Goal: Task Accomplishment & Management: Use online tool/utility

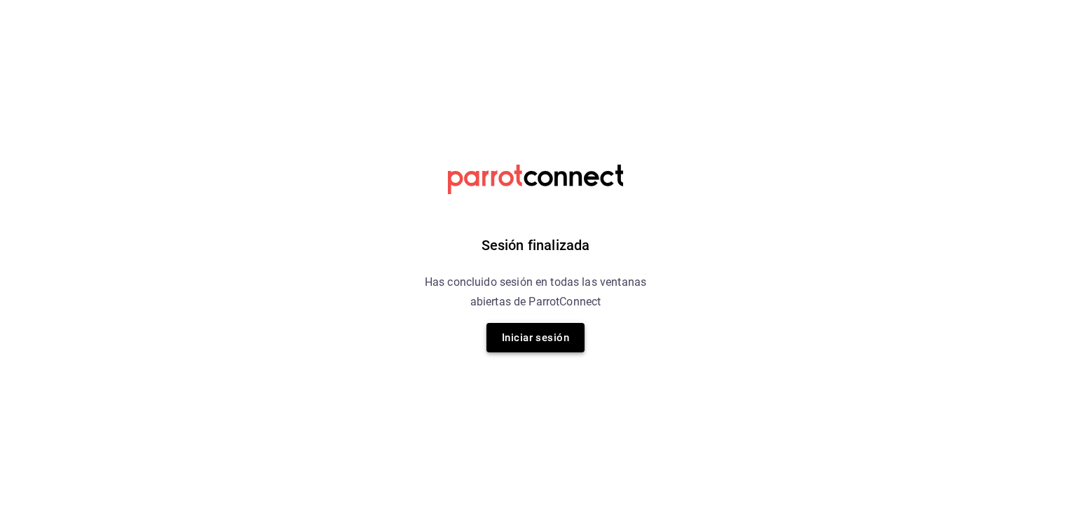
click at [559, 346] on button "Iniciar sesión" at bounding box center [535, 337] width 98 height 29
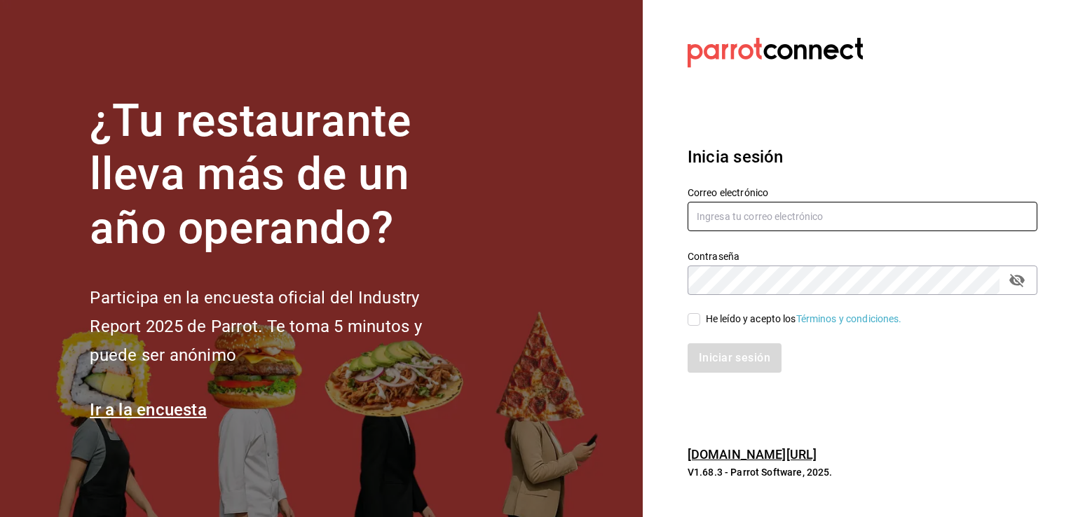
type input "giselle.chagollan@xix.com.mx"
click at [690, 320] on input "He leído y acepto los Términos y condiciones." at bounding box center [693, 319] width 13 height 13
checkbox input "true"
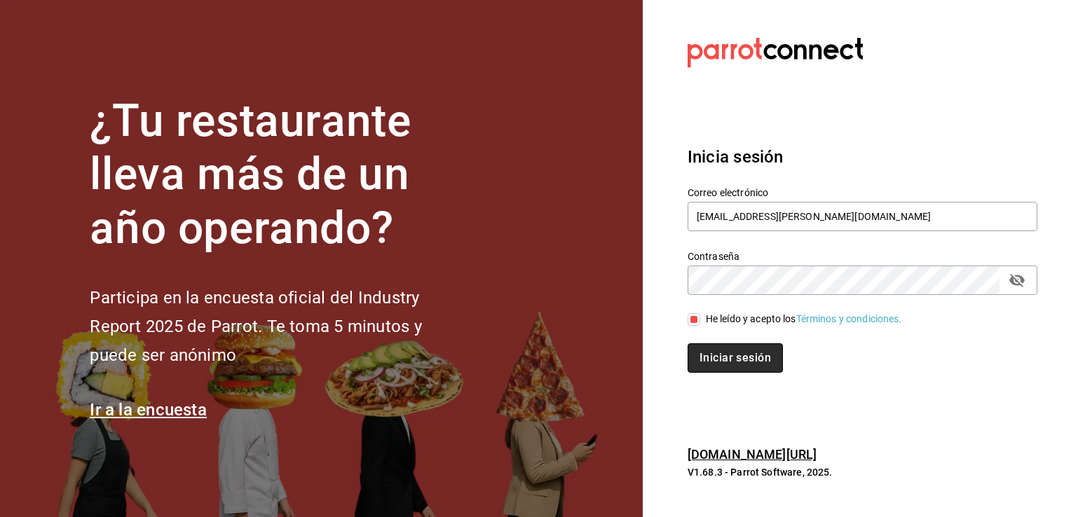
click at [724, 359] on button "Iniciar sesión" at bounding box center [734, 357] width 95 height 29
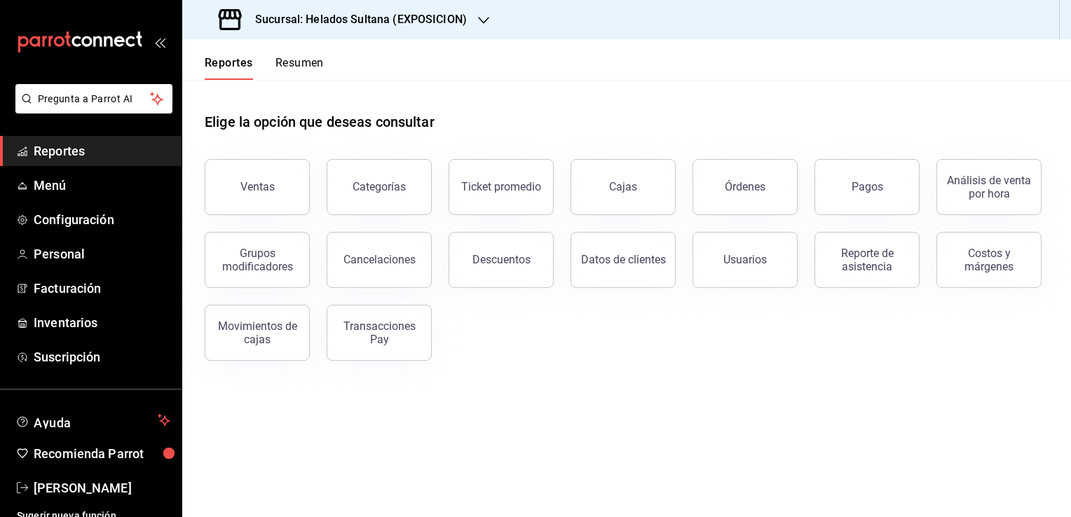
click at [573, 389] on main "Elige la opción que deseas consultar Ventas Categorías Ticket promedio Cajas Ór…" at bounding box center [626, 298] width 889 height 437
click at [433, 18] on h3 "Sucursal: Helados Sultana (EXPOSICION)" at bounding box center [355, 19] width 223 height 17
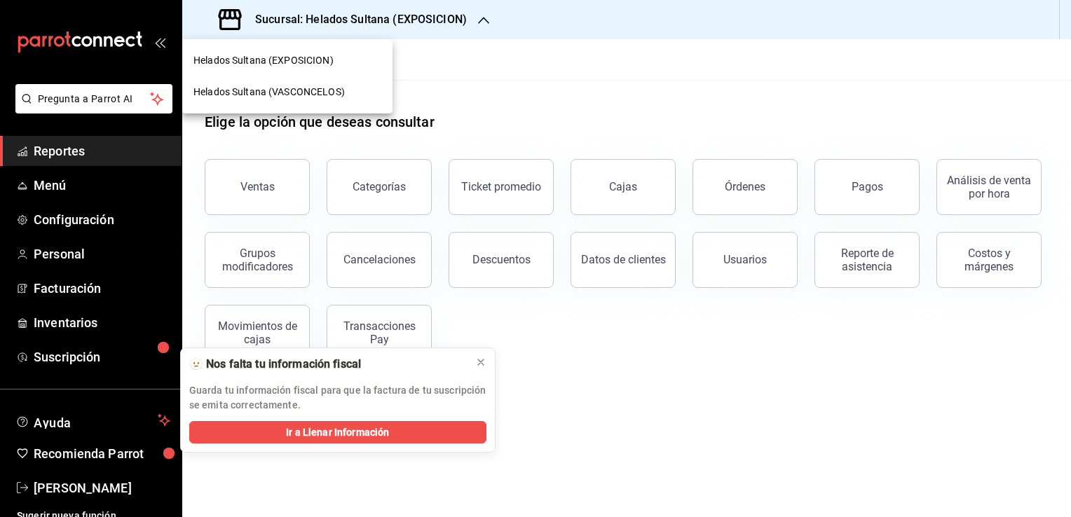
click at [348, 89] on div "Helados Sultana (VASCONCELOS)" at bounding box center [287, 92] width 188 height 15
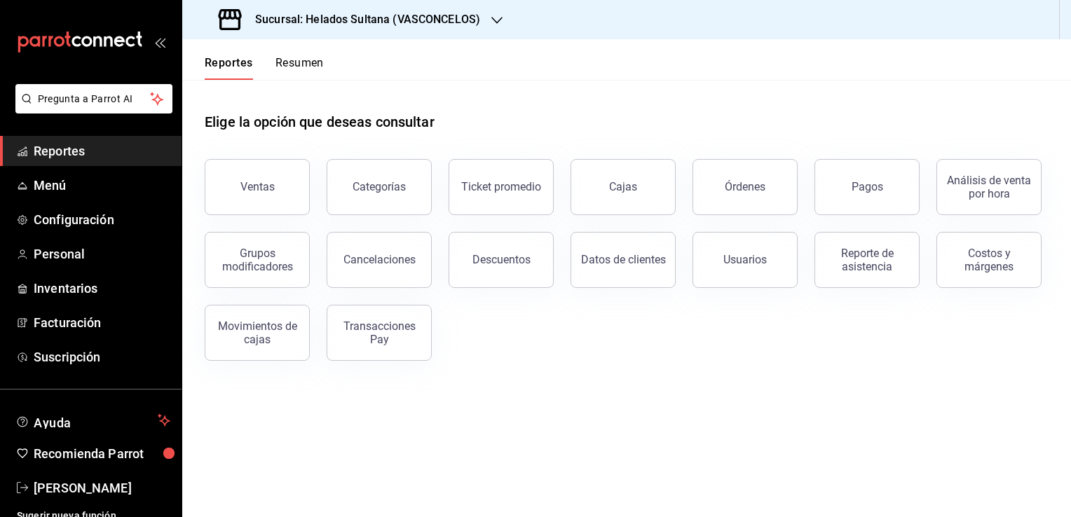
click at [306, 69] on button "Resumen" at bounding box center [299, 68] width 48 height 24
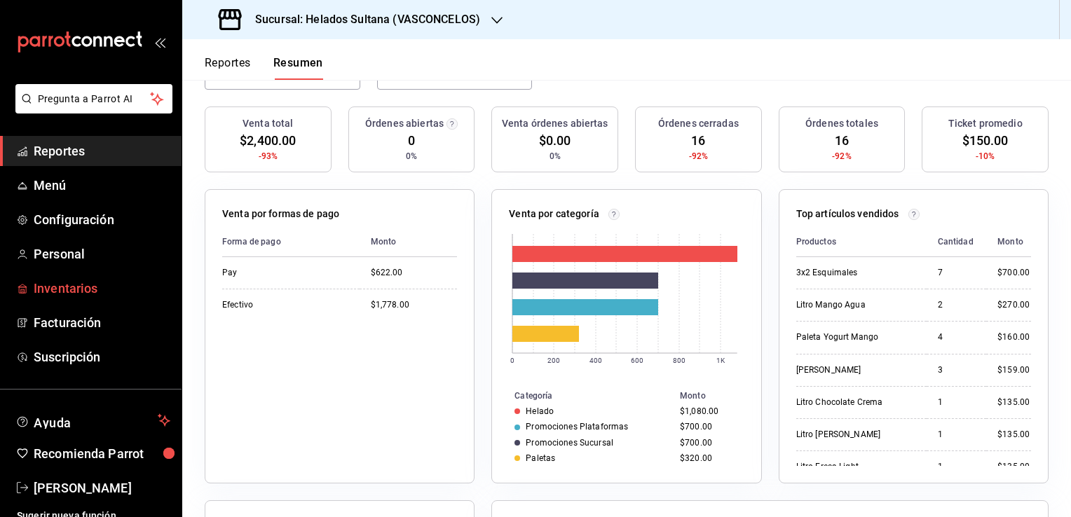
click at [88, 293] on span "Inventarios" at bounding box center [102, 288] width 137 height 19
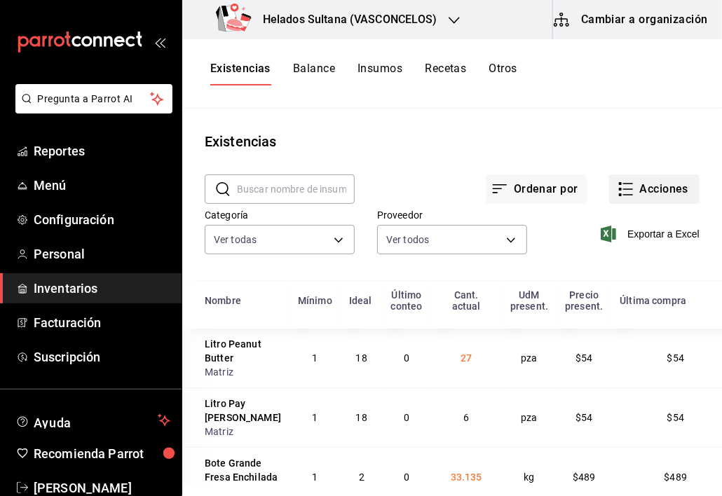
click at [611, 198] on button "Acciones" at bounding box center [654, 188] width 90 height 29
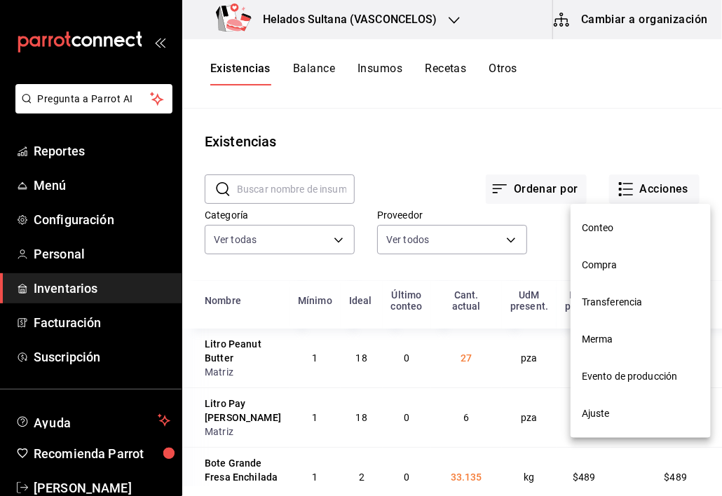
click at [596, 256] on li "Compra" at bounding box center [640, 265] width 140 height 37
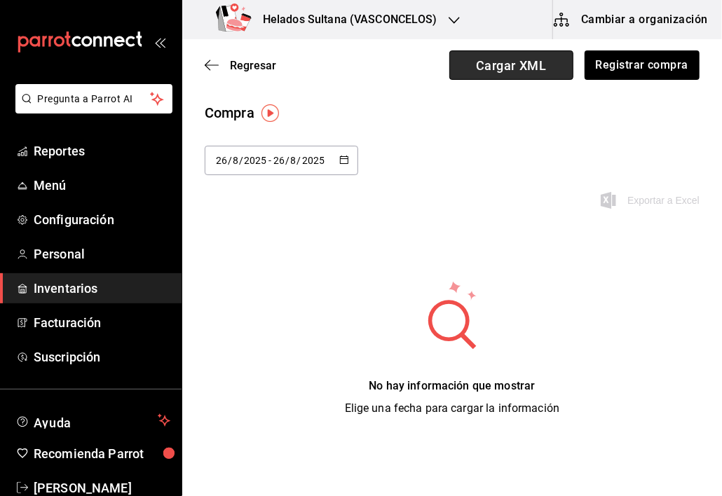
click at [496, 70] on span "Cargar XML" at bounding box center [511, 64] width 124 height 29
click at [0, 0] on input "Cargar XML" at bounding box center [0, 0] width 0 height 0
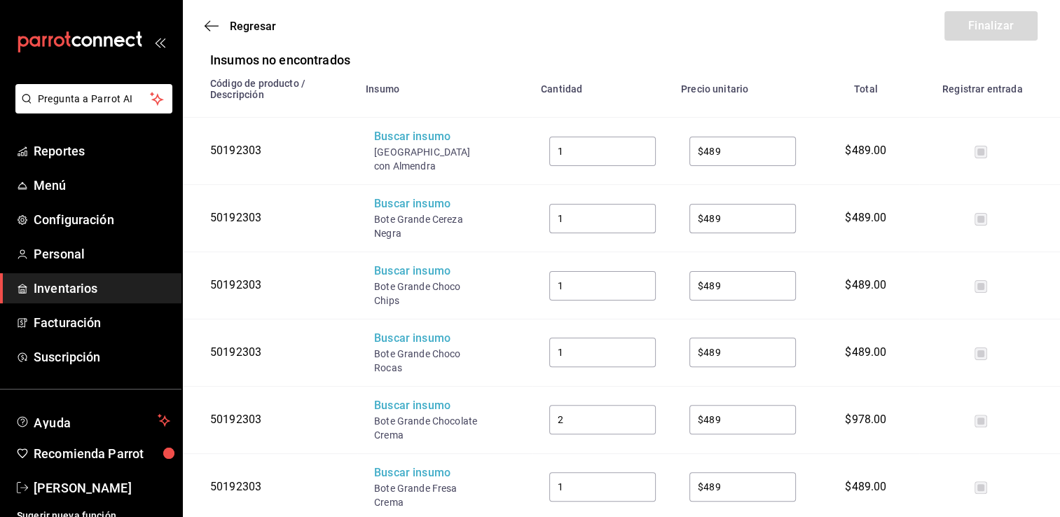
scroll to position [308, 0]
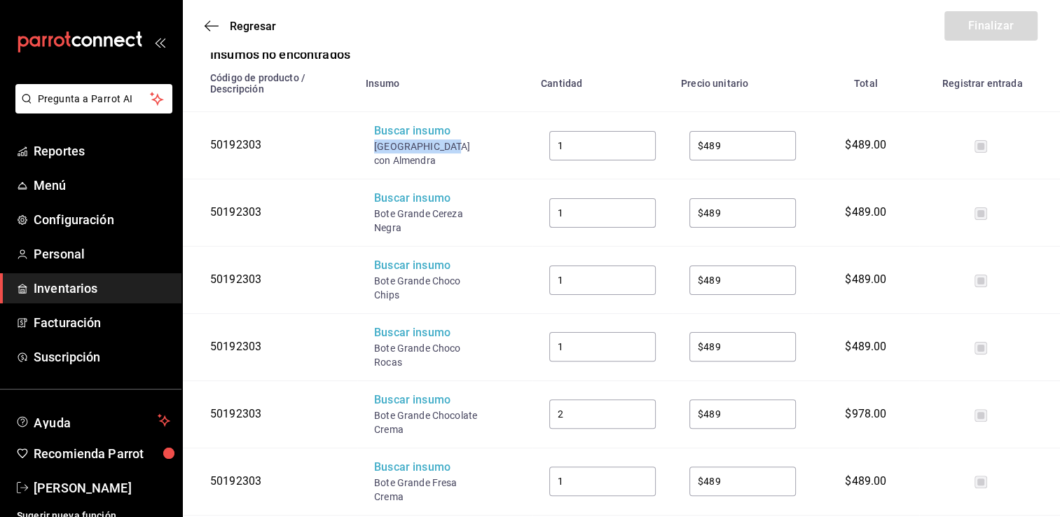
drag, startPoint x: 447, startPoint y: 147, endPoint x: 367, endPoint y: 142, distance: 80.8
click at [367, 142] on td "Buscar insumo Bote Grande Cafe con Almendra" at bounding box center [444, 145] width 175 height 67
copy div "Bote Grande Caf"
click at [386, 133] on div "Buscar insumo" at bounding box center [430, 131] width 112 height 16
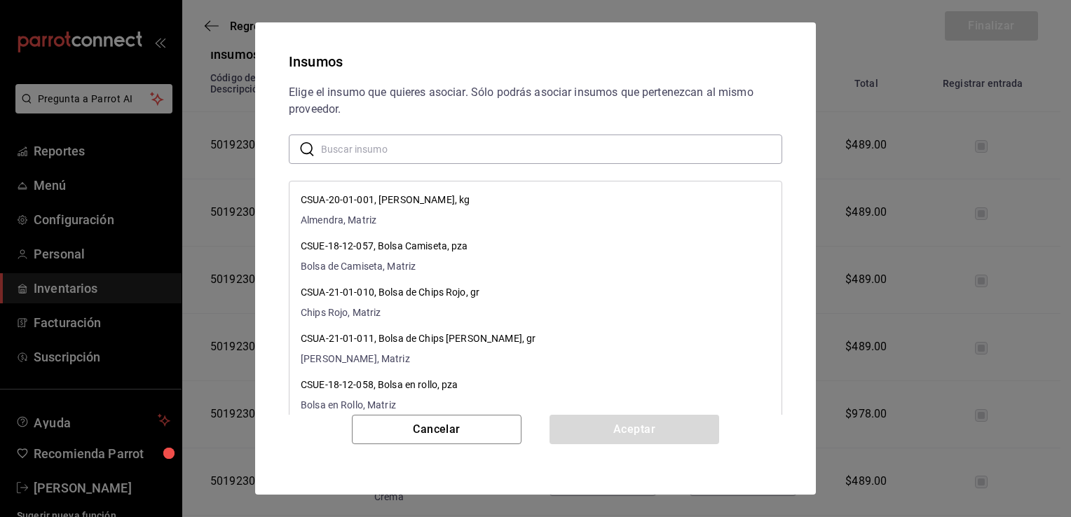
click at [467, 152] on input "text" at bounding box center [551, 149] width 461 height 28
paste input "Bote Grande Caf"
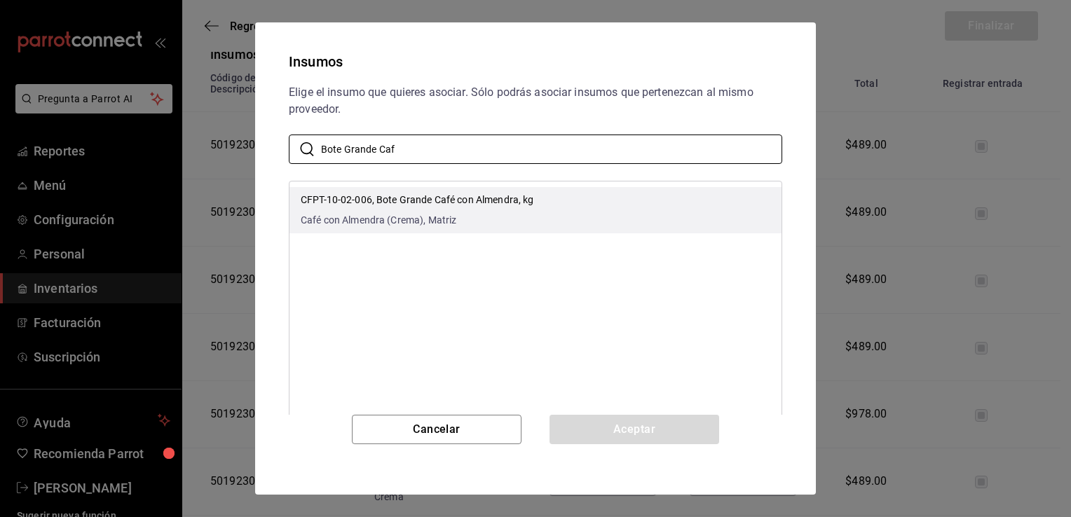
type input "Bote Grande Caf"
click at [447, 202] on p "CFPT-10-02-006, Bote Grande Café con Almendra, kg" at bounding box center [417, 200] width 233 height 15
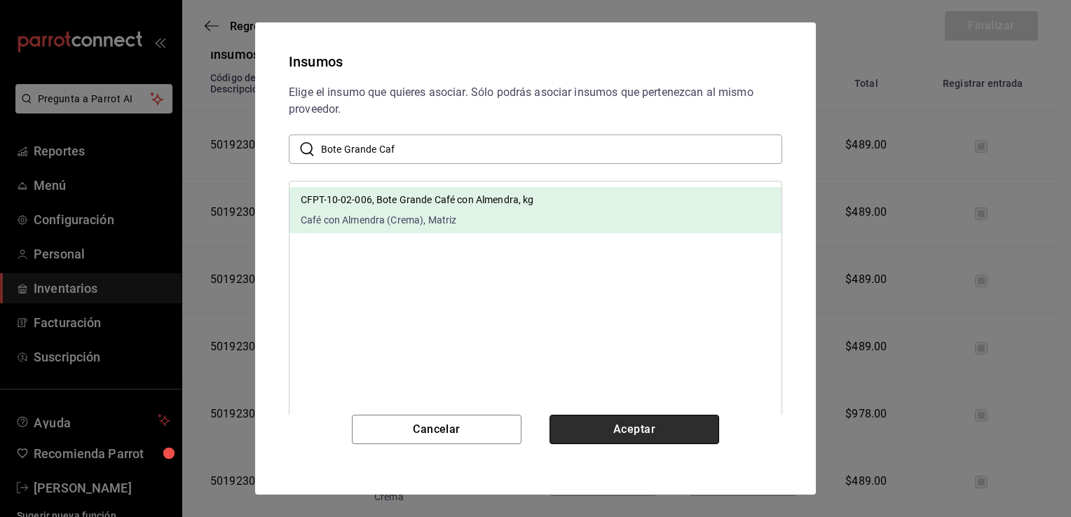
click at [592, 420] on button "Aceptar" at bounding box center [634, 429] width 170 height 29
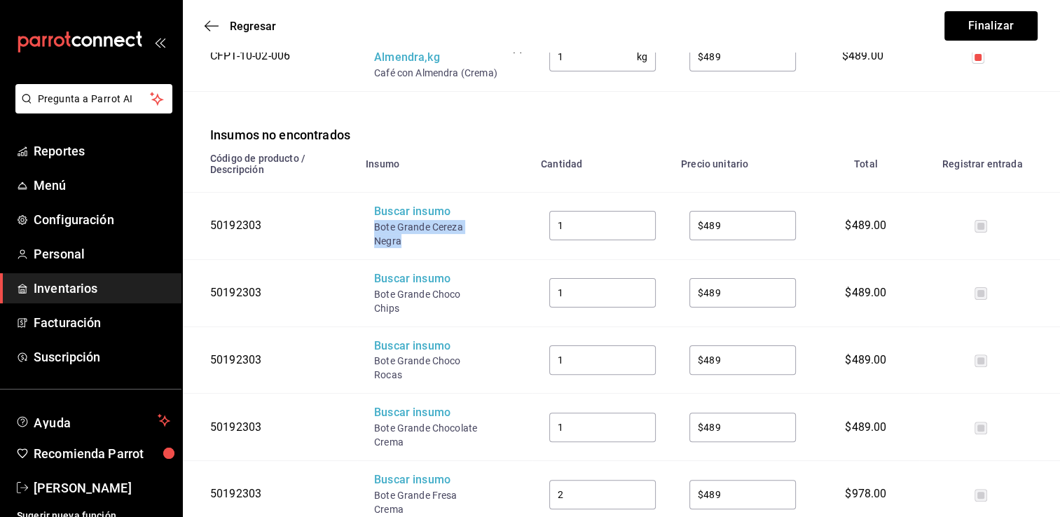
drag, startPoint x: 401, startPoint y: 241, endPoint x: 377, endPoint y: 232, distance: 25.5
click at [377, 232] on div "Bote Grande Cereza Negra" at bounding box center [430, 234] width 112 height 28
copy div "Bote Grande Cereza Negra"
click at [409, 214] on div "Buscar insumo" at bounding box center [430, 212] width 112 height 16
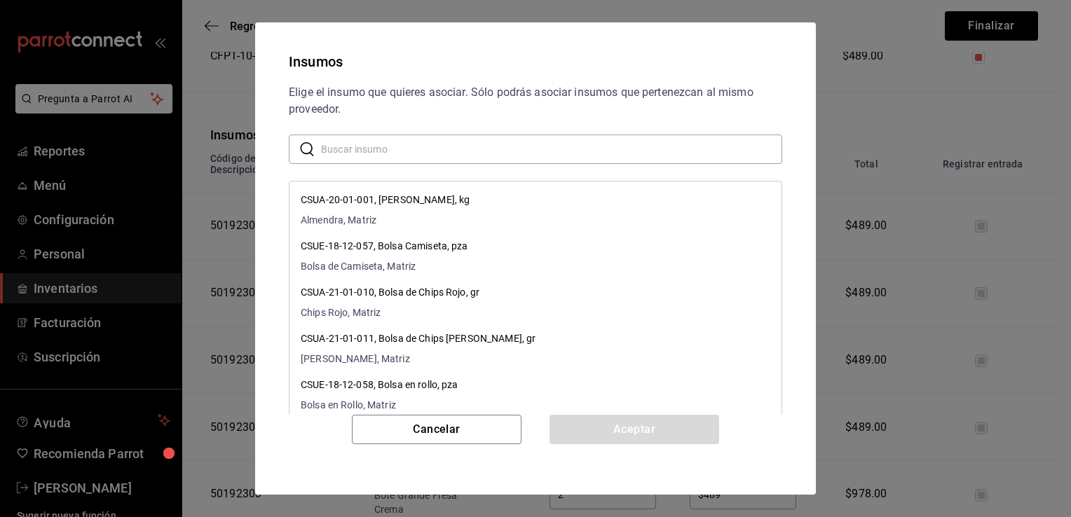
click at [412, 147] on input "text" at bounding box center [551, 149] width 461 height 28
paste input "Bote Grande Cereza Negra"
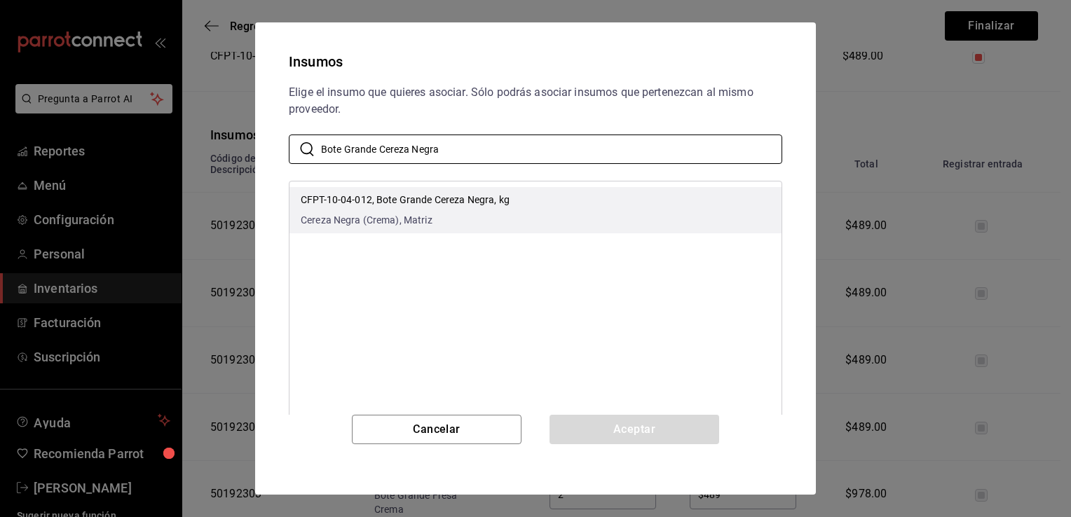
type input "Bote Grande Cereza Negra"
click at [448, 206] on p "CFPT-10-04-012, Bote Grande Cereza Negra, kg" at bounding box center [405, 200] width 209 height 15
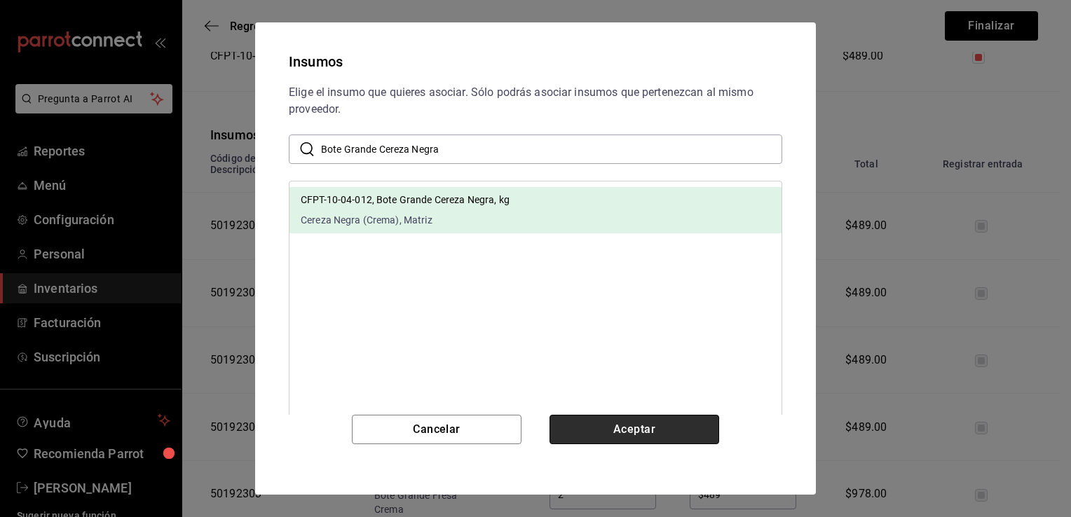
click at [610, 424] on button "Aceptar" at bounding box center [634, 429] width 170 height 29
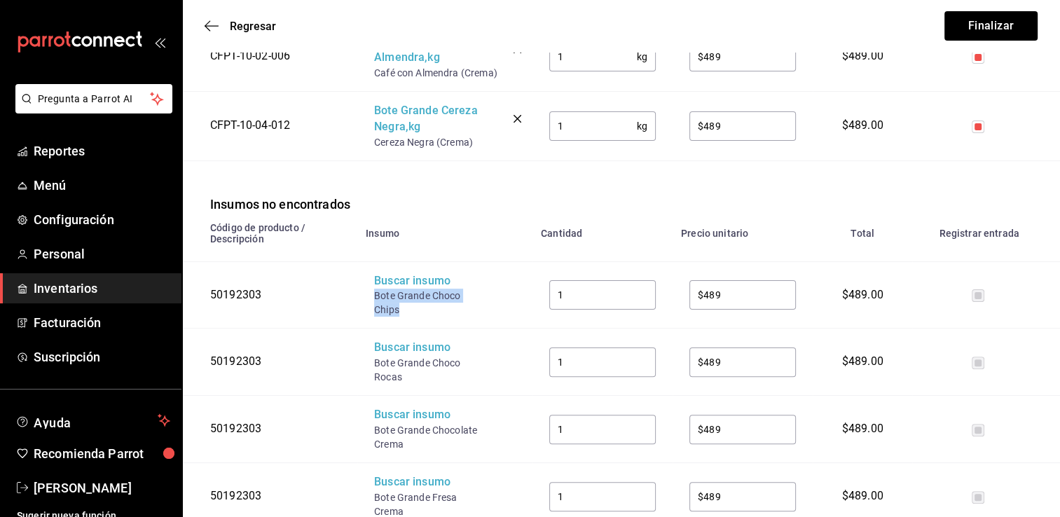
drag, startPoint x: 399, startPoint y: 308, endPoint x: 373, endPoint y: 299, distance: 27.5
click at [373, 299] on td "Buscar insumo Bote Grande Choco Chips" at bounding box center [444, 294] width 175 height 67
copy div "Bote Grande Choco Chips"
click at [402, 285] on div "Buscar insumo" at bounding box center [430, 281] width 112 height 16
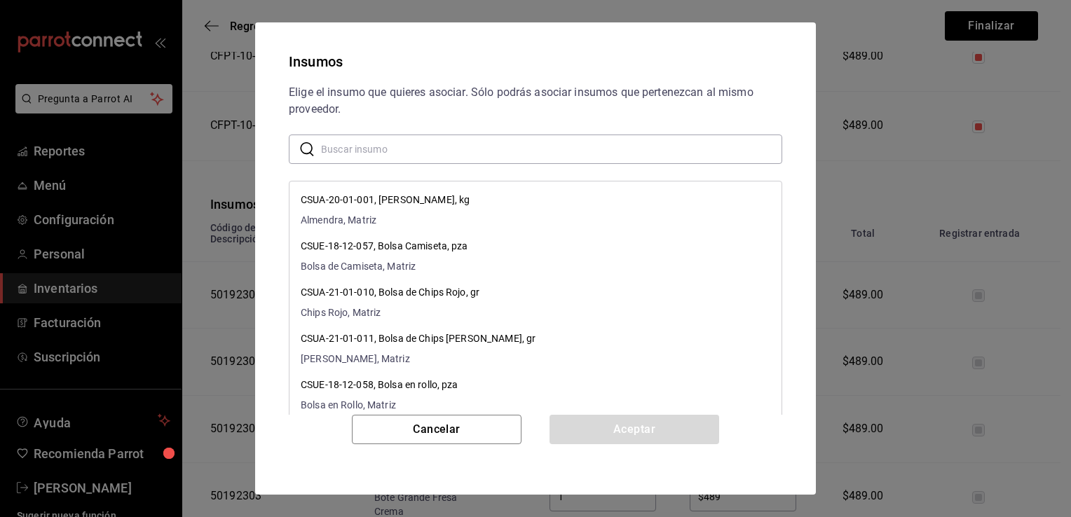
click at [424, 155] on input "text" at bounding box center [551, 149] width 461 height 28
paste input "Bote Grande Choco Chips"
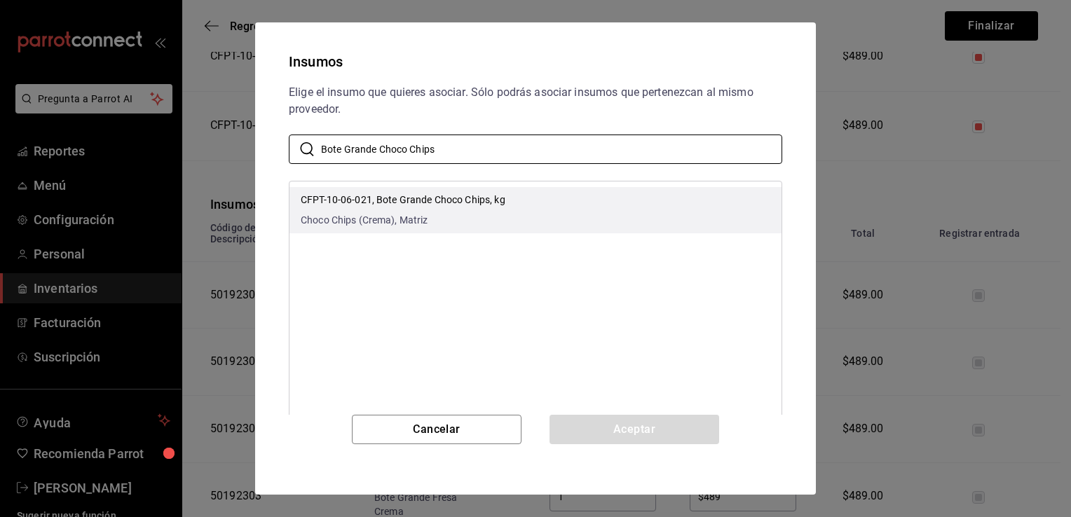
type input "Bote Grande Choco Chips"
click at [449, 214] on span "Choco Chips (Crema), Matriz" at bounding box center [403, 220] width 205 height 15
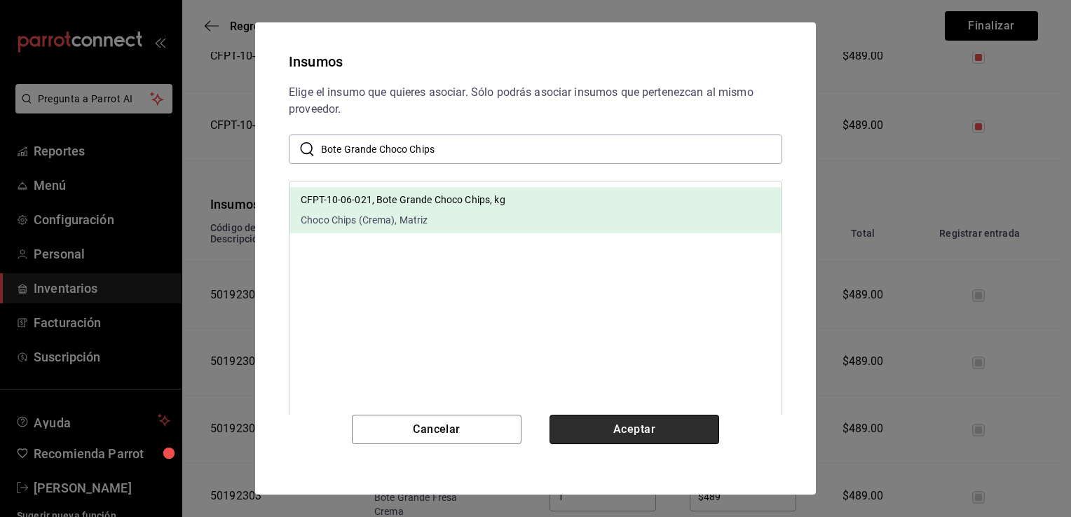
click at [594, 425] on button "Aceptar" at bounding box center [634, 429] width 170 height 29
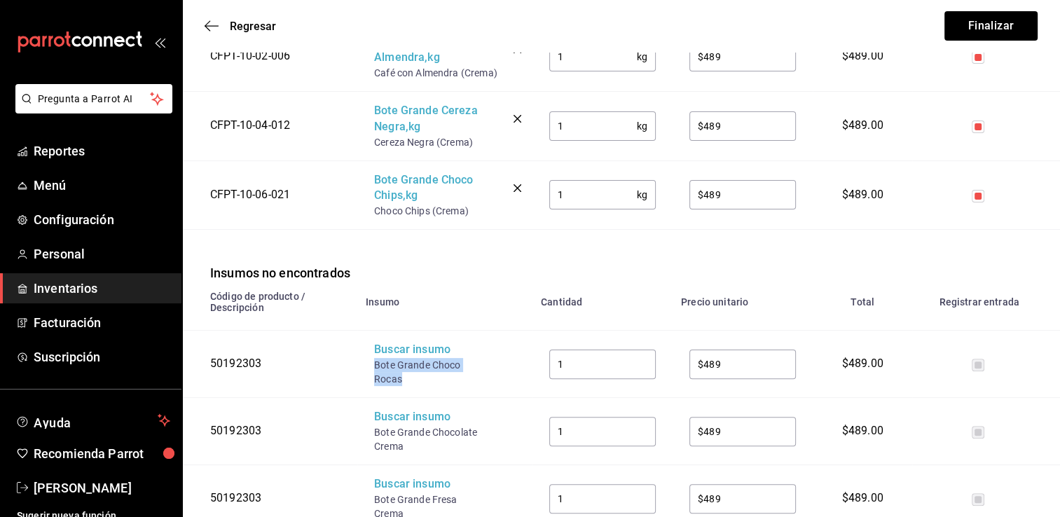
drag, startPoint x: 402, startPoint y: 378, endPoint x: 375, endPoint y: 366, distance: 29.8
click at [375, 366] on div "Bote Grande Choco Rocas" at bounding box center [430, 372] width 112 height 28
copy div "Bote Grande Choco Rocas"
click at [395, 357] on div "Buscar insumo" at bounding box center [430, 350] width 112 height 16
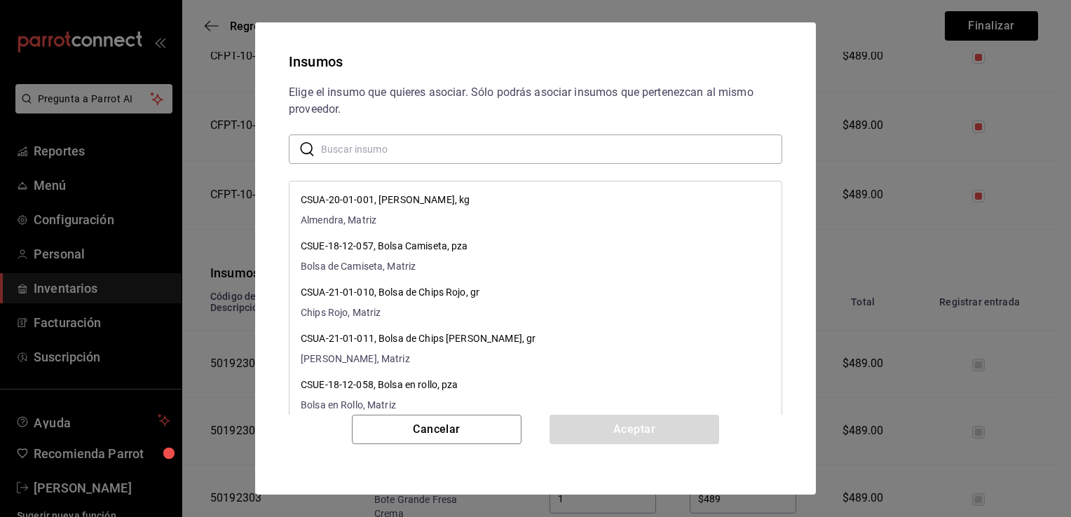
click at [444, 139] on input "text" at bounding box center [551, 149] width 461 height 28
paste input "Bote Grande Choco Rocas"
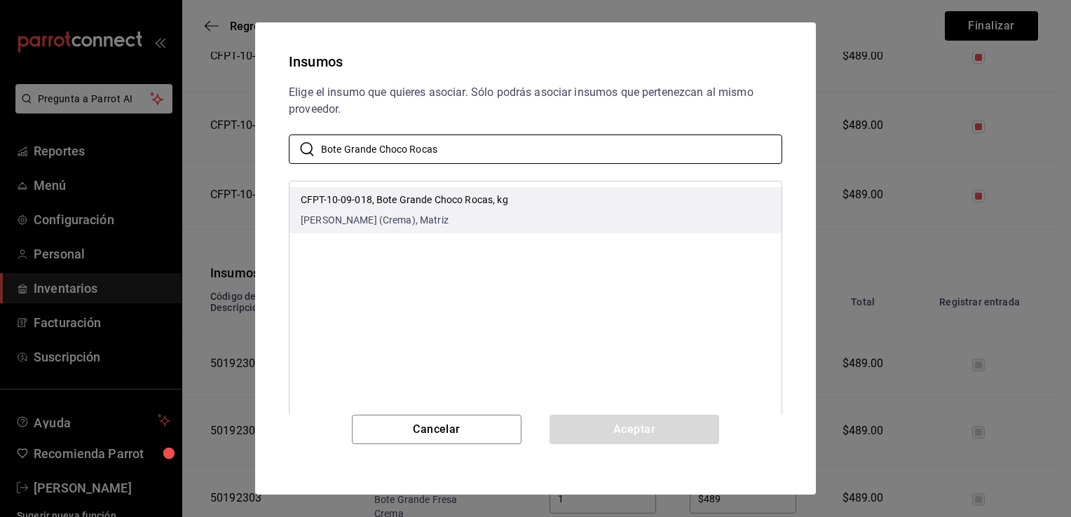
type input "Bote Grande Choco Rocas"
click at [479, 200] on p "CFPT-10-09-018, Bote Grande Choco Rocas, kg" at bounding box center [404, 200] width 207 height 15
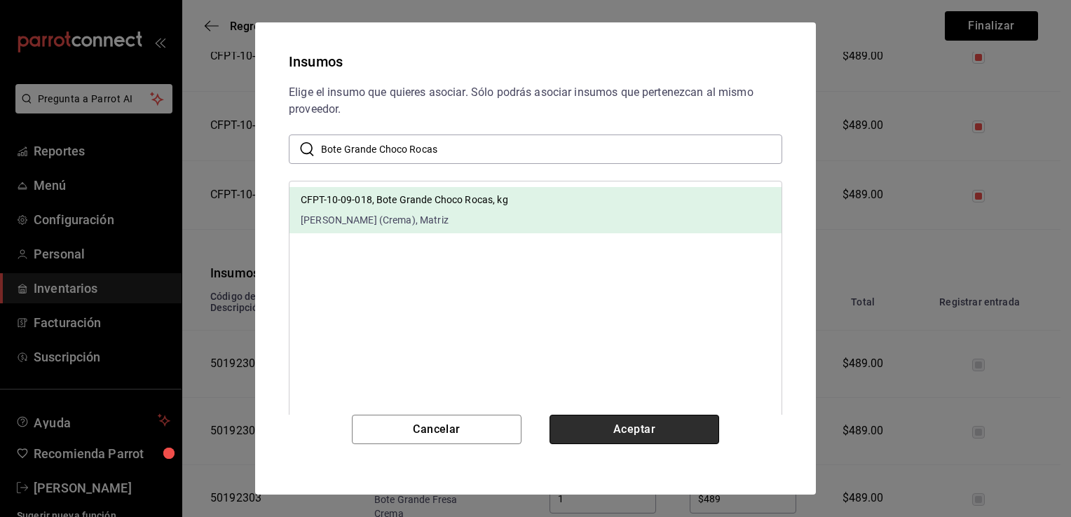
click at [594, 424] on button "Aceptar" at bounding box center [634, 429] width 170 height 29
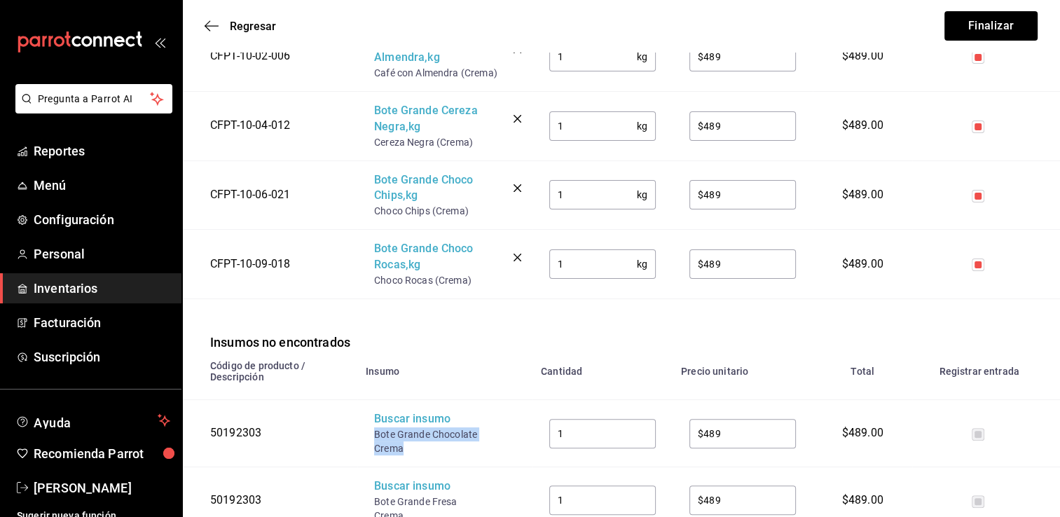
drag, startPoint x: 404, startPoint y: 449, endPoint x: 376, endPoint y: 437, distance: 30.5
click at [376, 437] on div "Bote Grande Chocolate Crema" at bounding box center [430, 441] width 112 height 28
copy div "Bote Grande Chocolate Crema"
click at [403, 421] on div "Buscar insumo" at bounding box center [430, 419] width 112 height 16
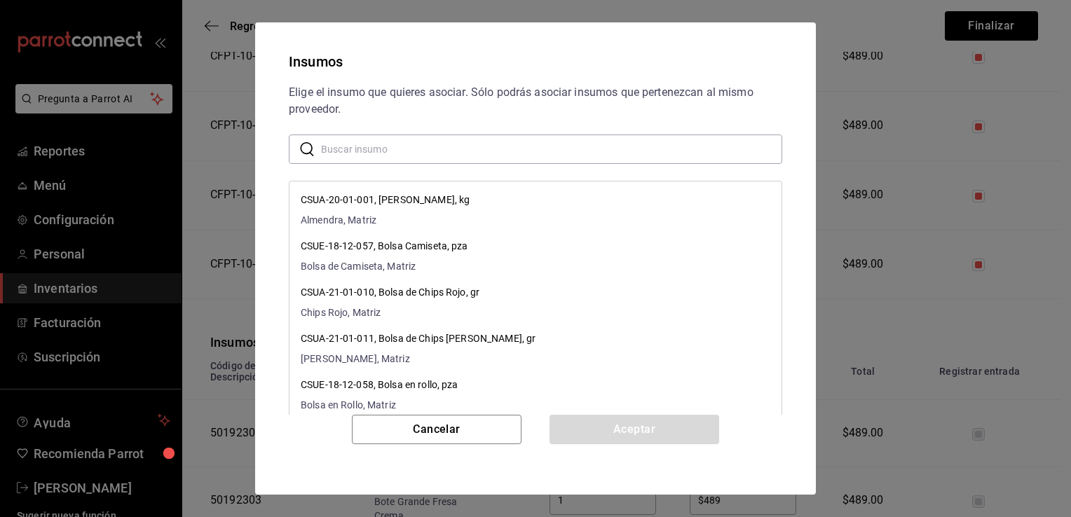
click at [477, 140] on input "text" at bounding box center [551, 149] width 461 height 28
paste input "Bote Grande Chocolate Crema"
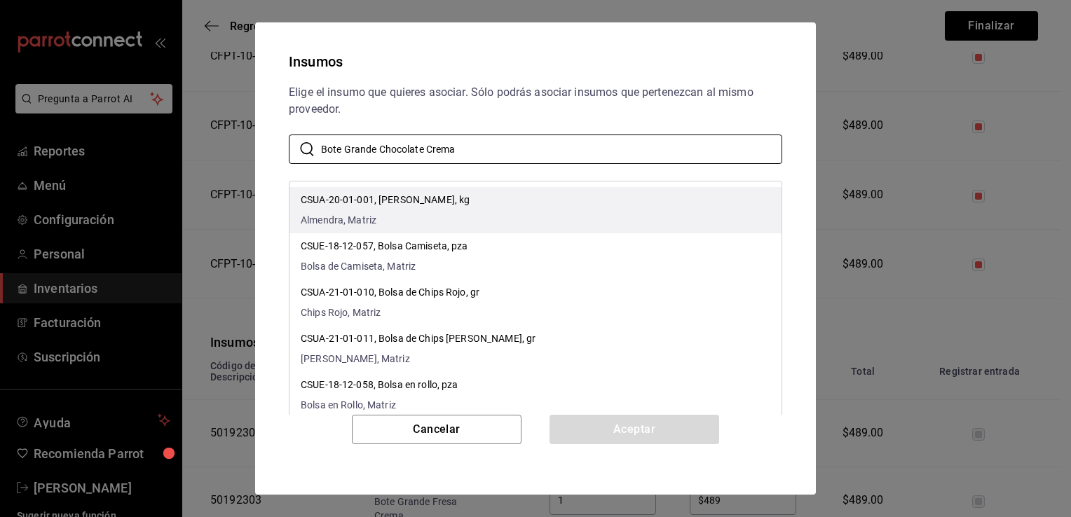
type input "Bote Grande Chocolate Crema"
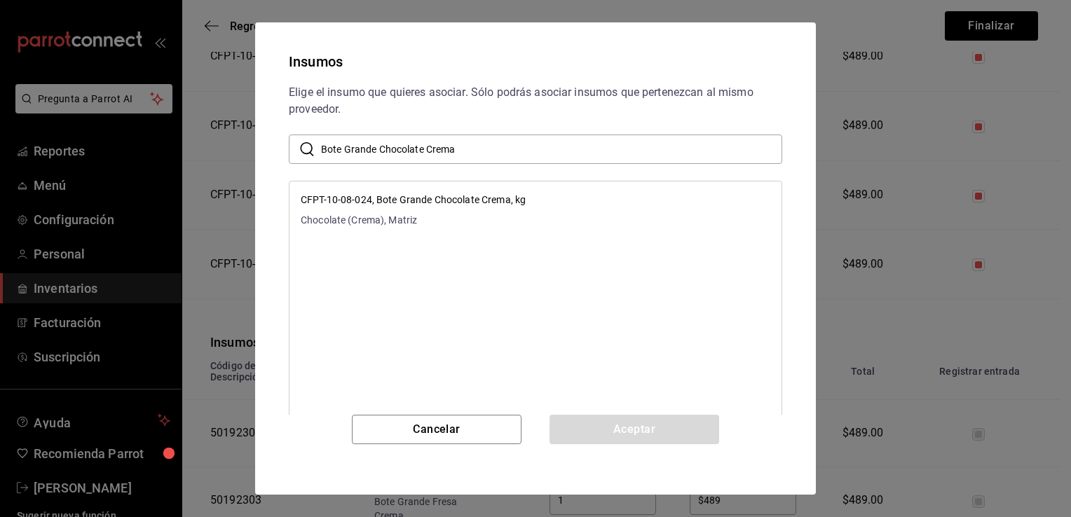
click at [492, 204] on p "CFPT-10-08-024, Bote Grande Chocolate Crema, kg" at bounding box center [413, 200] width 225 height 15
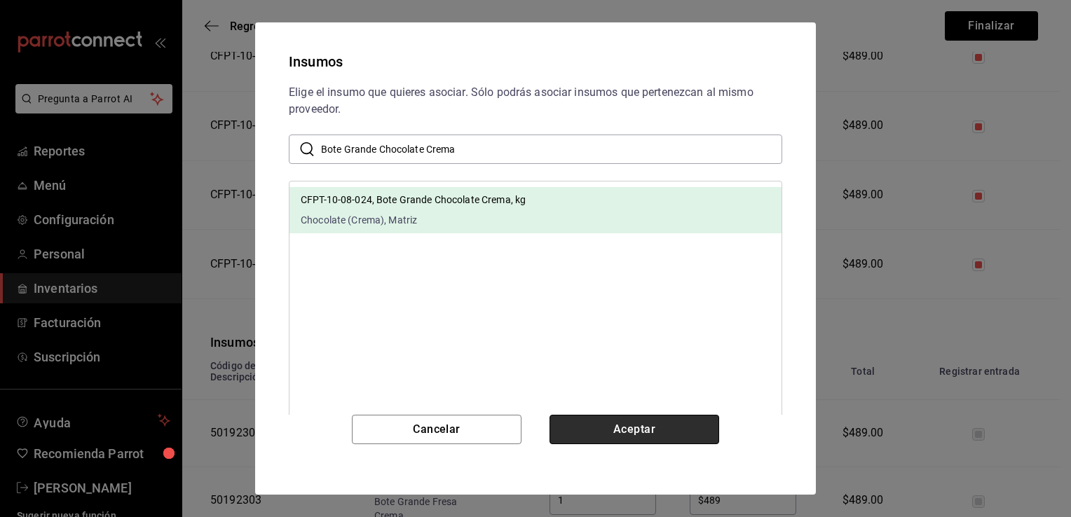
click at [620, 427] on button "Aceptar" at bounding box center [634, 429] width 170 height 29
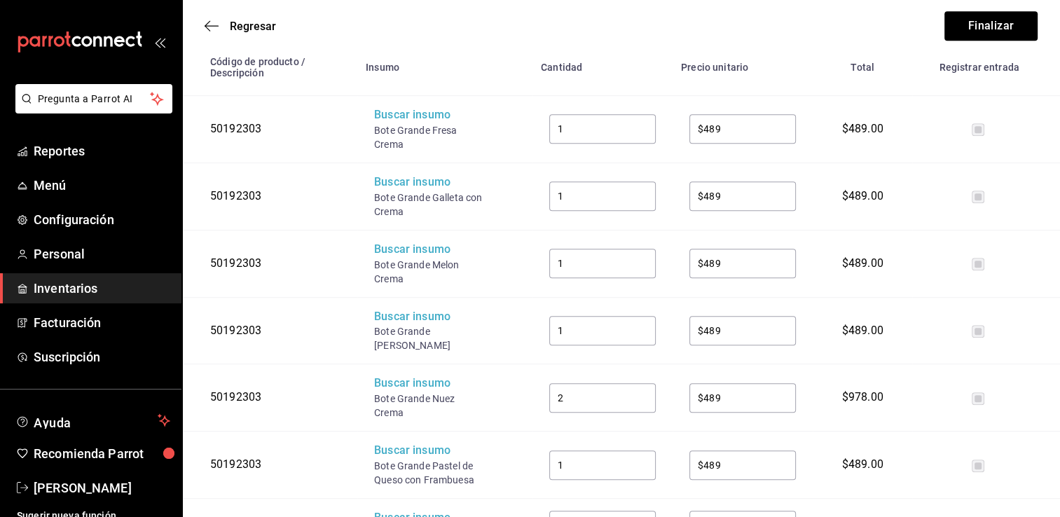
scroll to position [701, 0]
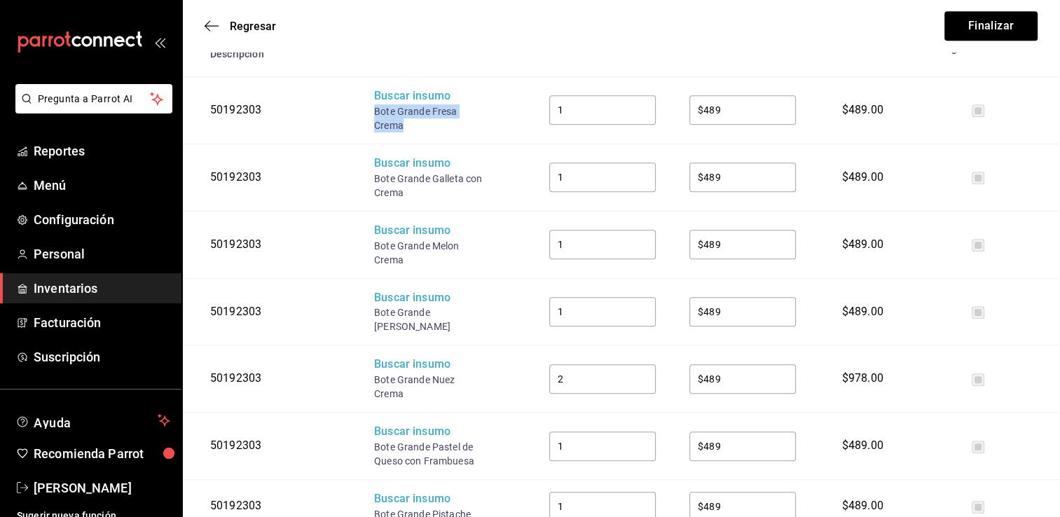
drag, startPoint x: 406, startPoint y: 122, endPoint x: 377, endPoint y: 115, distance: 30.3
click at [377, 115] on div "Bote Grande Fresa Crema" at bounding box center [430, 118] width 112 height 28
copy div "Bote Grande Fresa Crema"
click at [402, 99] on div "Buscar insumo" at bounding box center [430, 96] width 112 height 16
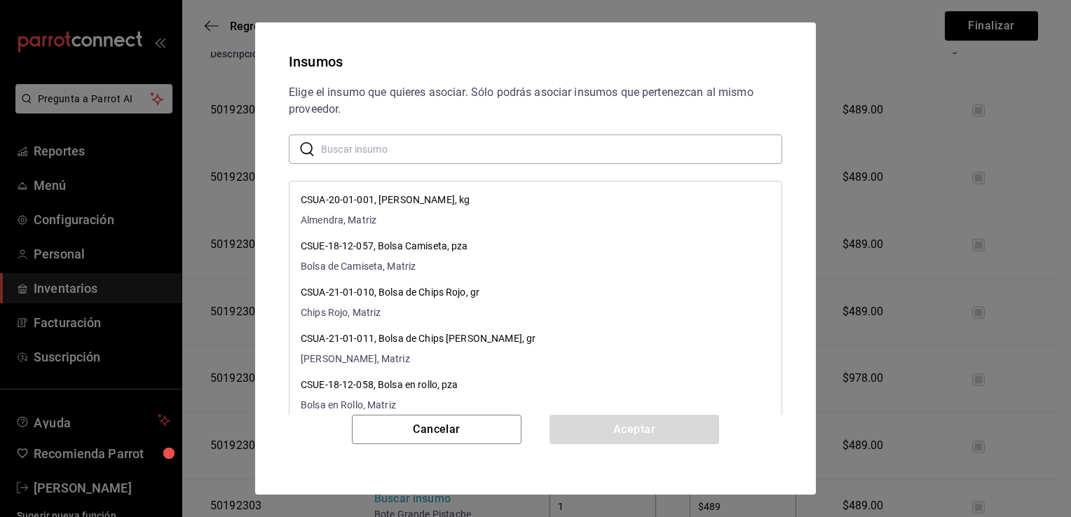
click at [416, 155] on input "text" at bounding box center [551, 149] width 461 height 28
paste input "Bote Grande Fresa Crema"
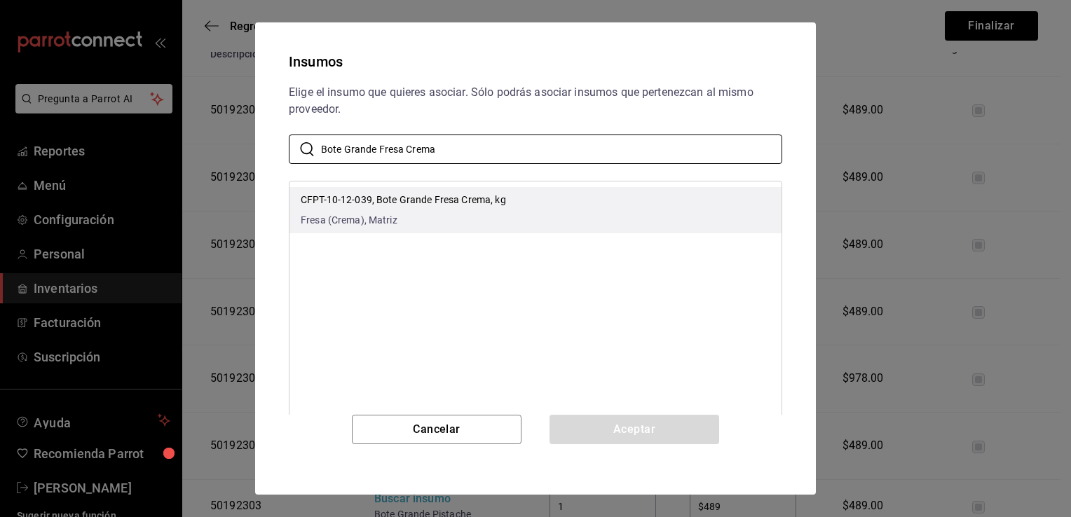
type input "Bote Grande Fresa Crema"
click at [453, 198] on p "CFPT-10-12-039, Bote Grande Fresa Crema, kg" at bounding box center [403, 200] width 205 height 15
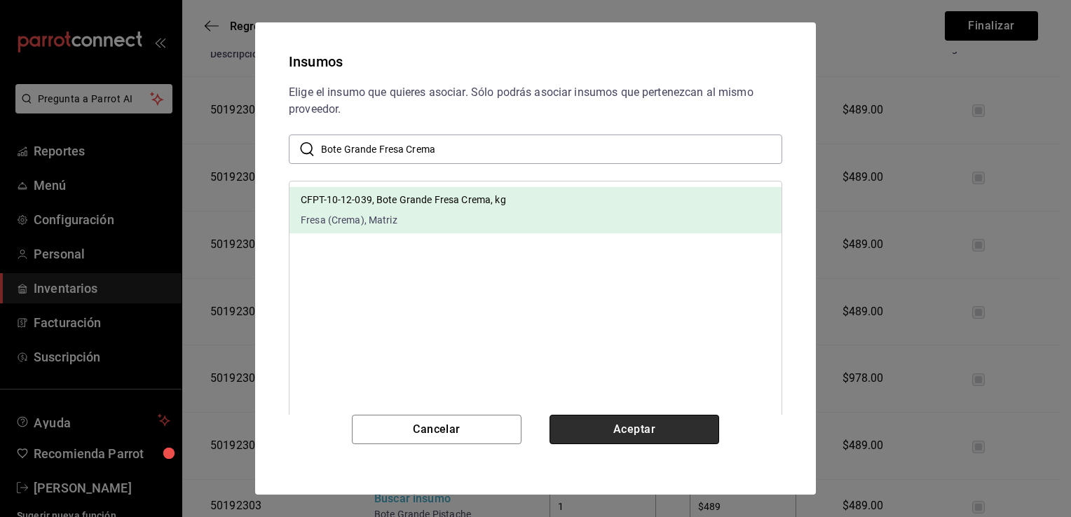
click at [612, 425] on button "Aceptar" at bounding box center [634, 429] width 170 height 29
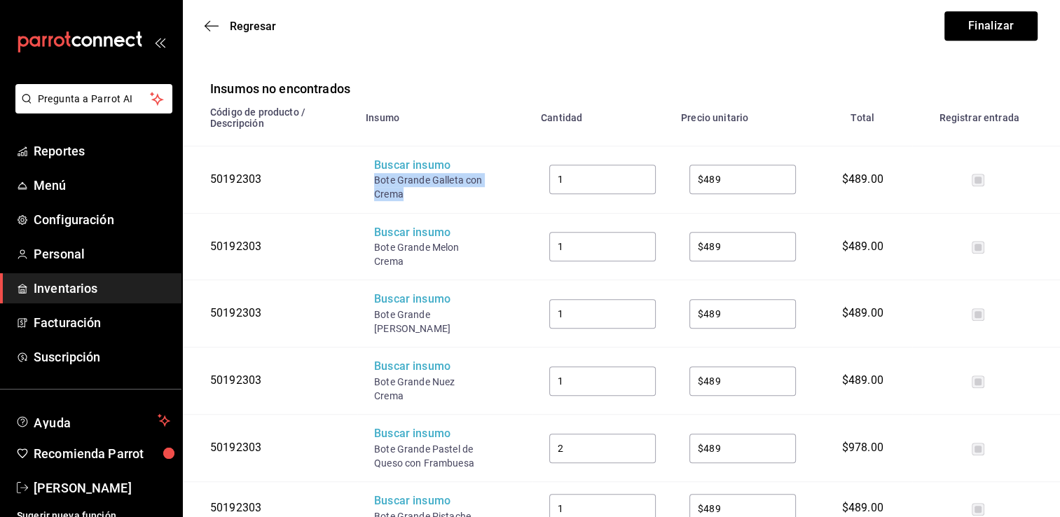
drag, startPoint x: 405, startPoint y: 193, endPoint x: 376, endPoint y: 184, distance: 30.8
click at [376, 184] on div "Bote Grande Galleta con Crema" at bounding box center [430, 187] width 112 height 28
copy div "Bote Grande Galleta con Crema"
click at [401, 170] on div "Buscar insumo" at bounding box center [430, 166] width 112 height 16
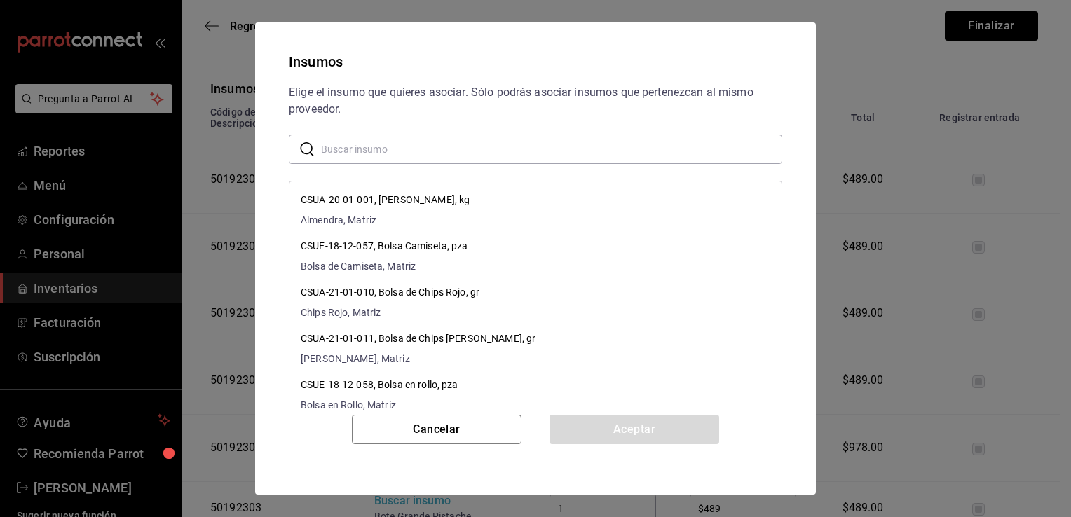
click at [430, 156] on input "text" at bounding box center [551, 149] width 461 height 28
paste input "Bote Grande Galleta con Crema"
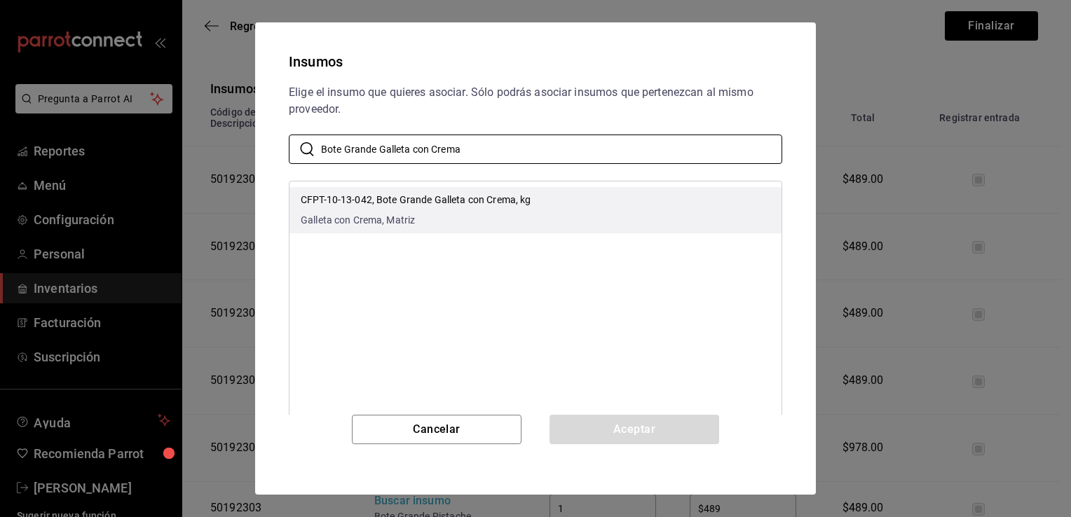
type input "Bote Grande Galleta con Crema"
click at [467, 227] on span "Galleta con Crema, Matriz" at bounding box center [416, 220] width 230 height 15
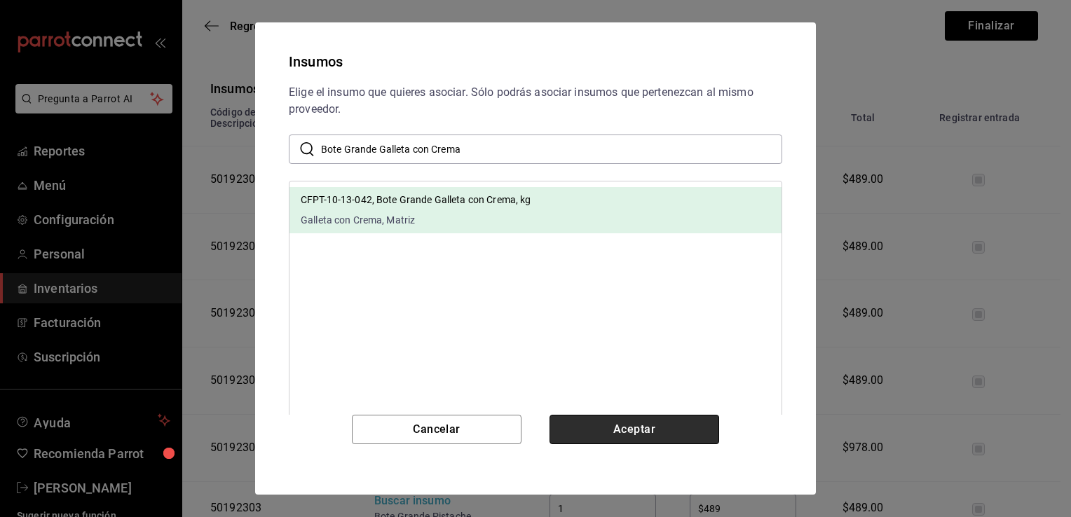
click at [615, 425] on button "Aceptar" at bounding box center [634, 429] width 170 height 29
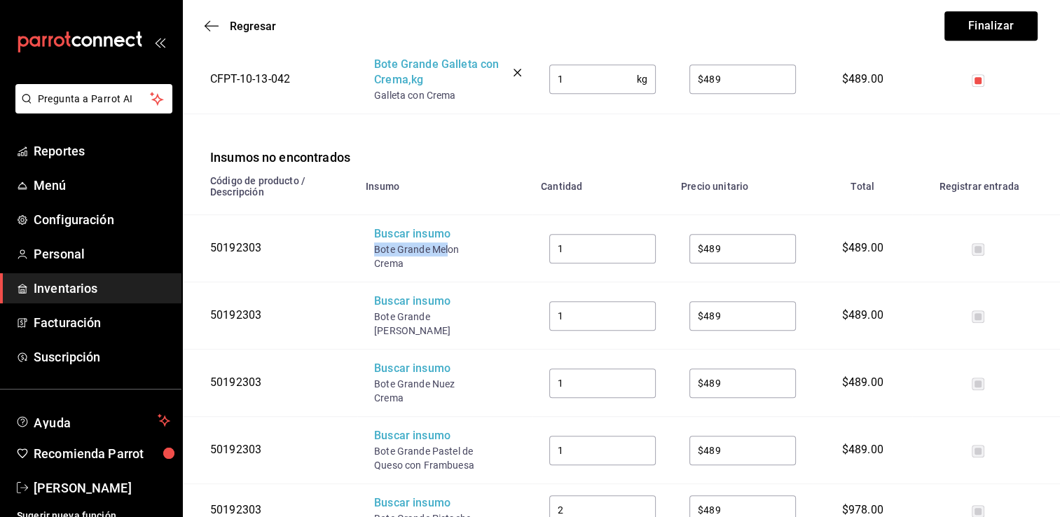
drag, startPoint x: 448, startPoint y: 249, endPoint x: 374, endPoint y: 246, distance: 73.6
click at [374, 246] on div "Bote Grande Melon Crema" at bounding box center [430, 256] width 112 height 28
copy div "Bote Grande Mel"
click at [398, 233] on div "Buscar insumo" at bounding box center [430, 234] width 112 height 16
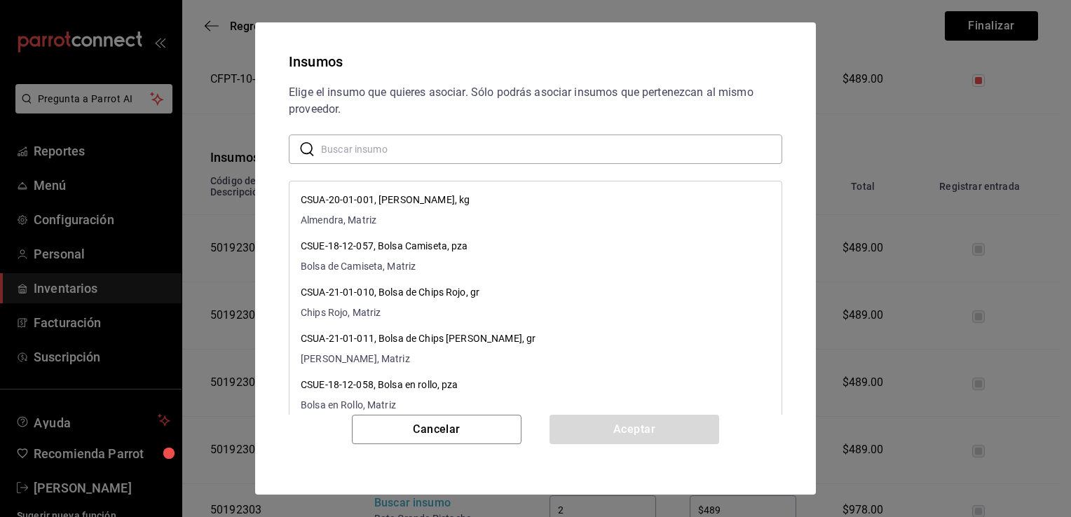
click at [448, 153] on input "text" at bounding box center [551, 149] width 461 height 28
paste input "Bote Grande Mel"
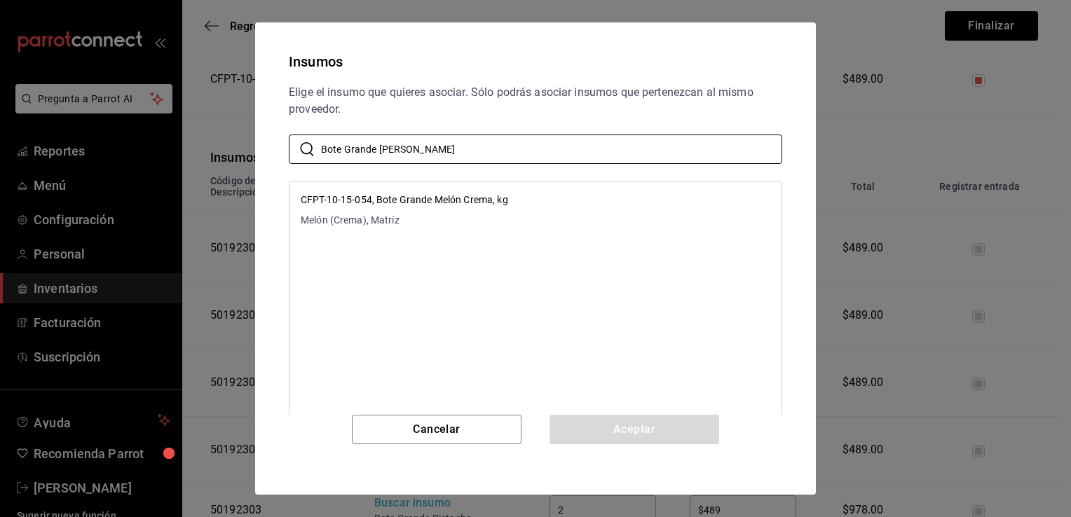
type input "Bote Grande Mel"
click at [478, 201] on p "CFPT-10-15-054, Bote Grande Melón Crema, kg" at bounding box center [404, 200] width 207 height 15
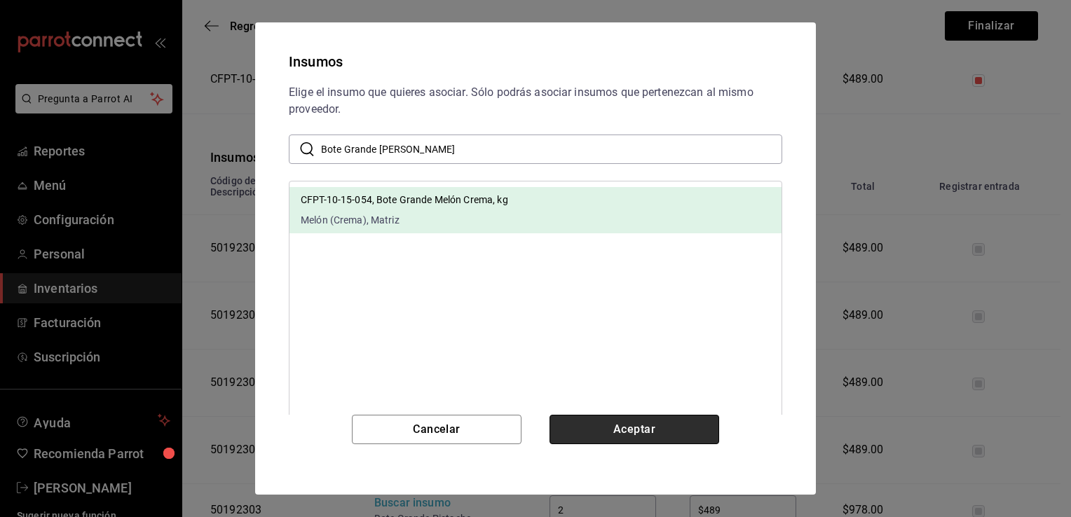
click at [611, 433] on button "Aceptar" at bounding box center [634, 429] width 170 height 29
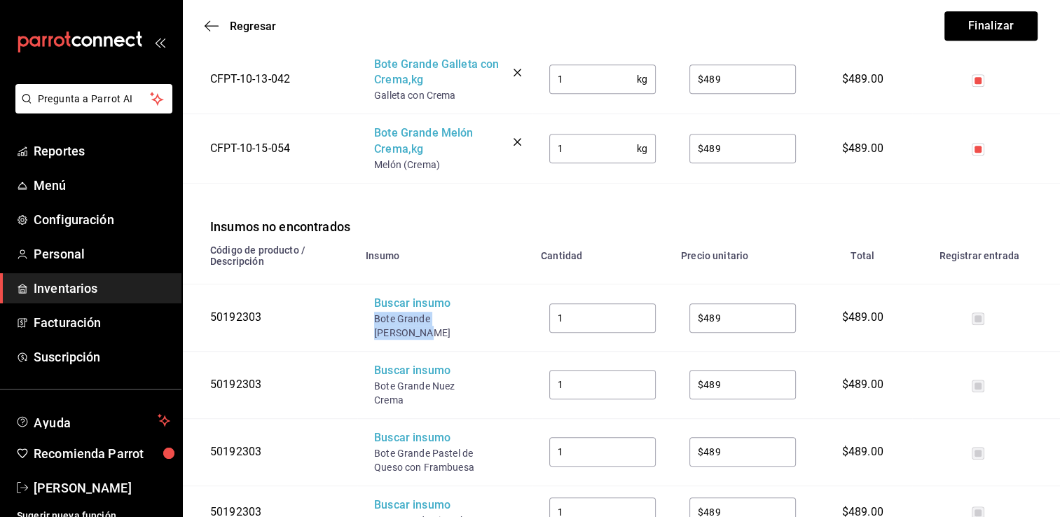
drag, startPoint x: 479, startPoint y: 323, endPoint x: 376, endPoint y: 315, distance: 103.3
click at [376, 315] on div "Bote Grande [PERSON_NAME]" at bounding box center [430, 326] width 112 height 28
copy div "Bote Grande [PERSON_NAME]"
click at [402, 302] on div "Buscar insumo" at bounding box center [430, 304] width 112 height 16
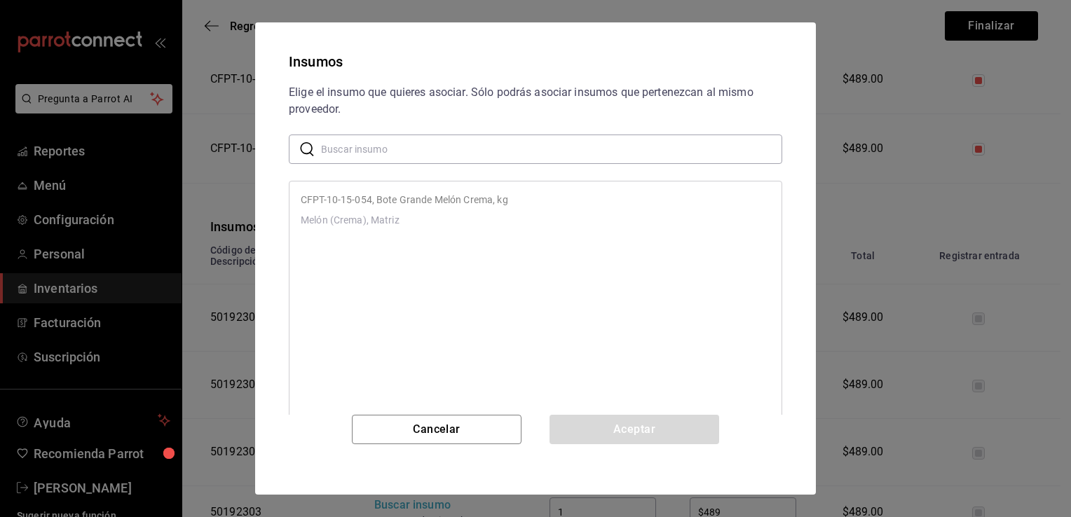
click at [419, 156] on input "text" at bounding box center [551, 149] width 461 height 28
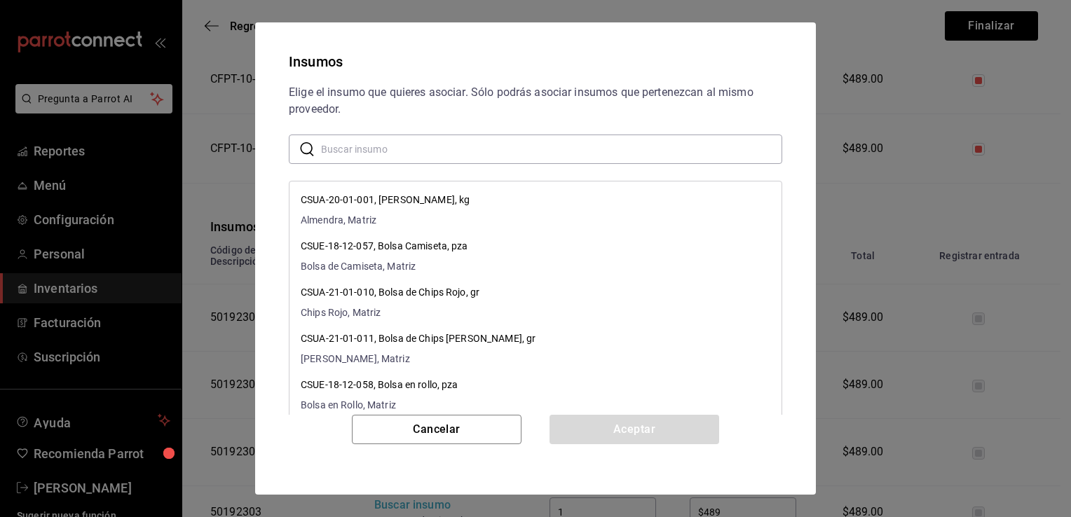
paste input "Bote Grande [PERSON_NAME]"
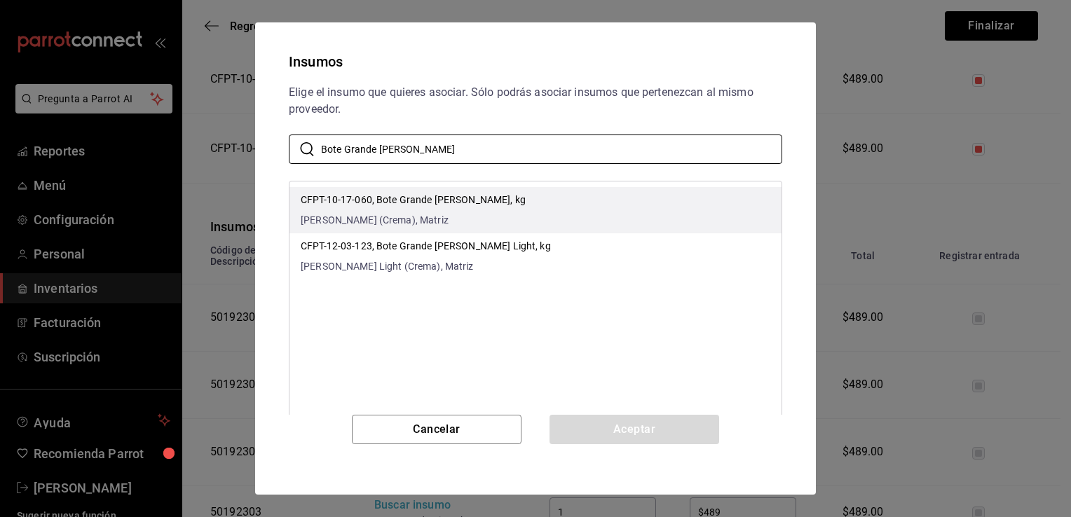
type input "Bote Grande [PERSON_NAME]"
click at [465, 203] on p "CFPT-10-17-060, Bote Grande Napolitano, kg" at bounding box center [413, 200] width 225 height 15
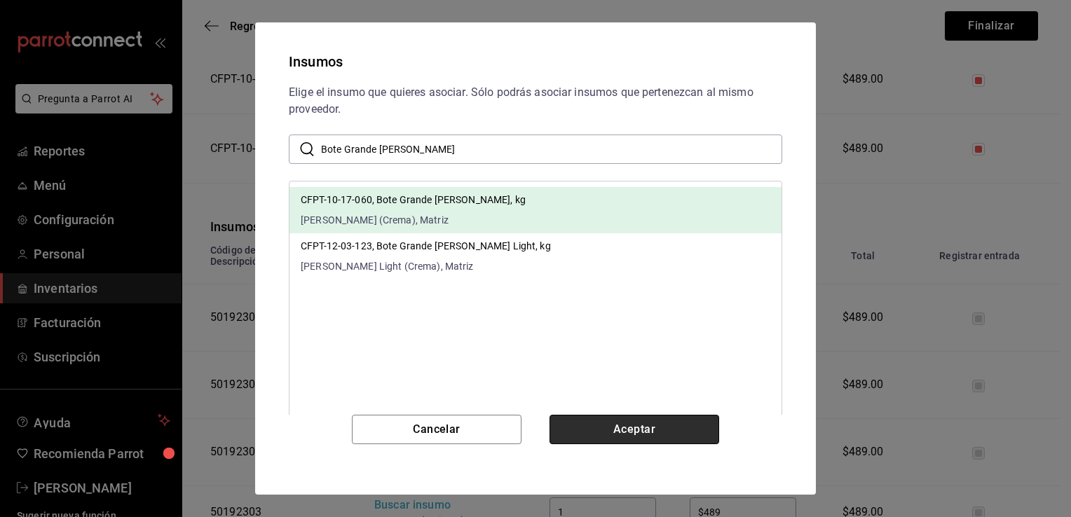
click at [586, 422] on button "Aceptar" at bounding box center [634, 429] width 170 height 29
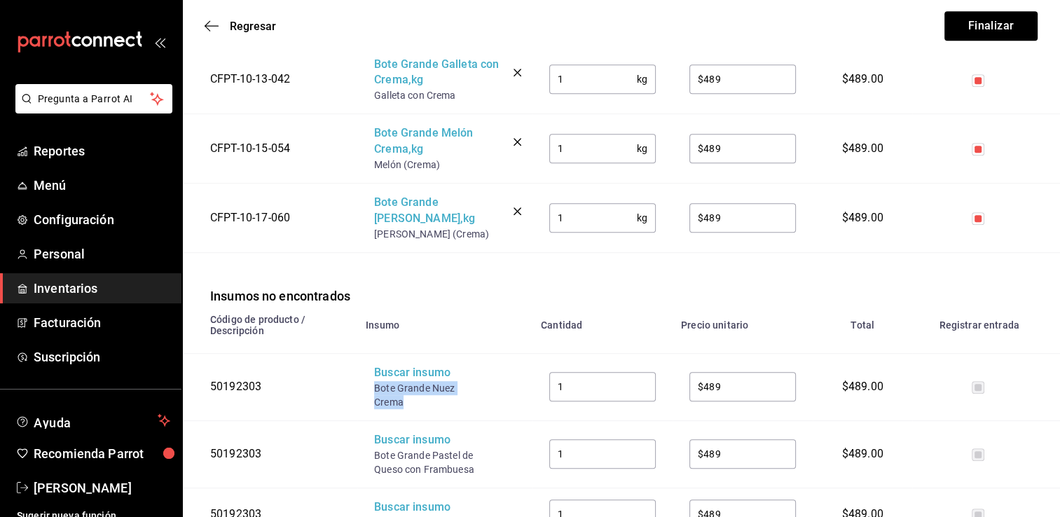
drag, startPoint x: 403, startPoint y: 402, endPoint x: 375, endPoint y: 389, distance: 31.0
click at [375, 389] on div "Bote Grande Nuez Crema" at bounding box center [430, 395] width 112 height 28
copy div "Bote Grande Nuez Crema"
drag, startPoint x: 404, startPoint y: 403, endPoint x: 371, endPoint y: 394, distance: 34.2
click at [371, 394] on td "Buscar insumo Bote Grande Nuez Crema" at bounding box center [444, 386] width 175 height 67
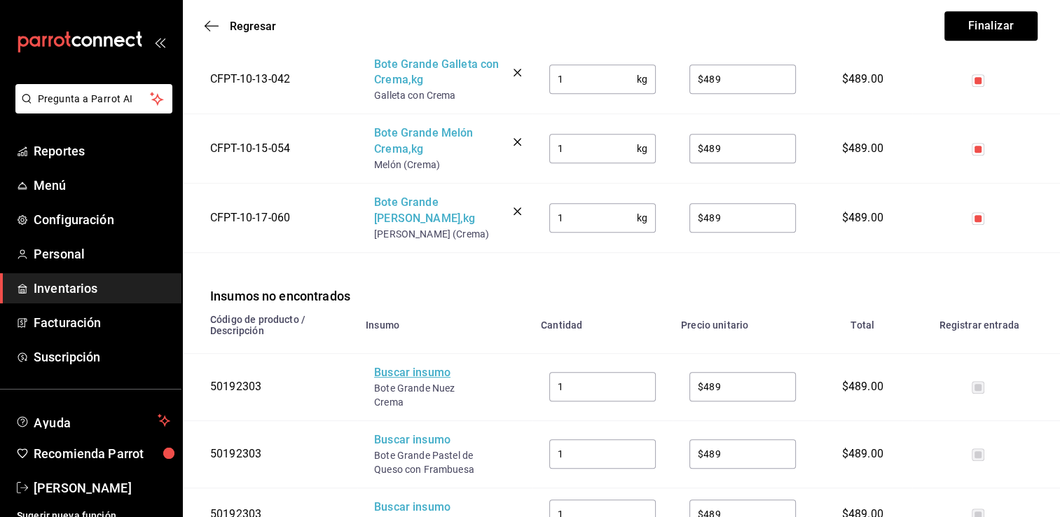
click at [434, 379] on div "Buscar insumo" at bounding box center [430, 373] width 112 height 16
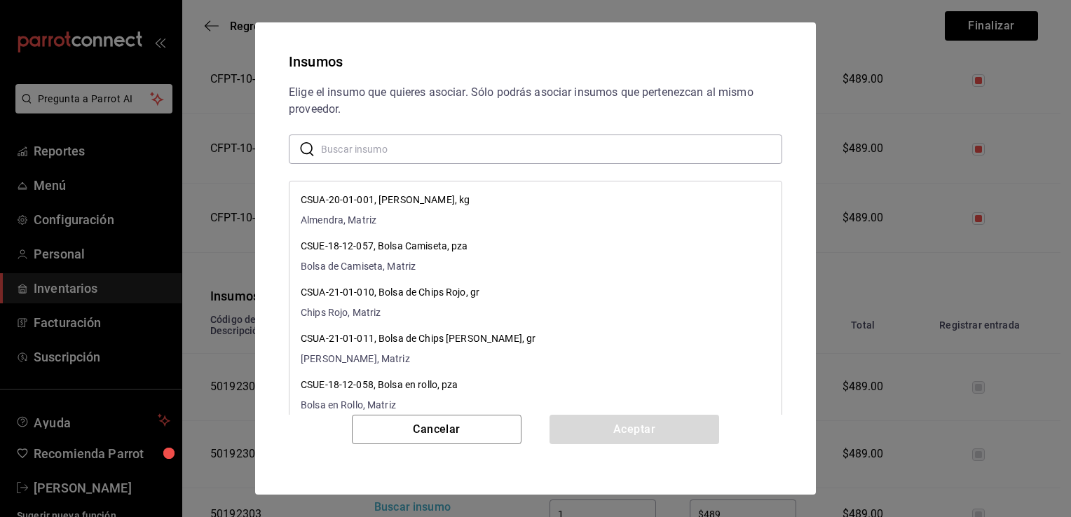
click at [521, 155] on input "text" at bounding box center [551, 149] width 461 height 28
paste input "Bote Grande Nuez Crema"
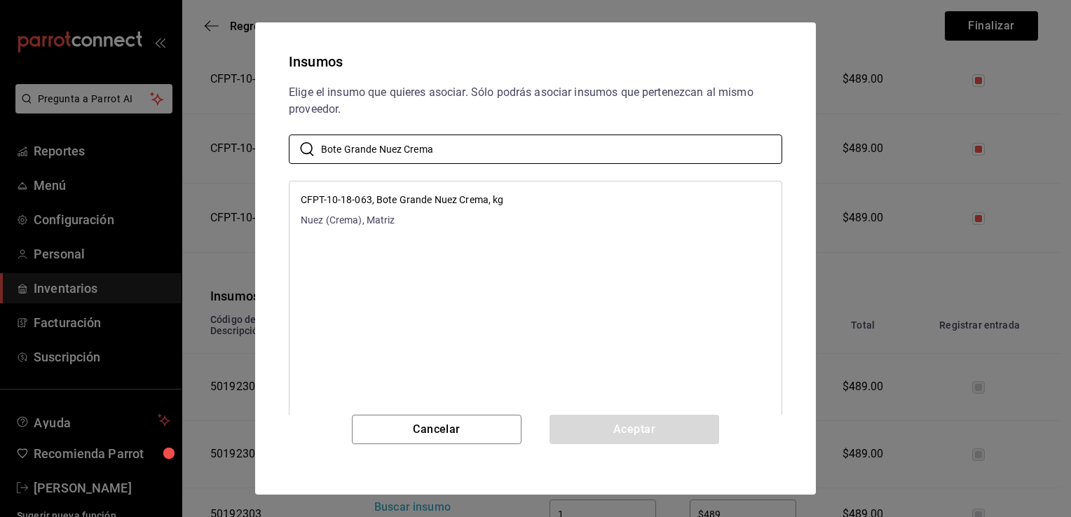
type input "Bote Grande Nuez Crema"
click at [521, 217] on li "CFPT-10-18-063, Bote Grande Nuez Crema, kg Nuez (Crema), Matriz" at bounding box center [535, 210] width 492 height 46
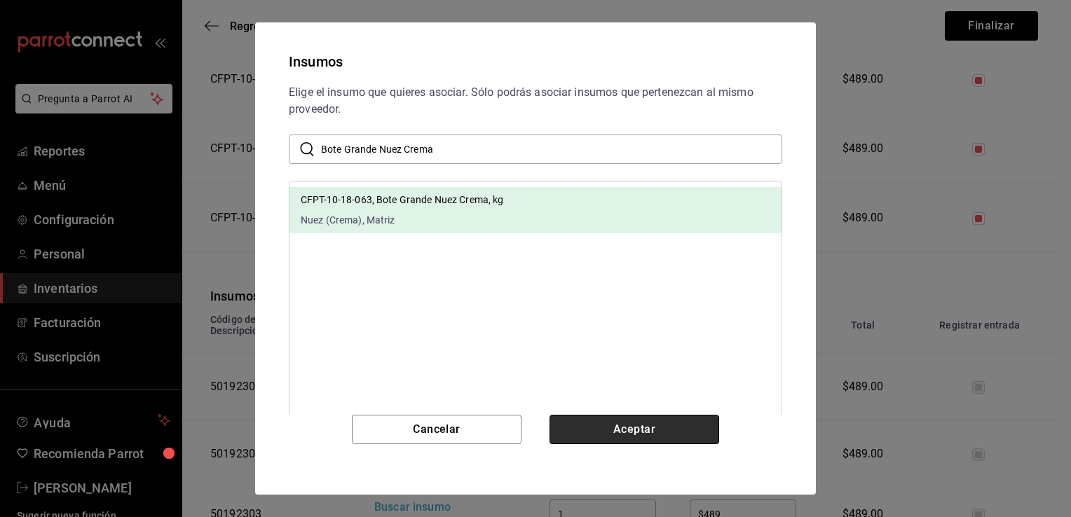
click at [608, 429] on button "Aceptar" at bounding box center [634, 429] width 170 height 29
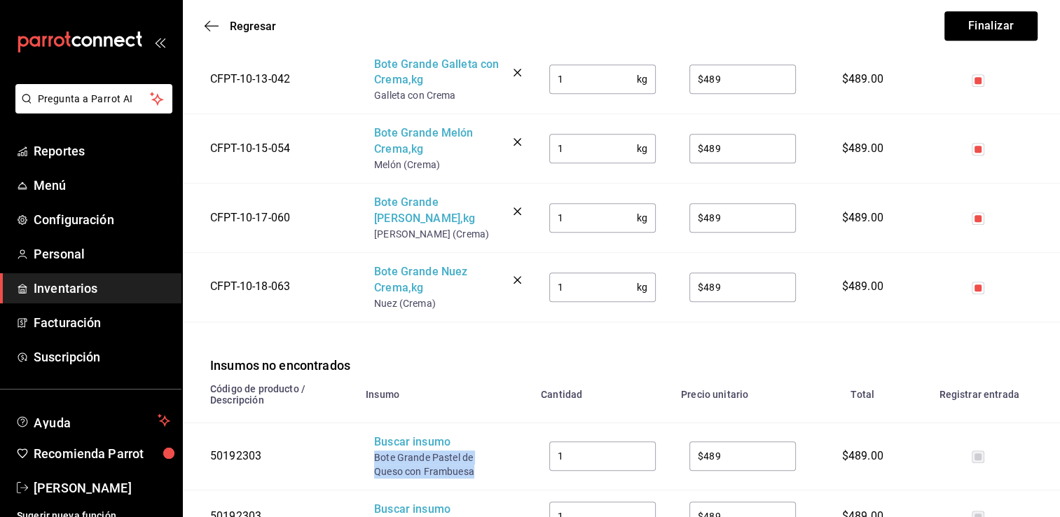
drag, startPoint x: 474, startPoint y: 472, endPoint x: 374, endPoint y: 460, distance: 100.1
click at [374, 460] on div "Bote Grande Pastel de Queso con Frambuesa" at bounding box center [430, 465] width 112 height 28
click at [402, 449] on div "Buscar insumo" at bounding box center [430, 442] width 112 height 16
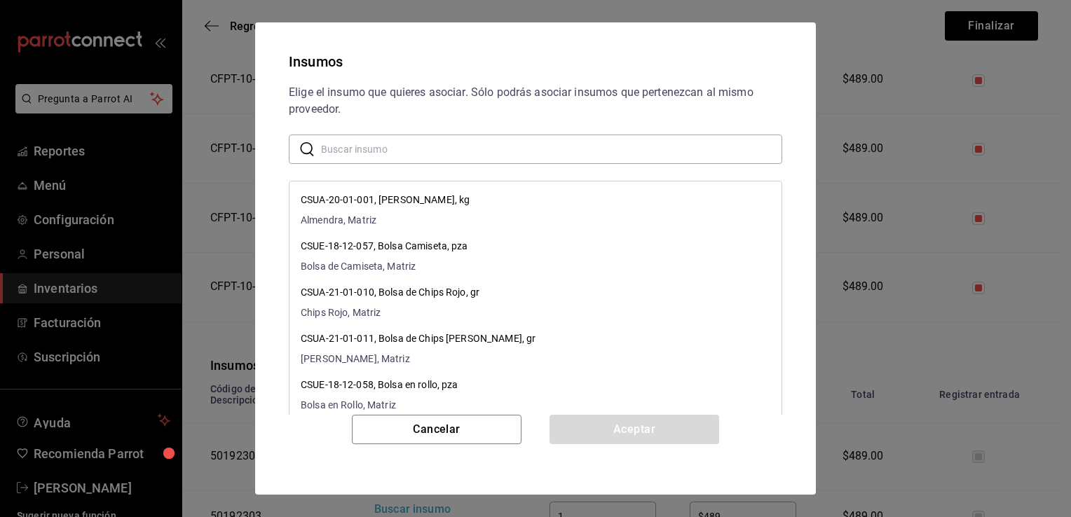
click at [507, 139] on input "text" at bounding box center [551, 149] width 461 height 28
paste input "Bote Grande Pastel de Queso con Frambuesa"
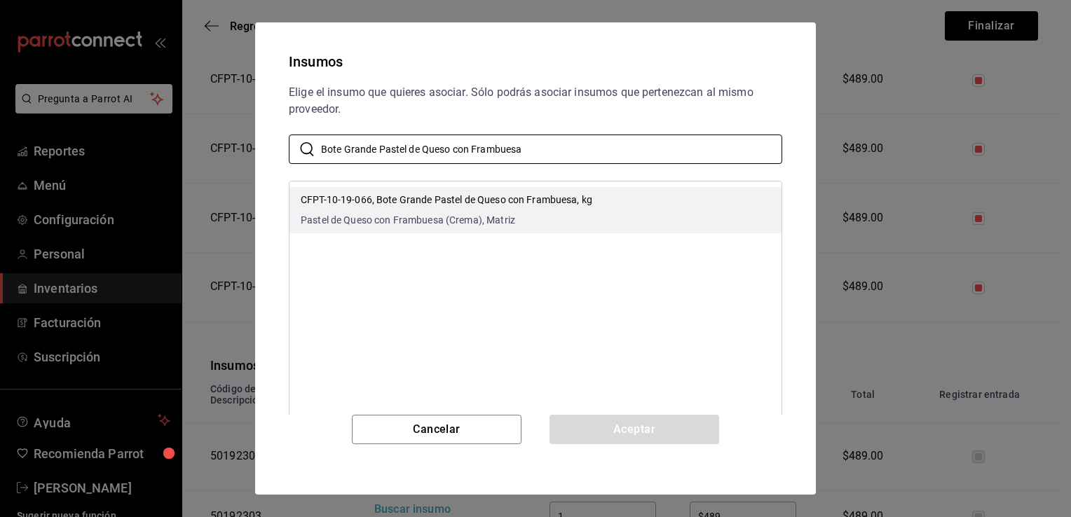
type input "Bote Grande Pastel de Queso con Frambuesa"
click at [531, 203] on p "CFPT-10-19-066, Bote Grande Pastel de Queso con Frambuesa, kg" at bounding box center [447, 200] width 292 height 15
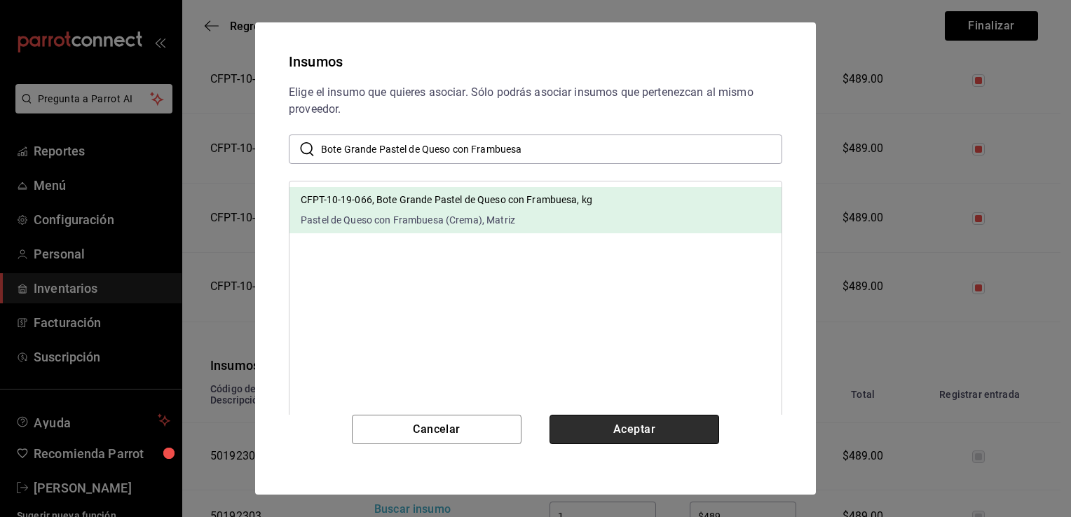
click at [622, 434] on button "Aceptar" at bounding box center [634, 429] width 170 height 29
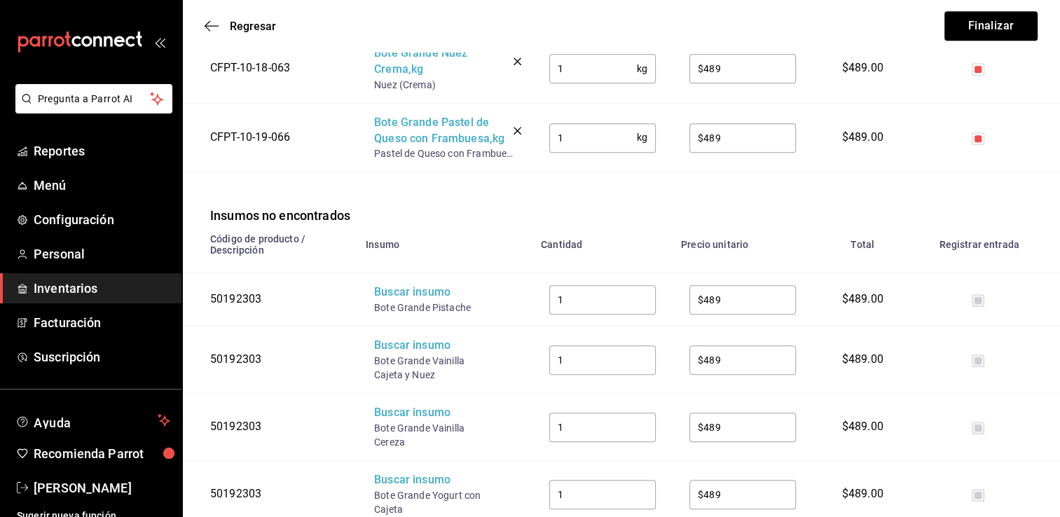
scroll to position [971, 0]
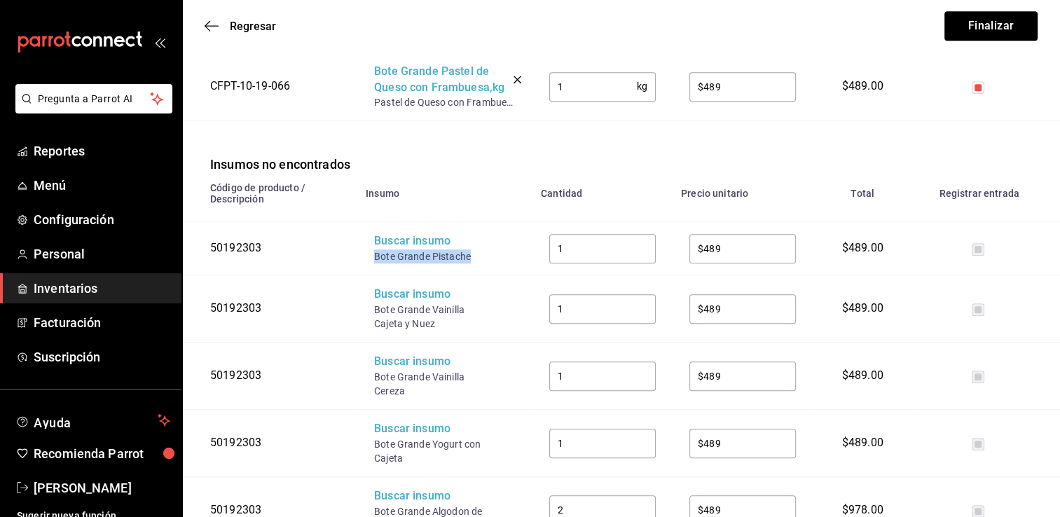
drag, startPoint x: 470, startPoint y: 273, endPoint x: 375, endPoint y: 278, distance: 95.4
click at [375, 263] on div "Bote Grande Pistache" at bounding box center [430, 256] width 112 height 14
click at [402, 248] on td "Buscar insumo Bote Grande Pistache" at bounding box center [444, 248] width 175 height 53
click at [404, 249] on div "Buscar insumo" at bounding box center [430, 241] width 112 height 16
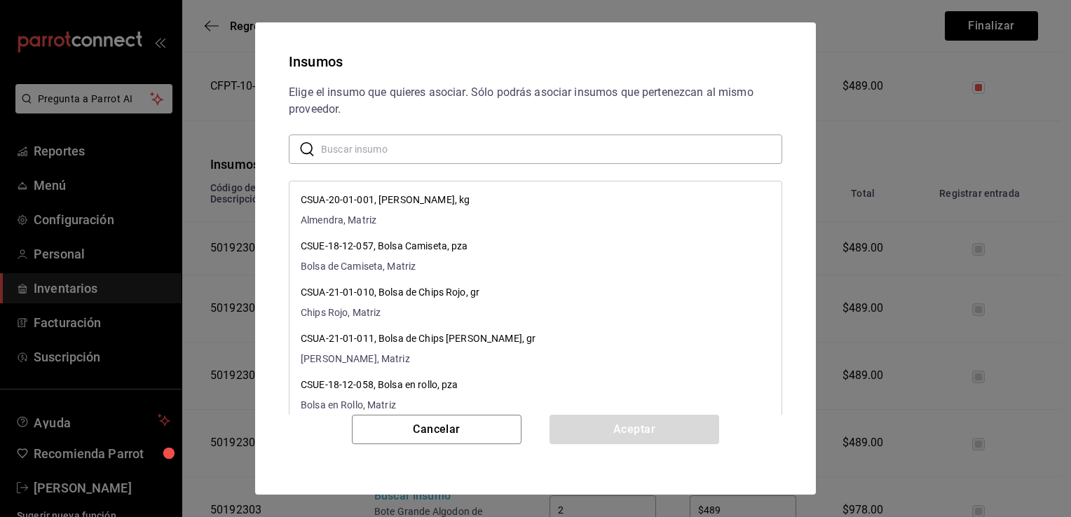
click at [465, 146] on input "text" at bounding box center [551, 149] width 461 height 28
paste input "Bote Grande Pistache"
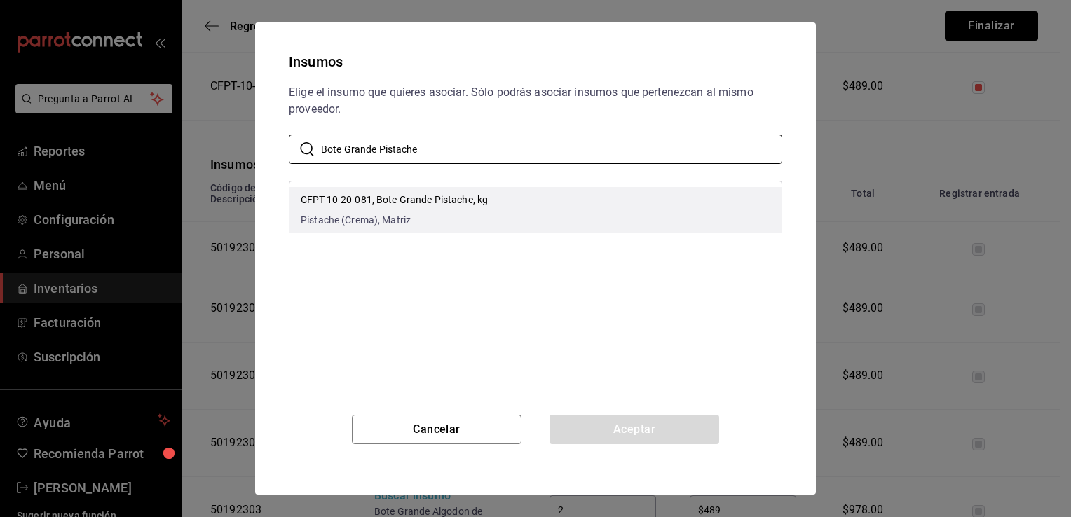
type input "Bote Grande Pistache"
click at [493, 205] on li "CFPT-10-20-081, Bote Grande Pistache, kg Pistache (Crema), Matriz" at bounding box center [535, 210] width 492 height 46
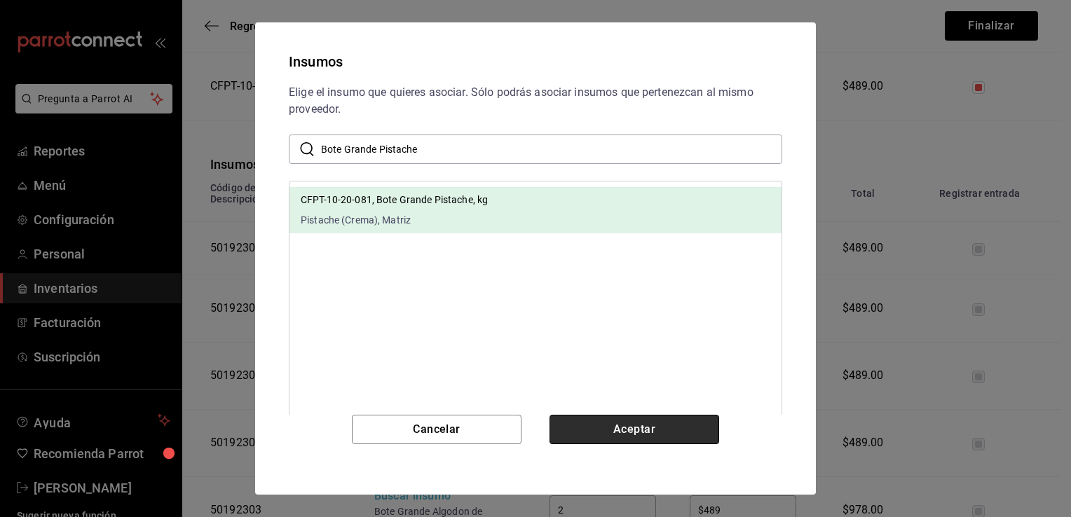
click at [624, 427] on button "Aceptar" at bounding box center [634, 429] width 170 height 29
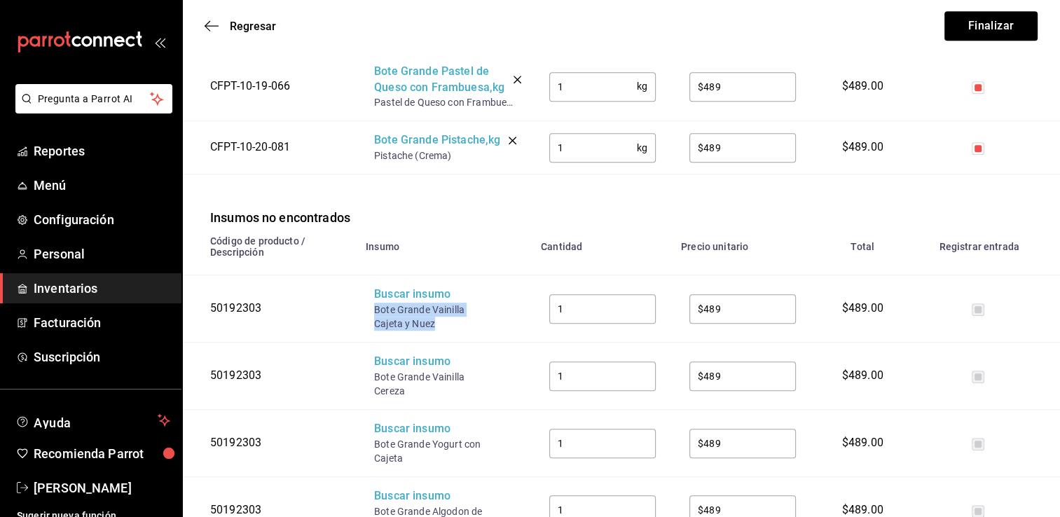
drag, startPoint x: 434, startPoint y: 341, endPoint x: 374, endPoint y: 328, distance: 62.3
click at [374, 328] on div "Bote Grande Vainilla Cajeta y Nuez" at bounding box center [430, 317] width 112 height 28
click at [403, 303] on div "Buscar insumo" at bounding box center [430, 295] width 112 height 16
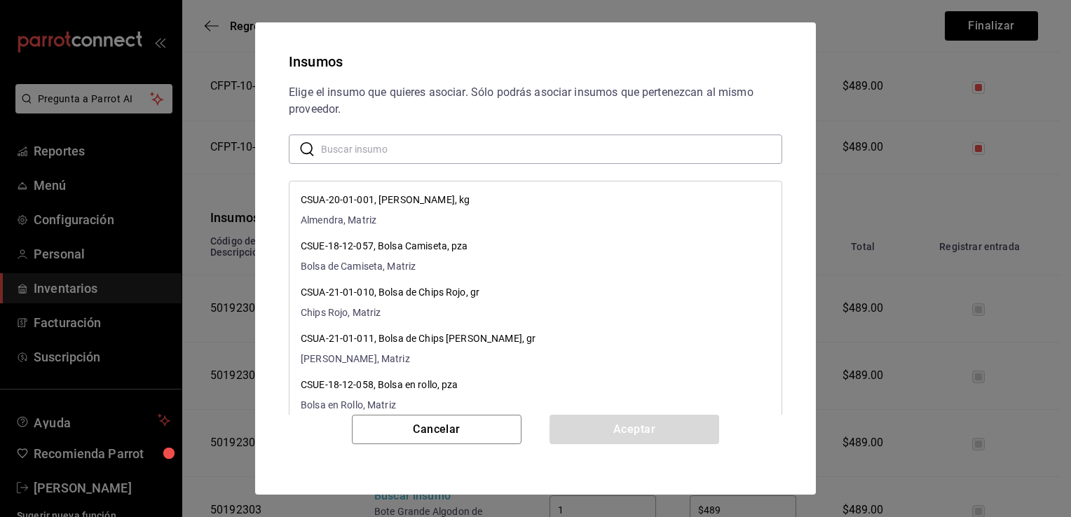
click at [464, 138] on input "text" at bounding box center [551, 149] width 461 height 28
paste input "Bote Grande Vainilla Cajeta y Nuez"
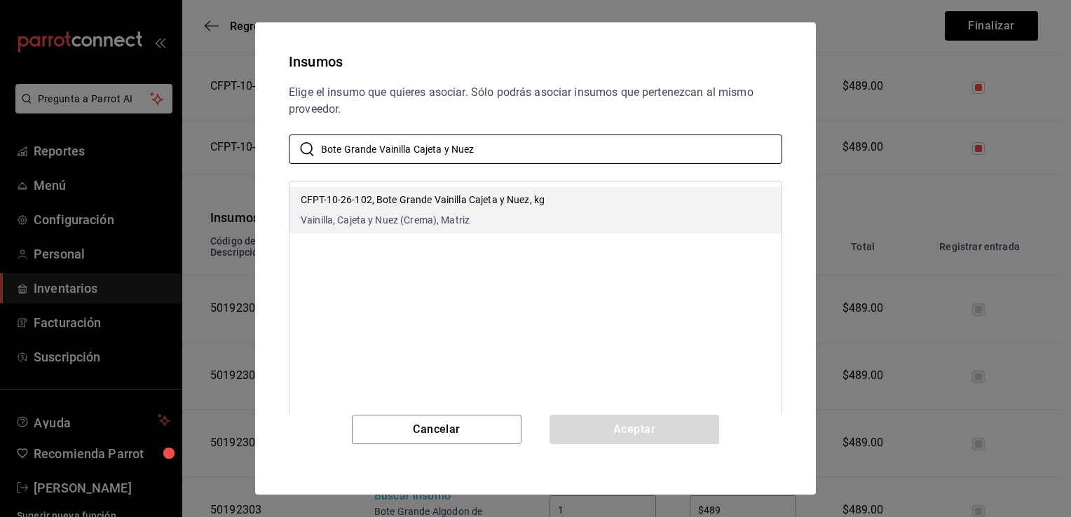
type input "Bote Grande Vainilla Cajeta y Nuez"
click at [502, 206] on p "CFPT-10-26-102, Bote Grande Vainilla Cajeta y Nuez, kg" at bounding box center [423, 200] width 244 height 15
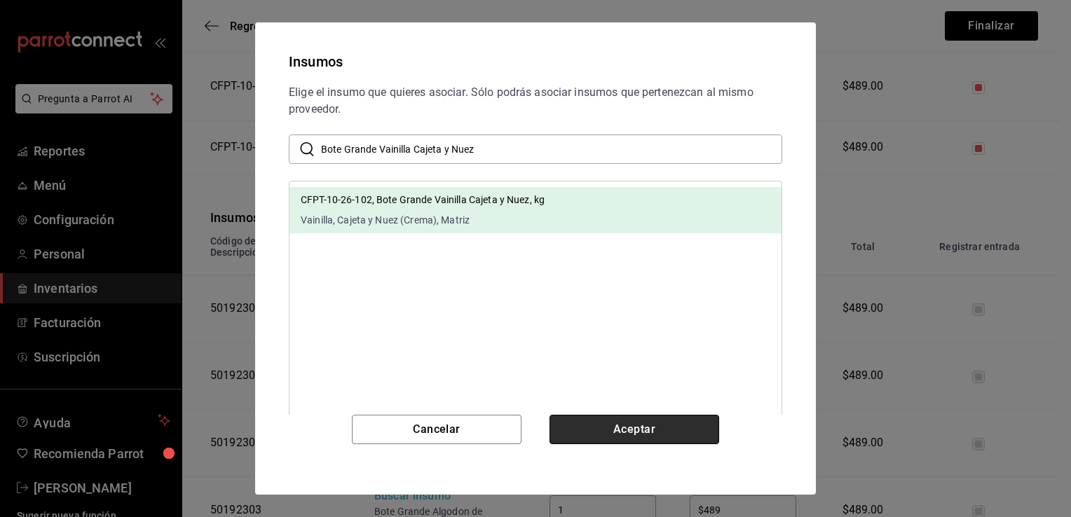
click at [606, 420] on button "Aceptar" at bounding box center [634, 429] width 170 height 29
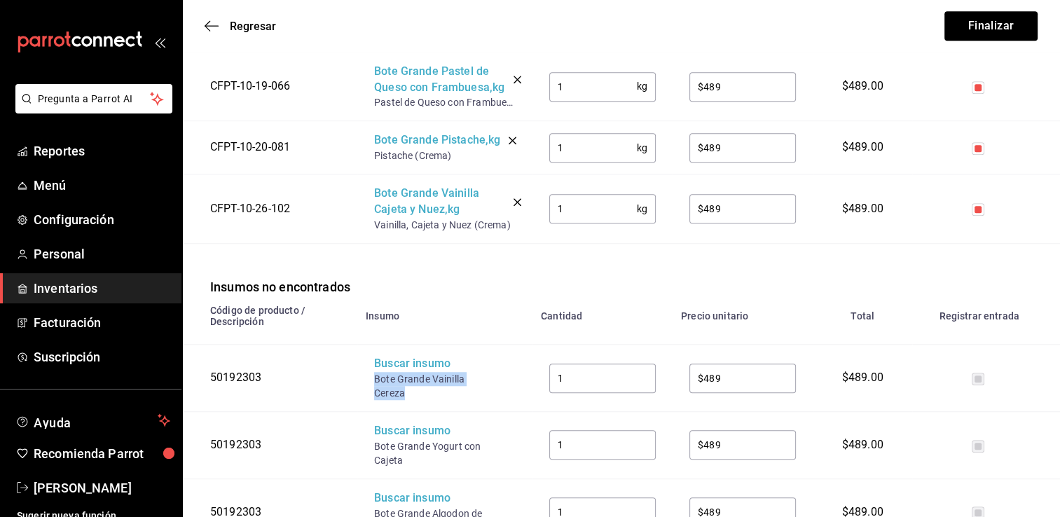
drag, startPoint x: 409, startPoint y: 411, endPoint x: 376, endPoint y: 397, distance: 36.4
click at [376, 397] on div "Bote Grande Vainilla Cereza" at bounding box center [430, 386] width 112 height 28
click at [405, 372] on div "Buscar insumo" at bounding box center [430, 364] width 112 height 16
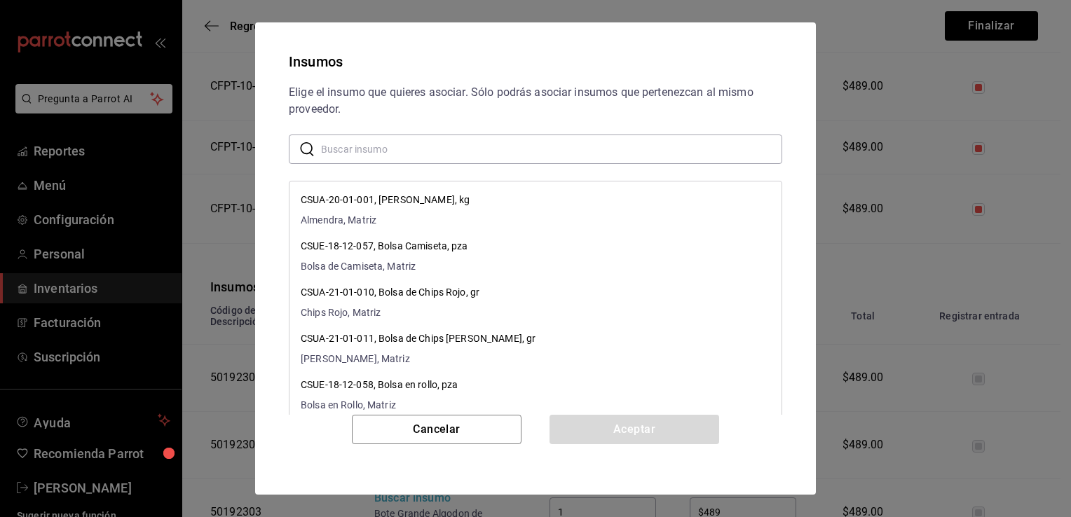
click at [515, 145] on input "text" at bounding box center [551, 149] width 461 height 28
paste input "Bote Grande Vainilla Cereza"
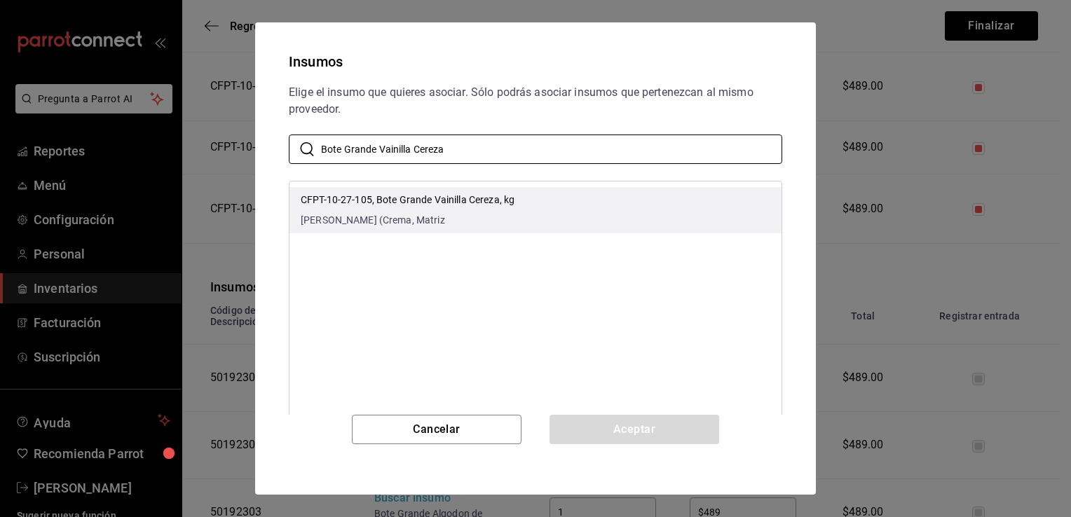
type input "Bote Grande Vainilla Cereza"
click at [515, 214] on li "CFPT-10-27-105, Bote Grande Vainilla Cereza, kg Vanilla Cereza (Crema, Matriz" at bounding box center [535, 210] width 492 height 46
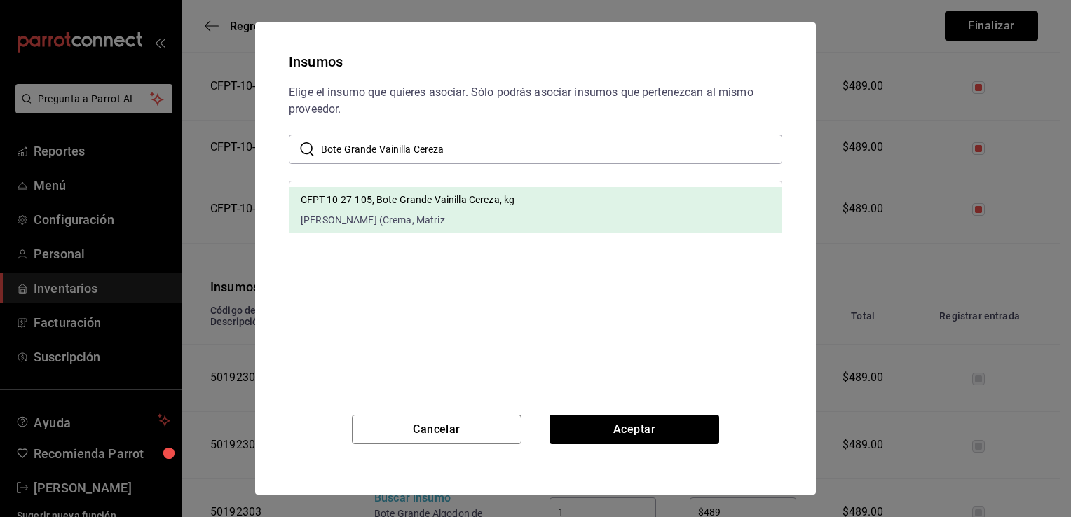
click at [609, 444] on div "Cancelar Aceptar" at bounding box center [535, 446] width 527 height 63
click at [610, 430] on button "Aceptar" at bounding box center [634, 429] width 170 height 29
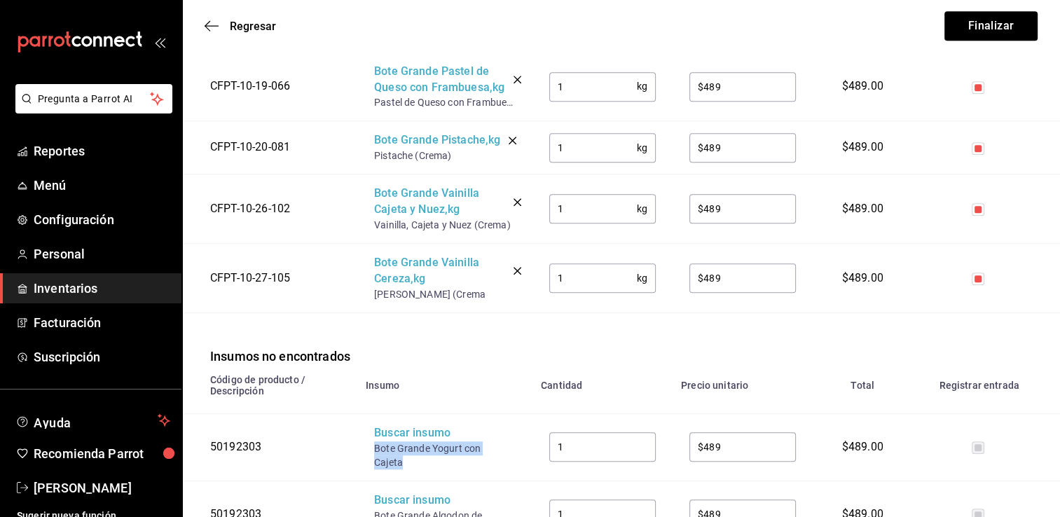
drag, startPoint x: 403, startPoint y: 479, endPoint x: 376, endPoint y: 466, distance: 30.1
click at [376, 466] on div "Bote Grande Yogurt con Cajeta" at bounding box center [430, 455] width 112 height 28
click at [432, 441] on div "Buscar insumo" at bounding box center [430, 433] width 112 height 16
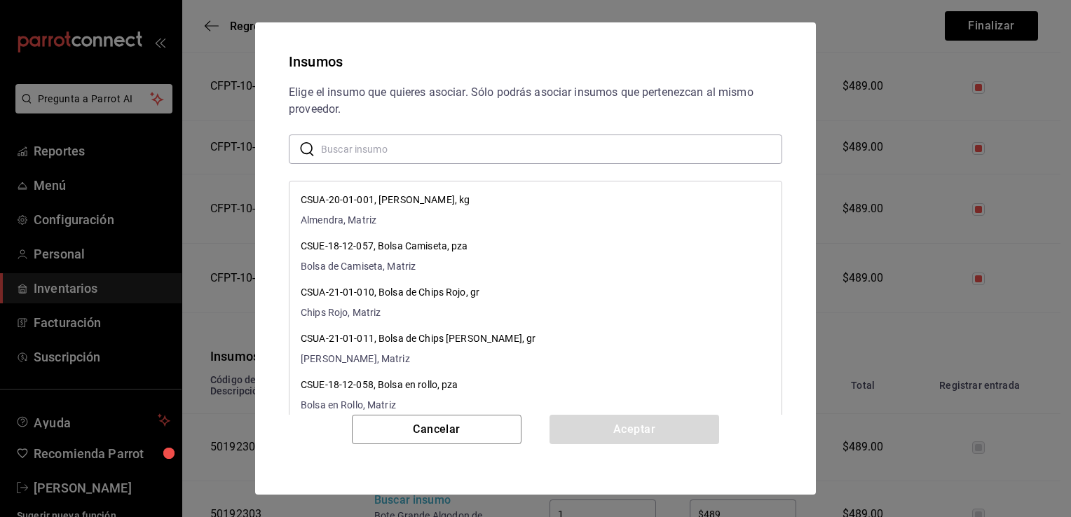
click at [512, 158] on input "text" at bounding box center [551, 149] width 461 height 28
paste input "Bote Grande Yogurt con Cajeta"
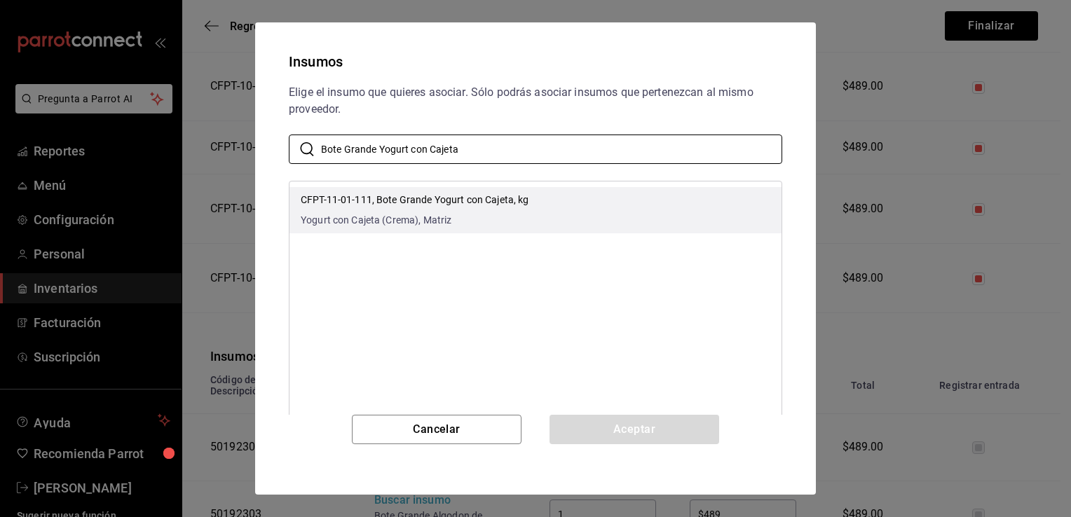
type input "Bote Grande Yogurt con Cajeta"
click at [515, 203] on p "CFPT-11-01-111, Bote Grande Yogurt con Cajeta, kg" at bounding box center [415, 200] width 228 height 15
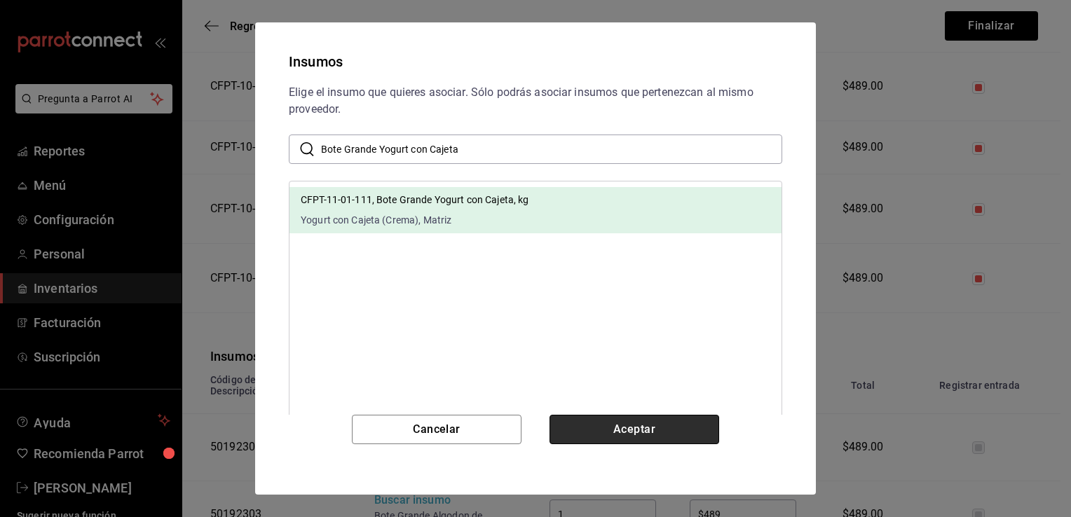
click at [607, 424] on button "Aceptar" at bounding box center [634, 429] width 170 height 29
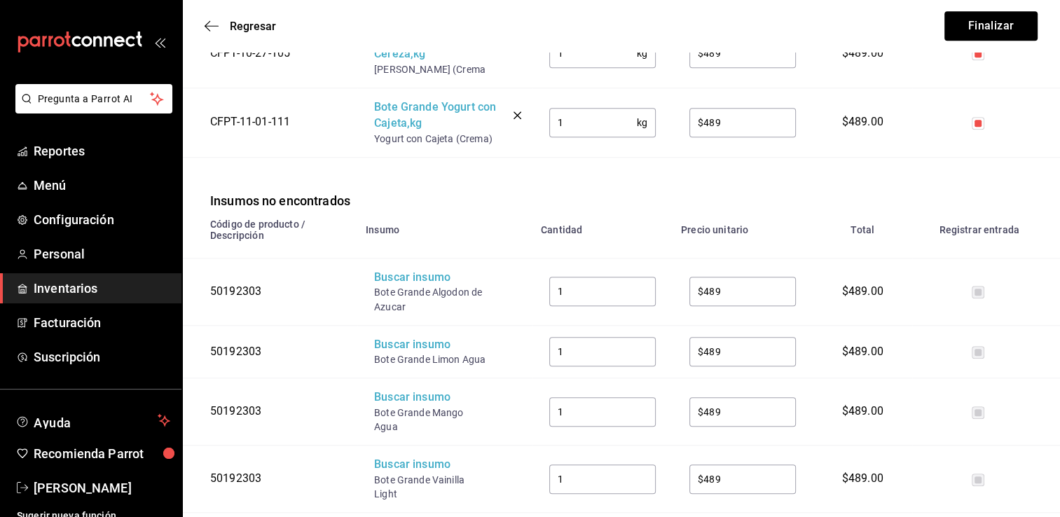
scroll to position [1223, 0]
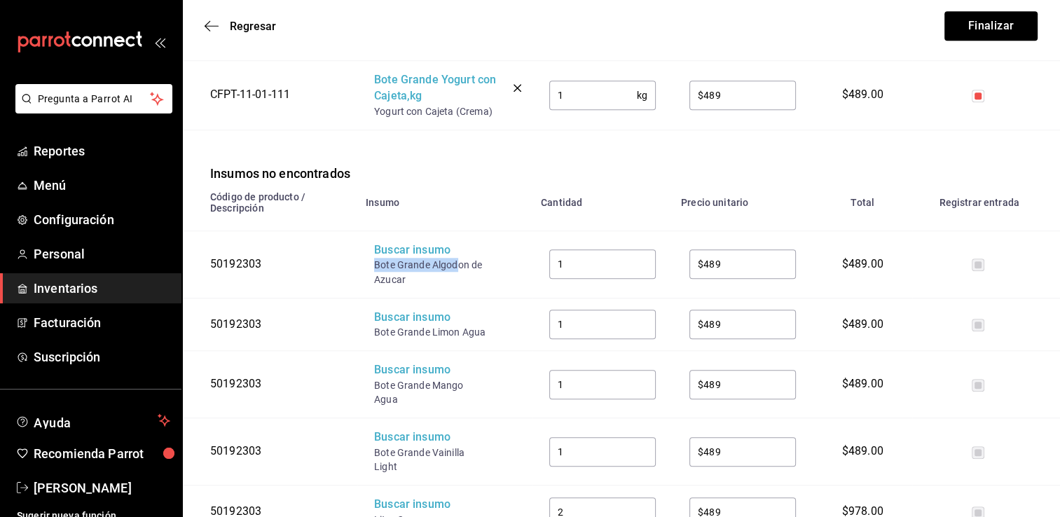
drag, startPoint x: 457, startPoint y: 279, endPoint x: 367, endPoint y: 277, distance: 90.4
click at [367, 277] on td "Buscar insumo Bote Grande Algodon de Azucar" at bounding box center [444, 264] width 175 height 67
click at [392, 259] on div "Buscar insumo" at bounding box center [430, 250] width 112 height 16
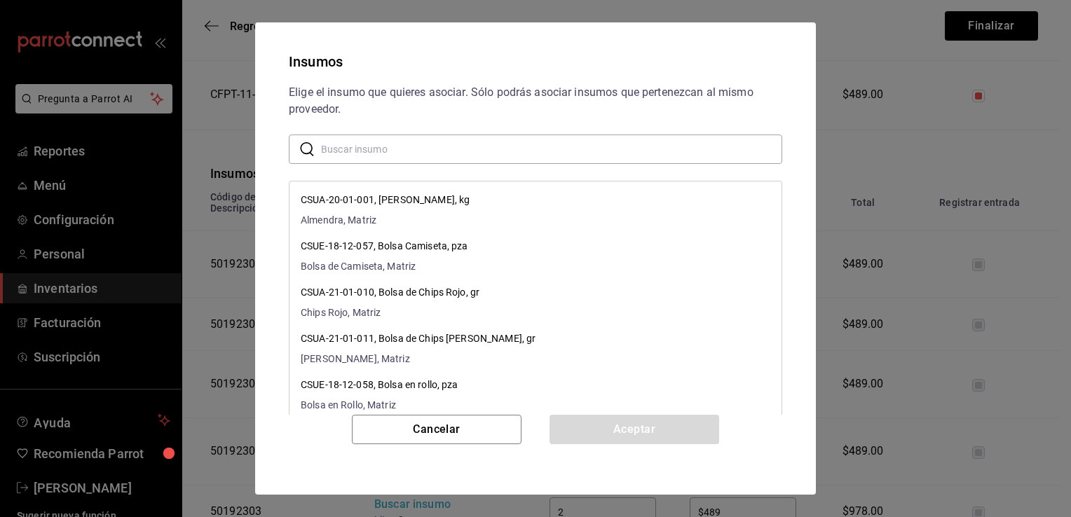
click at [499, 147] on input "text" at bounding box center [551, 149] width 461 height 28
paste input "Bote Grande Algod"
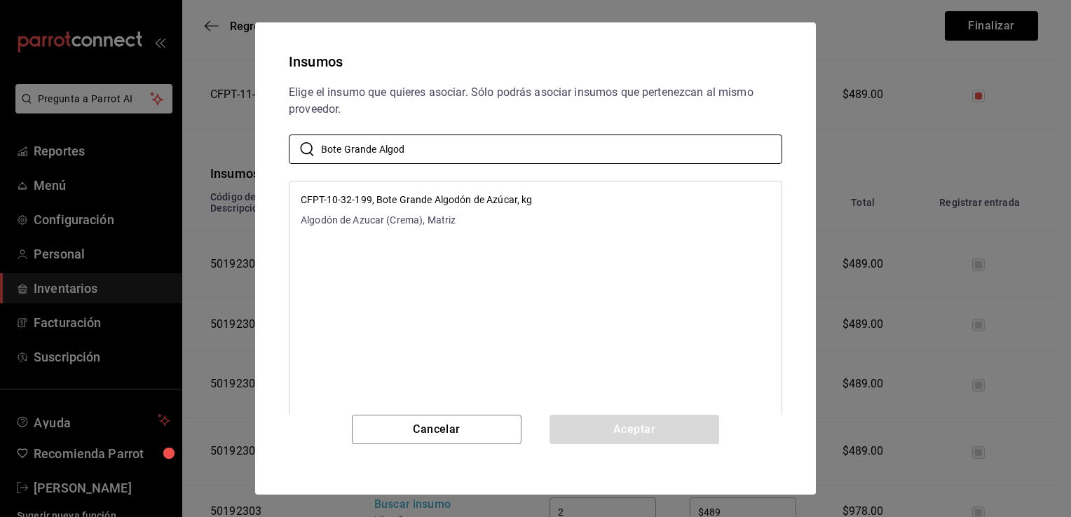
type input "Bote Grande Algod"
click at [514, 196] on p "CFPT-10-32-199, Bote Grande Algodón de Azúcar, kg" at bounding box center [416, 200] width 231 height 15
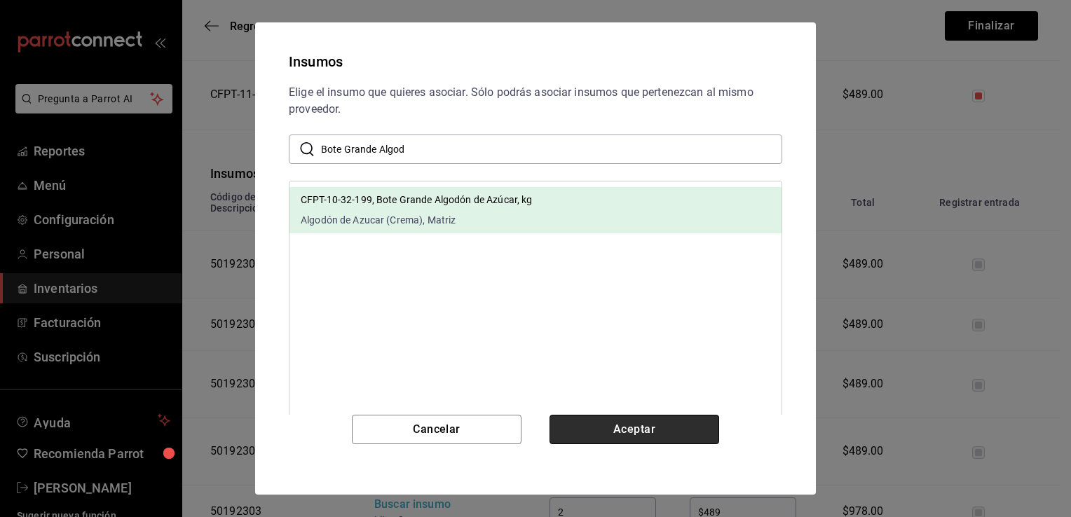
click at [633, 430] on button "Aceptar" at bounding box center [634, 429] width 170 height 29
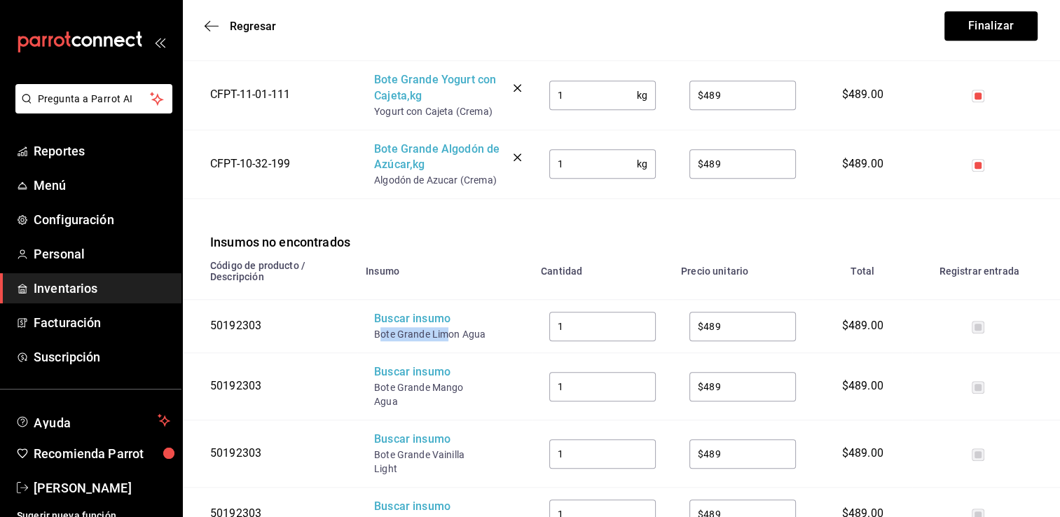
drag, startPoint x: 450, startPoint y: 350, endPoint x: 378, endPoint y: 350, distance: 72.2
click at [378, 341] on div "Bote Grande Limon Agua" at bounding box center [430, 334] width 112 height 14
click at [373, 349] on td "Buscar insumo Bote Grande Limon Agua" at bounding box center [444, 326] width 175 height 53
click at [394, 341] on div "Bote Grande Limon Agua" at bounding box center [430, 334] width 112 height 14
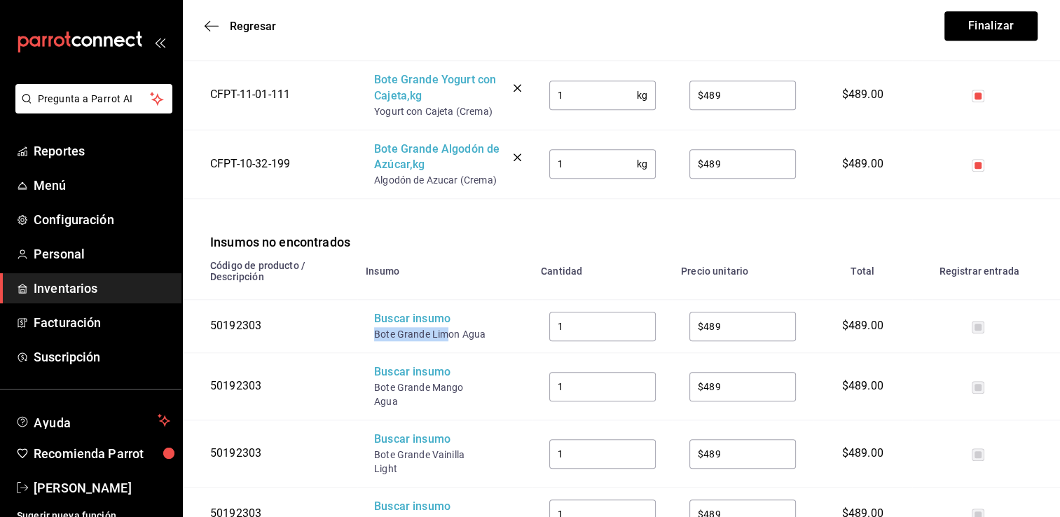
drag, startPoint x: 374, startPoint y: 350, endPoint x: 447, endPoint y: 355, distance: 73.0
click at [447, 341] on div "Bote Grande Limon Agua" at bounding box center [430, 334] width 112 height 14
click at [432, 327] on div "Buscar insumo" at bounding box center [430, 319] width 112 height 16
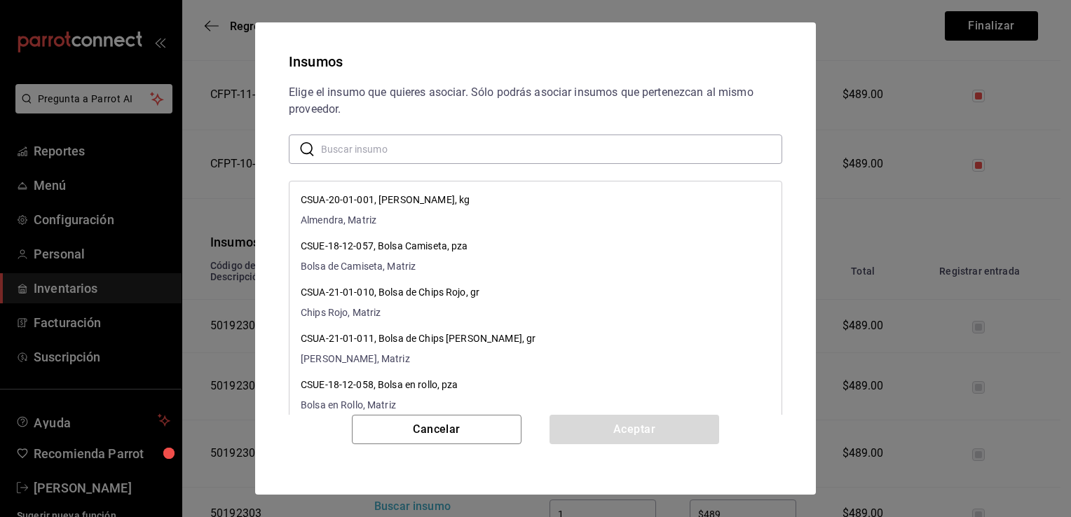
click at [478, 152] on input "text" at bounding box center [551, 149] width 461 height 28
paste input "Bote Grande Lim"
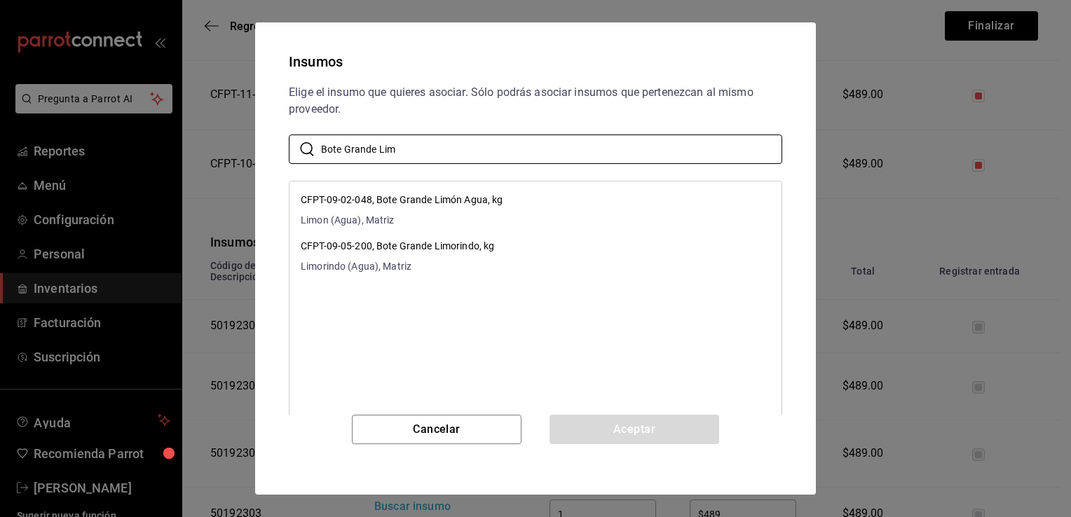
type input "Bote Grande Lim"
click at [517, 221] on li "CFPT-09-02-048, Bote Grande Limón Agua, kg Limon (Agua), Matriz" at bounding box center [535, 210] width 492 height 46
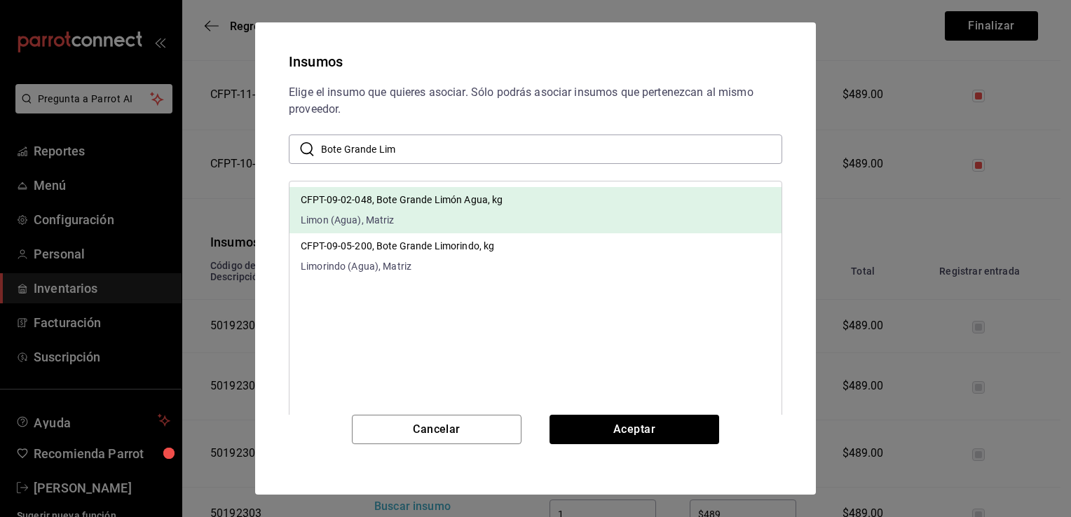
click at [517, 221] on li "CFPT-09-02-048, Bote Grande Limón Agua, kg Limon (Agua), Matriz" at bounding box center [535, 210] width 492 height 46
click at [594, 420] on button "Aceptar" at bounding box center [634, 429] width 170 height 29
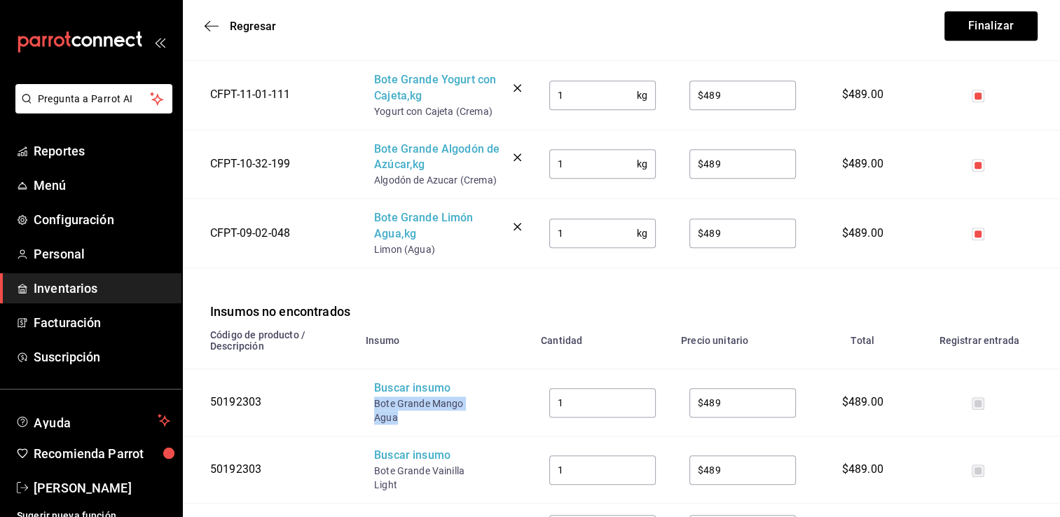
drag, startPoint x: 399, startPoint y: 433, endPoint x: 372, endPoint y: 423, distance: 28.4
click at [372, 423] on td "Buscar insumo Bote Grande Mango Agua" at bounding box center [444, 402] width 175 height 67
click at [403, 397] on div "Buscar insumo" at bounding box center [430, 389] width 112 height 16
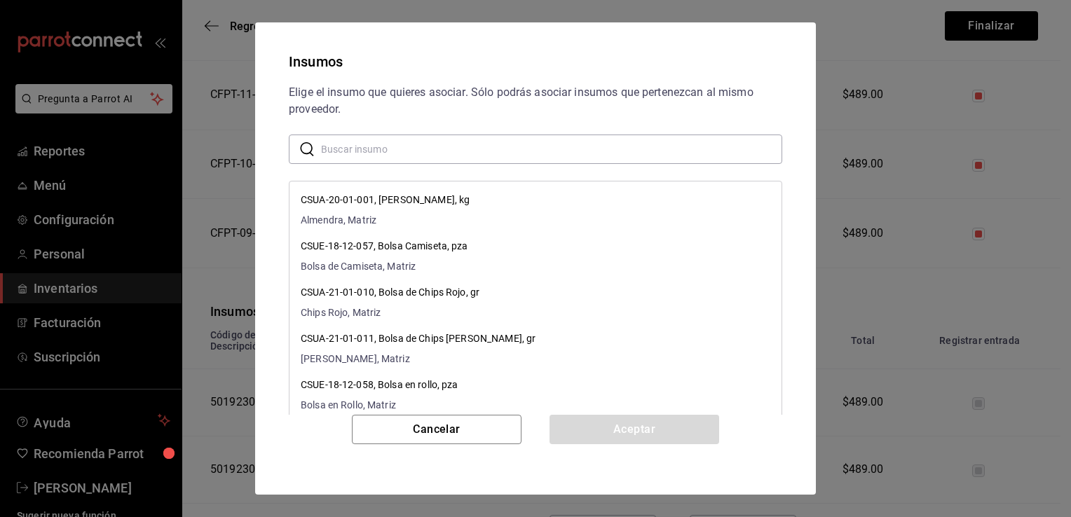
click at [516, 153] on input "text" at bounding box center [551, 149] width 461 height 28
paste input "Bote Grande Mango Agua"
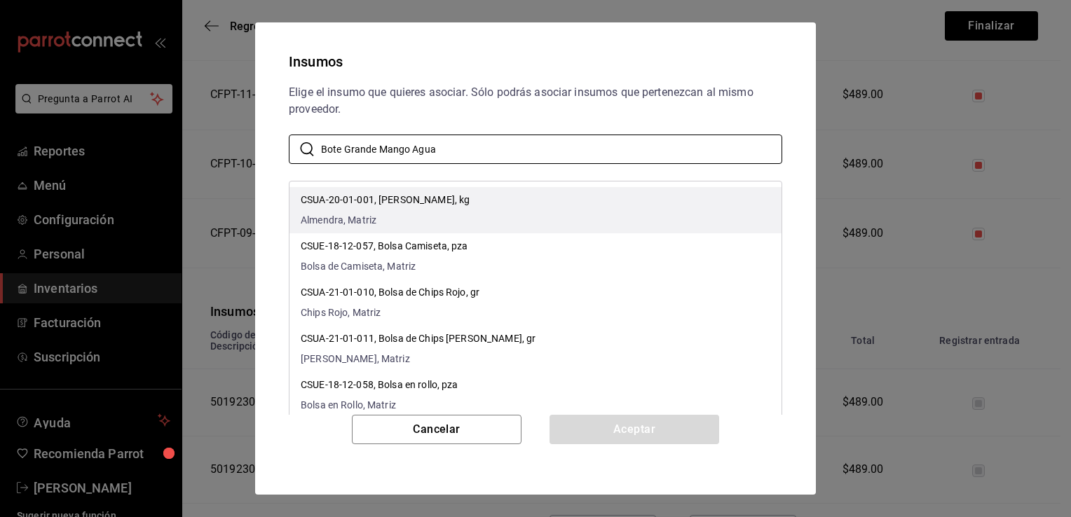
type input "Bote Grande Mango Agua"
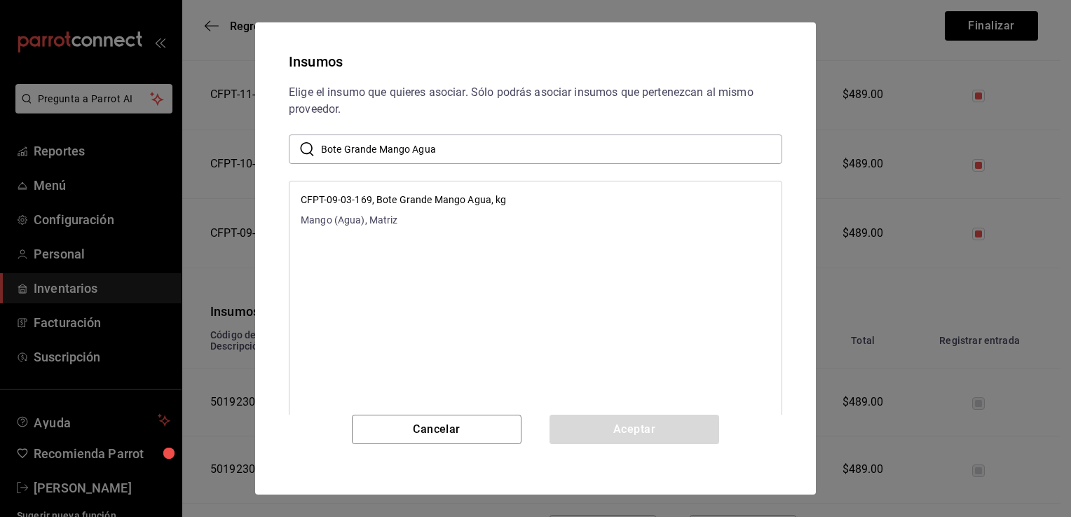
click at [532, 199] on li "CFPT-09-03-169, Bote Grande Mango Agua, kg Mango (Agua), Matriz" at bounding box center [535, 210] width 492 height 46
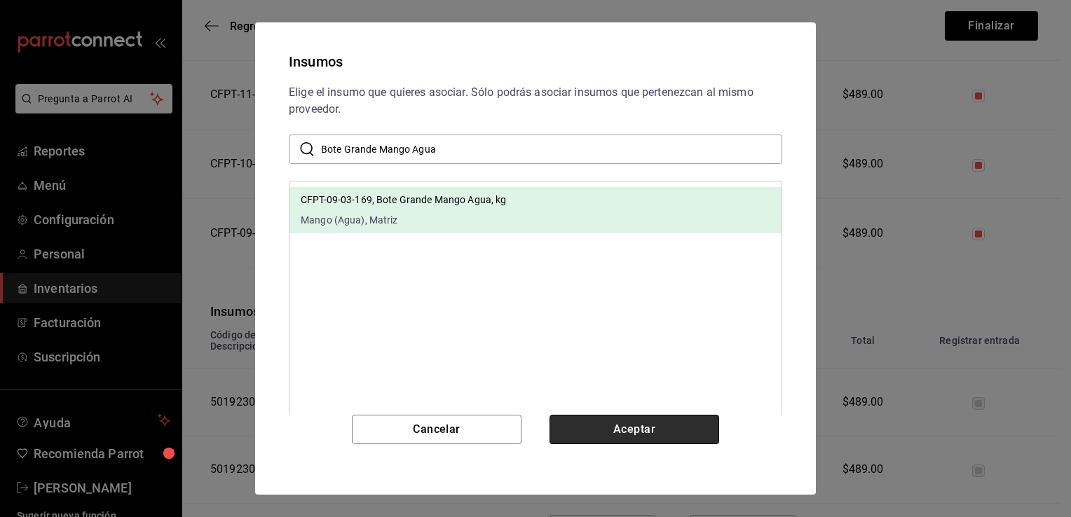
click at [605, 433] on button "Aceptar" at bounding box center [634, 429] width 170 height 29
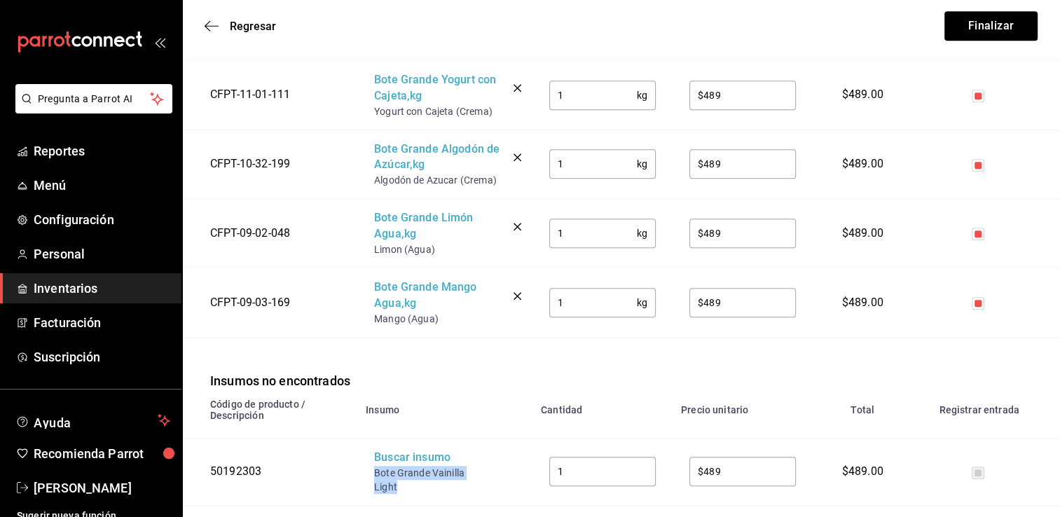
drag, startPoint x: 397, startPoint y: 499, endPoint x: 372, endPoint y: 489, distance: 26.4
click at [372, 489] on td "Buscar insumo Bote Grande Vainilla Light" at bounding box center [444, 471] width 175 height 67
click at [399, 466] on div "Buscar insumo" at bounding box center [430, 458] width 112 height 16
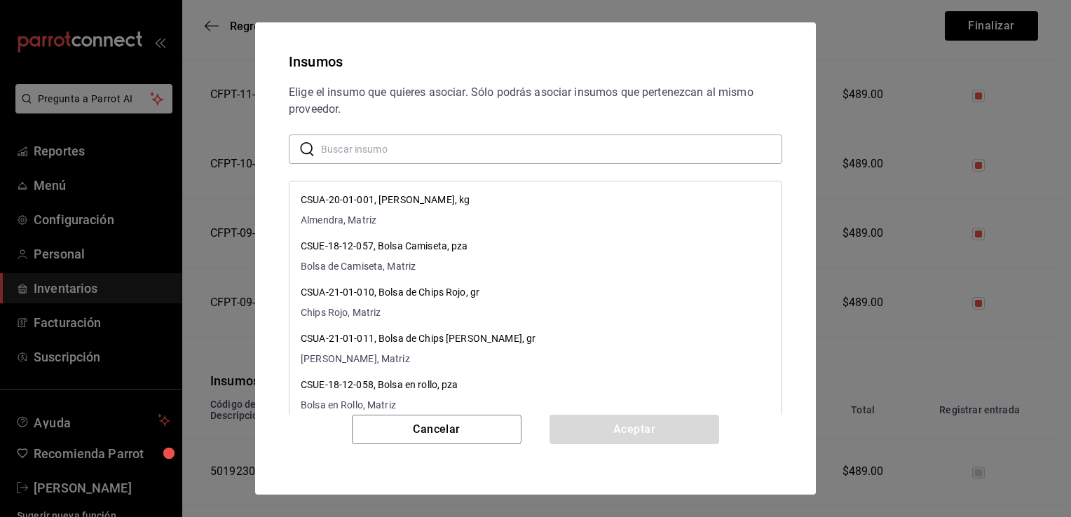
click at [495, 150] on input "text" at bounding box center [551, 149] width 461 height 28
paste input "Bote Grande Vainilla Light"
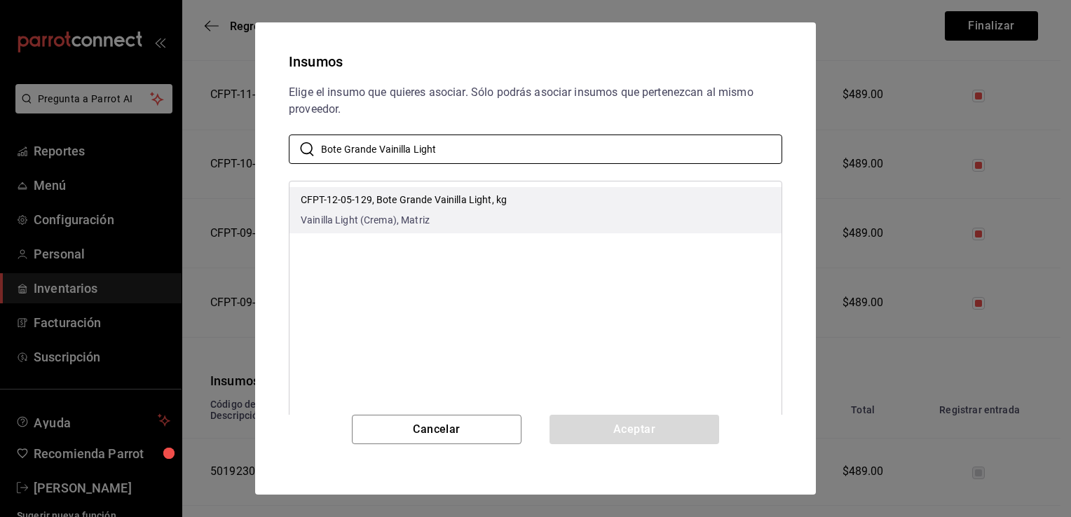
type input "Bote Grande Vainilla Light"
click at [511, 207] on li "CFPT-12-05-129, Bote Grande Vainilla Light, kg Vainilla Light (Crema), Matriz" at bounding box center [535, 210] width 492 height 46
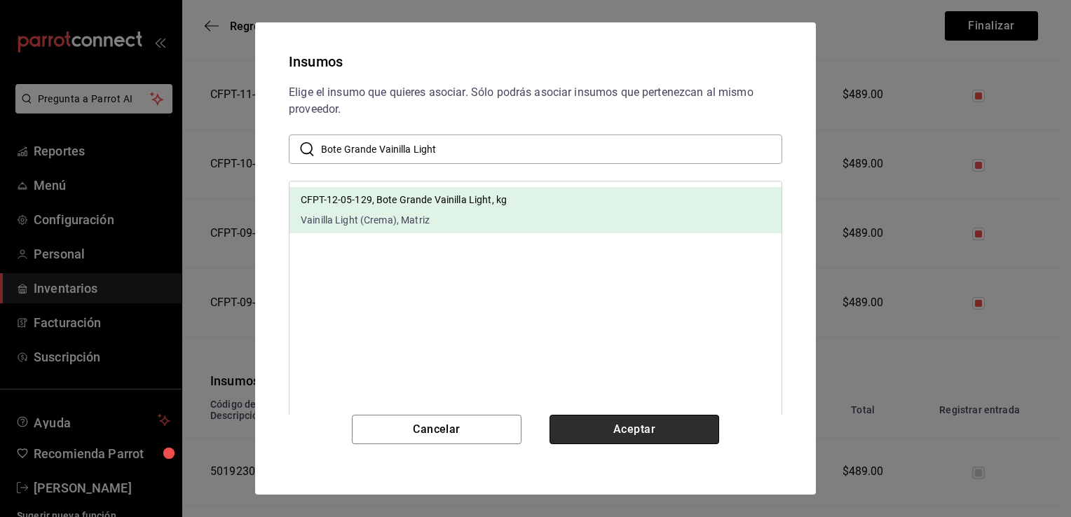
click at [617, 419] on button "Aceptar" at bounding box center [634, 429] width 170 height 29
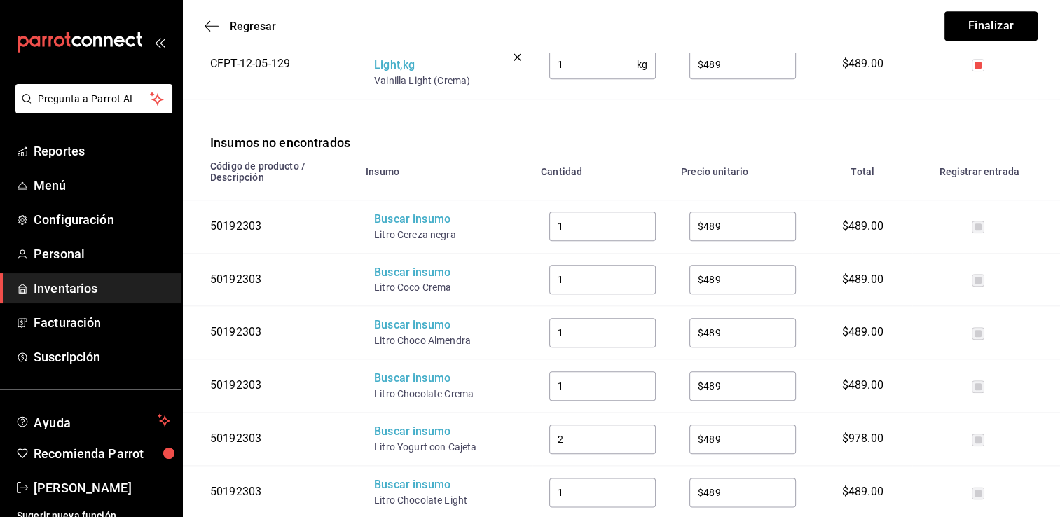
scroll to position [1559, 0]
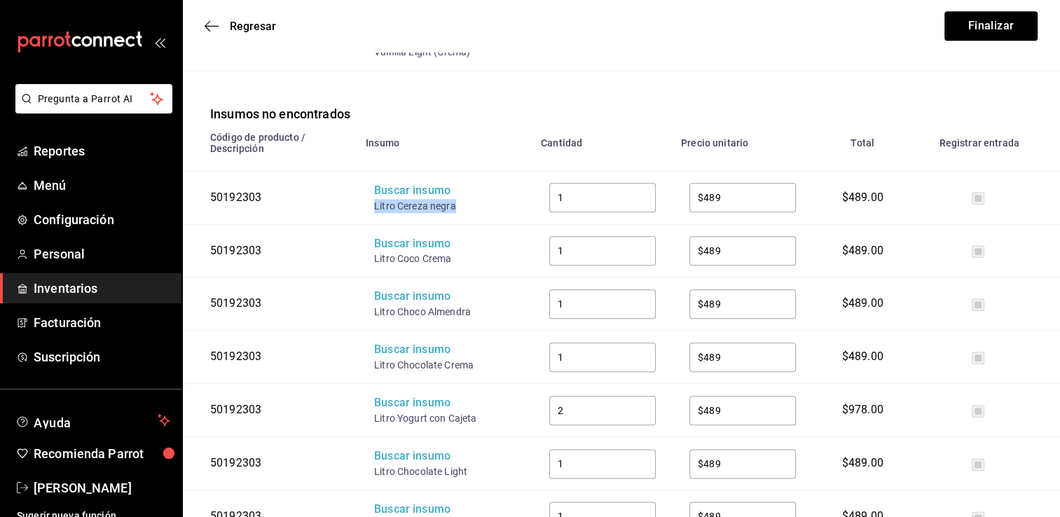
drag, startPoint x: 454, startPoint y: 220, endPoint x: 372, endPoint y: 228, distance: 82.4
click at [372, 224] on td "Buscar insumo Litro Cereza negra" at bounding box center [444, 197] width 175 height 53
click at [401, 199] on div "Buscar insumo" at bounding box center [430, 191] width 112 height 16
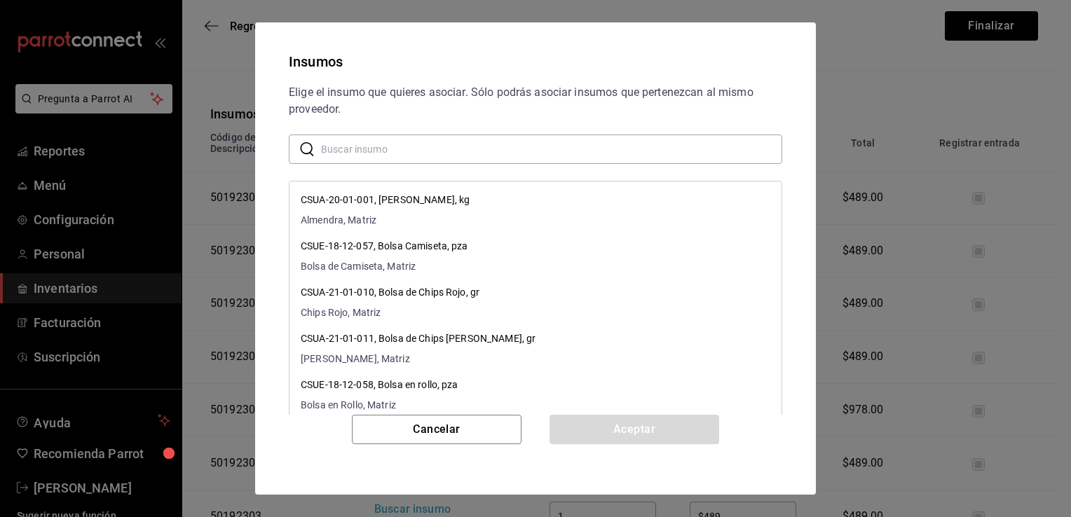
click at [473, 153] on input "text" at bounding box center [551, 149] width 461 height 28
paste input "Litro Cereza negra"
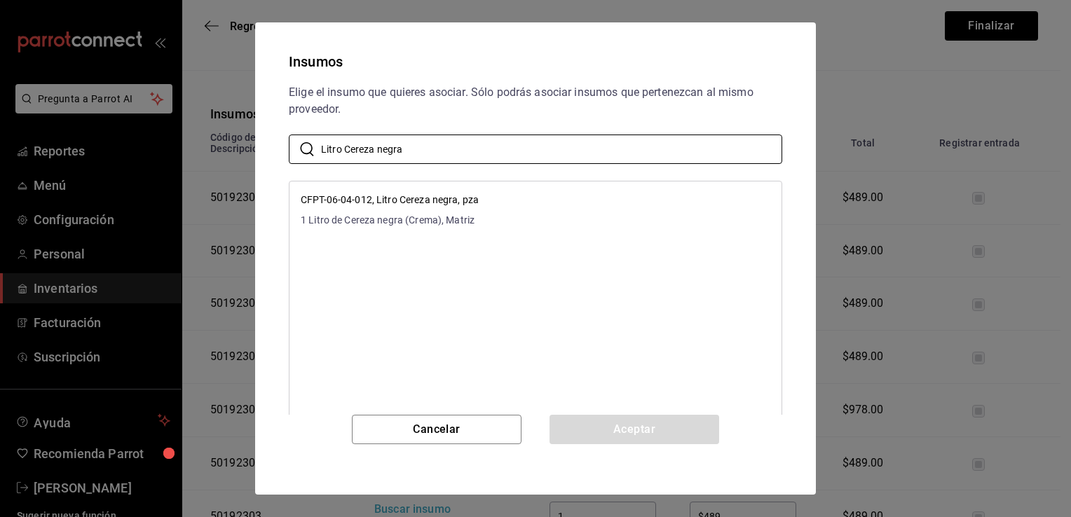
type input "Litro Cereza negra"
click at [504, 201] on li "CFPT-06-04-012, Litro Cereza negra, pza 1 Litro de Cereza negra (Crema), Matriz" at bounding box center [535, 210] width 492 height 46
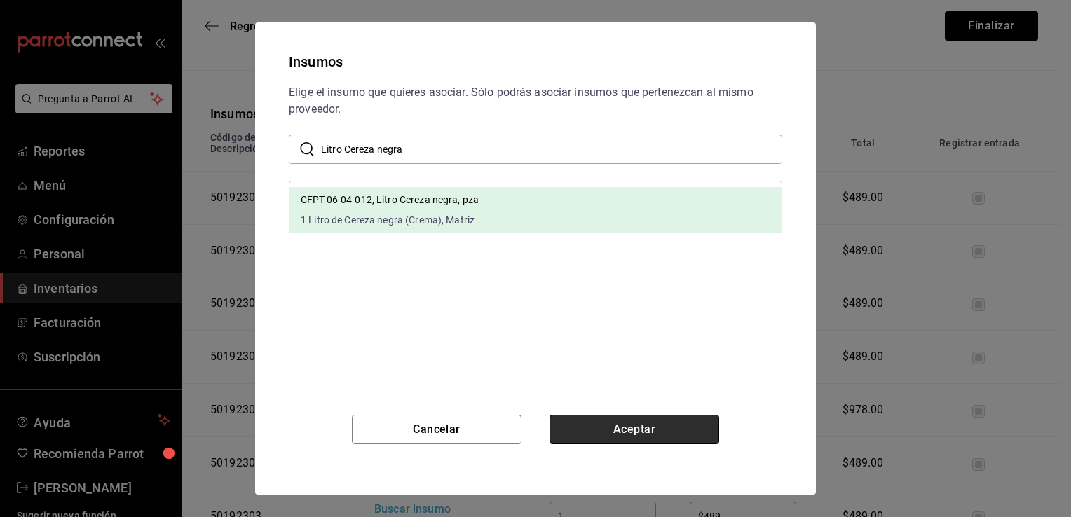
click at [603, 428] on button "Aceptar" at bounding box center [634, 429] width 170 height 29
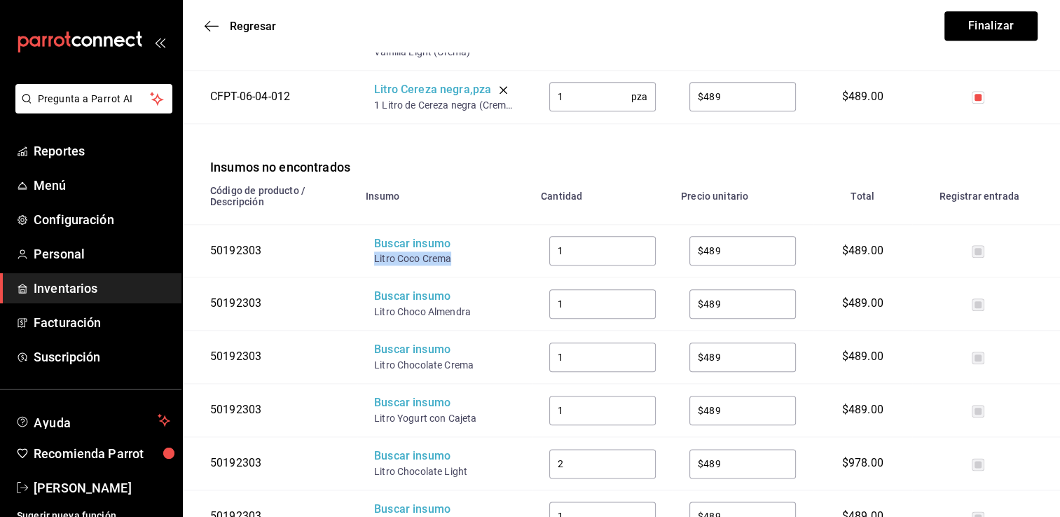
drag, startPoint x: 457, startPoint y: 276, endPoint x: 373, endPoint y: 279, distance: 84.1
click at [373, 278] on td "Buscar insumo Litro Coco Crema" at bounding box center [444, 250] width 175 height 53
click at [409, 252] on div "Buscar insumo" at bounding box center [430, 244] width 112 height 16
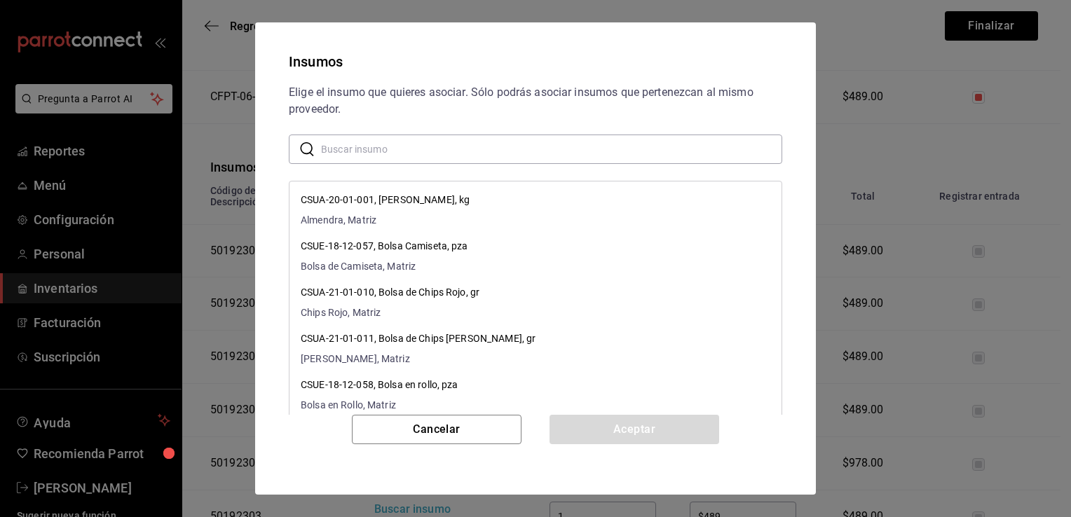
click at [461, 149] on input "text" at bounding box center [551, 149] width 461 height 28
paste input "Litro Coco Crema"
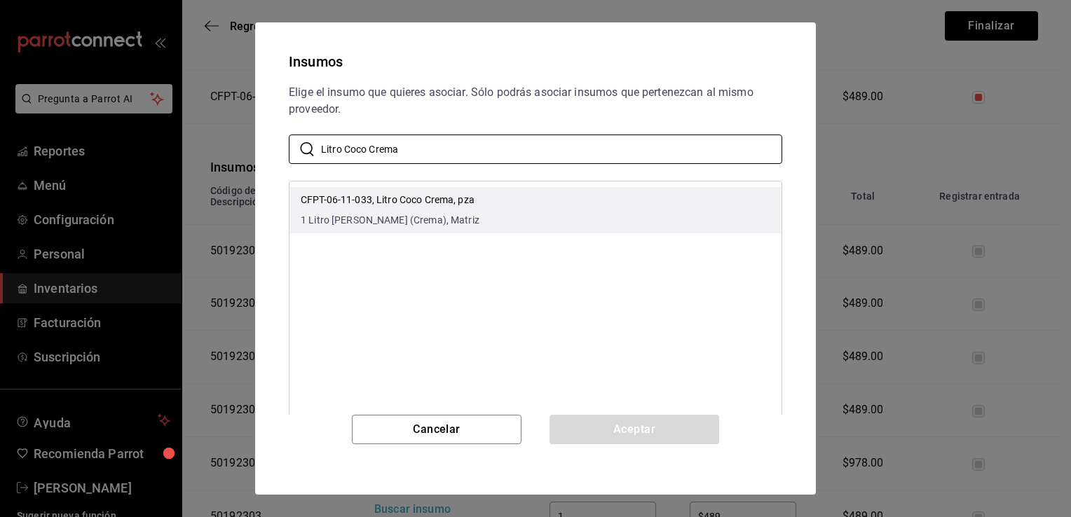
type input "Litro Coco Crema"
click at [510, 211] on li "CFPT-06-11-033, Litro Coco Crema, pza 1 Litro de Coco (Crema), Matriz" at bounding box center [535, 210] width 492 height 46
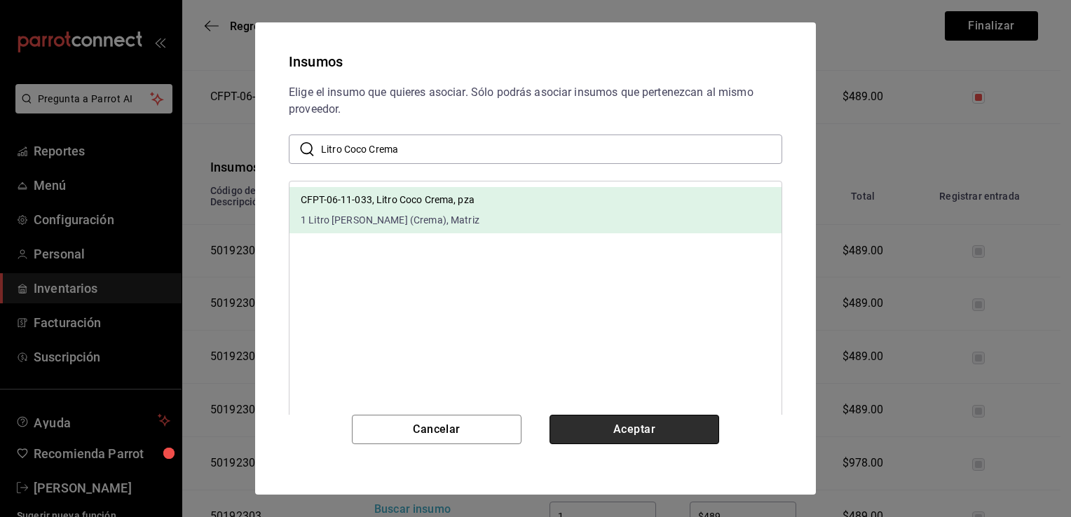
click at [611, 430] on button "Aceptar" at bounding box center [634, 429] width 170 height 29
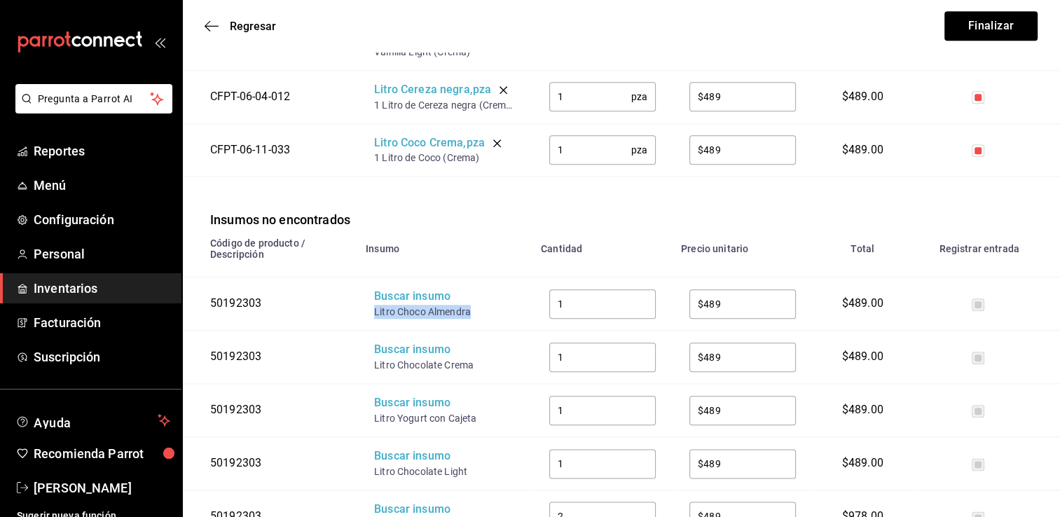
drag, startPoint x: 472, startPoint y: 327, endPoint x: 369, endPoint y: 327, distance: 102.3
click at [369, 327] on td "Buscar insumo Litro Choco Almendra" at bounding box center [444, 304] width 175 height 53
click at [394, 305] on div "Buscar insumo" at bounding box center [430, 297] width 112 height 16
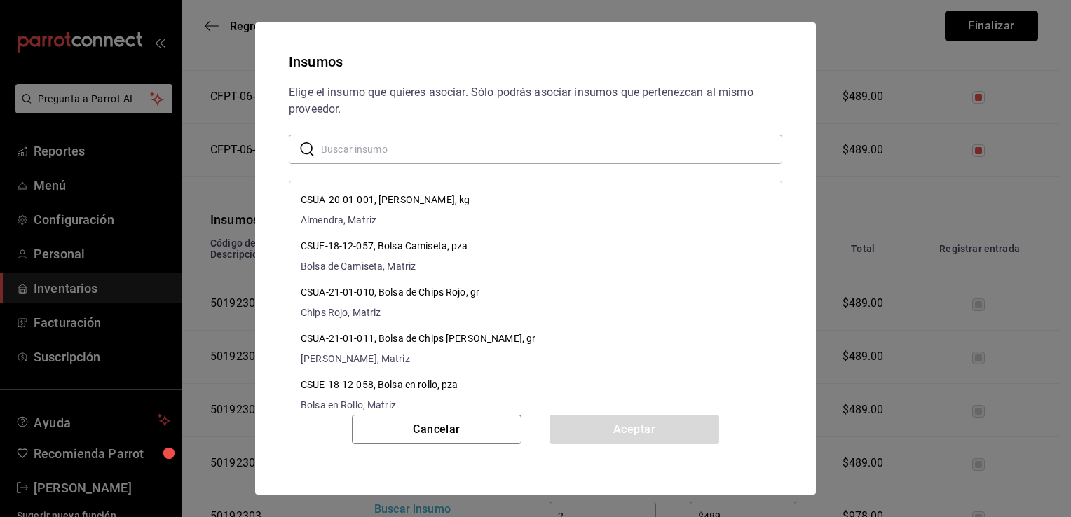
click at [454, 156] on input "text" at bounding box center [551, 149] width 461 height 28
paste input "Litro Choco Almendra"
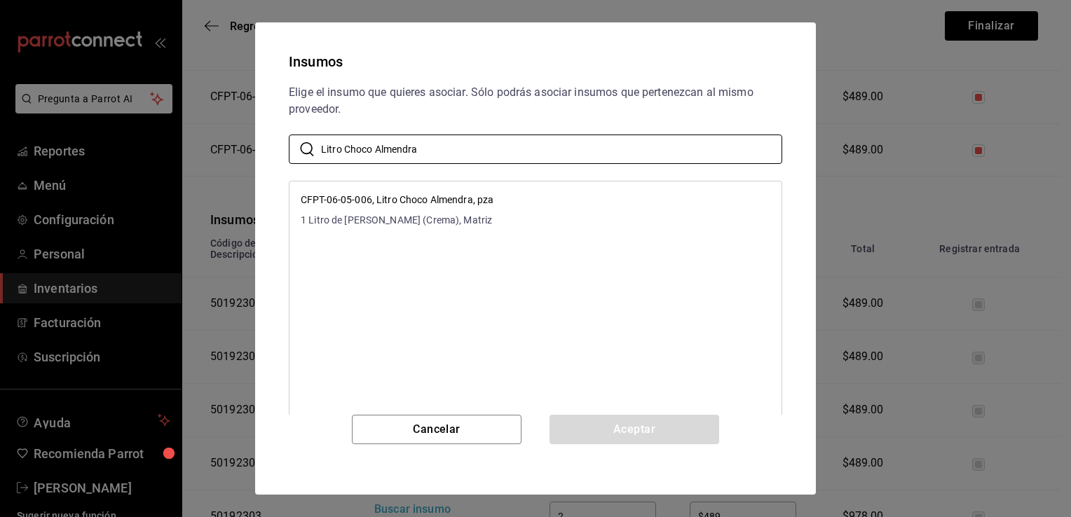
type input "Litro Choco Almendra"
click at [493, 210] on li "CFPT-06-05-006, Litro Choco Almendra, pza 1 Litro de Choco Almendra (Crema), Ma…" at bounding box center [535, 210] width 492 height 46
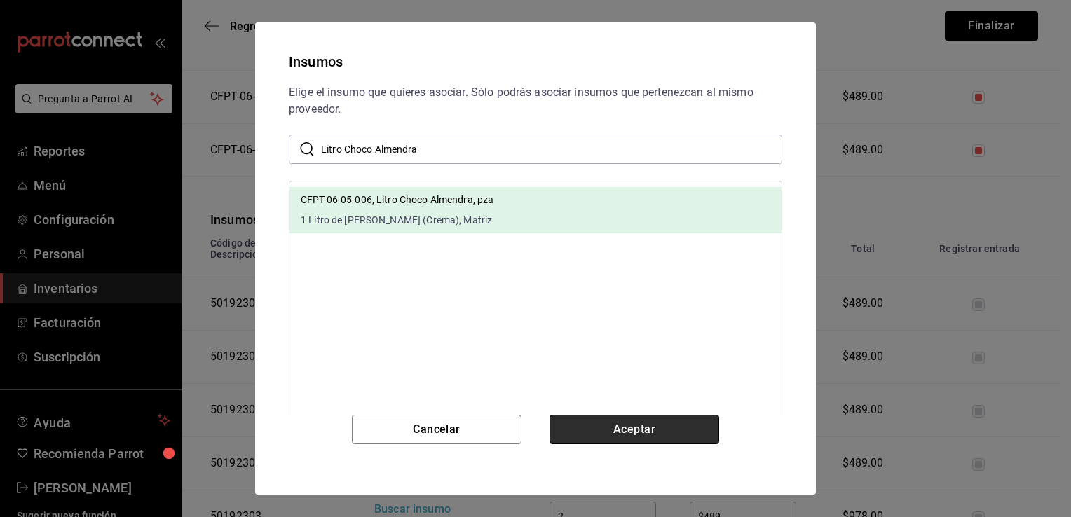
click at [617, 432] on button "Aceptar" at bounding box center [634, 429] width 170 height 29
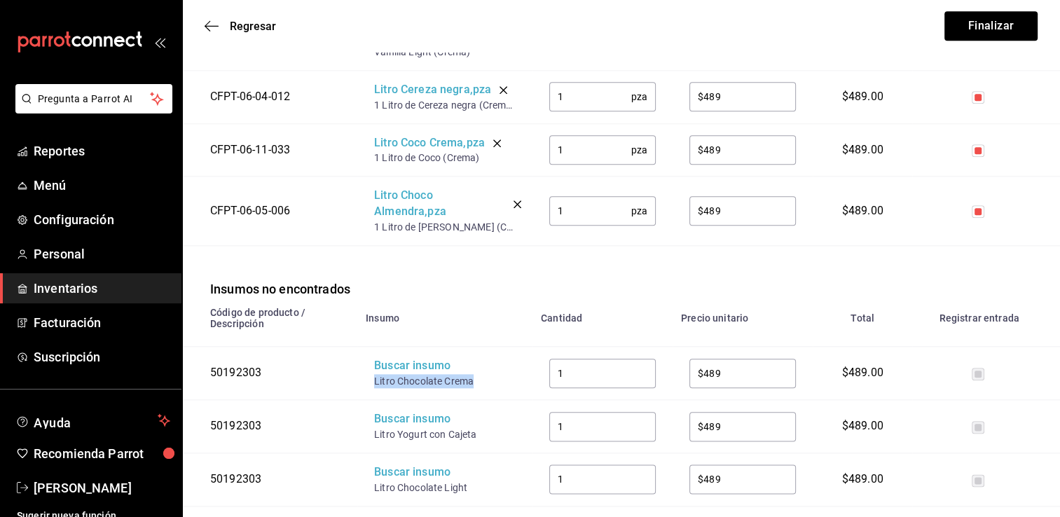
drag, startPoint x: 477, startPoint y: 396, endPoint x: 369, endPoint y: 397, distance: 107.2
click at [369, 397] on td "Buscar insumo Litro Chocolate Crema" at bounding box center [444, 373] width 175 height 53
click at [406, 374] on div "Buscar insumo" at bounding box center [430, 366] width 112 height 16
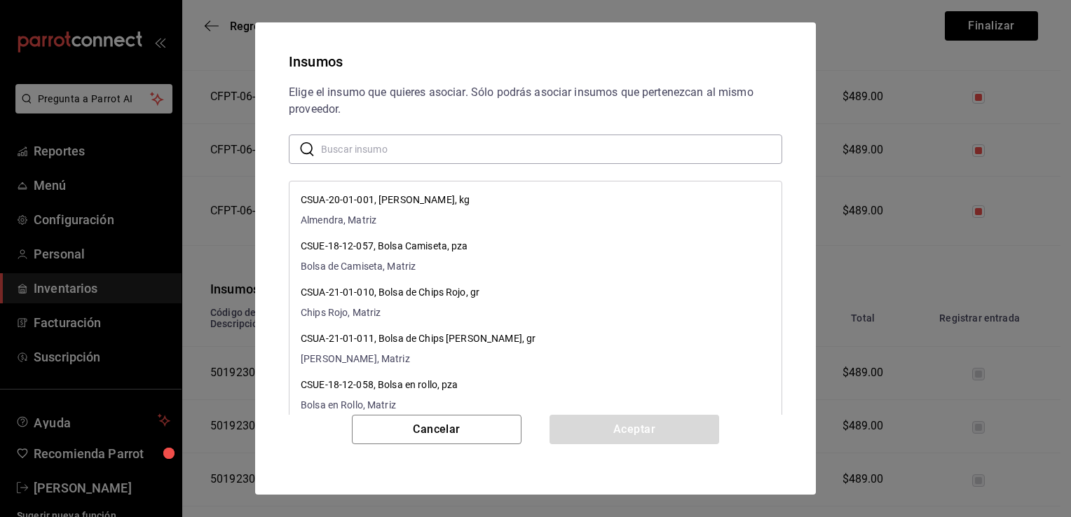
click at [498, 152] on input "text" at bounding box center [551, 149] width 461 height 28
paste input "Litro Chocolate Crema"
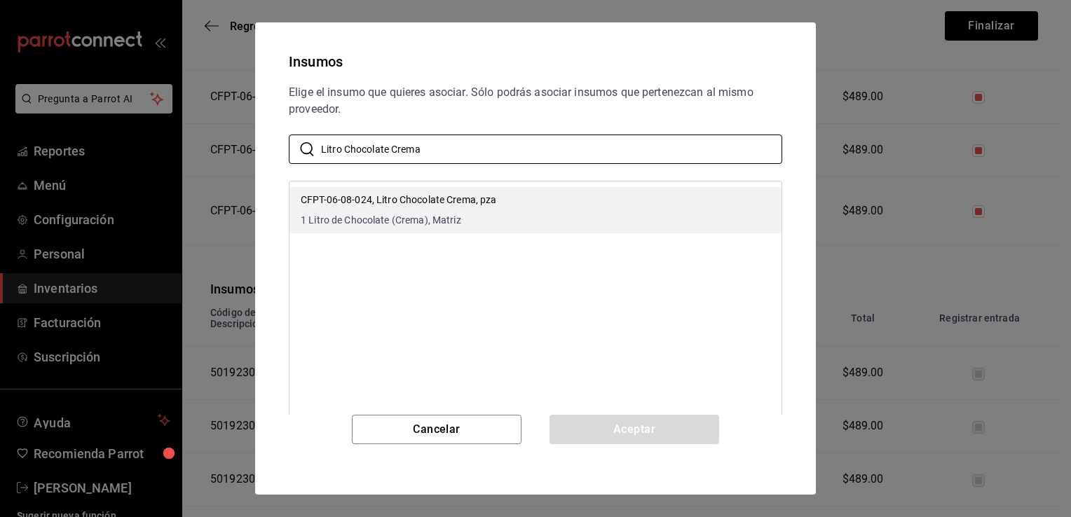
type input "Litro Chocolate Crema"
click at [552, 203] on li "CFPT-06-08-024, Litro Chocolate Crema, pza 1 Litro de Chocolate (Crema), Matriz" at bounding box center [535, 210] width 492 height 46
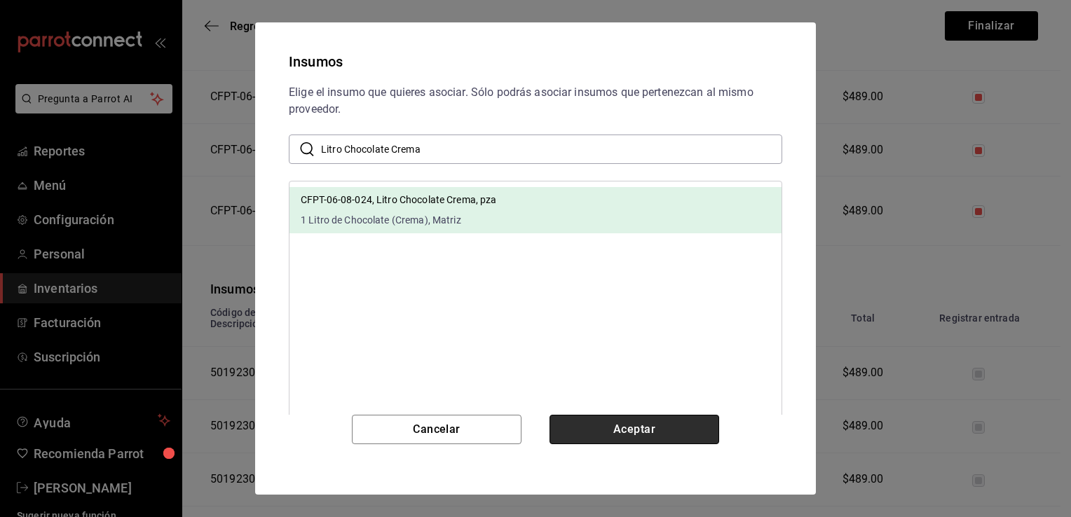
click at [603, 434] on button "Aceptar" at bounding box center [634, 429] width 170 height 29
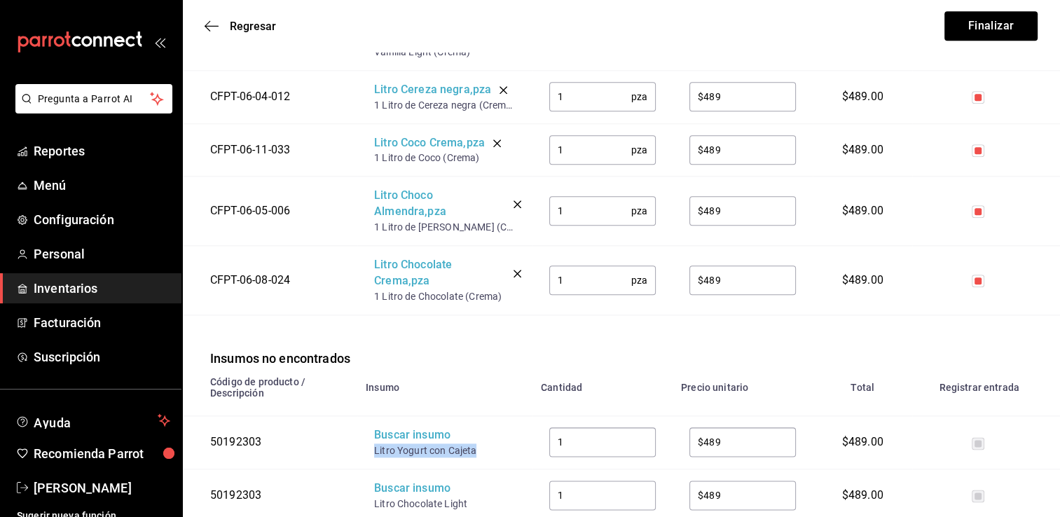
drag, startPoint x: 477, startPoint y: 464, endPoint x: 370, endPoint y: 464, distance: 106.5
click at [370, 464] on td "Buscar insumo Litro Yogurt con Cajeta" at bounding box center [444, 442] width 175 height 53
click at [396, 444] on div "Buscar insumo" at bounding box center [430, 435] width 112 height 16
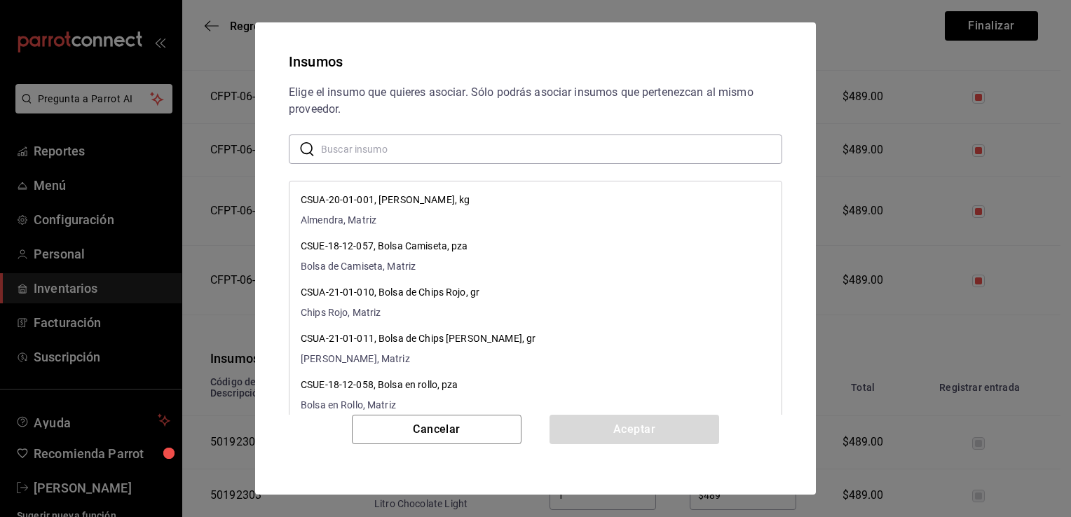
click at [494, 155] on input "text" at bounding box center [551, 149] width 461 height 28
paste input "Litro Yogurt con Cajeta"
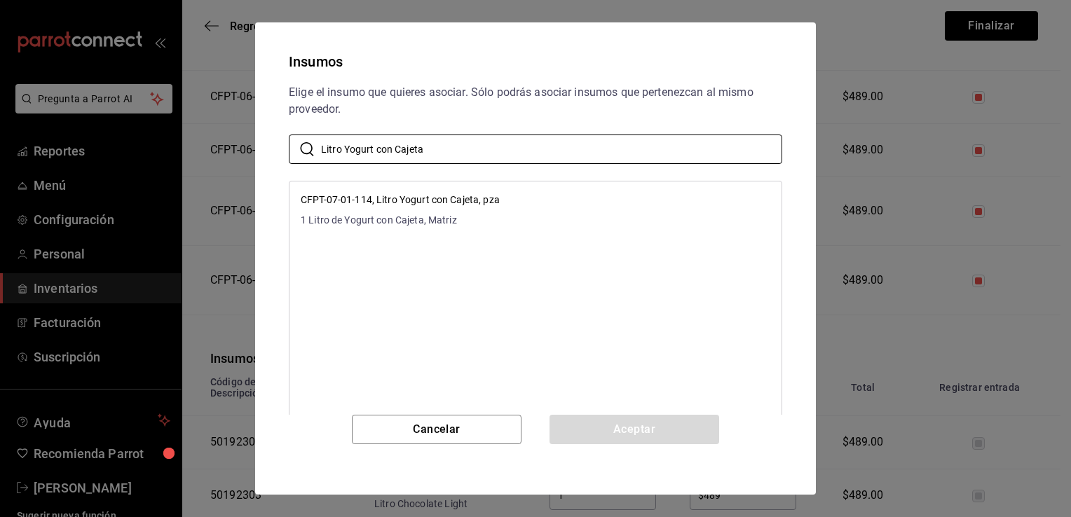
type input "Litro Yogurt con Cajeta"
click at [523, 207] on li "CFPT-07-01-114, Litro Yogurt con Cajeta, pza 1 Litro de Yogurt con Cajeta, Matr…" at bounding box center [535, 210] width 492 height 46
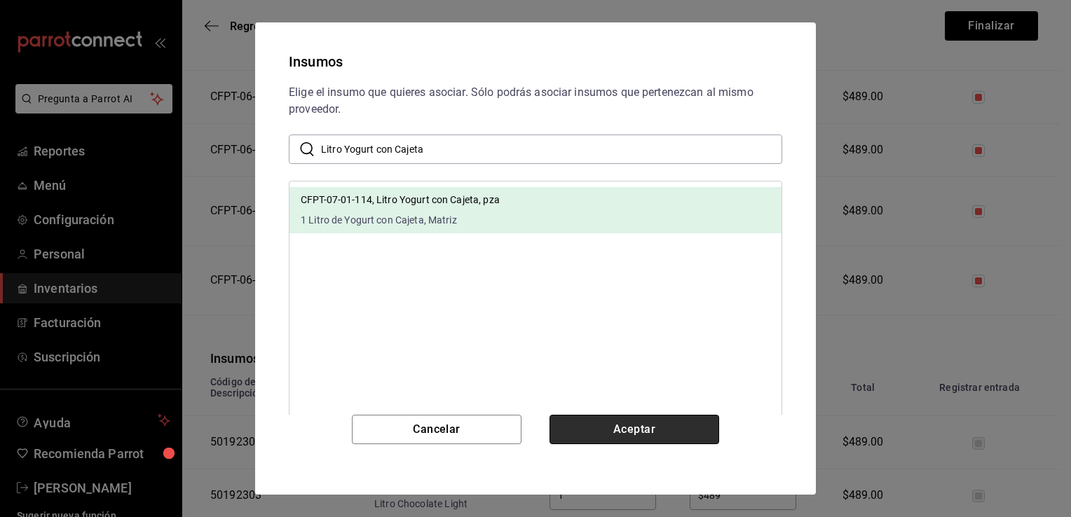
click at [612, 422] on button "Aceptar" at bounding box center [634, 429] width 170 height 29
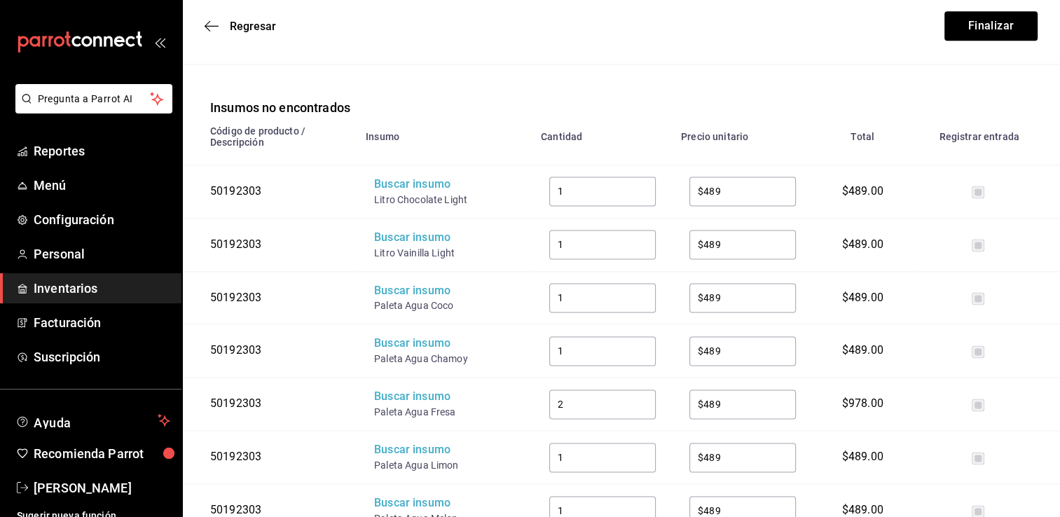
scroll to position [1896, 0]
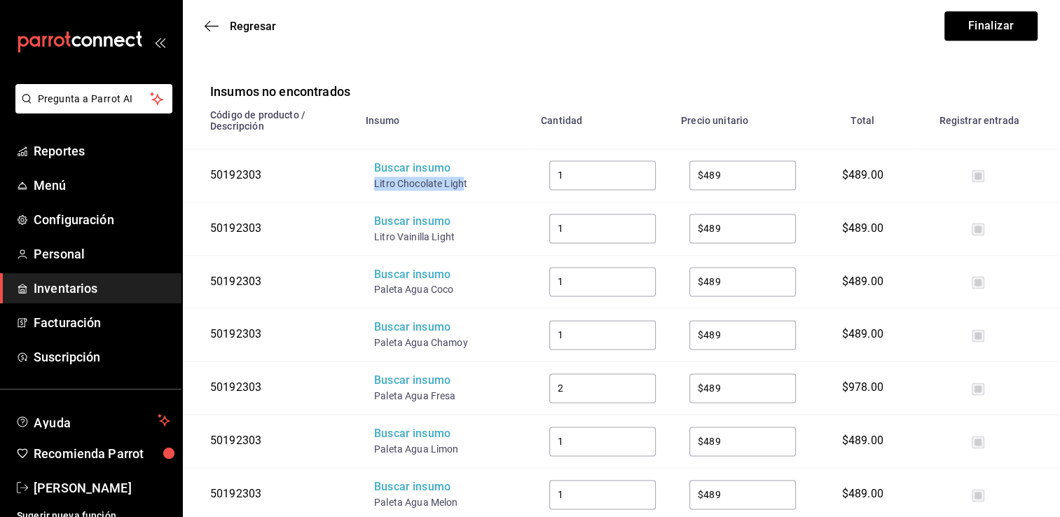
drag, startPoint x: 465, startPoint y: 202, endPoint x: 372, endPoint y: 198, distance: 93.3
click at [372, 198] on td "Buscar insumo Litro Chocolate Light" at bounding box center [444, 175] width 175 height 53
click at [393, 177] on div "Buscar insumo" at bounding box center [430, 168] width 112 height 16
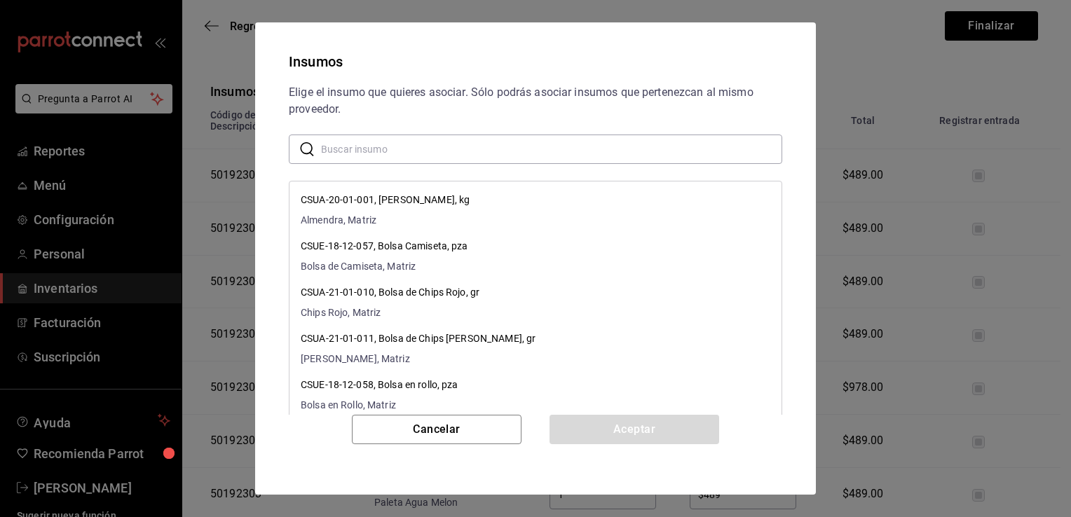
click at [448, 151] on input "text" at bounding box center [551, 149] width 461 height 28
paste input "Litro Chocolate Ligh"
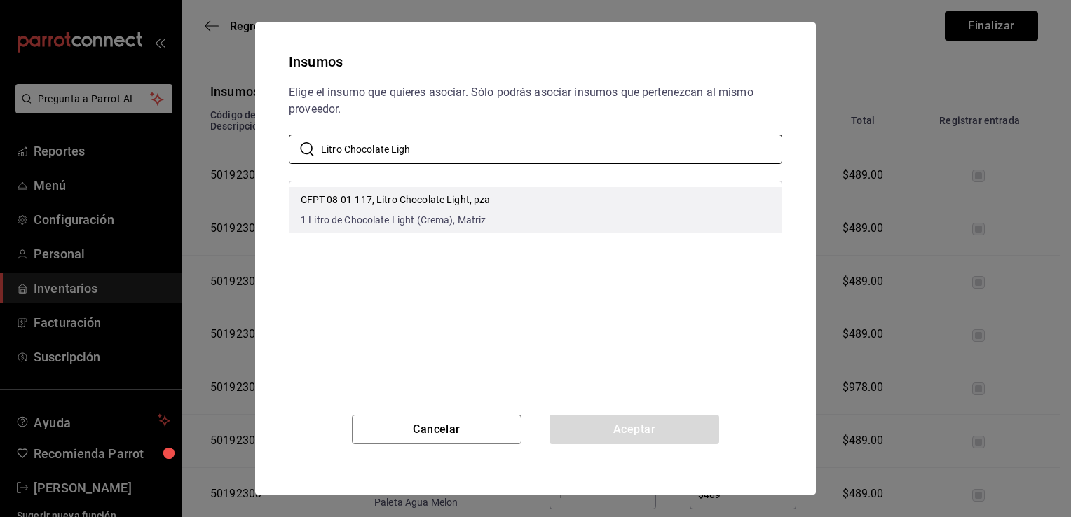
type input "Litro Chocolate Ligh"
click at [509, 223] on li "CFPT-08-01-117, Litro Chocolate Light, pza 1 Litro de Chocolate Light (Crema), …" at bounding box center [535, 210] width 492 height 46
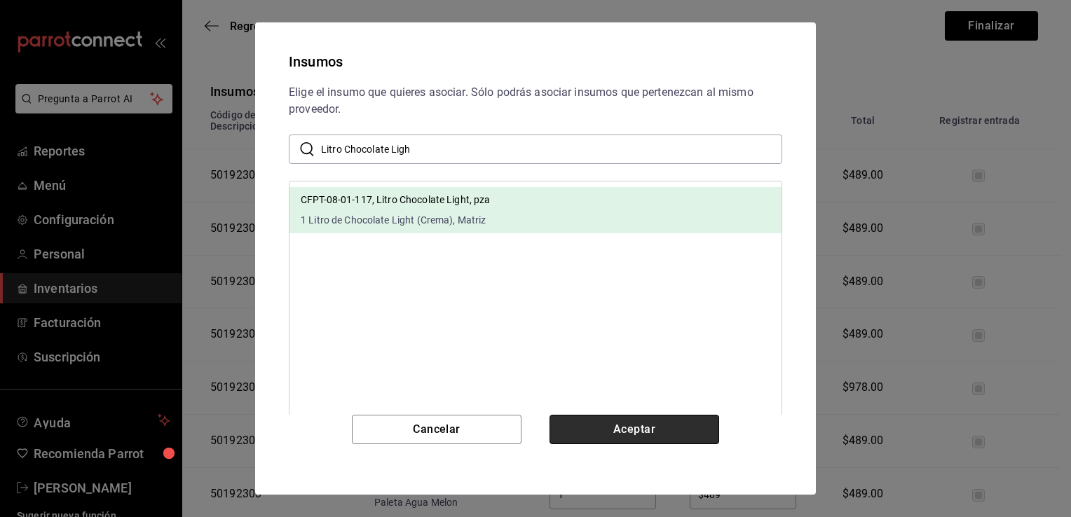
click at [603, 431] on button "Aceptar" at bounding box center [634, 429] width 170 height 29
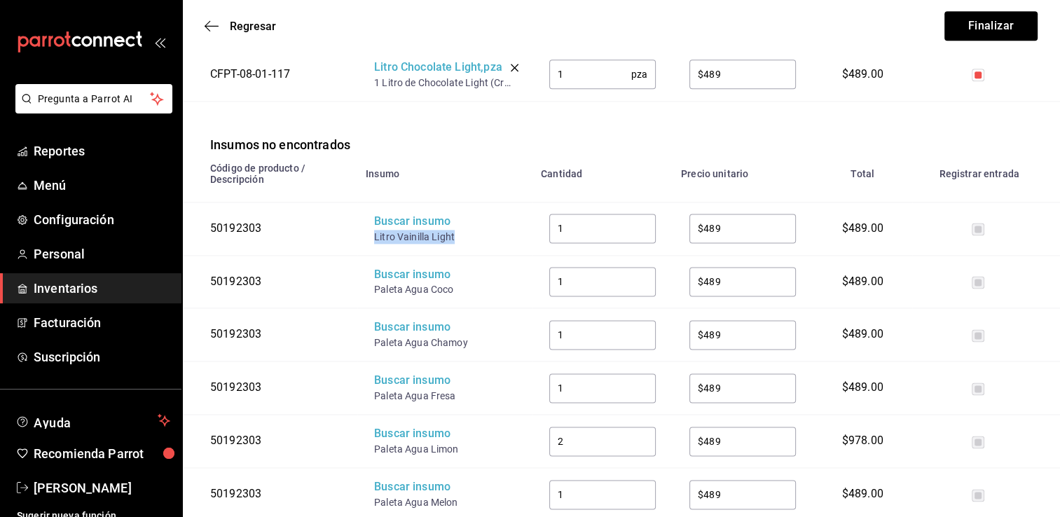
drag, startPoint x: 459, startPoint y: 251, endPoint x: 373, endPoint y: 253, distance: 86.2
click at [373, 253] on td "Buscar insumo Litro Vainilla Light" at bounding box center [444, 228] width 175 height 53
click at [400, 230] on div "Buscar insumo" at bounding box center [430, 222] width 112 height 16
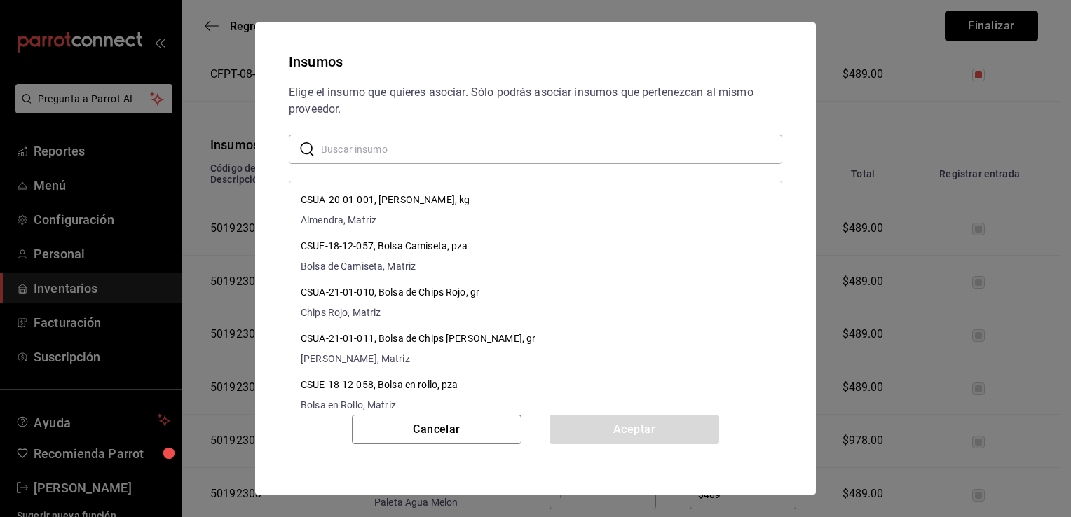
click at [463, 152] on input "text" at bounding box center [551, 149] width 461 height 28
paste input "Litro Vainilla Light"
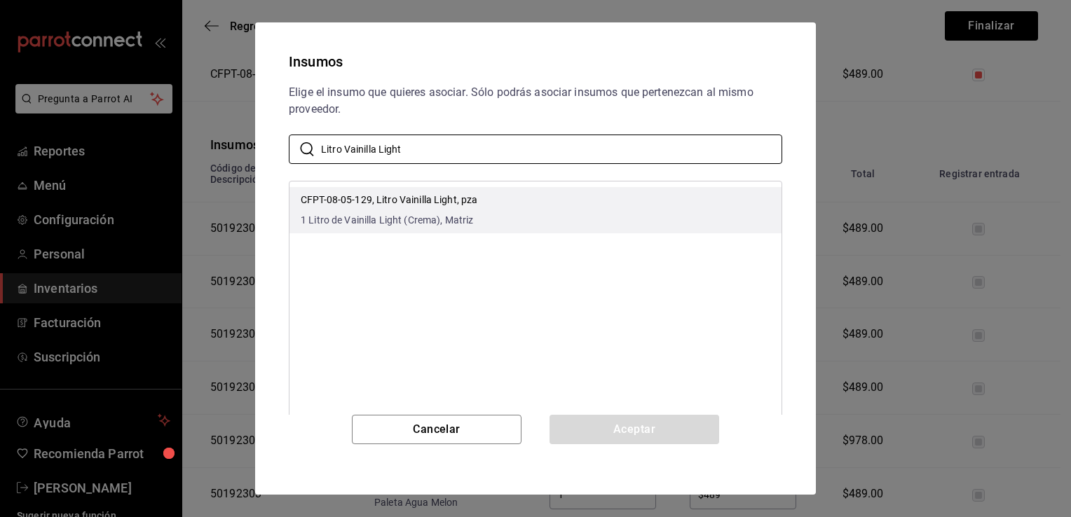
type input "Litro Vainilla Light"
click at [602, 220] on li "CFPT-08-05-129, Litro Vainilla Light, pza 1 Litro de Vainilla Light (Crema), Ma…" at bounding box center [535, 210] width 492 height 46
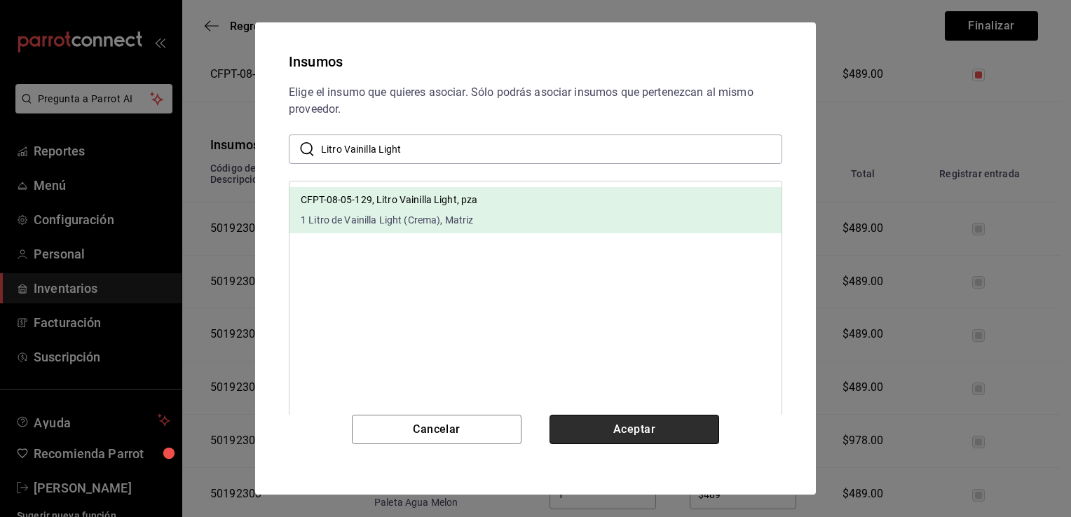
click at [628, 427] on button "Aceptar" at bounding box center [634, 429] width 170 height 29
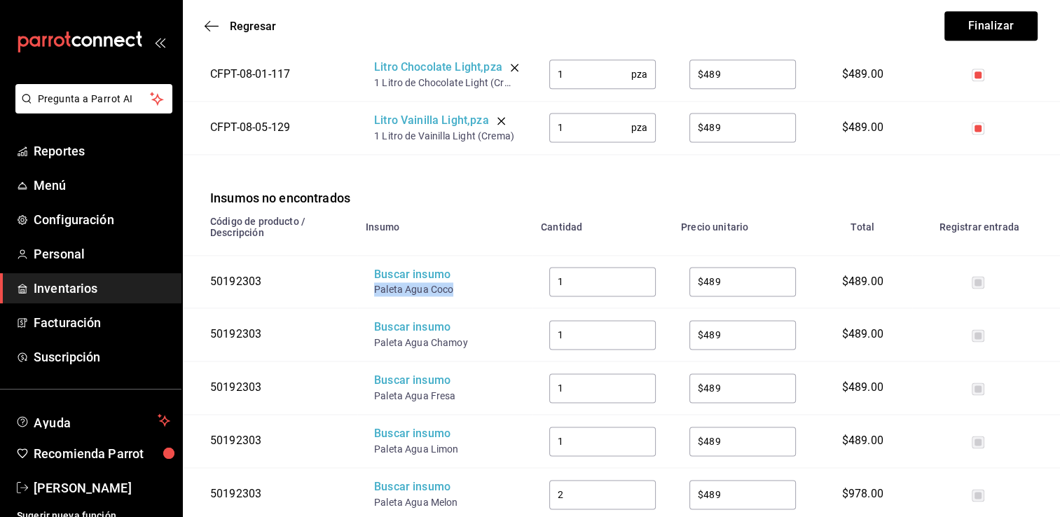
drag, startPoint x: 461, startPoint y: 306, endPoint x: 374, endPoint y: 302, distance: 87.0
click at [374, 296] on div "Paleta Agua Coco" at bounding box center [430, 289] width 112 height 14
click at [403, 283] on div "Buscar insumo" at bounding box center [430, 275] width 112 height 16
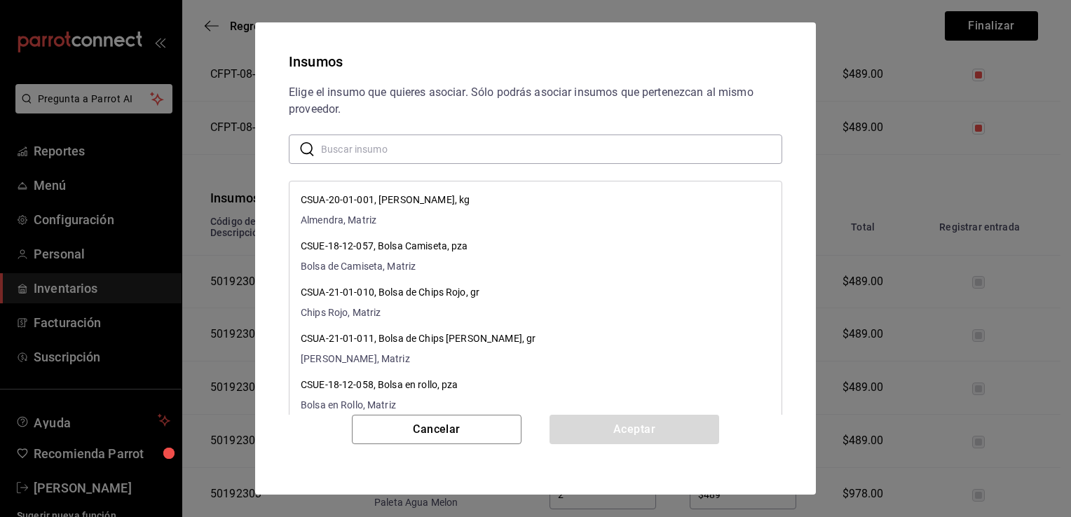
click at [468, 148] on input "text" at bounding box center [551, 149] width 461 height 28
paste input "Paleta Agua Coco"
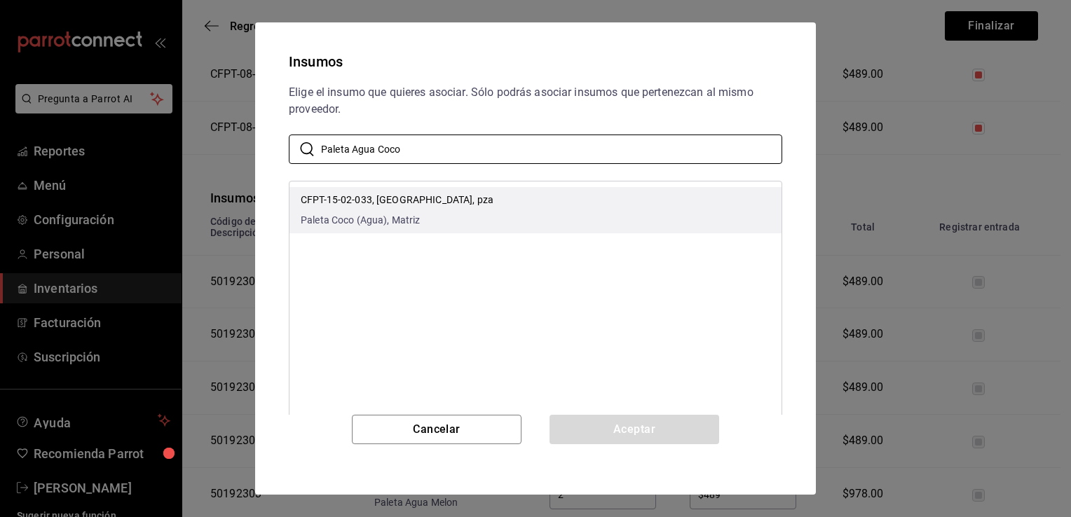
type input "Paleta Agua Coco"
click at [520, 208] on li "CFPT-15-02-033, Paleta Agua Coco, pza Paleta Coco (Agua), Matriz" at bounding box center [535, 210] width 492 height 46
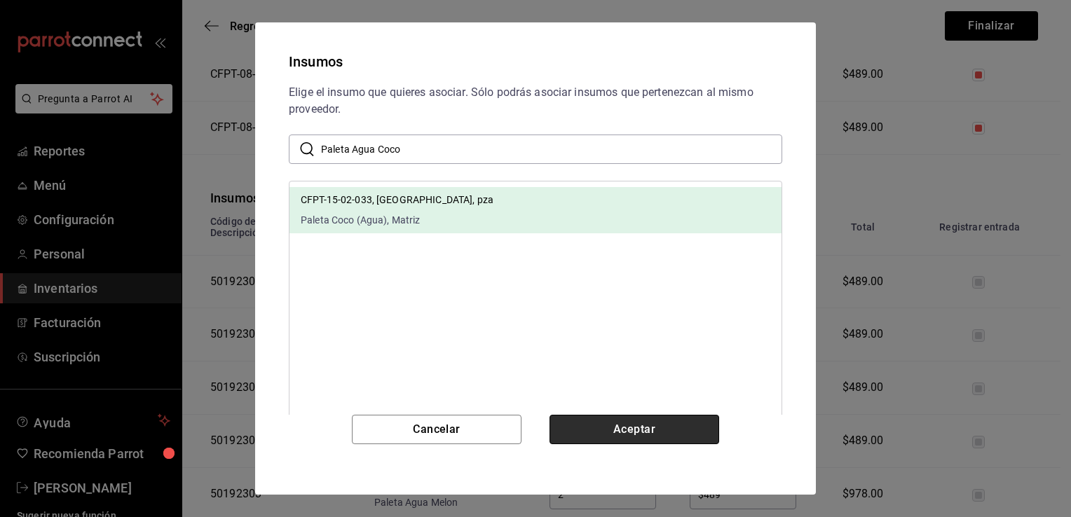
click at [605, 425] on button "Aceptar" at bounding box center [634, 429] width 170 height 29
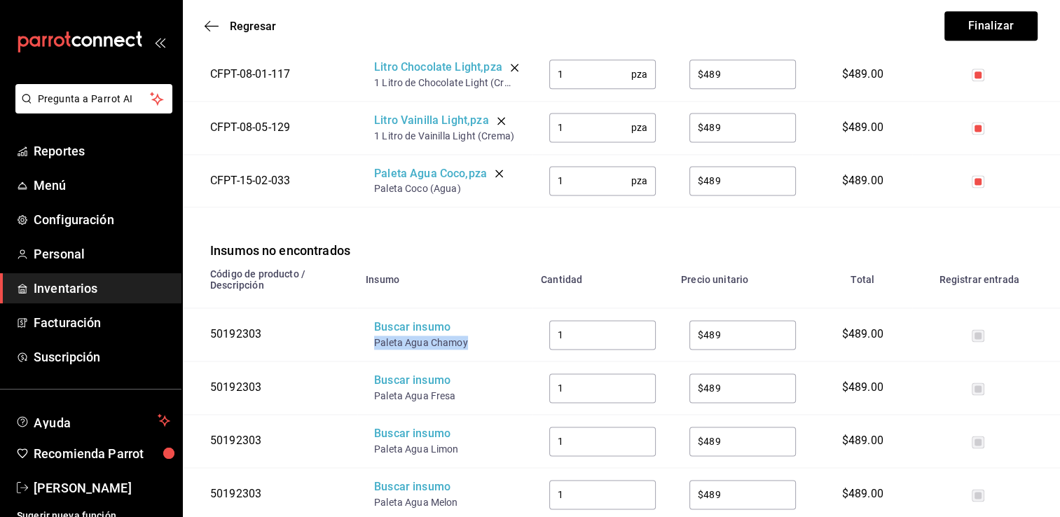
drag, startPoint x: 475, startPoint y: 355, endPoint x: 372, endPoint y: 353, distance: 103.0
click at [372, 353] on td "Buscar insumo Paleta Agua Chamoy" at bounding box center [444, 334] width 175 height 53
click at [399, 336] on div "Buscar insumo" at bounding box center [430, 328] width 112 height 16
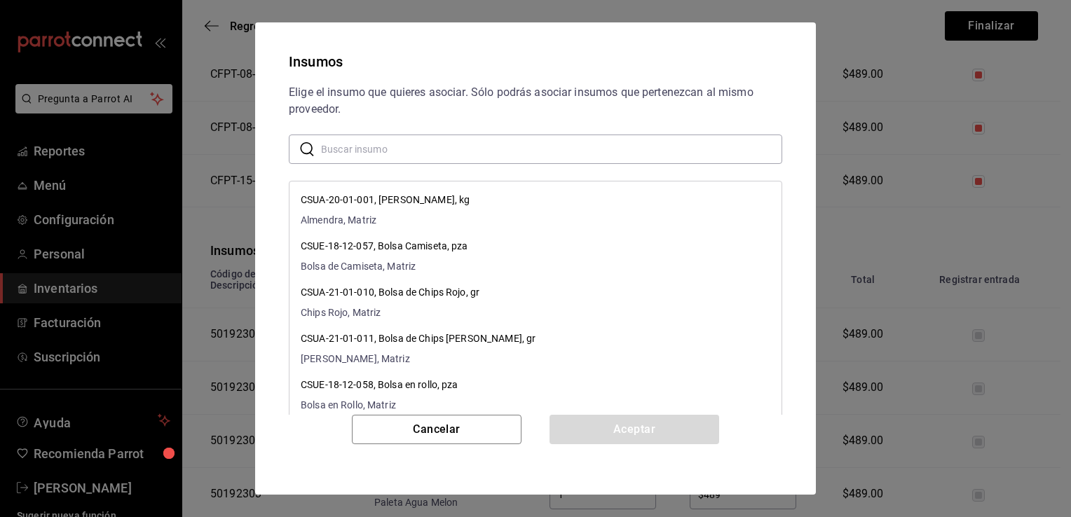
click at [493, 152] on input "text" at bounding box center [551, 149] width 461 height 28
paste input "Paleta Agua Chamoy"
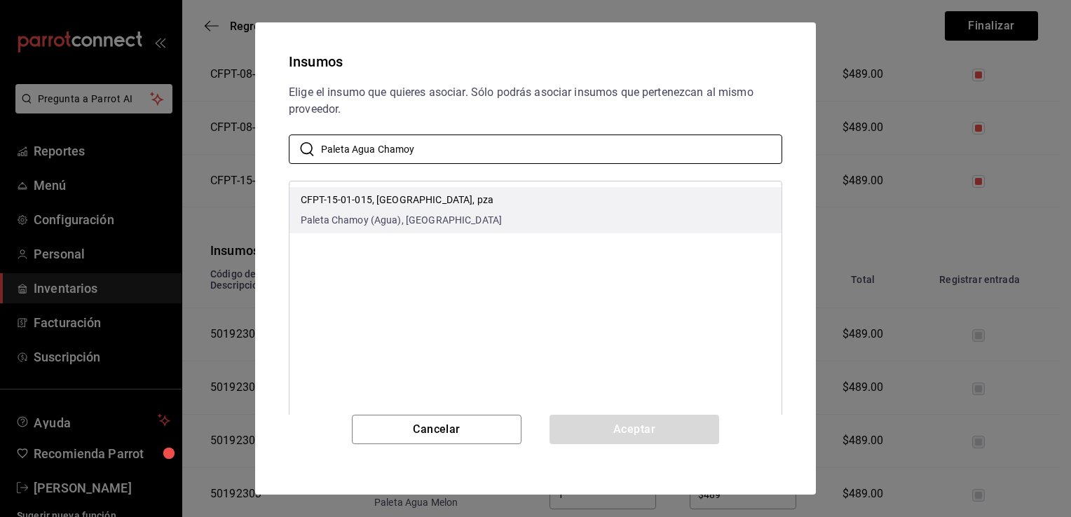
type input "Paleta Agua Chamoy"
click at [539, 206] on li "CFPT-15-01-015, Paleta Agua Chamoy, pza Paleta Chamoy (Agua), Matriz" at bounding box center [535, 210] width 492 height 46
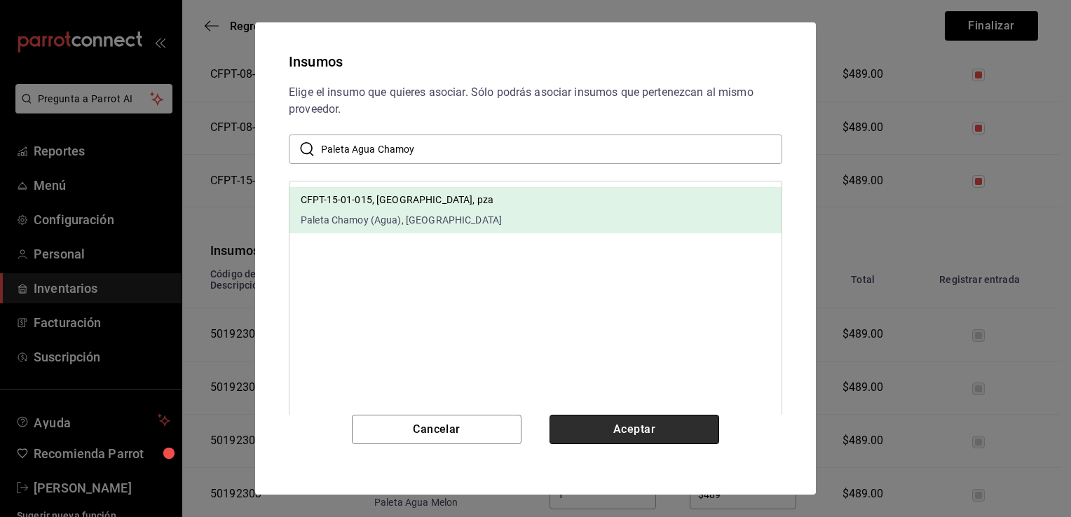
click at [617, 420] on button "Aceptar" at bounding box center [634, 429] width 170 height 29
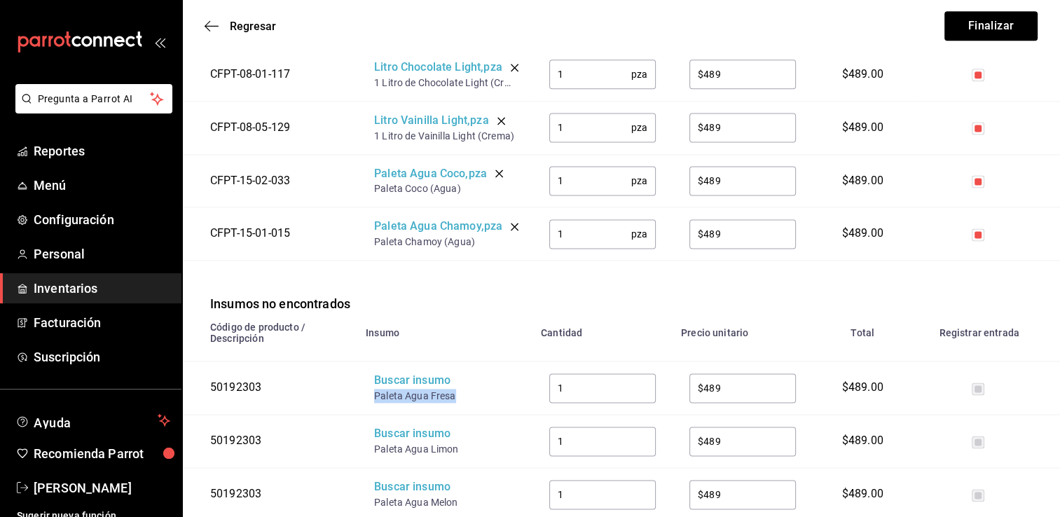
drag, startPoint x: 457, startPoint y: 410, endPoint x: 370, endPoint y: 409, distance: 86.9
click at [370, 409] on td "Buscar insumo Paleta Agua Fresa" at bounding box center [444, 388] width 175 height 53
click at [406, 389] on div "Buscar insumo" at bounding box center [430, 381] width 112 height 16
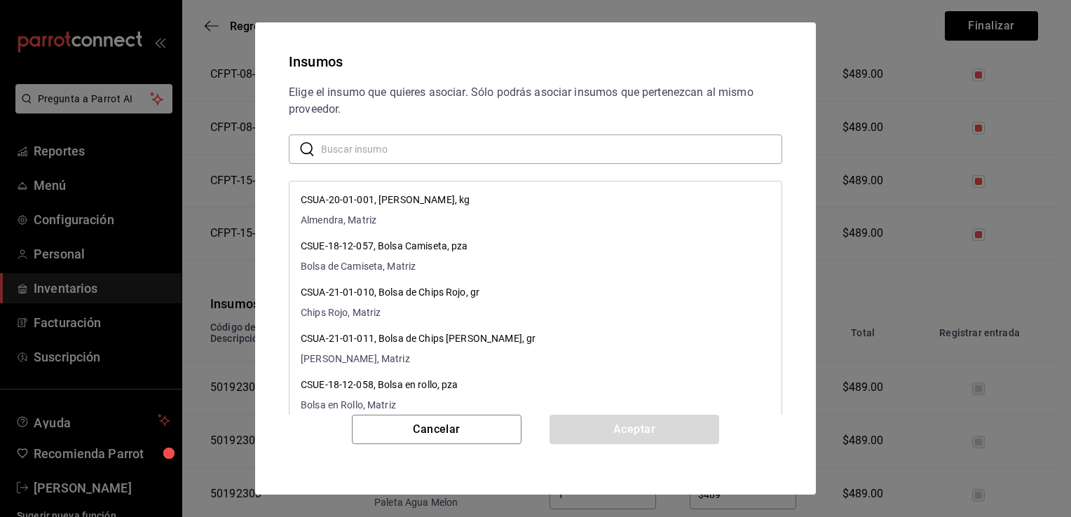
click at [454, 156] on input "text" at bounding box center [551, 149] width 461 height 28
paste input "Paleta Agua Fresa"
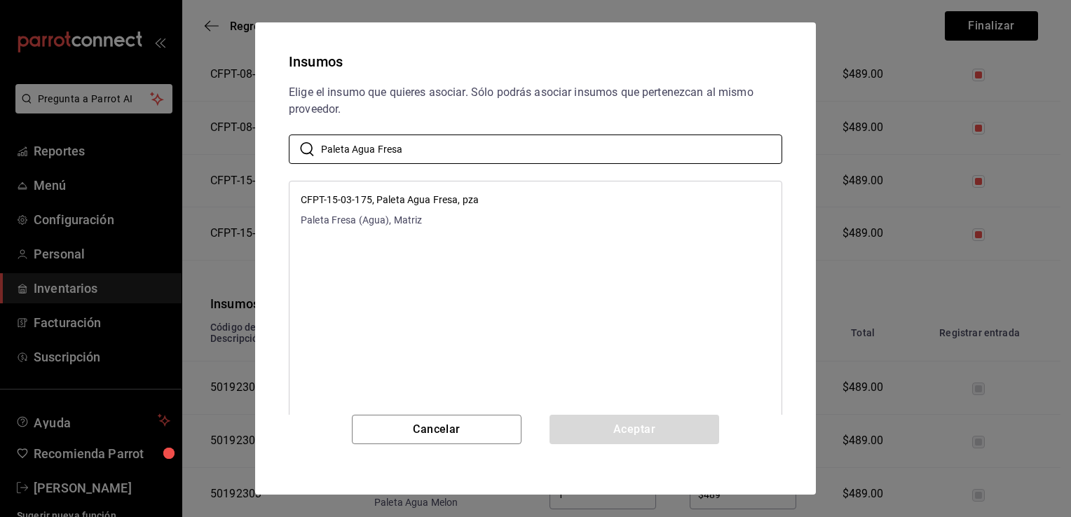
type input "Paleta Agua Fresa"
click at [514, 204] on li "CFPT-15-03-175, Paleta Agua Fresa, pza Paleta Fresa (Agua), Matriz" at bounding box center [535, 210] width 492 height 46
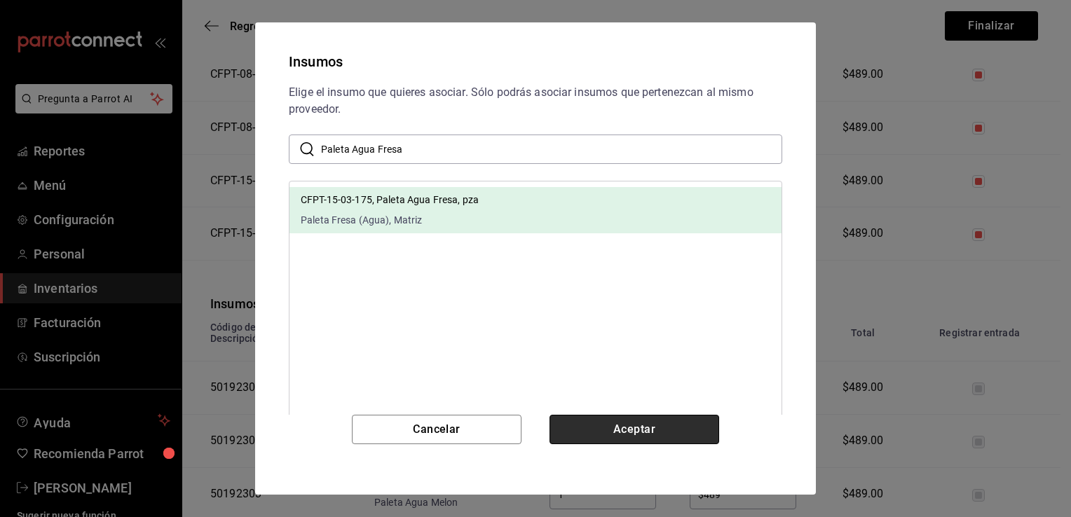
click at [610, 427] on button "Aceptar" at bounding box center [634, 429] width 170 height 29
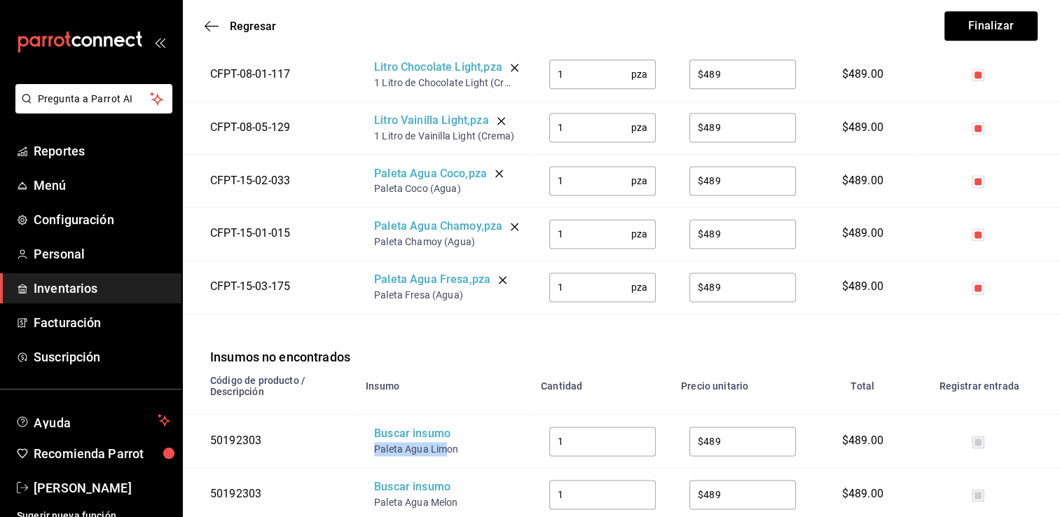
drag, startPoint x: 448, startPoint y: 461, endPoint x: 369, endPoint y: 463, distance: 78.5
click at [369, 463] on td "Buscar insumo Paleta Agua Limon" at bounding box center [444, 441] width 175 height 53
click at [392, 442] on div "Buscar insumo" at bounding box center [430, 434] width 112 height 16
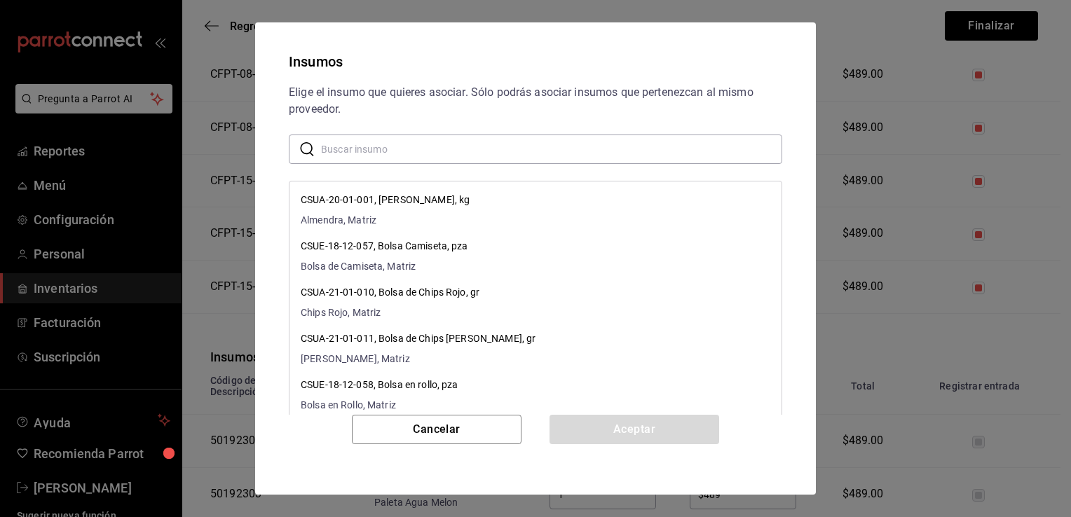
click at [498, 149] on input "text" at bounding box center [551, 149] width 461 height 28
paste input "Paleta Agua Lim"
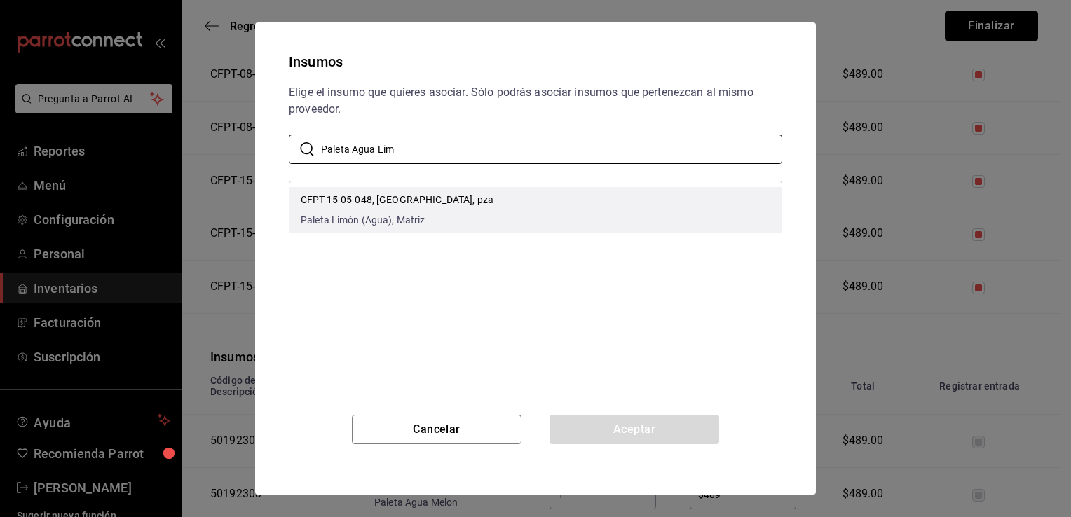
type input "Paleta Agua Lim"
click at [512, 212] on li "CFPT-15-05-048, Paleta Agua Limón, pza Paleta Limón (Agua), Matriz" at bounding box center [535, 210] width 492 height 46
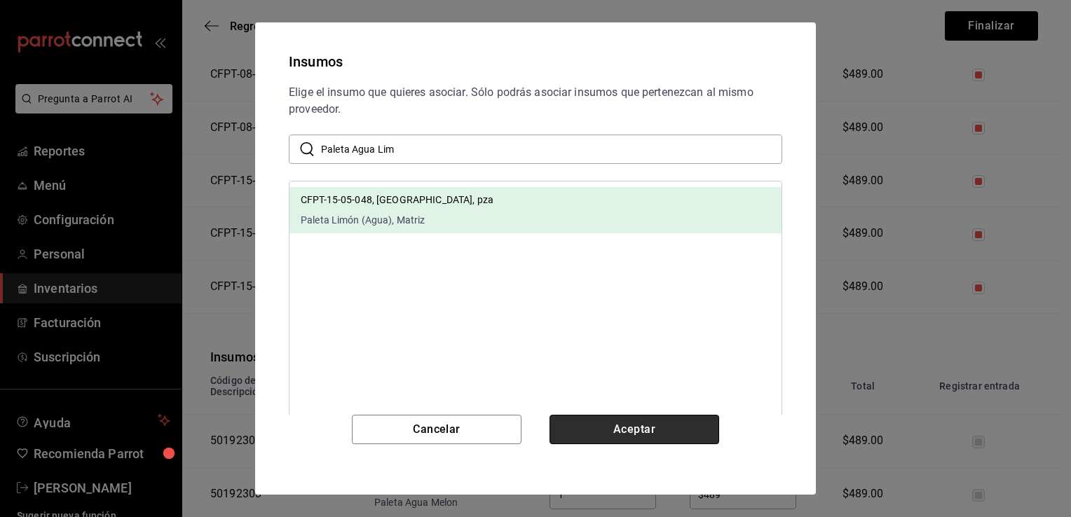
click at [628, 428] on button "Aceptar" at bounding box center [634, 429] width 170 height 29
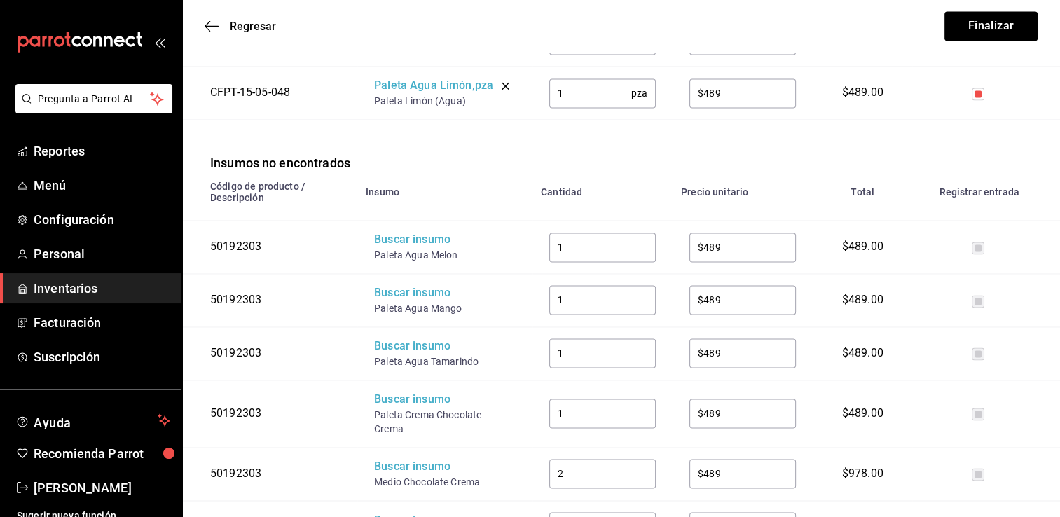
scroll to position [2148, 0]
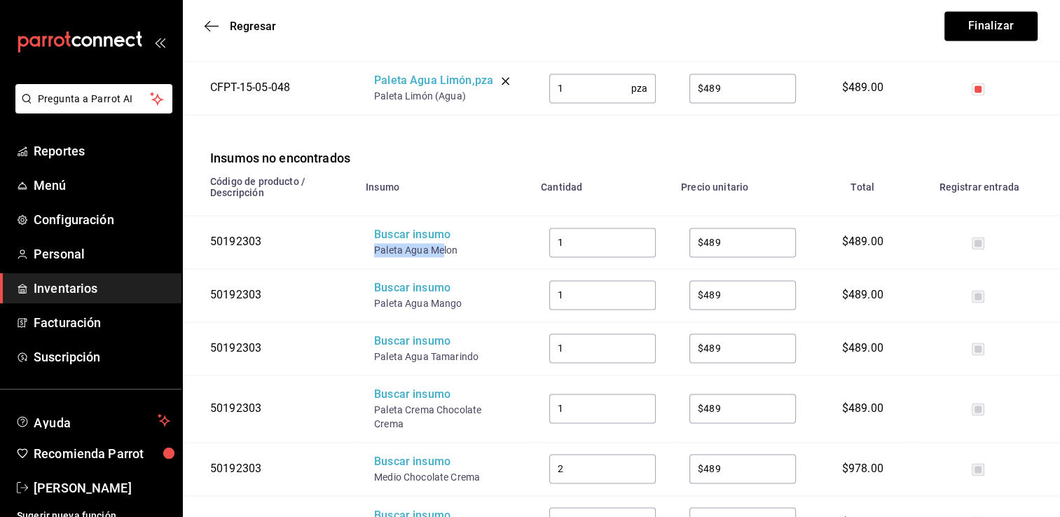
drag, startPoint x: 446, startPoint y: 261, endPoint x: 372, endPoint y: 260, distance: 73.6
click at [372, 260] on td "Buscar insumo Paleta Agua Melon" at bounding box center [444, 242] width 175 height 53
click at [400, 243] on div "Buscar insumo" at bounding box center [430, 235] width 112 height 16
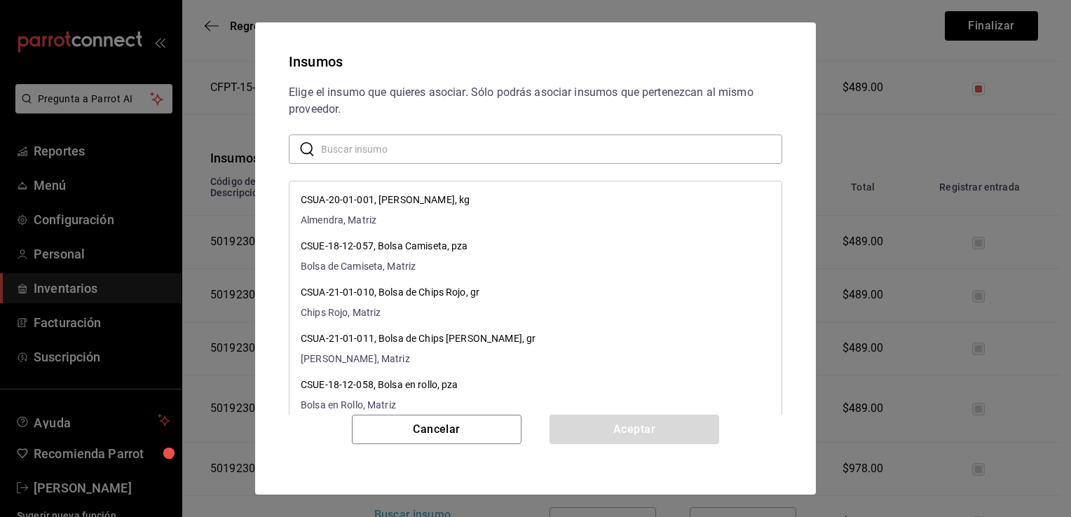
paste input "Paleta Agua Me"
click at [482, 146] on input "text" at bounding box center [551, 149] width 461 height 28
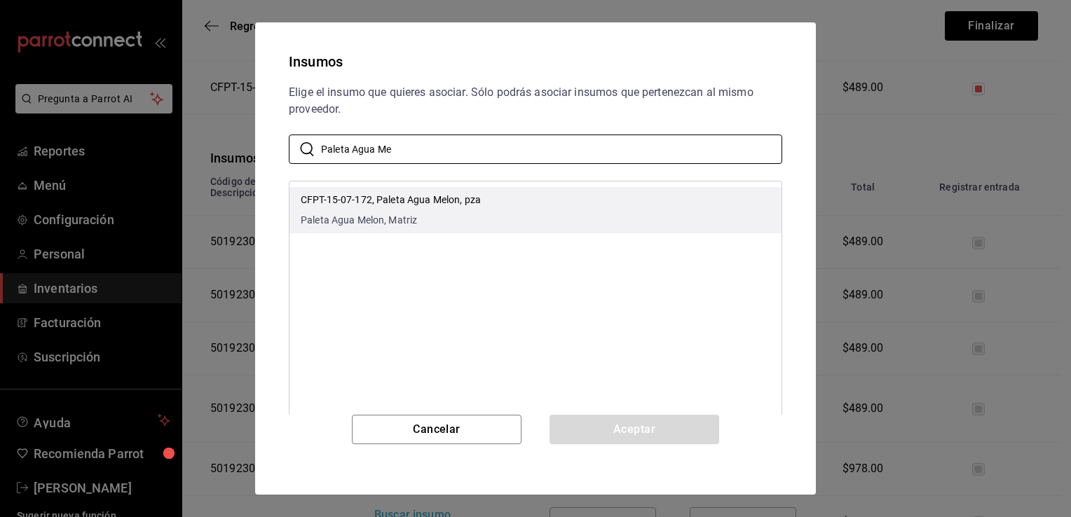
type input "Paleta Agua Me"
click at [507, 210] on li "CFPT-15-07-172, Paleta Agua Melon, pza Paleta Agua Melon, Matriz" at bounding box center [535, 210] width 492 height 46
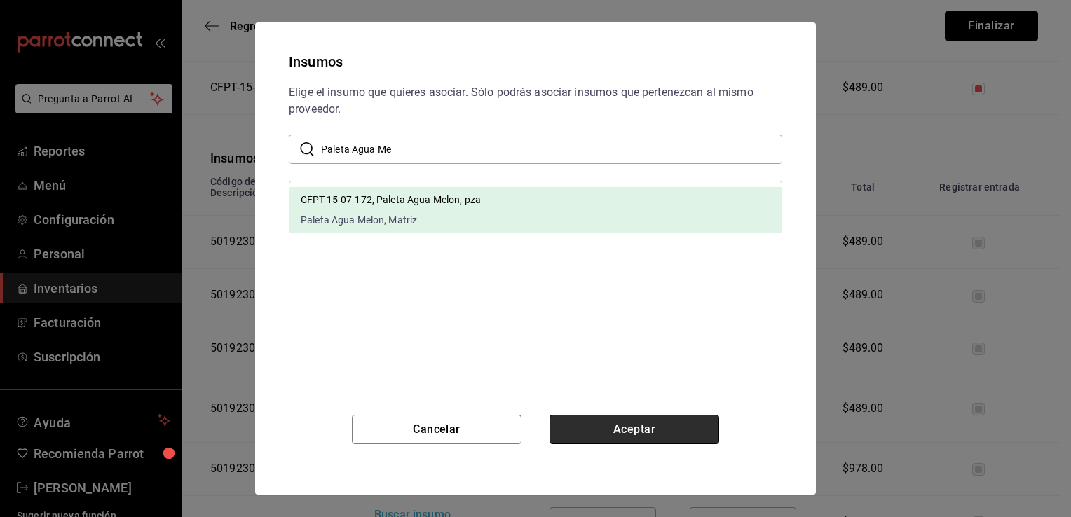
click at [608, 424] on button "Aceptar" at bounding box center [634, 429] width 170 height 29
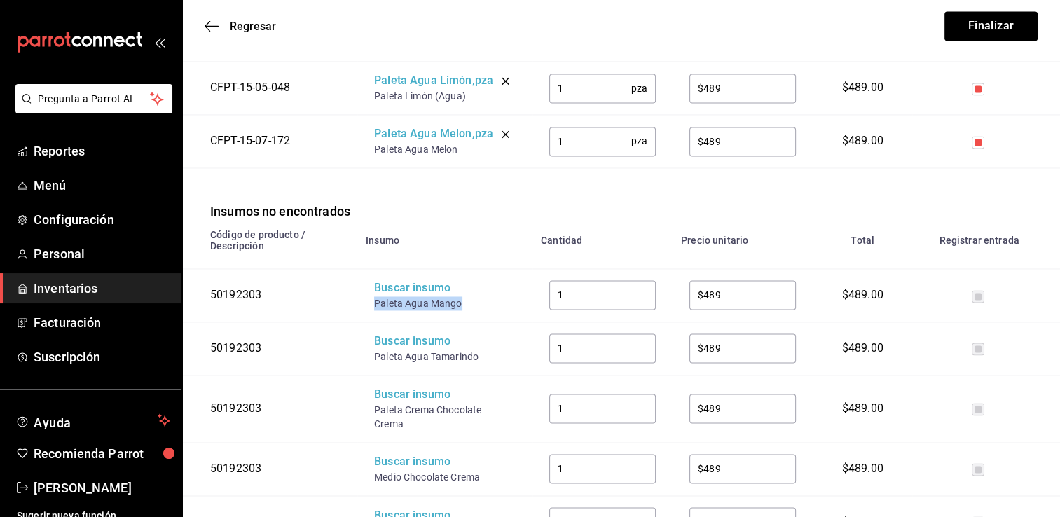
drag, startPoint x: 469, startPoint y: 319, endPoint x: 373, endPoint y: 312, distance: 96.3
click at [373, 312] on td "Buscar insumo Paleta Agua Mango" at bounding box center [444, 294] width 175 height 53
click at [399, 296] on div "Buscar insumo" at bounding box center [430, 288] width 112 height 16
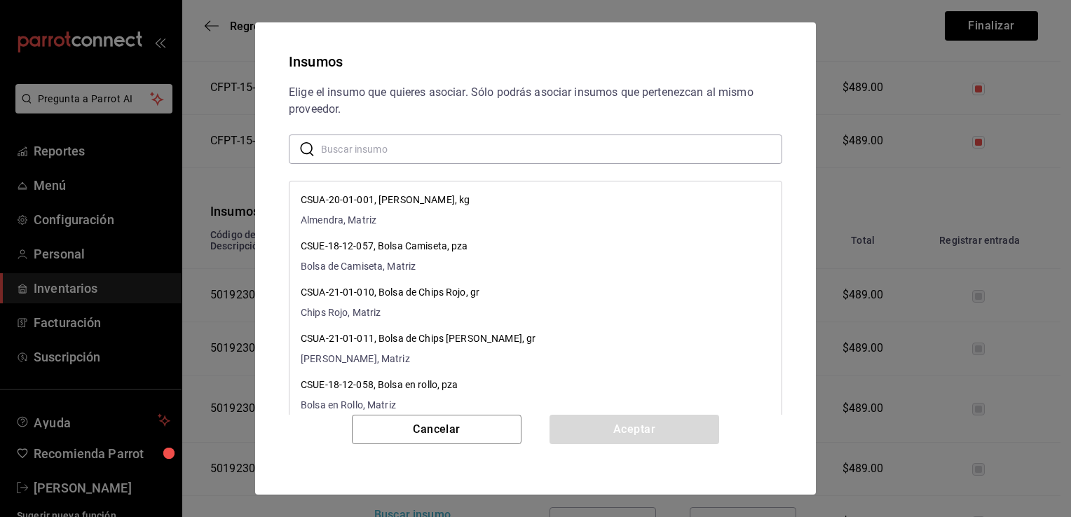
paste input "Paleta Agua Mango"
click at [497, 150] on input "text" at bounding box center [551, 149] width 461 height 28
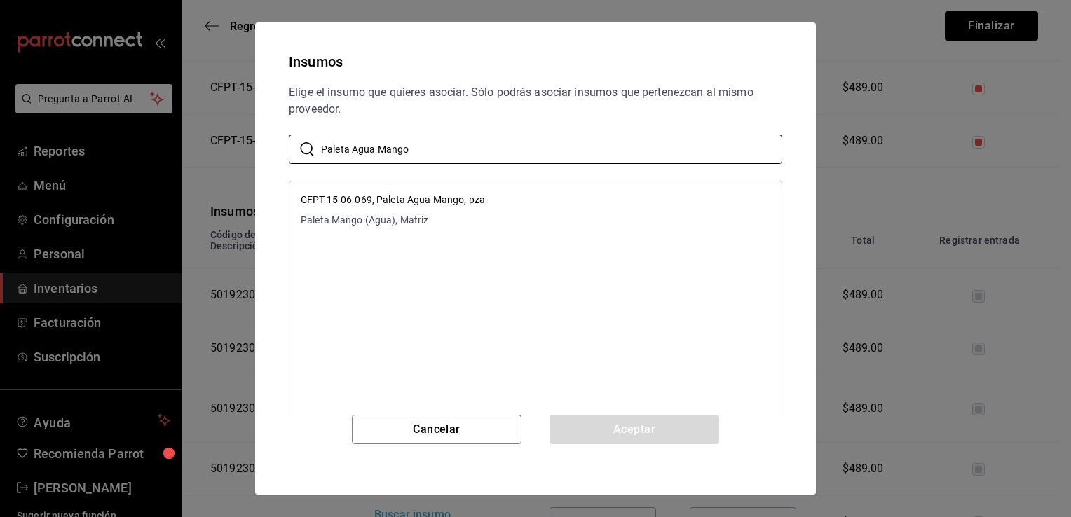
type input "Paleta Agua Mango"
click at [524, 203] on li "CFPT-15-06-069, Paleta Agua Mango, pza Paleta Mango (Agua), Matriz" at bounding box center [535, 210] width 492 height 46
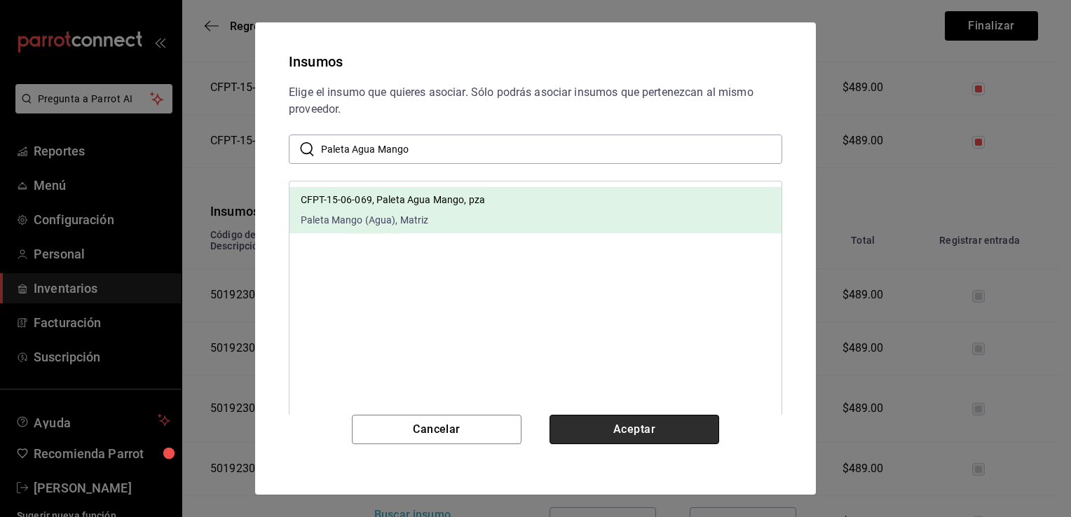
click at [611, 427] on button "Aceptar" at bounding box center [634, 429] width 170 height 29
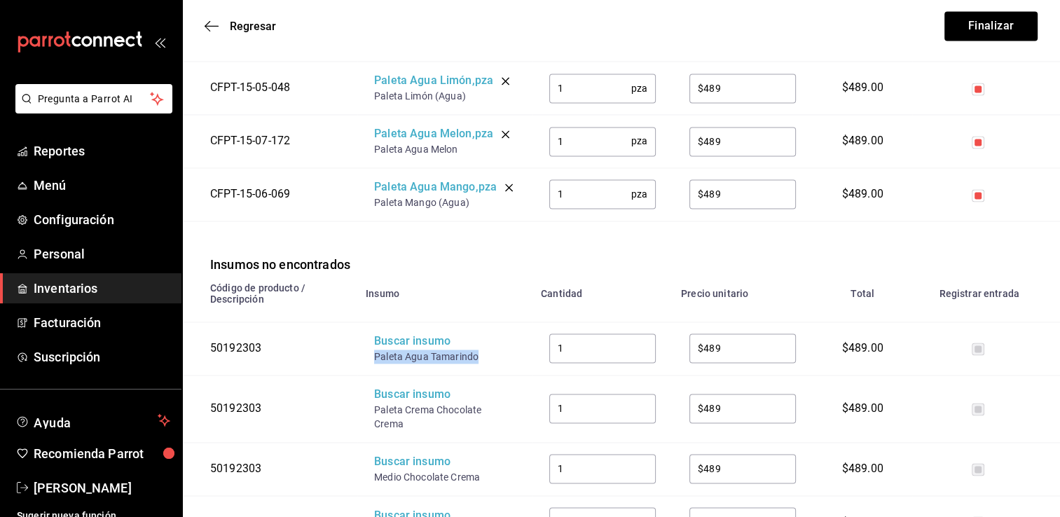
drag, startPoint x: 479, startPoint y: 367, endPoint x: 372, endPoint y: 371, distance: 107.3
click at [372, 371] on td "Buscar insumo Paleta Agua Tamarindo" at bounding box center [444, 348] width 175 height 53
click at [401, 350] on div "Buscar insumo" at bounding box center [430, 342] width 112 height 16
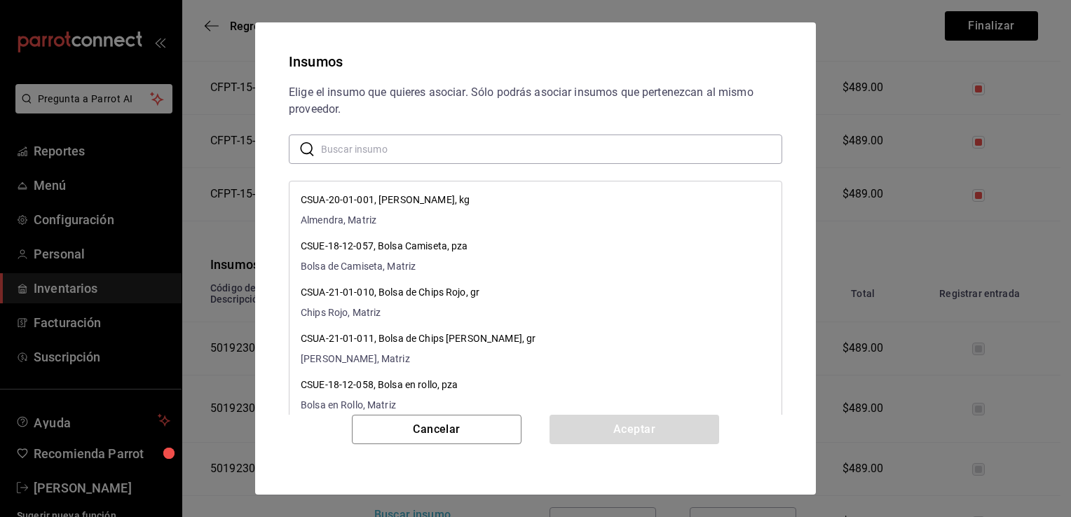
click at [490, 154] on input "text" at bounding box center [551, 149] width 461 height 28
paste input "Paleta Agua Tamarindo"
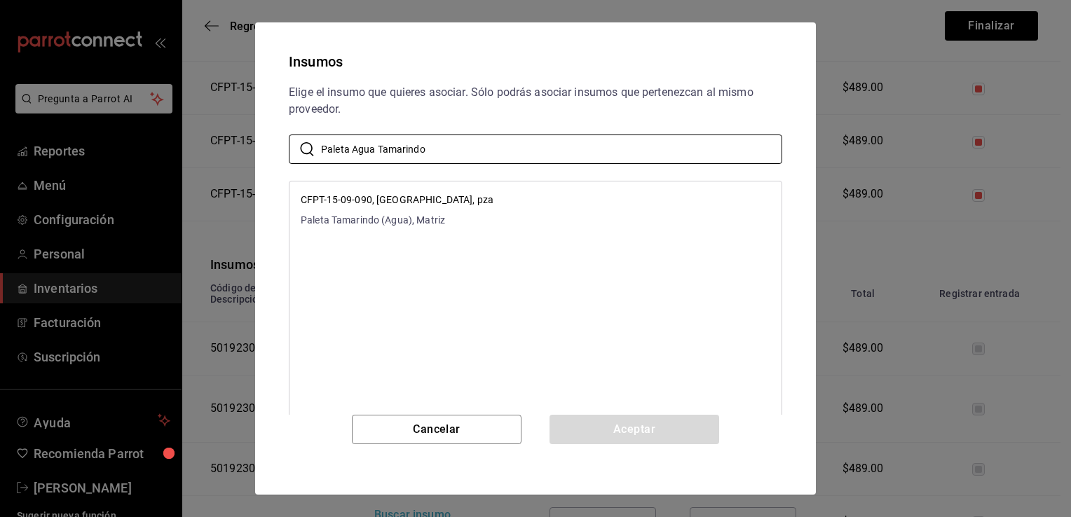
type input "Paleta Agua Tamarindo"
click at [512, 208] on li "CFPT-15-09-090, Paleta Agua Tamarindo, pza Paleta Tamarindo (Agua), Matriz" at bounding box center [535, 210] width 492 height 46
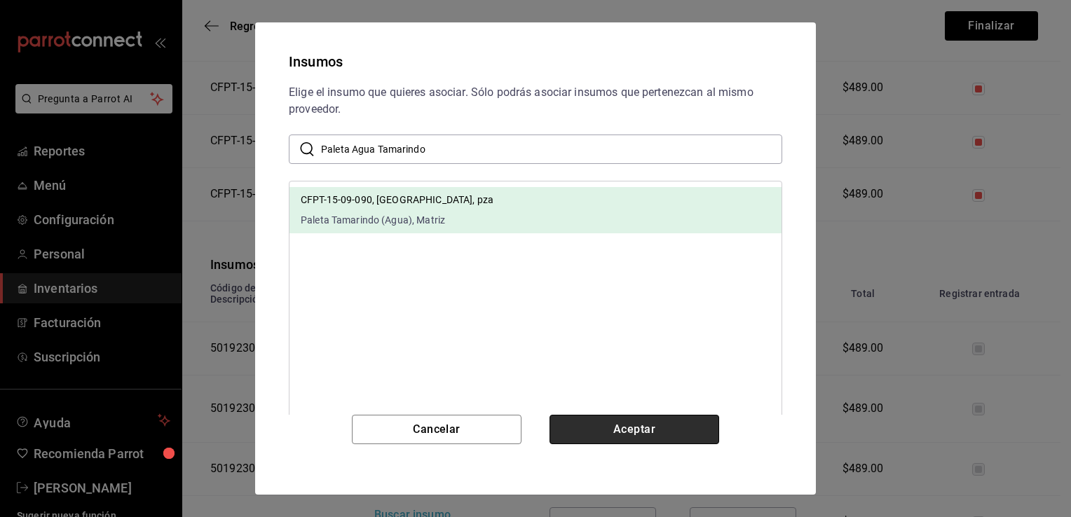
click at [616, 426] on button "Aceptar" at bounding box center [634, 429] width 170 height 29
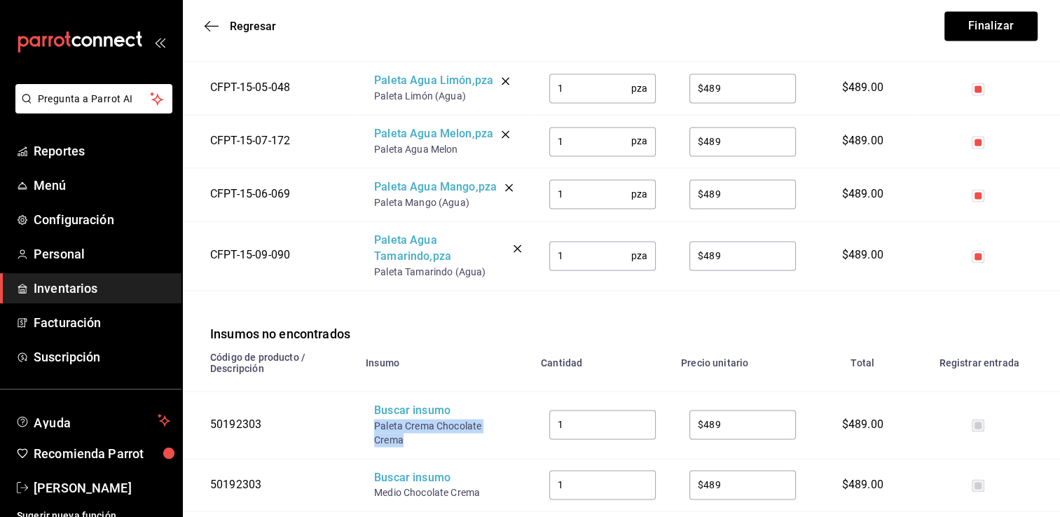
drag, startPoint x: 402, startPoint y: 453, endPoint x: 368, endPoint y: 441, distance: 36.1
click at [368, 441] on td "Buscar insumo Paleta Crema Chocolate Crema" at bounding box center [444, 424] width 175 height 67
click at [400, 419] on div "Buscar insumo" at bounding box center [430, 411] width 112 height 16
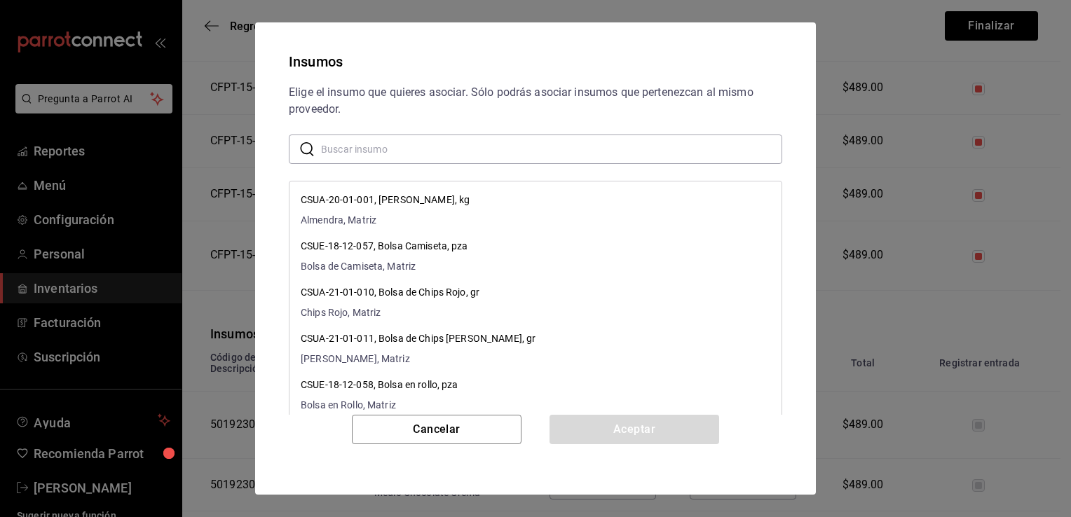
paste input "Paleta Crema Chocolate Crema"
click at [472, 154] on input "text" at bounding box center [551, 149] width 461 height 28
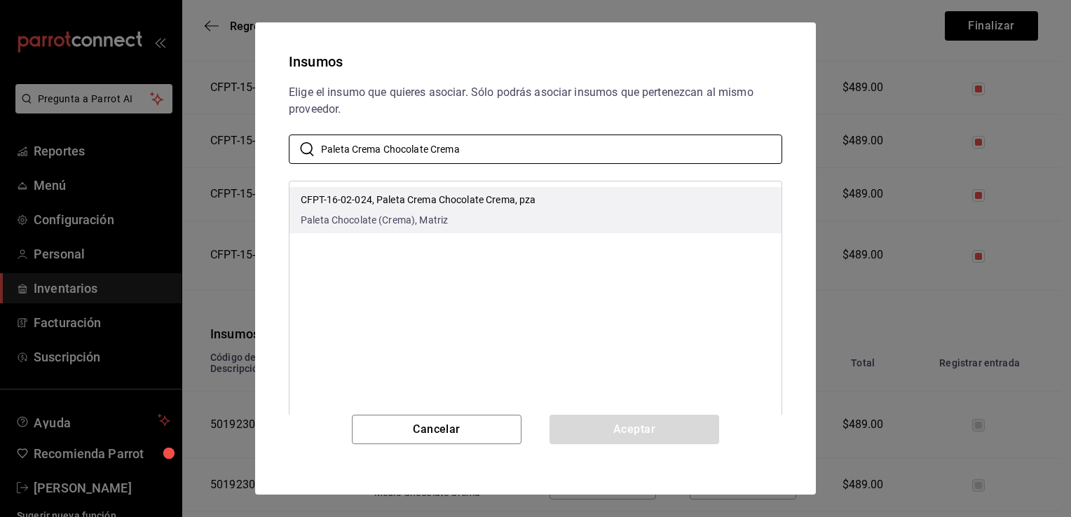
type input "Paleta Crema Chocolate Crema"
click at [496, 214] on span "Paleta Chocolate (Crema), Matriz" at bounding box center [418, 220] width 235 height 15
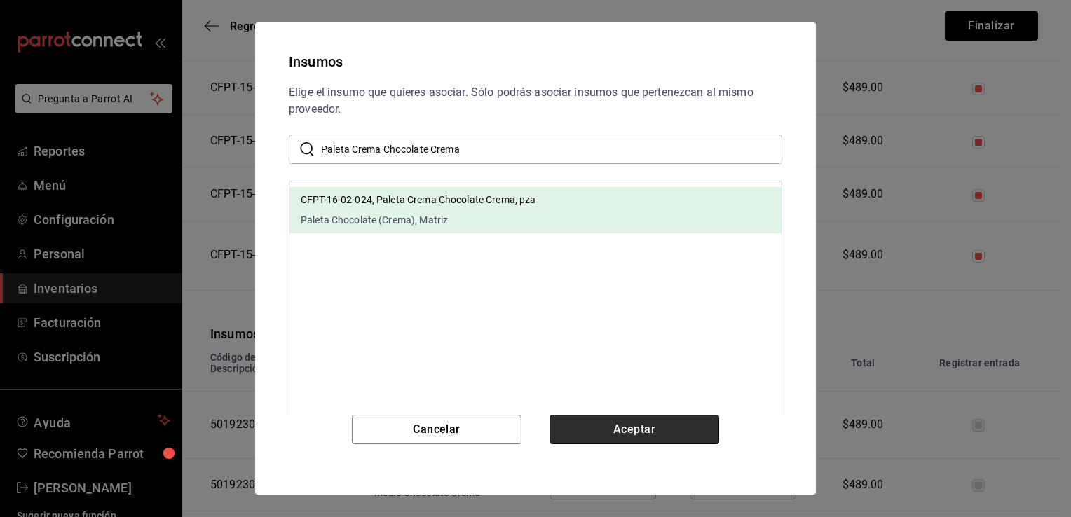
click at [613, 433] on button "Aceptar" at bounding box center [634, 429] width 170 height 29
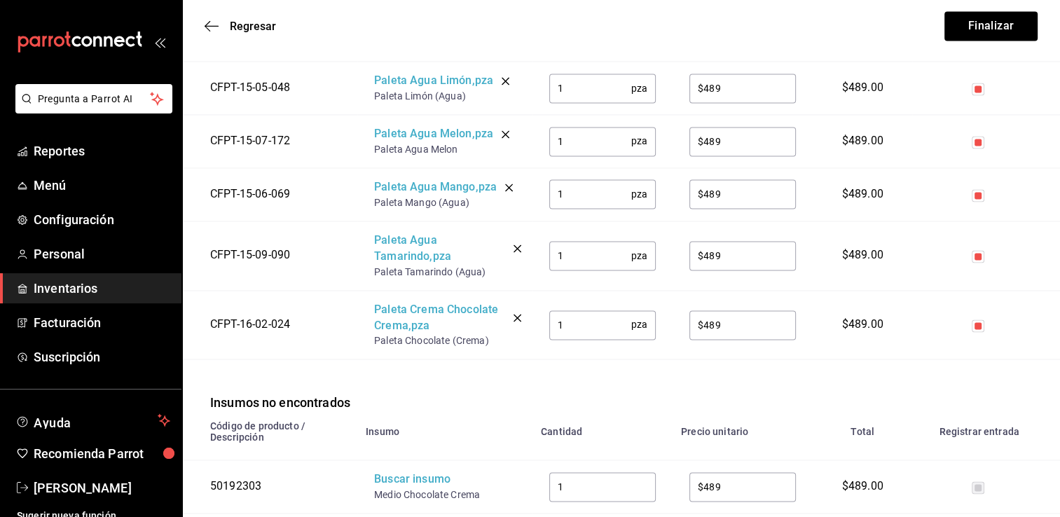
scroll to position [2187, 0]
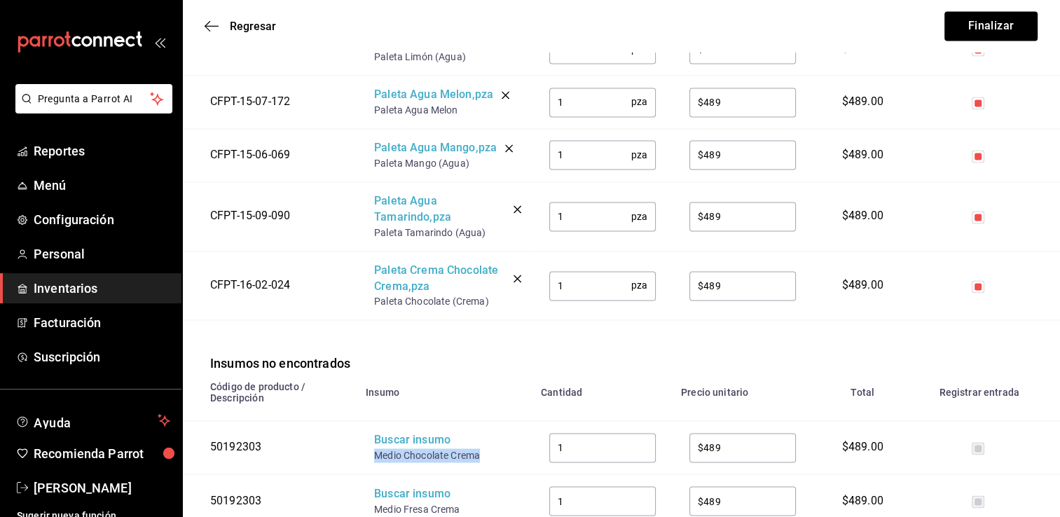
drag, startPoint x: 484, startPoint y: 507, endPoint x: 374, endPoint y: 467, distance: 117.3
click at [374, 463] on div "Medio Chocolate Crema" at bounding box center [430, 455] width 112 height 14
click at [403, 448] on div "Buscar insumo" at bounding box center [430, 440] width 112 height 16
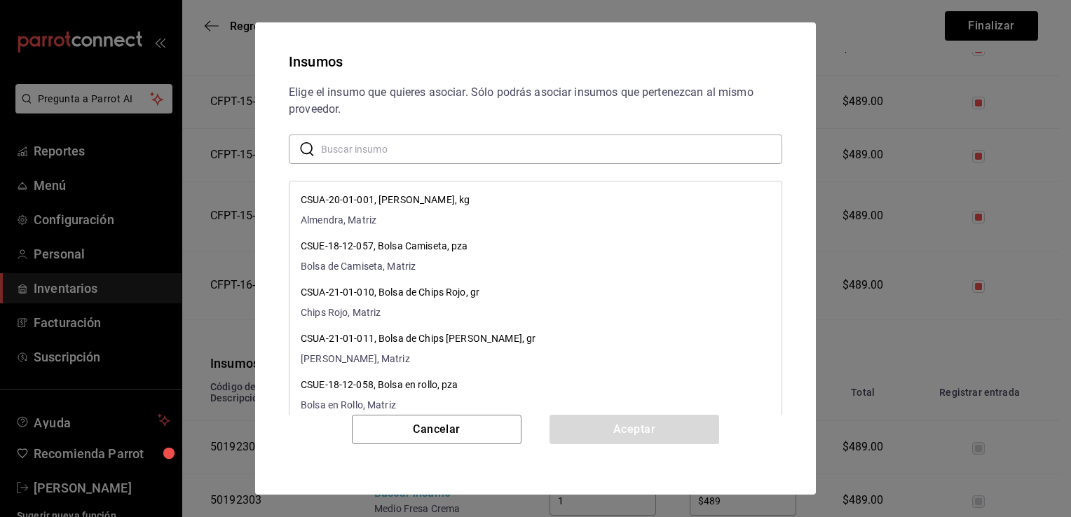
click at [502, 155] on input "text" at bounding box center [551, 149] width 461 height 28
paste input "Medio Chocolate Crema"
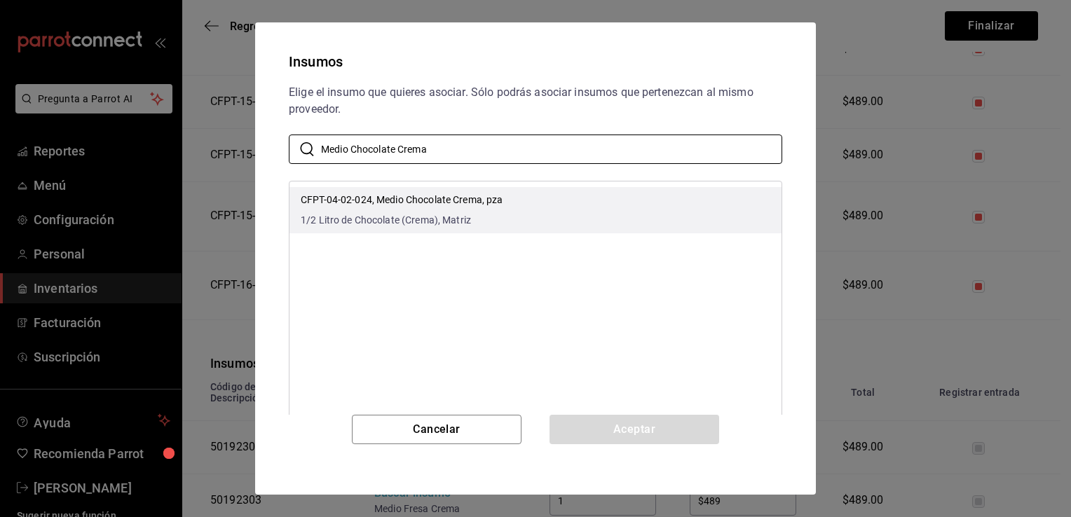
type input "Medio Chocolate Crema"
click at [516, 212] on li "CFPT-04-02-024, Medio Chocolate Crema, pza 1/2 Litro de Chocolate (Crema), Matr…" at bounding box center [535, 210] width 492 height 46
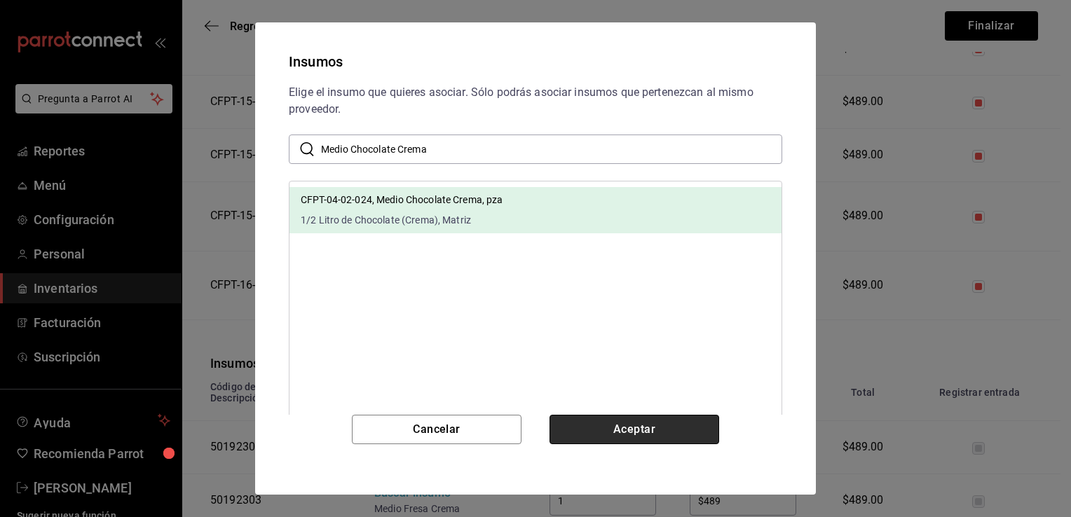
click at [630, 433] on button "Aceptar" at bounding box center [634, 429] width 170 height 29
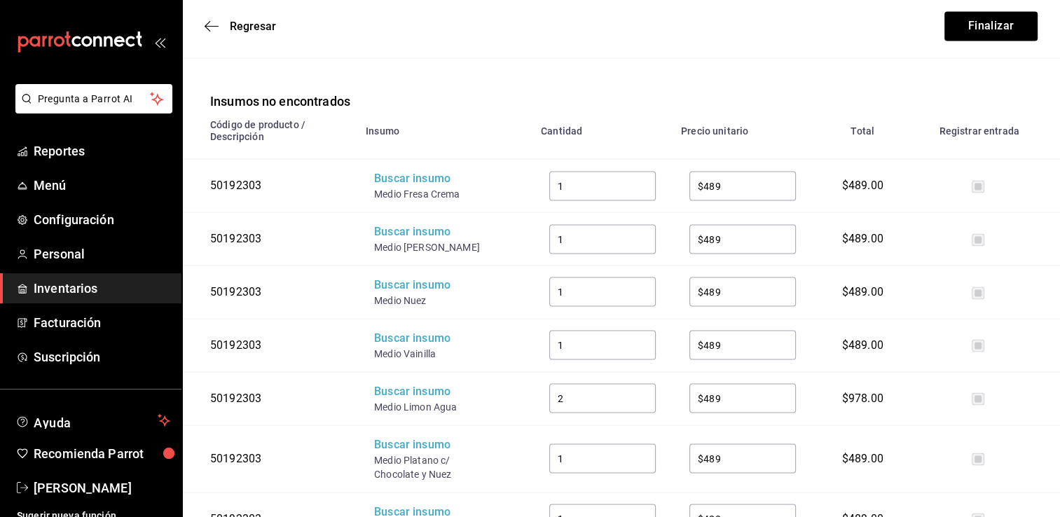
scroll to position [2523, 0]
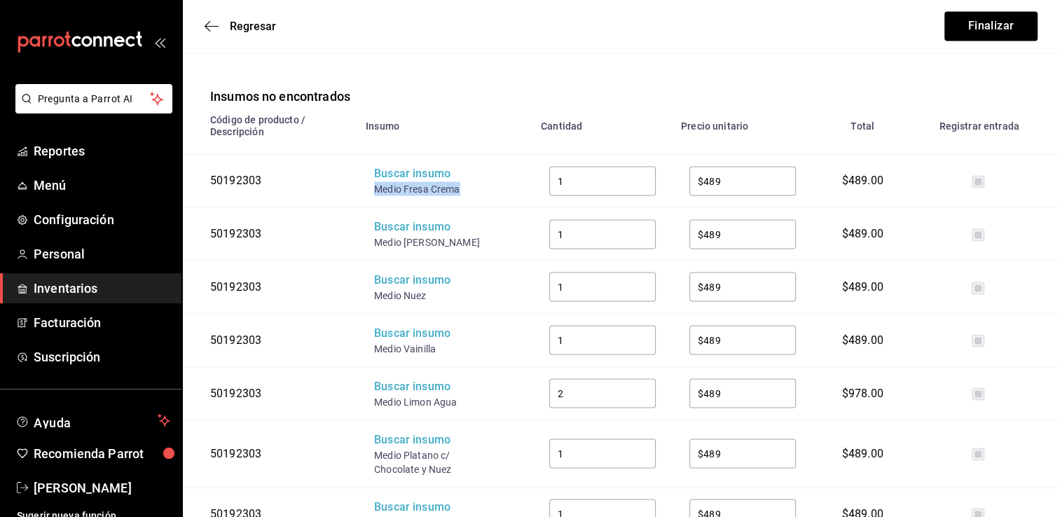
drag, startPoint x: 460, startPoint y: 204, endPoint x: 375, endPoint y: 203, distance: 84.8
click at [375, 196] on div "Medio Fresa Crema" at bounding box center [430, 189] width 112 height 14
click at [402, 182] on div "Buscar insumo" at bounding box center [430, 173] width 112 height 16
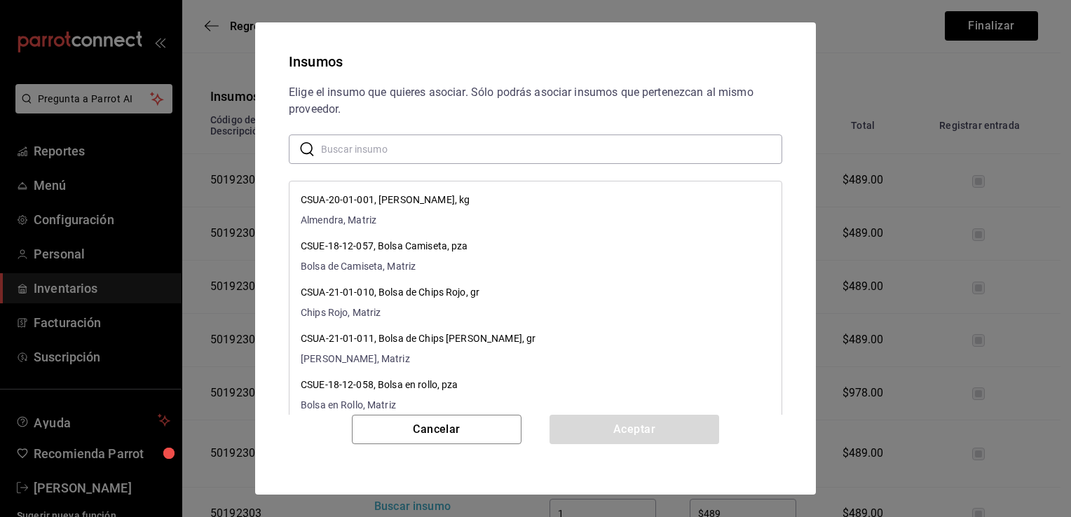
click at [436, 139] on input "text" at bounding box center [551, 149] width 461 height 28
paste input "Medio Fresa Crema"
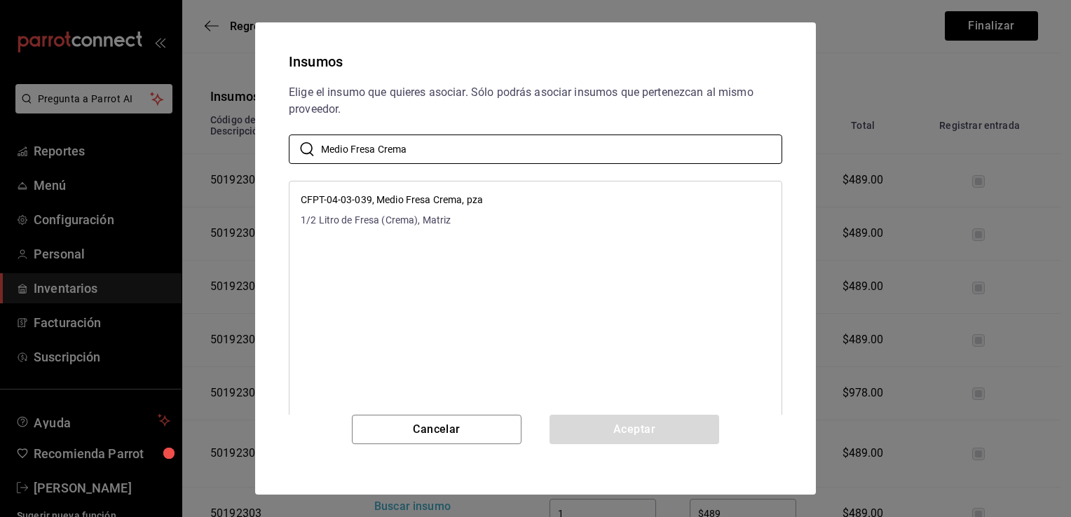
type input "Medio Fresa Crema"
click at [457, 198] on p "CFPT-04-03-039, Medio Fresa Crema, pza" at bounding box center [392, 200] width 182 height 15
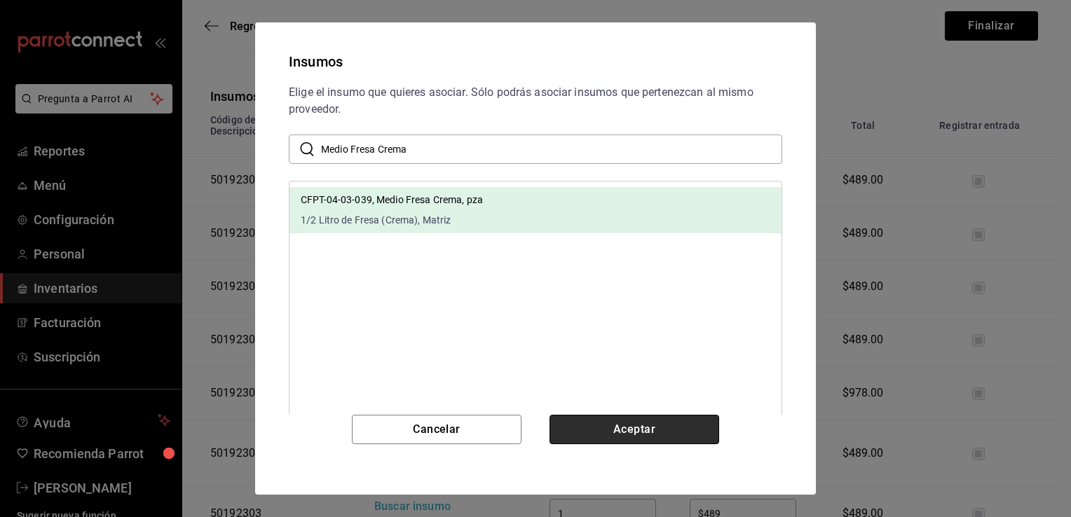
click at [617, 428] on button "Aceptar" at bounding box center [634, 429] width 170 height 29
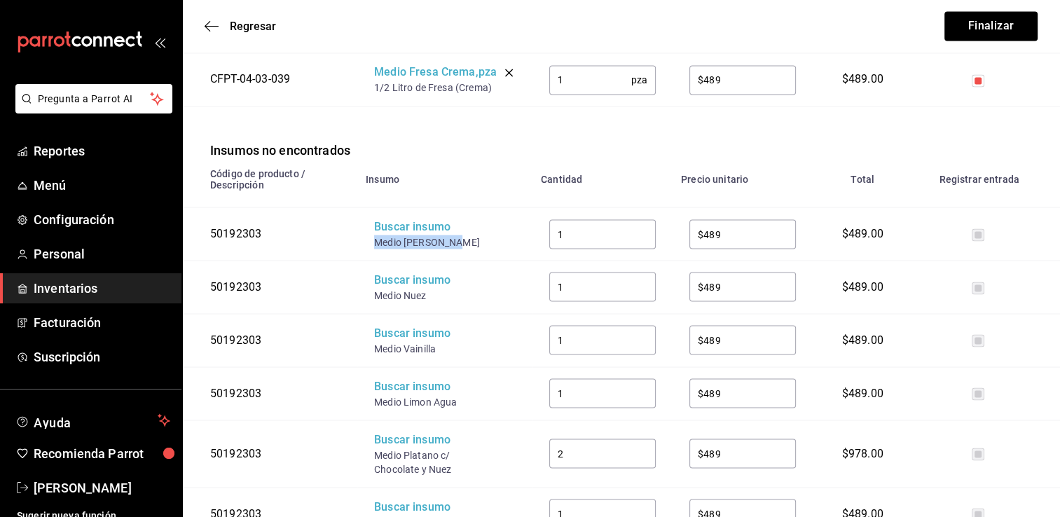
drag, startPoint x: 453, startPoint y: 254, endPoint x: 375, endPoint y: 251, distance: 77.8
click at [375, 249] on div "Medio Napolitano" at bounding box center [430, 242] width 112 height 14
click at [393, 235] on div "Buscar insumo" at bounding box center [430, 227] width 112 height 16
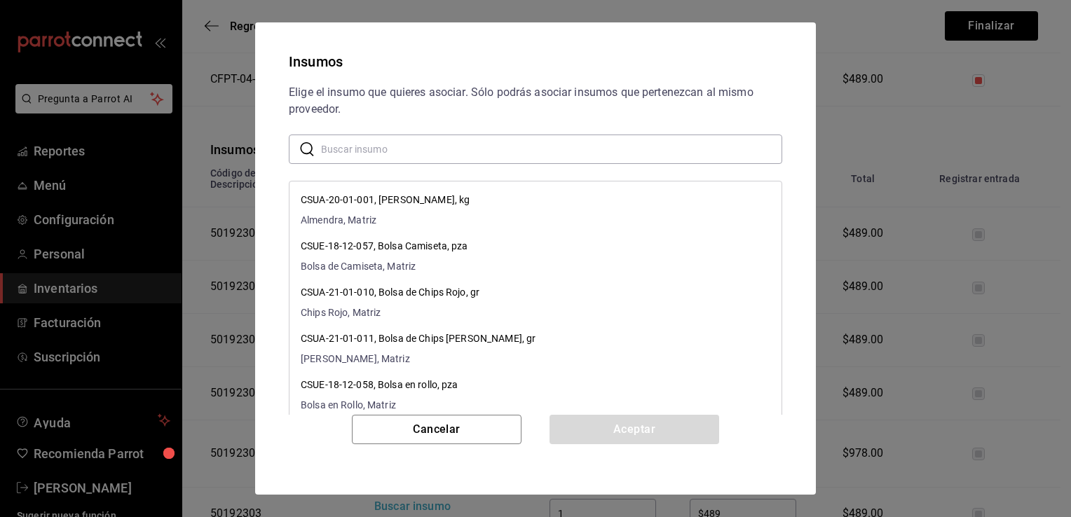
click at [436, 148] on input "text" at bounding box center [551, 149] width 461 height 28
paste input "Medio Napolitano"
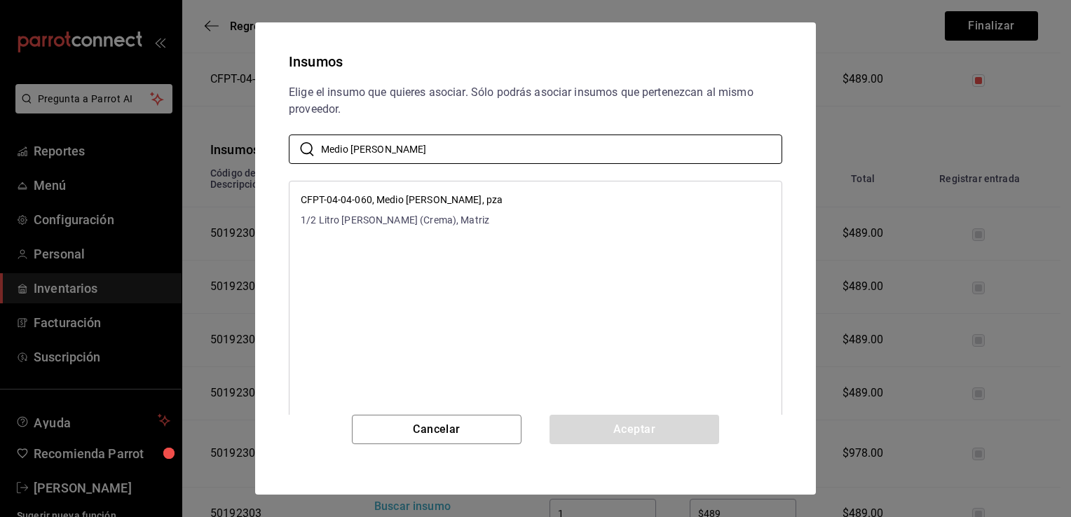
type input "Medio Napolitano"
click at [479, 210] on li "CFPT-04-04-060, Medio Napolitano, pza 1/2 Litro de Napolitano (Crema), Matriz" at bounding box center [535, 210] width 492 height 46
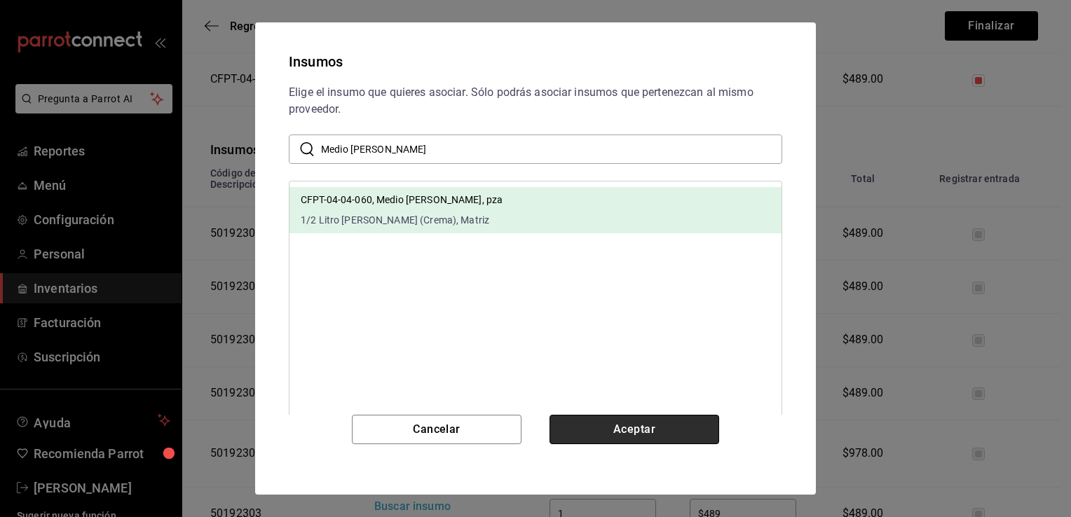
click at [622, 427] on button "Aceptar" at bounding box center [634, 429] width 170 height 29
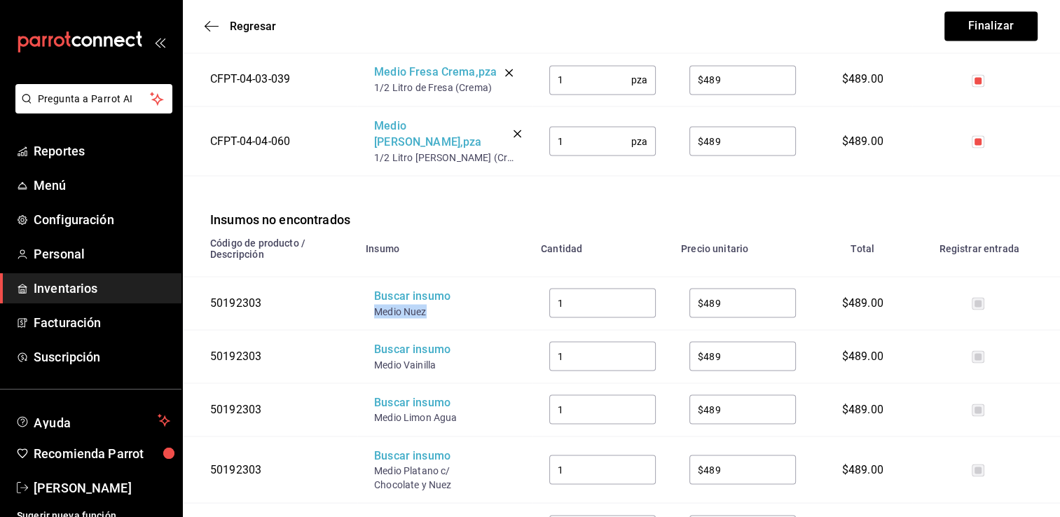
drag, startPoint x: 430, startPoint y: 306, endPoint x: 375, endPoint y: 305, distance: 54.7
click at [375, 305] on div "Medio Nuez" at bounding box center [430, 311] width 112 height 14
click at [403, 298] on div "Buscar insumo" at bounding box center [430, 296] width 112 height 16
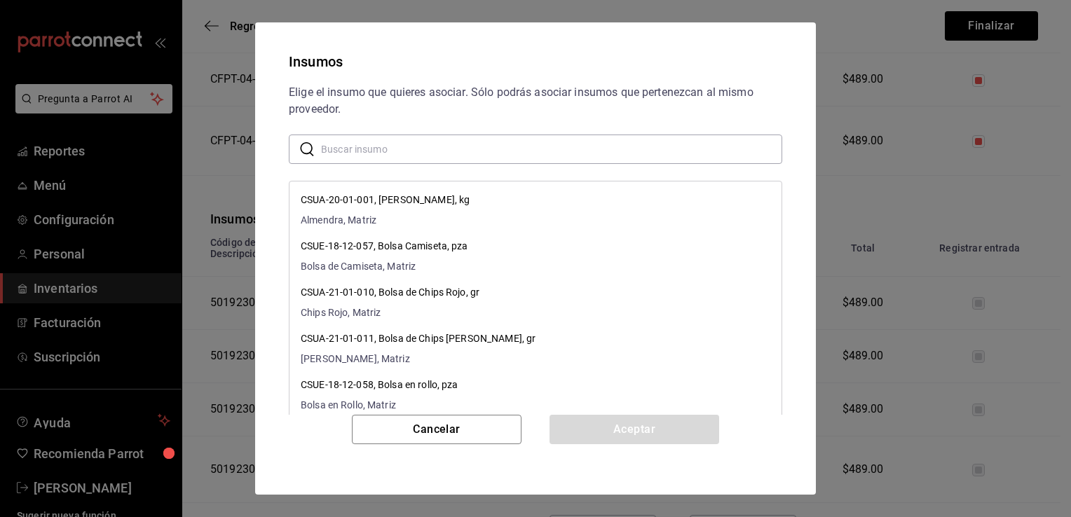
click at [471, 149] on input "text" at bounding box center [551, 149] width 461 height 28
paste input "Medio Nuez"
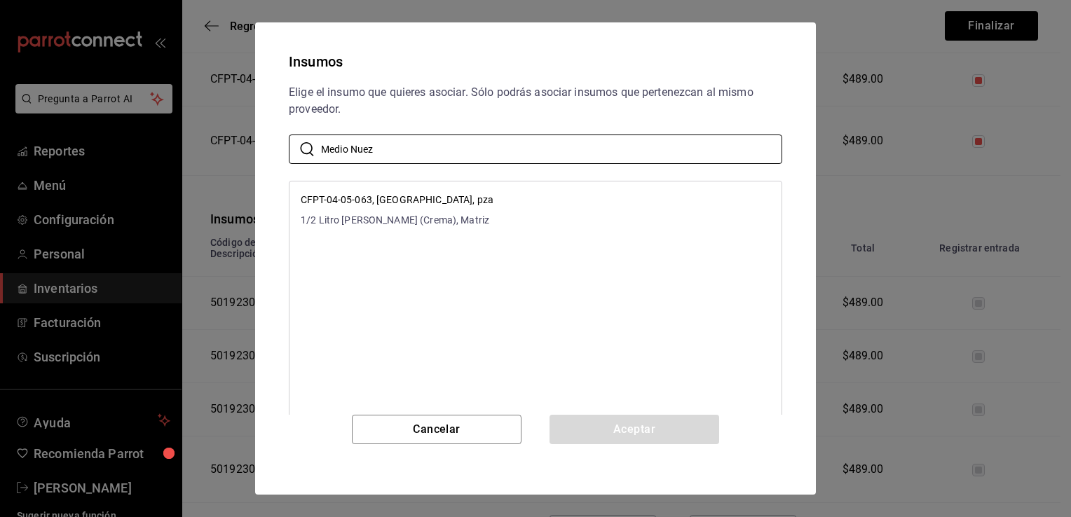
type input "Medio Nuez"
click at [502, 204] on li "CFPT-04-05-063, Medio Nuez, pza 1/2 Litro de Nuez (Crema), Matriz" at bounding box center [535, 210] width 492 height 46
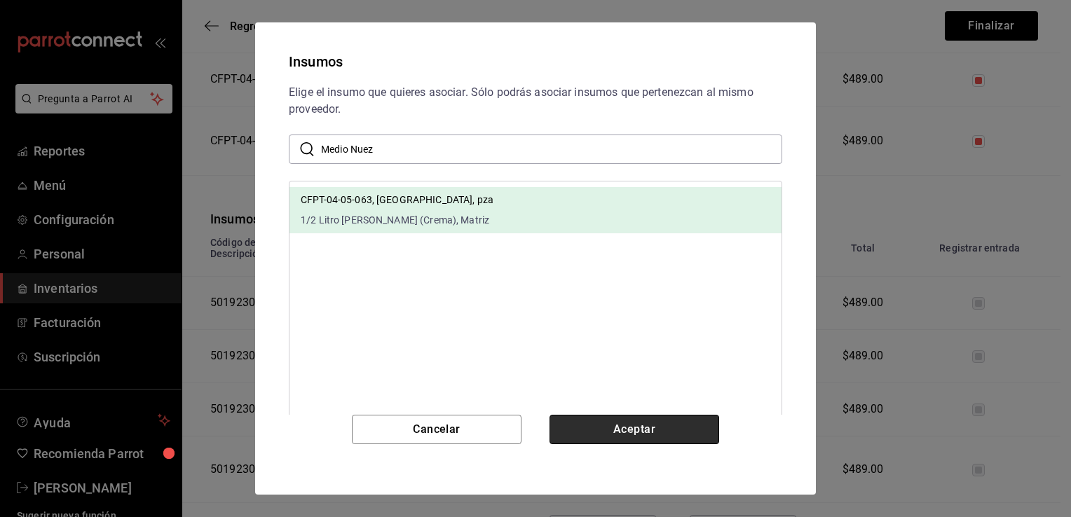
click at [631, 430] on button "Aceptar" at bounding box center [634, 429] width 170 height 29
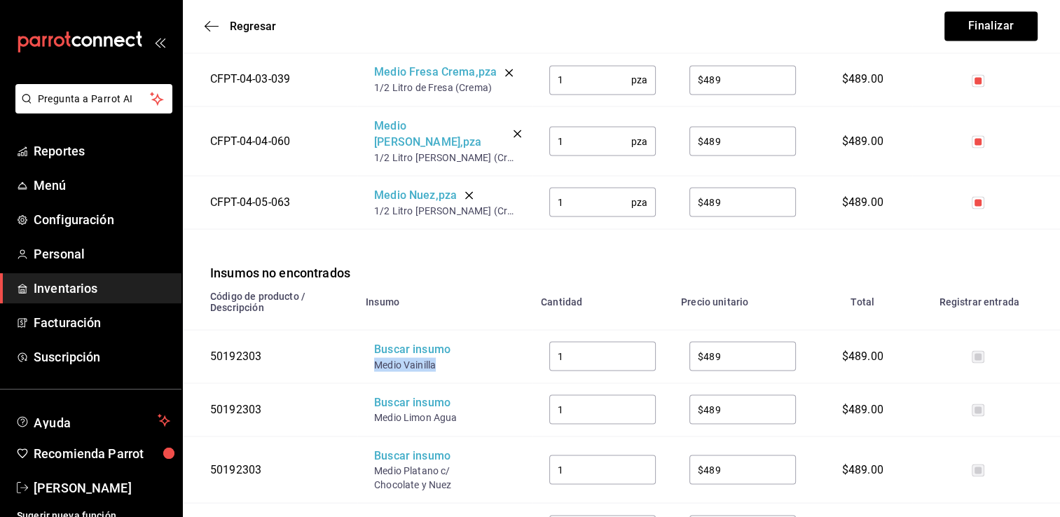
drag, startPoint x: 440, startPoint y: 359, endPoint x: 372, endPoint y: 358, distance: 68.0
click at [372, 358] on td "Buscar insumo Medio Vainilla" at bounding box center [444, 355] width 175 height 53
click at [392, 350] on div "Buscar insumo" at bounding box center [430, 349] width 112 height 16
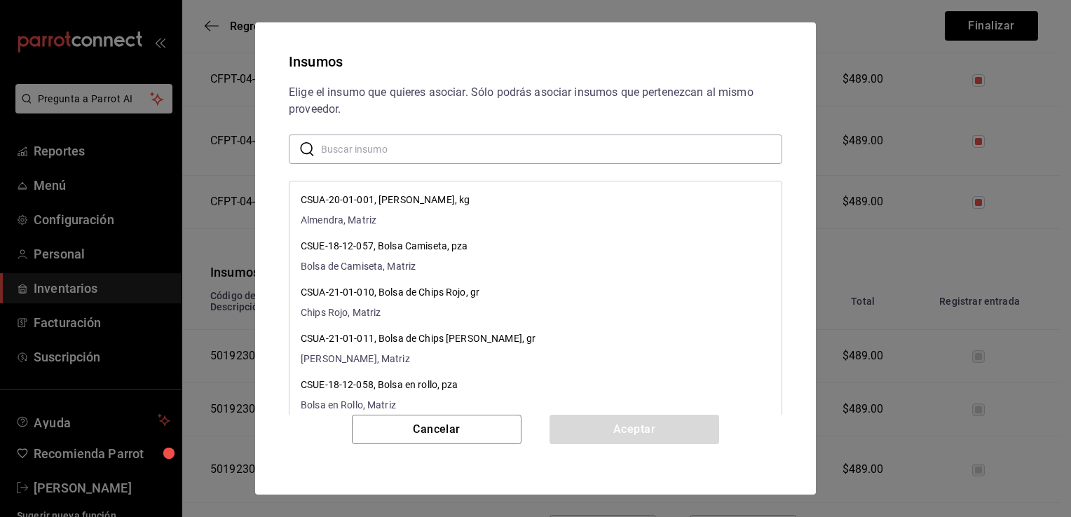
click at [460, 153] on input "text" at bounding box center [551, 149] width 461 height 28
paste input "Medio Vainilla"
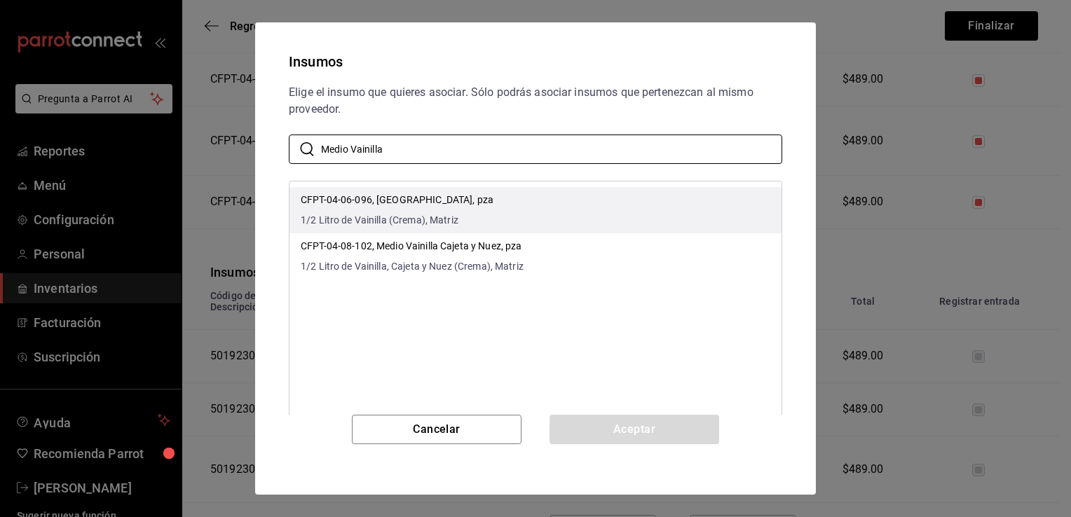
type input "Medio Vainilla"
click at [491, 199] on li "CFPT-04-06-096, Medio Vainilla, pza 1/2 Litro de Vainilla (Crema), Matriz" at bounding box center [535, 210] width 492 height 46
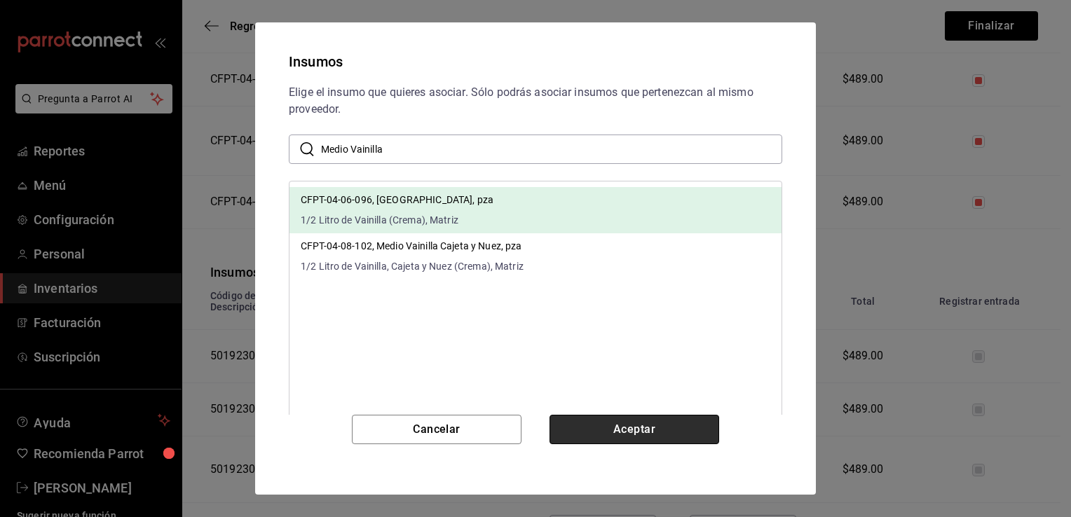
click at [631, 427] on button "Aceptar" at bounding box center [634, 429] width 170 height 29
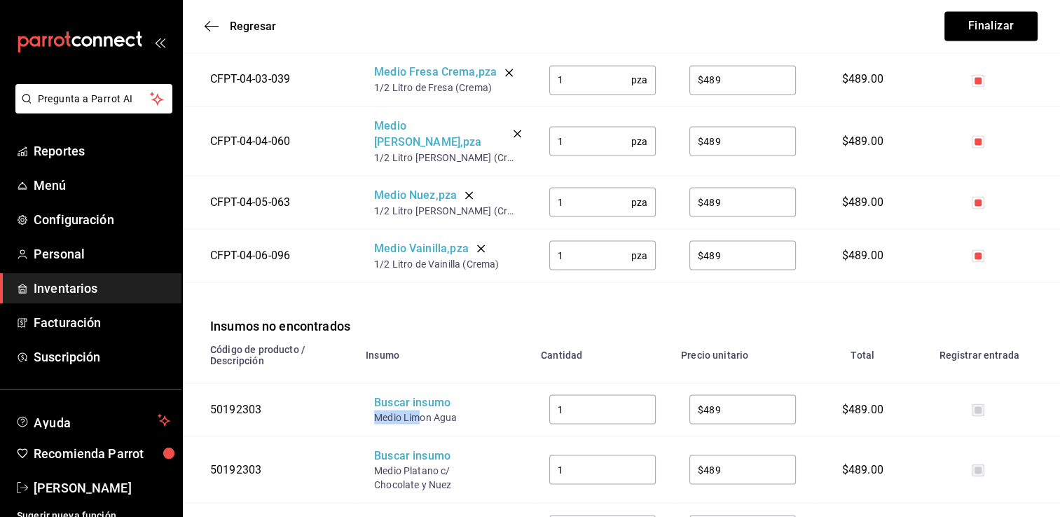
drag, startPoint x: 421, startPoint y: 413, endPoint x: 373, endPoint y: 411, distance: 48.4
click at [373, 411] on td "Buscar insumo Medio Limon Agua" at bounding box center [444, 409] width 175 height 53
click at [409, 395] on div "Buscar insumo" at bounding box center [430, 403] width 112 height 16
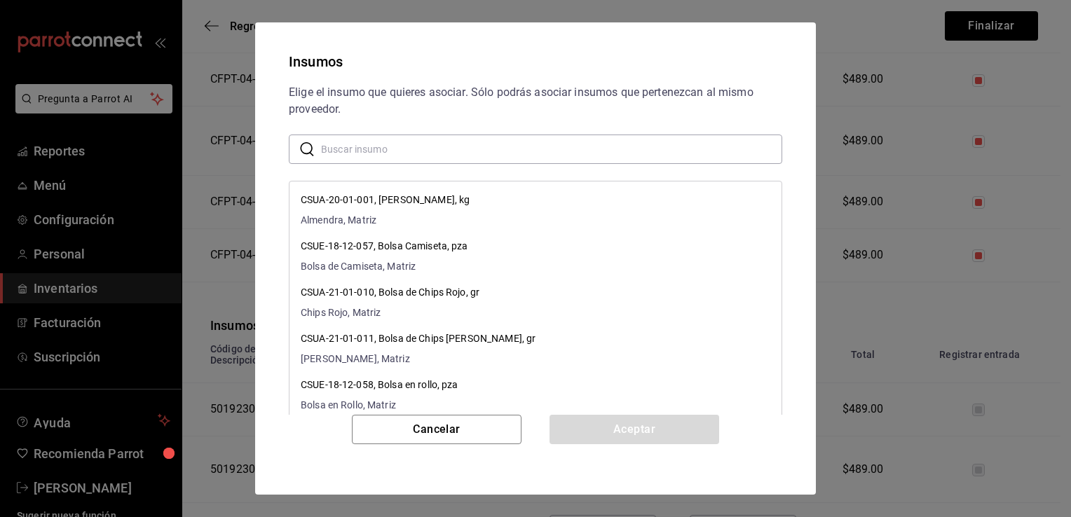
paste input "Medio Lim"
click at [457, 153] on input "text" at bounding box center [551, 149] width 461 height 28
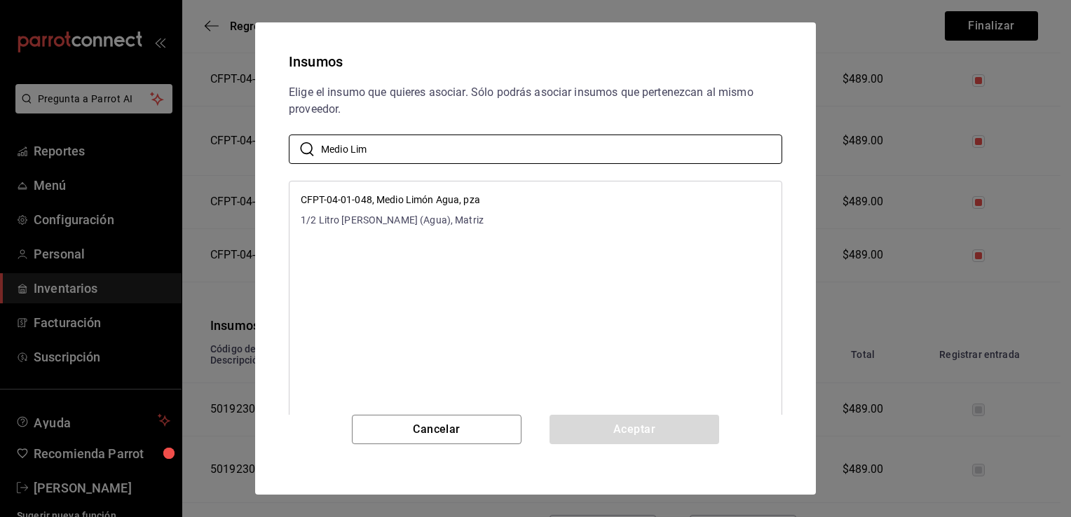
type input "Medio Lim"
click at [499, 210] on li "CFPT-04-01-048, Medio Limón Agua, pza 1/2 Litro de Limon (Agua), Matriz" at bounding box center [535, 210] width 492 height 46
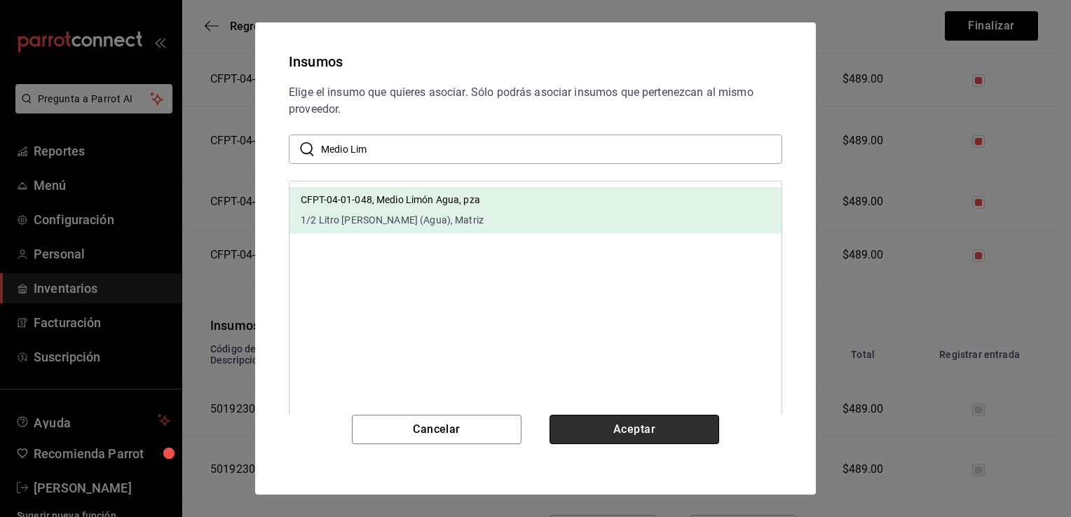
click at [622, 437] on button "Aceptar" at bounding box center [634, 429] width 170 height 29
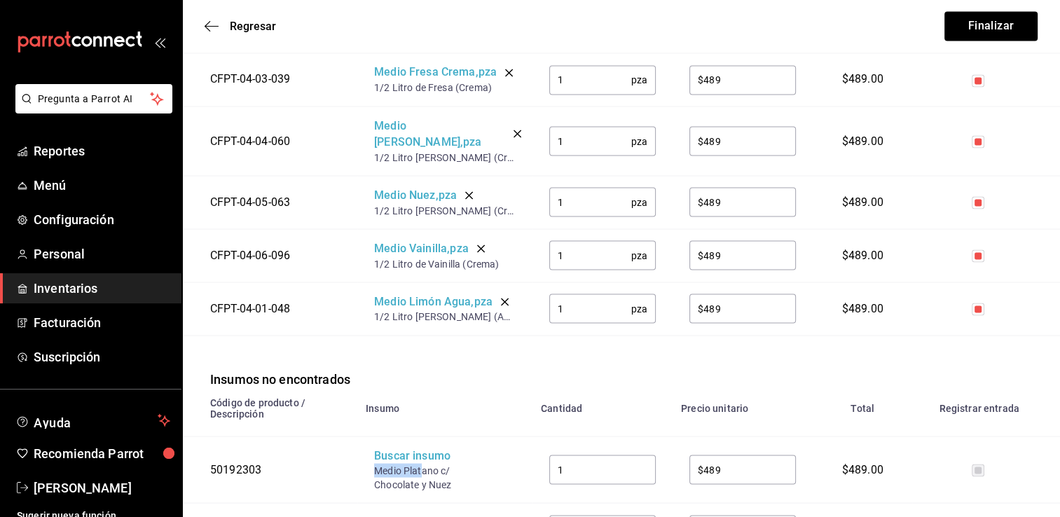
drag, startPoint x: 422, startPoint y: 467, endPoint x: 376, endPoint y: 466, distance: 45.6
click at [376, 466] on div "Medio Platano c/ Chocolate y Nuez" at bounding box center [430, 477] width 112 height 28
click at [424, 448] on div "Buscar insumo" at bounding box center [430, 456] width 112 height 16
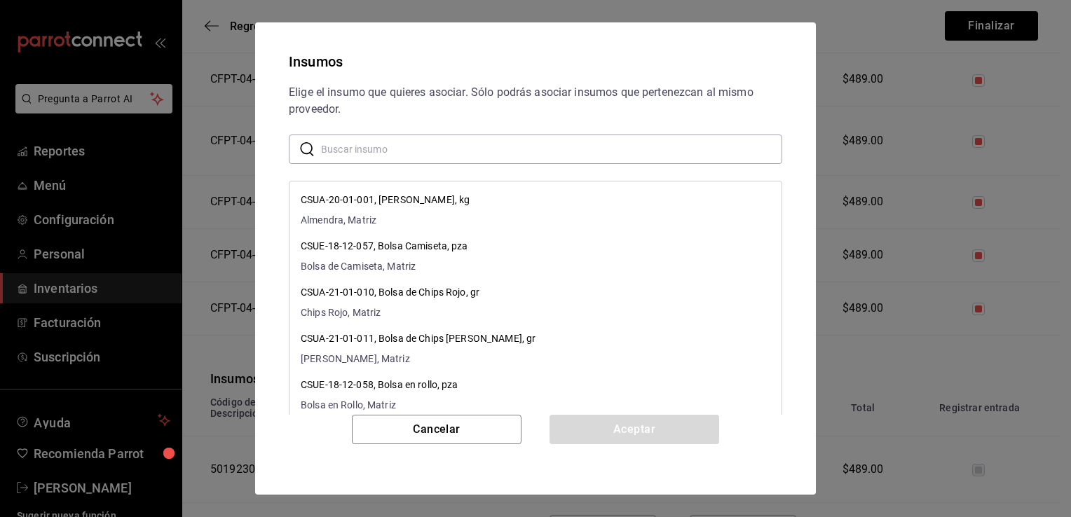
click at [485, 161] on input "text" at bounding box center [551, 149] width 461 height 28
paste input "Medio Plat"
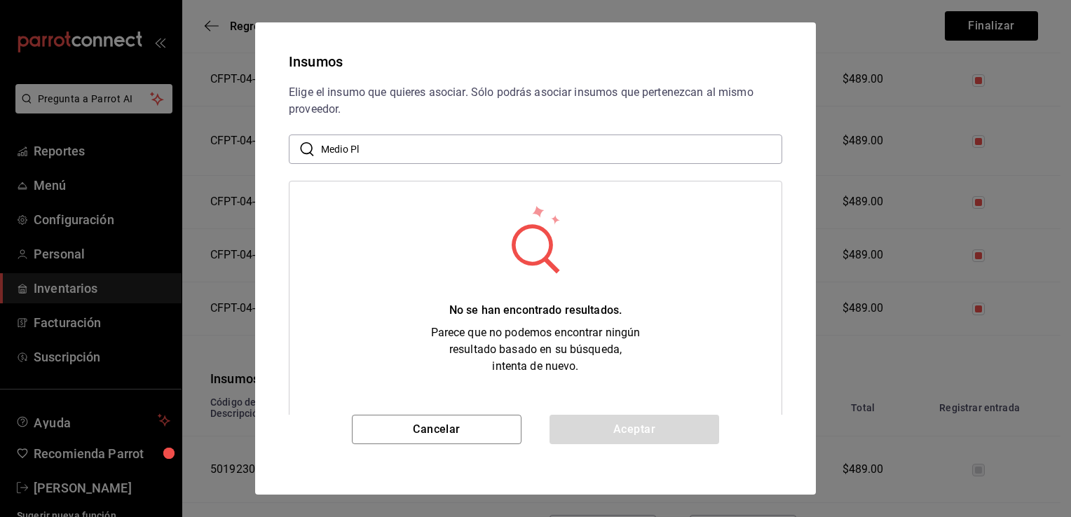
type input "Medio Pl"
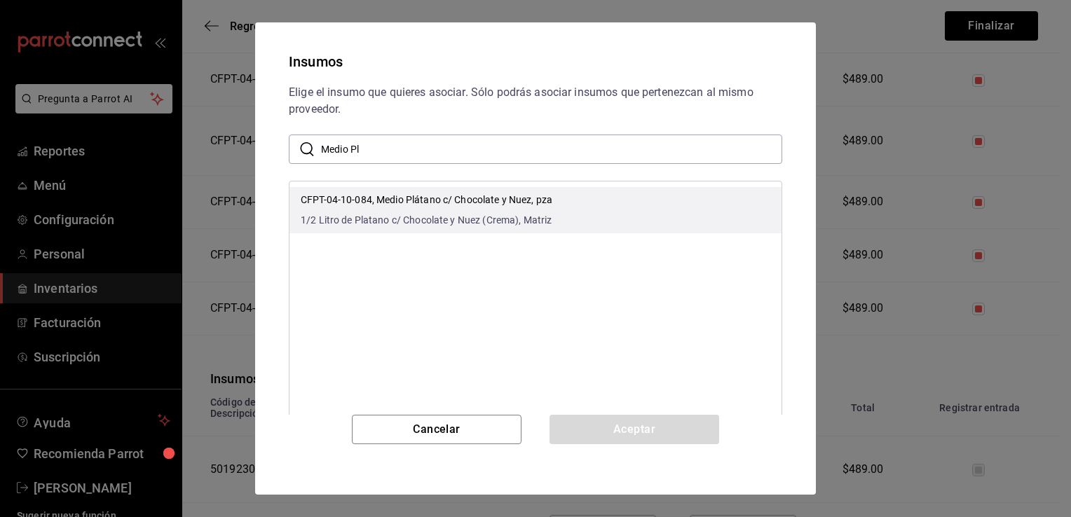
click at [514, 210] on div "CFPT-04-10-084, Medio Plátano c/ Chocolate y Nuez, pza 1/2 Litro de Platano c/ …" at bounding box center [427, 210] width 252 height 35
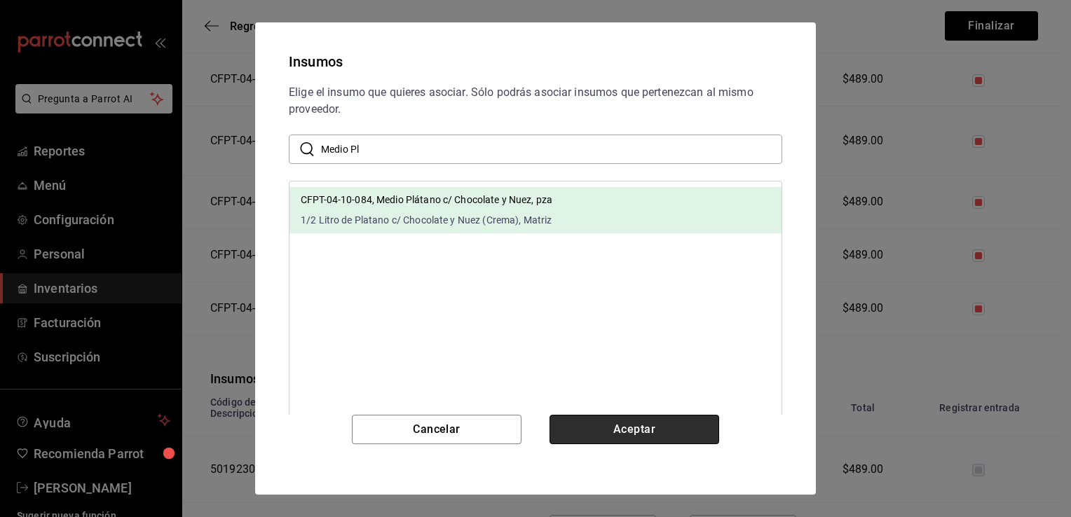
click at [633, 431] on button "Aceptar" at bounding box center [634, 429] width 170 height 29
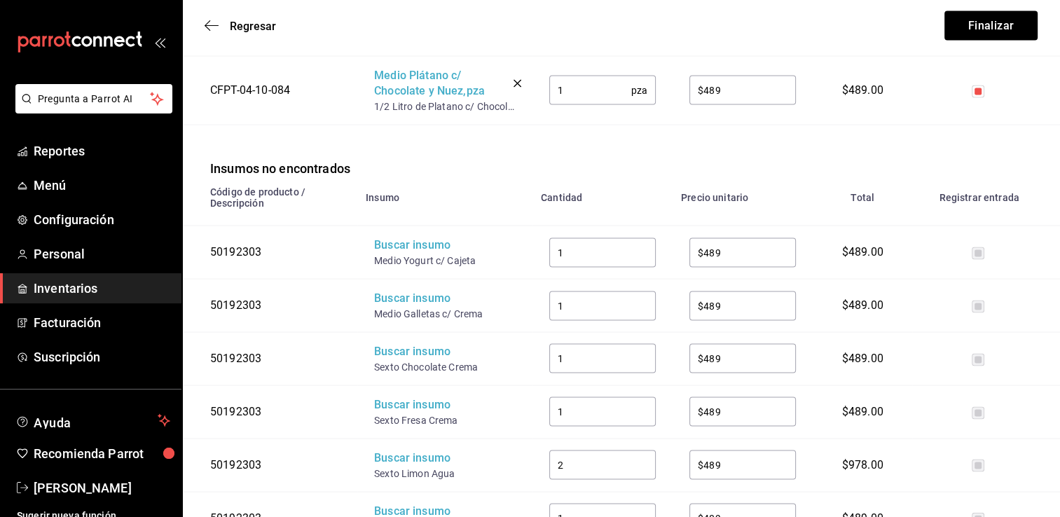
scroll to position [2804, 0]
drag, startPoint x: 477, startPoint y: 256, endPoint x: 374, endPoint y: 262, distance: 103.2
click at [374, 262] on td "Buscar insumo Medio Yogurt c/ Cajeta" at bounding box center [444, 251] width 175 height 53
click at [402, 237] on div "Buscar insumo" at bounding box center [430, 244] width 112 height 16
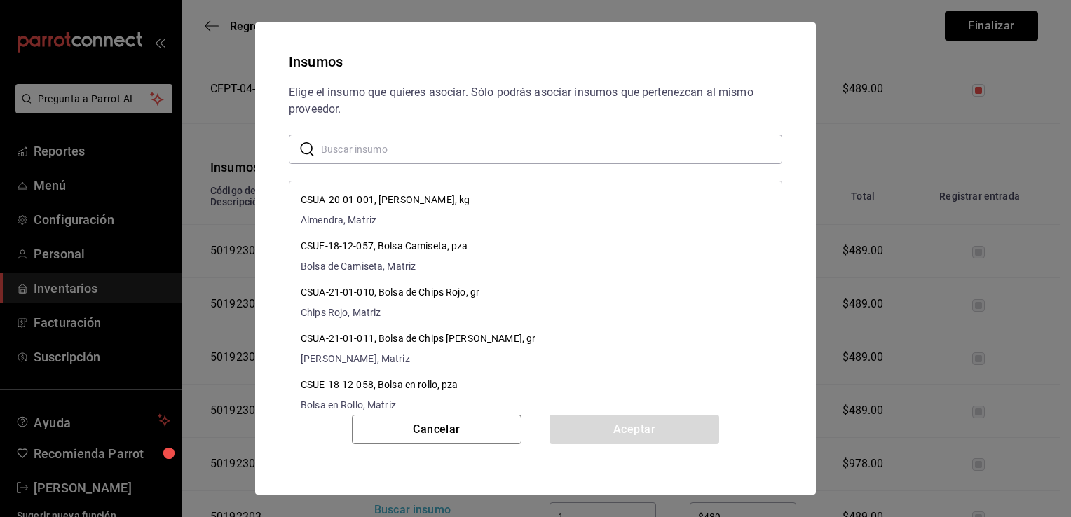
click at [456, 150] on input "text" at bounding box center [551, 149] width 461 height 28
paste input "Medio Yogurt c/ Cajeta"
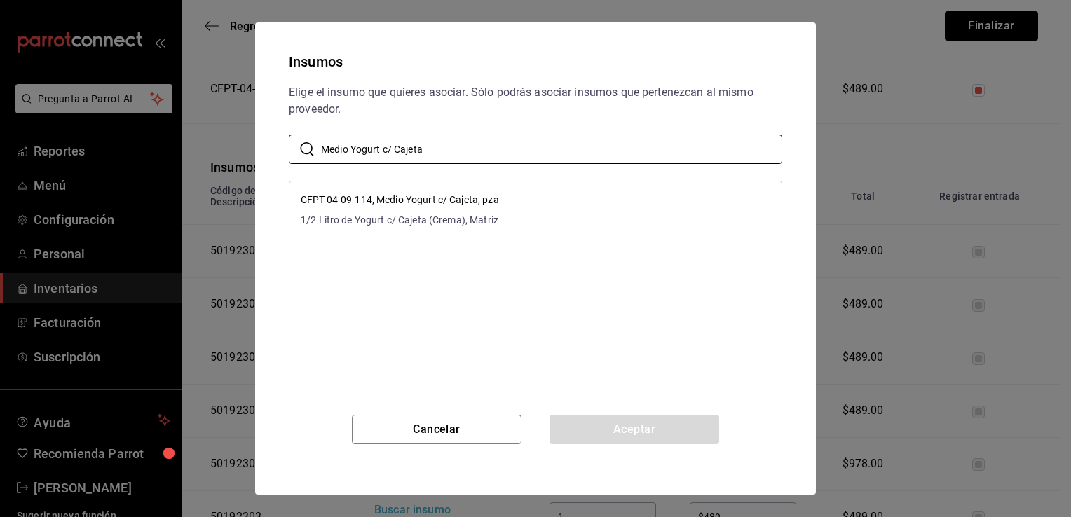
type input "Medio Yogurt c/ Cajeta"
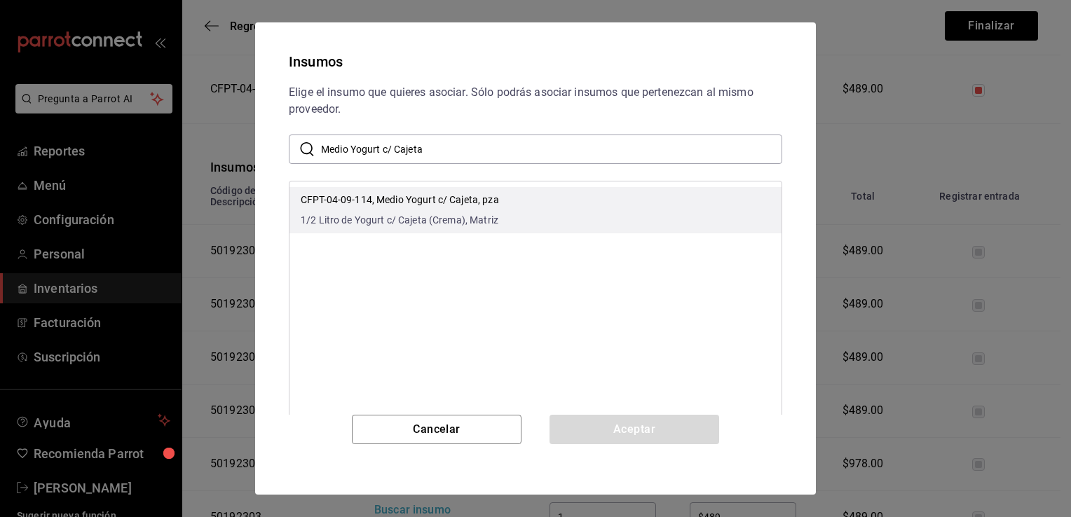
click at [615, 221] on li "CFPT-04-09-114, Medio Yogurt c/ Cajeta, pza 1/2 Litro de Yogurt c/ Cajeta (Crem…" at bounding box center [535, 210] width 492 height 46
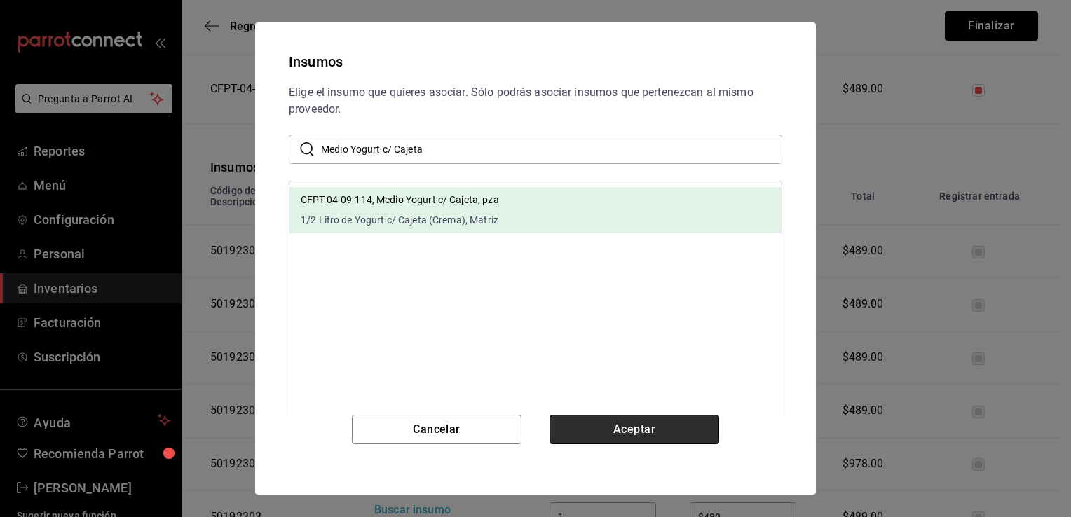
click at [631, 427] on button "Aceptar" at bounding box center [634, 429] width 170 height 29
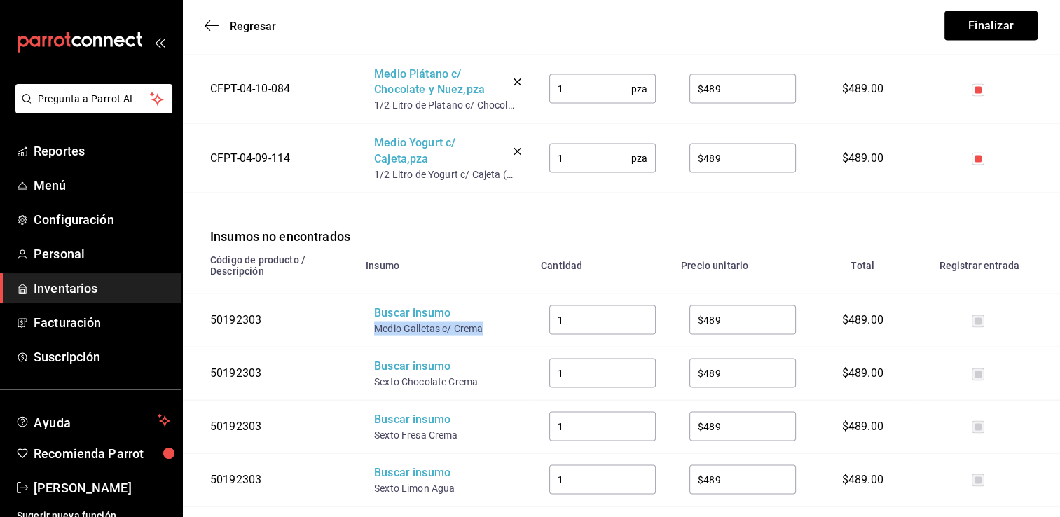
drag, startPoint x: 487, startPoint y: 324, endPoint x: 376, endPoint y: 327, distance: 111.5
click at [376, 327] on td "Buscar insumo Medio Galletas c/ Crema" at bounding box center [444, 320] width 175 height 53
click at [401, 314] on div "Buscar insumo" at bounding box center [430, 314] width 112 height 16
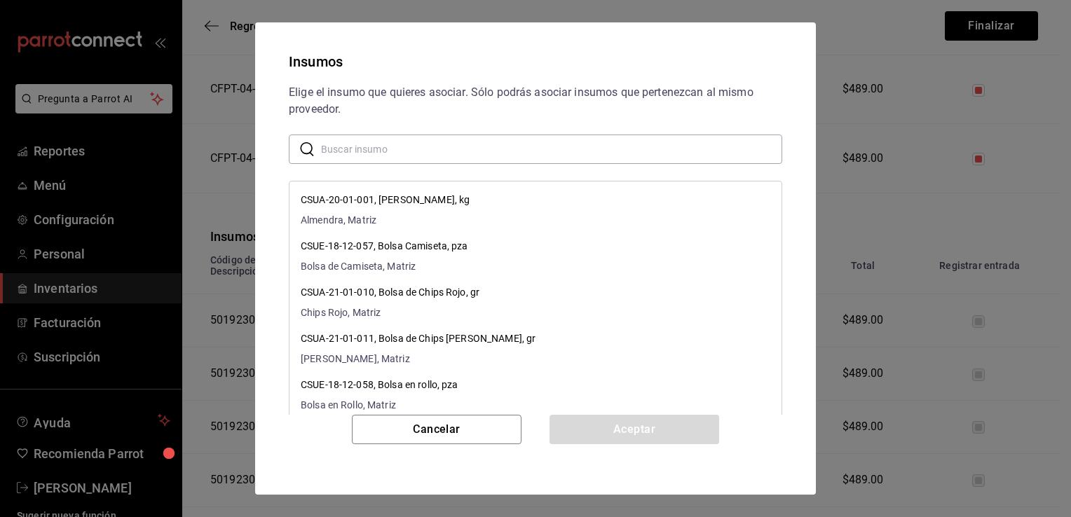
click at [495, 147] on input "text" at bounding box center [551, 149] width 461 height 28
paste input "Medio Galletas c/ Crema"
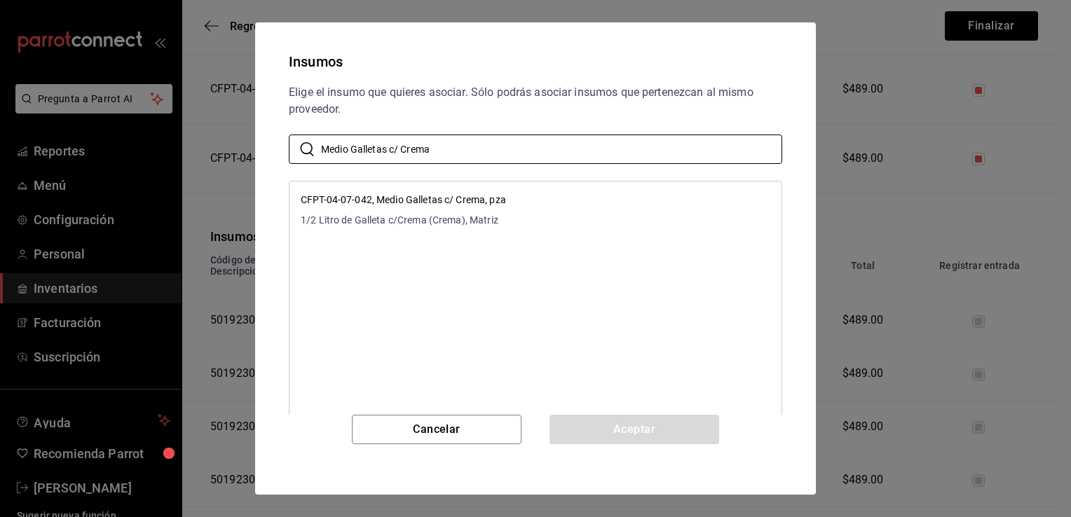
type input "Medio Galletas c/ Crema"
click at [507, 202] on li "CFPT-04-07-042, Medio Galletas c/ Crema, pza 1/2 Litro de Galleta c/Crema (Crem…" at bounding box center [535, 210] width 492 height 46
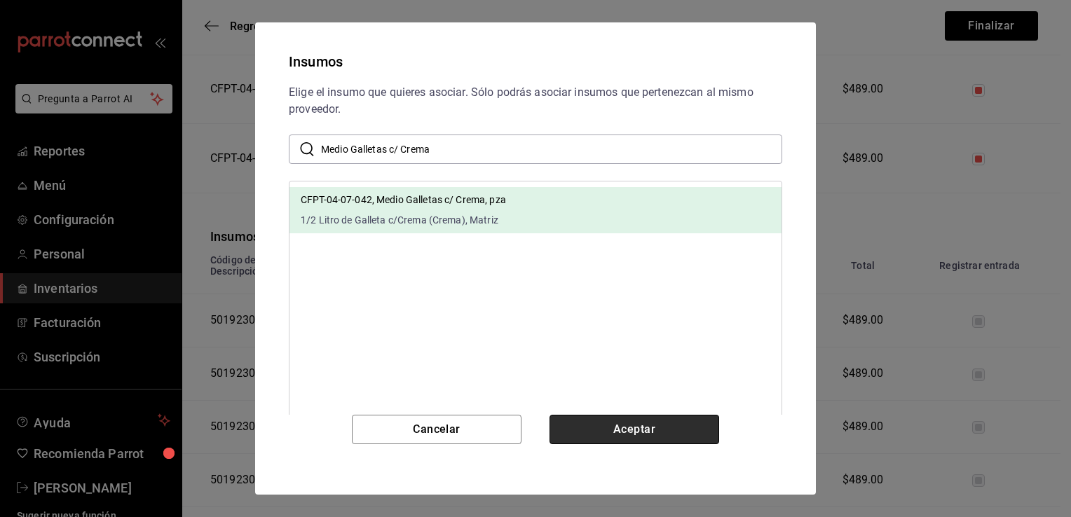
click at [608, 430] on button "Aceptar" at bounding box center [634, 429] width 170 height 29
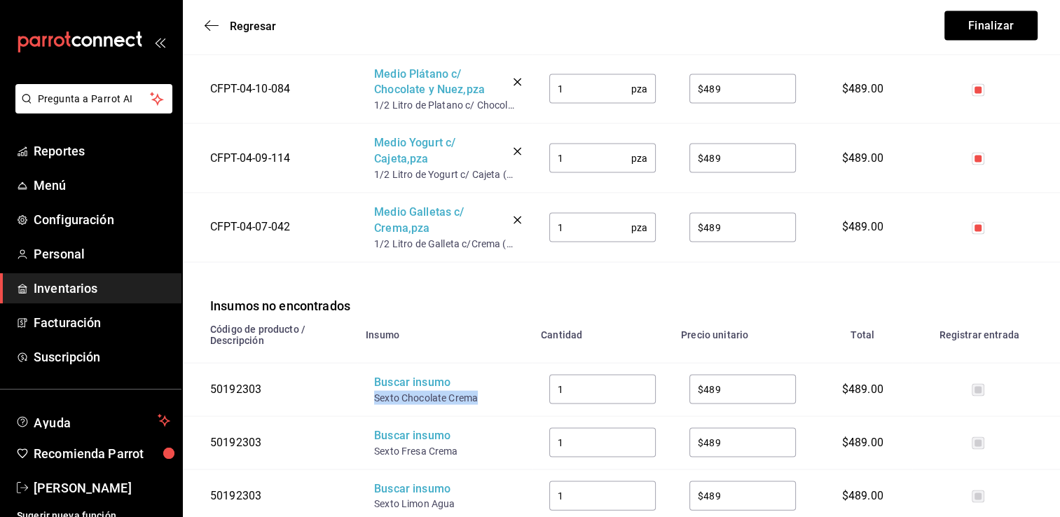
drag, startPoint x: 477, startPoint y: 397, endPoint x: 371, endPoint y: 397, distance: 105.1
click at [371, 397] on td "Buscar insumo Sexto Chocolate Crema" at bounding box center [444, 389] width 175 height 53
click at [395, 380] on div "Buscar insumo" at bounding box center [430, 383] width 112 height 16
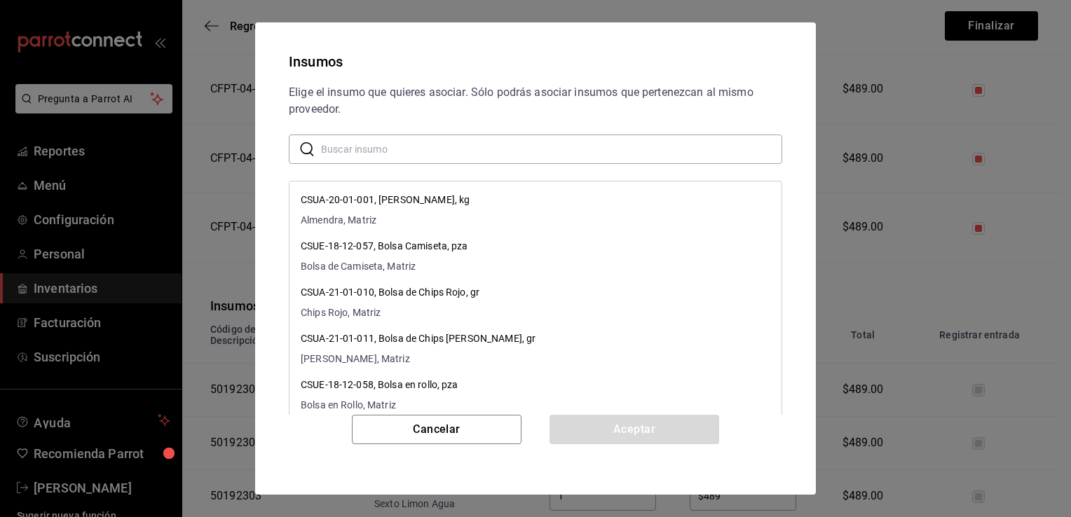
click at [568, 141] on input "text" at bounding box center [551, 149] width 461 height 28
paste input "Sexto Chocolate Crema"
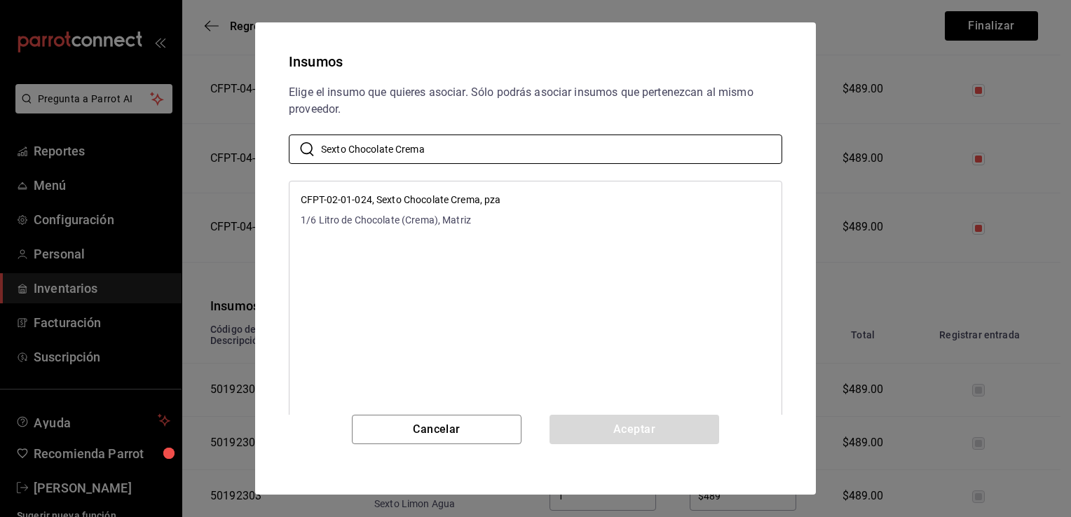
type input "Sexto Chocolate Crema"
click at [566, 209] on li "CFPT-02-01-024, Sexto Chocolate Crema, pza 1/6 Litro de Chocolate (Crema), Matr…" at bounding box center [535, 210] width 492 height 46
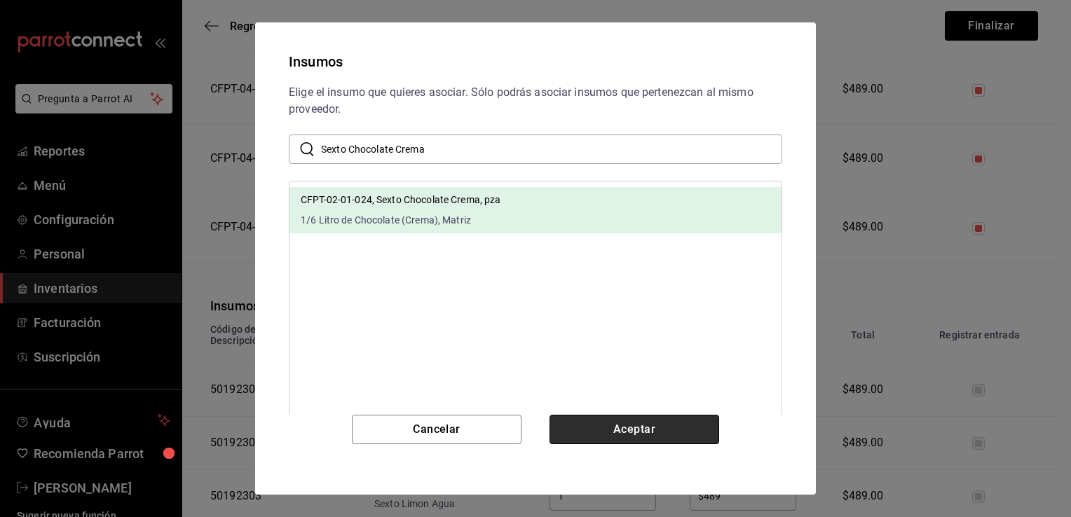
click at [626, 430] on button "Aceptar" at bounding box center [634, 429] width 170 height 29
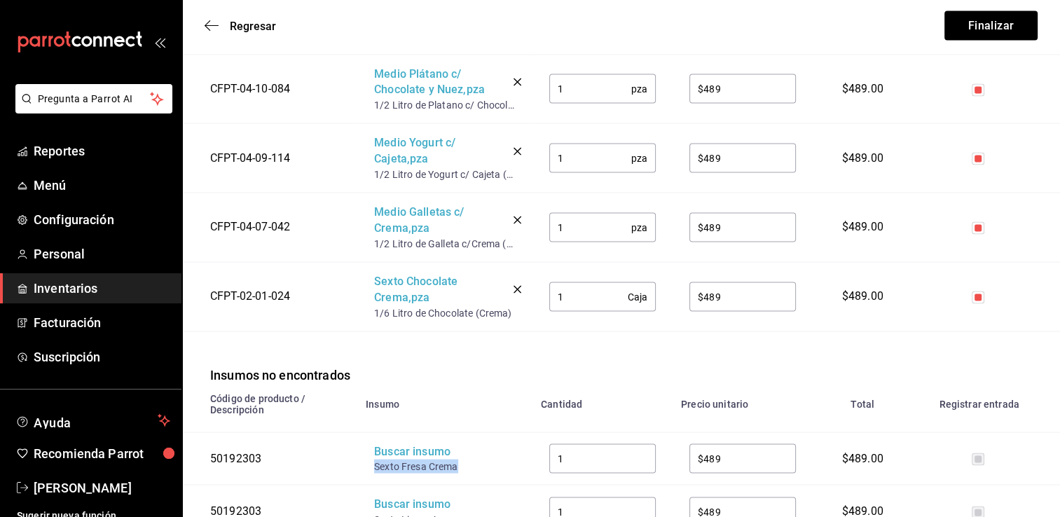
drag, startPoint x: 463, startPoint y: 463, endPoint x: 372, endPoint y: 466, distance: 90.5
click at [372, 466] on td "Buscar insumo Sexto Fresa Crema" at bounding box center [444, 458] width 175 height 53
click at [400, 448] on div "Buscar insumo" at bounding box center [430, 452] width 112 height 16
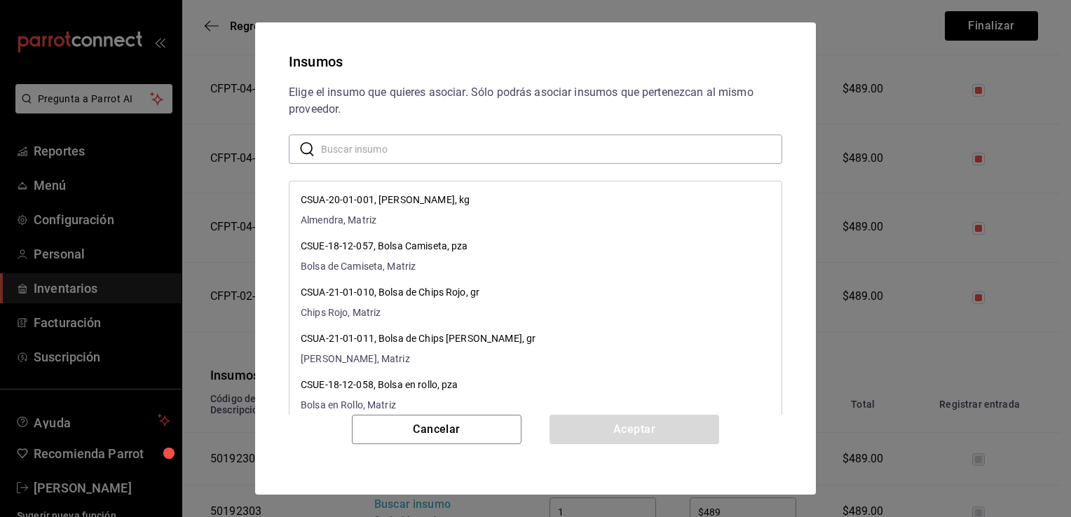
paste input "Sexto Fresa Crema"
click at [561, 142] on input "text" at bounding box center [551, 149] width 461 height 28
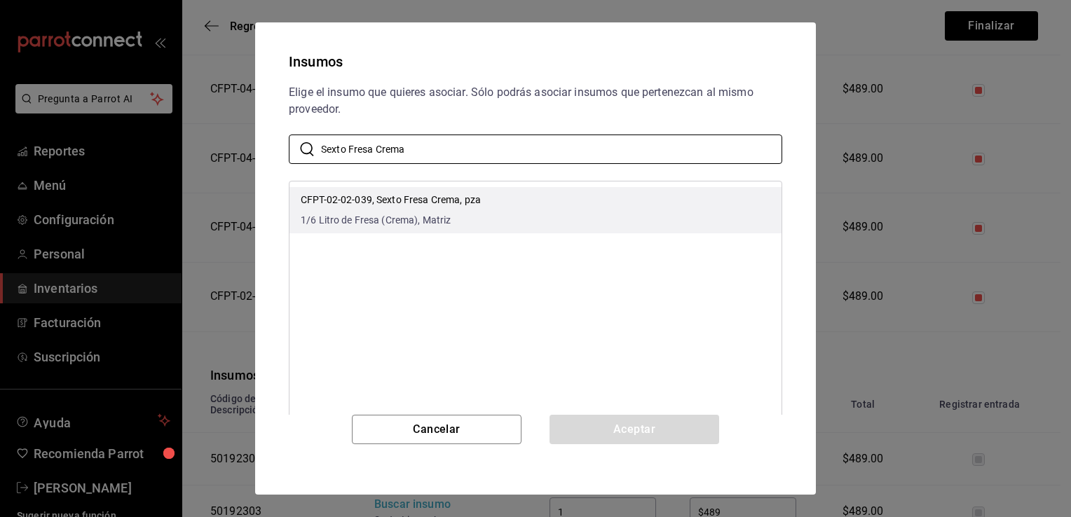
type input "Sexto Fresa Crema"
click at [563, 198] on li "CFPT-02-02-039, Sexto Fresa Crema, pza 1/6 Litro de Fresa (Crema), Matriz" at bounding box center [535, 210] width 492 height 46
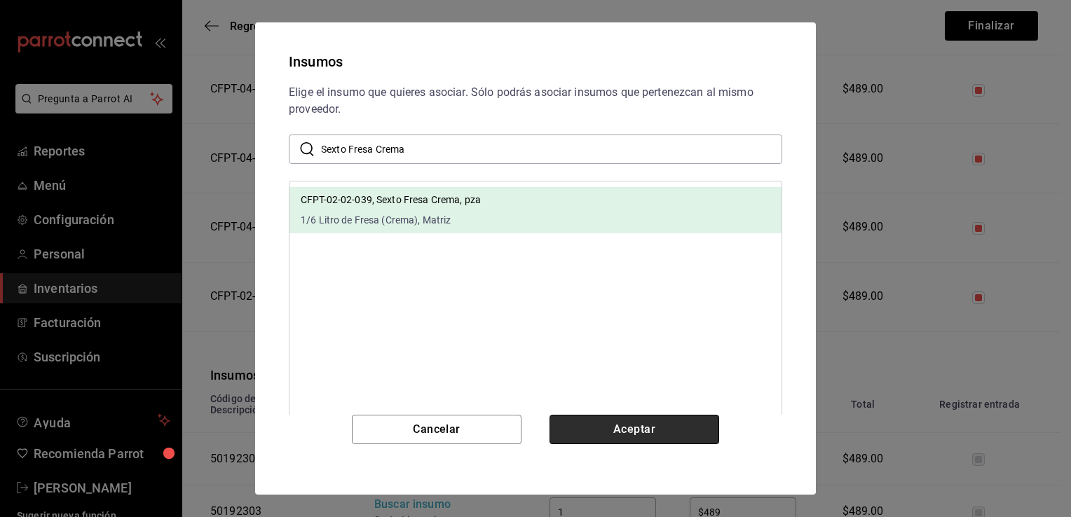
click at [607, 430] on button "Aceptar" at bounding box center [634, 429] width 170 height 29
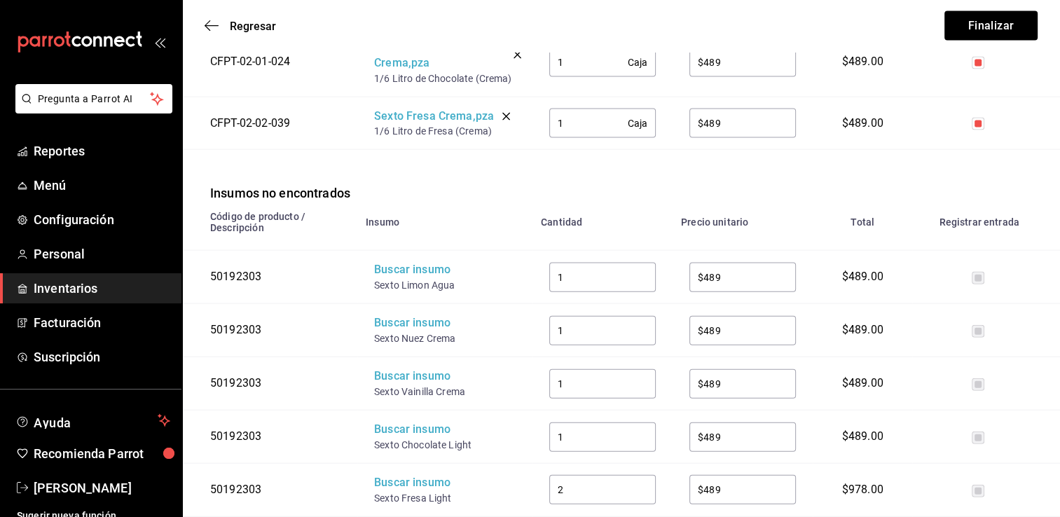
scroll to position [3056, 0]
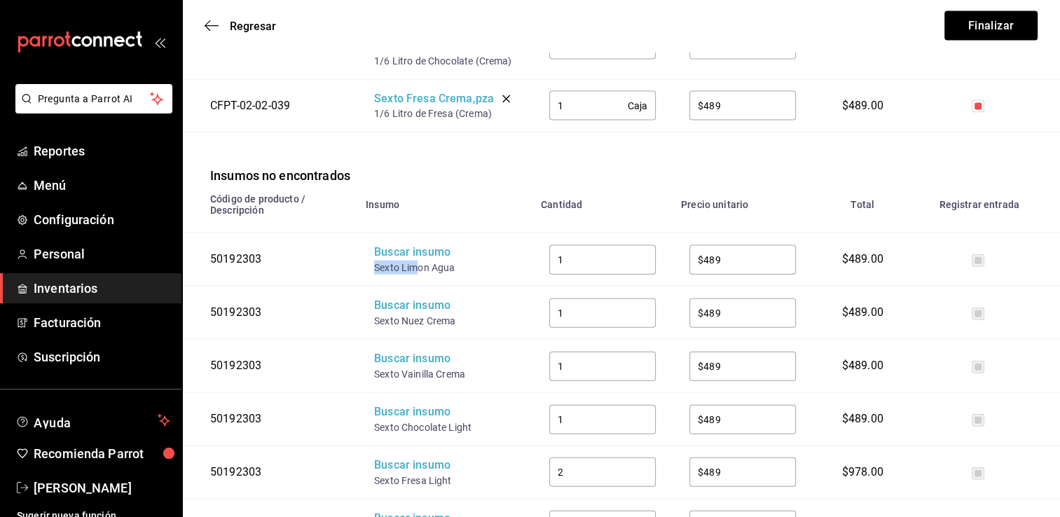
drag, startPoint x: 418, startPoint y: 263, endPoint x: 371, endPoint y: 259, distance: 46.4
click at [371, 259] on td "Buscar insumo Sexto Limon Agua" at bounding box center [444, 259] width 175 height 53
click at [401, 248] on div "Buscar insumo" at bounding box center [430, 253] width 112 height 16
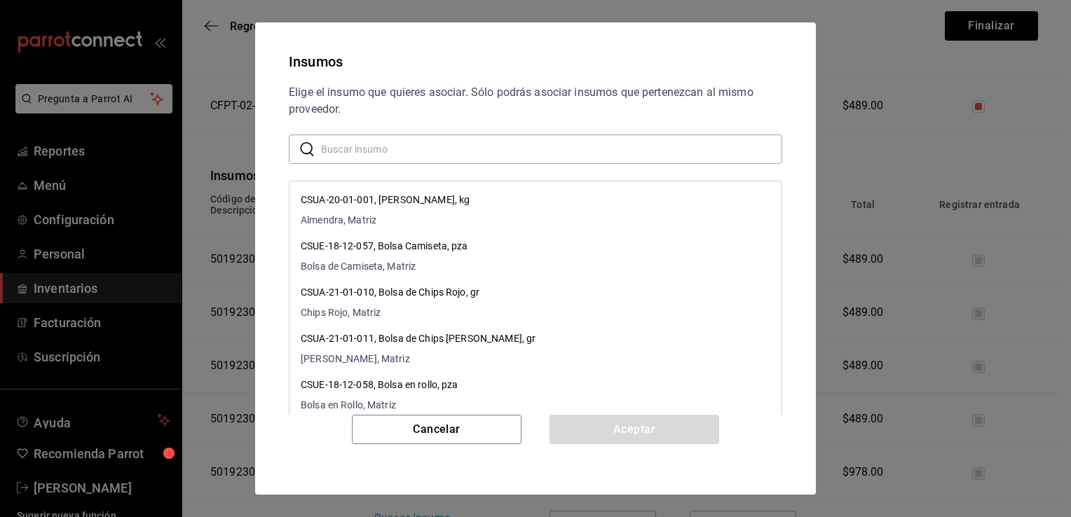
paste input "Sexto Lim"
click at [470, 150] on input "Sexto Lim" at bounding box center [551, 149] width 461 height 28
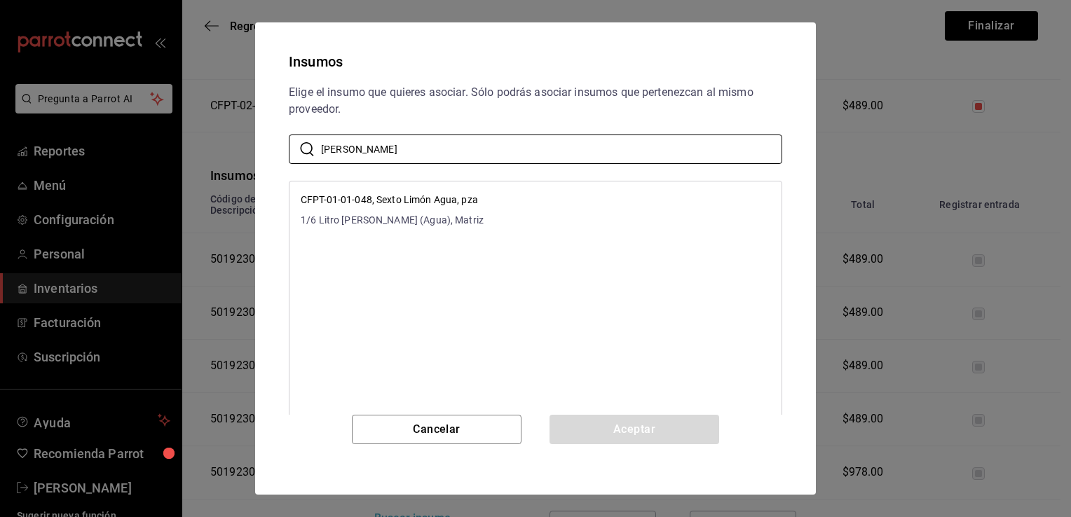
type input "Sexto Lim"
click at [467, 231] on li "CFPT-01-01-048, Sexto Limón Agua, pza 1/6 Litro de Limon (Agua), Matriz" at bounding box center [535, 210] width 492 height 46
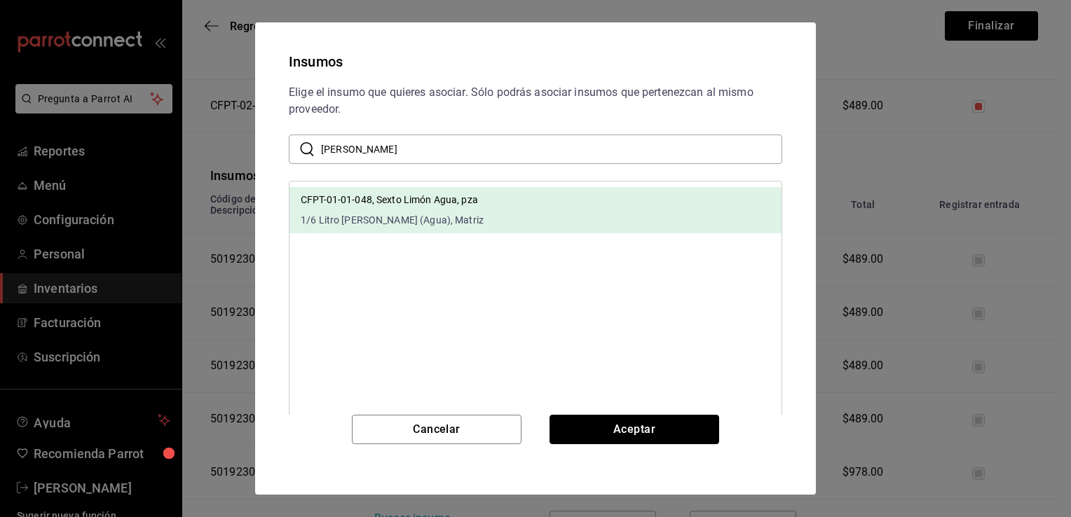
drag, startPoint x: 617, startPoint y: 432, endPoint x: 762, endPoint y: 449, distance: 146.7
click at [617, 432] on button "Aceptar" at bounding box center [634, 429] width 170 height 29
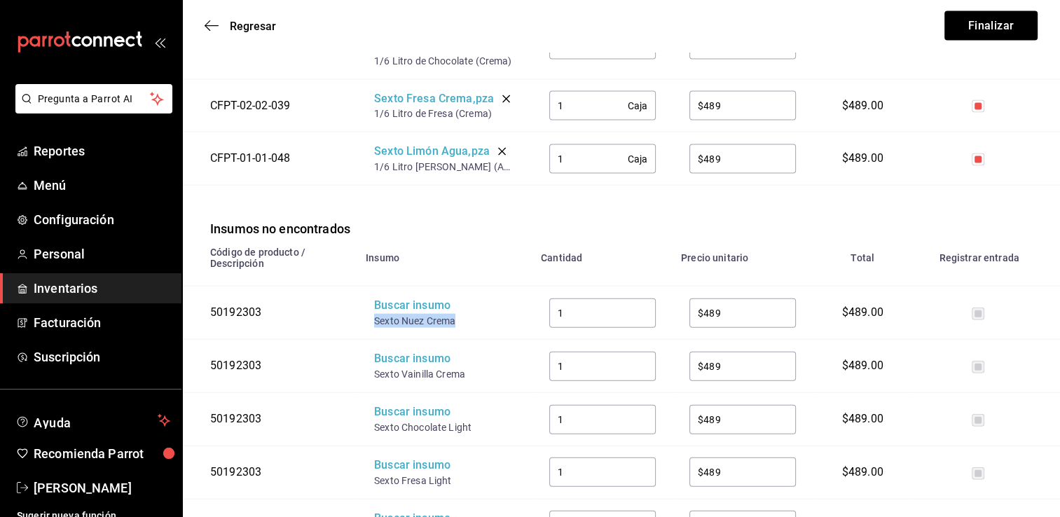
drag, startPoint x: 458, startPoint y: 315, endPoint x: 371, endPoint y: 318, distance: 86.9
click at [371, 318] on td "Buscar insumo Sexto Nuez Crema" at bounding box center [444, 313] width 175 height 53
click at [397, 305] on div "Buscar insumo" at bounding box center [430, 306] width 112 height 16
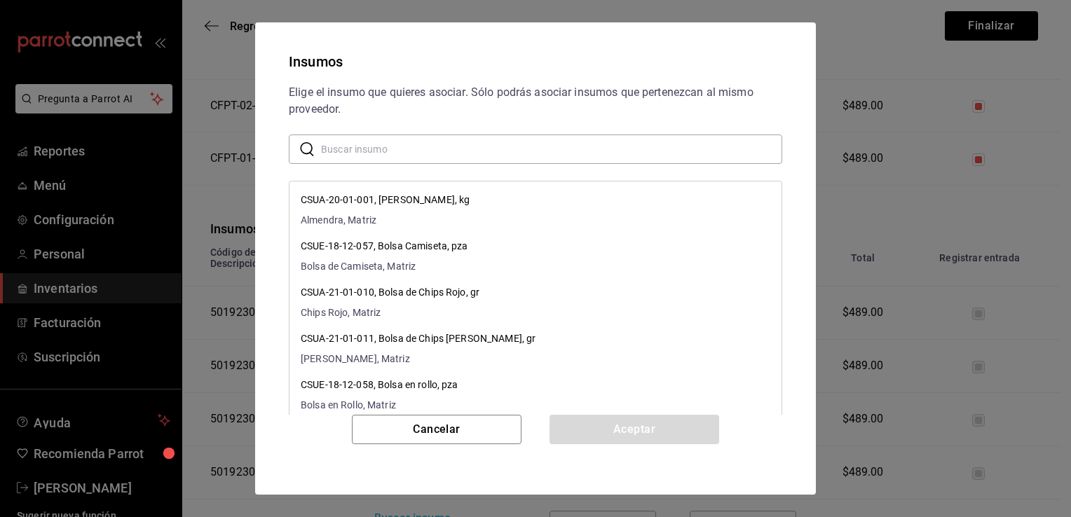
click at [464, 146] on input "text" at bounding box center [551, 149] width 461 height 28
paste input "Sexto Nuez Crema"
type input "Sexto Nuez Crema"
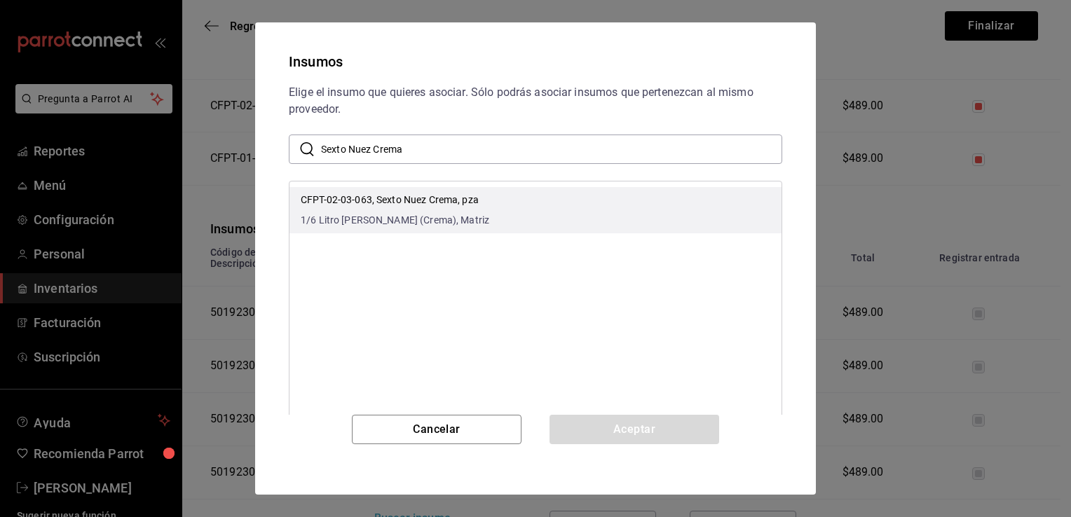
click at [478, 195] on p "CFPT-02-03-063, Sexto Nuez Crema, pza" at bounding box center [395, 200] width 189 height 15
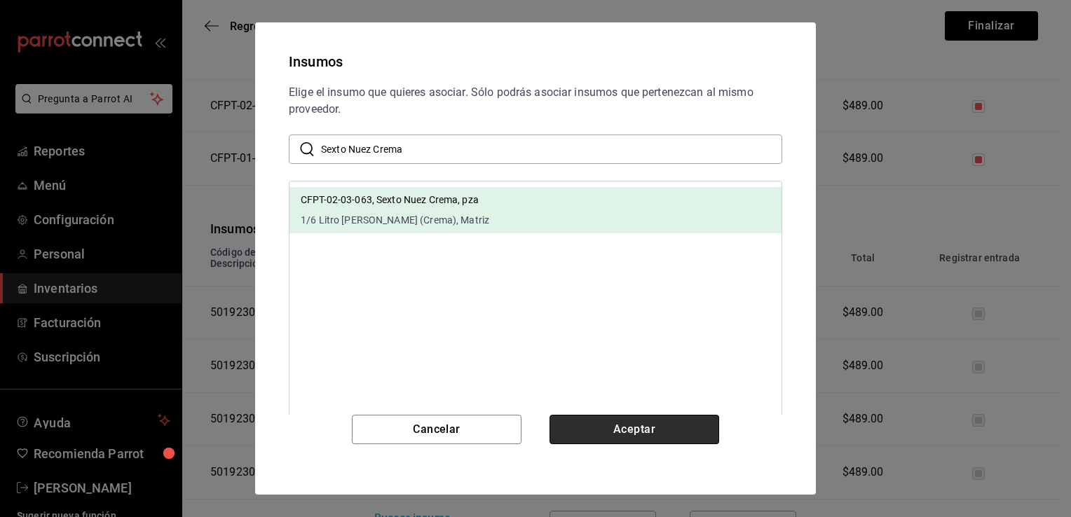
click at [608, 435] on button "Aceptar" at bounding box center [634, 429] width 170 height 29
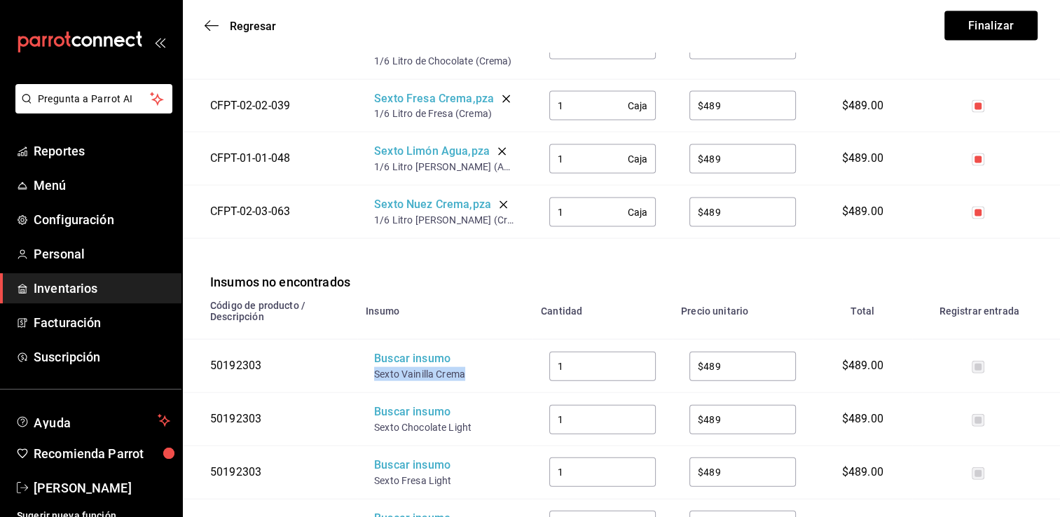
drag, startPoint x: 468, startPoint y: 369, endPoint x: 373, endPoint y: 376, distance: 95.6
click at [373, 376] on td "Buscar insumo Sexto Vainilla Crema" at bounding box center [444, 366] width 175 height 53
click at [412, 357] on div "Buscar insumo" at bounding box center [430, 359] width 112 height 16
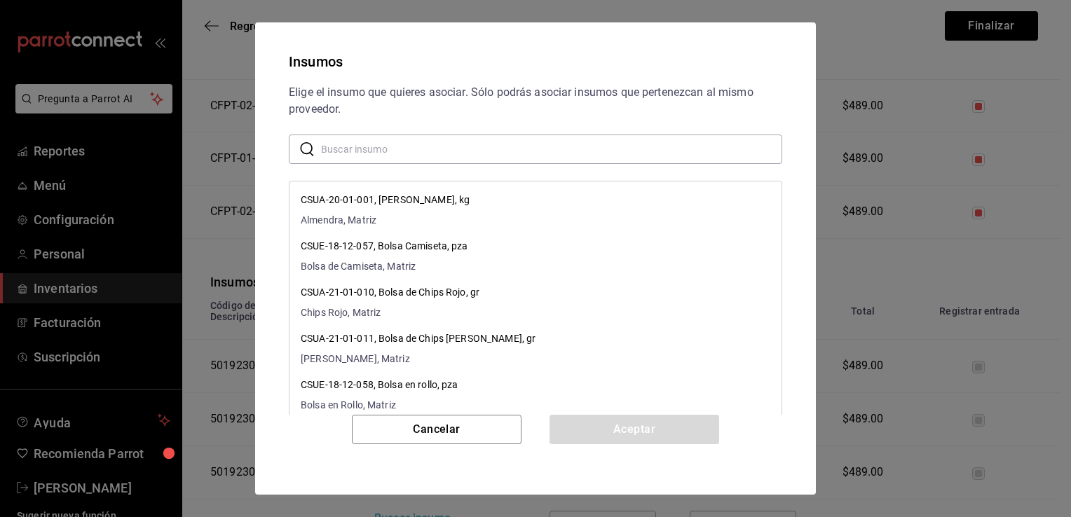
click at [495, 153] on input "text" at bounding box center [551, 149] width 461 height 28
paste input "Sexto Vainilla Crema"
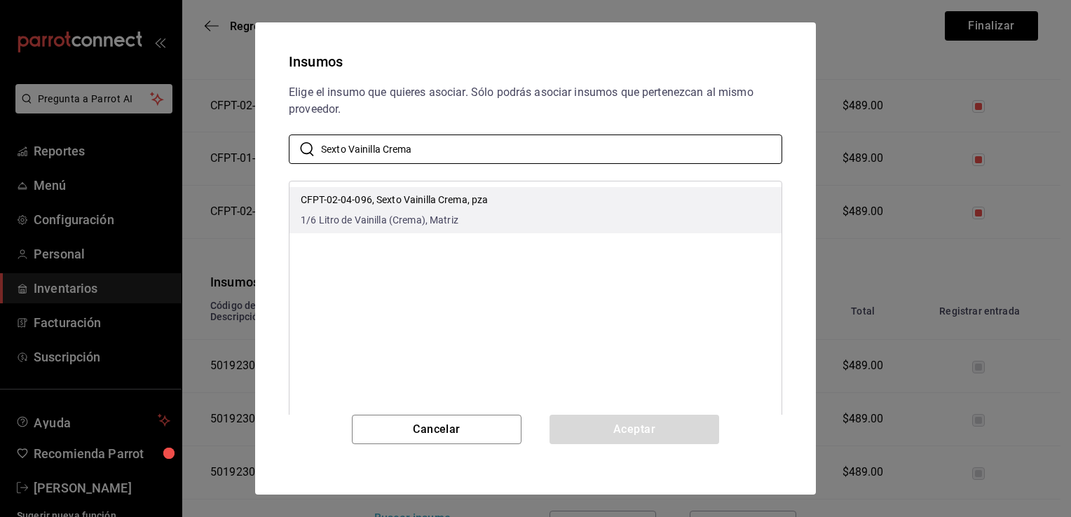
type input "Sexto Vainilla Crema"
click at [518, 212] on li "CFPT-02-04-096, Sexto Vainilla Crema, pza 1/6 Litro de Vainilla (Crema), Matriz" at bounding box center [535, 210] width 492 height 46
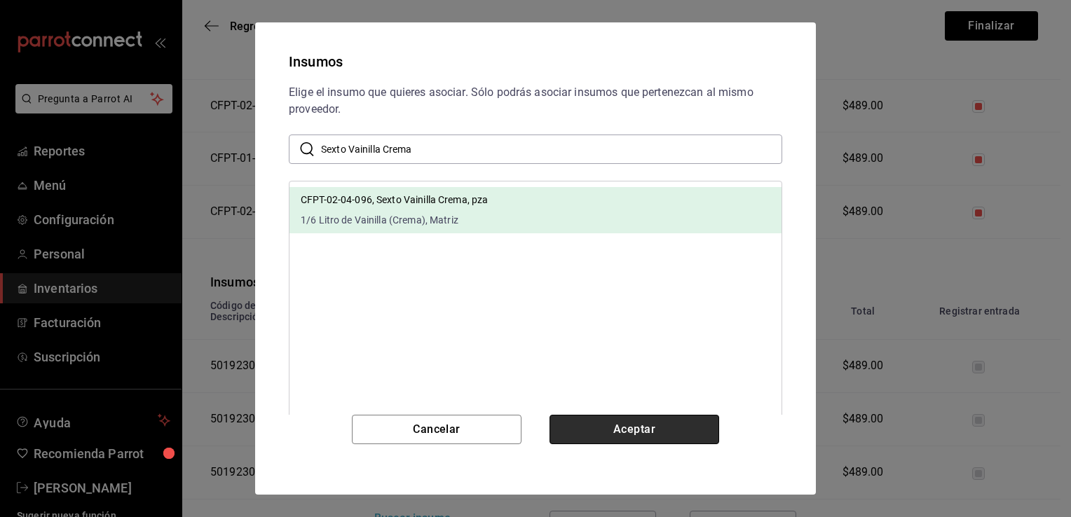
click at [629, 432] on button "Aceptar" at bounding box center [634, 429] width 170 height 29
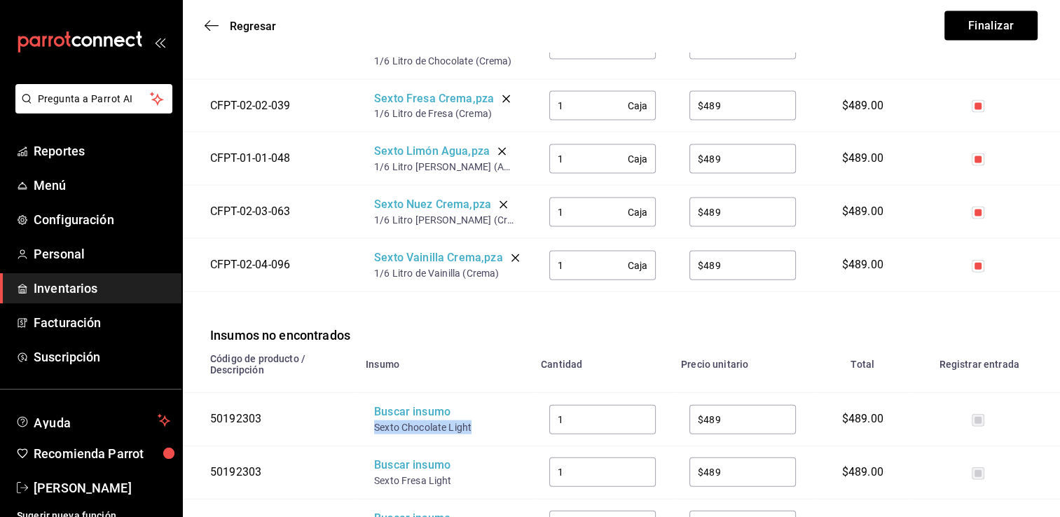
drag, startPoint x: 472, startPoint y: 425, endPoint x: 374, endPoint y: 434, distance: 98.5
click at [374, 434] on td "Buscar insumo Sexto Chocolate Light" at bounding box center [444, 419] width 175 height 53
click at [423, 408] on div "Buscar insumo" at bounding box center [430, 412] width 112 height 16
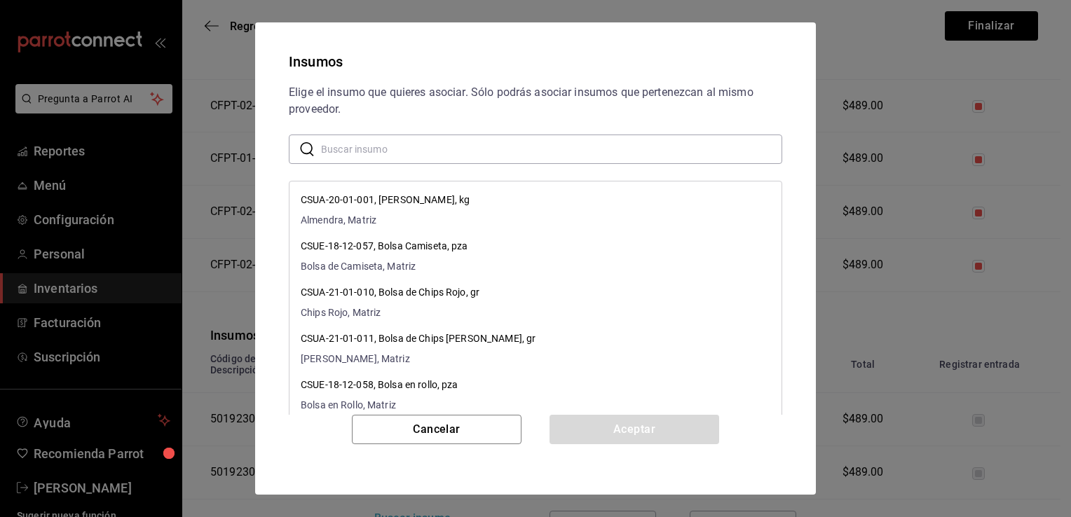
click at [500, 149] on input "text" at bounding box center [551, 149] width 461 height 28
paste input "Sexto Chocolate Light"
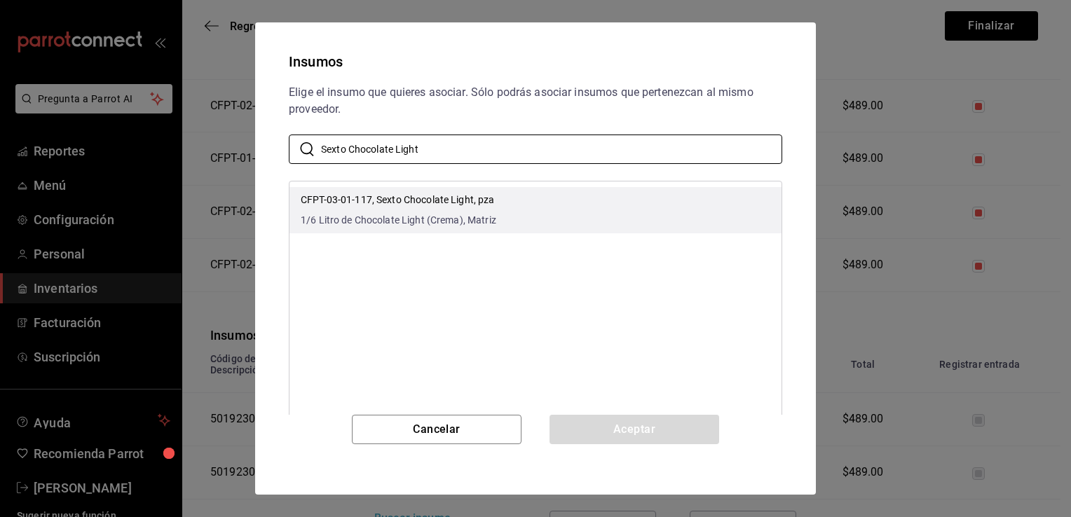
type input "Sexto Chocolate Light"
click at [525, 200] on li "CFPT-03-01-117, Sexto Chocolate Light, pza 1/6 Litro de Chocolate Light (Crema)…" at bounding box center [535, 210] width 492 height 46
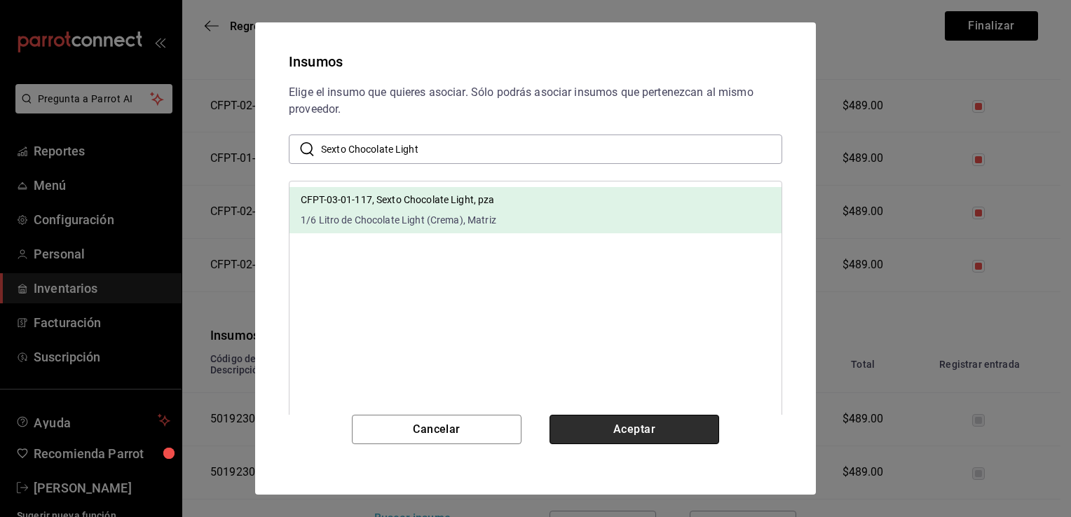
click at [635, 422] on button "Aceptar" at bounding box center [634, 429] width 170 height 29
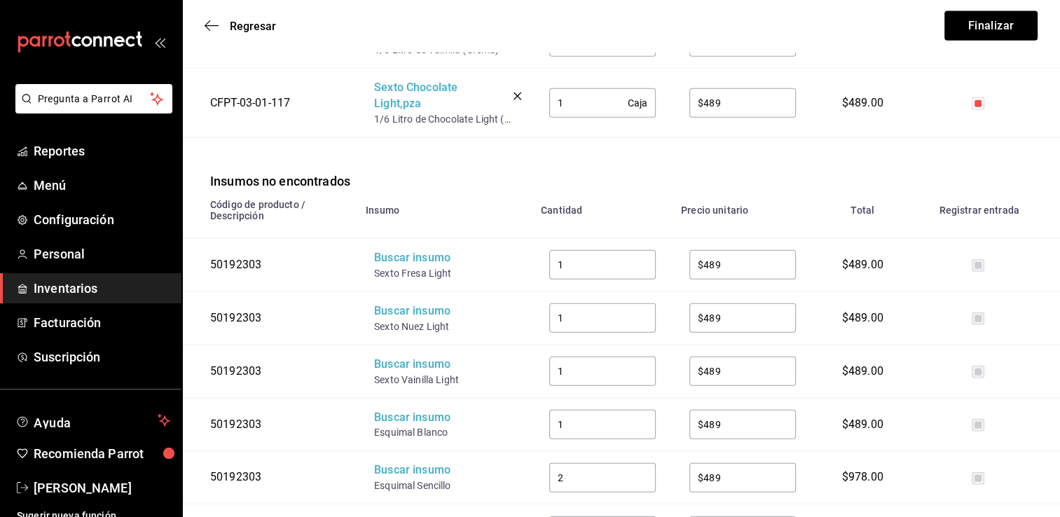
scroll to position [3280, 0]
drag, startPoint x: 451, startPoint y: 268, endPoint x: 373, endPoint y: 271, distance: 78.6
click at [373, 271] on td "Buscar insumo Sexto Fresa Light" at bounding box center [444, 264] width 175 height 53
click at [398, 254] on div "Buscar insumo" at bounding box center [430, 257] width 112 height 16
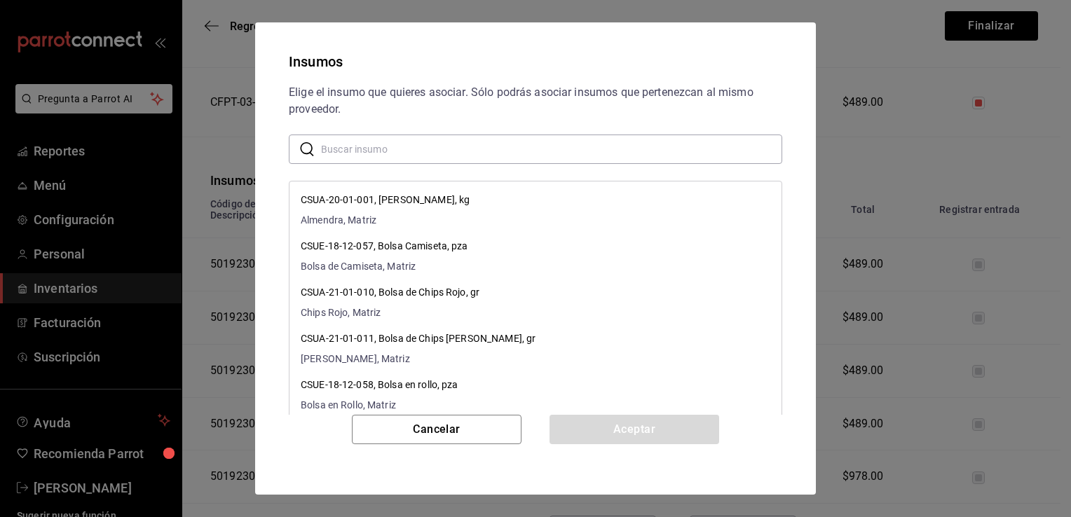
click at [423, 153] on input "text" at bounding box center [551, 149] width 461 height 28
paste input "Sexto Fresa Light"
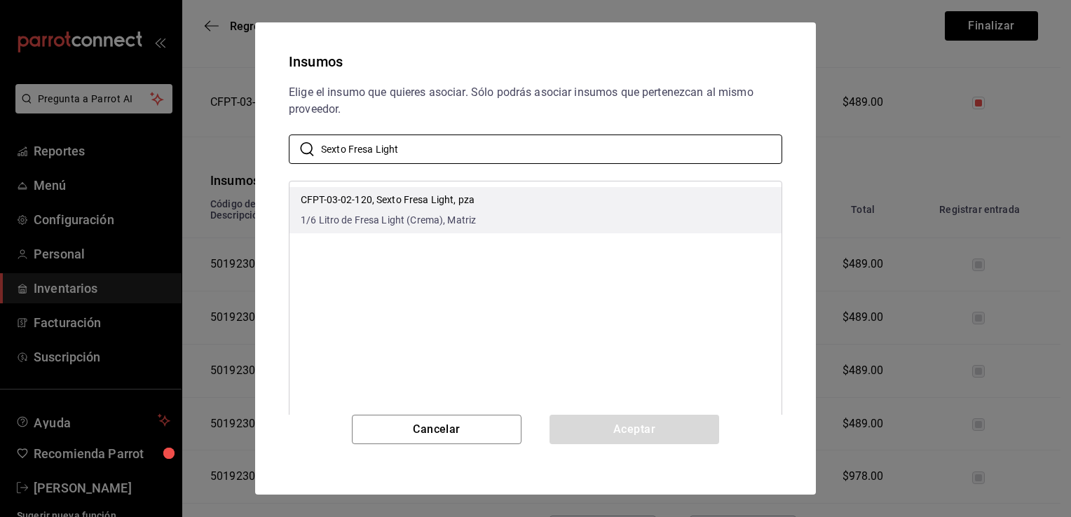
type input "Sexto Fresa Light"
click at [446, 191] on li "CFPT-03-02-120, Sexto Fresa Light, pza 1/6 Litro de Fresa Light (Crema), Matriz" at bounding box center [535, 210] width 492 height 46
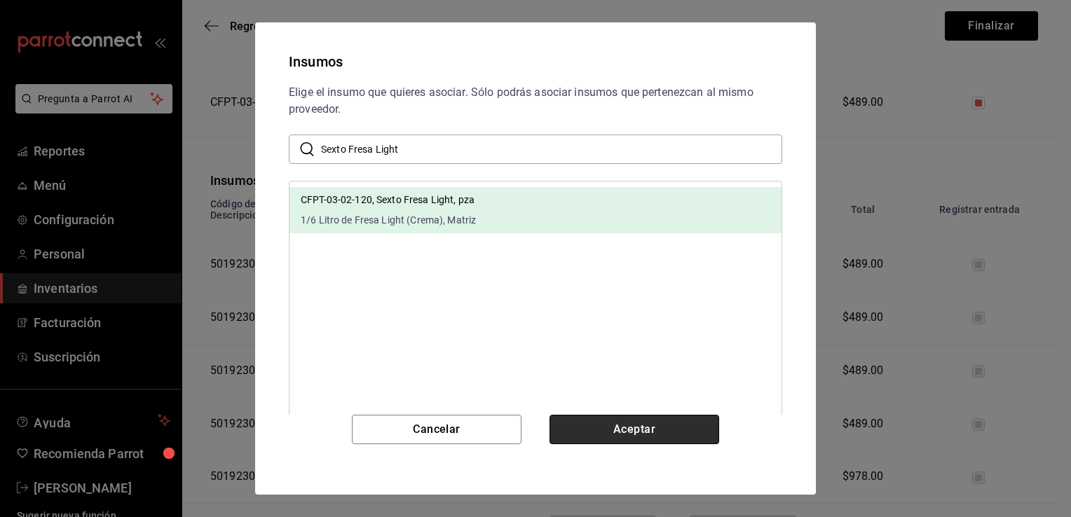
click at [589, 420] on button "Aceptar" at bounding box center [634, 429] width 170 height 29
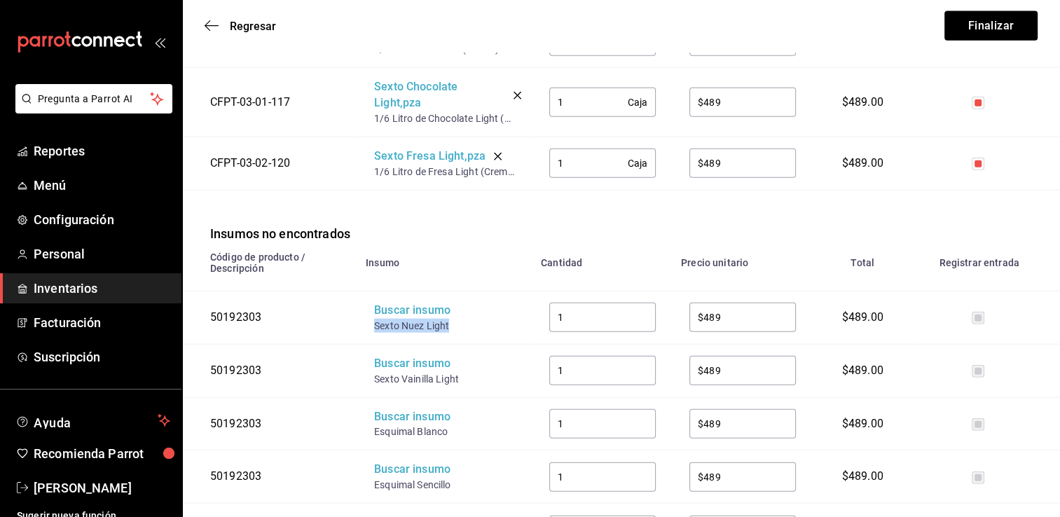
drag, startPoint x: 451, startPoint y: 320, endPoint x: 372, endPoint y: 322, distance: 79.2
click at [372, 322] on td "Buscar insumo Sexto Nuez Light" at bounding box center [444, 317] width 175 height 53
click at [411, 310] on div "Buscar insumo" at bounding box center [430, 311] width 112 height 16
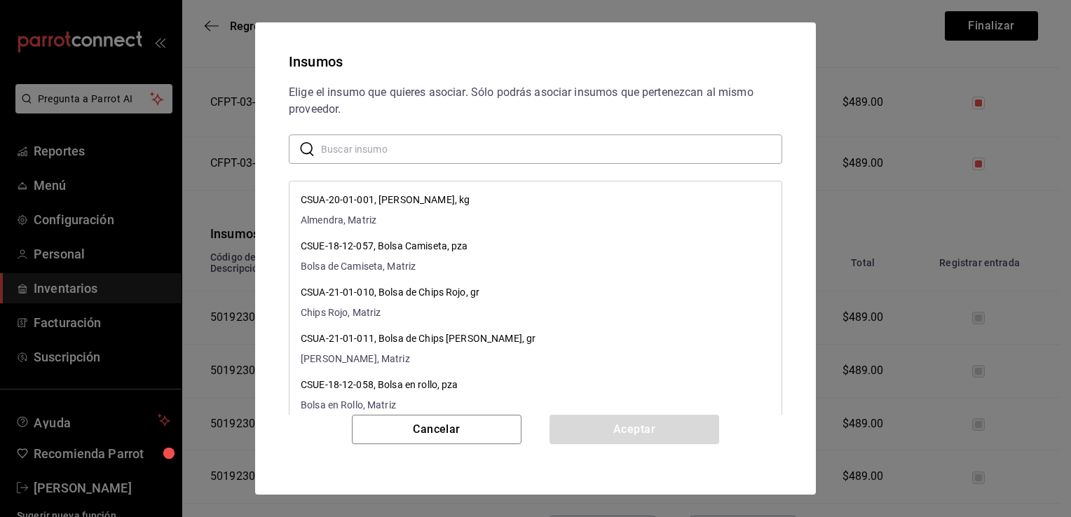
click at [465, 149] on input "text" at bounding box center [551, 149] width 461 height 28
paste input "Sexto Nuez Light"
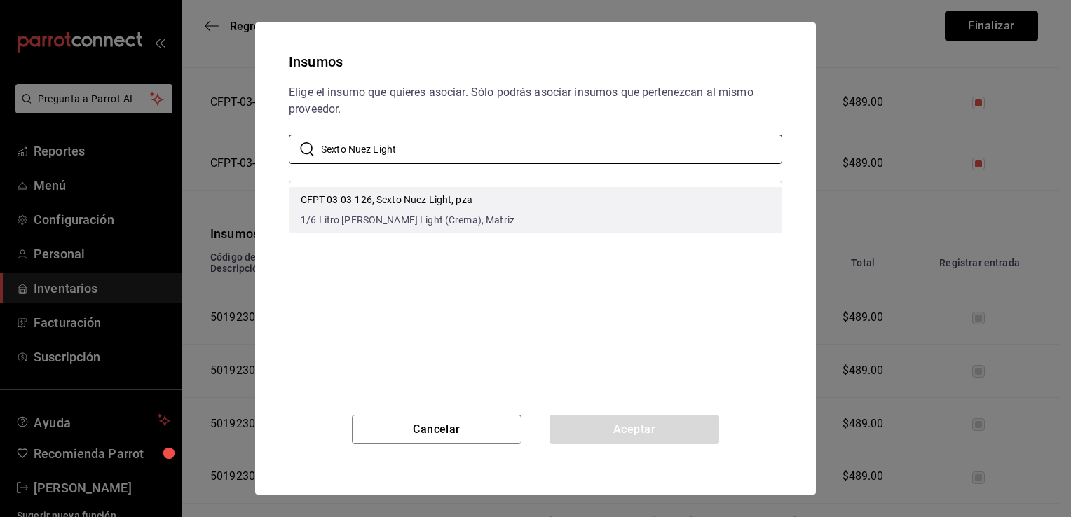
type input "Sexto Nuez Light"
click at [488, 206] on li "CFPT-03-03-126, Sexto Nuez Light, pza 1/6 Litro de Nuez Light (Crema), Matriz" at bounding box center [535, 210] width 492 height 46
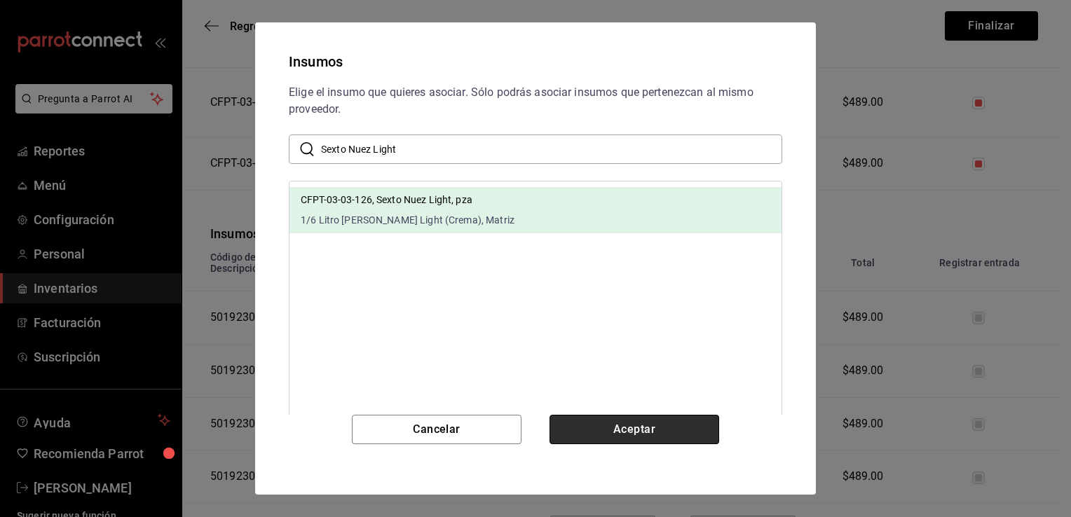
click at [584, 425] on button "Aceptar" at bounding box center [634, 429] width 170 height 29
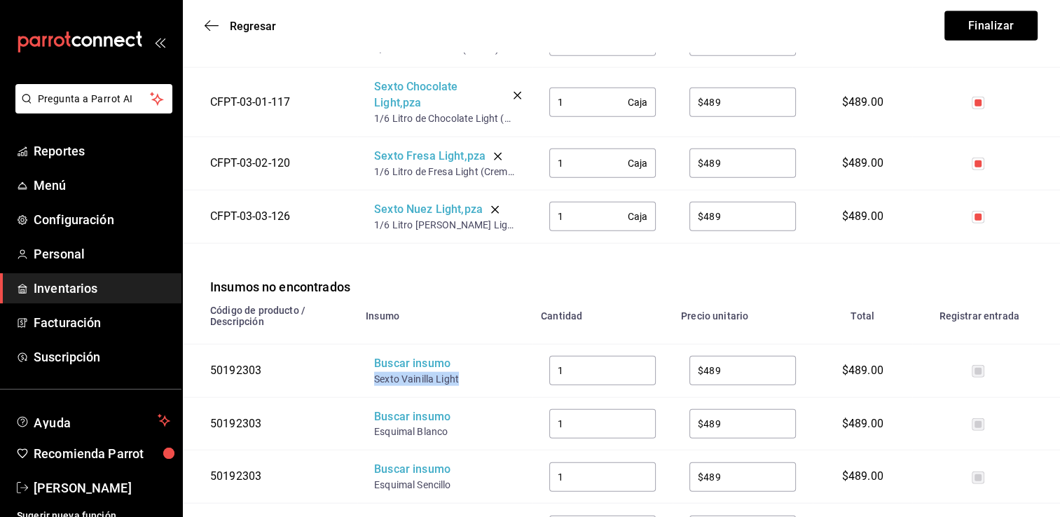
drag, startPoint x: 461, startPoint y: 374, endPoint x: 373, endPoint y: 377, distance: 88.3
click at [373, 377] on td "Buscar insumo Sexto Vainilla Light" at bounding box center [444, 370] width 175 height 53
click at [405, 360] on div "Buscar insumo" at bounding box center [430, 364] width 112 height 16
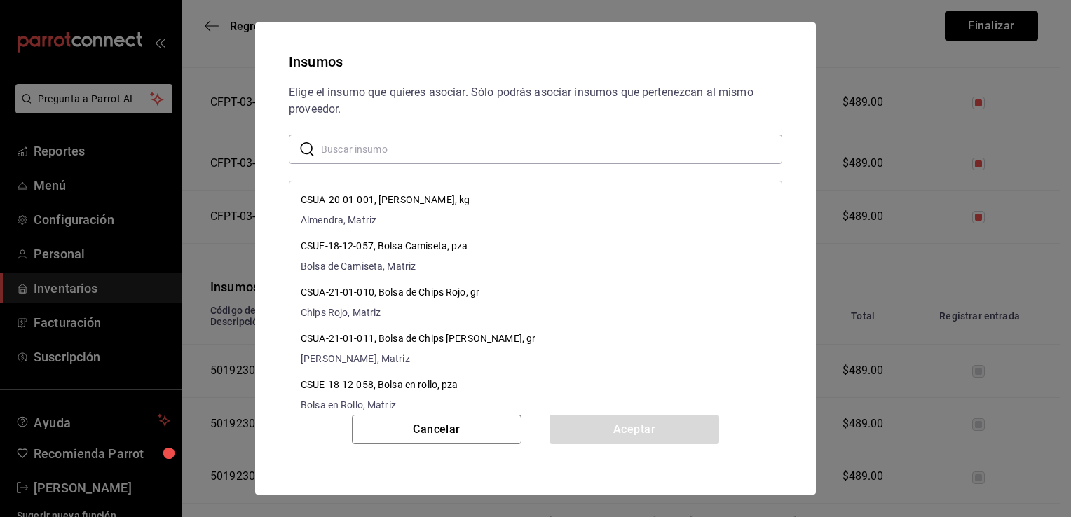
click at [482, 144] on input "text" at bounding box center [551, 149] width 461 height 28
paste input "Sexto Vainilla Light"
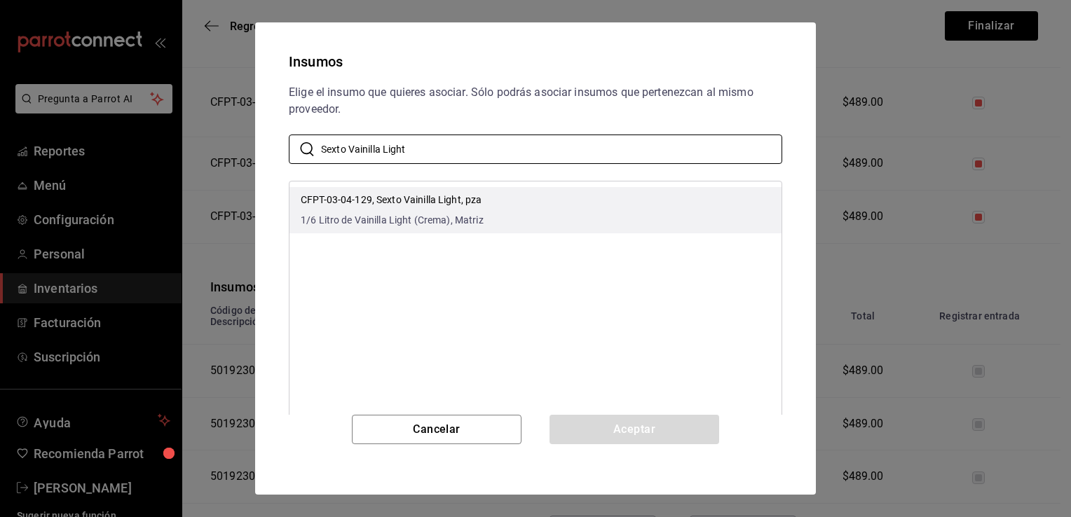
type input "Sexto Vainilla Light"
click at [484, 208] on li "CFPT-03-04-129, Sexto Vainilla Light, pza 1/6 Litro de Vainilla Light (Crema), …" at bounding box center [535, 210] width 492 height 46
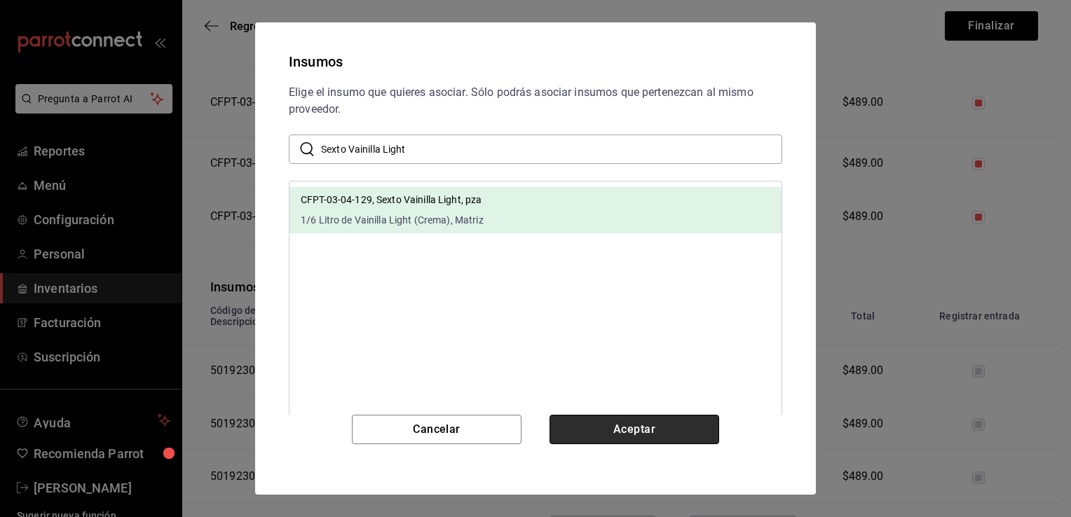
click at [616, 429] on button "Aceptar" at bounding box center [634, 429] width 170 height 29
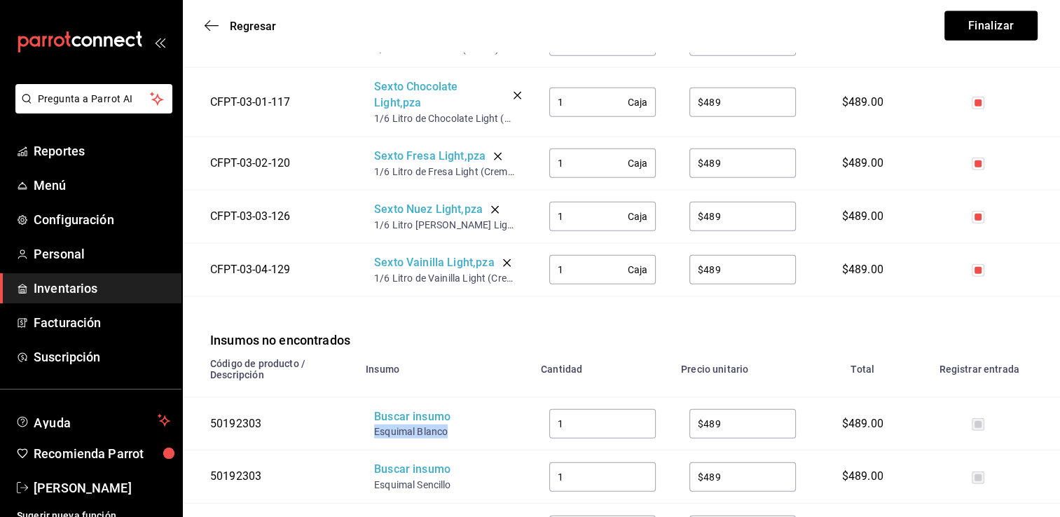
drag, startPoint x: 449, startPoint y: 427, endPoint x: 373, endPoint y: 426, distance: 76.4
click at [373, 426] on td "Buscar insumo Esquimal Blanco" at bounding box center [444, 423] width 175 height 53
click at [397, 413] on div "Buscar insumo" at bounding box center [430, 417] width 112 height 16
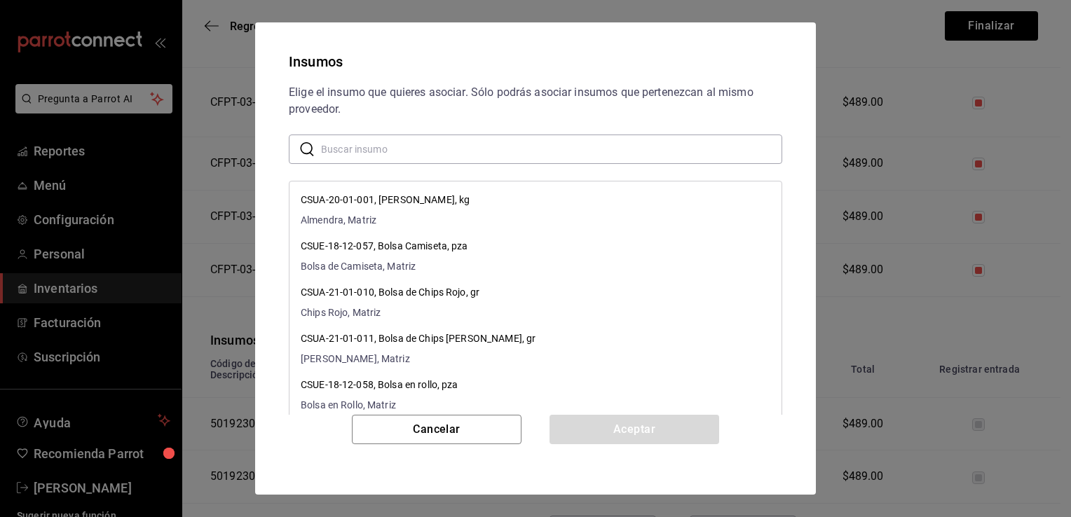
click at [465, 142] on input "text" at bounding box center [551, 149] width 461 height 28
paste input "Esquimal Blanco"
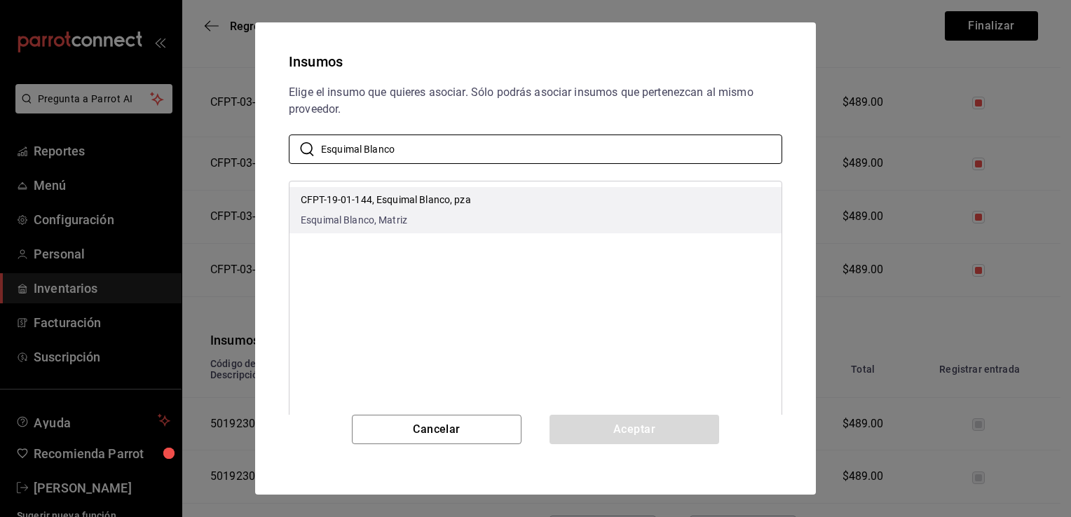
type input "Esquimal Blanco"
click at [462, 223] on span "Esquimal Blanco, Matriz" at bounding box center [386, 220] width 170 height 15
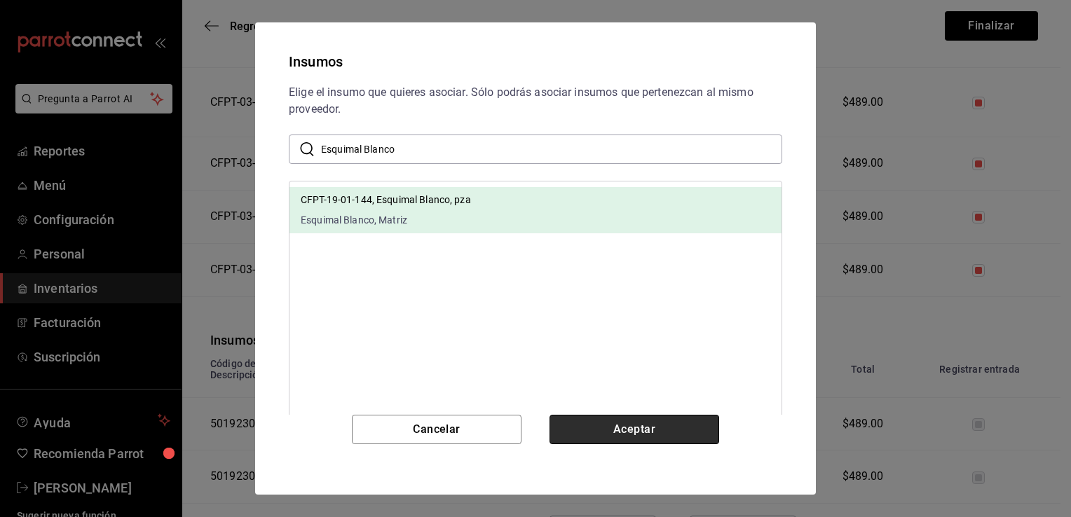
click at [613, 425] on button "Aceptar" at bounding box center [634, 429] width 170 height 29
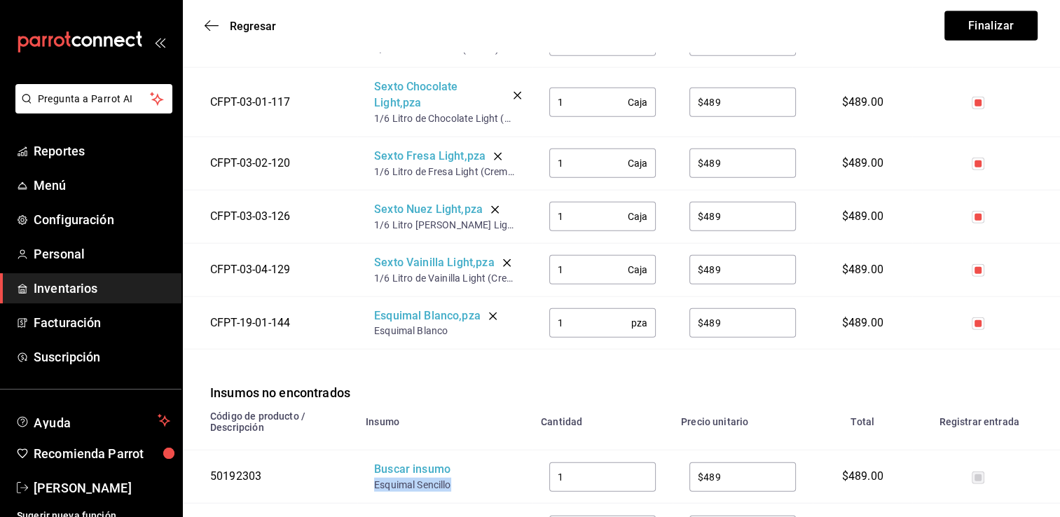
drag, startPoint x: 453, startPoint y: 481, endPoint x: 373, endPoint y: 486, distance: 80.8
click at [373, 486] on td "Buscar insumo Esquimal Sencillo" at bounding box center [444, 477] width 175 height 53
click at [402, 465] on div "Buscar insumo" at bounding box center [430, 470] width 112 height 16
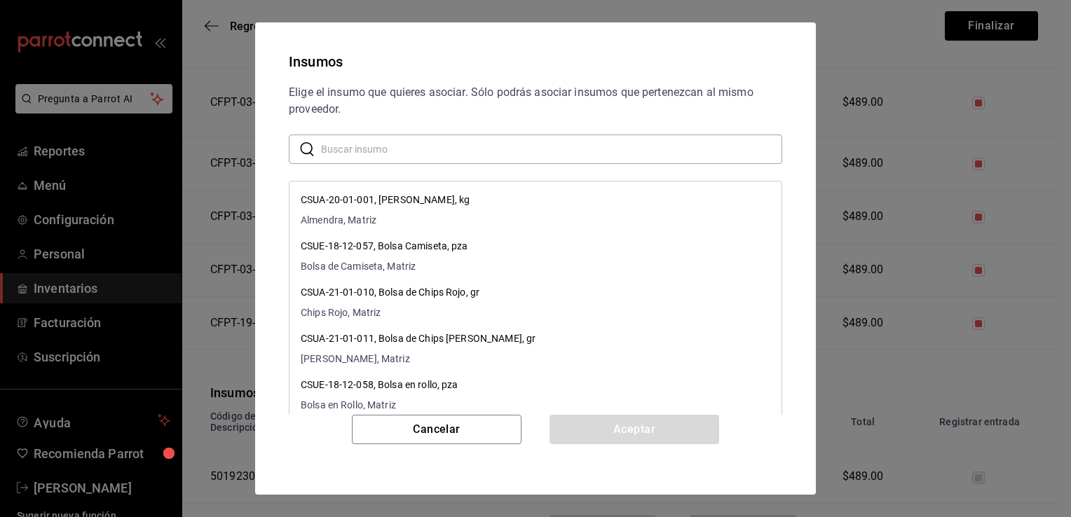
click at [523, 153] on input "text" at bounding box center [551, 149] width 461 height 28
paste input "Esquimal Sencillo"
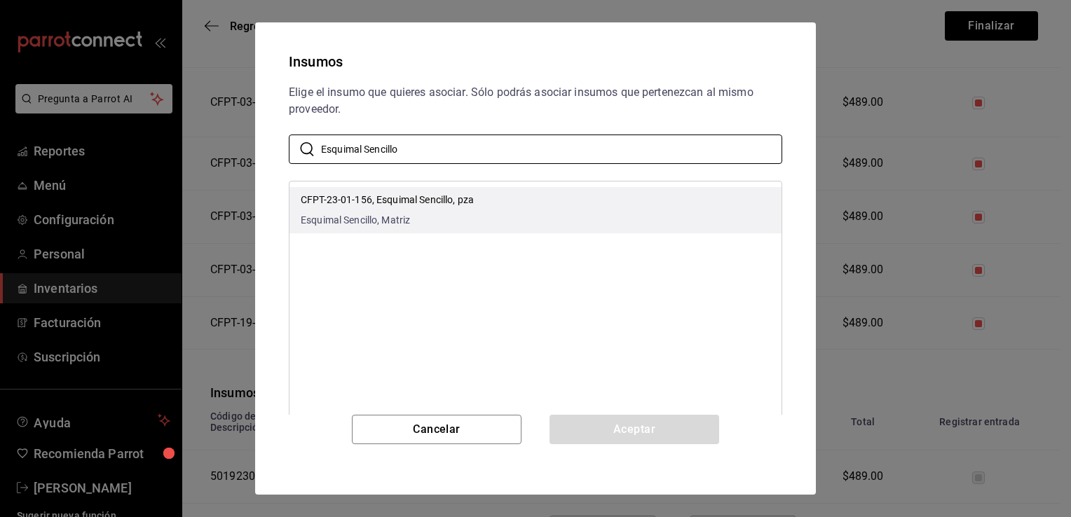
type input "Esquimal Sencillo"
click at [520, 207] on li "CFPT-23-01-156, Esquimal Sencillo, pza Esquimal Sencillo, Matriz" at bounding box center [535, 210] width 492 height 46
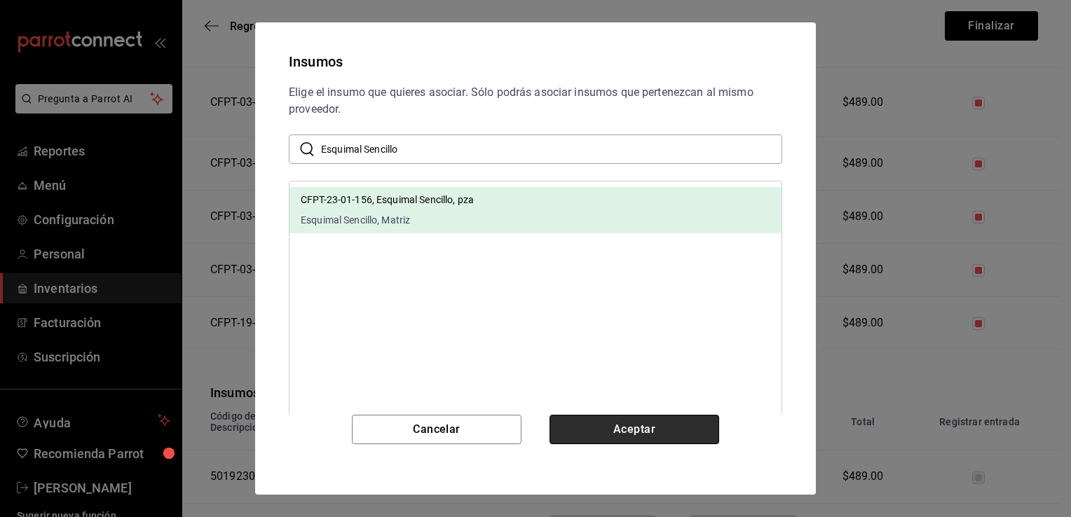
click at [619, 426] on button "Aceptar" at bounding box center [634, 429] width 170 height 29
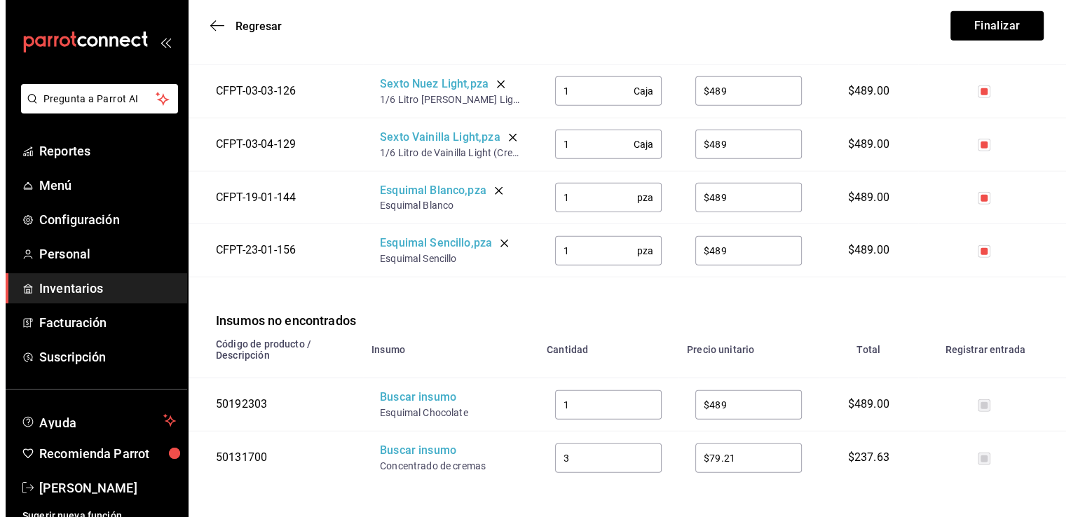
scroll to position [3411, 0]
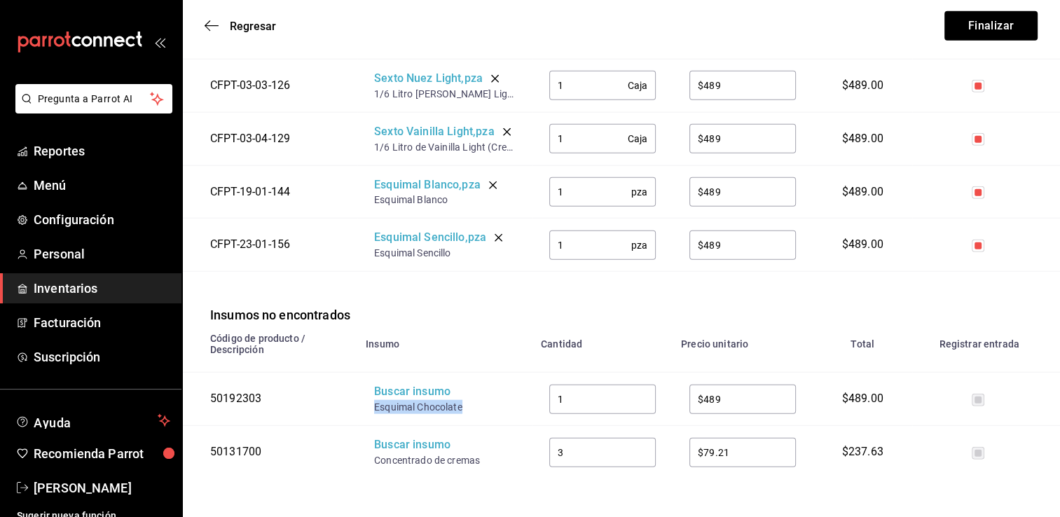
drag, startPoint x: 463, startPoint y: 403, endPoint x: 371, endPoint y: 405, distance: 91.8
click at [371, 405] on td "Buscar insumo Esquimal Chocolate" at bounding box center [444, 399] width 175 height 53
click at [402, 394] on div "Buscar insumo" at bounding box center [430, 392] width 112 height 16
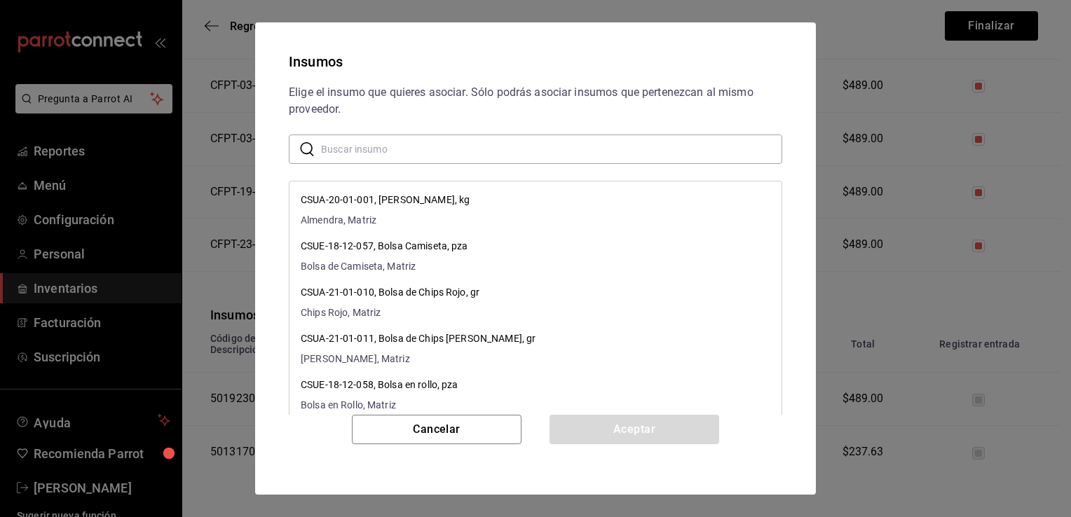
click at [440, 150] on input "text" at bounding box center [551, 149] width 461 height 28
paste input "Esquimal Chocolate"
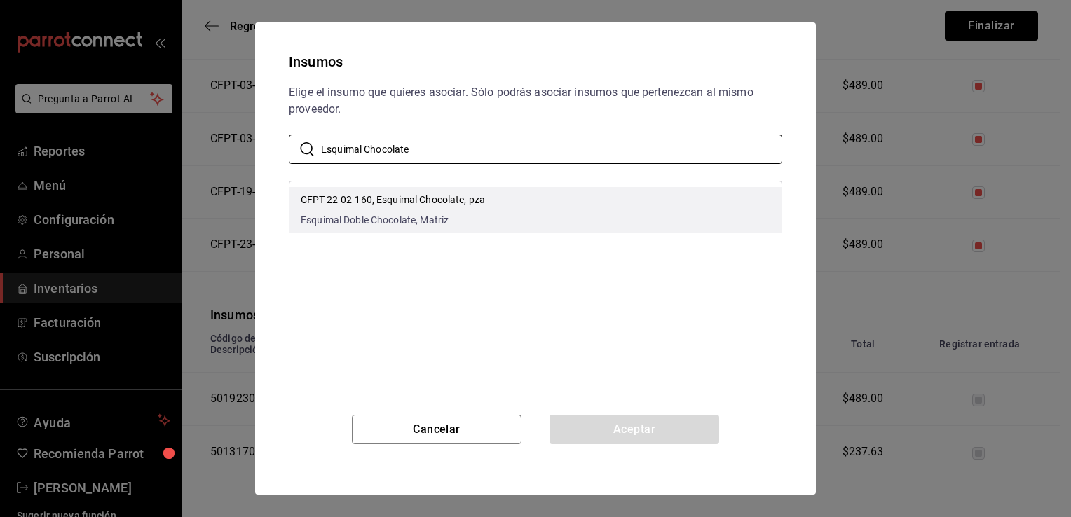
type input "Esquimal Chocolate"
click at [477, 198] on p "CFPT-22-02-160, Esquimal Chocolate, pza" at bounding box center [393, 200] width 184 height 15
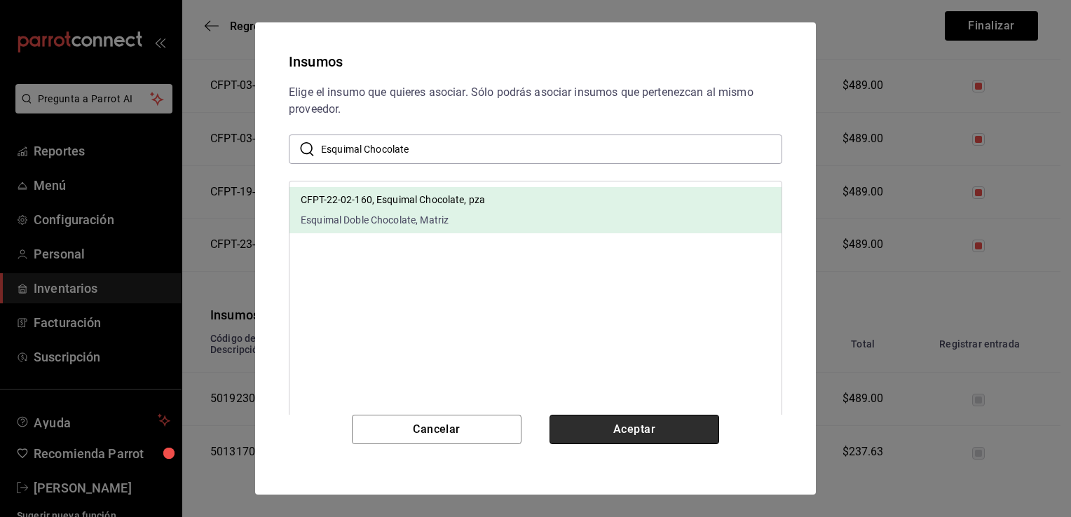
click at [631, 438] on button "Aceptar" at bounding box center [634, 429] width 170 height 29
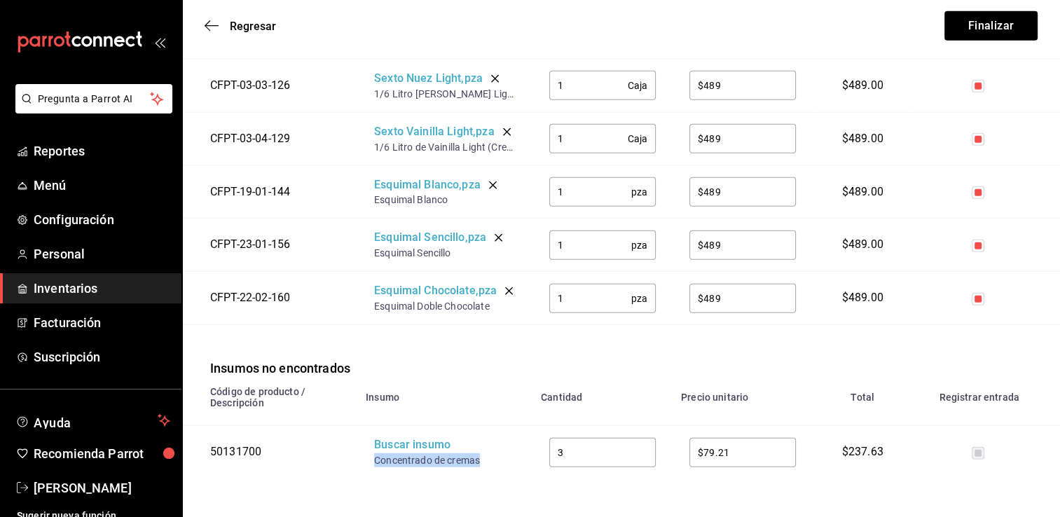
drag, startPoint x: 480, startPoint y: 456, endPoint x: 372, endPoint y: 456, distance: 107.9
click at [372, 456] on td "Buscar insumo Concentrado de cremas" at bounding box center [444, 452] width 175 height 53
click at [401, 439] on div "Buscar insumo" at bounding box center [430, 445] width 112 height 16
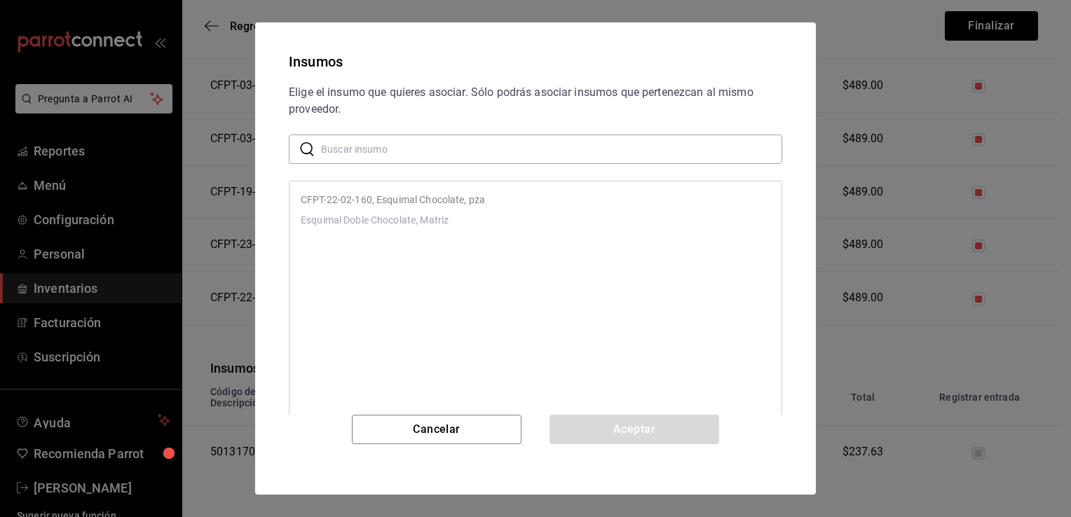
click at [494, 160] on input "text" at bounding box center [551, 149] width 461 height 28
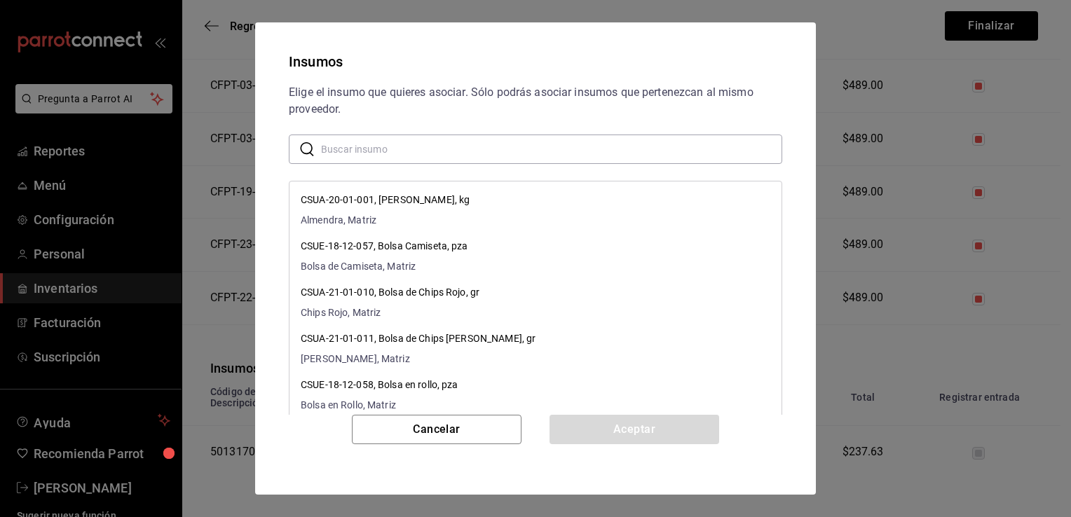
paste input "Concentrado de cremas"
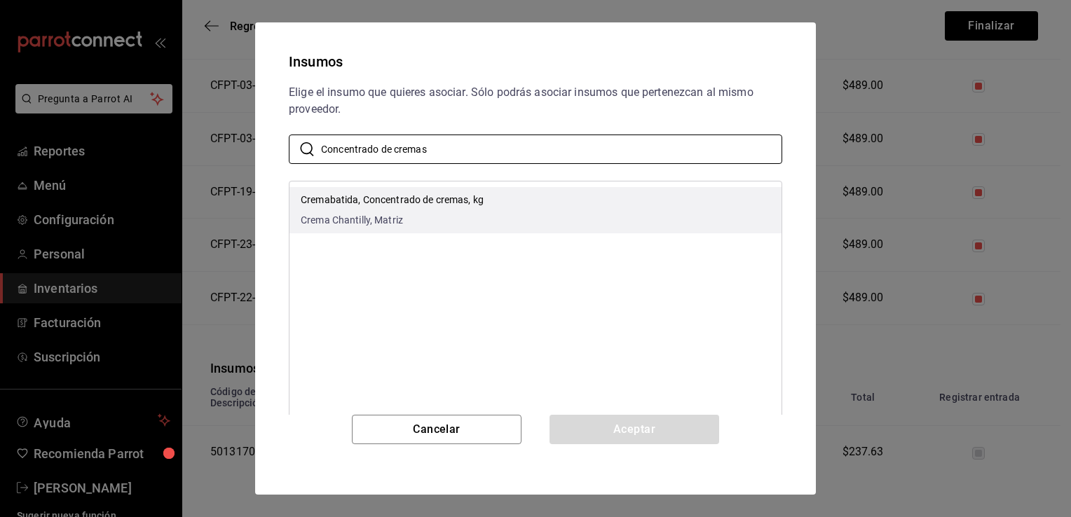
type input "Concentrado de cremas"
click at [503, 208] on li "Cremabatida, Concentrado de cremas, kg Crema Chantilly, Matriz" at bounding box center [535, 210] width 492 height 46
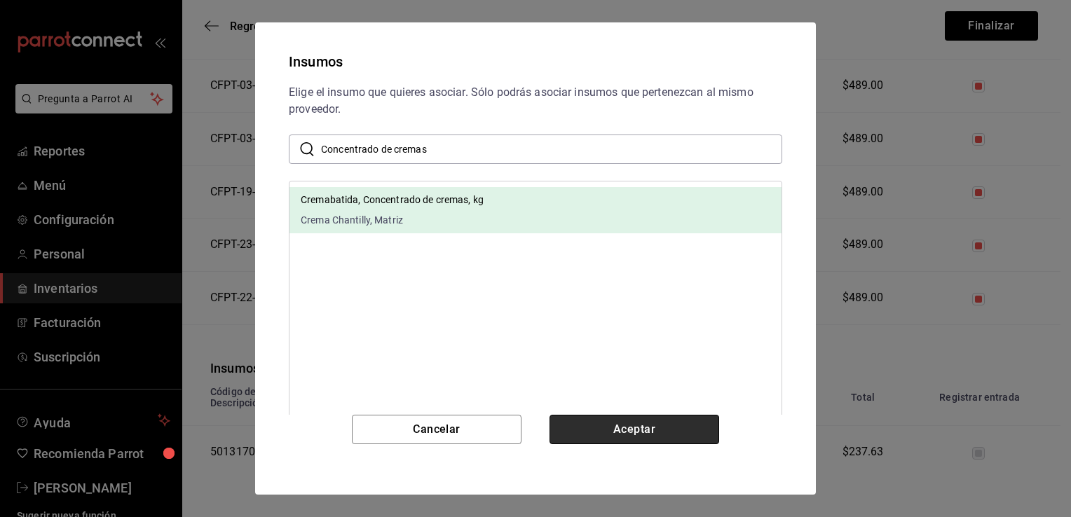
click at [617, 427] on button "Aceptar" at bounding box center [634, 429] width 170 height 29
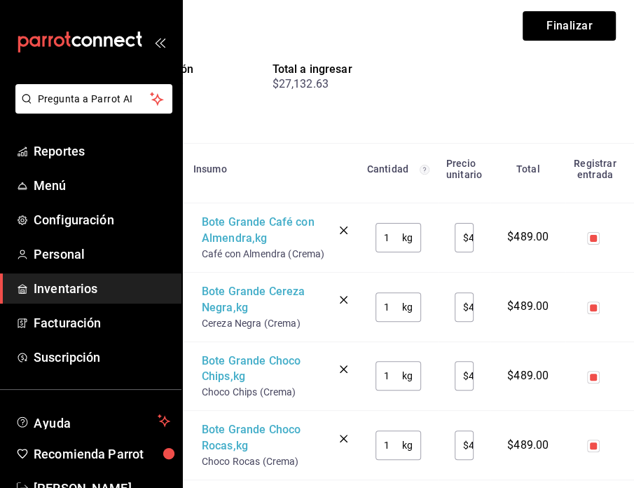
scroll to position [140, 107]
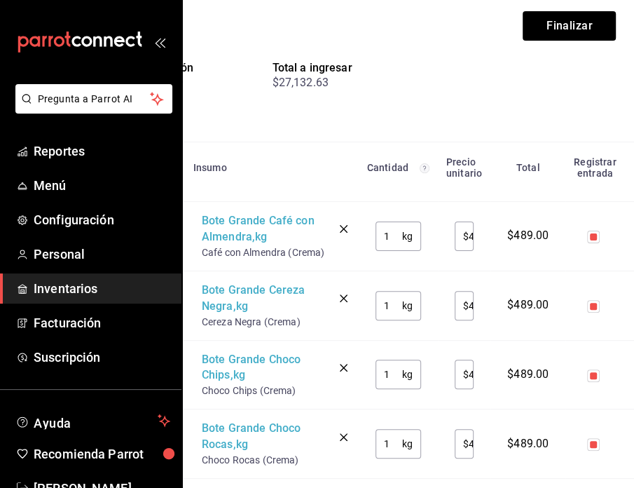
click at [395, 238] on input "1" at bounding box center [389, 236] width 27 height 28
click at [393, 313] on input "1" at bounding box center [389, 306] width 27 height 28
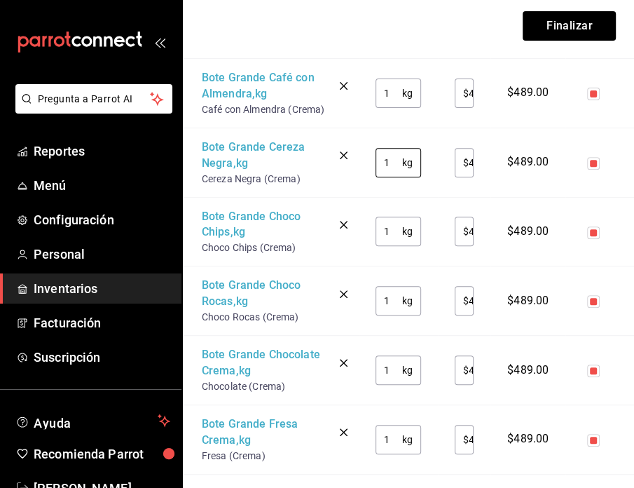
scroll to position [308, 107]
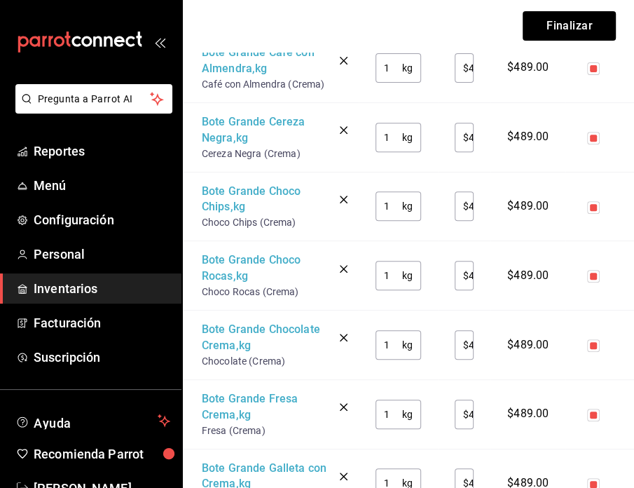
drag, startPoint x: 392, startPoint y: 350, endPoint x: 377, endPoint y: 347, distance: 15.8
click at [377, 347] on input "1" at bounding box center [389, 345] width 27 height 28
type input "2"
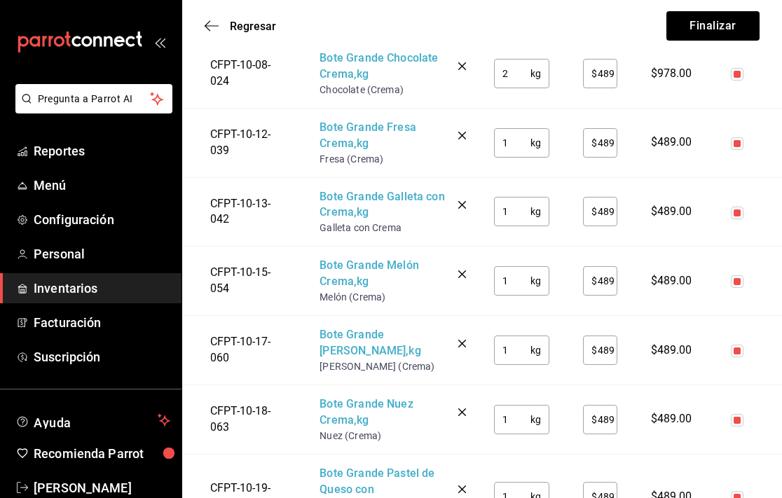
scroll to position [589, 0]
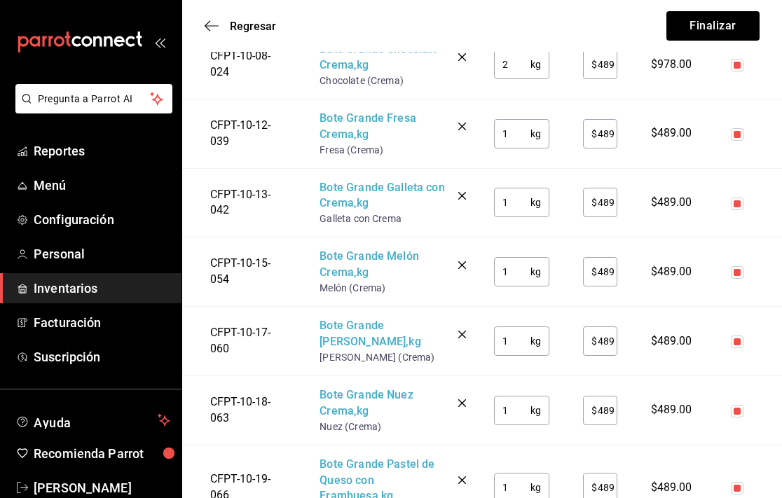
click at [519, 418] on input "1" at bounding box center [512, 411] width 37 height 28
click at [519, 418] on input "text" at bounding box center [512, 411] width 37 height 28
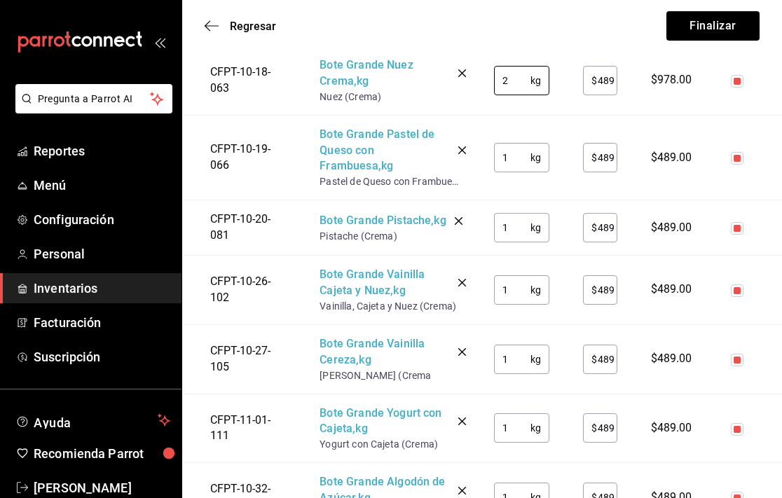
scroll to position [925, 0]
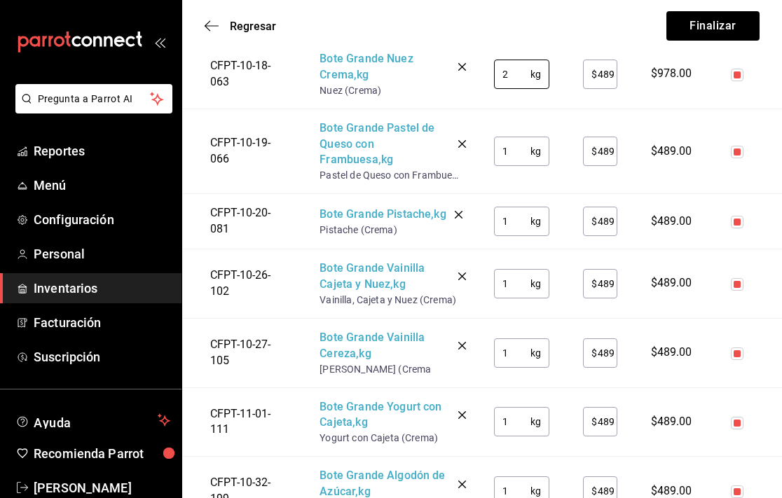
type input "2"
drag, startPoint x: 526, startPoint y: 282, endPoint x: 475, endPoint y: 274, distance: 51.7
click at [475, 274] on tr "CFPT-10-26-102 Bote Grande Vainilla Cajeta y Nuez , kg Vainilla, Cajeta y Nuez …" at bounding box center [482, 283] width 600 height 69
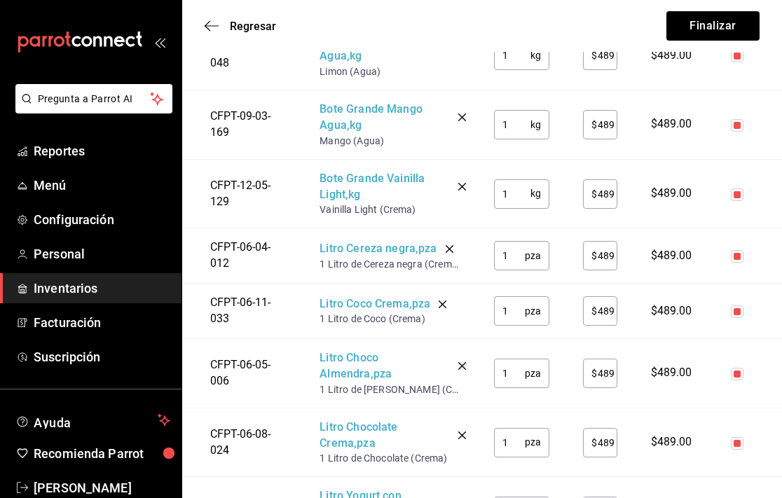
scroll to position [1434, 0]
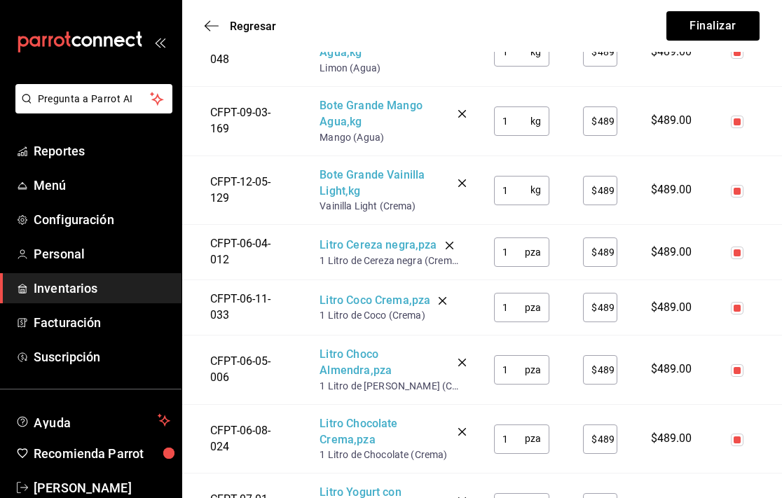
type input "2"
drag, startPoint x: 527, startPoint y: 251, endPoint x: 453, endPoint y: 251, distance: 74.3
click at [453, 251] on tr "CFPT-06-04-012 Litro Cereza negra , pza 1 Litro de Cereza negra (Crema) 1 pza ​…" at bounding box center [482, 252] width 600 height 55
drag, startPoint x: 453, startPoint y: 251, endPoint x: 510, endPoint y: 249, distance: 57.5
click at [510, 249] on input "1" at bounding box center [509, 252] width 31 height 28
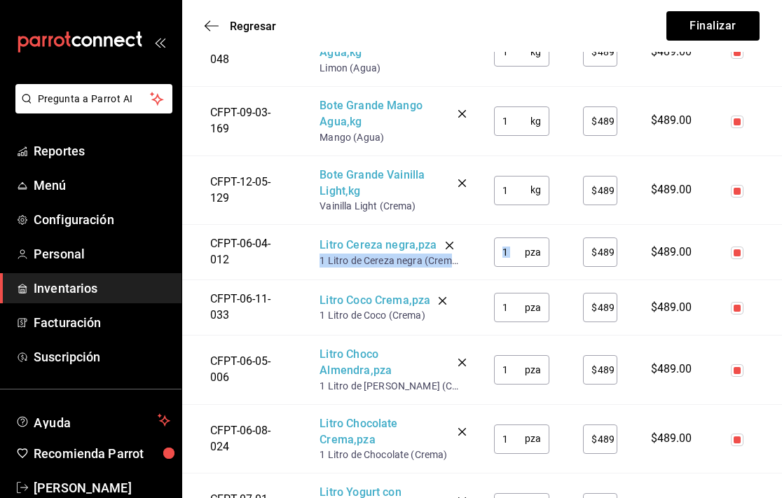
click at [510, 249] on input "1" at bounding box center [509, 252] width 31 height 28
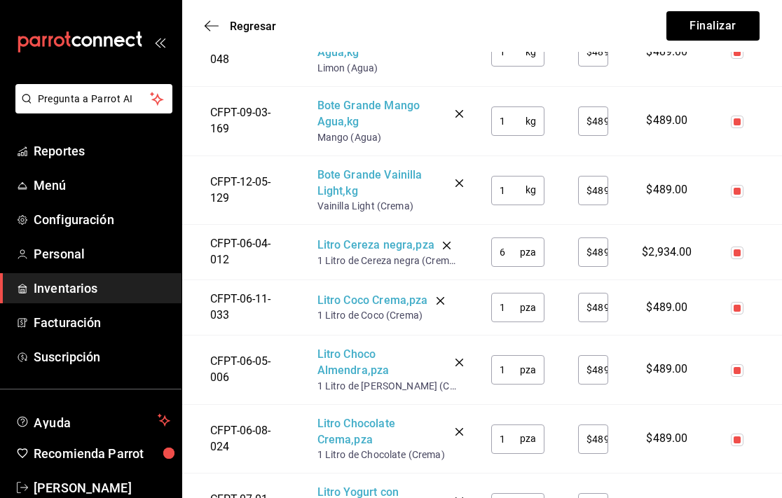
type input "6"
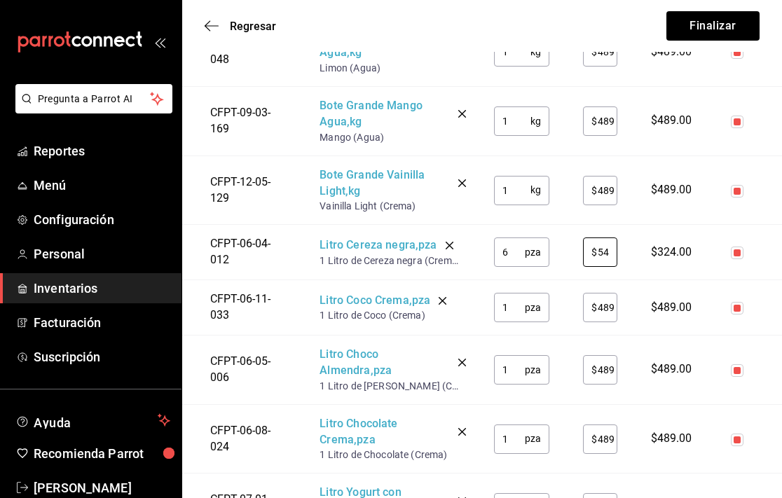
type input "$54"
drag, startPoint x: 514, startPoint y: 305, endPoint x: 478, endPoint y: 301, distance: 36.0
click at [478, 301] on td "1 pza ​" at bounding box center [522, 307] width 90 height 55
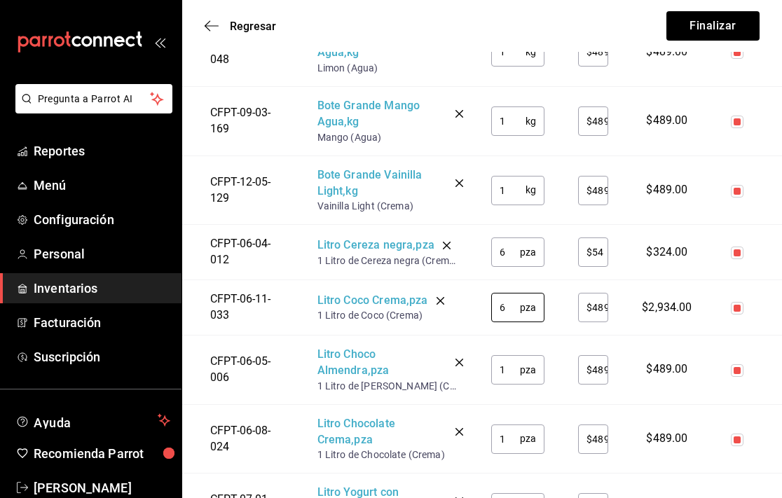
type input "6"
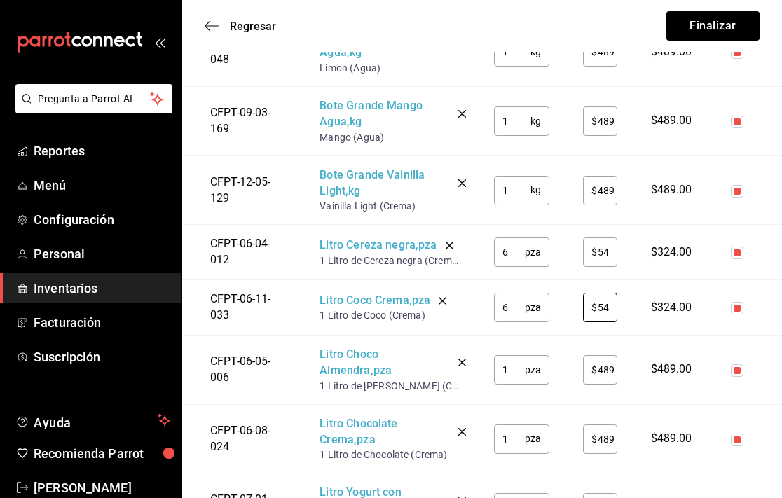
type input "$54"
click at [511, 370] on input "1" at bounding box center [509, 370] width 31 height 28
type input "12"
type input "$54"
click at [520, 431] on input "1" at bounding box center [509, 439] width 31 height 28
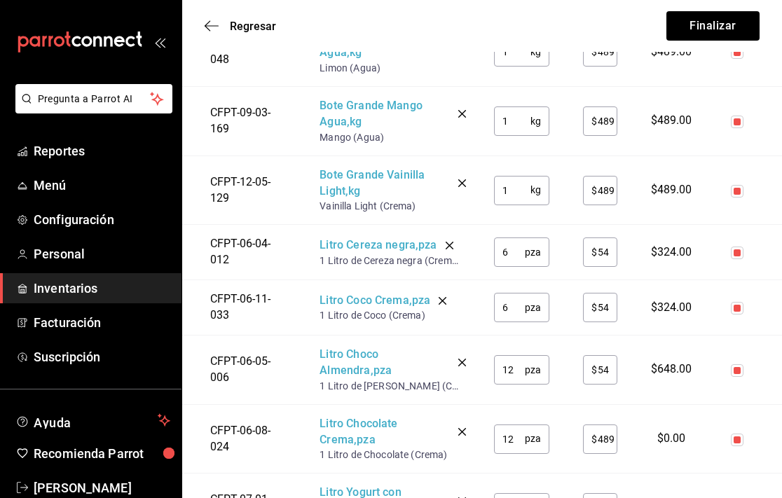
type input "12"
type input "$4"
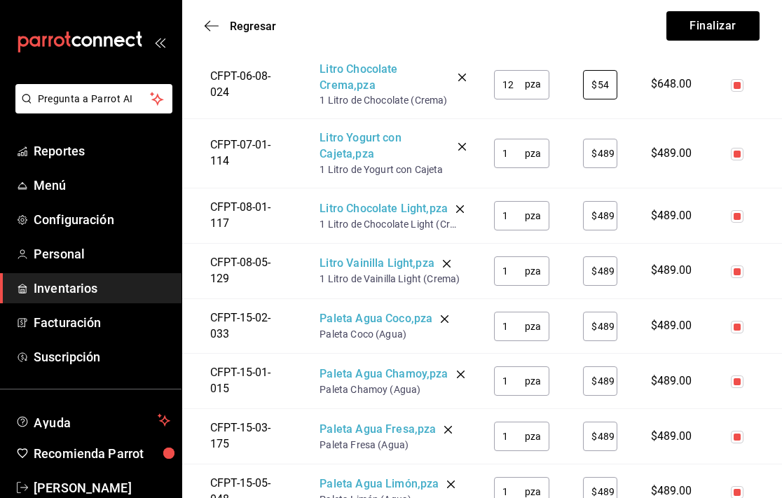
scroll to position [1798, 0]
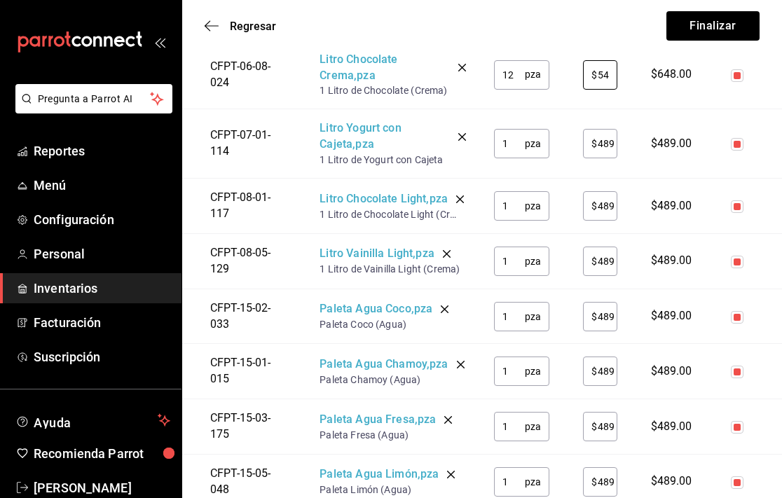
type input "$54"
click at [515, 135] on input "1" at bounding box center [509, 144] width 31 height 28
type input "18"
type input "$54"
click at [514, 208] on input "1" at bounding box center [509, 206] width 31 height 28
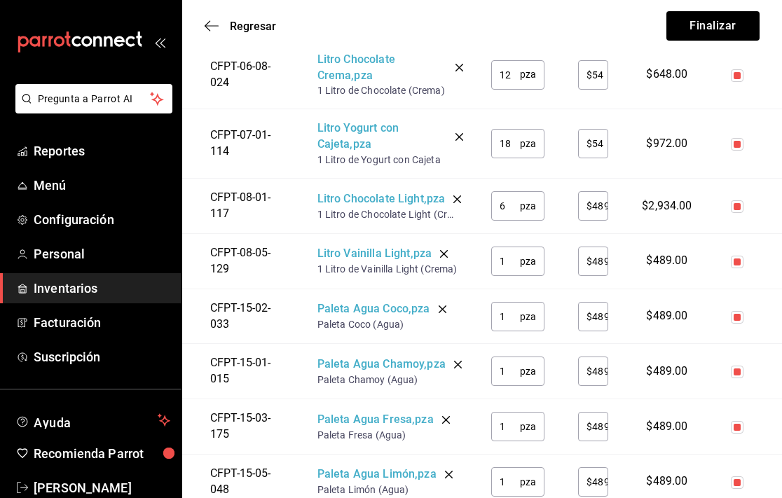
type input "6"
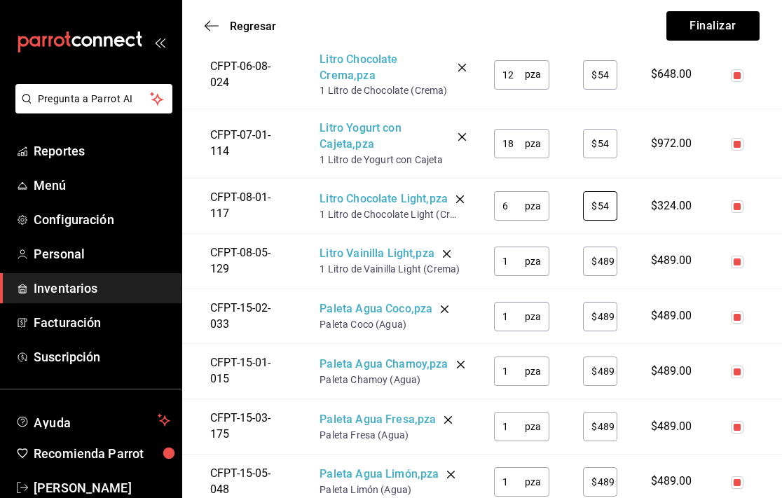
type input "$54"
click at [524, 273] on input "1" at bounding box center [509, 261] width 31 height 28
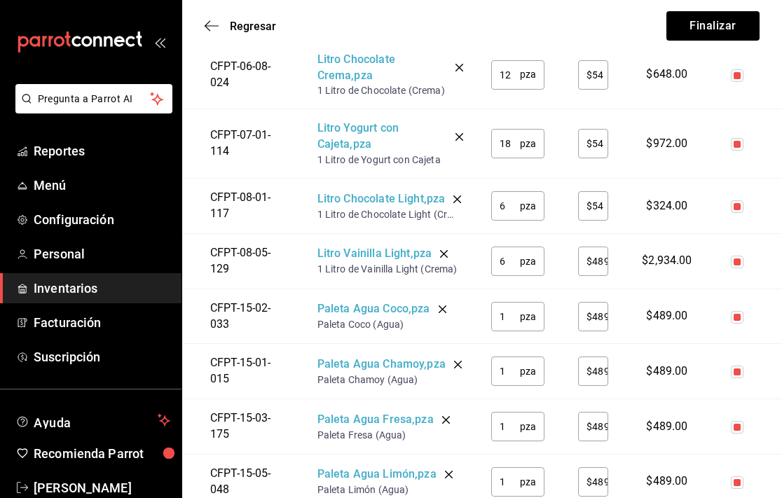
type input "6"
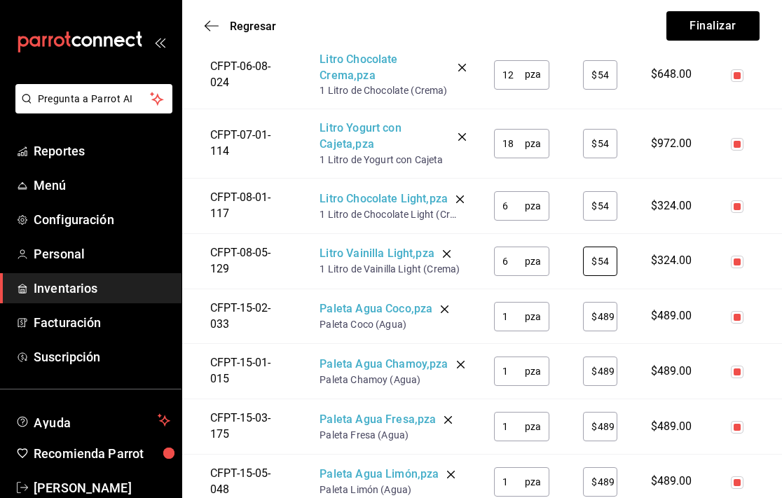
type input "$54"
click at [519, 328] on input "1" at bounding box center [509, 317] width 31 height 28
type input "60"
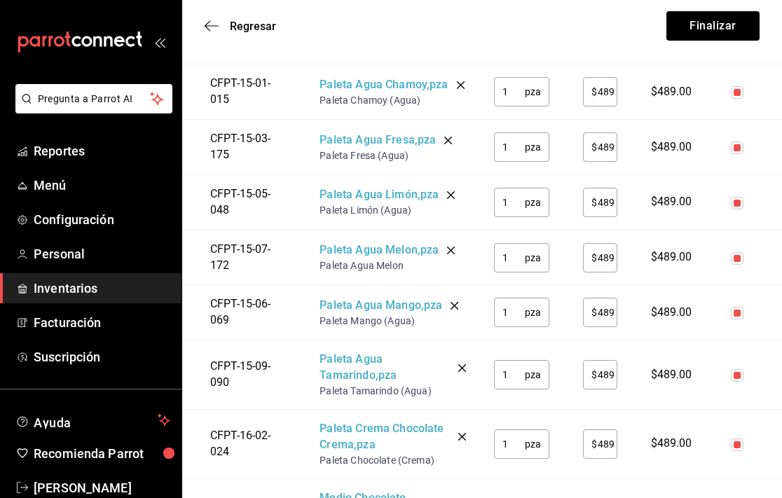
scroll to position [2078, 0]
type input "$11"
click at [516, 101] on input "1" at bounding box center [509, 91] width 31 height 28
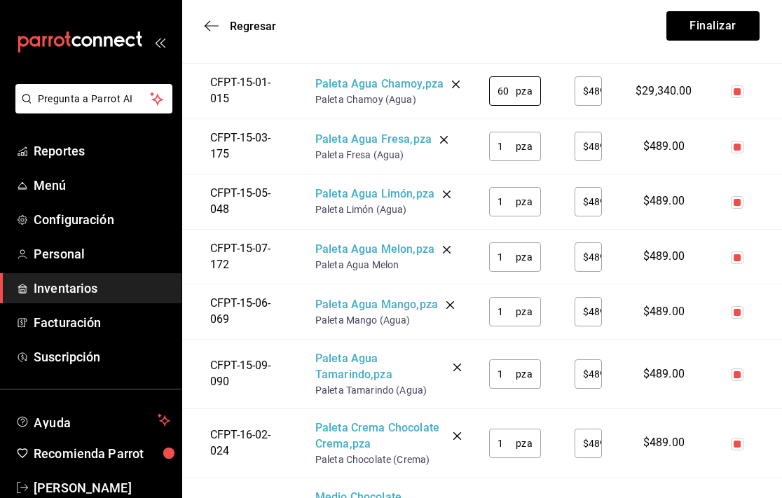
type input "60"
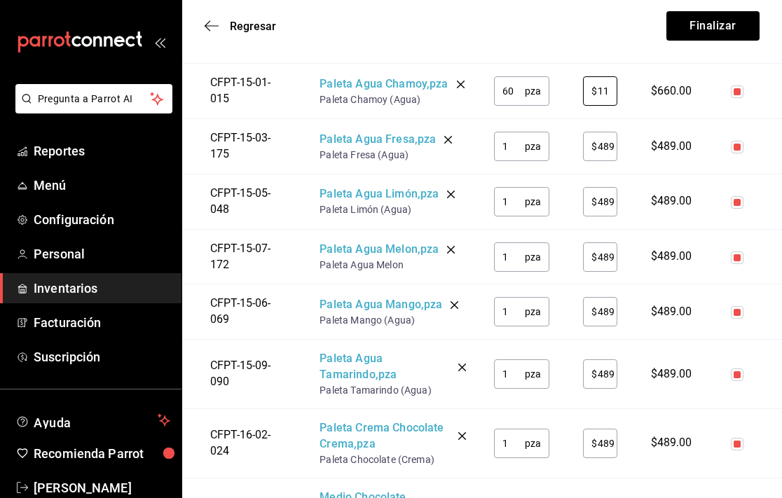
type input "$11"
click at [513, 160] on input "1" at bounding box center [509, 146] width 31 height 28
type input "60"
type input "$11"
click at [519, 213] on input "1" at bounding box center [509, 202] width 31 height 28
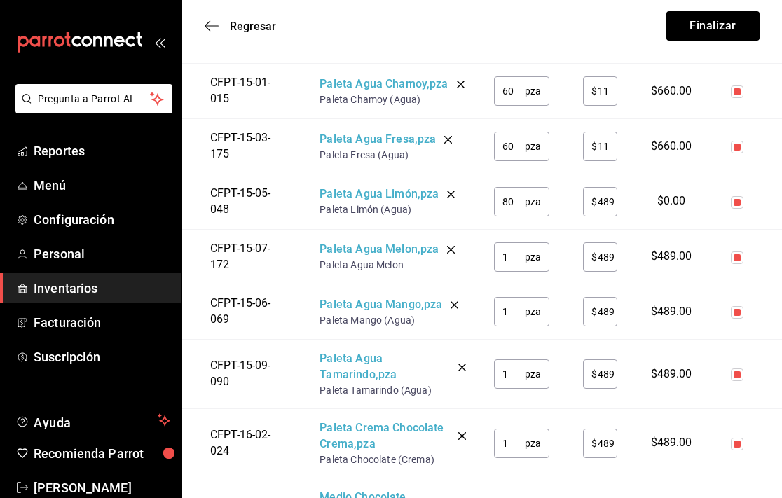
type input "80"
type input "$11"
click at [515, 268] on input "1" at bounding box center [509, 257] width 31 height 28
type input "20"
type input "$11"
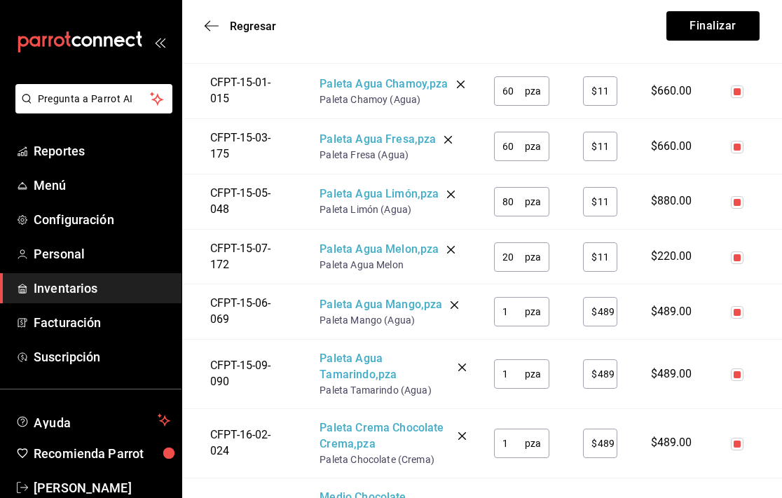
click at [521, 326] on input "1" at bounding box center [509, 312] width 31 height 28
type input "60"
type input "$11"
click at [519, 383] on input "1" at bounding box center [509, 374] width 31 height 28
type input "20"
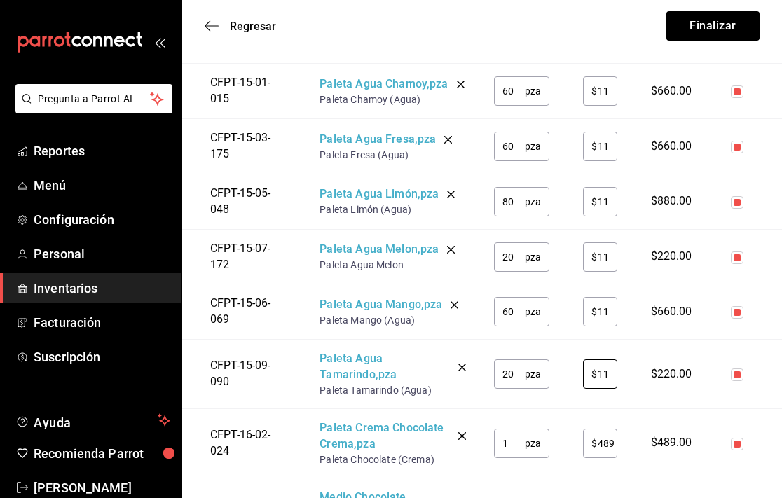
type input "$11"
click at [519, 458] on input "1" at bounding box center [509, 444] width 31 height 28
type input "60"
type input "$12"
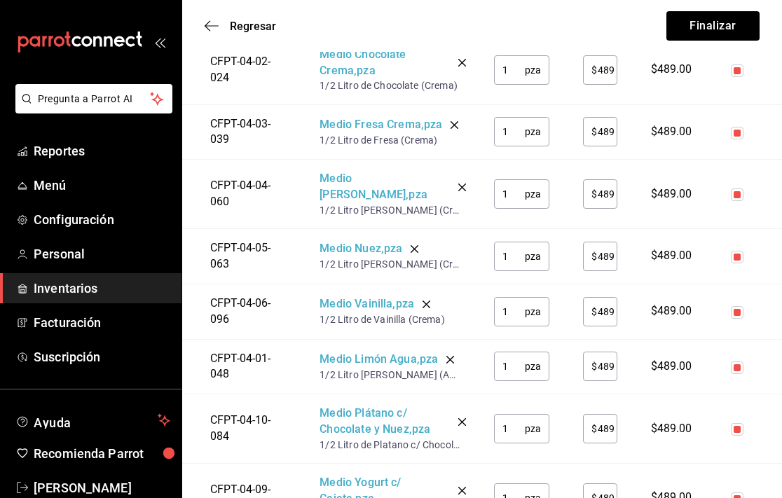
scroll to position [2527, 0]
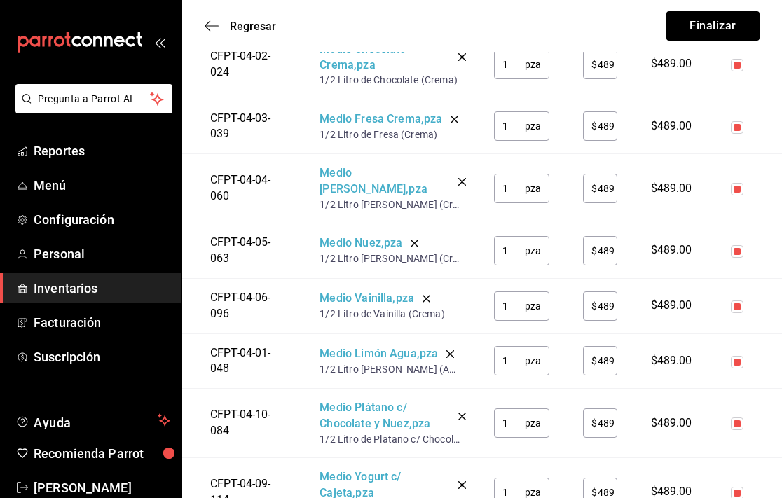
click at [512, 75] on input "1" at bounding box center [509, 64] width 31 height 28
type input "6"
type input "$28"
click at [513, 137] on input "1" at bounding box center [509, 126] width 31 height 28
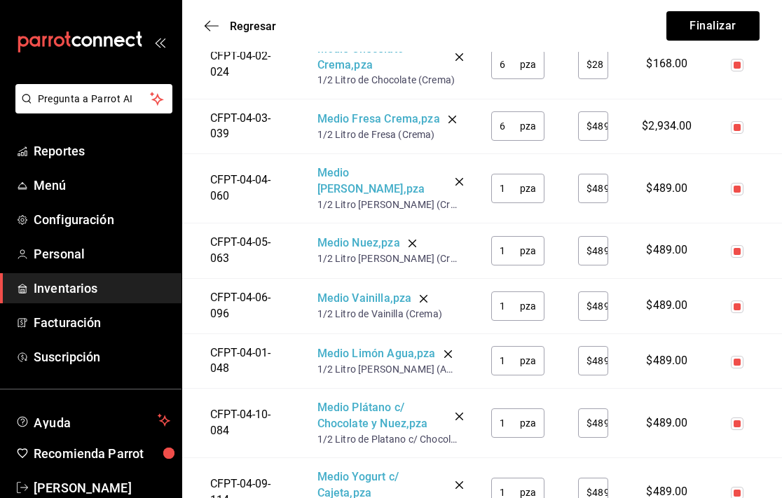
type input "6"
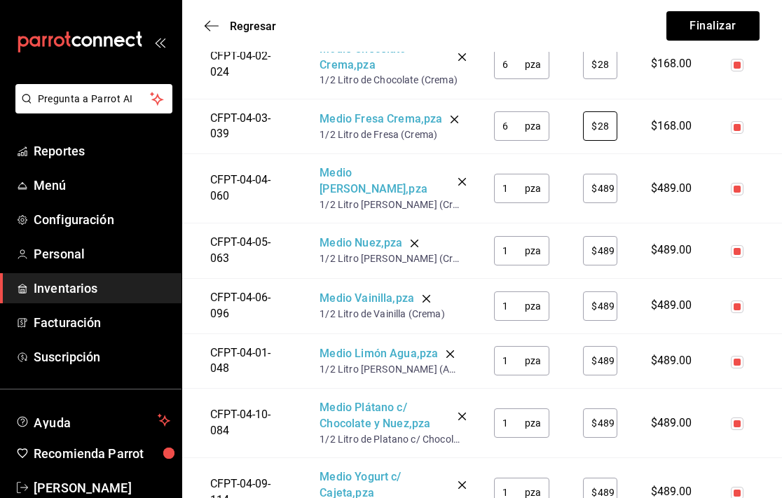
type input "$28"
click at [515, 191] on input "1" at bounding box center [509, 188] width 31 height 28
type input "6"
type input "$28"
click at [520, 242] on input "1" at bounding box center [509, 251] width 31 height 28
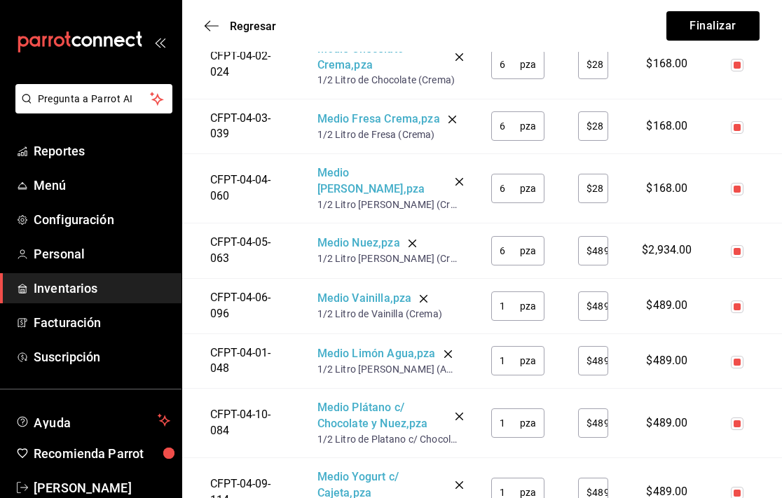
type input "6"
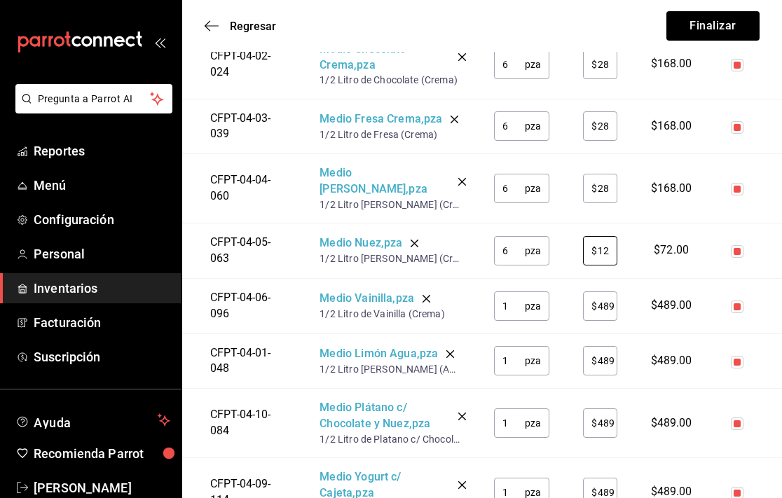
type input "$1"
type input "$28"
click at [510, 299] on input "1" at bounding box center [509, 306] width 31 height 28
type input "6"
type input "$28"
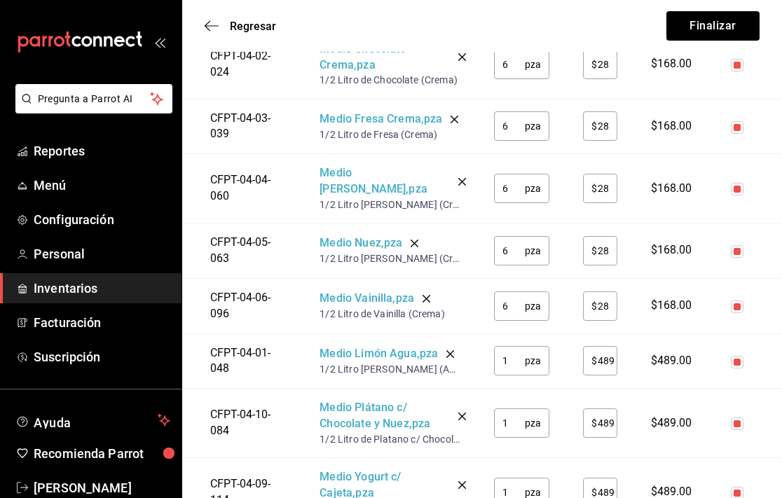
click at [515, 354] on input "1" at bounding box center [509, 361] width 31 height 28
type input "6"
type input "$28"
click at [515, 414] on input "1" at bounding box center [509, 423] width 31 height 28
type input "6"
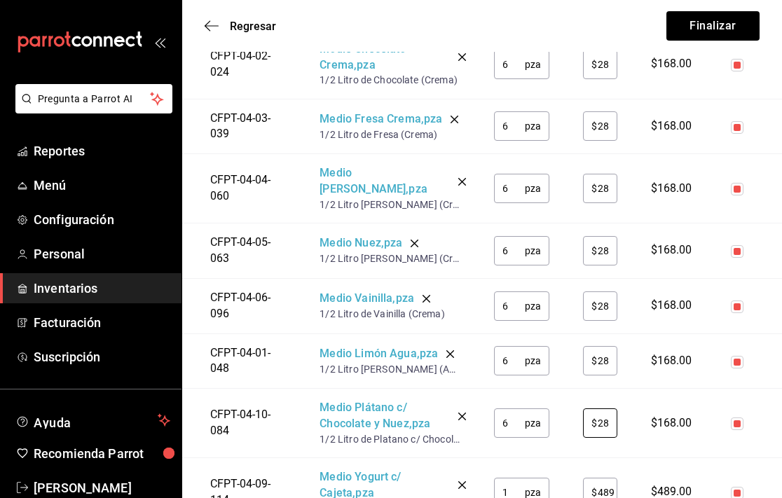
type input "$28"
click at [512, 493] on input "1" at bounding box center [509, 493] width 31 height 28
type input "6"
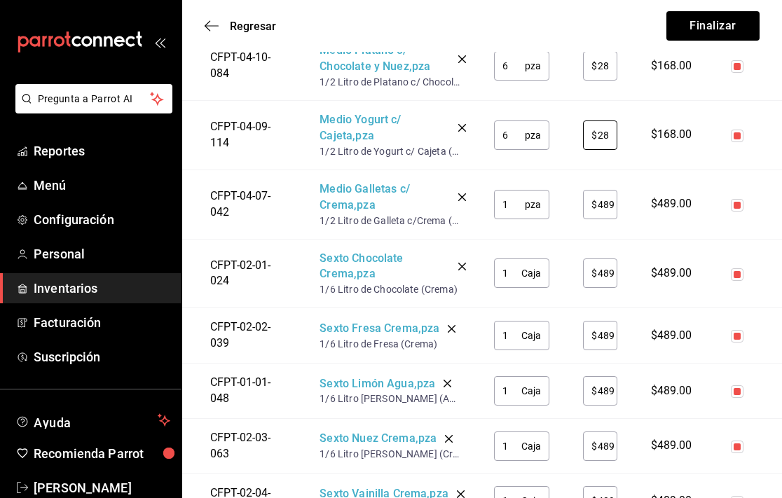
scroll to position [2936, 0]
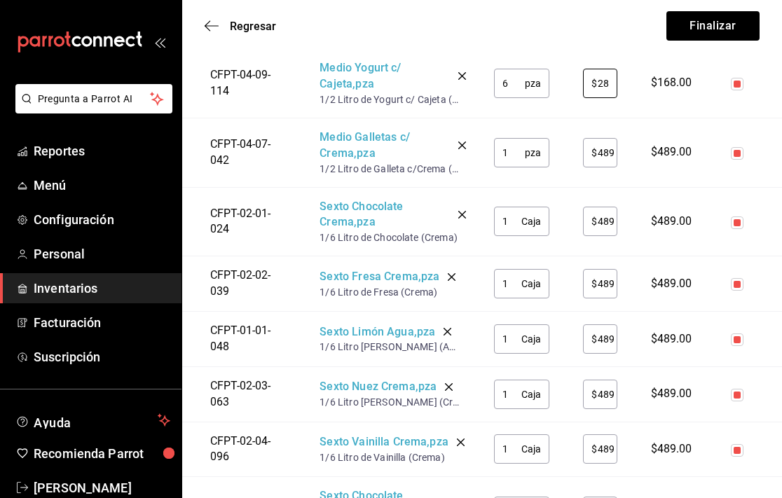
type input "$28"
click at [521, 151] on input "1" at bounding box center [509, 153] width 31 height 28
type input "6"
type input "$28"
click at [516, 219] on input "1" at bounding box center [507, 221] width 27 height 28
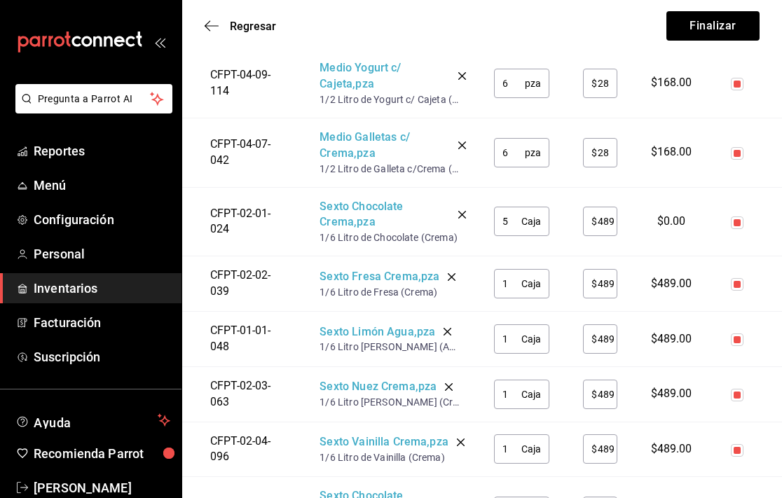
type input "5"
type input "$13"
click at [512, 276] on input "1" at bounding box center [507, 284] width 27 height 28
type input "5"
type input "$13"
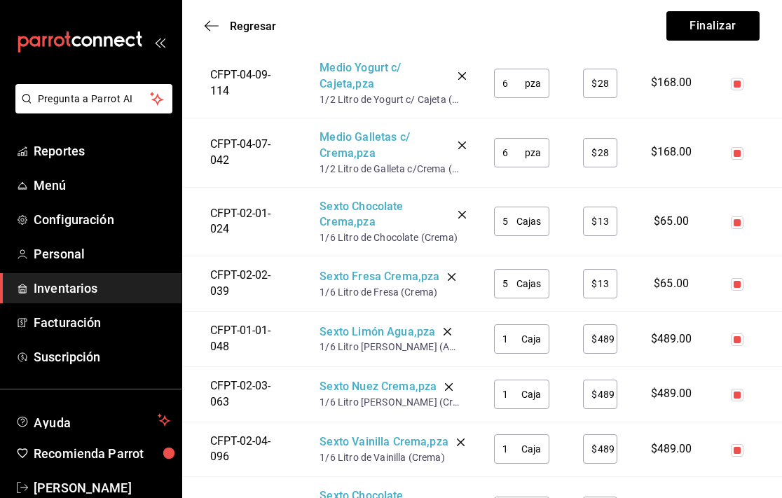
click at [515, 334] on input "1" at bounding box center [507, 339] width 27 height 28
type input "10"
type input "$13"
click at [513, 388] on input "1" at bounding box center [507, 395] width 27 height 28
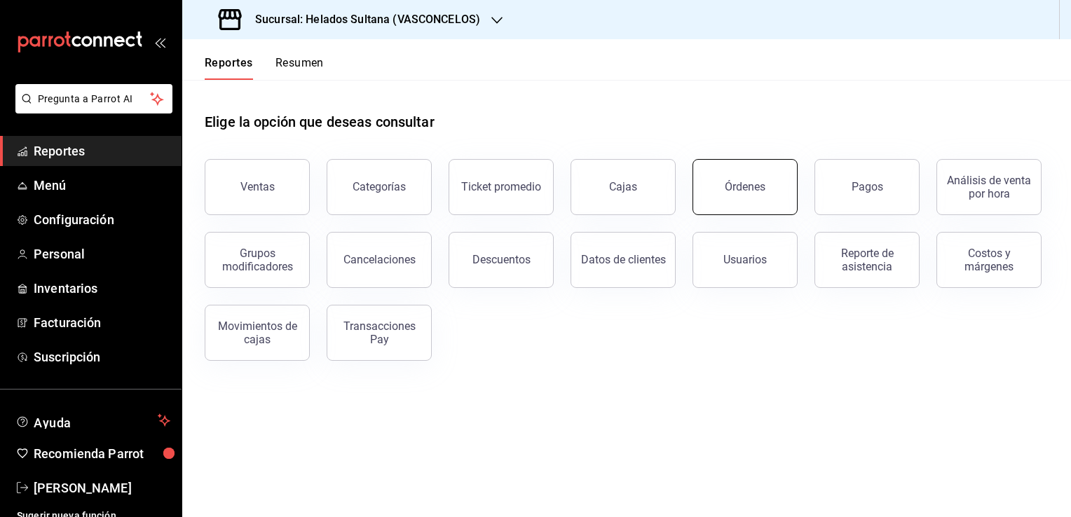
click at [737, 175] on button "Órdenes" at bounding box center [744, 187] width 105 height 56
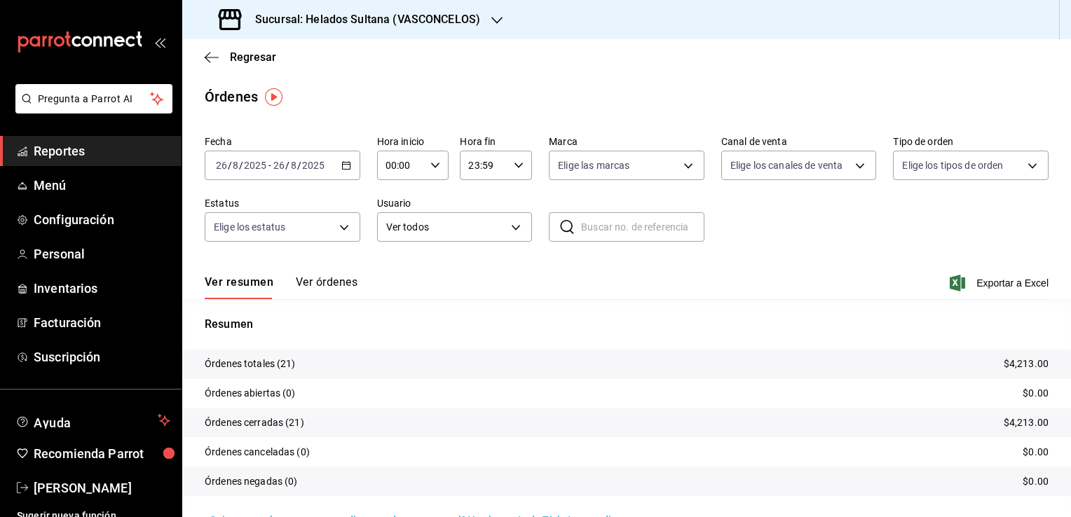
click at [345, 162] on \(Stroke\) "button" at bounding box center [346, 166] width 8 height 8
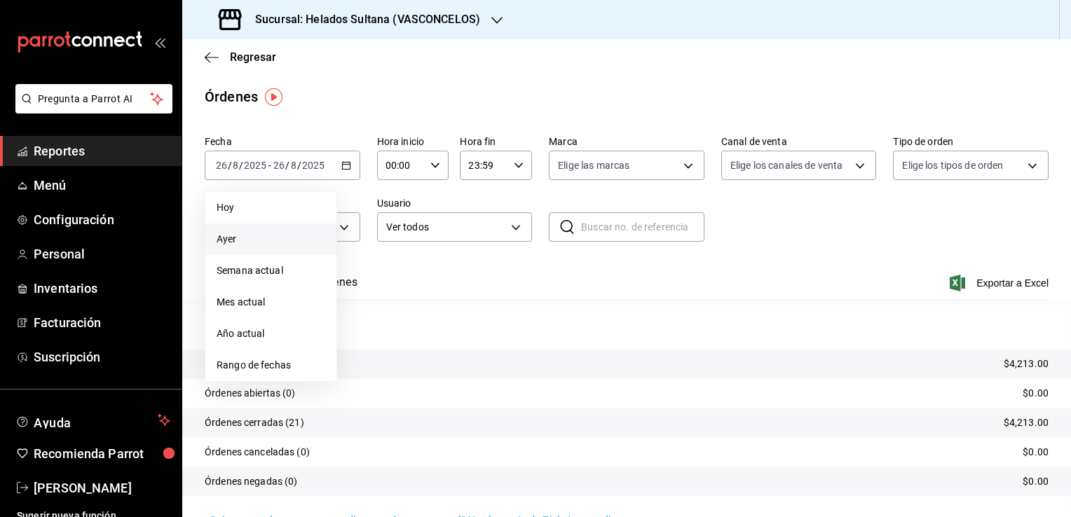
click at [256, 246] on span "Ayer" at bounding box center [271, 239] width 109 height 15
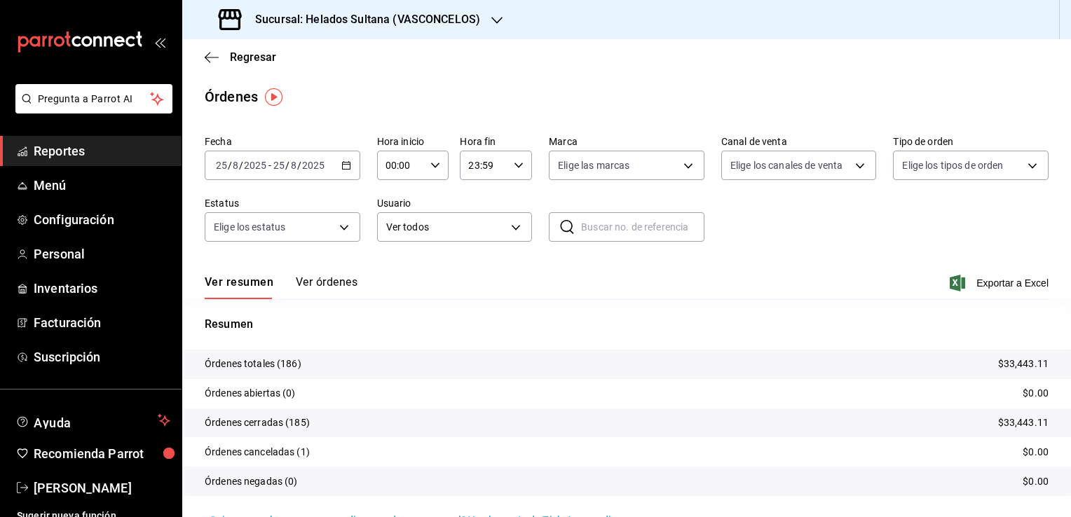
click at [334, 284] on button "Ver órdenes" at bounding box center [327, 287] width 62 height 24
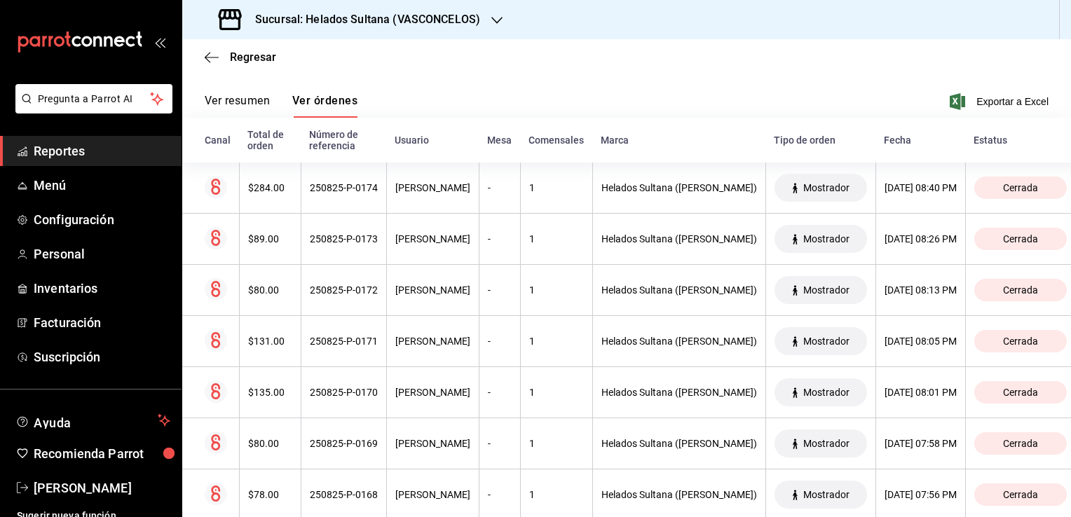
scroll to position [165, 0]
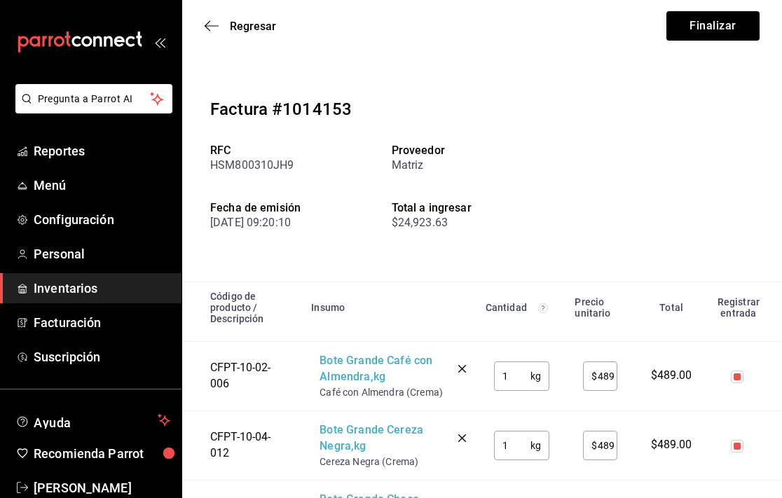
scroll to position [2936, 0]
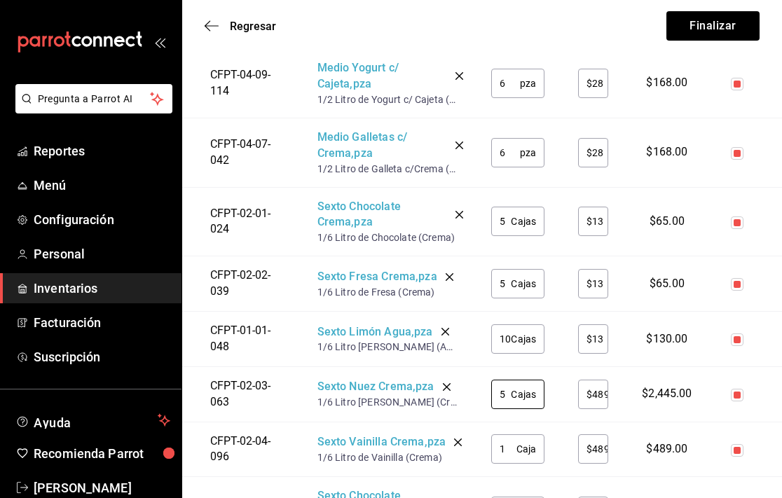
type input "5"
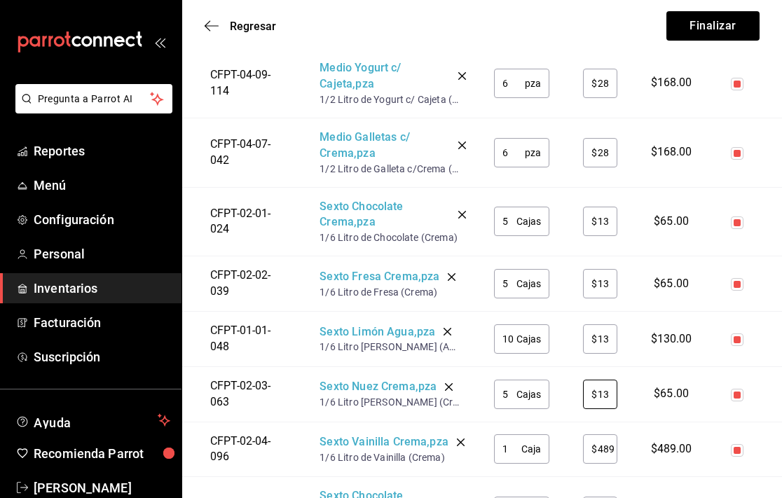
type input "$13"
click at [517, 437] on input "1" at bounding box center [507, 449] width 27 height 28
type input "5"
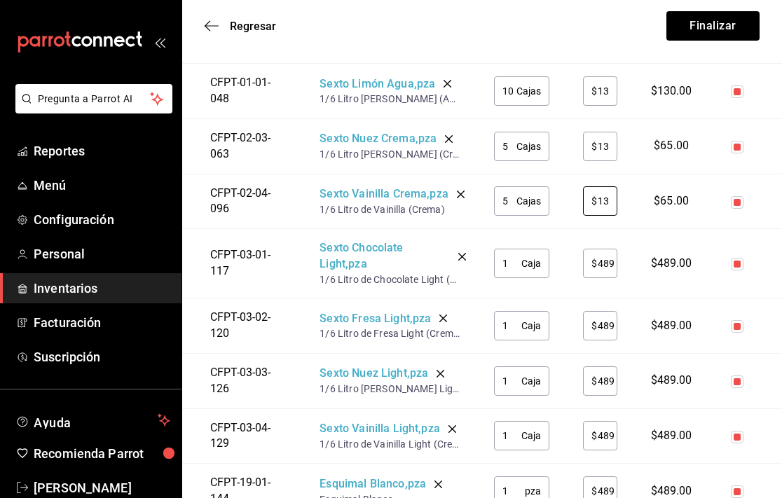
scroll to position [3189, 0]
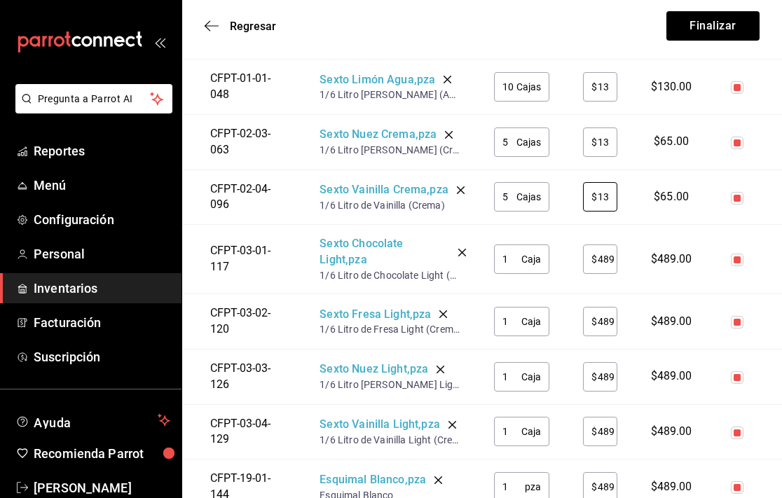
type input "$13"
click at [513, 254] on input "1" at bounding box center [507, 259] width 27 height 28
type input "5"
type input "$13"
click at [516, 322] on input "1" at bounding box center [507, 322] width 27 height 28
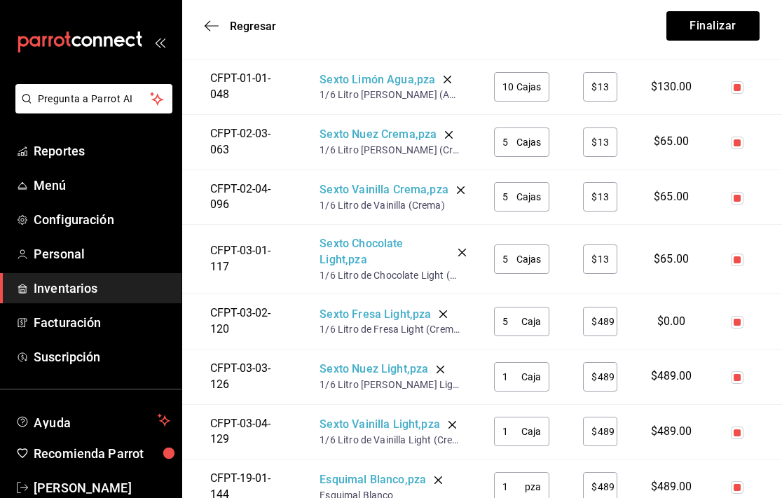
type input "5"
type input "$13"
click at [510, 369] on input "1" at bounding box center [507, 377] width 27 height 28
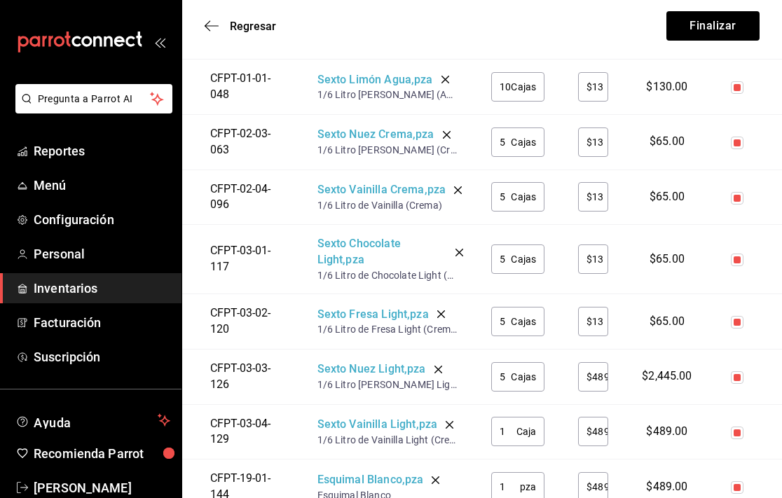
type input "5"
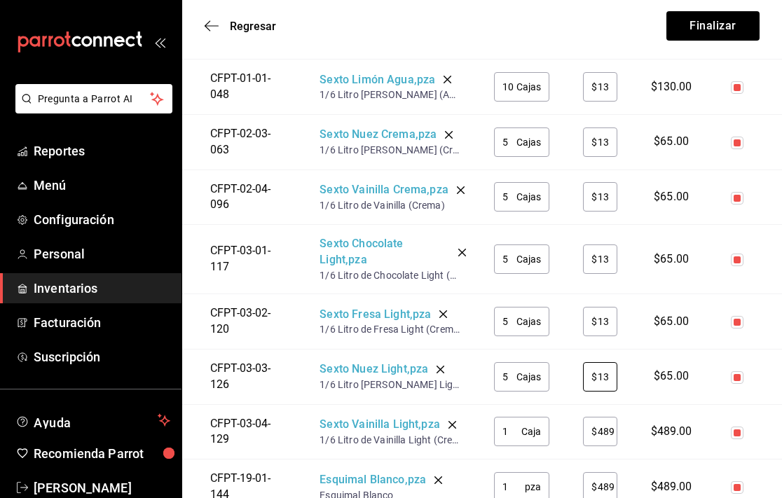
type input "$13"
click at [517, 424] on input "1" at bounding box center [507, 432] width 27 height 28
type input "10"
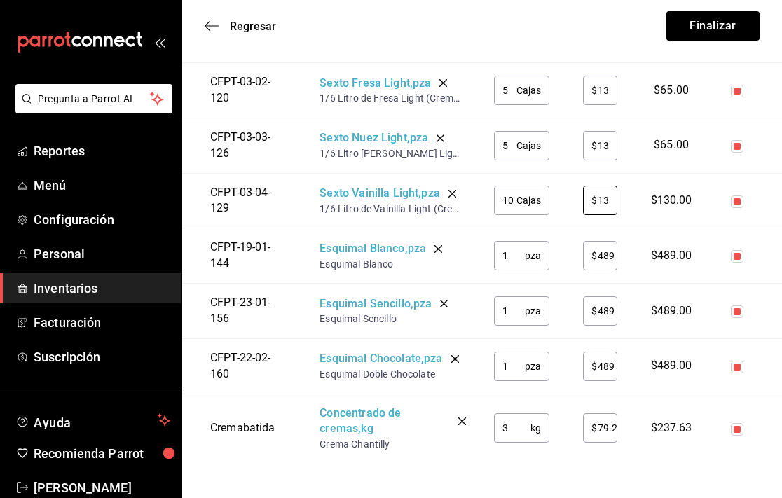
scroll to position [3423, 0]
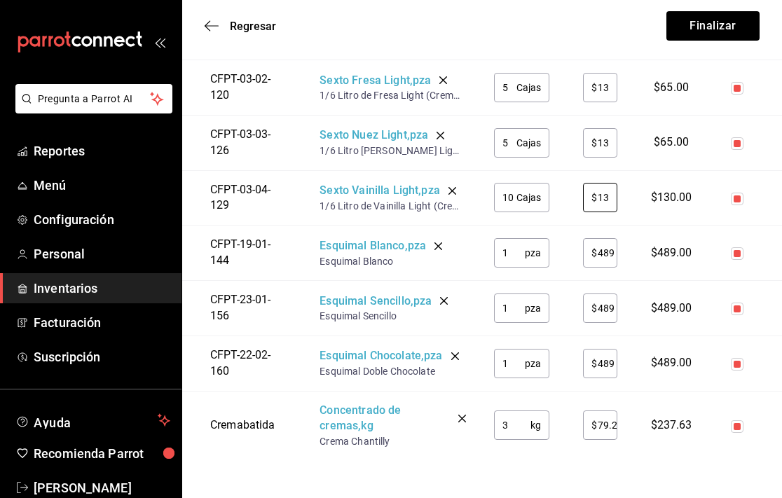
type input "$13"
click at [514, 245] on input "1" at bounding box center [509, 253] width 31 height 28
type input "20"
type input "$12"
click at [513, 301] on input "1" at bounding box center [509, 308] width 31 height 28
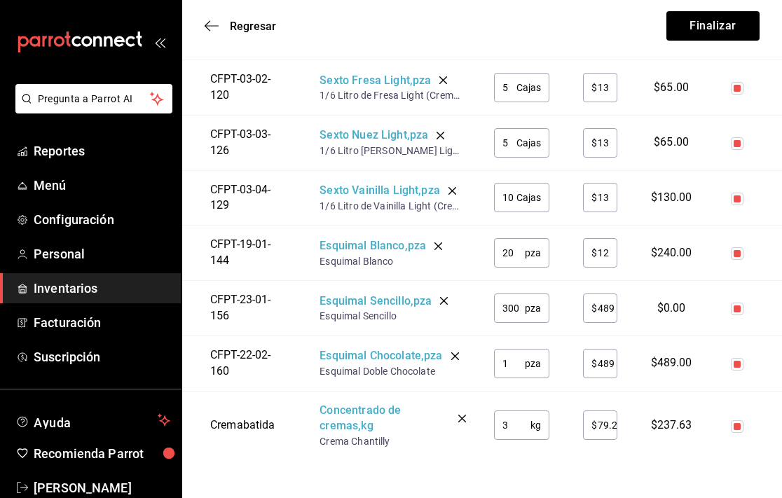
type input "300"
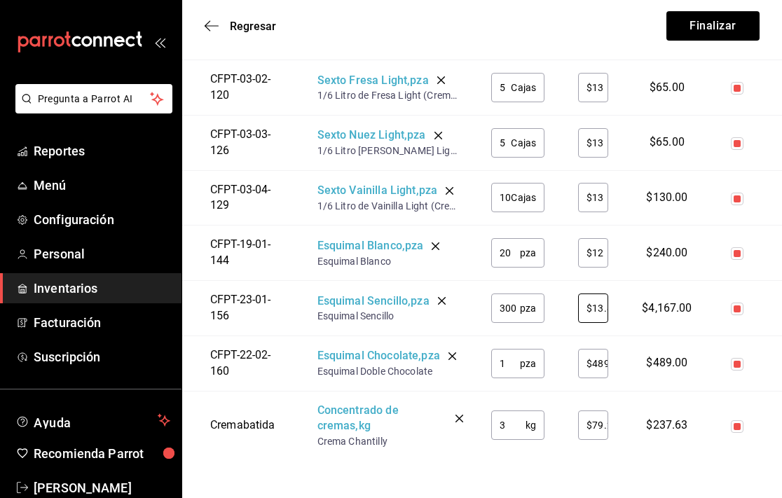
scroll to position [0, 8]
type input "$13.89"
click at [513, 357] on input "1" at bounding box center [505, 364] width 29 height 28
type input "200"
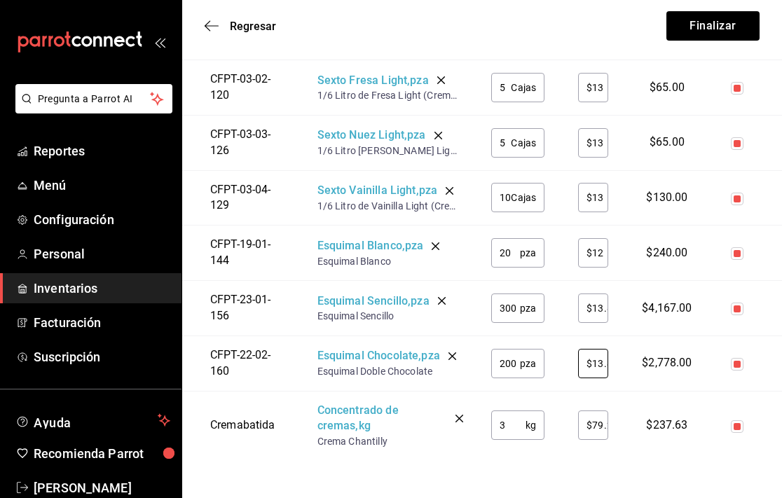
scroll to position [0, 8]
type input "$13.89"
click at [522, 422] on input "3" at bounding box center [508, 425] width 34 height 28
type input "3"
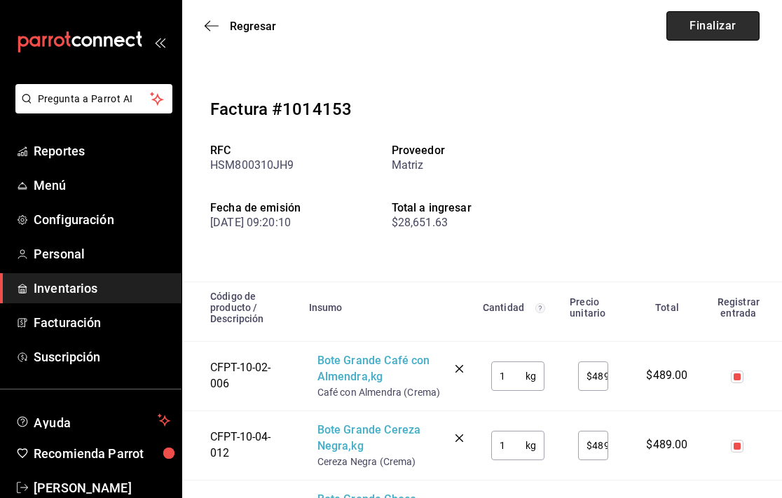
click at [729, 25] on button "Finalizar" at bounding box center [712, 25] width 93 height 29
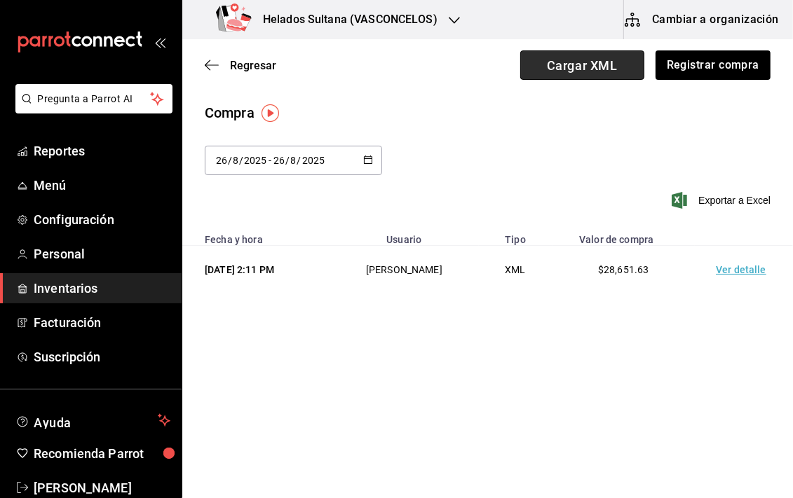
click at [570, 71] on span "Cargar XML" at bounding box center [582, 64] width 124 height 29
click at [0, 0] on input "Cargar XML" at bounding box center [0, 0] width 0 height 0
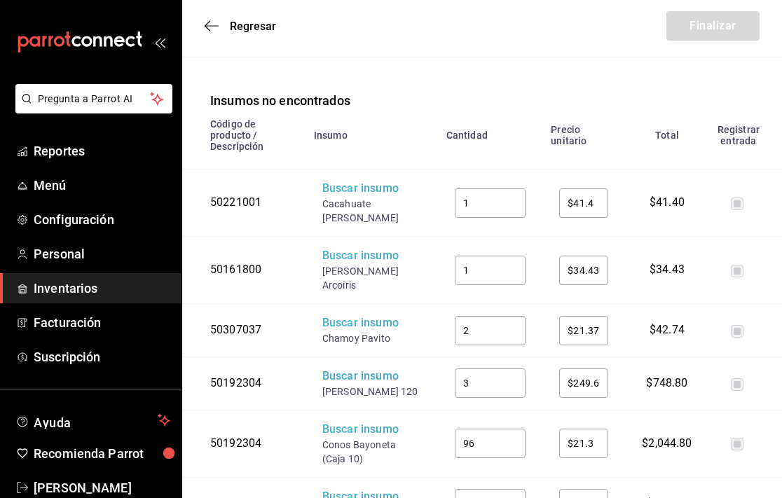
scroll to position [263, 0]
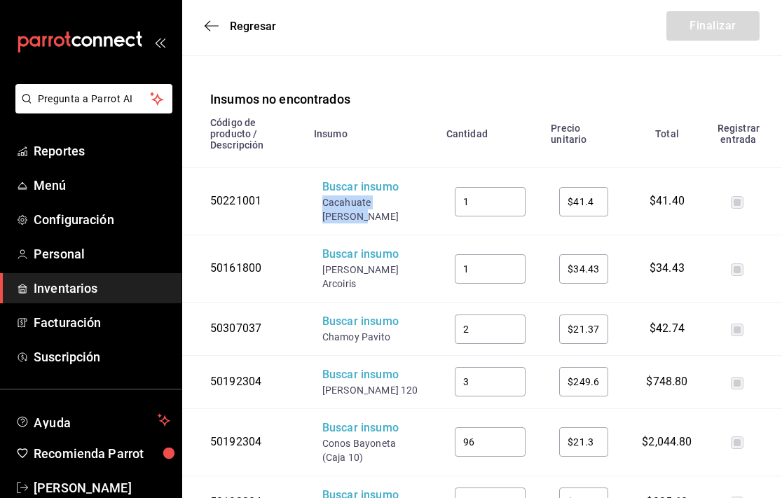
drag, startPoint x: 418, startPoint y: 191, endPoint x: 329, endPoint y: 190, distance: 88.3
click at [329, 190] on td "Buscar insumo Cacahuate Granillo" at bounding box center [372, 201] width 132 height 67
copy div "Cacahuate [PERSON_NAME]"
click at [333, 179] on div "Buscar insumo" at bounding box center [371, 187] width 99 height 16
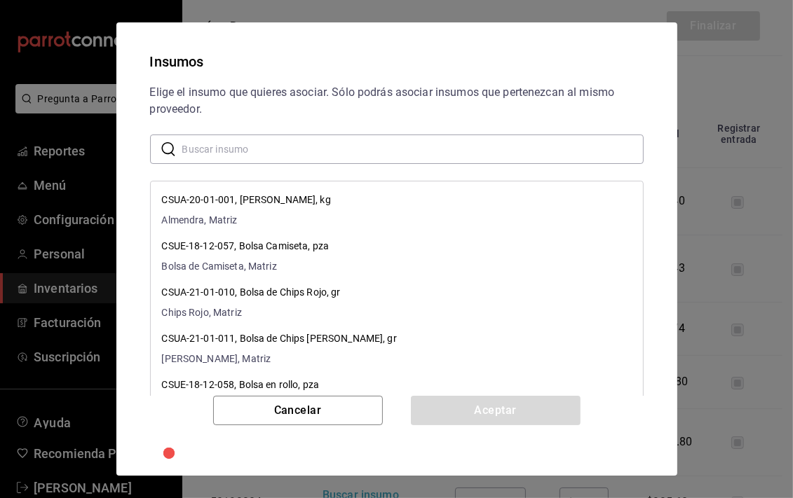
paste input "Cacahuate [PERSON_NAME]"
click at [357, 144] on input "Cacahuate [PERSON_NAME]" at bounding box center [412, 149] width 461 height 28
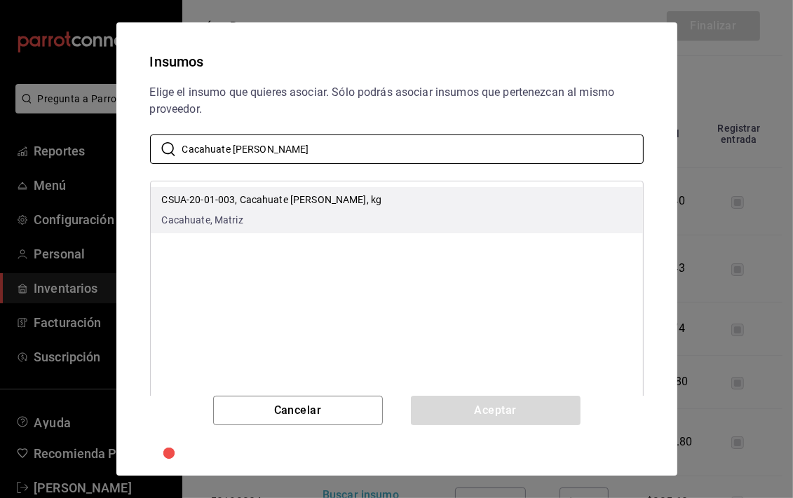
type input "Cacahuate [PERSON_NAME]"
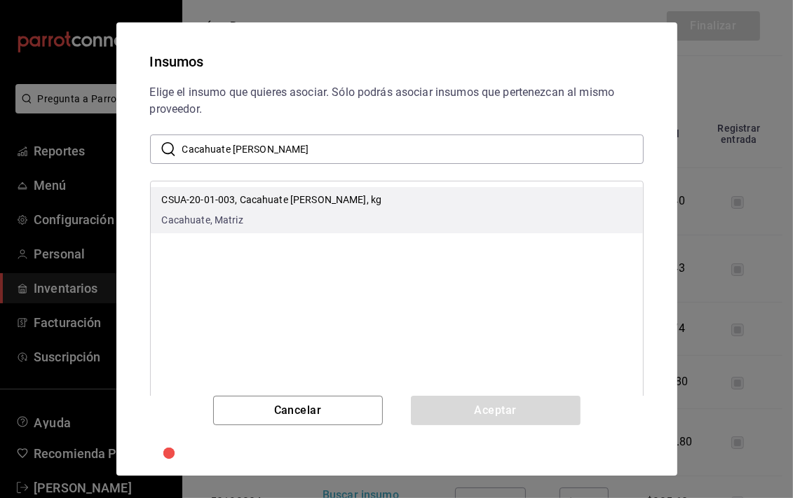
click at [369, 200] on li "CSUA-20-01-003, Cacahuate Granillo, kg Cacahuate, Matriz" at bounding box center [397, 210] width 492 height 46
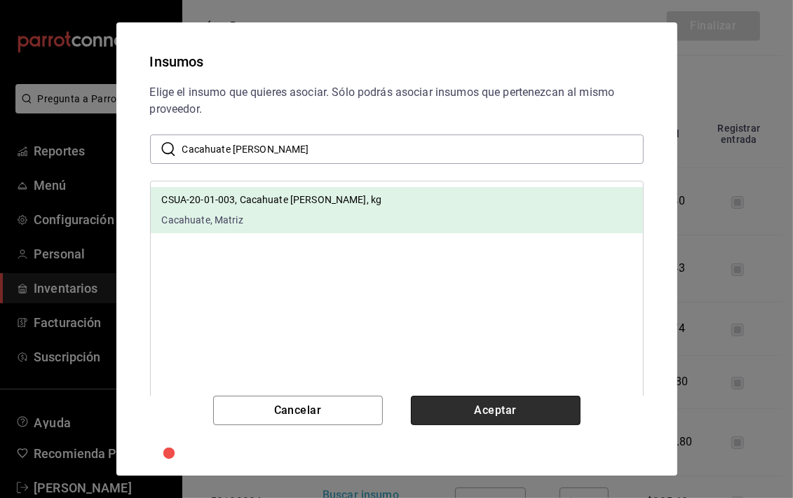
click at [453, 406] on button "Aceptar" at bounding box center [496, 410] width 170 height 29
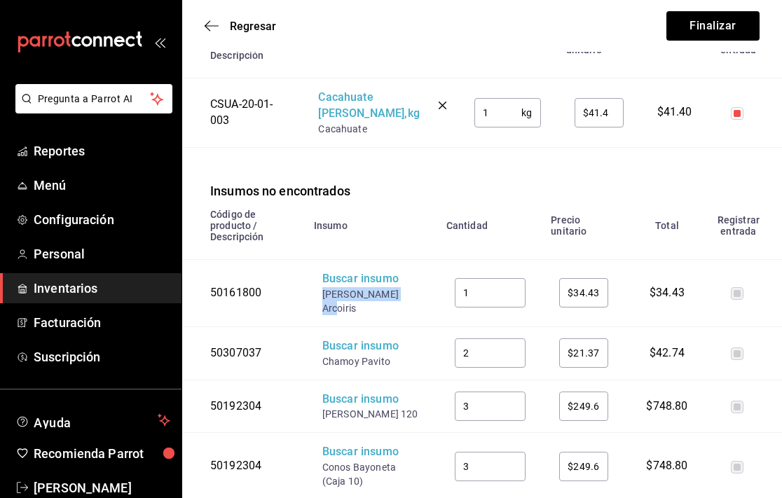
drag, startPoint x: 401, startPoint y: 274, endPoint x: 327, endPoint y: 271, distance: 74.3
click at [327, 271] on td "Buscar insumo Granillo Arcoiris" at bounding box center [372, 292] width 132 height 67
copy div "[PERSON_NAME] Arcoiris"
click at [363, 224] on th "Insumo" at bounding box center [372, 230] width 132 height 60
click at [359, 271] on div "Buscar insumo" at bounding box center [371, 279] width 99 height 16
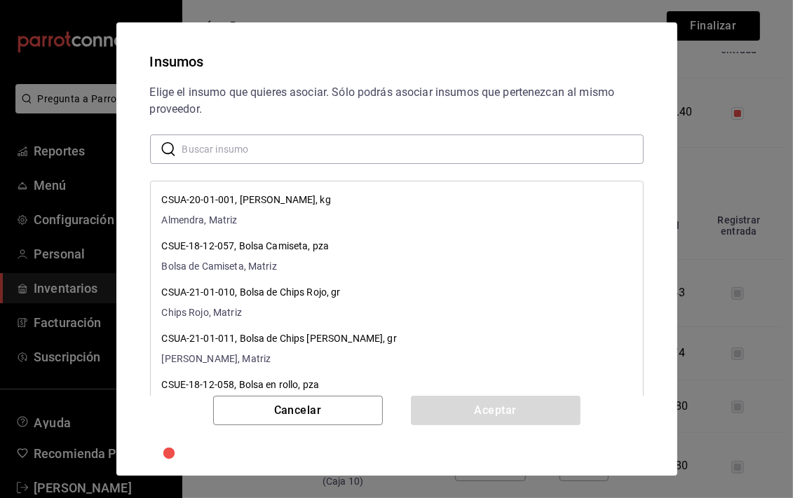
click at [378, 162] on input "text" at bounding box center [412, 149] width 461 height 28
paste input "[PERSON_NAME] Arcoiris"
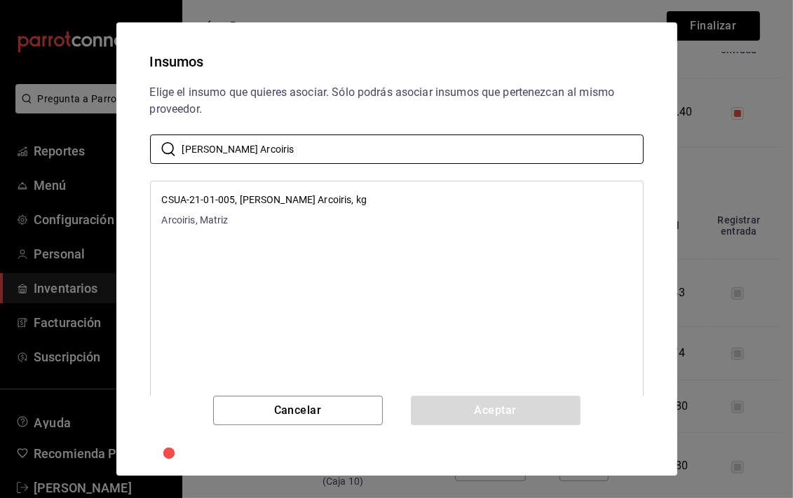
type input "[PERSON_NAME] Arcoiris"
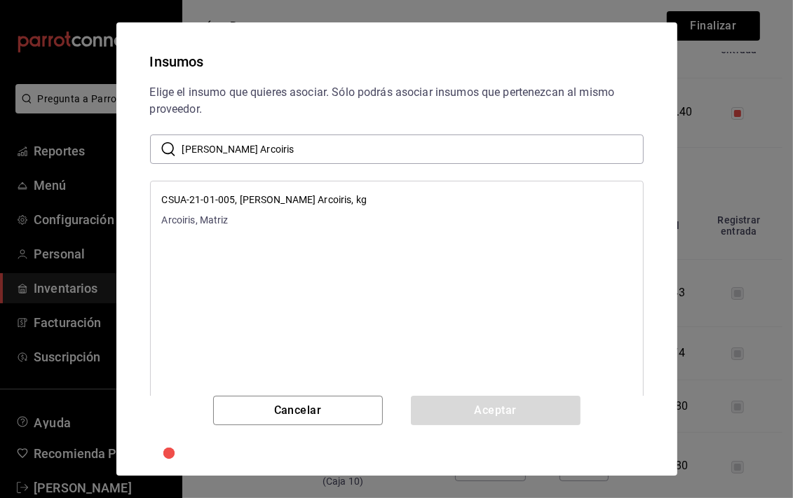
click at [364, 210] on li "CSUA-21-01-005, Granillo Arcoiris, kg Arcoiris, Matriz" at bounding box center [397, 210] width 492 height 46
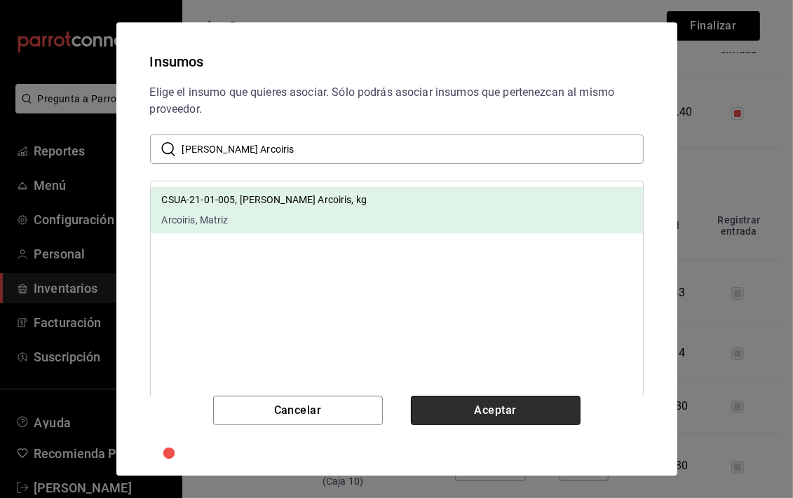
click at [423, 409] on button "Aceptar" at bounding box center [496, 410] width 170 height 29
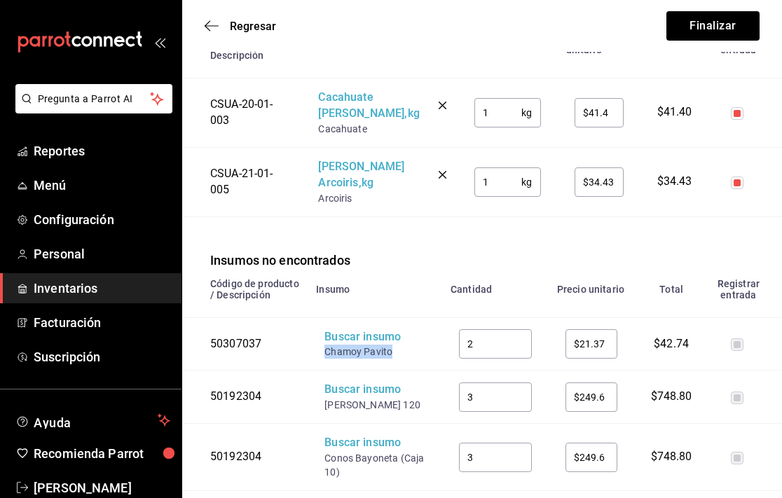
drag, startPoint x: 399, startPoint y: 341, endPoint x: 333, endPoint y: 338, distance: 65.9
click at [333, 345] on div "Chamoy Pavito" at bounding box center [374, 352] width 101 height 14
copy div "Chamoy Pavito"
click at [346, 330] on div "Buscar insumo" at bounding box center [374, 337] width 101 height 16
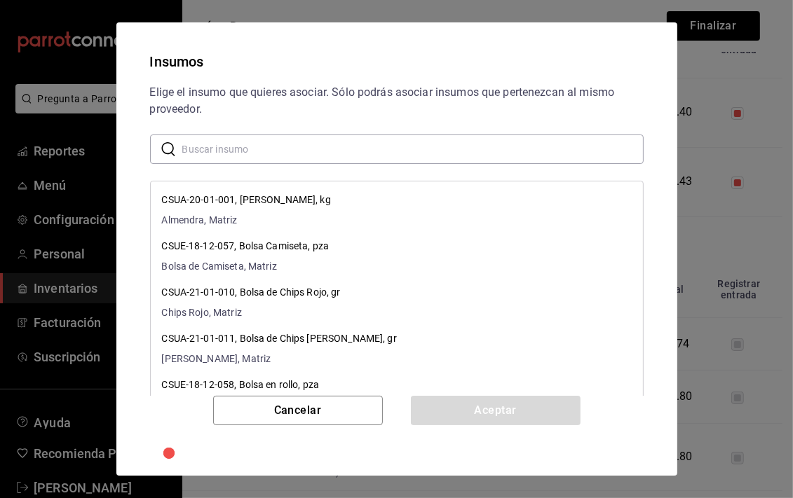
paste input "Chamoy Pavito"
click at [376, 157] on input "text" at bounding box center [412, 149] width 461 height 28
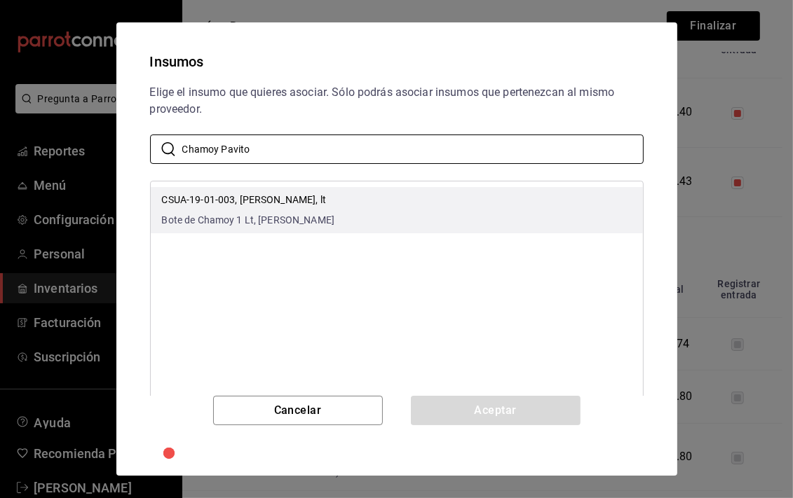
type input "Chamoy Pavito"
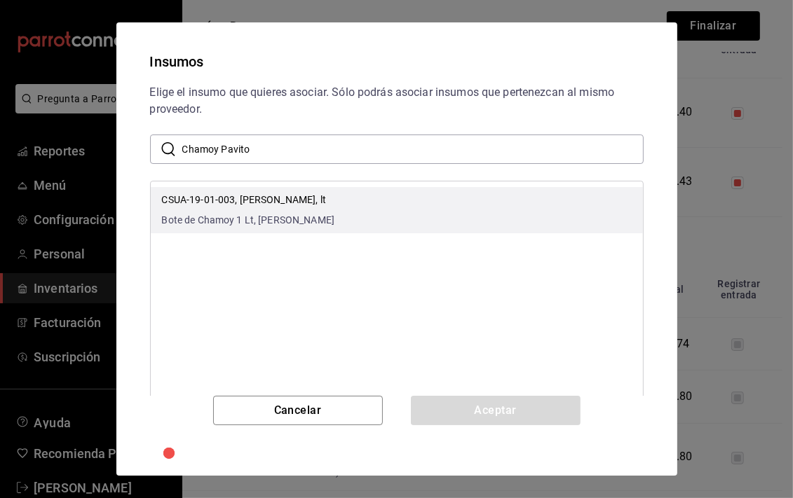
click at [376, 200] on li "CSUA-19-01-003, Chamoy Pavito, lt Bote de Chamoy 1 Lt, Matriz" at bounding box center [397, 210] width 492 height 46
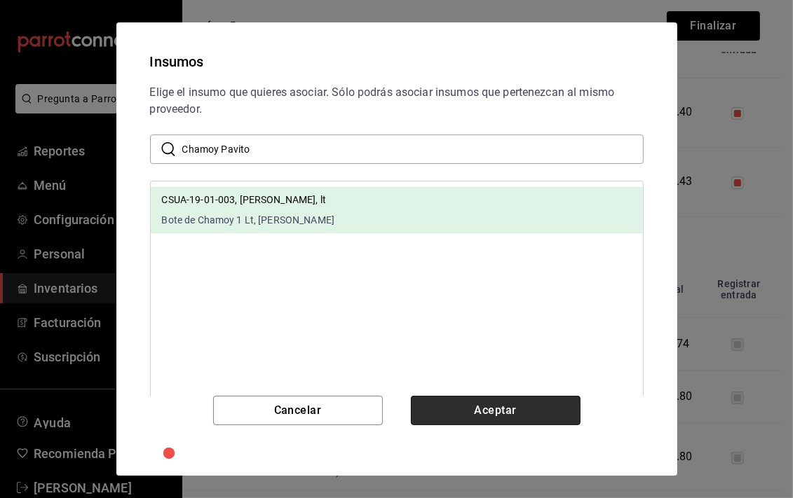
click at [446, 405] on button "Aceptar" at bounding box center [496, 410] width 170 height 29
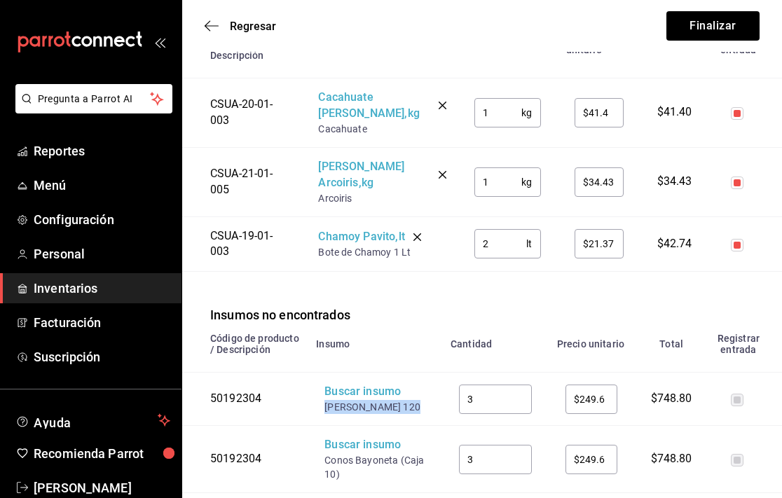
drag, startPoint x: 411, startPoint y: 392, endPoint x: 332, endPoint y: 392, distance: 79.2
click at [332, 400] on div "[PERSON_NAME] 120" at bounding box center [374, 407] width 101 height 14
copy div "[PERSON_NAME] 120"
click at [356, 384] on div "Buscar insumo" at bounding box center [374, 392] width 101 height 16
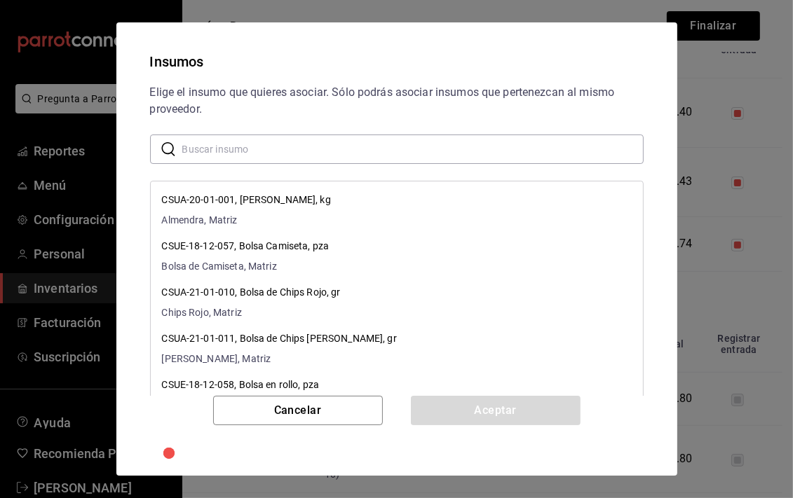
click at [402, 146] on input "text" at bounding box center [412, 149] width 461 height 28
paste input "[PERSON_NAME] 120"
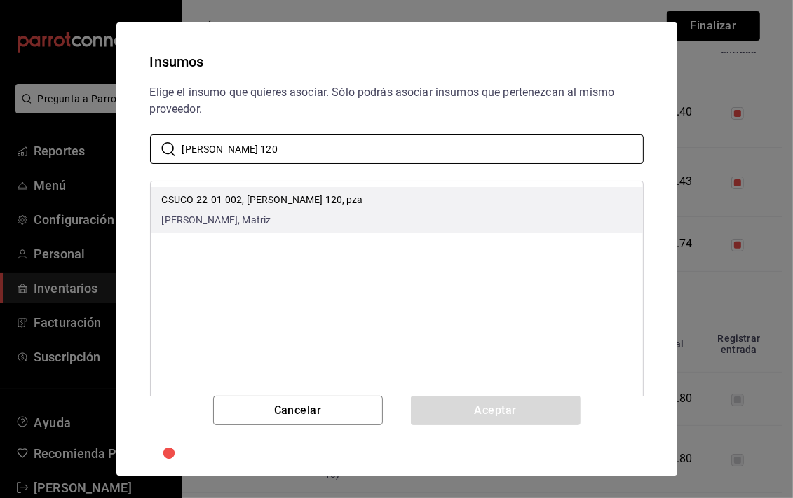
type input "[PERSON_NAME] 120"
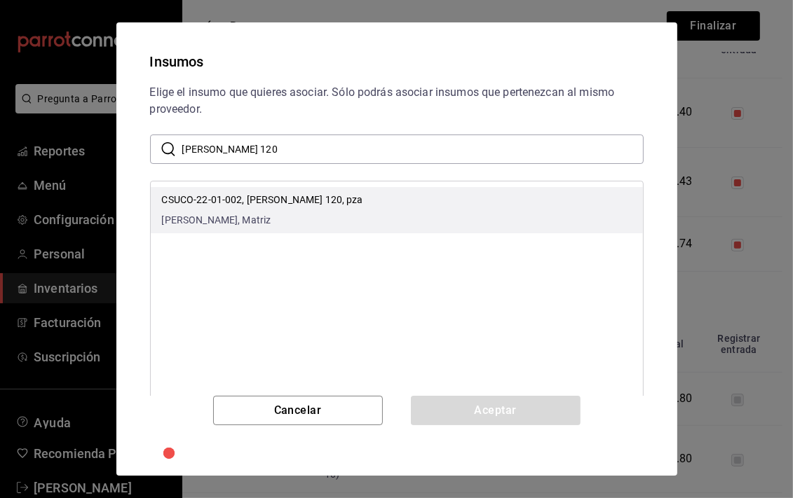
click at [369, 205] on li "CSUCO-22-01-002, Cono Vainilla 120, pza Cono de Vainilla, Matriz" at bounding box center [397, 210] width 492 height 46
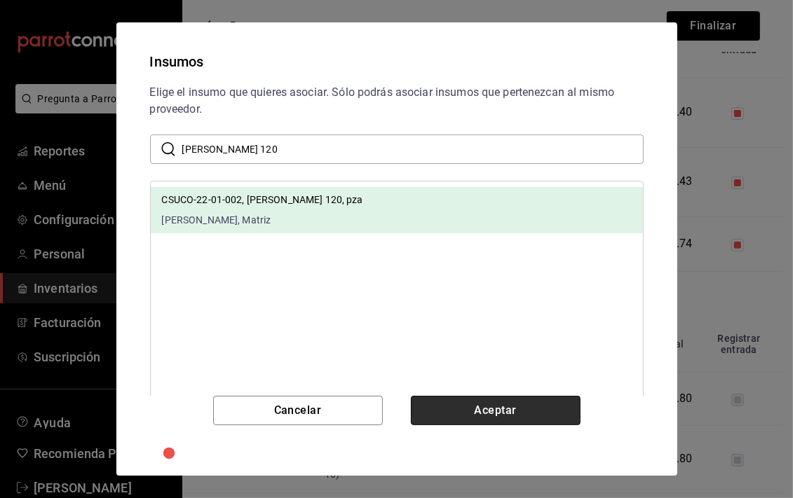
click at [438, 406] on button "Aceptar" at bounding box center [496, 410] width 170 height 29
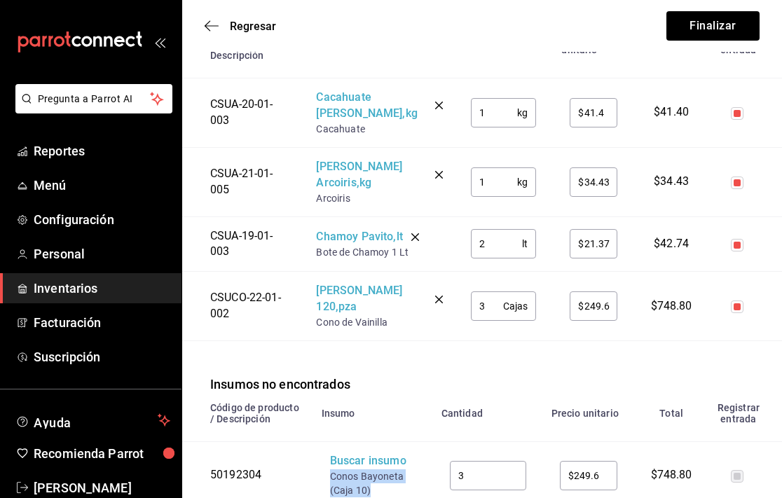
drag, startPoint x: 378, startPoint y: 475, endPoint x: 331, endPoint y: 461, distance: 49.0
click at [331, 470] on div "Conos Bayoneta (Caja 10)" at bounding box center [373, 484] width 86 height 28
copy div "Conos Bayoneta (Caja 10)"
click at [343, 453] on div "Buscar insumo" at bounding box center [373, 461] width 86 height 16
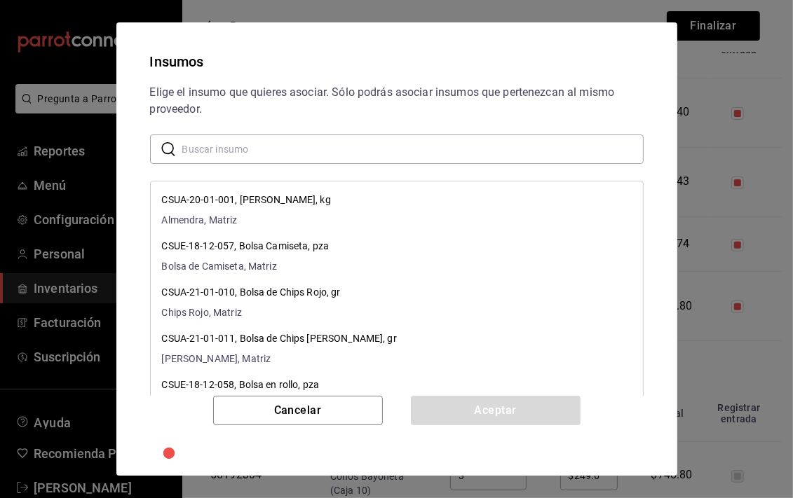
paste input "Conos Bayoneta (Caja 10)"
click at [390, 153] on input "Conos Bayoneta (Caja 10)" at bounding box center [412, 149] width 461 height 28
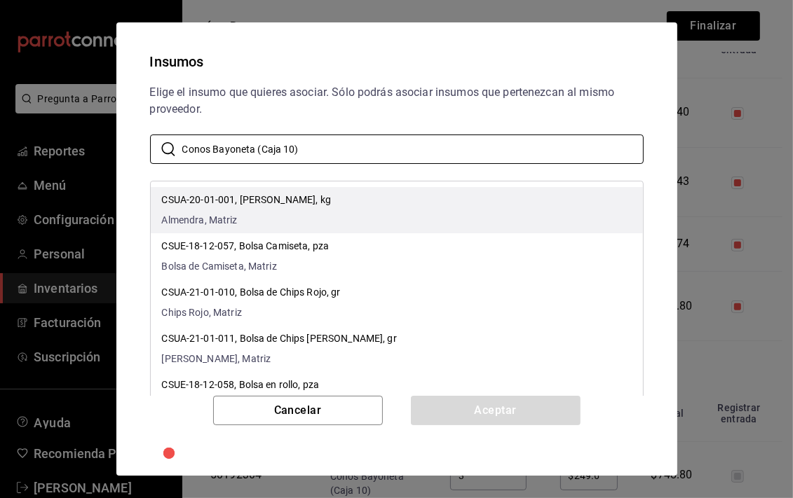
type input "Conos Bayoneta (Caja 10)"
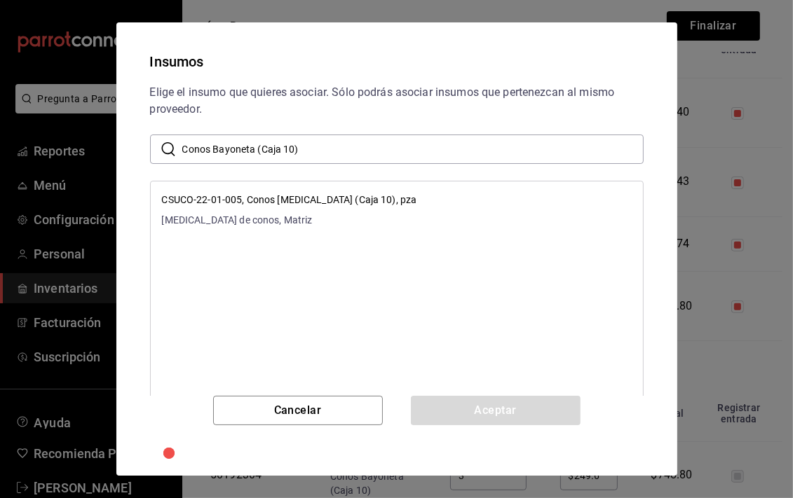
click at [359, 207] on div "CSUCO-22-01-005, Conos Bayoneta (Caja 10), pza Bayoneta de conos, Matriz" at bounding box center [289, 210] width 255 height 35
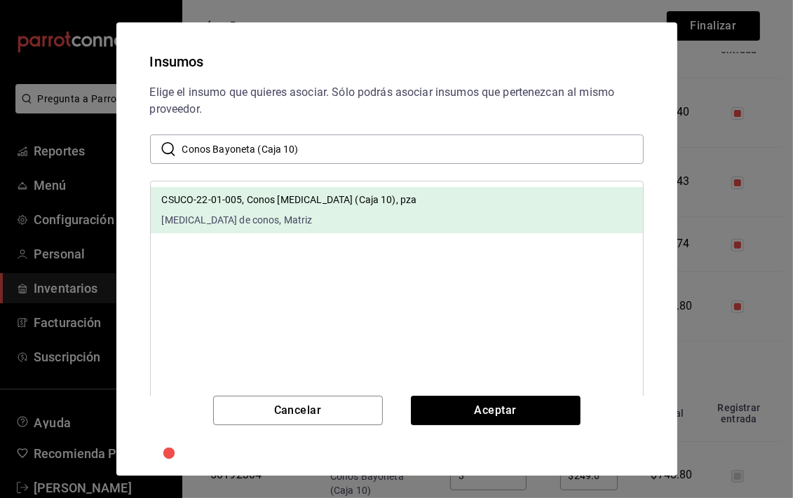
click at [359, 207] on div "CSUCO-22-01-005, Conos Bayoneta (Caja 10), pza Bayoneta de conos, Matriz" at bounding box center [289, 210] width 255 height 35
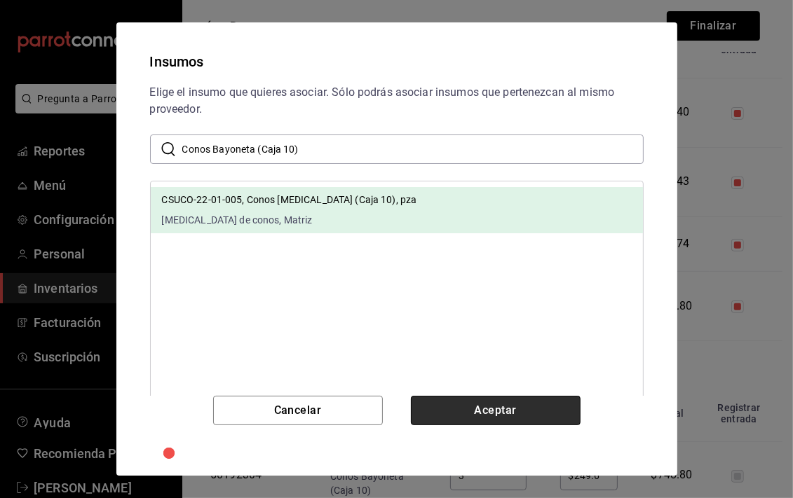
click at [423, 416] on button "Aceptar" at bounding box center [496, 410] width 170 height 29
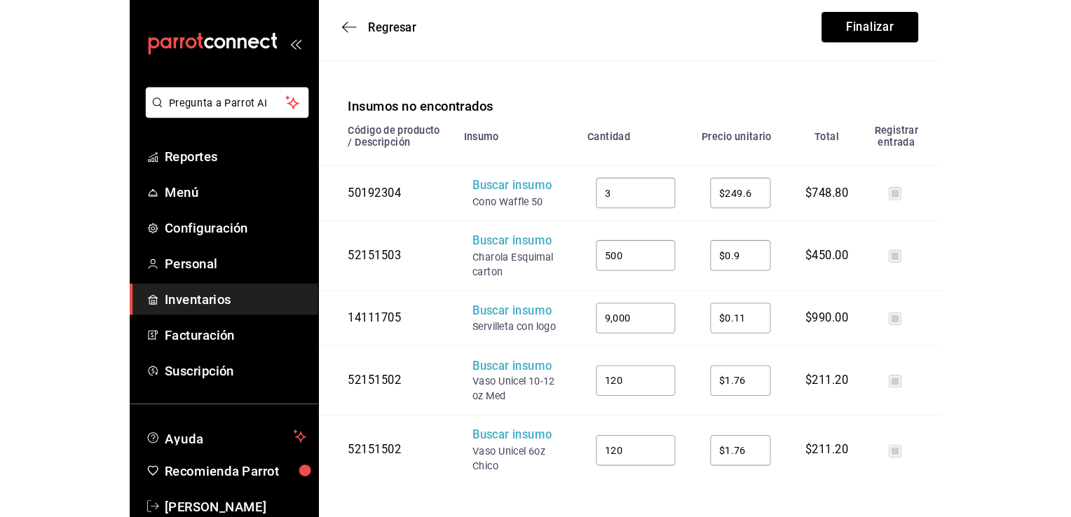
scroll to position [521, 0]
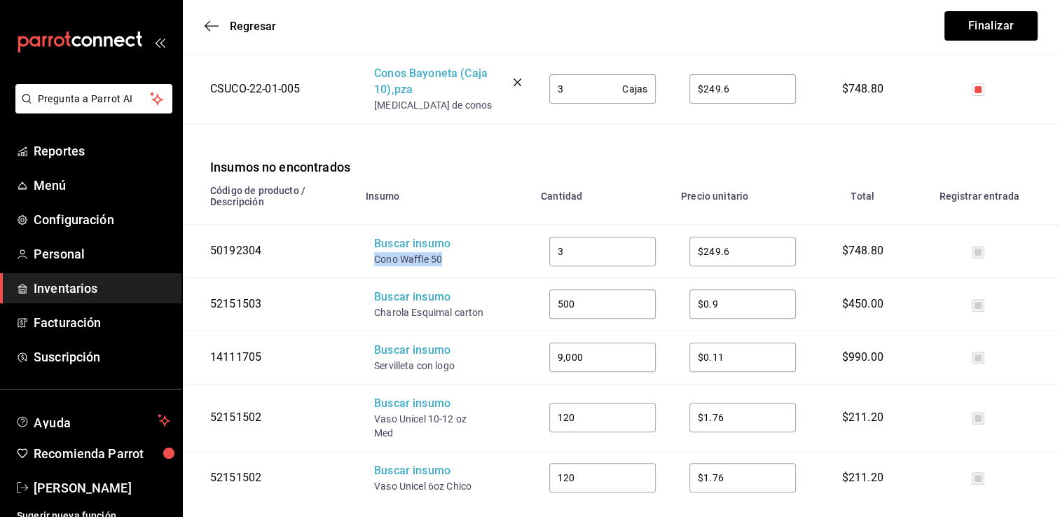
drag, startPoint x: 446, startPoint y: 226, endPoint x: 375, endPoint y: 225, distance: 70.8
click at [375, 252] on div "Cono Waffle 50" at bounding box center [430, 259] width 112 height 14
copy div "Cono Waffle 50"
click at [390, 236] on div "Buscar insumo" at bounding box center [430, 244] width 112 height 16
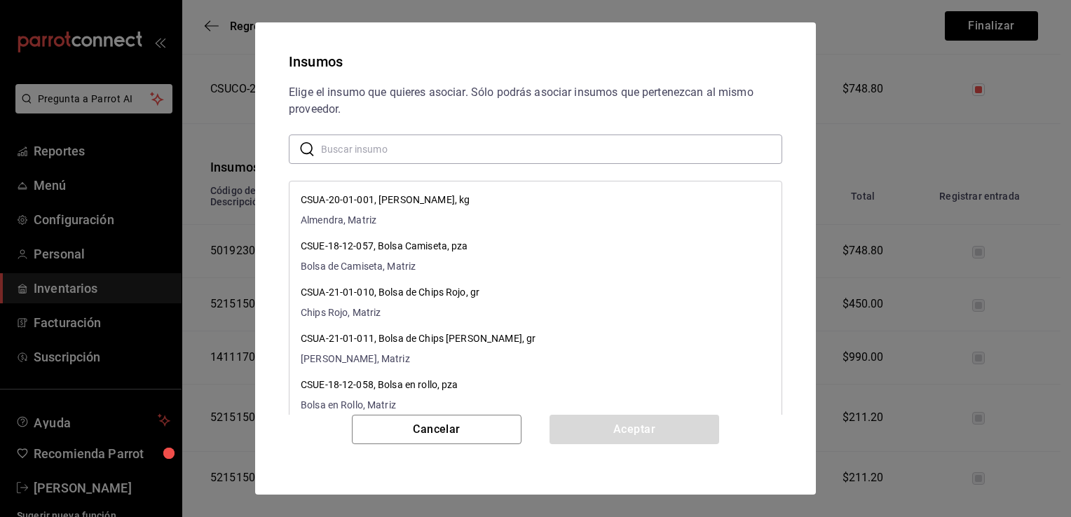
click at [429, 147] on input "text" at bounding box center [551, 149] width 461 height 28
paste input "Cono Waffle 50"
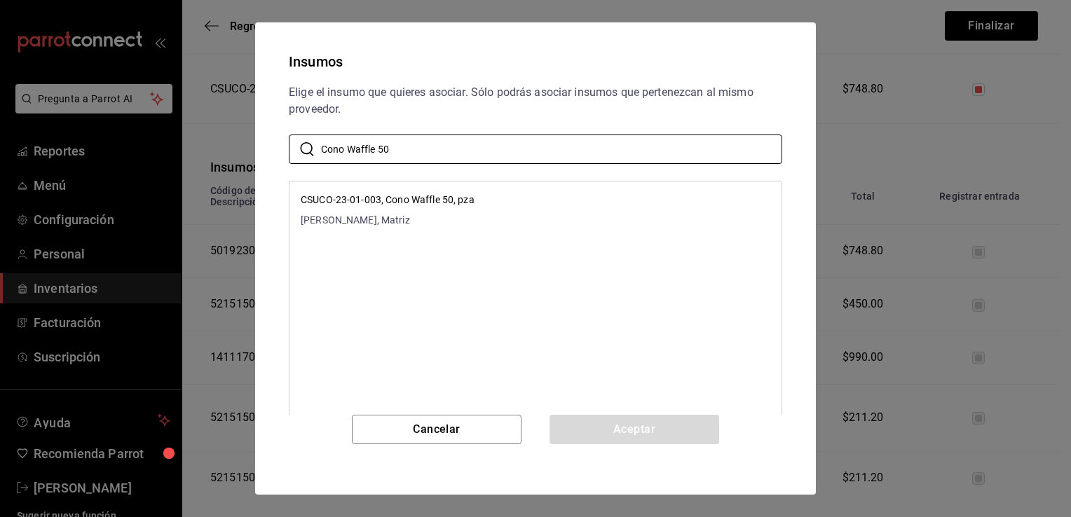
type input "Cono Waffle 50"
click at [488, 214] on li "CSUCO-23-01-003, Cono Waffle 50, pza Cono Waffle, Matriz" at bounding box center [535, 210] width 492 height 46
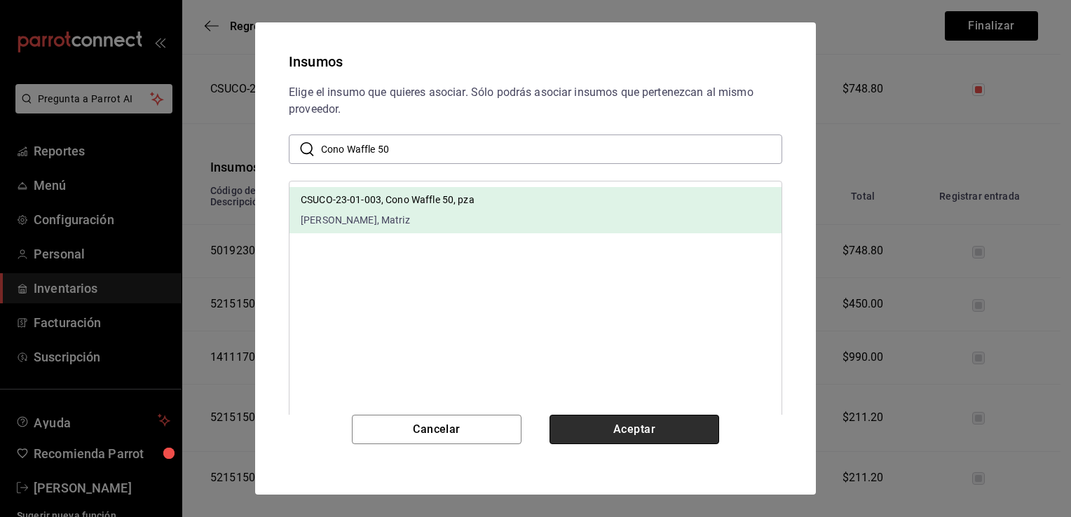
click at [575, 416] on button "Aceptar" at bounding box center [634, 429] width 170 height 29
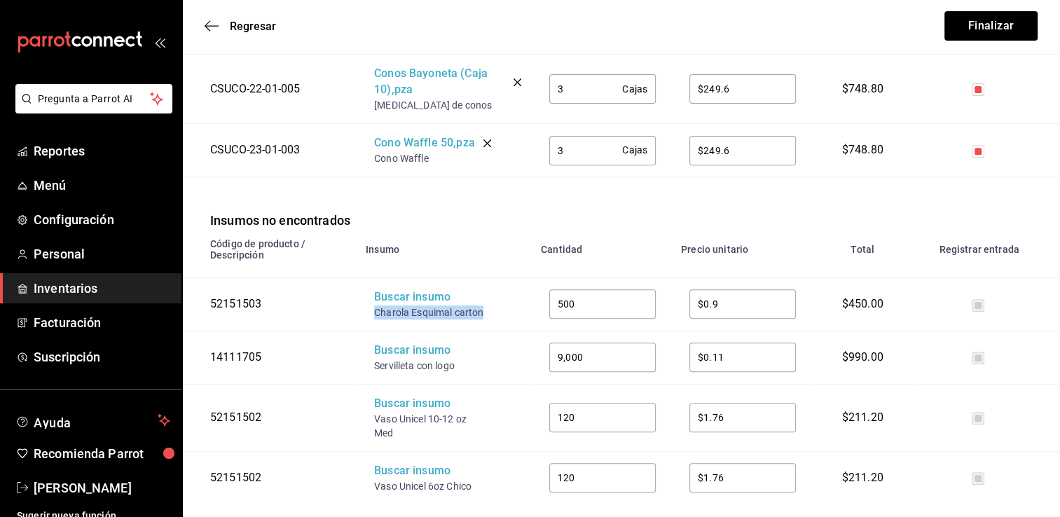
drag, startPoint x: 486, startPoint y: 283, endPoint x: 373, endPoint y: 276, distance: 113.0
click at [373, 278] on td "Buscar insumo Charola Esquimal carton" at bounding box center [444, 304] width 175 height 53
copy div "Charola Esquimal carton"
click at [384, 289] on div "Buscar insumo" at bounding box center [430, 297] width 112 height 16
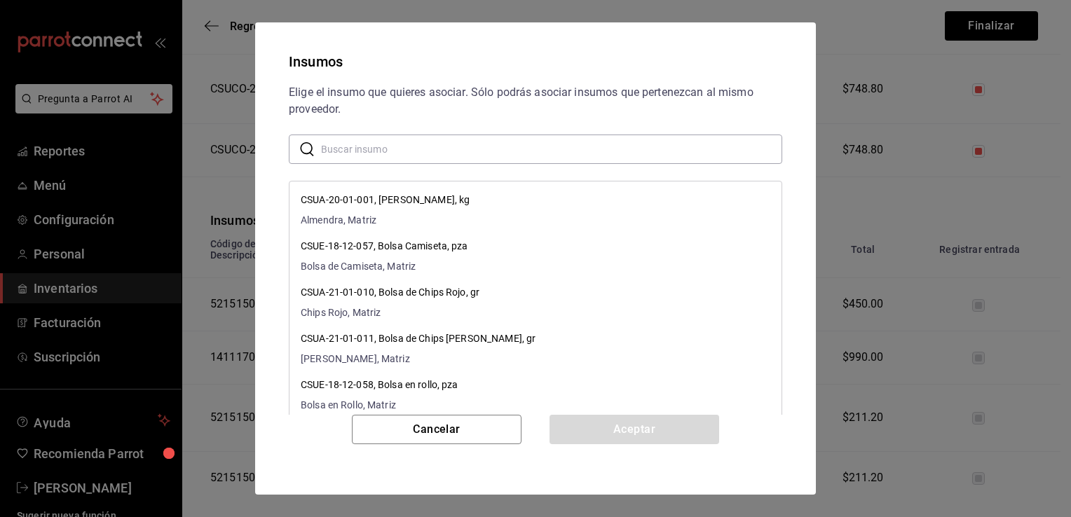
click at [425, 143] on input "text" at bounding box center [551, 149] width 461 height 28
paste input "Charola Esquimal carton"
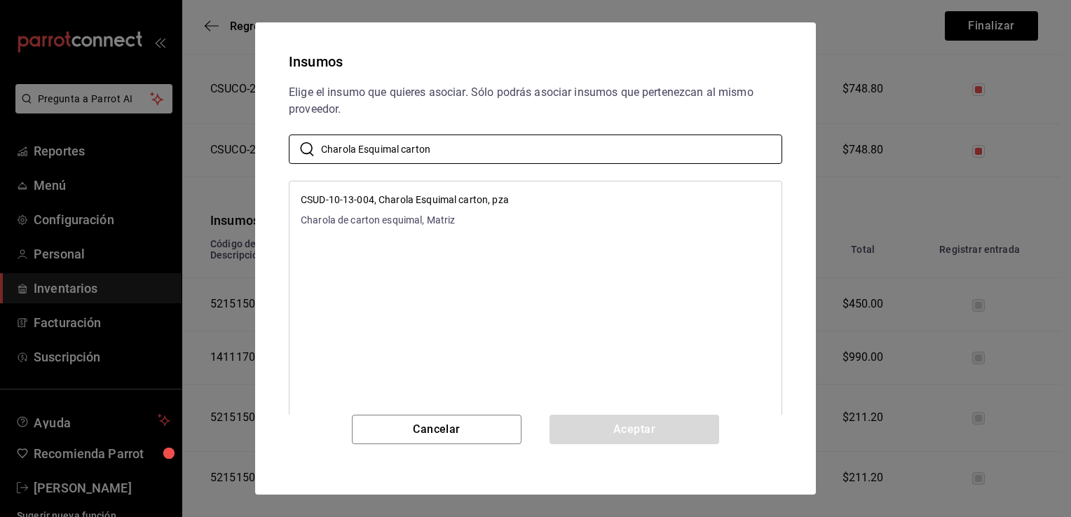
type input "Charola Esquimal carton"
click at [474, 204] on p "CSUD-10-13-004, Charola Esquimal carton, pza" at bounding box center [405, 200] width 208 height 15
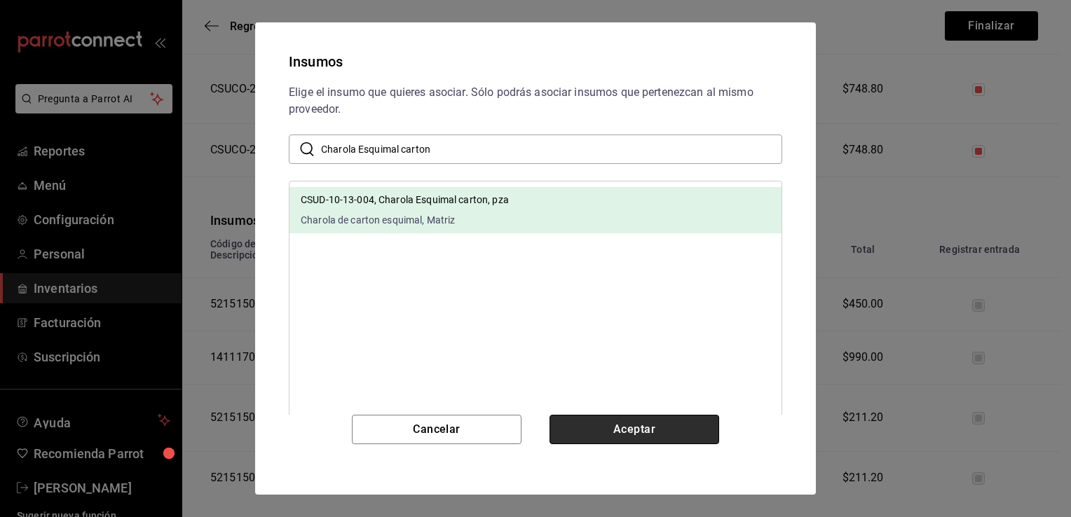
click at [617, 439] on button "Aceptar" at bounding box center [634, 429] width 170 height 29
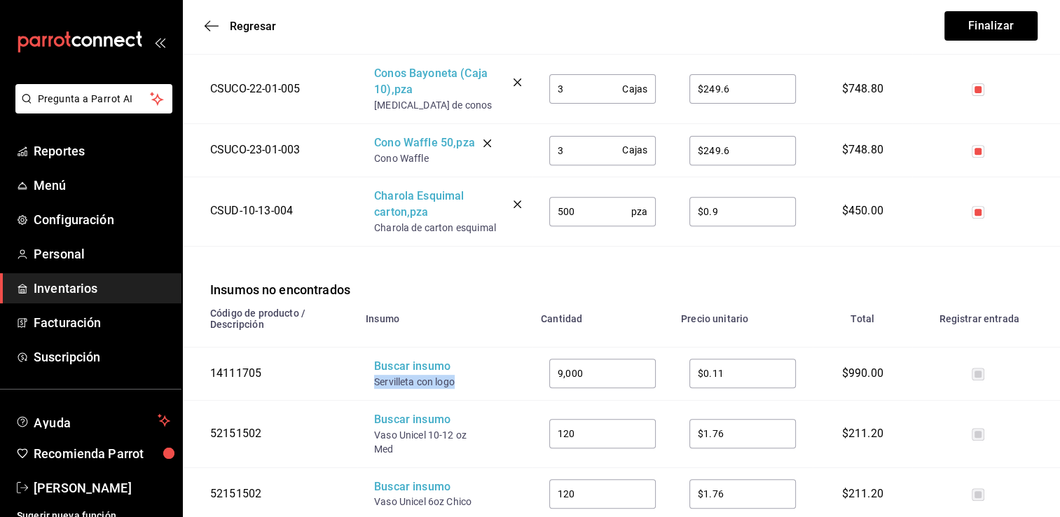
drag, startPoint x: 465, startPoint y: 349, endPoint x: 374, endPoint y: 347, distance: 91.1
click at [374, 375] on div "Servilleta con logo" at bounding box center [430, 382] width 112 height 14
copy div "Servilleta con logo"
click at [390, 359] on div "Buscar insumo" at bounding box center [430, 367] width 112 height 16
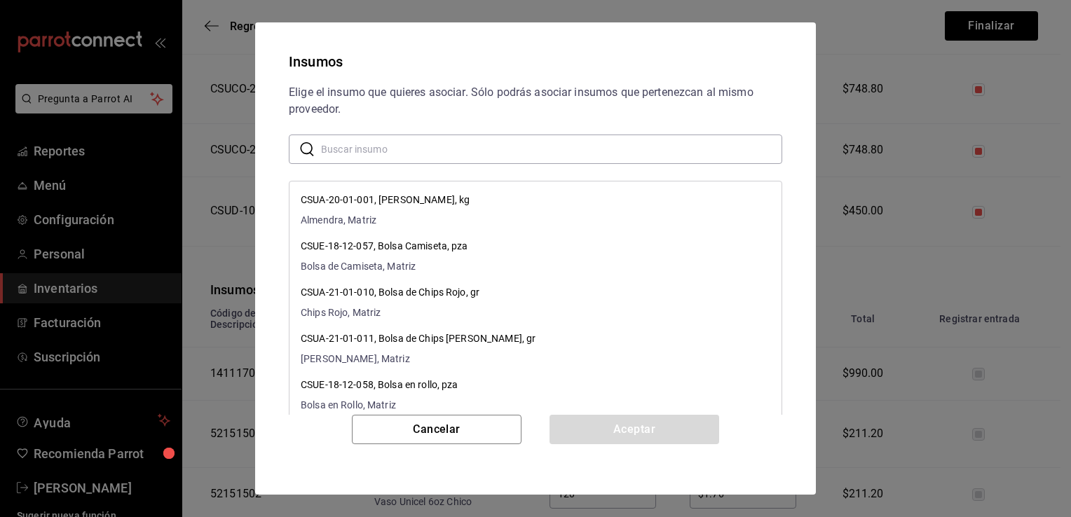
click at [473, 153] on input "text" at bounding box center [551, 149] width 461 height 28
paste input "Servilleta con logo"
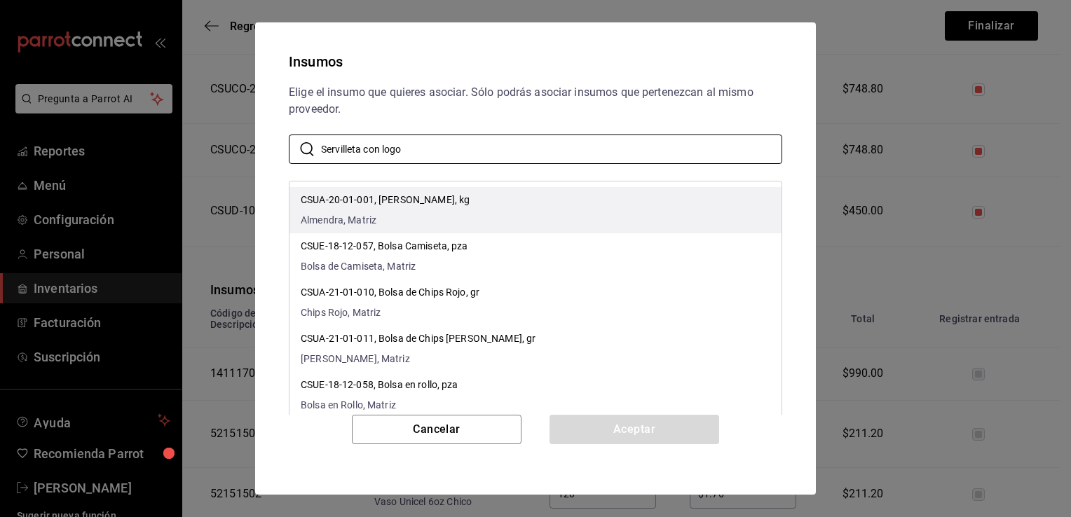
type input "Servilleta con logo"
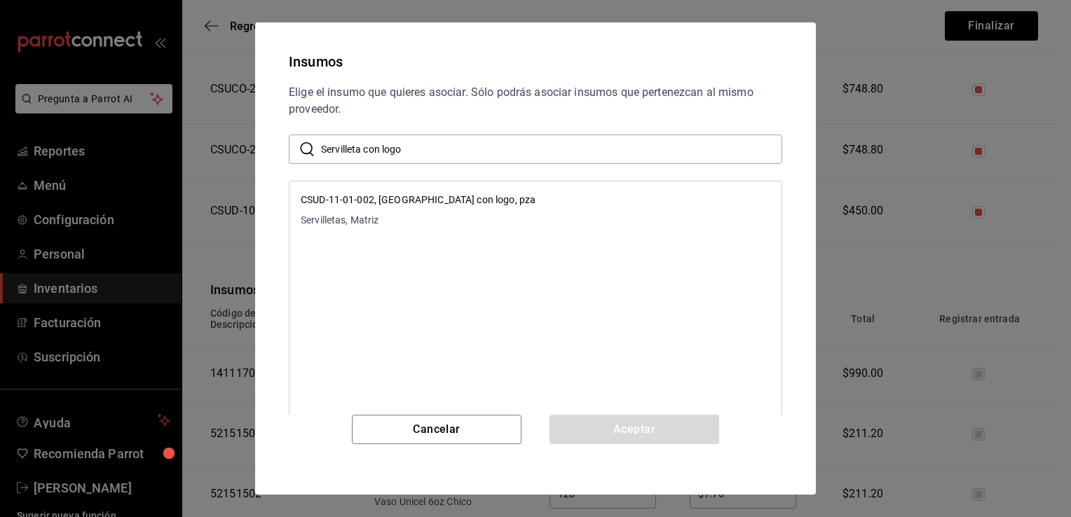
click at [507, 205] on li "CSUD-11-01-002, Servilleta con logo, pza Servilletas, Matriz" at bounding box center [535, 210] width 492 height 46
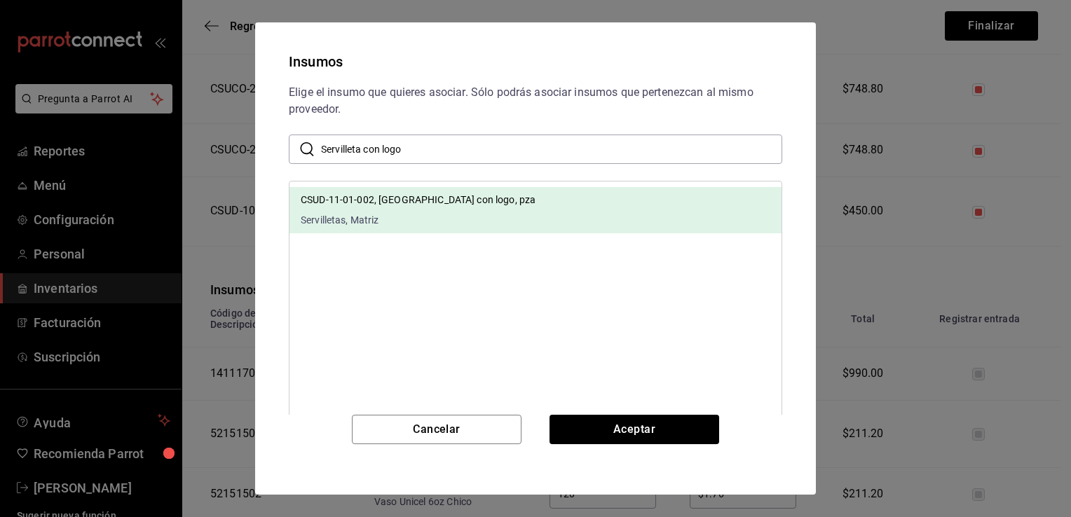
click at [507, 205] on li "CSUD-11-01-002, Servilleta con logo, pza Servilletas, Matriz" at bounding box center [535, 210] width 492 height 46
click at [602, 425] on button "Aceptar" at bounding box center [634, 429] width 170 height 29
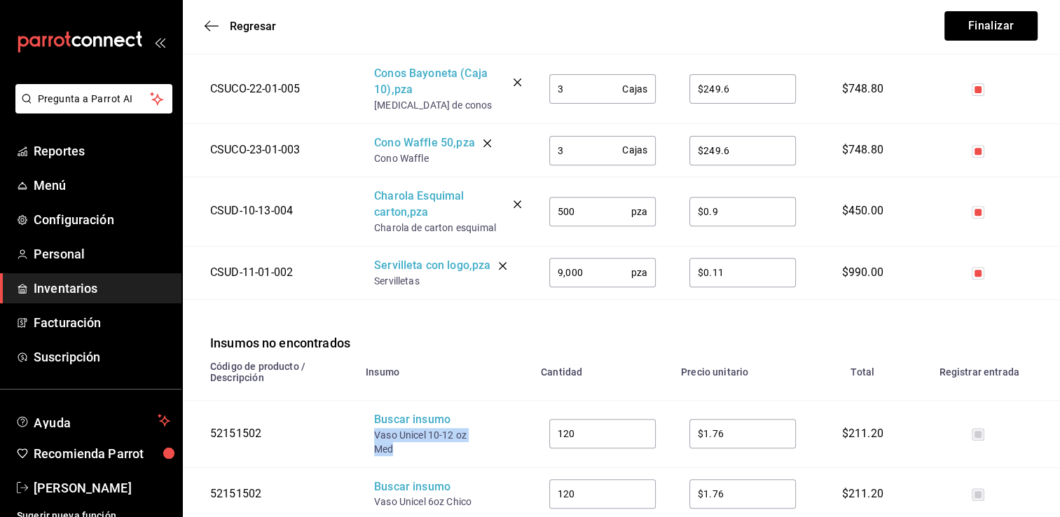
drag, startPoint x: 395, startPoint y: 414, endPoint x: 371, endPoint y: 402, distance: 27.0
click at [371, 402] on td "Buscar insumo Vaso Unicel 10-12 oz Med" at bounding box center [444, 433] width 175 height 67
copy div "Vaso Unicel 10-12 oz Med"
click at [393, 412] on div "Buscar insumo" at bounding box center [430, 420] width 112 height 16
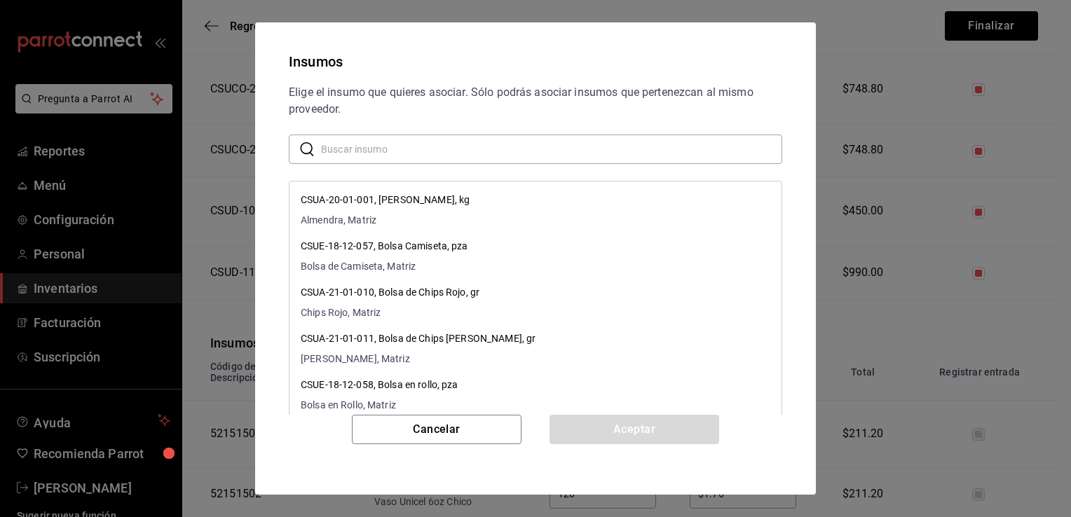
click at [425, 155] on input "text" at bounding box center [551, 149] width 461 height 28
paste input "Vaso Unicel 10-12 oz Med"
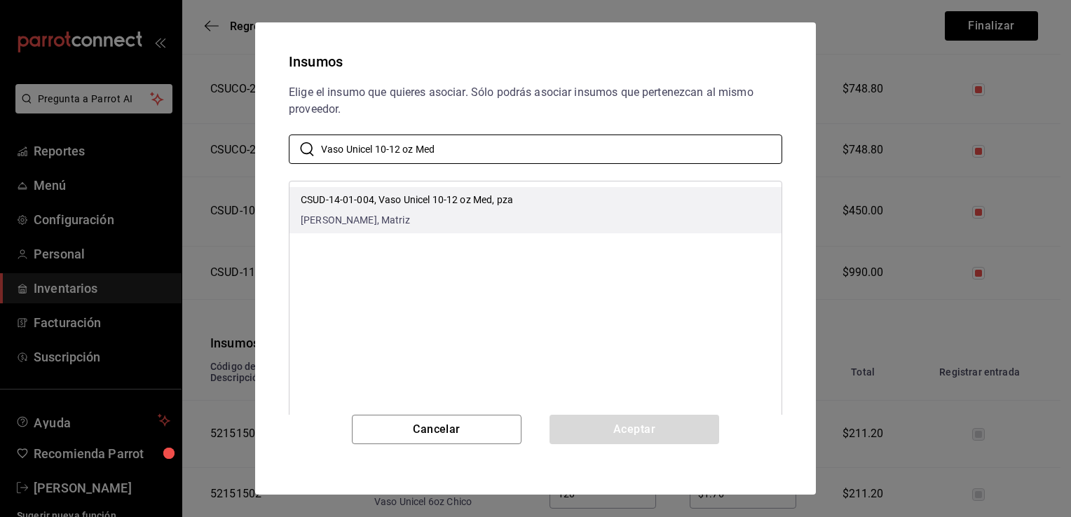
type input "Vaso Unicel 10-12 oz Med"
click at [478, 200] on p "CSUD-14-01-004, Vaso Unicel 10-12 oz Med, pza" at bounding box center [407, 200] width 212 height 15
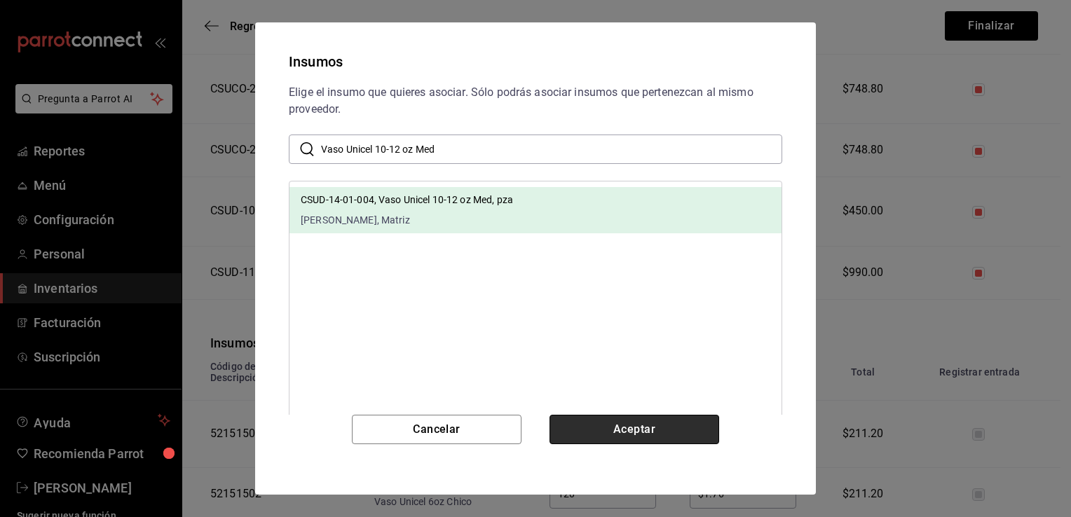
click at [608, 425] on button "Aceptar" at bounding box center [634, 429] width 170 height 29
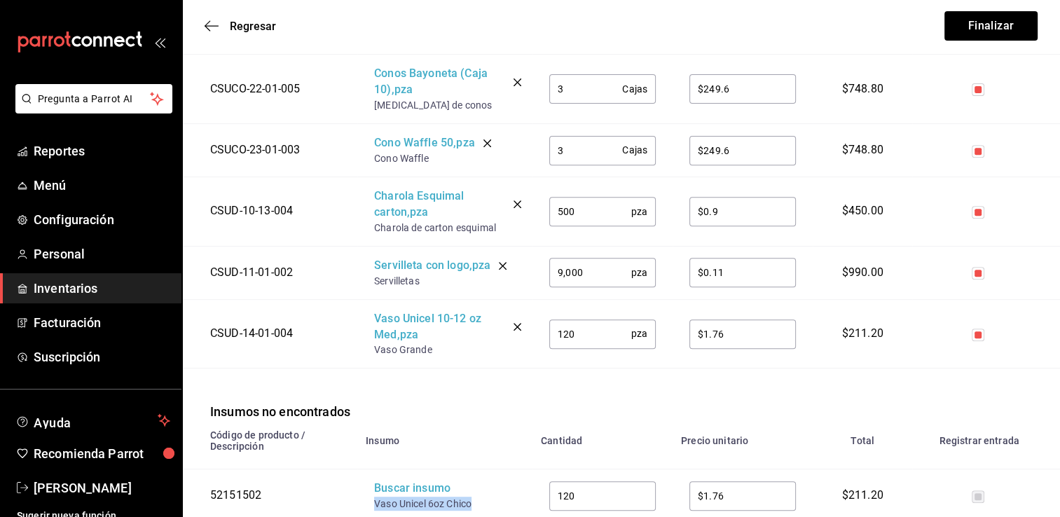
drag, startPoint x: 479, startPoint y: 474, endPoint x: 373, endPoint y: 469, distance: 106.7
click at [373, 470] on td "Buscar insumo Vaso Unicel 6oz Chico" at bounding box center [444, 496] width 175 height 53
copy div "Vaso Unicel 6oz Chico"
click at [381, 481] on div "Buscar insumo" at bounding box center [430, 489] width 112 height 16
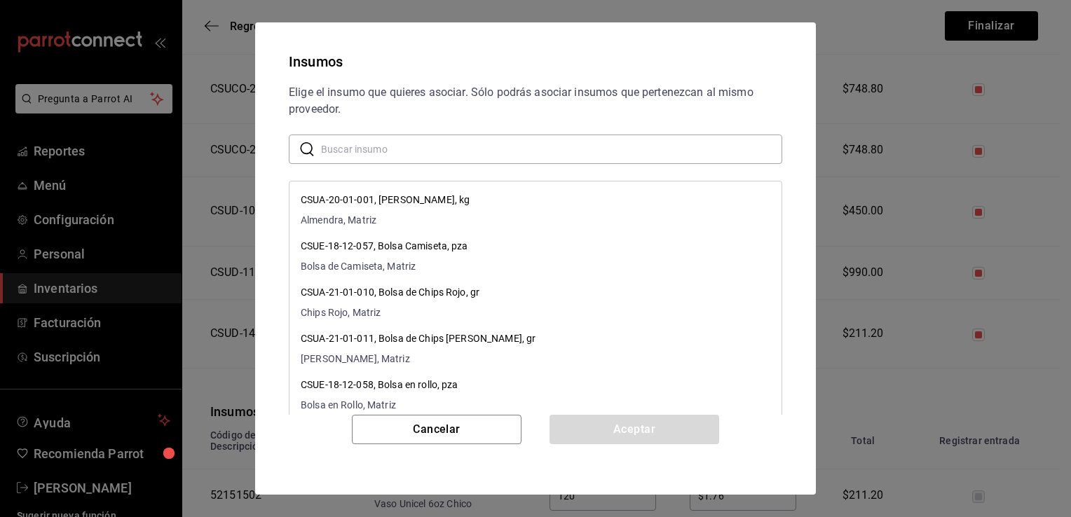
click at [538, 153] on input "text" at bounding box center [551, 149] width 461 height 28
paste input "Vaso Unicel 6oz Chico"
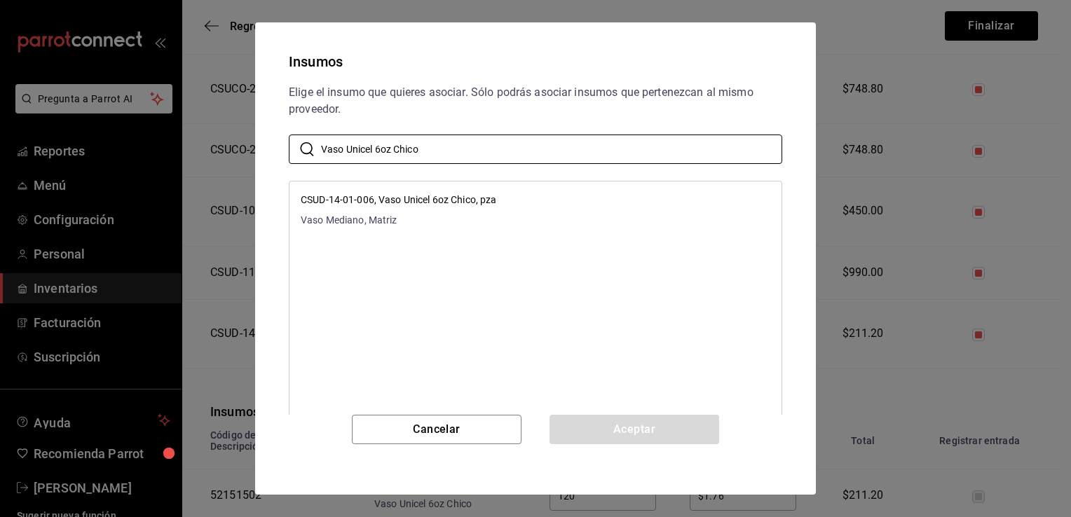
type input "Vaso Unicel 6oz Chico"
click at [535, 198] on li "CSUD-14-01-006, Vaso Unicel 6oz Chico, pza Vaso Mediano, Matriz" at bounding box center [535, 210] width 492 height 46
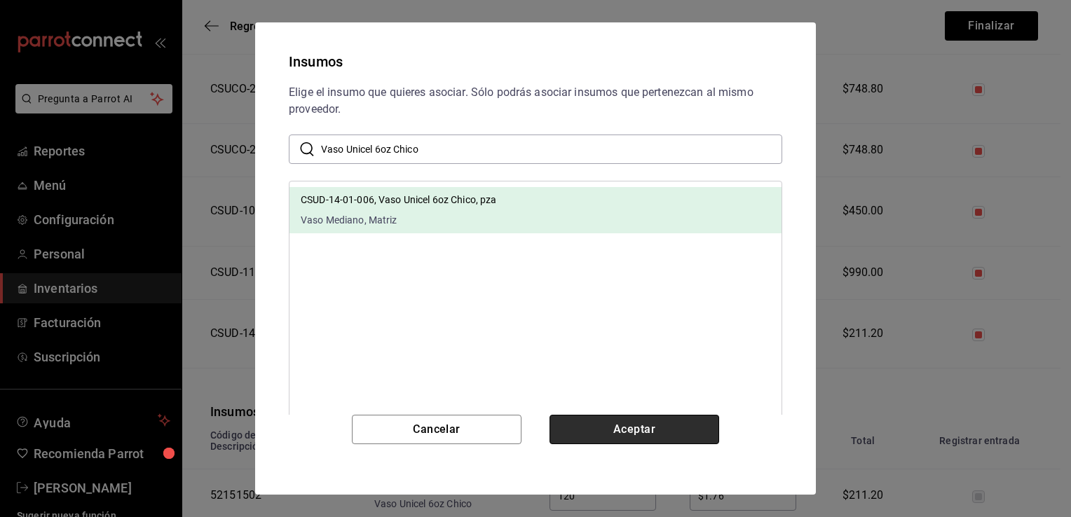
click at [605, 428] on button "Aceptar" at bounding box center [634, 429] width 170 height 29
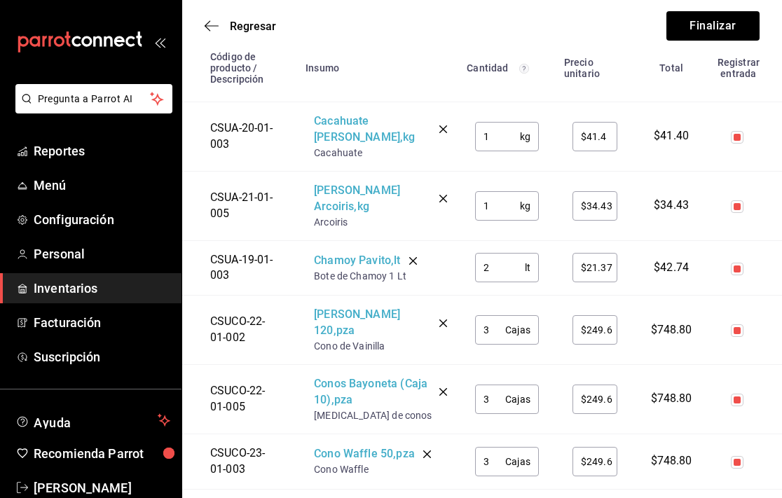
scroll to position [252, 0]
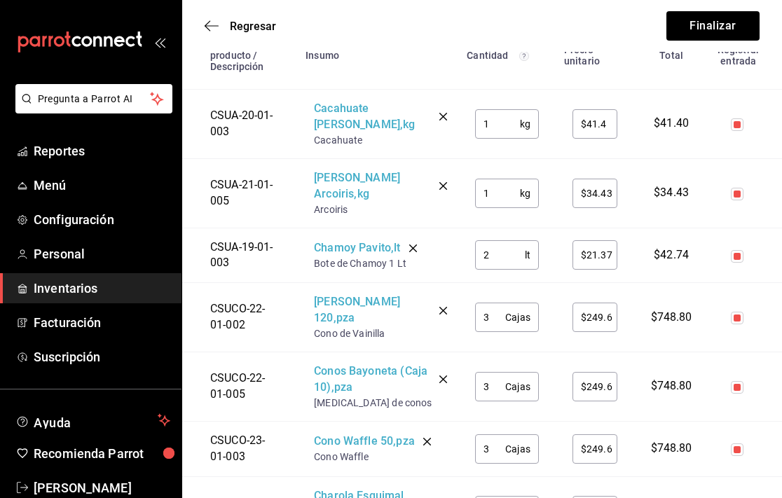
click at [495, 125] on input "1" at bounding box center [497, 124] width 44 height 28
click at [491, 179] on input "1" at bounding box center [497, 193] width 44 height 28
type input "$34.43"
click at [497, 241] on input "2" at bounding box center [499, 255] width 49 height 28
click at [496, 303] on input "3" at bounding box center [490, 317] width 30 height 28
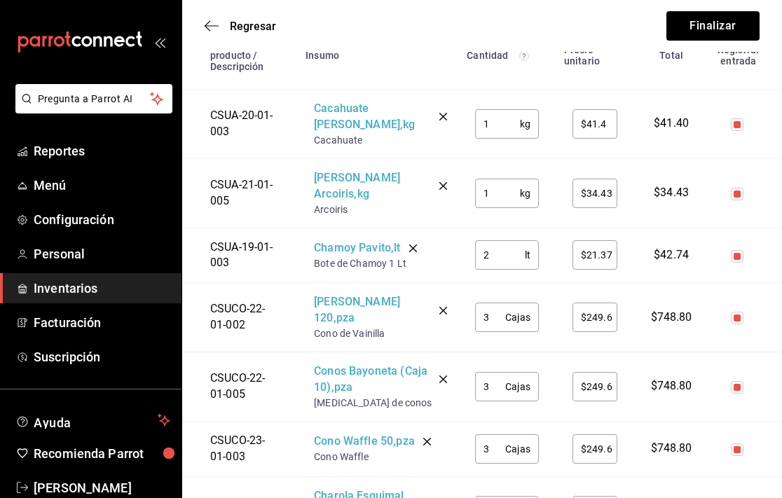
click at [498, 373] on input "3" at bounding box center [490, 387] width 30 height 28
type input "2"
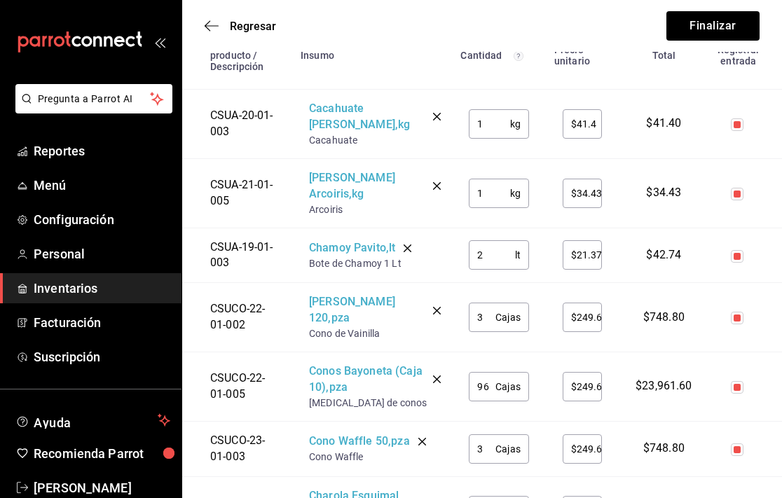
type input "96"
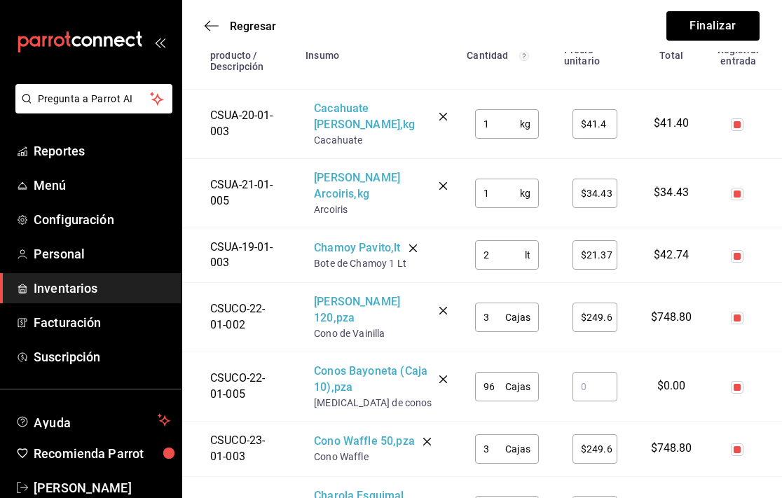
click at [498, 373] on input "96" at bounding box center [490, 387] width 30 height 28
type input "9"
type input "3"
type input "2"
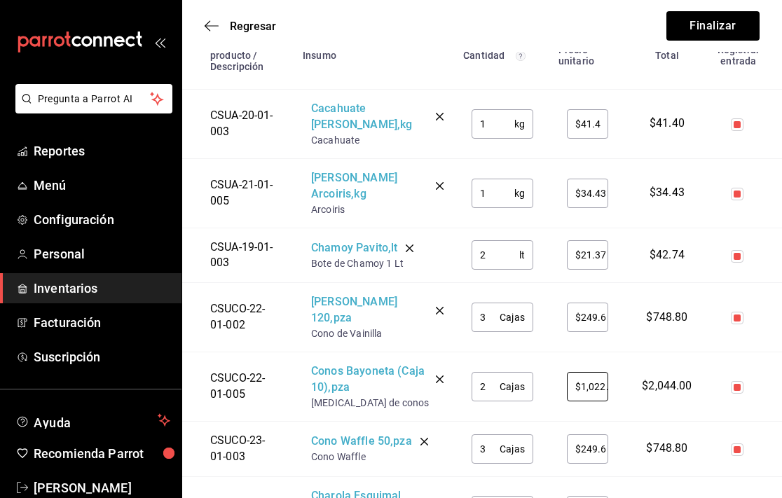
scroll to position [0, 5]
type input "$1,022.4"
click at [505, 434] on div "3 Cajas ​" at bounding box center [503, 448] width 62 height 29
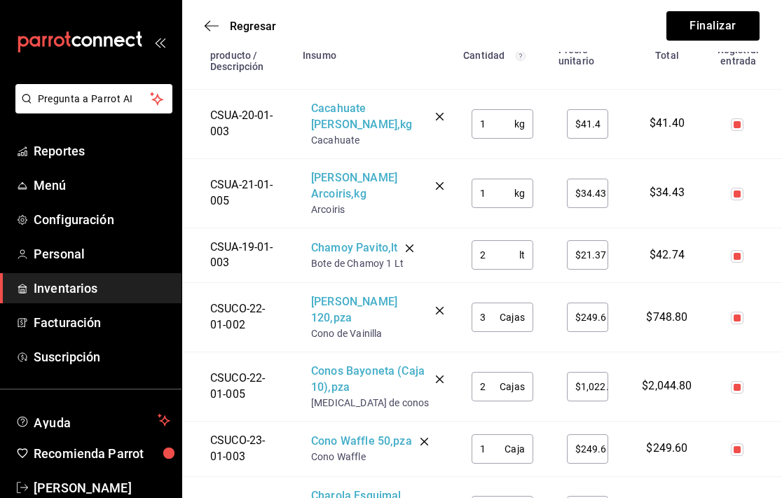
type input "1"
type input "$225.60"
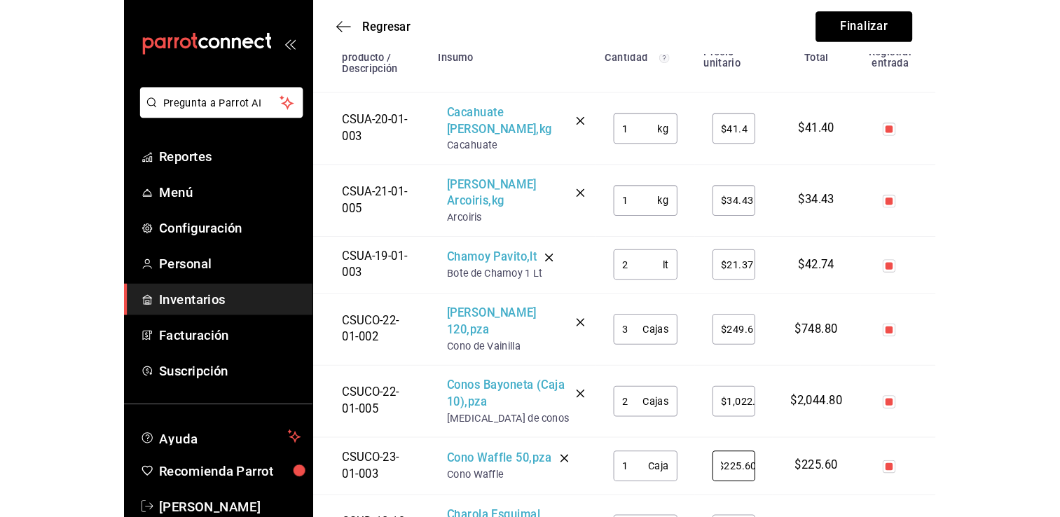
scroll to position [0, 0]
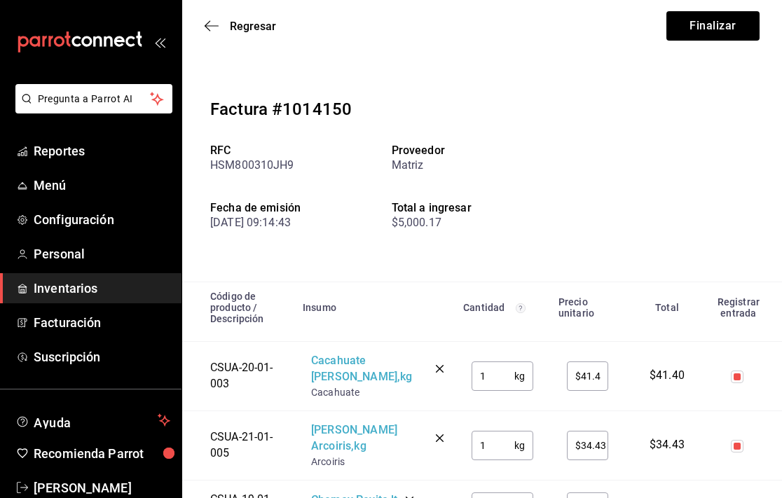
click at [629, 167] on div "Factura #1014150 RFC HSM800310JH9 Proveedor Matriz Fecha de emisión 26/08/25 09…" at bounding box center [482, 172] width 600 height 219
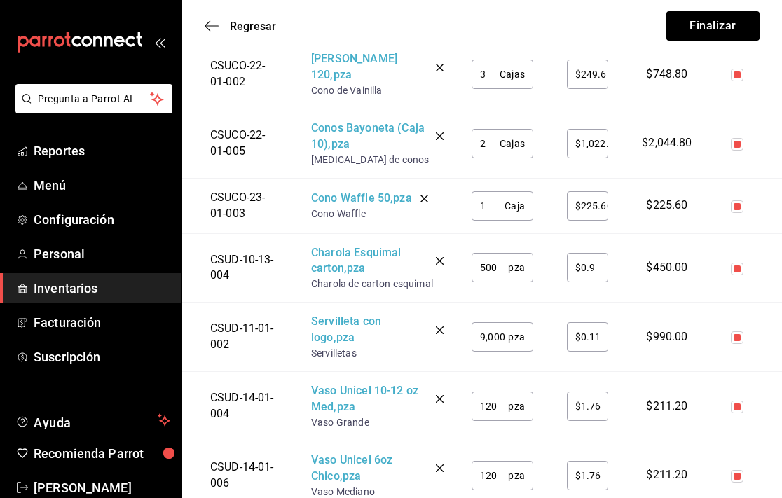
scroll to position [509, 0]
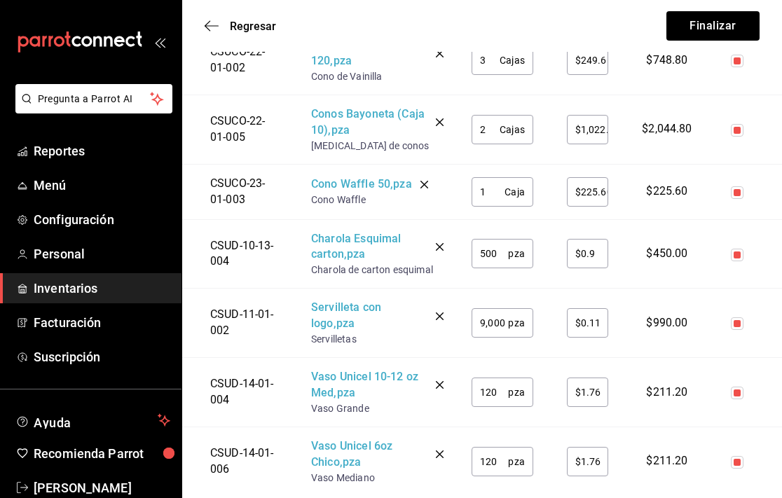
click at [591, 448] on input "$1.76" at bounding box center [587, 462] width 41 height 28
type input "$1.7"
type input "$225.6"
type input "$1.7"
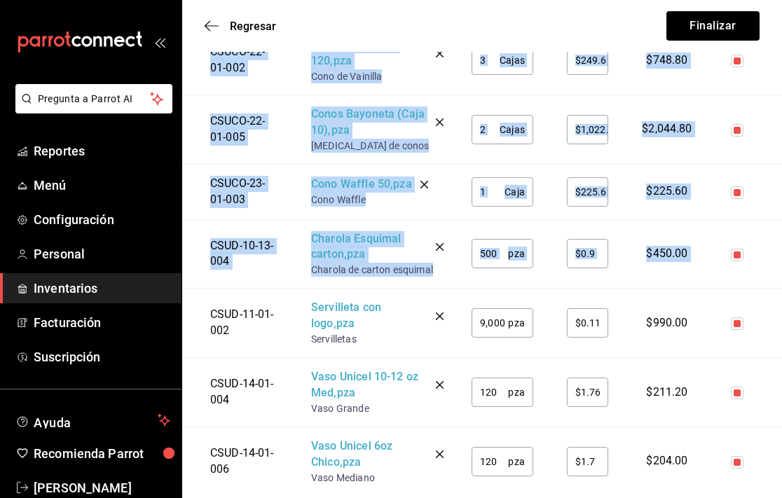
drag, startPoint x: 774, startPoint y: 197, endPoint x: 789, endPoint y: 198, distance: 14.7
click at [781, 198] on html "Pregunta a Parrot AI Reportes Menú Configuración Personal Inventarios Facturaci…" at bounding box center [391, 16] width 782 height 1050
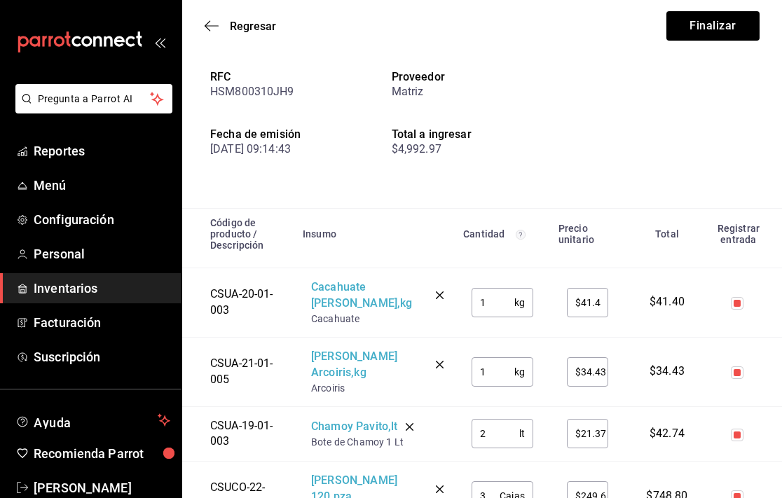
click at [570, 141] on div "$4,992.97" at bounding box center [483, 149] width 182 height 17
click at [704, 30] on button "Finalizar" at bounding box center [712, 25] width 93 height 29
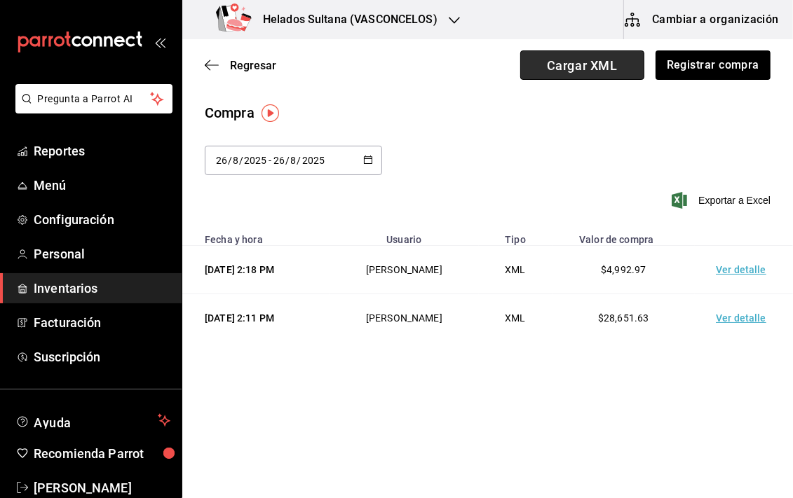
click at [589, 64] on span "Cargar XML" at bounding box center [582, 64] width 124 height 29
click at [0, 0] on input "Cargar XML" at bounding box center [0, 0] width 0 height 0
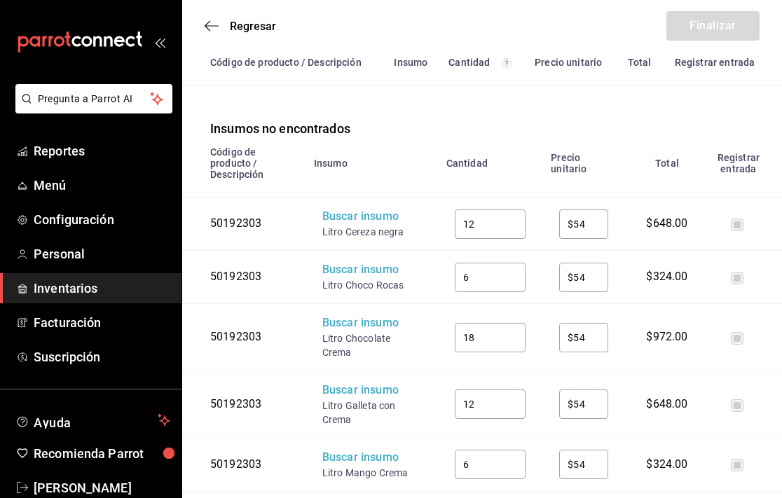
scroll to position [238, 0]
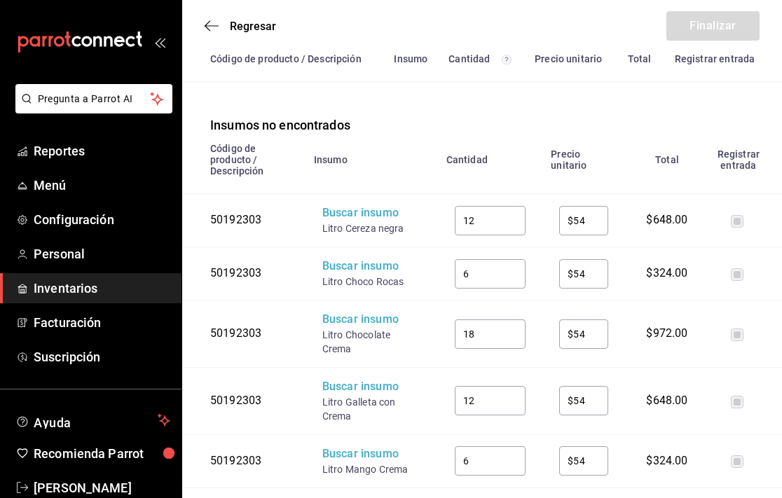
click at [474, 260] on input "6" at bounding box center [490, 274] width 71 height 28
click at [479, 320] on input "18" at bounding box center [490, 334] width 71 height 28
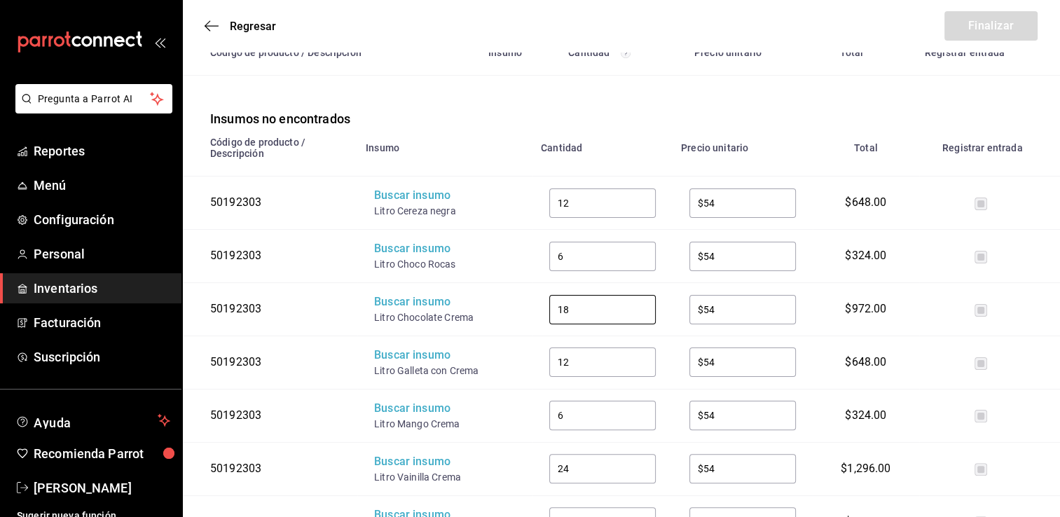
scroll to position [236, 0]
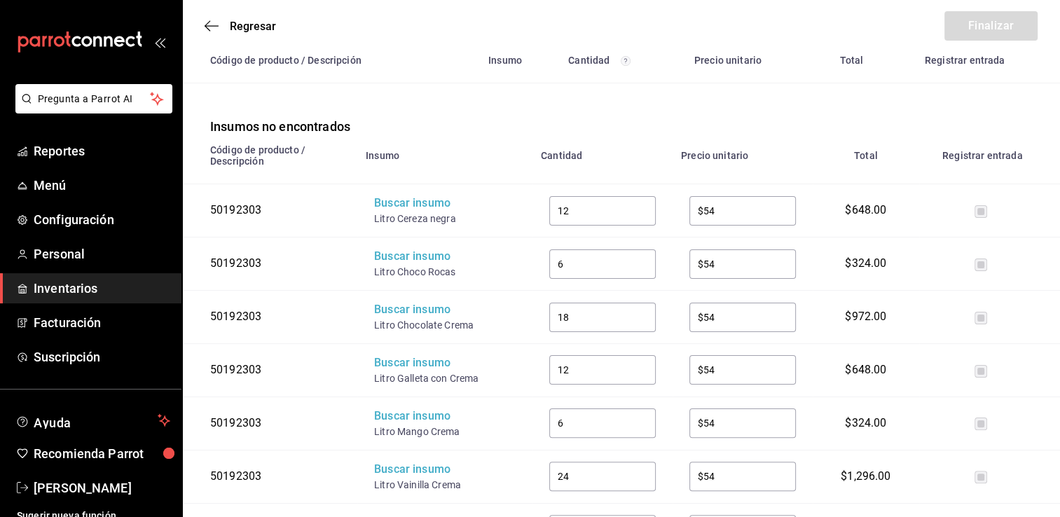
click at [781, 109] on div "Insumos no encontrados" at bounding box center [621, 109] width 878 height 53
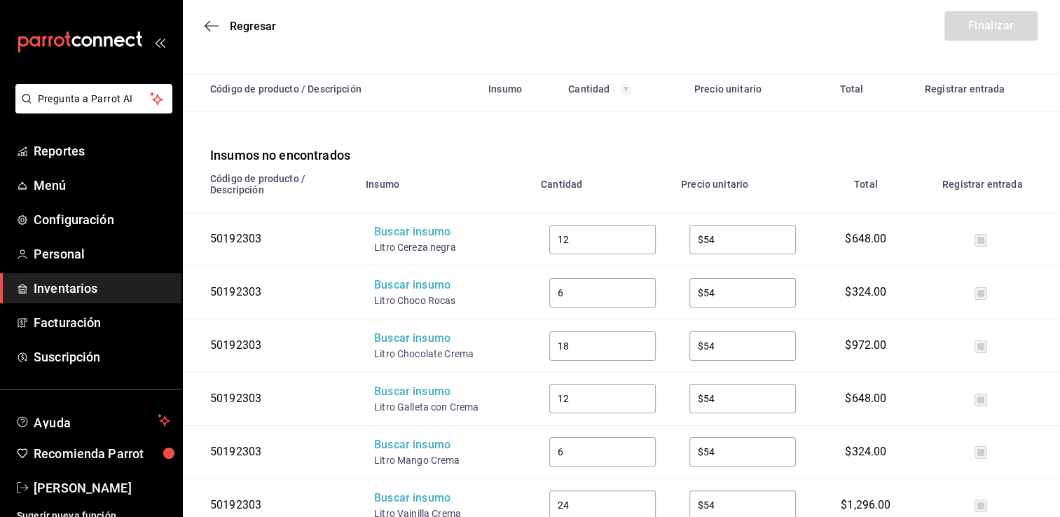
scroll to position [221, 0]
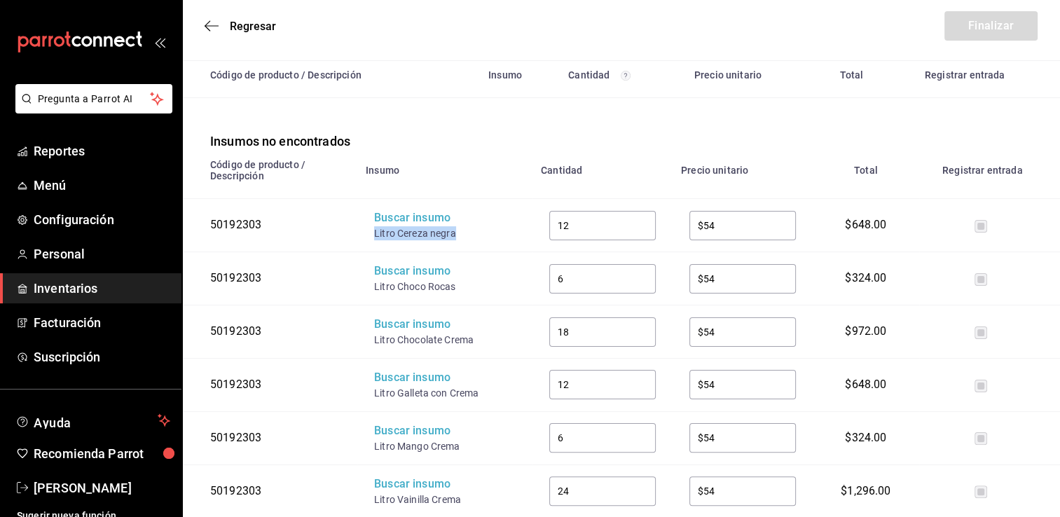
drag, startPoint x: 456, startPoint y: 236, endPoint x: 367, endPoint y: 242, distance: 88.5
click at [367, 242] on td "Buscar insumo Litro Cereza negra" at bounding box center [444, 225] width 175 height 53
click at [732, 127] on div "Insumos no encontrados" at bounding box center [621, 124] width 878 height 53
drag, startPoint x: 457, startPoint y: 238, endPoint x: 371, endPoint y: 242, distance: 85.6
click at [371, 242] on td "Buscar insumo Litro Cereza negra" at bounding box center [444, 225] width 175 height 53
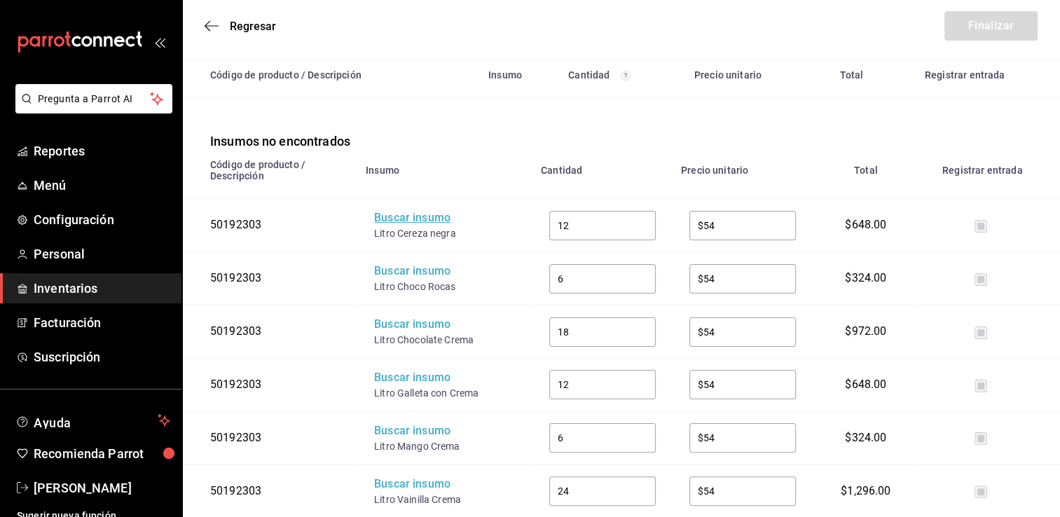
click at [396, 226] on div "Buscar insumo" at bounding box center [430, 218] width 112 height 16
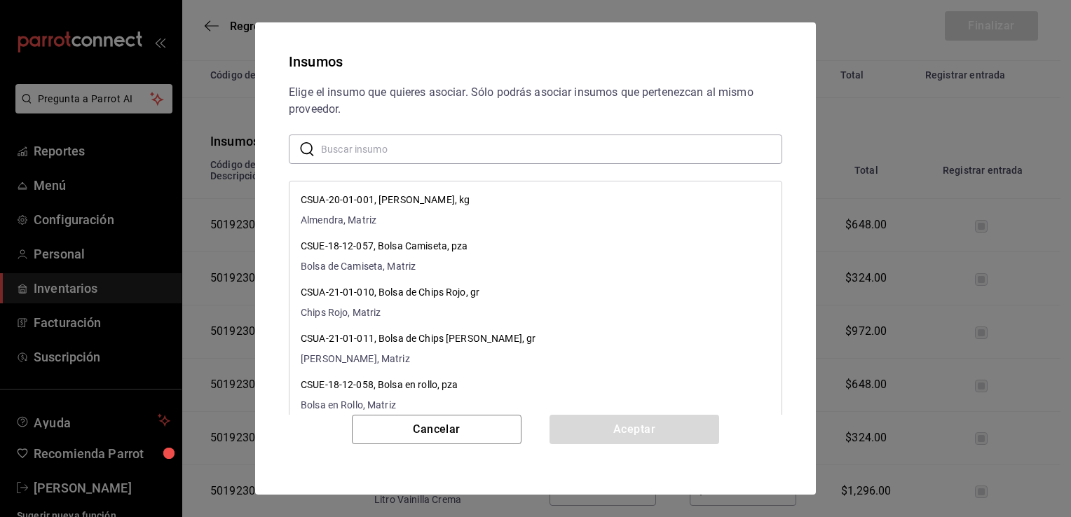
click at [463, 155] on input "text" at bounding box center [551, 149] width 461 height 28
paste input "Litro Cereza negra"
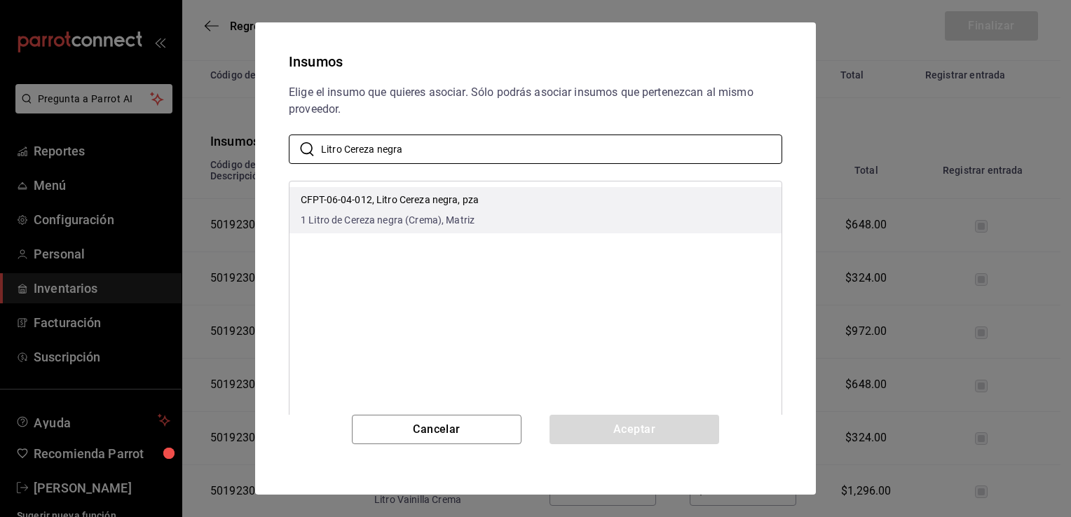
type input "Litro Cereza negra"
click at [494, 219] on li "CFPT-06-04-012, Litro Cereza negra, pza 1 Litro de Cereza negra (Crema), Matriz" at bounding box center [535, 210] width 492 height 46
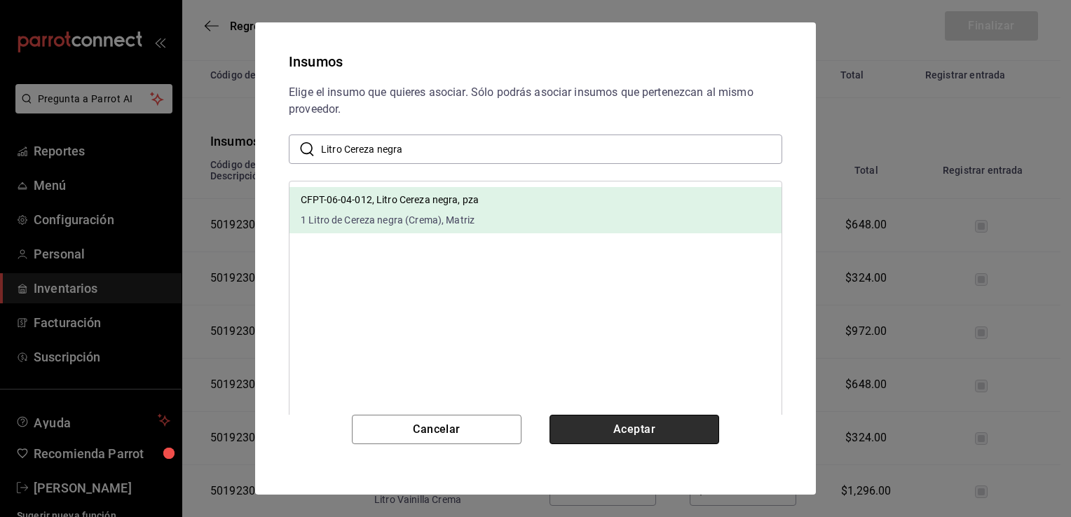
click at [629, 431] on button "Aceptar" at bounding box center [634, 429] width 170 height 29
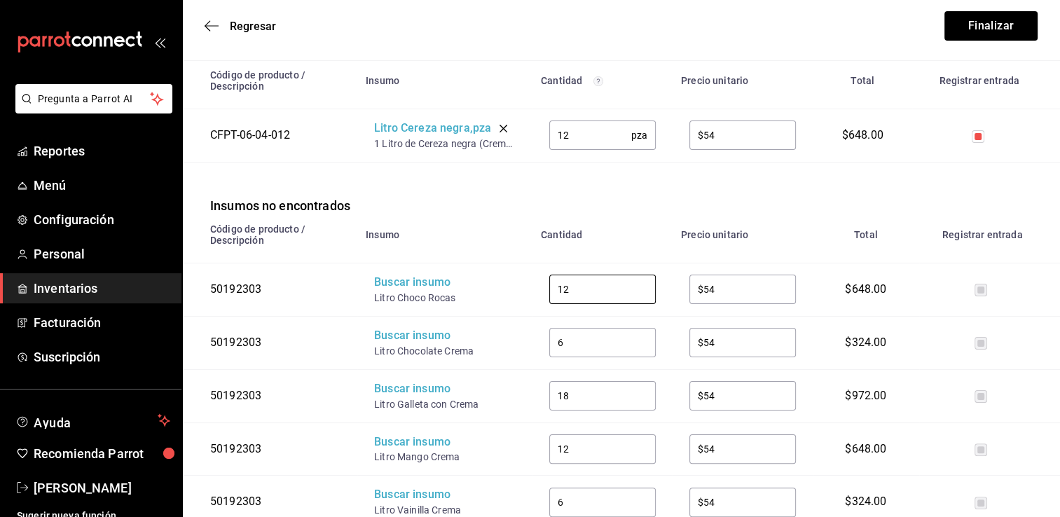
drag, startPoint x: 610, startPoint y: 286, endPoint x: 527, endPoint y: 259, distance: 87.5
type input "6"
drag, startPoint x: 460, startPoint y: 298, endPoint x: 374, endPoint y: 305, distance: 85.8
click at [374, 305] on div "Litro Choco Rocas" at bounding box center [430, 298] width 112 height 14
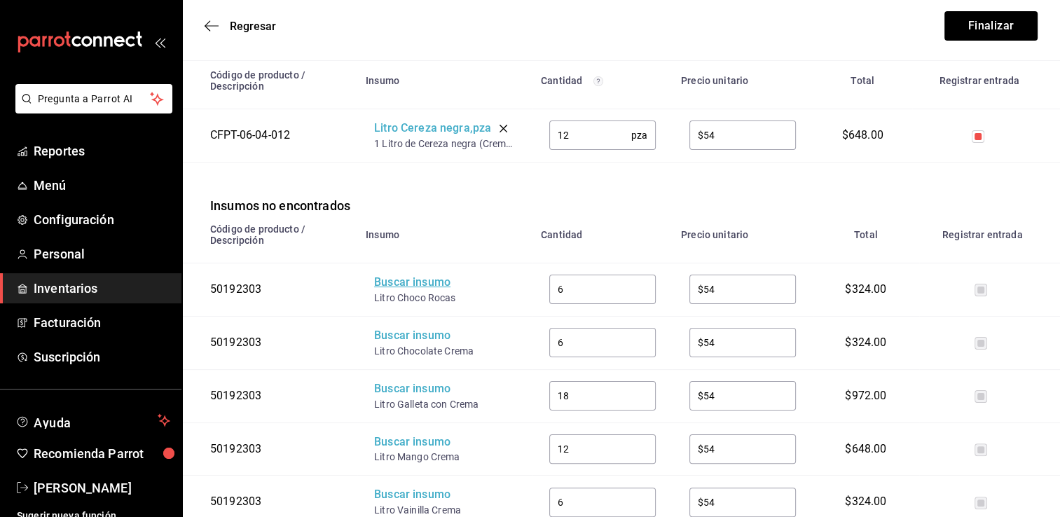
click at [398, 288] on div "Buscar insumo" at bounding box center [430, 283] width 112 height 16
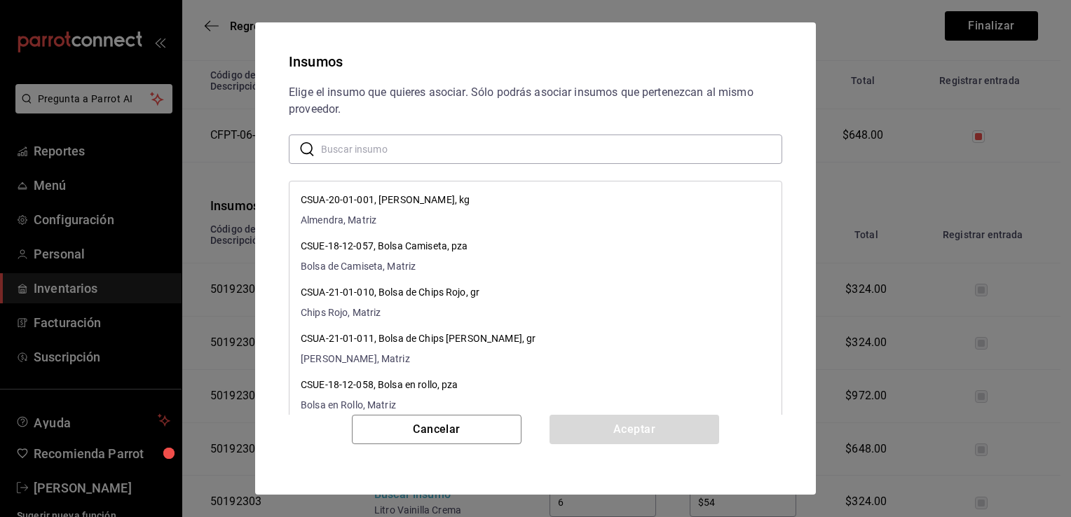
click at [441, 144] on input "text" at bounding box center [551, 149] width 461 height 28
paste input "Litro Choco Rocas"
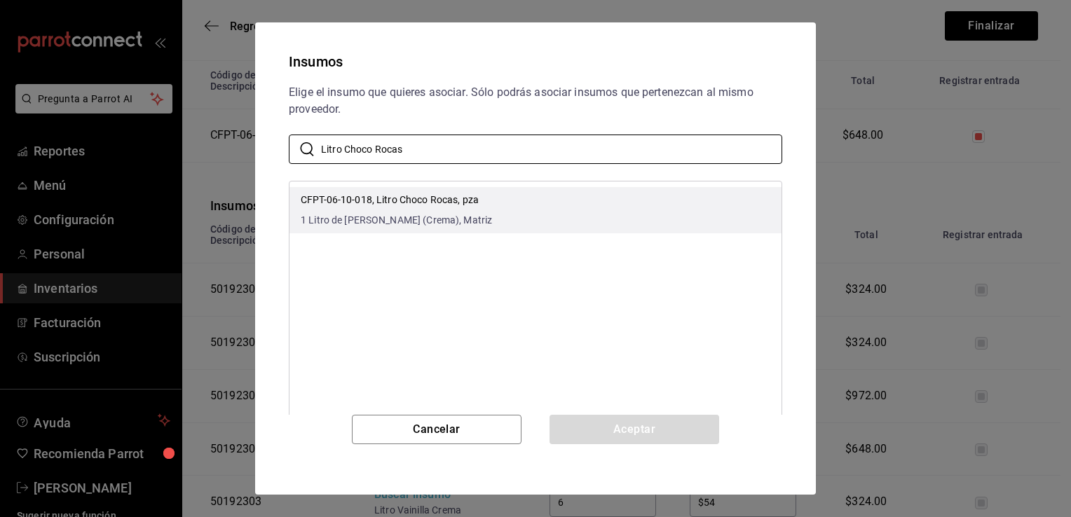
type input "Litro Choco Rocas"
click at [481, 200] on li "CFPT-06-10-018, Litro Choco Rocas, pza 1 Litro de Choco Rocas (Crema), Matriz" at bounding box center [535, 210] width 492 height 46
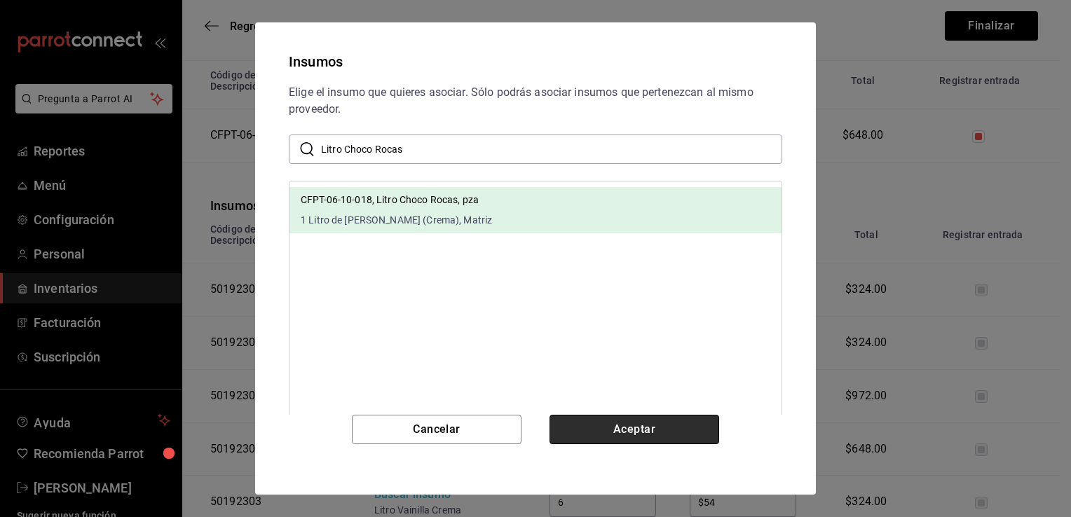
click at [605, 423] on button "Aceptar" at bounding box center [634, 429] width 170 height 29
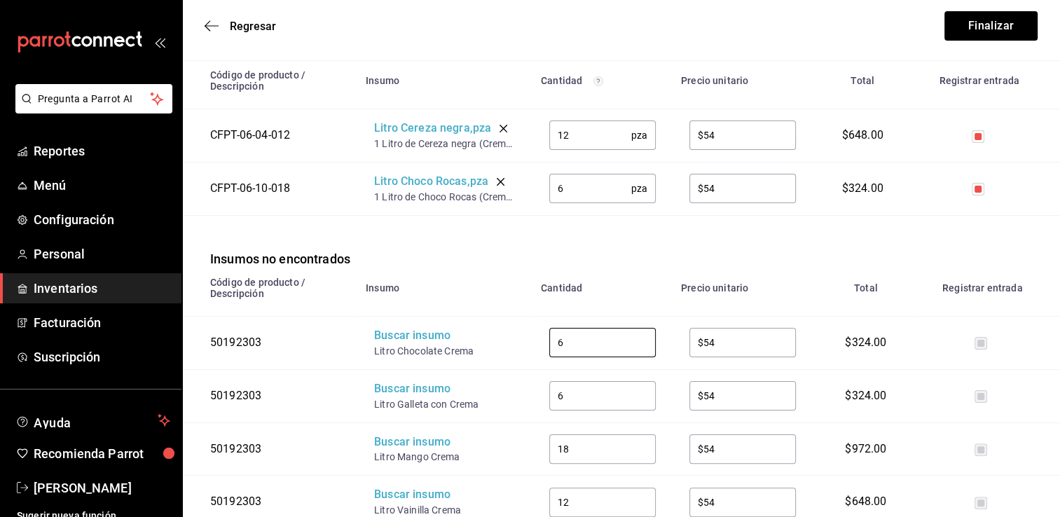
drag, startPoint x: 573, startPoint y: 345, endPoint x: 412, endPoint y: 309, distance: 165.2
type input "18"
drag, startPoint x: 477, startPoint y: 356, endPoint x: 371, endPoint y: 360, distance: 105.2
click at [371, 360] on td "Buscar insumo Litro Chocolate Crema" at bounding box center [444, 342] width 175 height 53
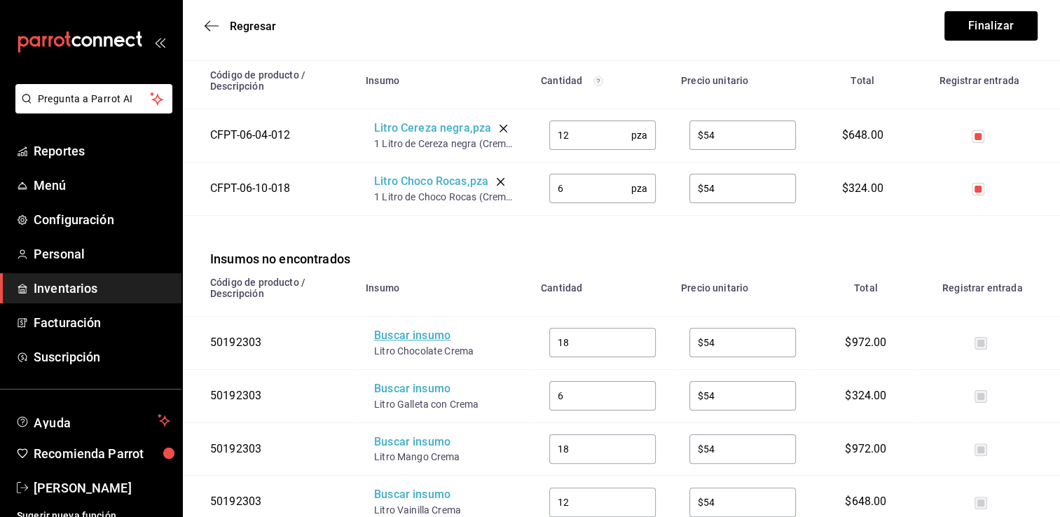
click at [401, 339] on div "Buscar insumo" at bounding box center [430, 336] width 112 height 16
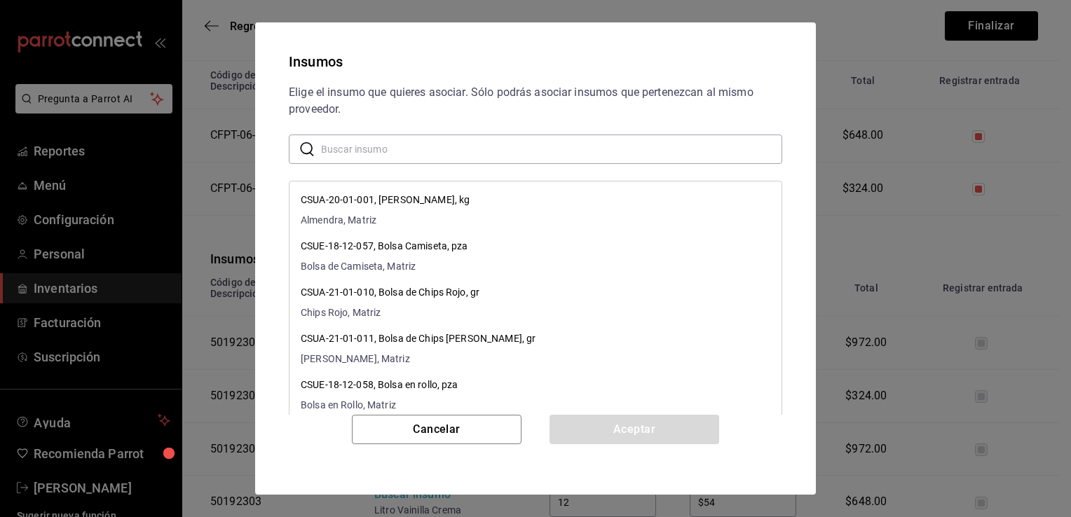
click at [448, 160] on input "text" at bounding box center [551, 149] width 461 height 28
paste input "Litro Chocolate Crema"
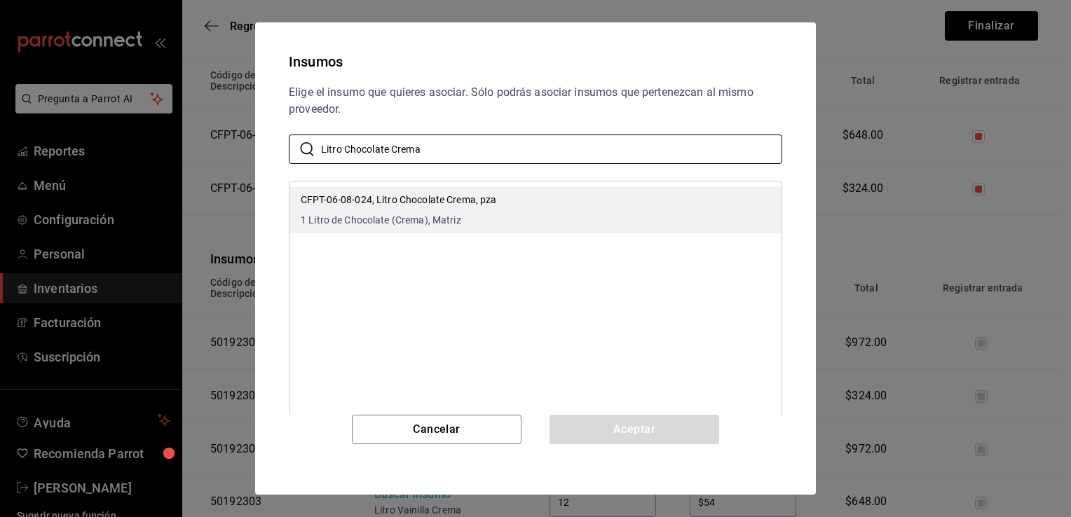
type input "Litro Chocolate Crema"
click at [487, 198] on p "CFPT-06-08-024, Litro Chocolate Crema, pza" at bounding box center [399, 200] width 196 height 15
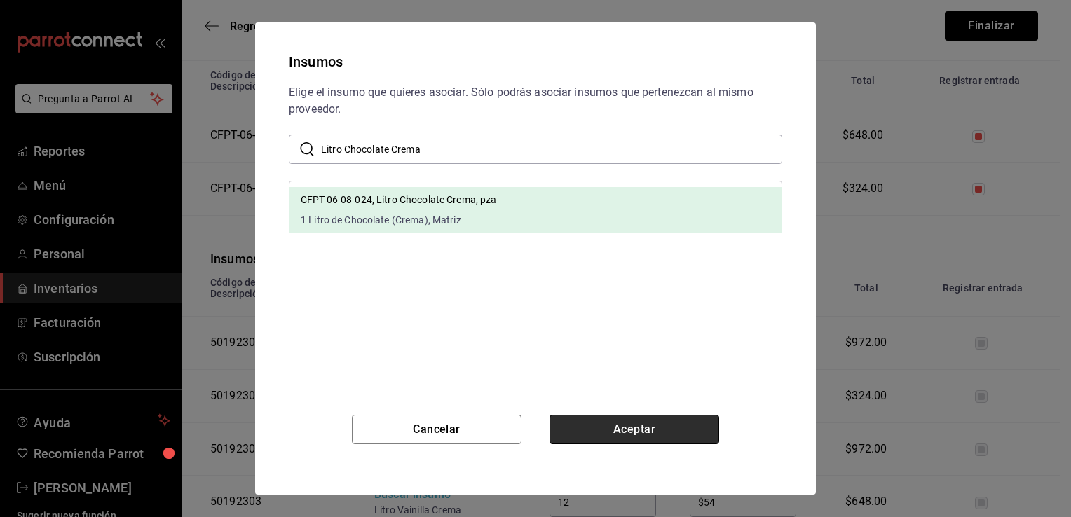
click at [593, 420] on button "Aceptar" at bounding box center [634, 429] width 170 height 29
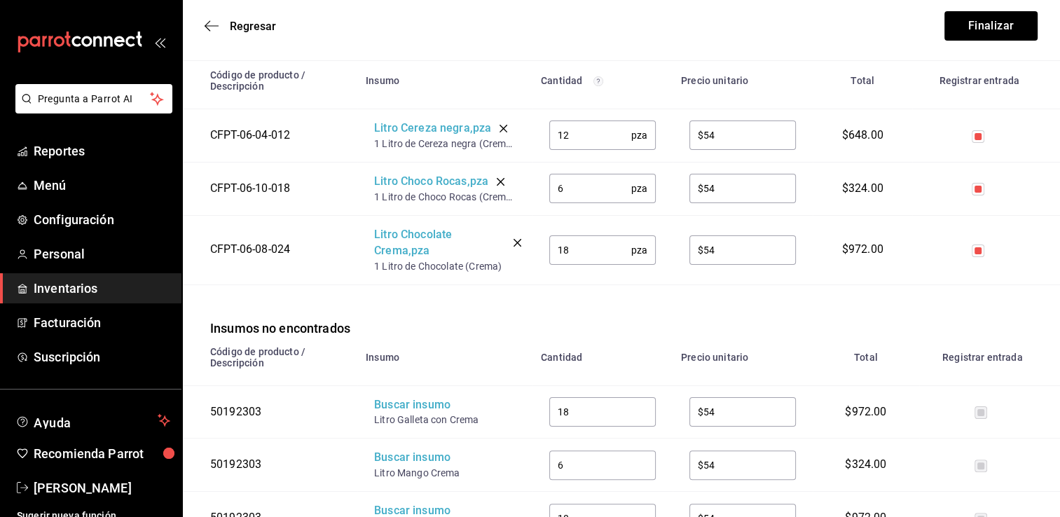
click at [588, 415] on input "18" at bounding box center [602, 412] width 107 height 28
type input "12"
drag, startPoint x: 484, startPoint y: 423, endPoint x: 372, endPoint y: 425, distance: 111.4
click at [372, 425] on td "Buscar insumo Litro Galleta con Crema" at bounding box center [444, 411] width 175 height 53
click at [398, 411] on div "Buscar insumo" at bounding box center [430, 405] width 112 height 16
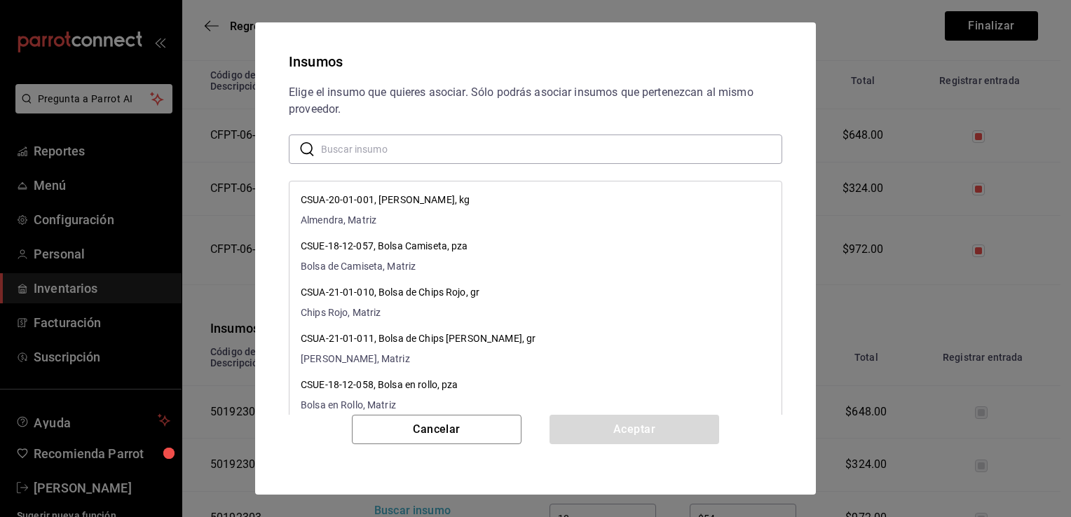
click at [457, 155] on input "text" at bounding box center [551, 149] width 461 height 28
paste input "Litro Galleta con Crema"
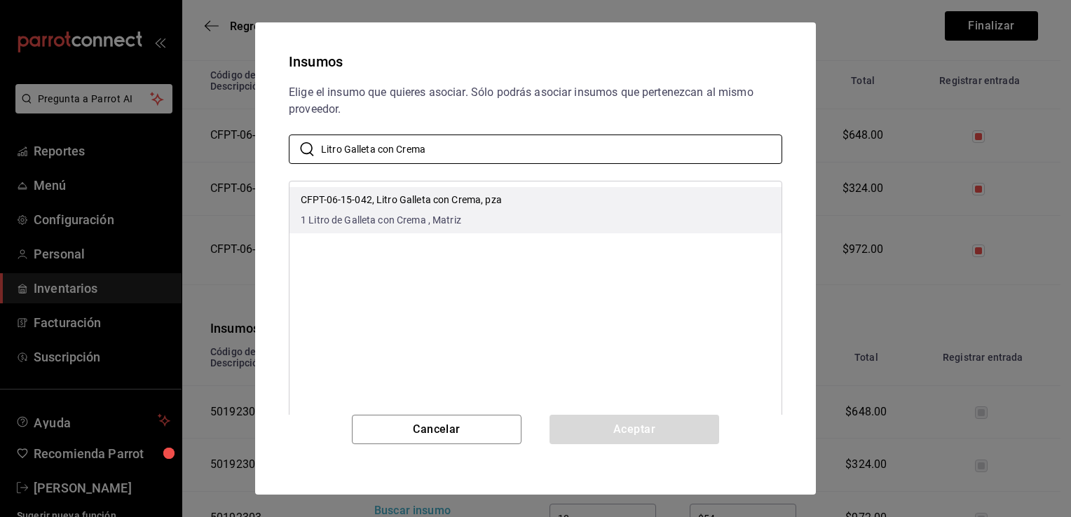
type input "Litro Galleta con Crema"
click at [478, 196] on p "CFPT-06-15-042, Litro Galleta con Crema, pza" at bounding box center [401, 200] width 201 height 15
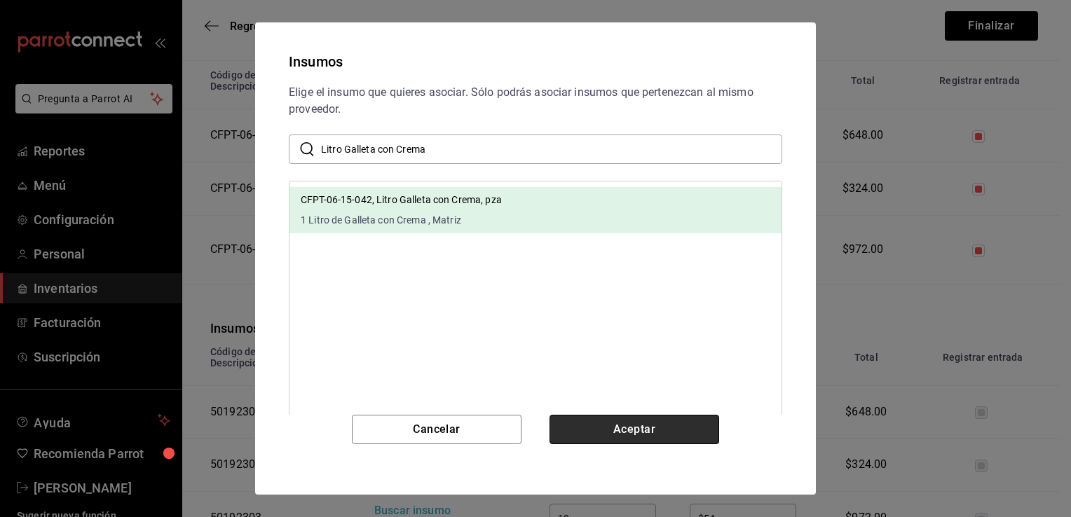
click at [595, 433] on button "Aceptar" at bounding box center [634, 429] width 170 height 29
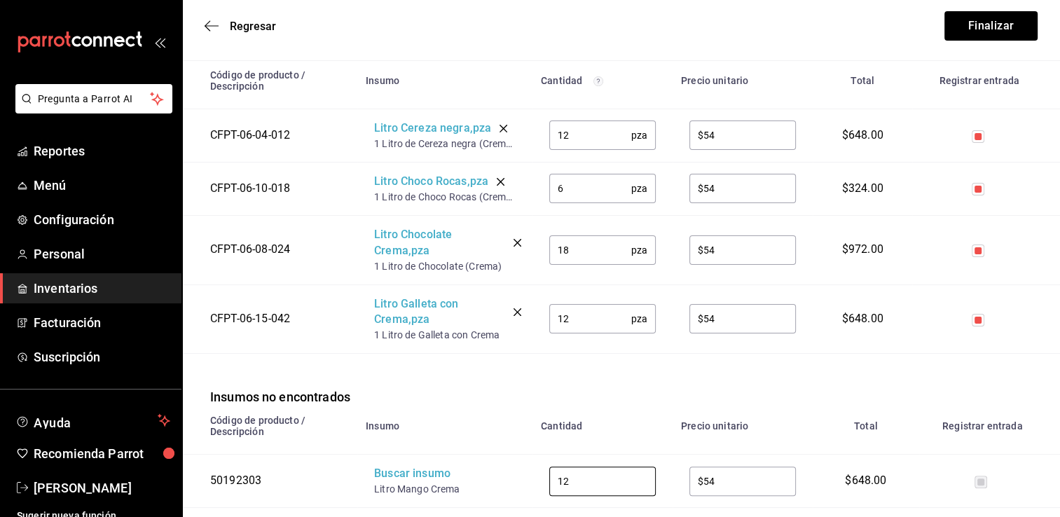
drag, startPoint x: 580, startPoint y: 478, endPoint x: 500, endPoint y: 460, distance: 82.5
click at [500, 460] on tr "50192303 Buscar insumo Litro Mango Crema 12 ​ $54 ​ $648.00" at bounding box center [621, 481] width 878 height 53
type input "6"
drag, startPoint x: 462, startPoint y: 492, endPoint x: 373, endPoint y: 492, distance: 89.0
click at [373, 492] on td "Buscar insumo Litro Mango Crema" at bounding box center [444, 481] width 175 height 53
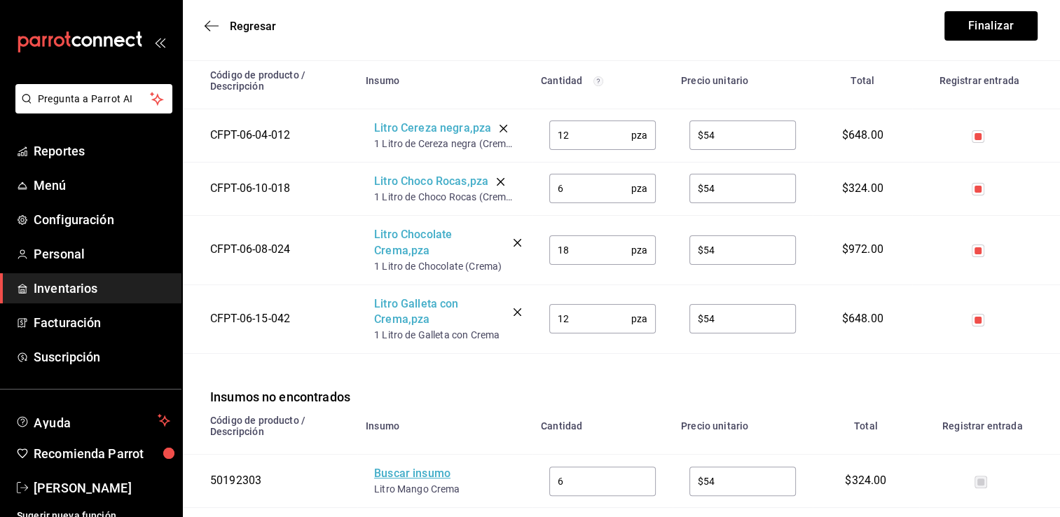
click at [402, 478] on div "Buscar insumo" at bounding box center [430, 474] width 112 height 16
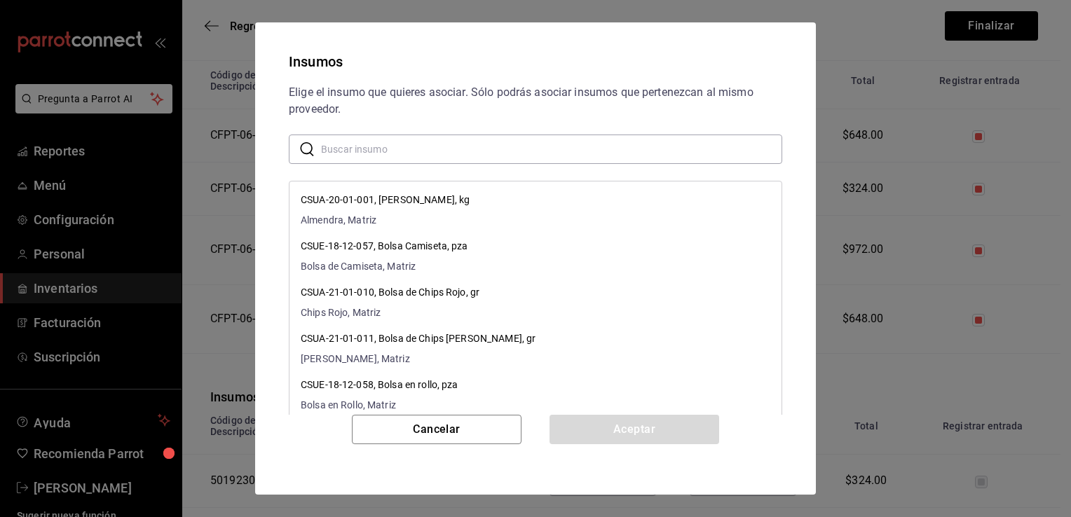
click at [421, 153] on input "text" at bounding box center [551, 149] width 461 height 28
paste input "Litro Mango Crema"
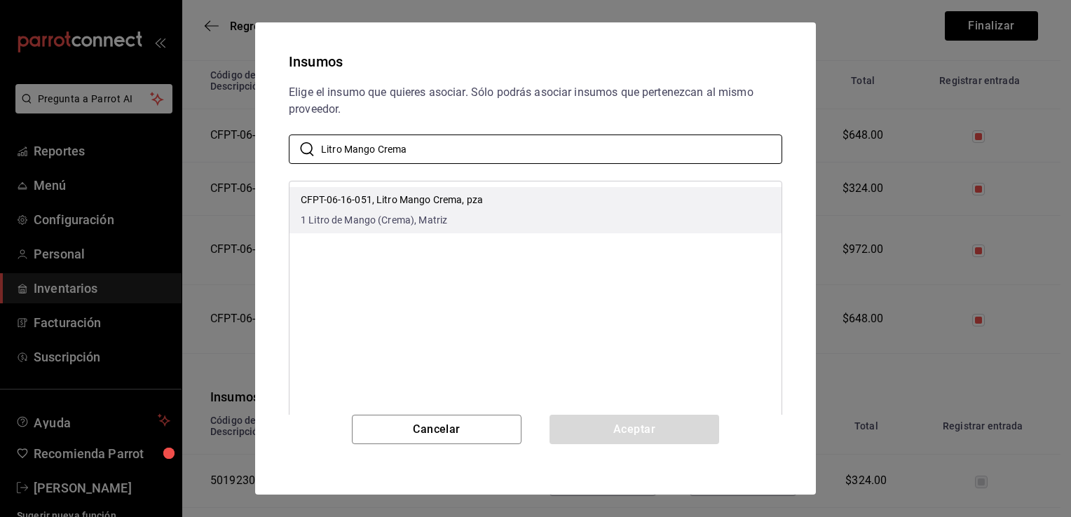
type input "Litro Mango Crema"
click at [471, 207] on div "CFPT-06-16-051, Litro Mango Crema, pza 1 Litro de Mango (Crema), Matriz" at bounding box center [392, 210] width 182 height 35
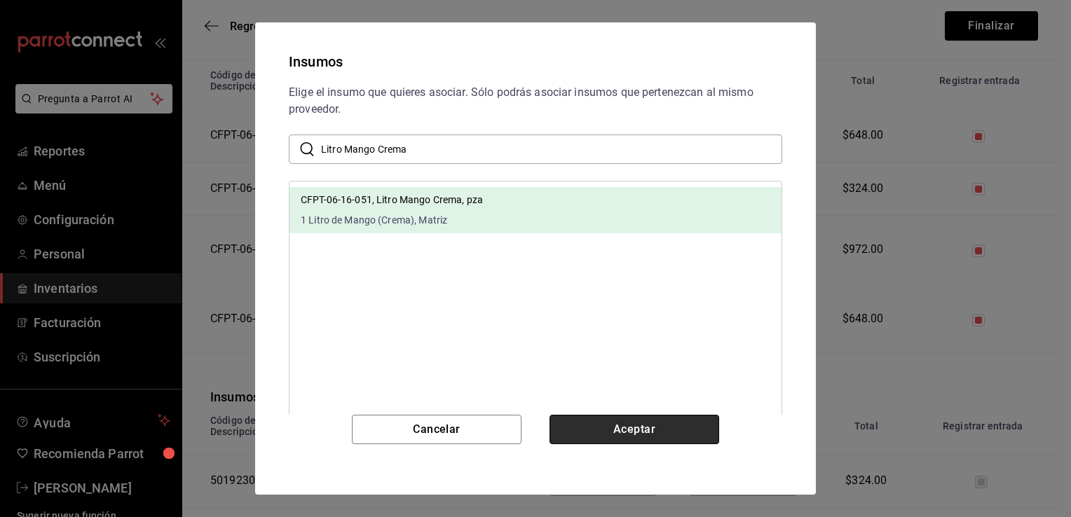
click at [631, 424] on button "Aceptar" at bounding box center [634, 429] width 170 height 29
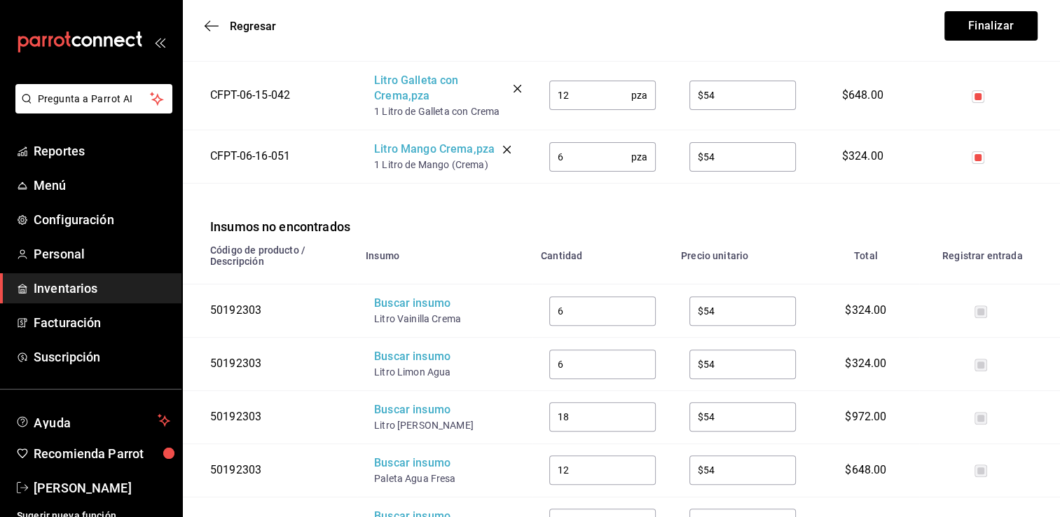
scroll to position [446, 0]
click at [617, 315] on input "6" at bounding box center [602, 310] width 107 height 28
type input "24"
drag, startPoint x: 459, startPoint y: 317, endPoint x: 370, endPoint y: 319, distance: 89.0
click at [370, 319] on td "Buscar insumo Litro Vainilla Crema" at bounding box center [444, 310] width 175 height 53
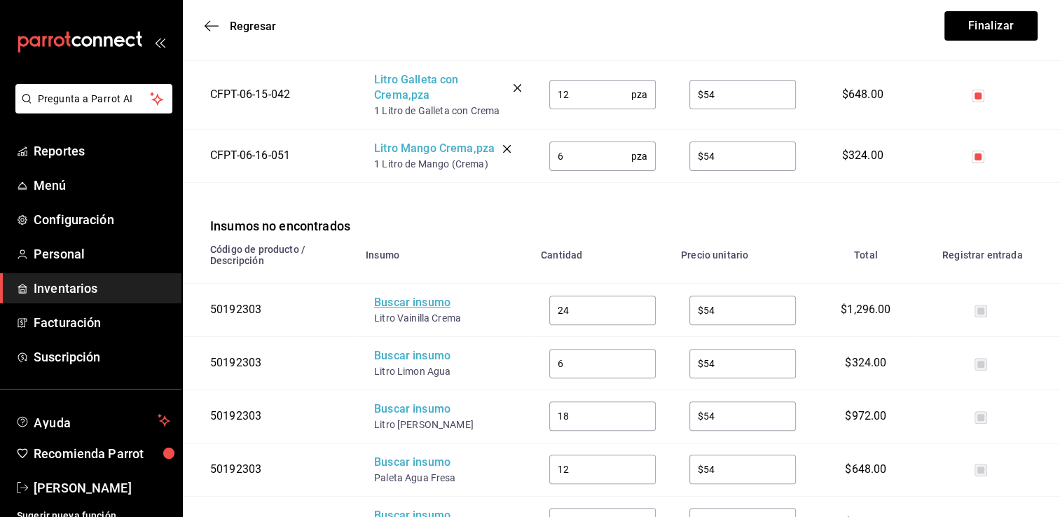
click at [393, 308] on div "Buscar insumo" at bounding box center [430, 303] width 112 height 16
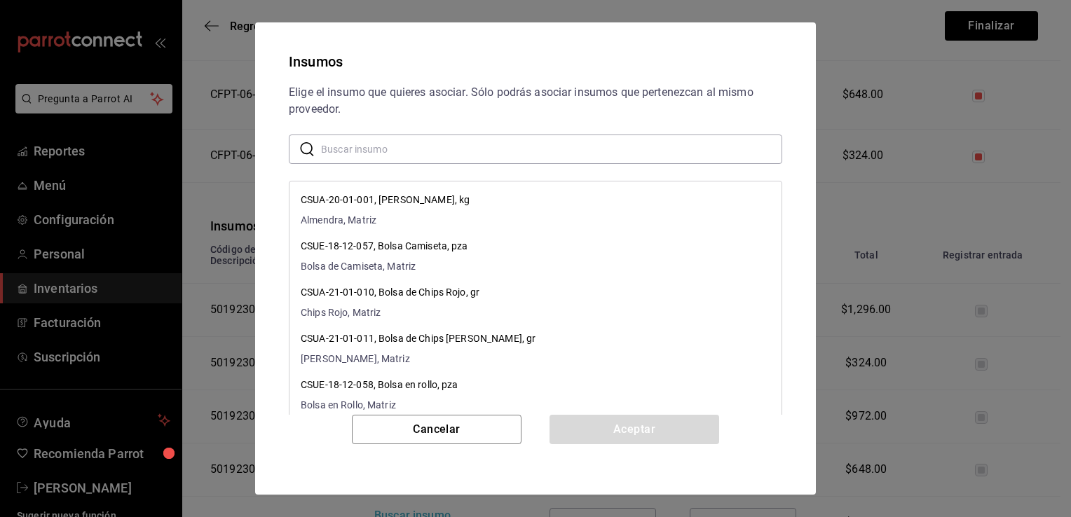
click at [471, 140] on input "text" at bounding box center [551, 149] width 461 height 28
paste input "Litro Vainilla Crema"
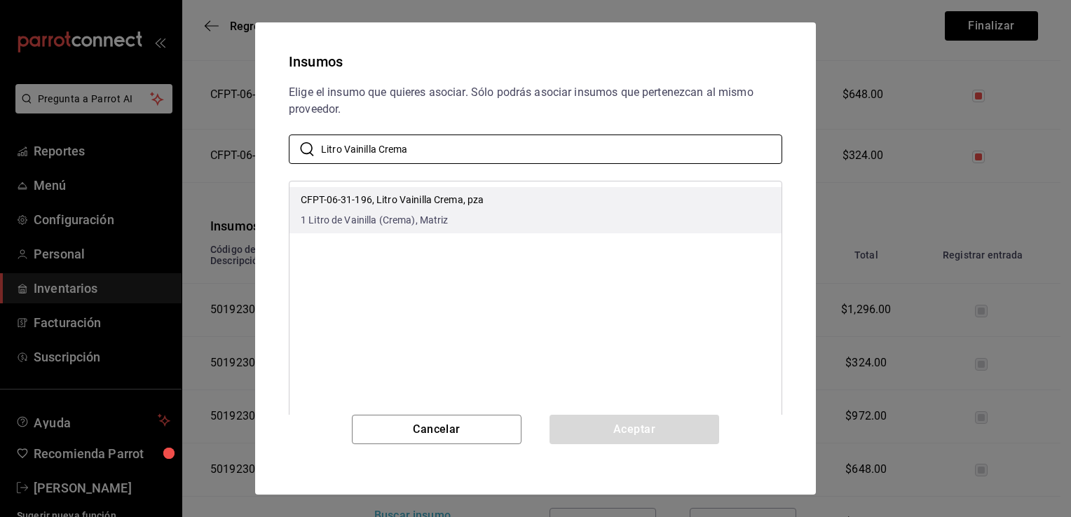
type input "Litro Vainilla Crema"
click at [616, 217] on li "CFPT-06-31-196, Litro Vainilla Crema, pza 1 Litro de Vainilla (Crema), Matriz" at bounding box center [535, 210] width 492 height 46
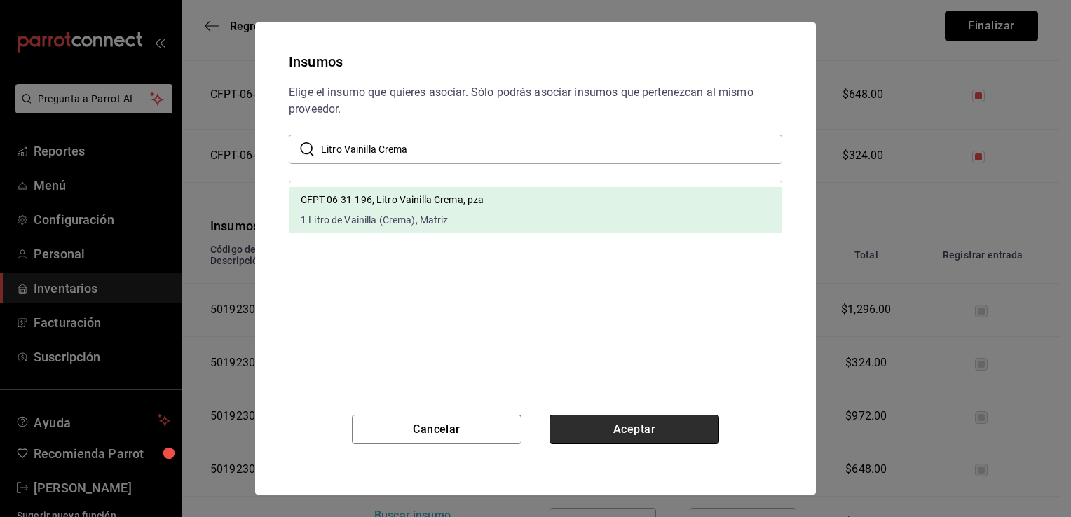
click at [658, 433] on button "Aceptar" at bounding box center [634, 429] width 170 height 29
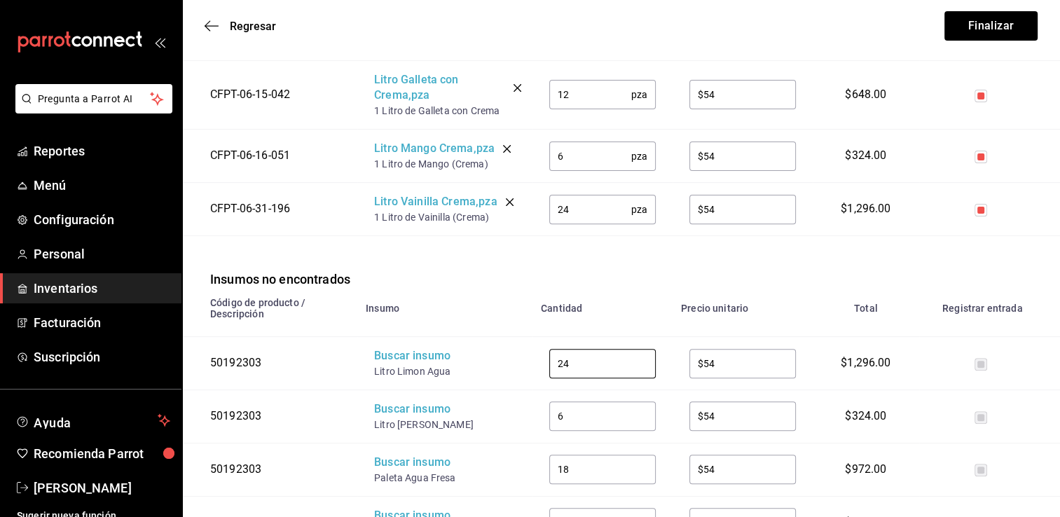
drag, startPoint x: 578, startPoint y: 371, endPoint x: 481, endPoint y: 346, distance: 100.6
click at [481, 346] on tr "50192303 Buscar insumo Litro Limon Agua 24 ​ $54 ​ $1,296.00" at bounding box center [621, 363] width 878 height 53
type input "18"
drag, startPoint x: 414, startPoint y: 373, endPoint x: 374, endPoint y: 369, distance: 40.8
click at [374, 369] on div "Litro Limon Agua" at bounding box center [430, 371] width 112 height 14
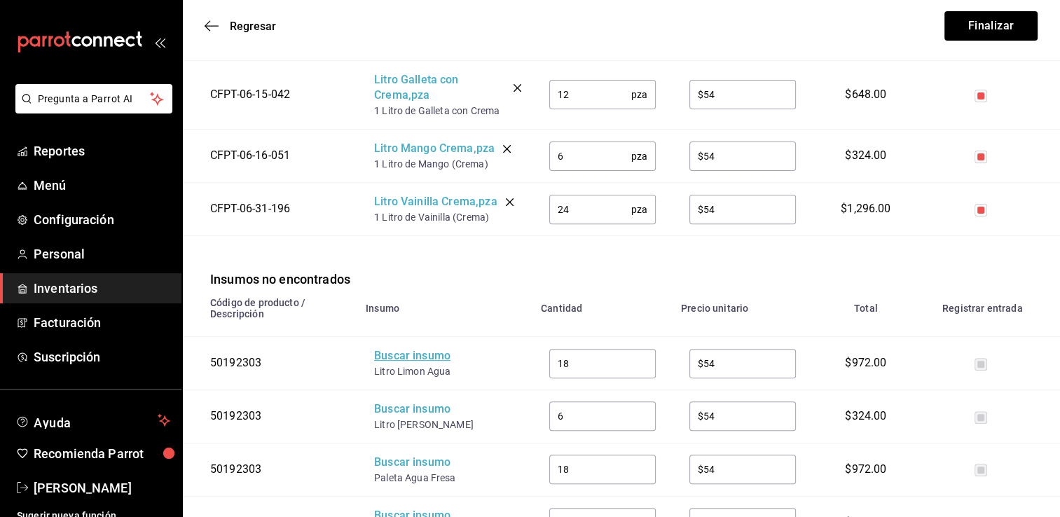
click at [402, 355] on div "Buscar insumo" at bounding box center [430, 356] width 112 height 16
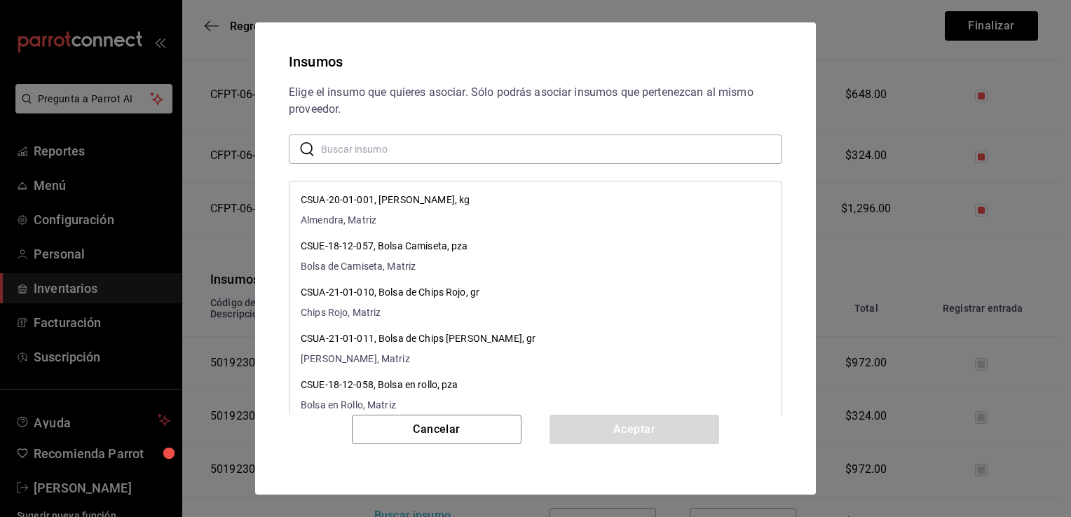
paste input "Litro Lim"
click at [447, 156] on input "Litro Lim" at bounding box center [551, 149] width 461 height 28
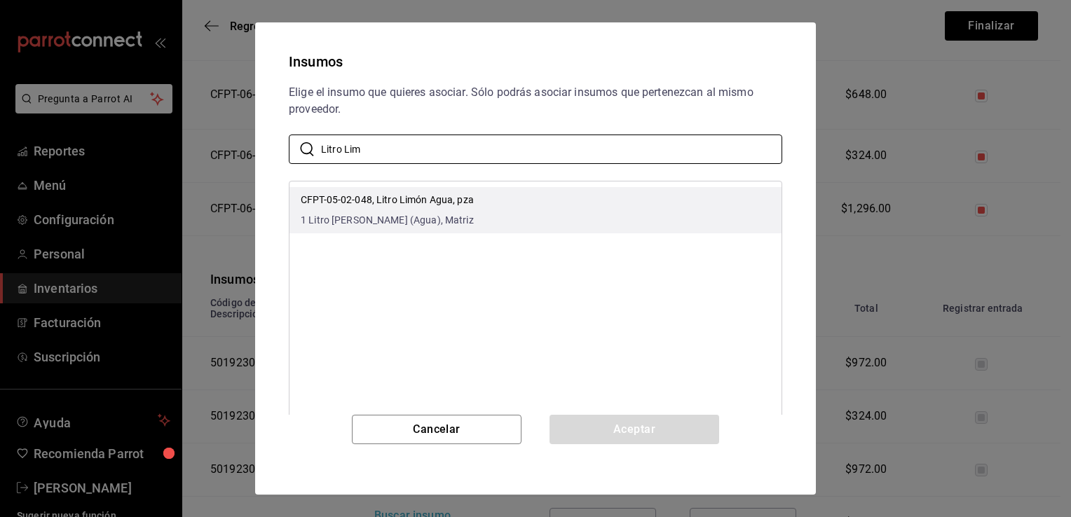
type input "Litro Lim"
click at [509, 204] on li "CFPT-05-02-048, Litro Limón Agua, pza 1 Litro de Limón (Agua), Matriz" at bounding box center [535, 210] width 492 height 46
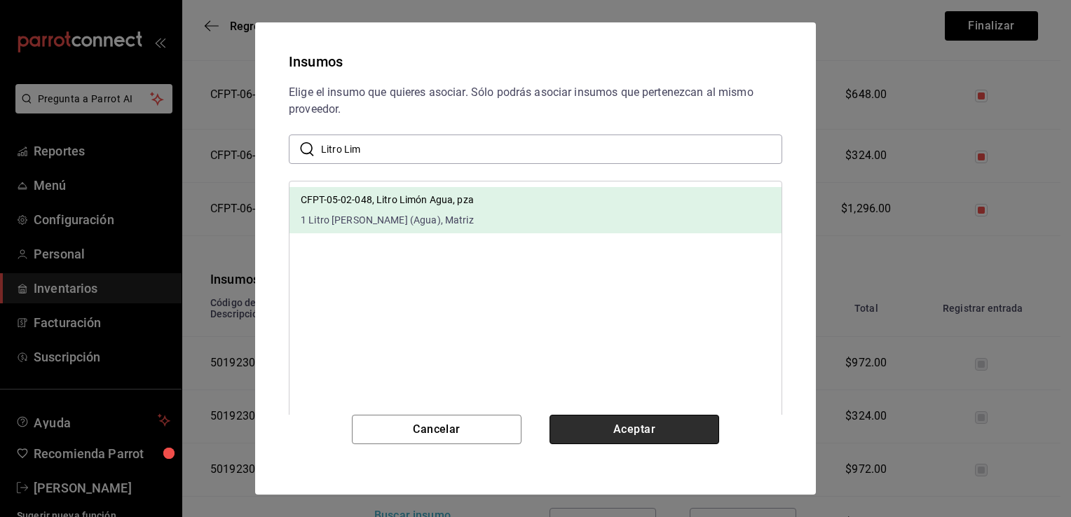
click at [635, 436] on button "Aceptar" at bounding box center [634, 429] width 170 height 29
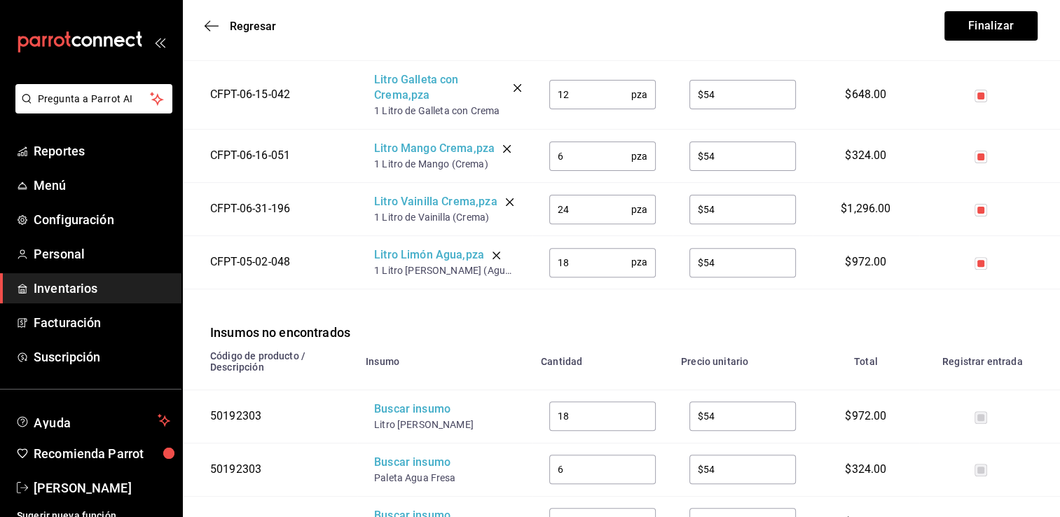
click at [593, 423] on input "18" at bounding box center [602, 416] width 107 height 28
type input "12"
drag, startPoint x: 445, startPoint y: 425, endPoint x: 375, endPoint y: 424, distance: 70.1
click at [375, 424] on div "Litro Napolitano" at bounding box center [430, 425] width 112 height 14
click at [398, 416] on div "Buscar insumo" at bounding box center [430, 410] width 112 height 16
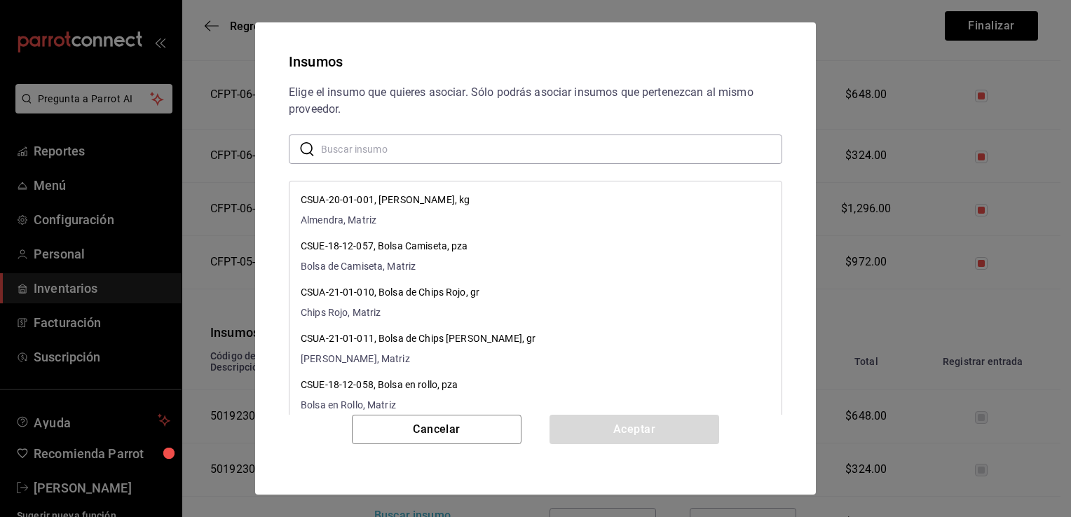
click at [419, 161] on input "text" at bounding box center [551, 149] width 461 height 28
paste input "Litro Napolitano"
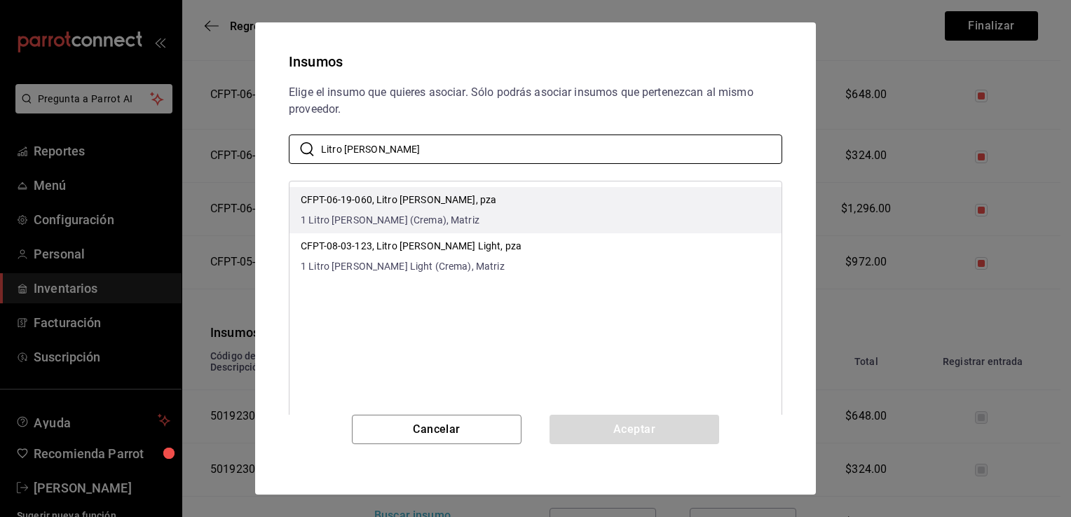
type input "Litro Napolitano"
click at [624, 203] on li "CFPT-06-19-060, Litro Napolitano, pza 1 Litro de Napolitano (Crema), Matriz" at bounding box center [535, 210] width 492 height 46
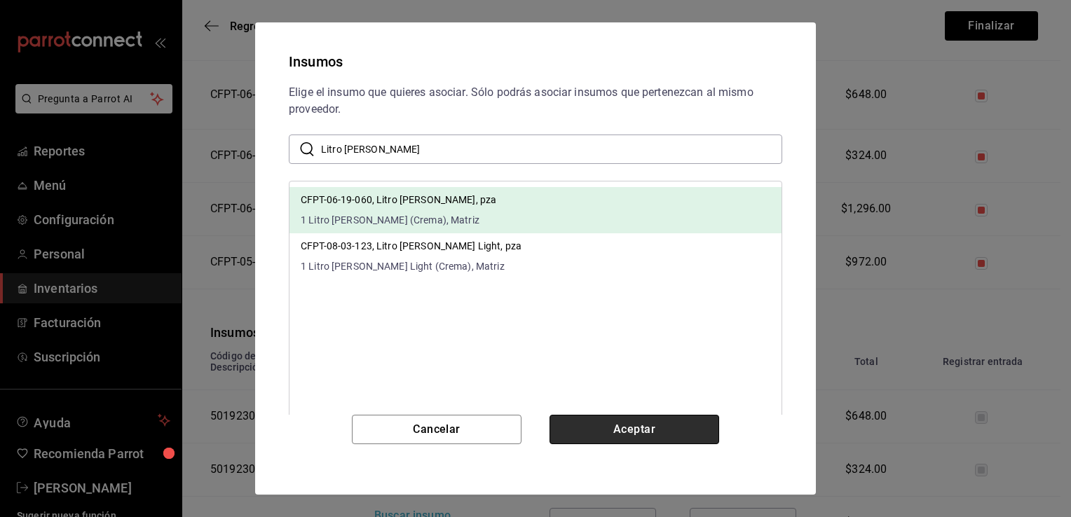
click at [643, 427] on button "Aceptar" at bounding box center [634, 429] width 170 height 29
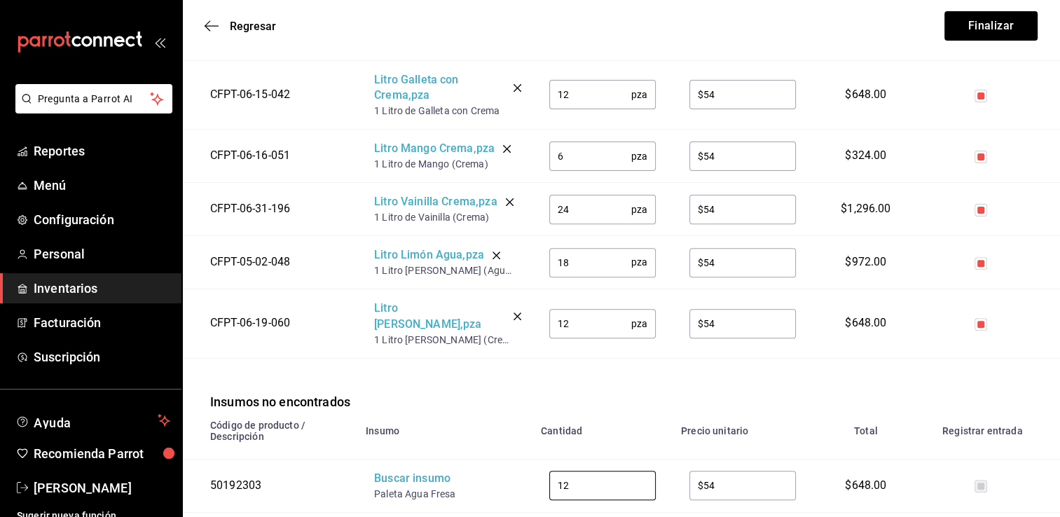
drag, startPoint x: 619, startPoint y: 475, endPoint x: 496, endPoint y: 456, distance: 124.2
click at [496, 459] on tr "50192303 Buscar insumo Paleta Agua Fresa 12 ​ $54 ​ $648.00" at bounding box center [621, 485] width 878 height 53
type input "50"
type input "$11"
drag, startPoint x: 457, startPoint y: 481, endPoint x: 376, endPoint y: 482, distance: 81.3
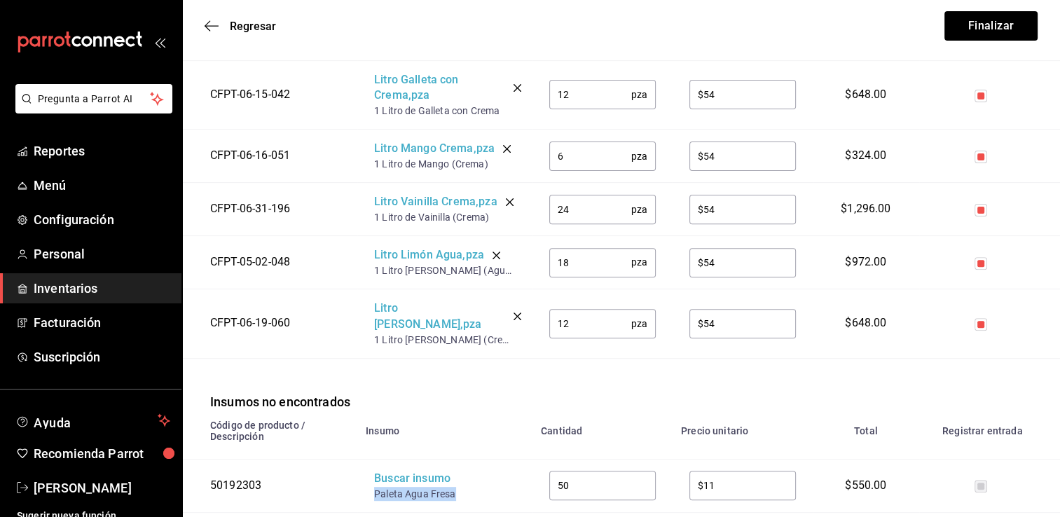
click at [376, 487] on div "Paleta Agua Fresa" at bounding box center [430, 494] width 112 height 14
click at [399, 471] on div "Buscar insumo" at bounding box center [430, 479] width 112 height 16
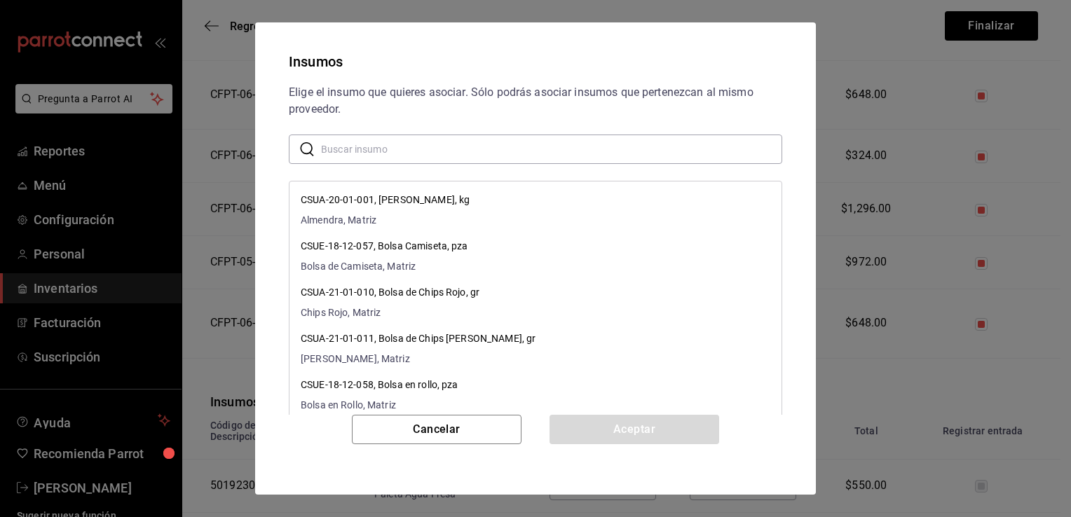
paste input "Paleta Agua Fresa"
click at [427, 157] on input "Paleta Agua Fresa" at bounding box center [551, 149] width 461 height 28
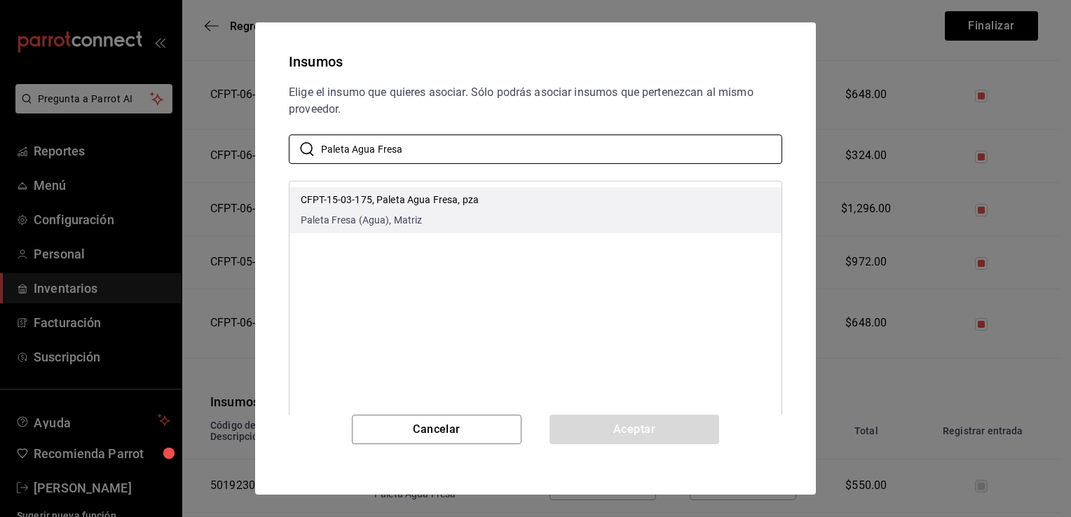
type input "Paleta Agua Fresa"
click at [509, 200] on li "CFPT-15-03-175, Paleta Agua Fresa, pza Paleta Fresa (Agua), Matriz" at bounding box center [535, 210] width 492 height 46
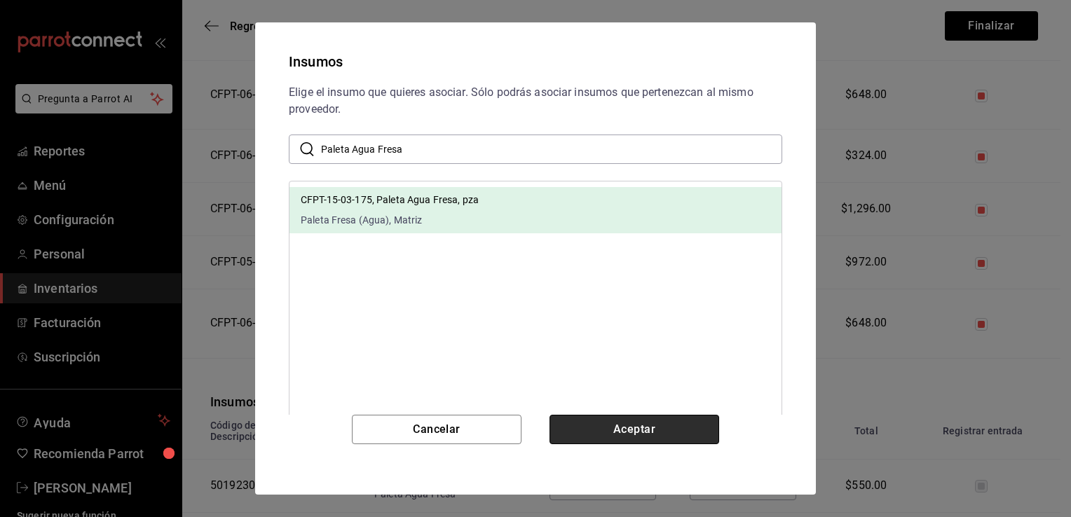
click at [628, 428] on button "Aceptar" at bounding box center [634, 429] width 170 height 29
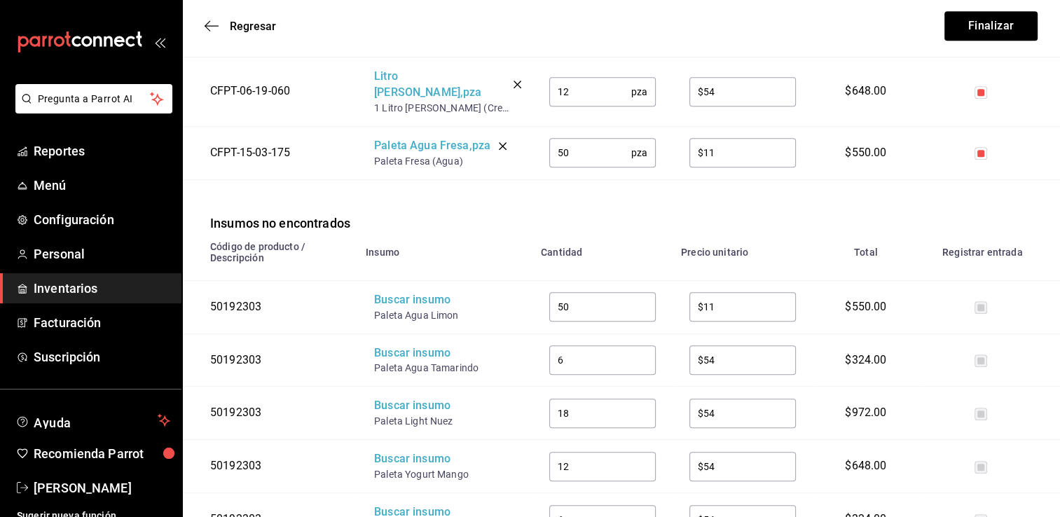
scroll to position [698, 0]
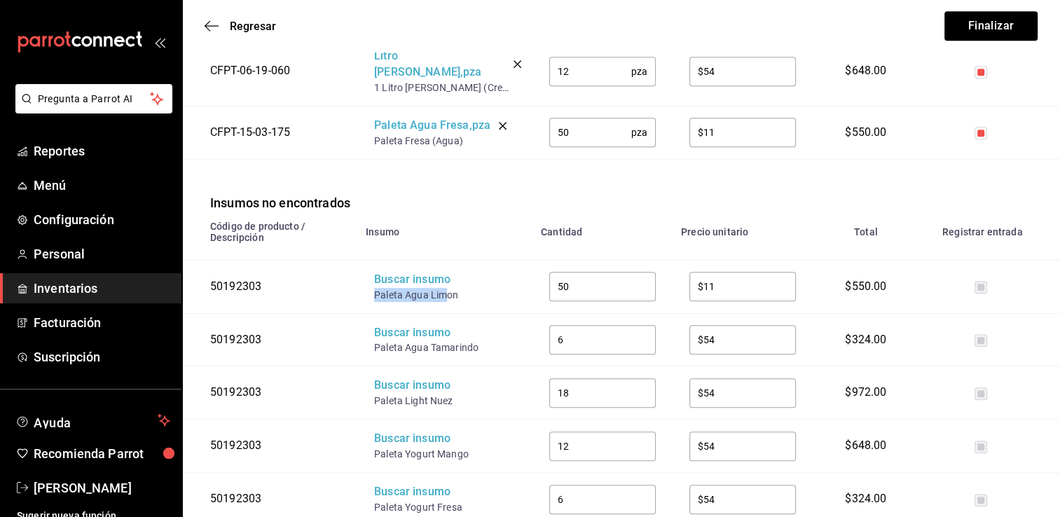
drag, startPoint x: 446, startPoint y: 279, endPoint x: 369, endPoint y: 276, distance: 76.4
click at [369, 276] on td "Buscar insumo Paleta Agua Limon" at bounding box center [444, 286] width 175 height 53
click at [406, 272] on div "Buscar insumo" at bounding box center [430, 280] width 112 height 16
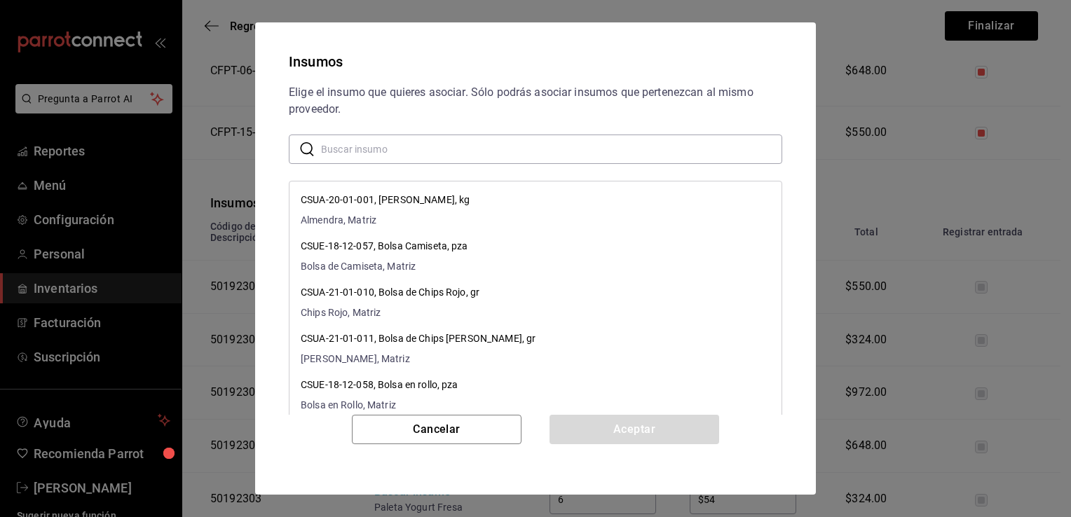
click at [497, 158] on input "text" at bounding box center [551, 149] width 461 height 28
paste input "Paleta Agua Lim"
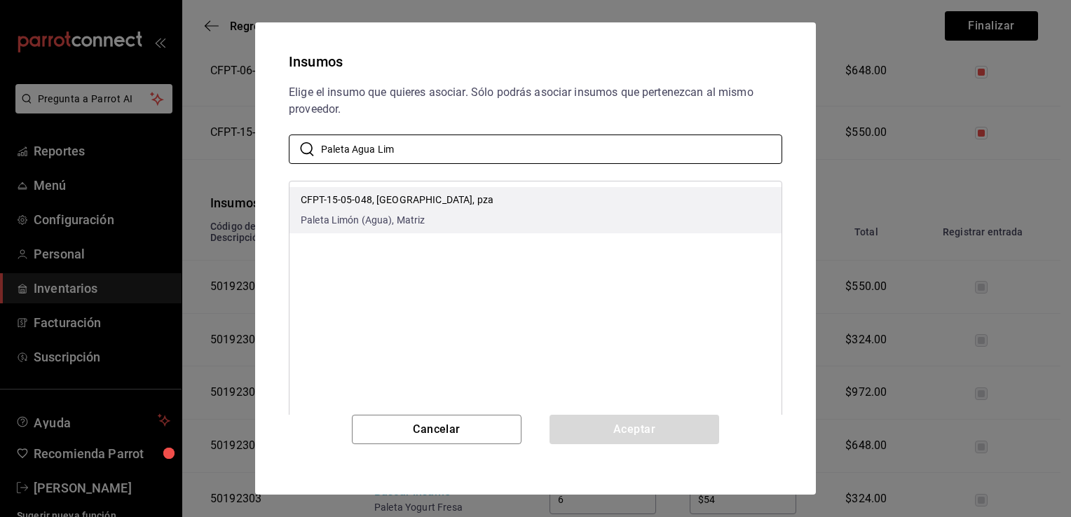
type input "Paleta Agua Lim"
click at [509, 209] on li "CFPT-15-05-048, Paleta Agua Limón, pza Paleta Limón (Agua), Matriz" at bounding box center [535, 210] width 492 height 46
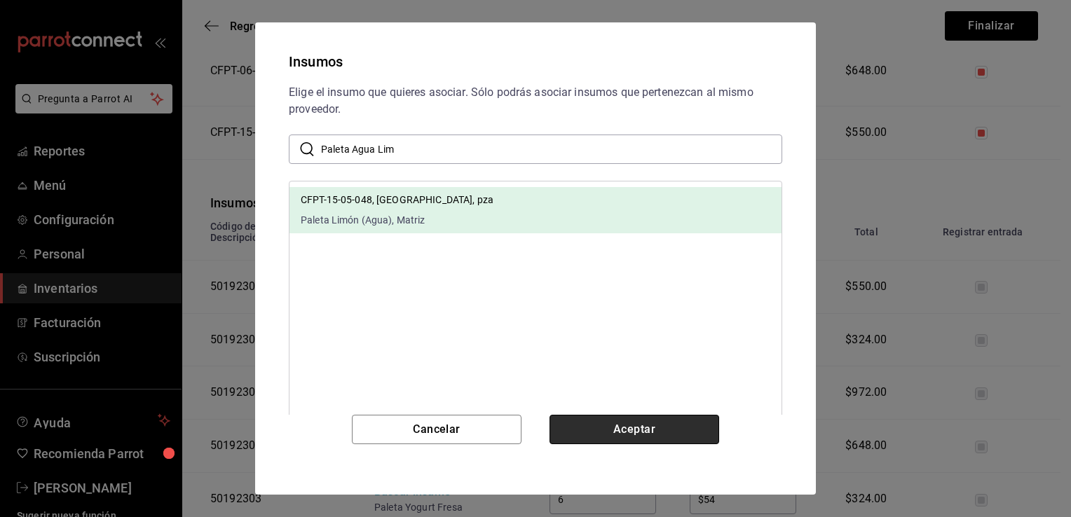
click at [616, 423] on button "Aceptar" at bounding box center [634, 429] width 170 height 29
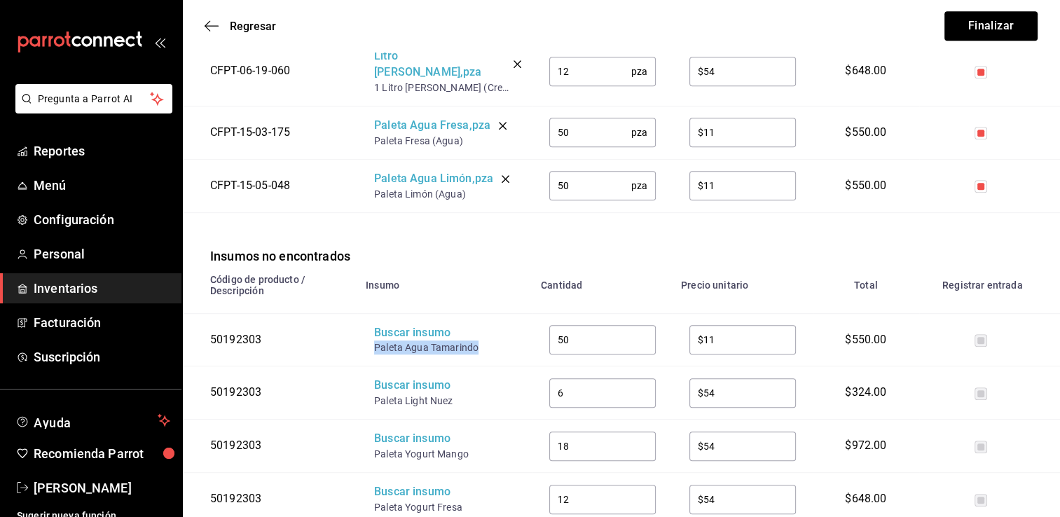
drag, startPoint x: 477, startPoint y: 331, endPoint x: 373, endPoint y: 332, distance: 103.7
click at [373, 332] on td "Buscar insumo Paleta Agua Tamarindo" at bounding box center [444, 339] width 175 height 53
click at [398, 325] on div "Buscar insumo" at bounding box center [430, 333] width 112 height 16
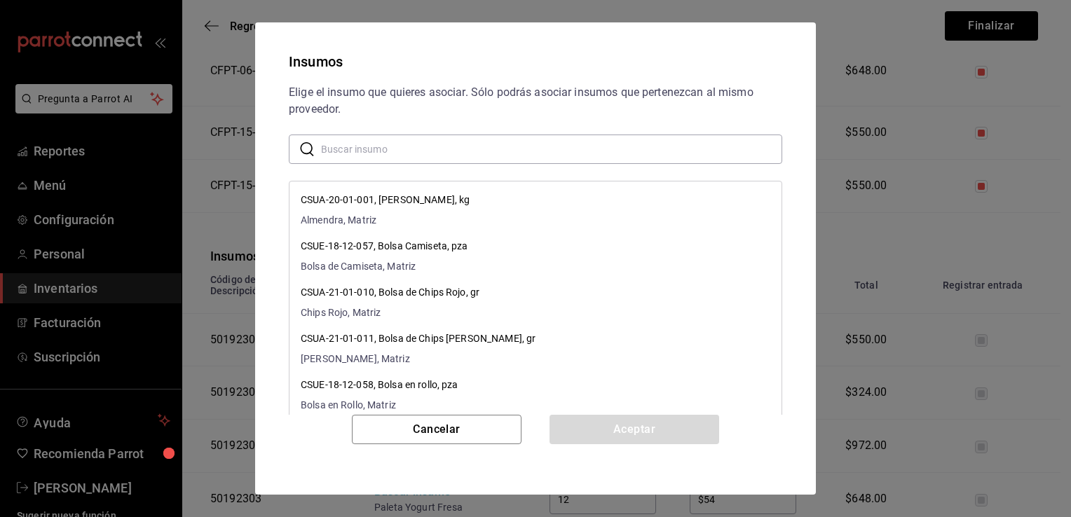
click at [522, 142] on input "text" at bounding box center [551, 149] width 461 height 28
paste input "Paleta Agua Tamarindo"
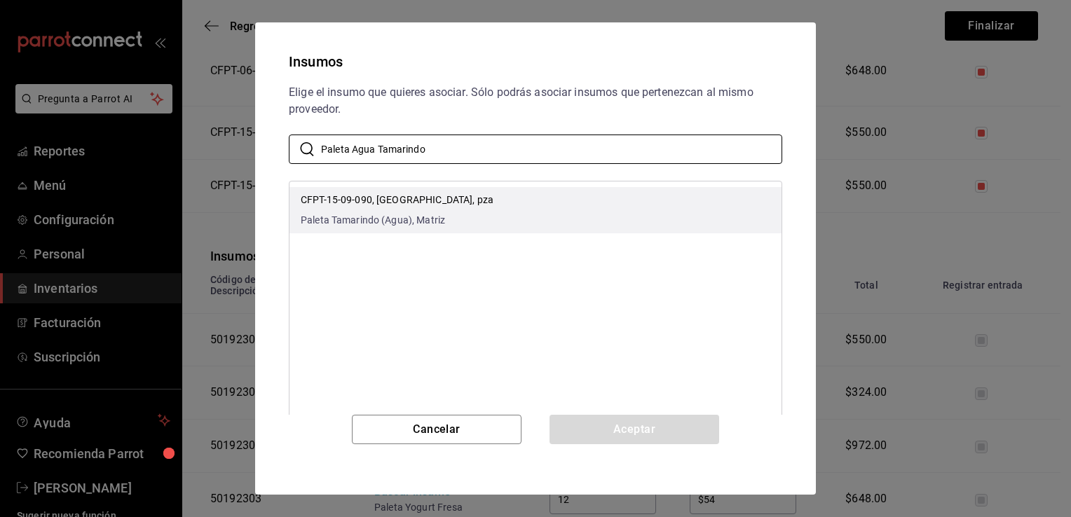
type input "Paleta Agua Tamarindo"
click at [548, 217] on li "CFPT-15-09-090, Paleta Agua Tamarindo, pza Paleta Tamarindo (Agua), Matriz" at bounding box center [535, 210] width 492 height 46
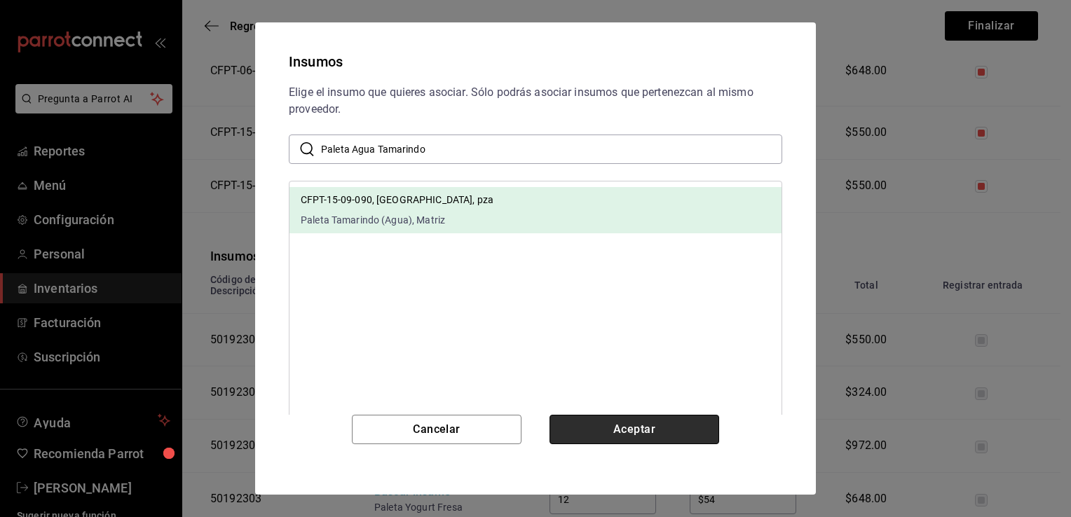
click at [624, 438] on button "Aceptar" at bounding box center [634, 429] width 170 height 29
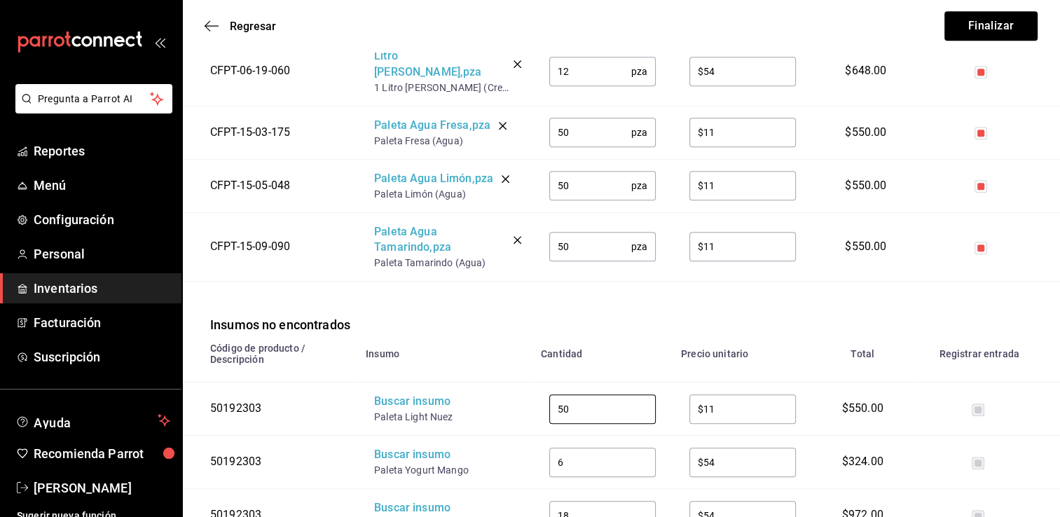
drag, startPoint x: 577, startPoint y: 394, endPoint x: 505, endPoint y: 381, distance: 74.1
click at [505, 383] on tr "50192303 Buscar insumo Paleta Light Nuez 50 ​ $11 ​ $550.00" at bounding box center [621, 409] width 878 height 53
type input "20"
type input "$12"
drag, startPoint x: 457, startPoint y: 399, endPoint x: 375, endPoint y: 399, distance: 82.0
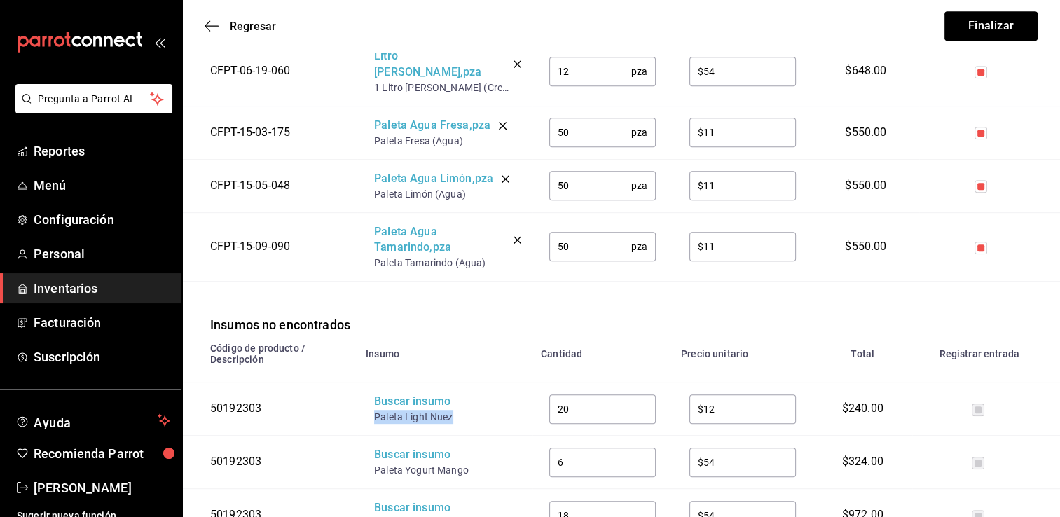
click at [375, 410] on div "Paleta Light Nuez" at bounding box center [430, 417] width 112 height 14
click at [409, 394] on div "Buscar insumo" at bounding box center [430, 402] width 112 height 16
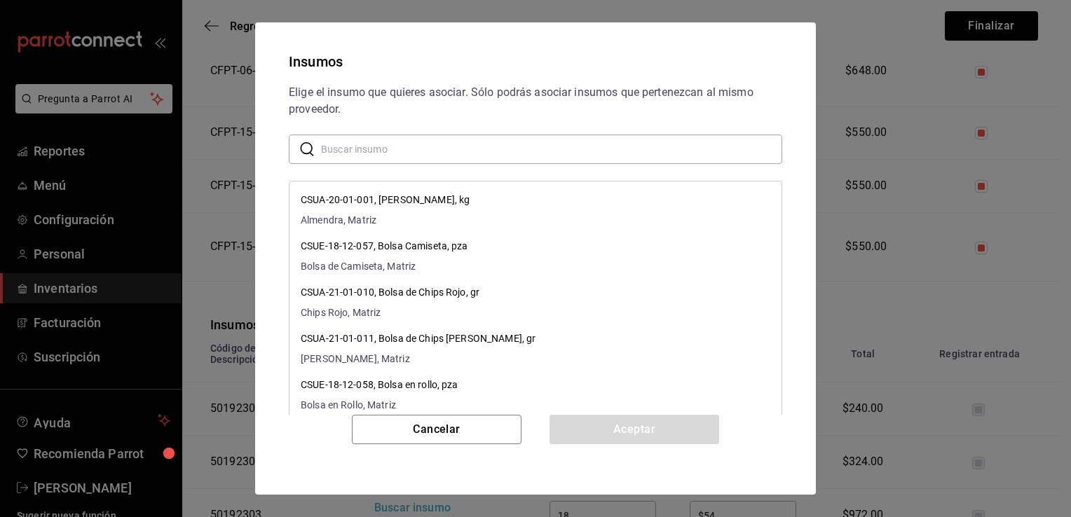
paste input "Paleta Light Nuez"
click at [463, 154] on input "text" at bounding box center [551, 149] width 461 height 28
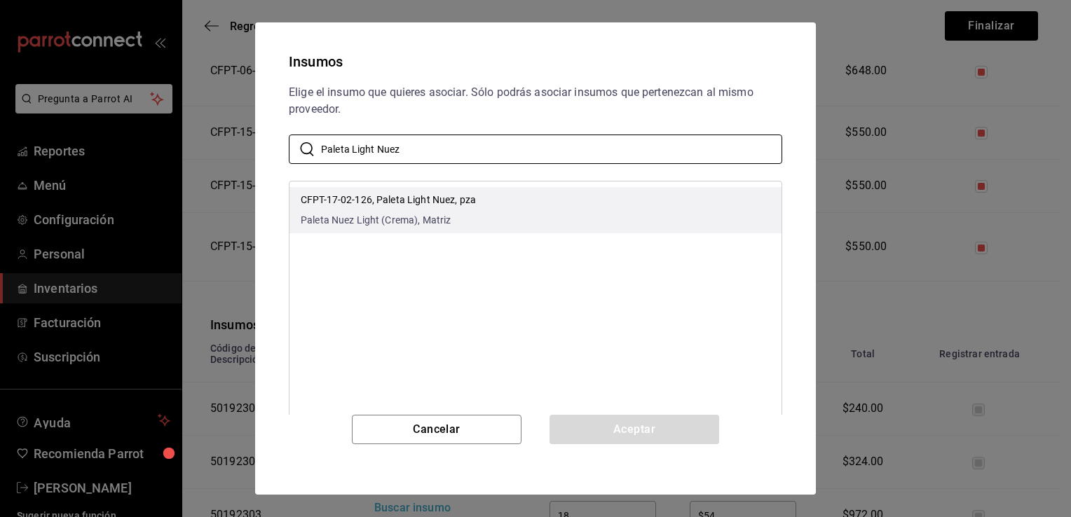
type input "Paleta Light Nuez"
click at [500, 198] on li "CFPT-17-02-126, Paleta Light Nuez, pza Paleta Nuez Light (Crema), Matriz" at bounding box center [535, 210] width 492 height 46
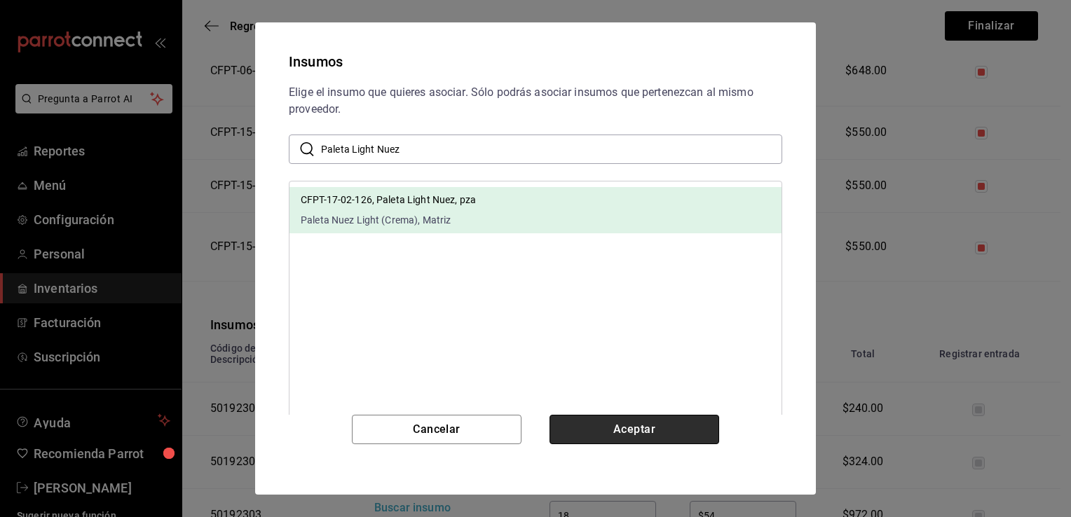
click at [625, 427] on button "Aceptar" at bounding box center [634, 429] width 170 height 29
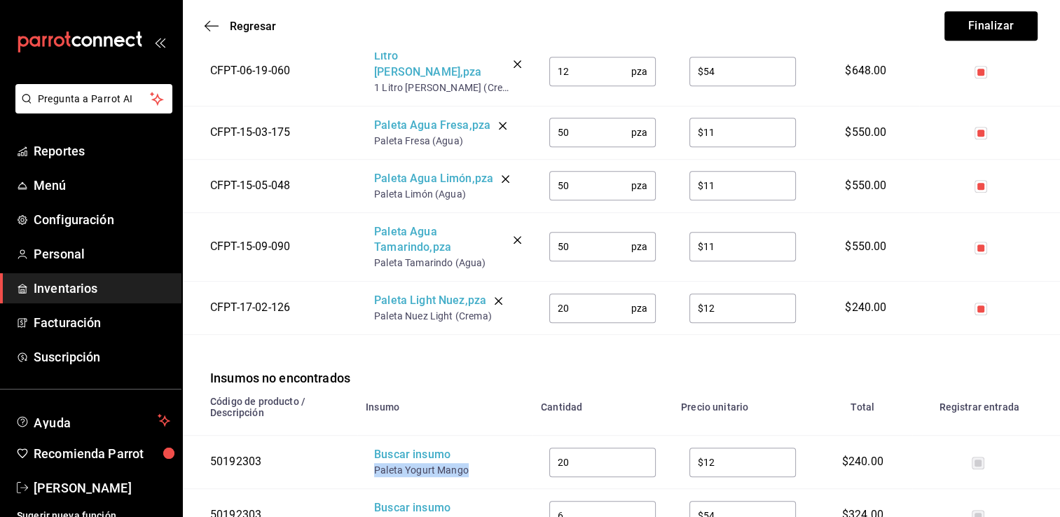
drag, startPoint x: 468, startPoint y: 457, endPoint x: 371, endPoint y: 461, distance: 96.8
click at [371, 461] on td "Buscar insumo Paleta Yogurt Mango" at bounding box center [444, 462] width 175 height 53
click at [409, 447] on div "Buscar insumo" at bounding box center [430, 455] width 112 height 16
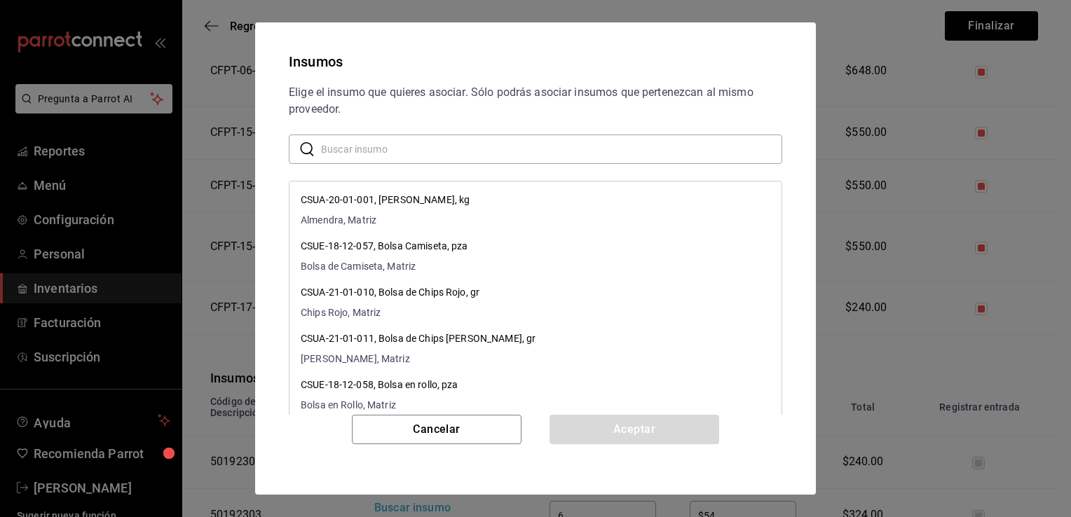
click at [550, 157] on input "text" at bounding box center [551, 149] width 461 height 28
paste input "Paleta Yogurt Mango"
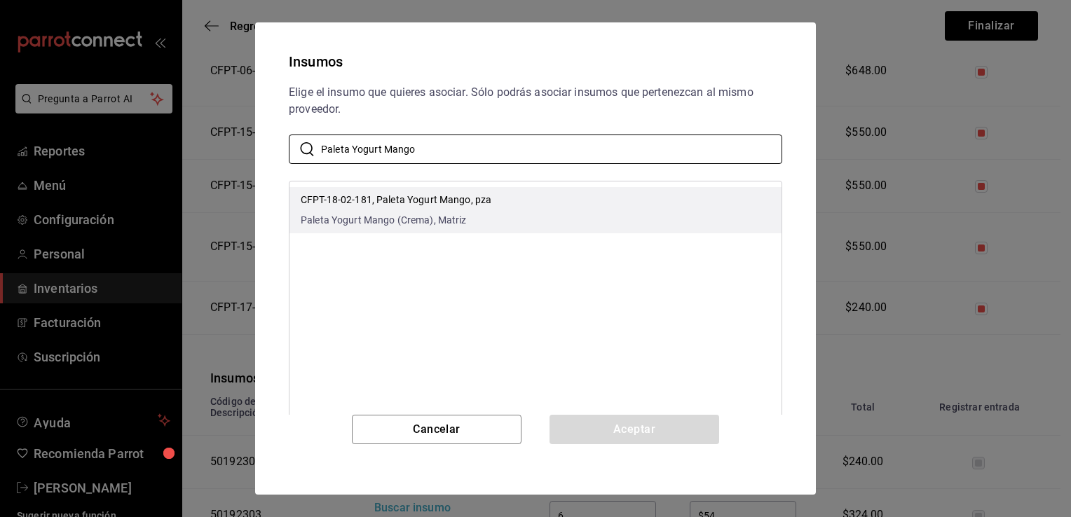
type input "Paleta Yogurt Mango"
click at [569, 204] on li "CFPT-18-02-181, Paleta Yogurt Mango, pza Paleta Yogurt Mango (Crema), Matriz" at bounding box center [535, 210] width 492 height 46
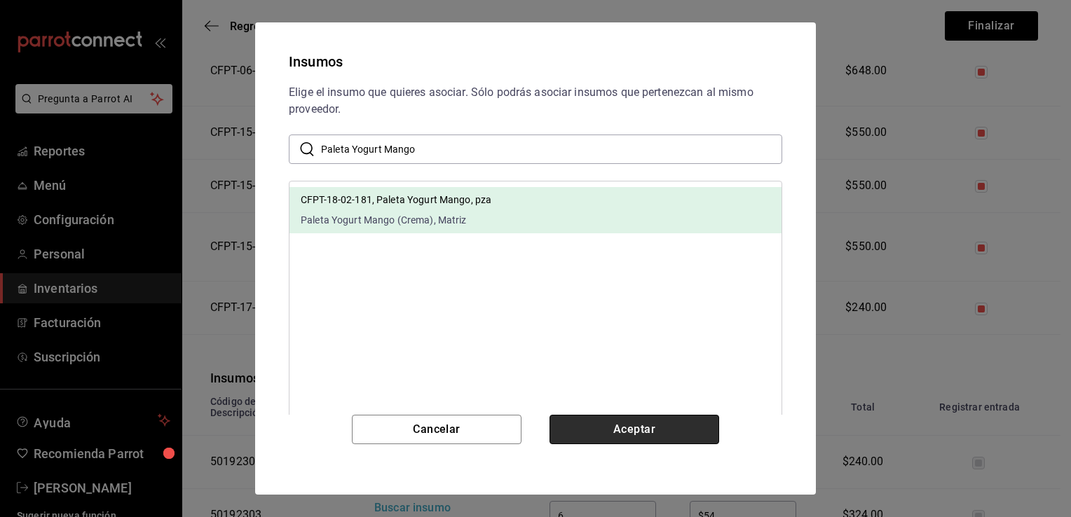
click at [633, 425] on button "Aceptar" at bounding box center [634, 429] width 170 height 29
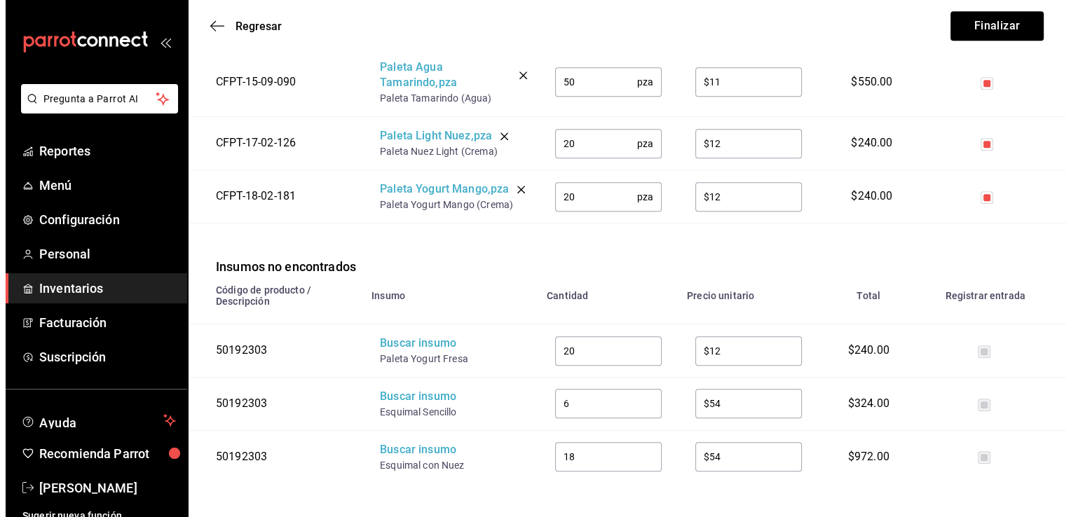
scroll to position [872, 0]
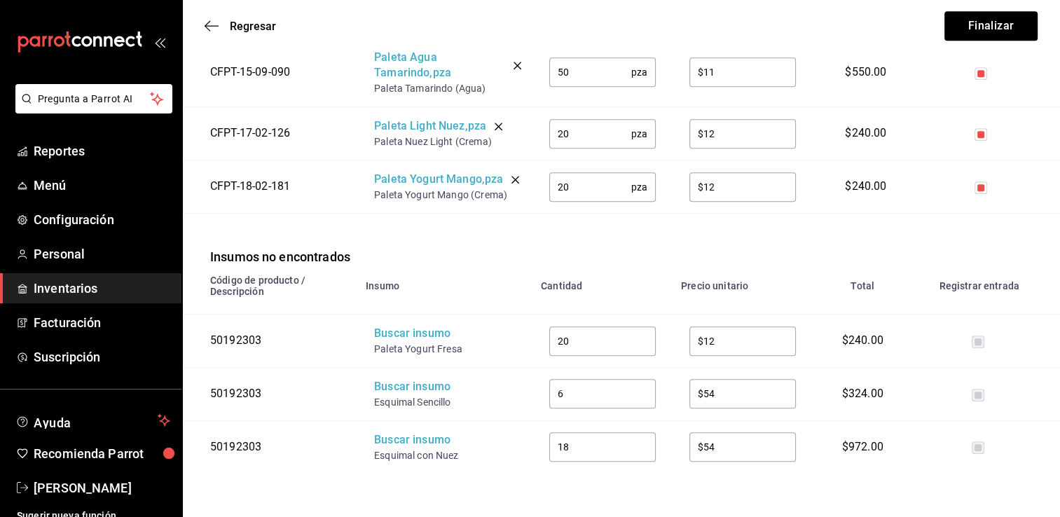
click at [781, 344] on label at bounding box center [978, 342] width 13 height 13
click at [781, 341] on label at bounding box center [978, 342] width 13 height 13
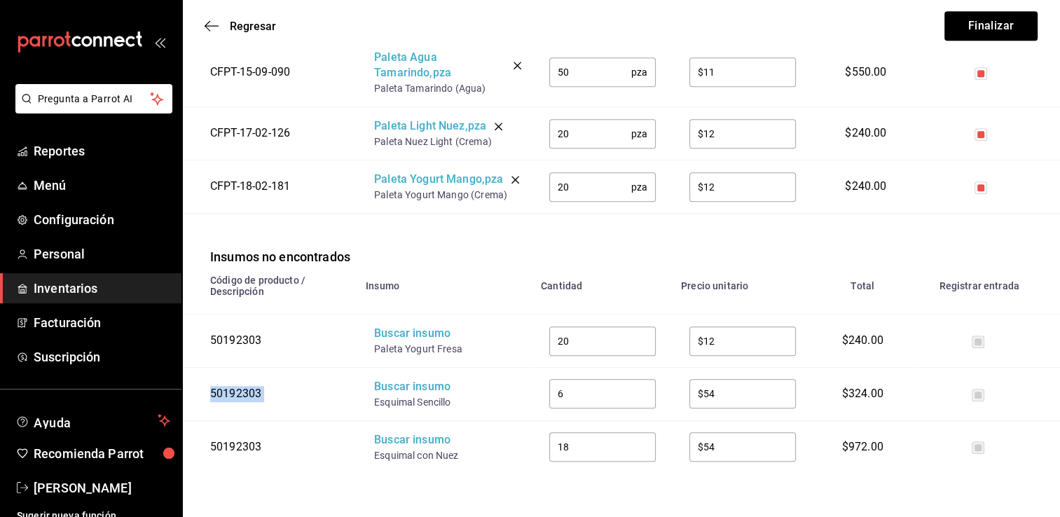
click at [781, 341] on label at bounding box center [978, 342] width 13 height 13
drag, startPoint x: 463, startPoint y: 352, endPoint x: 370, endPoint y: 352, distance: 93.2
click at [370, 352] on td "Buscar insumo Paleta Yogurt Fresa" at bounding box center [444, 341] width 175 height 53
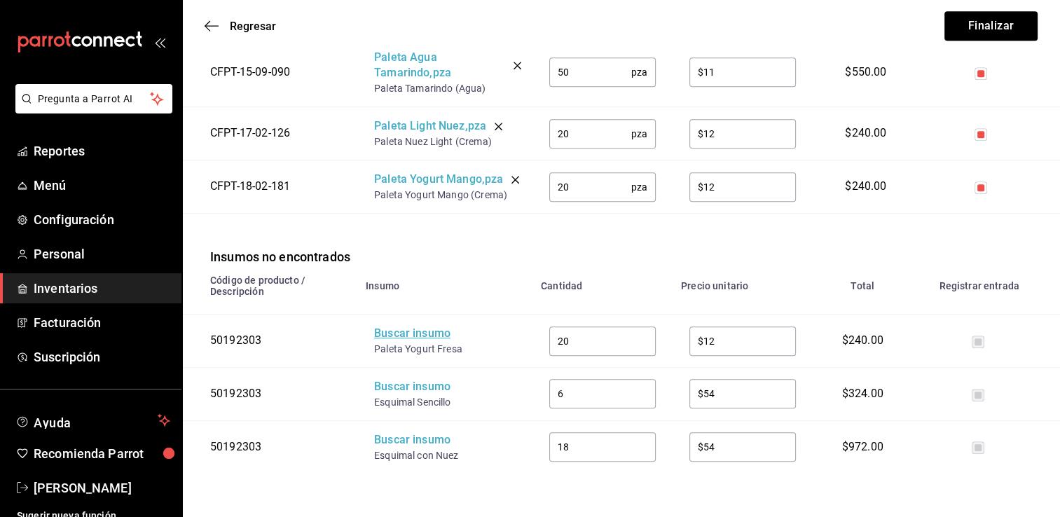
click at [391, 339] on div "Buscar insumo" at bounding box center [430, 334] width 112 height 16
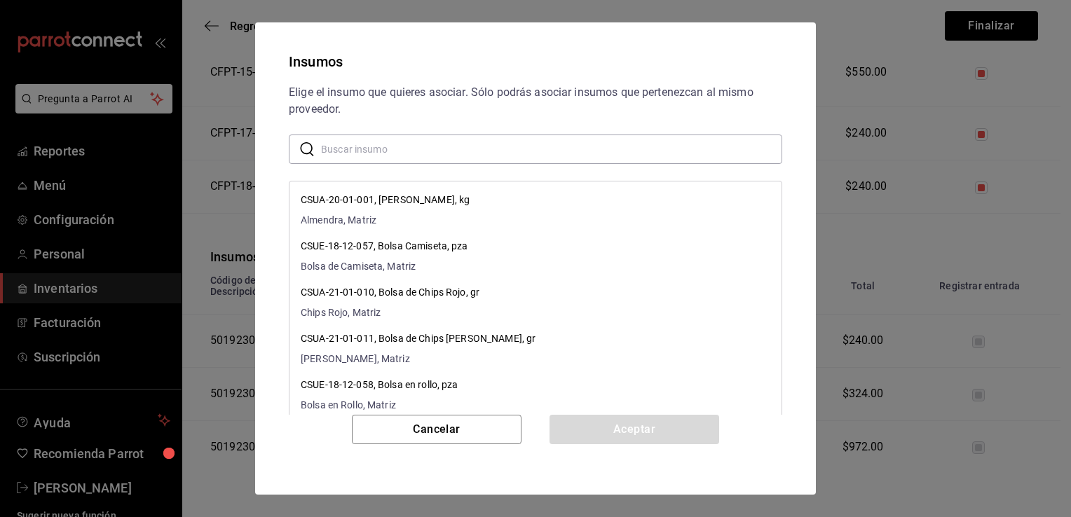
click at [465, 153] on input "text" at bounding box center [551, 149] width 461 height 28
paste input "Paleta Yogurt Fresa"
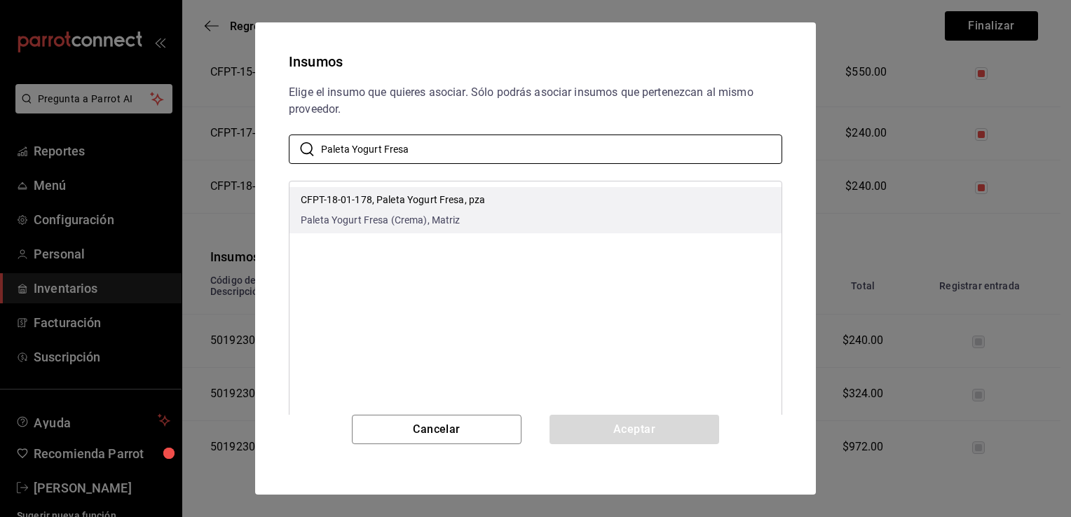
type input "Paleta Yogurt Fresa"
click at [498, 210] on li "CFPT-18-01-178, Paleta Yogurt Fresa, pza Paleta Yogurt Fresa (Crema), Matriz" at bounding box center [535, 210] width 492 height 46
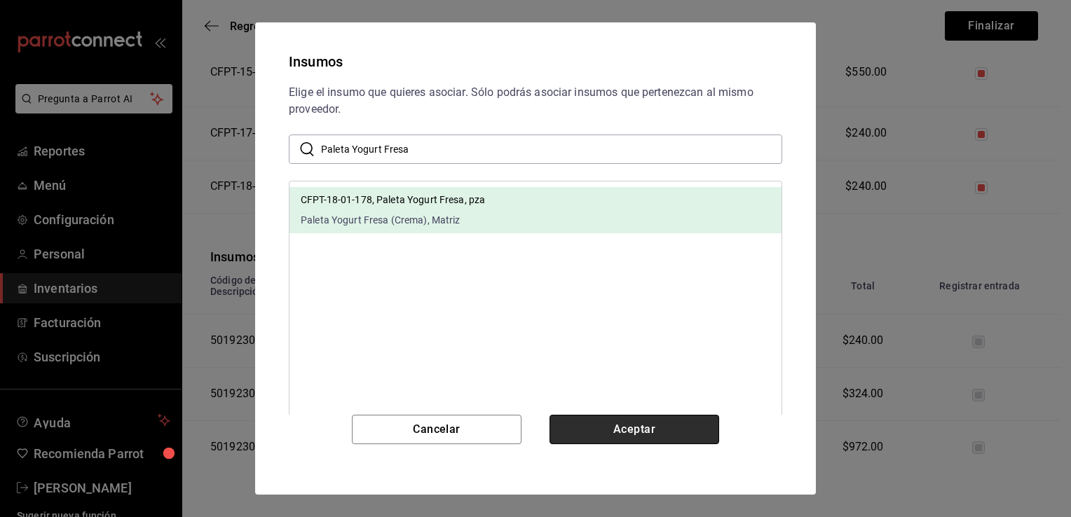
click at [614, 418] on button "Aceptar" at bounding box center [634, 429] width 170 height 29
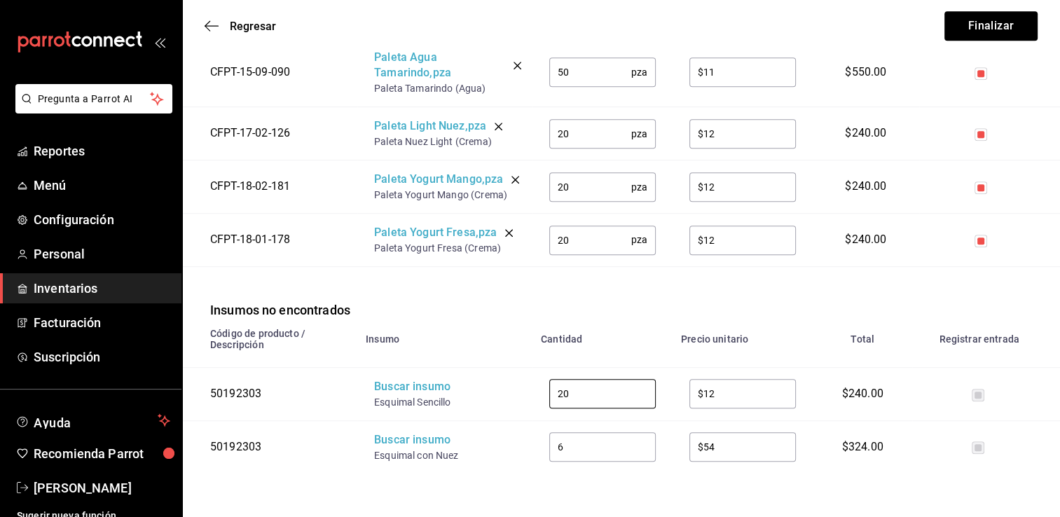
drag, startPoint x: 615, startPoint y: 395, endPoint x: 544, endPoint y: 381, distance: 72.0
click at [544, 381] on td "20 ​" at bounding box center [603, 393] width 140 height 53
type input "300"
type input "$1"
type input "$13.89"
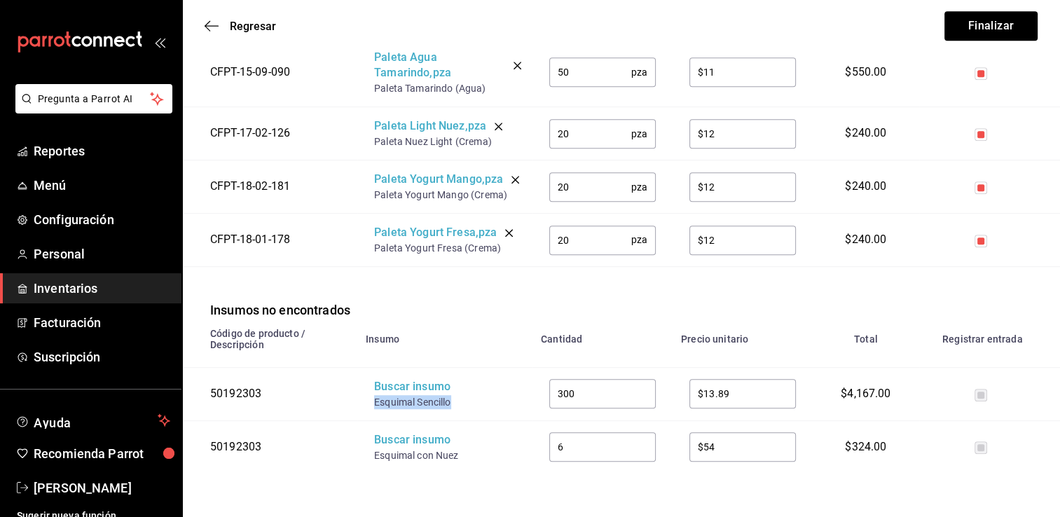
drag, startPoint x: 454, startPoint y: 406, endPoint x: 373, endPoint y: 406, distance: 81.3
click at [373, 406] on td "Buscar insumo Esquimal Sencillo" at bounding box center [444, 393] width 175 height 53
click at [403, 390] on div "Buscar insumo" at bounding box center [430, 387] width 112 height 16
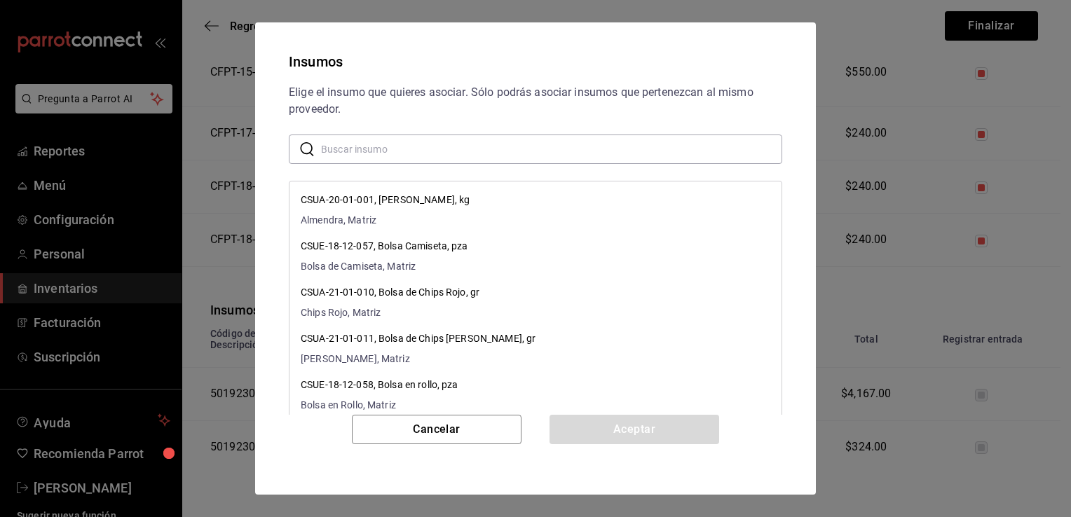
paste input "Esquimal Sencillo"
click at [435, 142] on input "Esquimal Sencillo" at bounding box center [551, 149] width 461 height 28
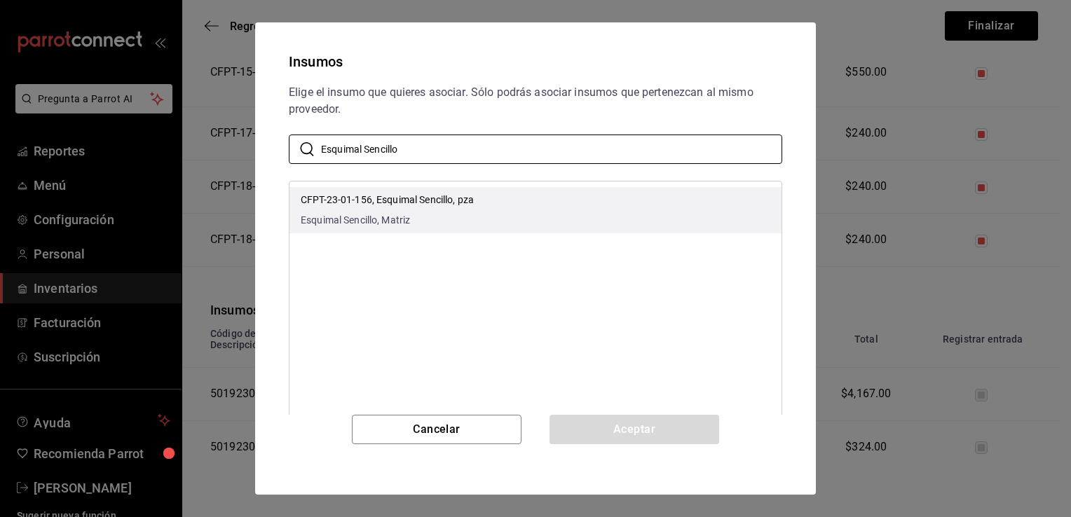
type input "Esquimal Sencillo"
click at [488, 200] on li "CFPT-23-01-156, Esquimal Sencillo, pza Esquimal Sencillo, Matriz" at bounding box center [535, 210] width 492 height 46
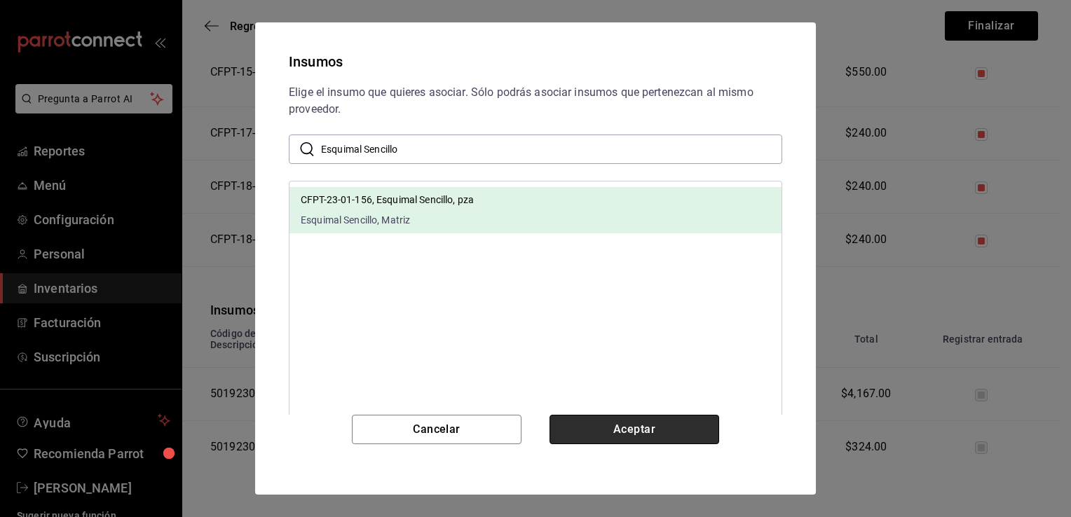
click at [618, 430] on button "Aceptar" at bounding box center [634, 429] width 170 height 29
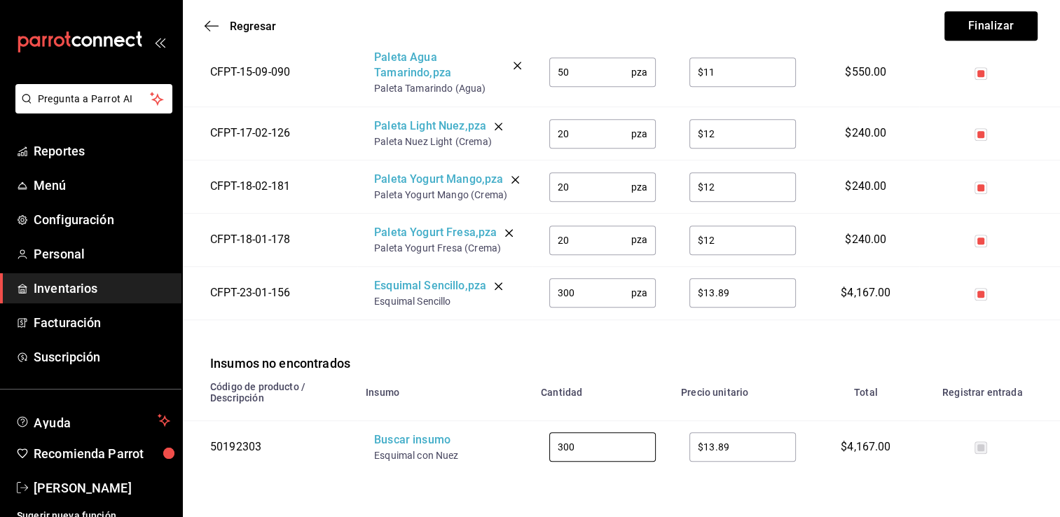
drag, startPoint x: 614, startPoint y: 446, endPoint x: 493, endPoint y: 413, distance: 124.8
click at [493, 413] on table "Código de producto / Descripción Insumo Cantidad Precio unitario Total Registra…" at bounding box center [621, 423] width 878 height 101
type input "50"
type input "$20.37"
drag, startPoint x: 463, startPoint y: 457, endPoint x: 374, endPoint y: 456, distance: 89.0
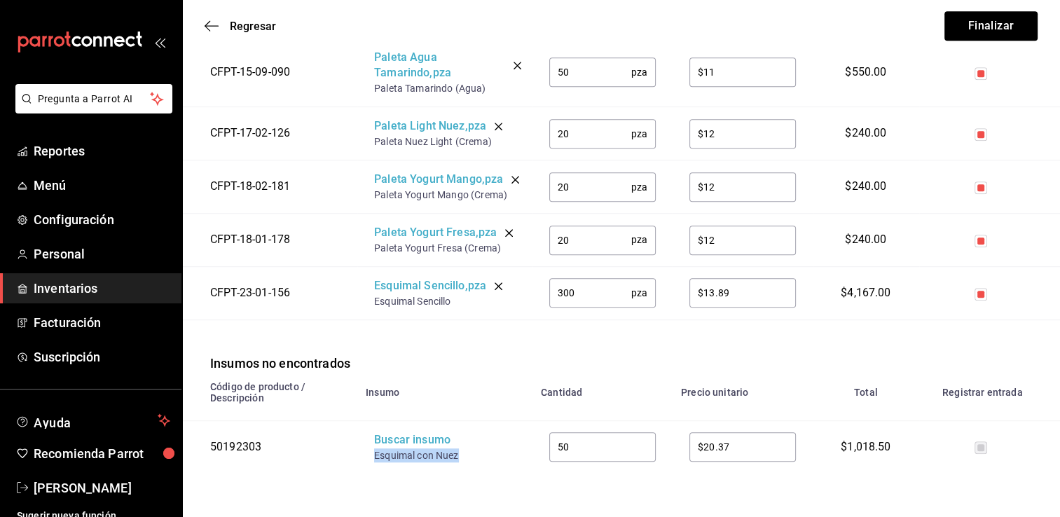
click at [374, 456] on div "Esquimal con Nuez" at bounding box center [430, 455] width 112 height 14
click at [404, 440] on div "Buscar insumo" at bounding box center [430, 440] width 112 height 16
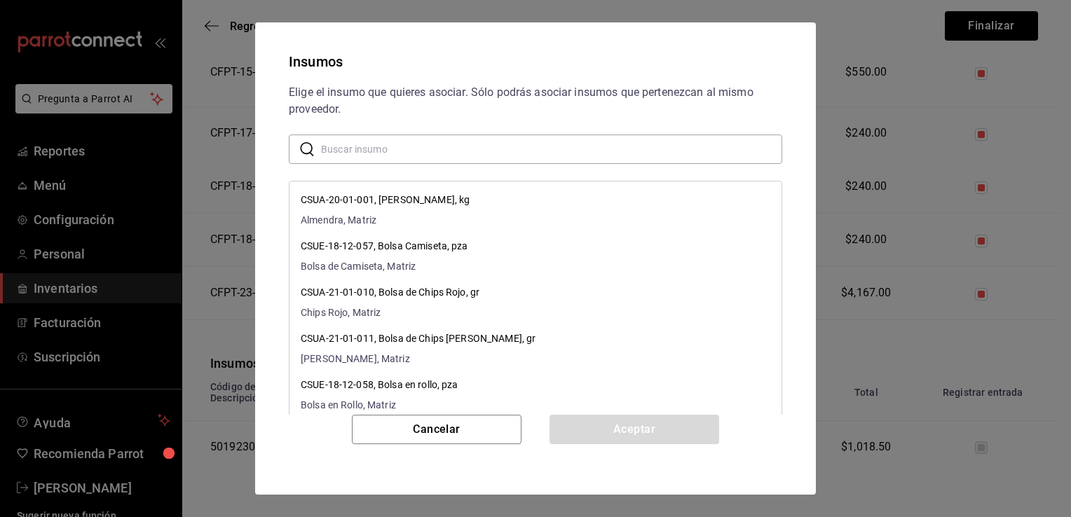
click at [507, 154] on input "text" at bounding box center [551, 149] width 461 height 28
paste input "Esquimal con Nuez"
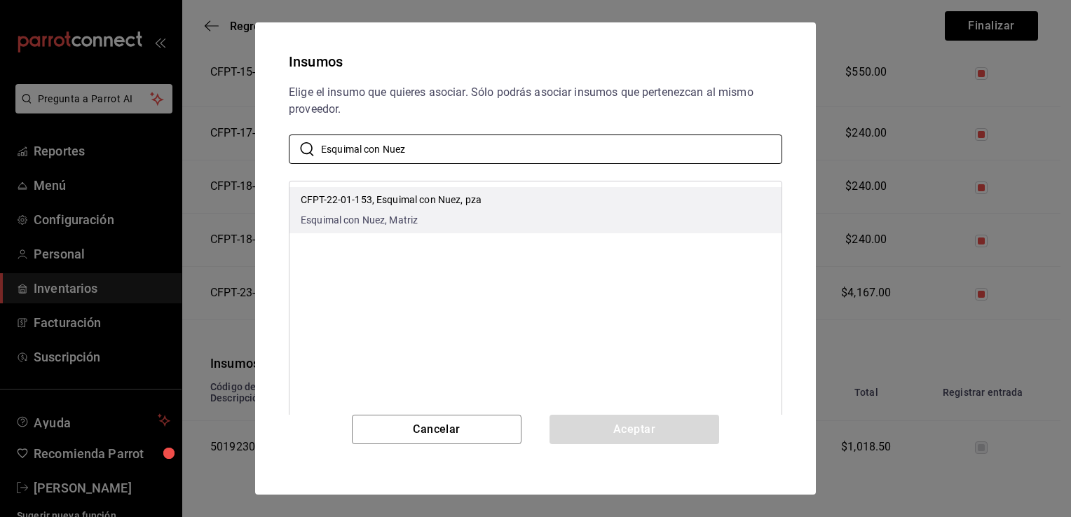
type input "Esquimal con Nuez"
click at [544, 215] on li "CFPT-22-01-153, Esquimal con Nuez, pza Esquimal con Nuez, Matriz" at bounding box center [535, 210] width 492 height 46
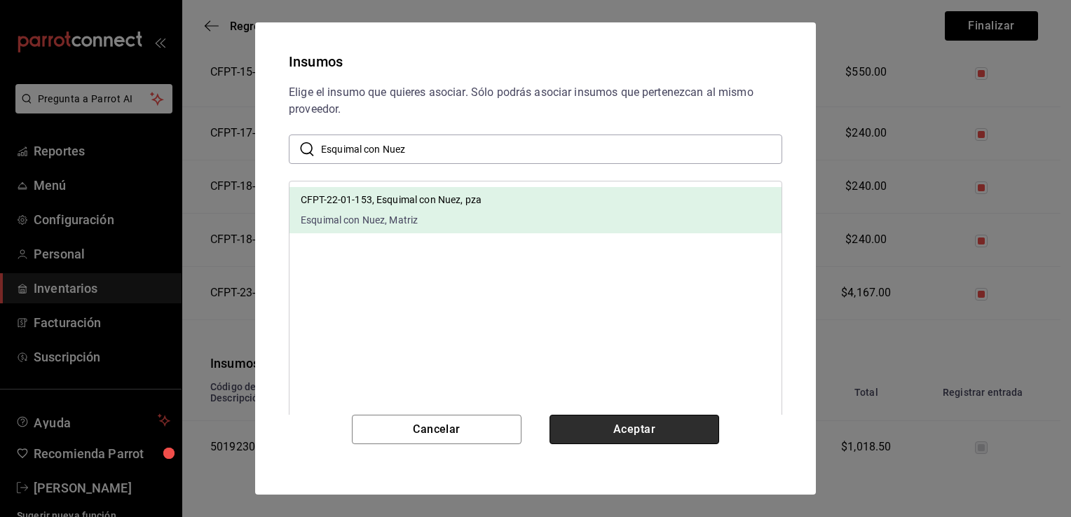
click at [628, 430] on button "Aceptar" at bounding box center [634, 429] width 170 height 29
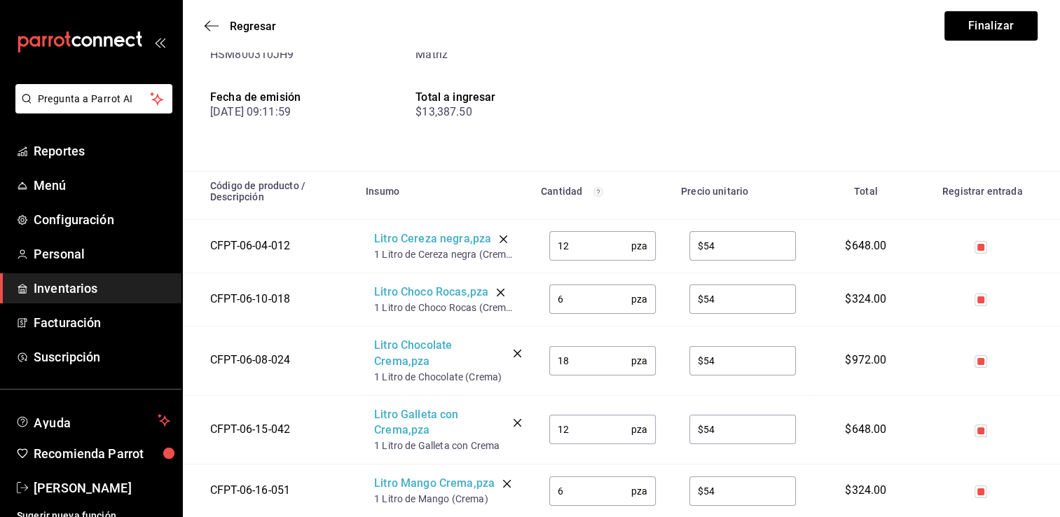
scroll to position [107, 0]
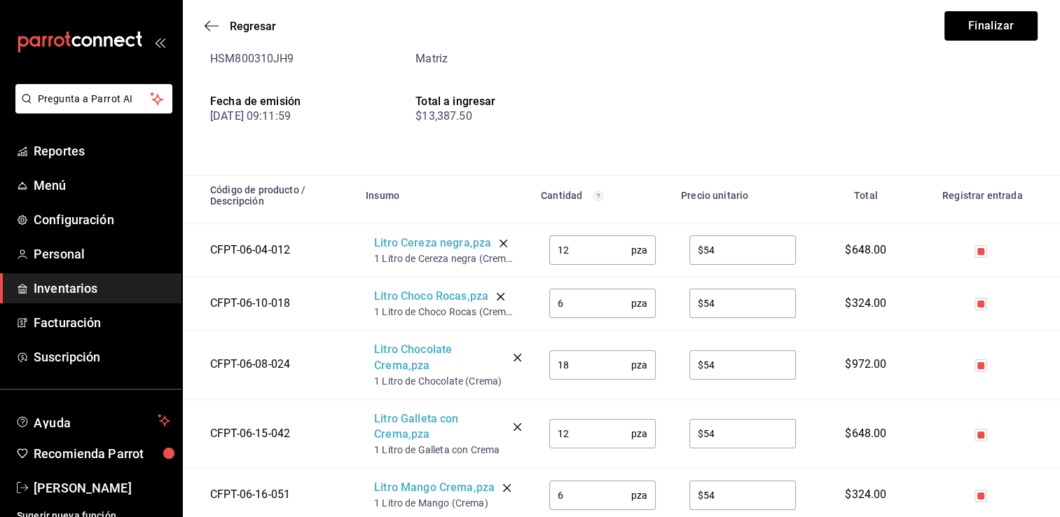
click at [781, 304] on input "checkbox" at bounding box center [981, 304] width 13 height 13
checkbox input "false"
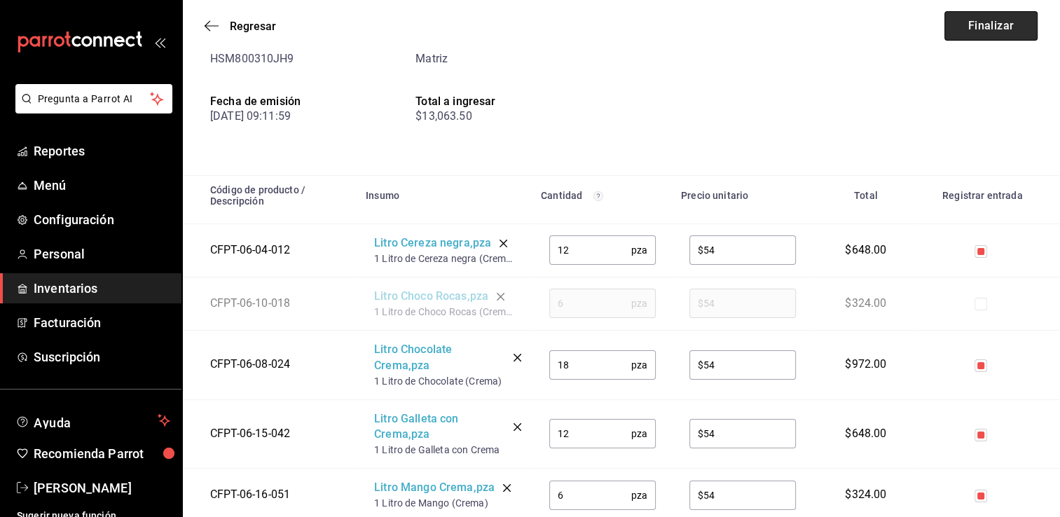
click at [781, 25] on button "Finalizar" at bounding box center [991, 25] width 93 height 29
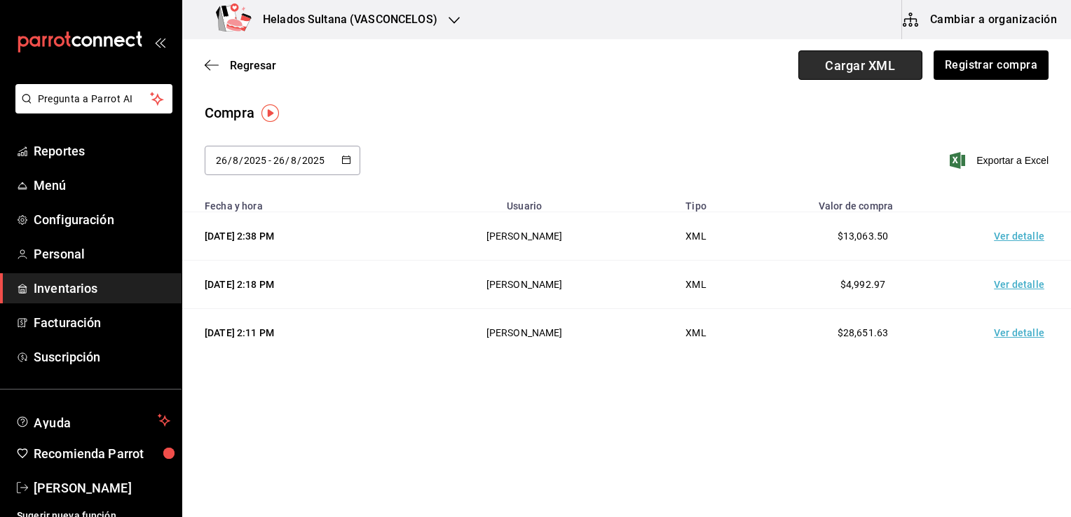
click at [781, 74] on span "Cargar XML" at bounding box center [860, 64] width 124 height 29
click at [0, 0] on input "Cargar XML" at bounding box center [0, 0] width 0 height 0
click at [781, 63] on span "Cargar XML" at bounding box center [860, 64] width 124 height 29
click at [0, 0] on input "Cargar XML" at bounding box center [0, 0] width 0 height 0
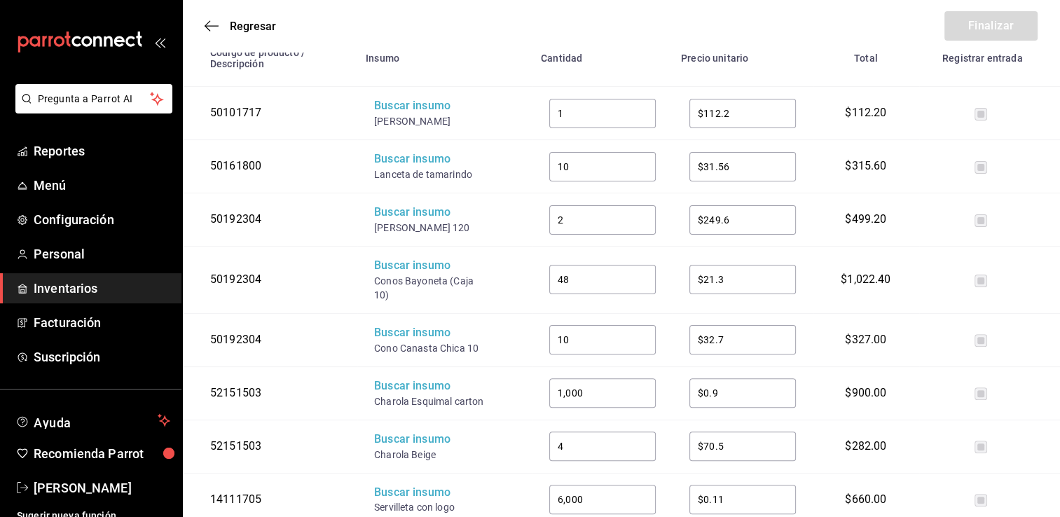
scroll to position [336, 0]
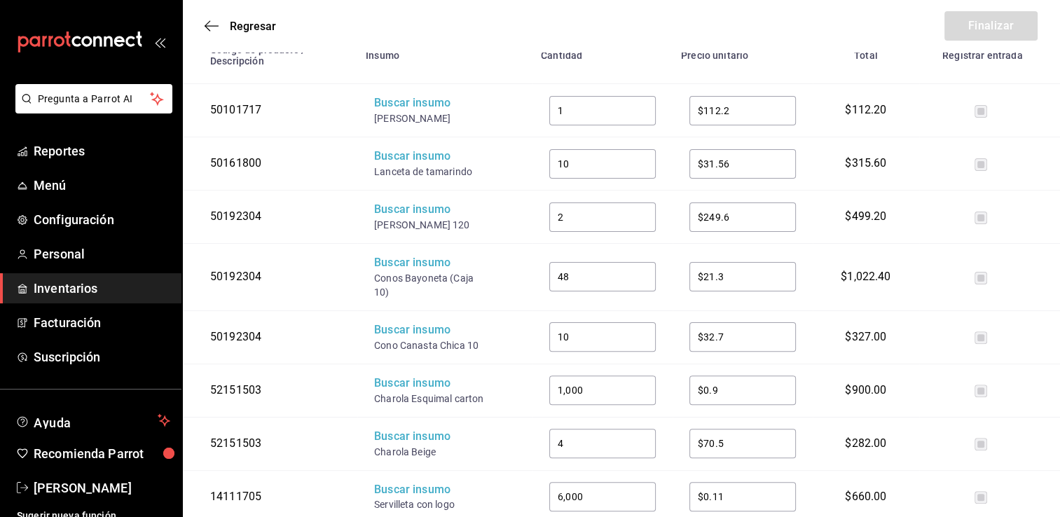
drag, startPoint x: 465, startPoint y: 121, endPoint x: 374, endPoint y: 112, distance: 91.5
click at [374, 112] on div "Almendra Rebanada" at bounding box center [430, 118] width 112 height 14
click at [388, 108] on div "Buscar insumo" at bounding box center [430, 103] width 112 height 16
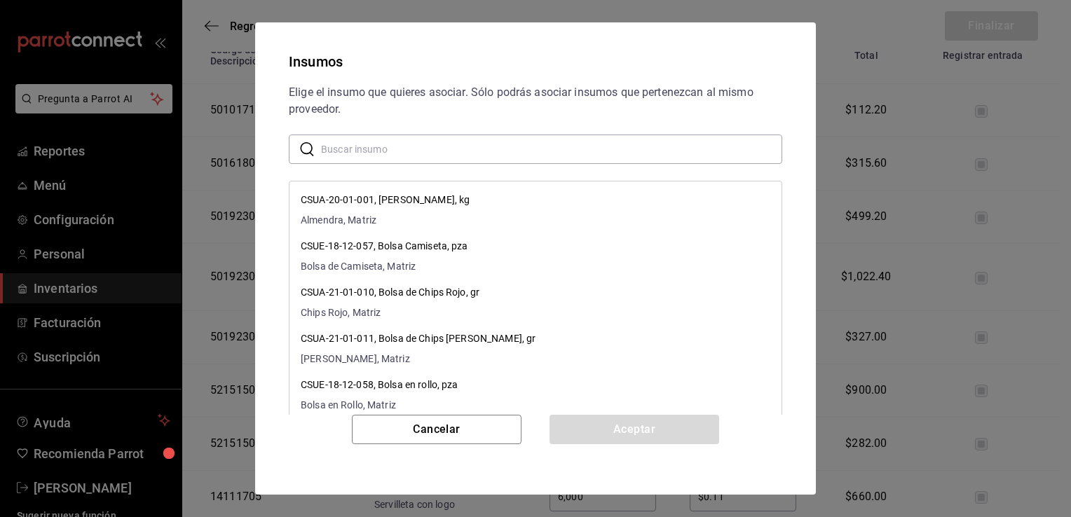
paste input "Almendra Rebanada"
click at [444, 145] on input "Almendra Rebanada" at bounding box center [551, 149] width 461 height 28
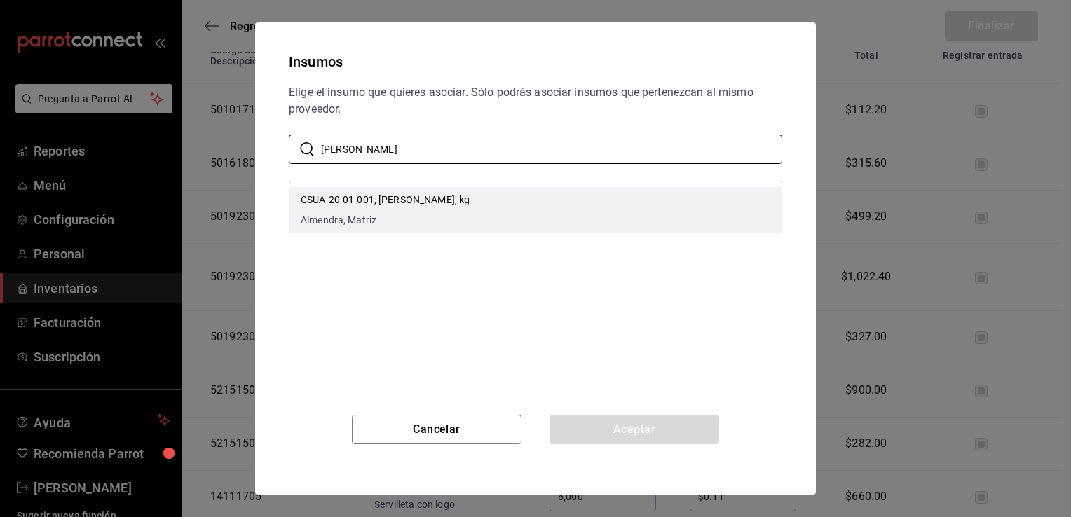
type input "Almendra Rebanada"
click at [470, 203] on p "CSUA-20-01-001, Almendra Rebanada, kg" at bounding box center [385, 200] width 169 height 15
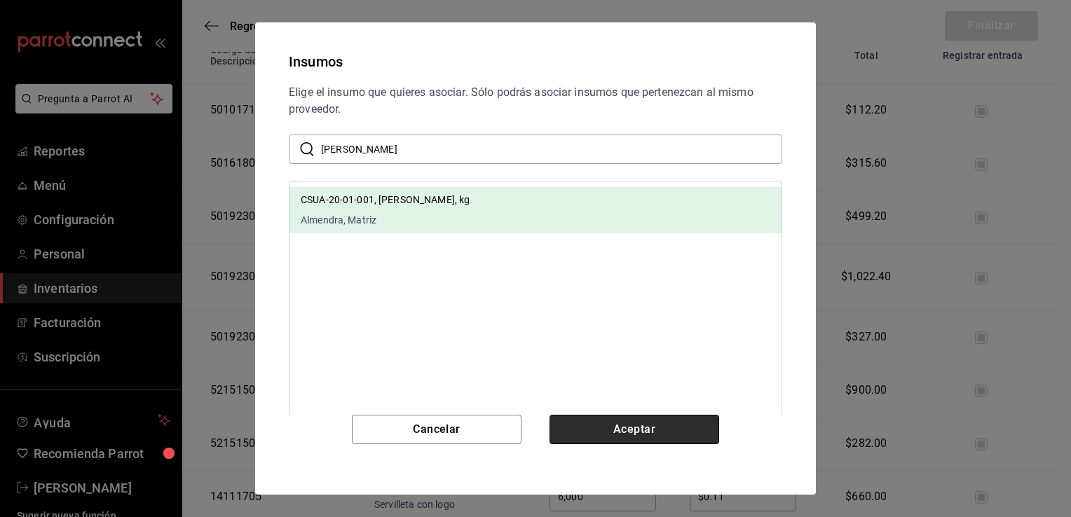
click at [611, 425] on button "Aceptar" at bounding box center [634, 429] width 170 height 29
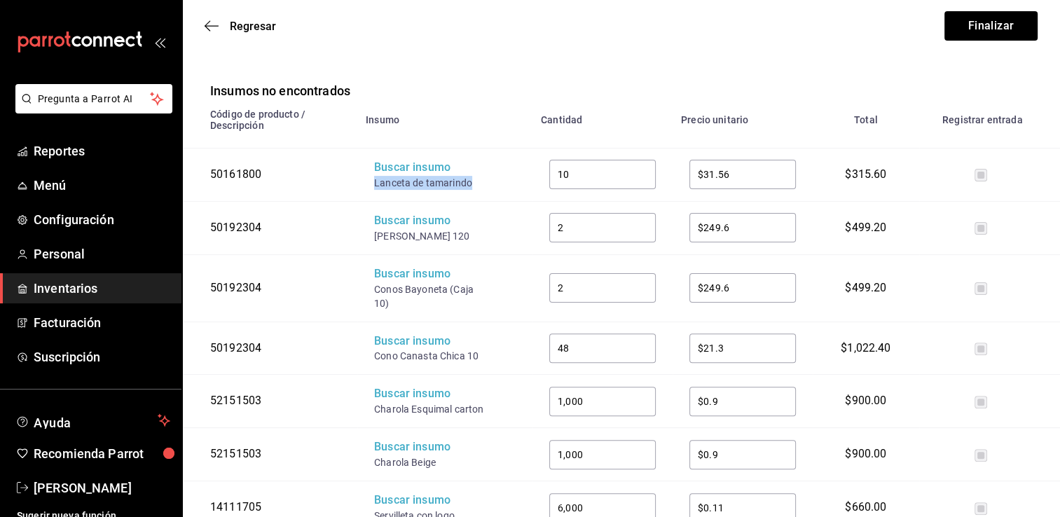
drag, startPoint x: 474, startPoint y: 185, endPoint x: 370, endPoint y: 184, distance: 103.7
click at [370, 184] on td "Buscar insumo Lanceta de tamarindo" at bounding box center [444, 174] width 175 height 53
click at [382, 175] on div "Buscar insumo" at bounding box center [430, 168] width 112 height 16
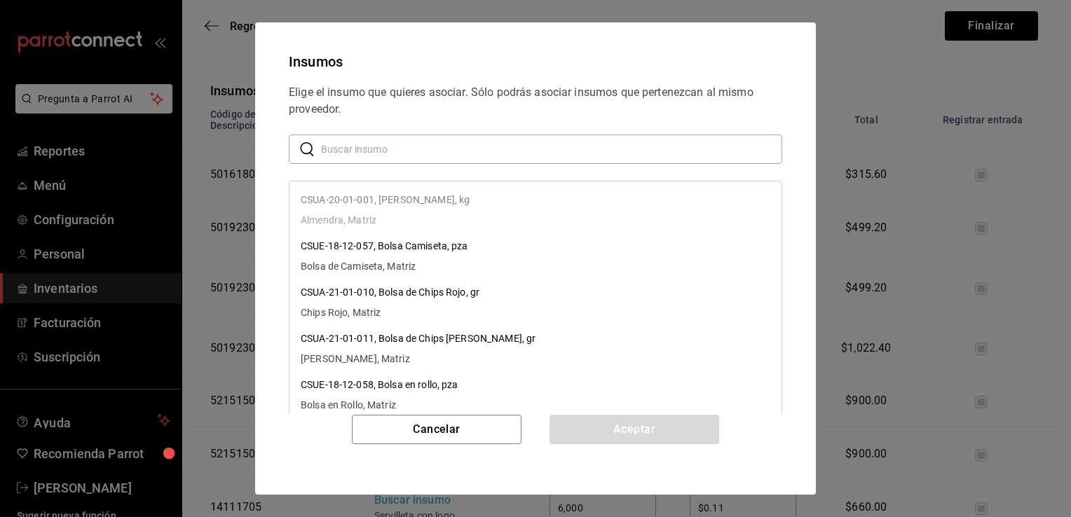
click at [445, 146] on input "text" at bounding box center [551, 149] width 461 height 28
paste input "Lanceta de tamarindo"
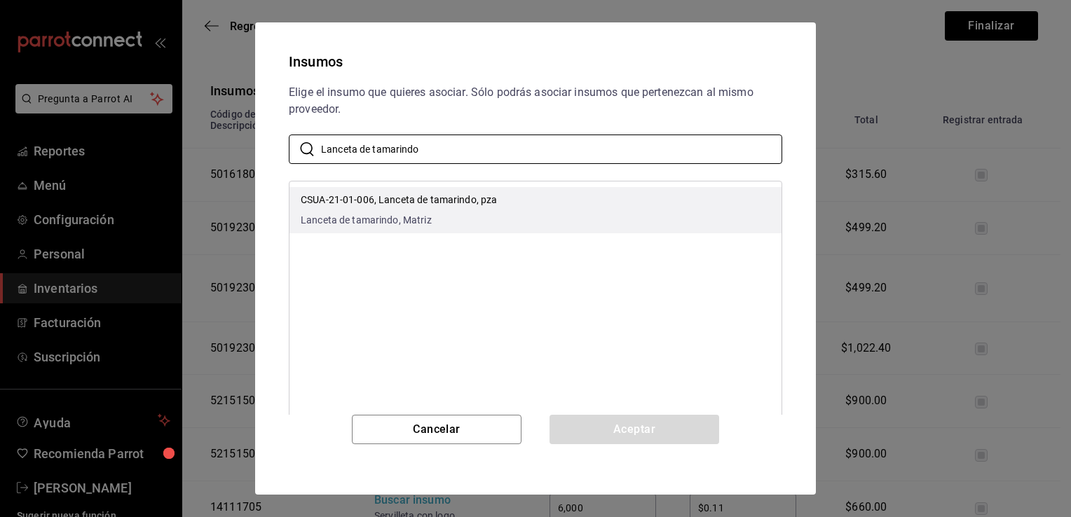
type input "Lanceta de tamarindo"
click at [488, 215] on span "Lanceta de tamarindo, Matriz" at bounding box center [399, 220] width 196 height 15
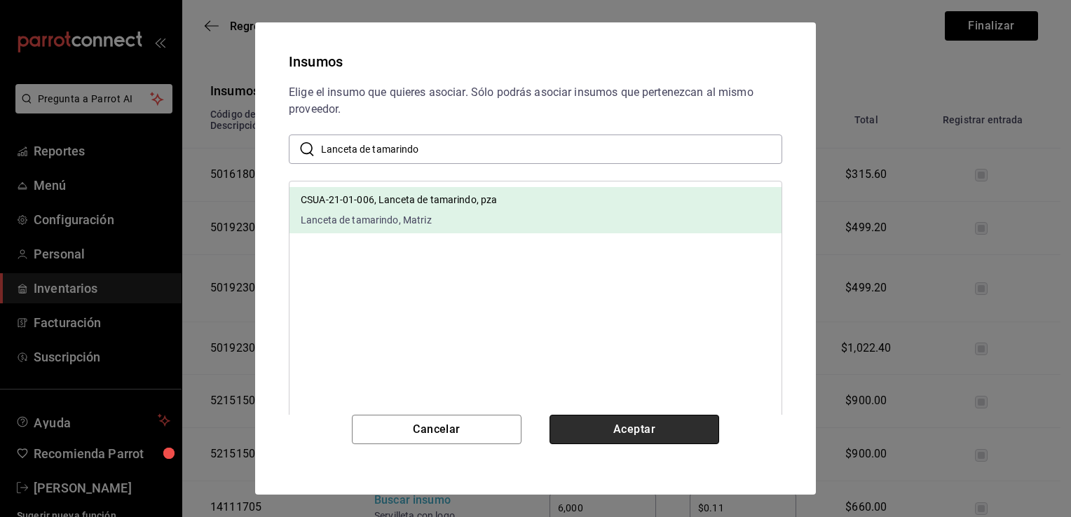
click at [575, 433] on button "Aceptar" at bounding box center [634, 429] width 170 height 29
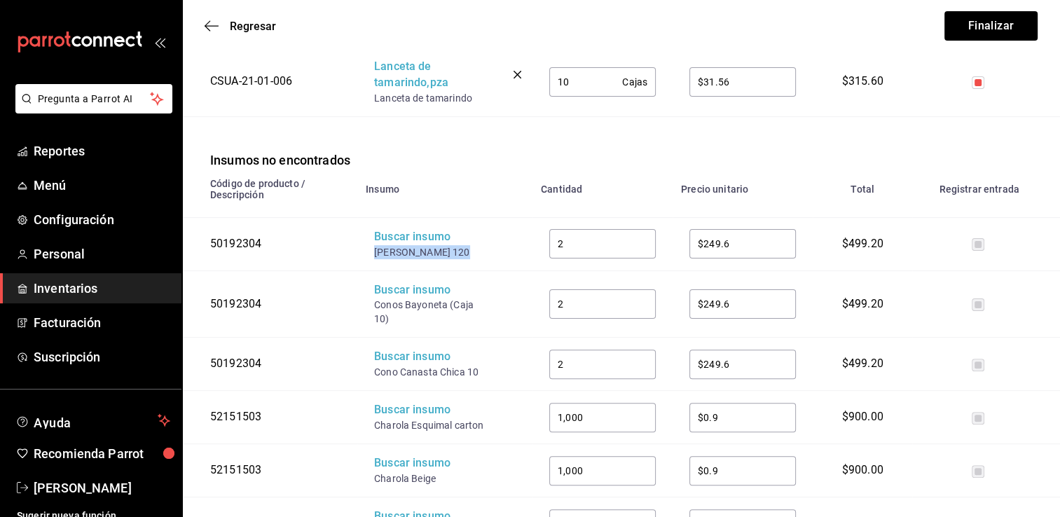
drag, startPoint x: 457, startPoint y: 253, endPoint x: 369, endPoint y: 253, distance: 87.6
click at [369, 253] on td "Buscar insumo Cono Vainilla 120" at bounding box center [444, 243] width 175 height 53
drag, startPoint x: 369, startPoint y: 253, endPoint x: 504, endPoint y: 167, distance: 159.8
click at [504, 167] on div "Insumos no encontrados" at bounding box center [621, 143] width 878 height 53
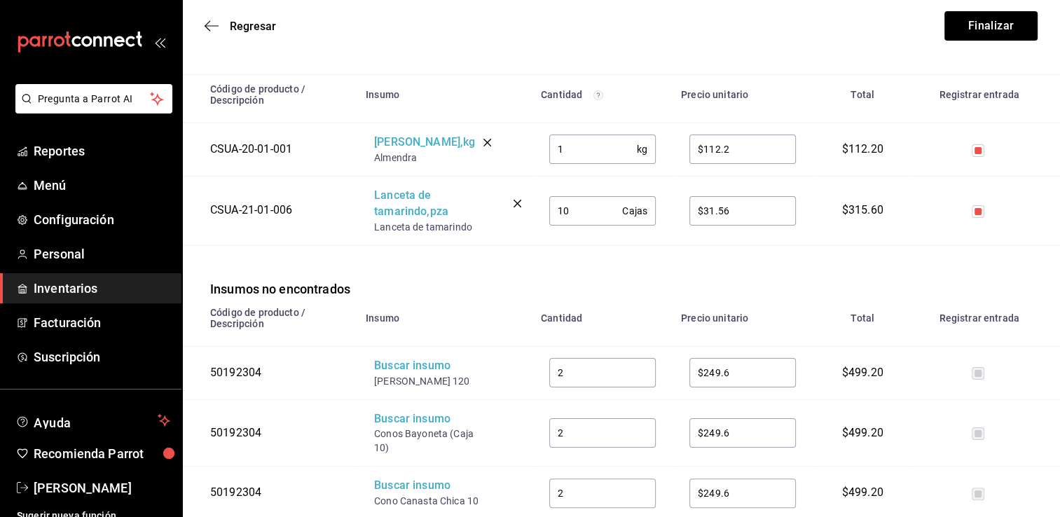
scroll to position [213, 0]
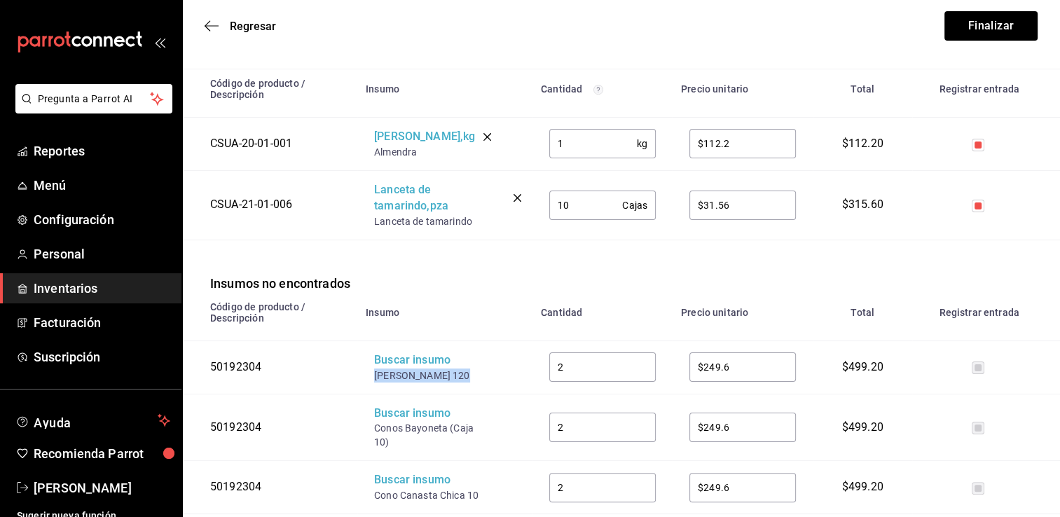
drag, startPoint x: 451, startPoint y: 378, endPoint x: 367, endPoint y: 385, distance: 84.4
click at [367, 385] on td "Buscar insumo Cono Vainilla 120" at bounding box center [444, 367] width 175 height 53
click at [404, 369] on div "Buscar insumo" at bounding box center [430, 360] width 112 height 16
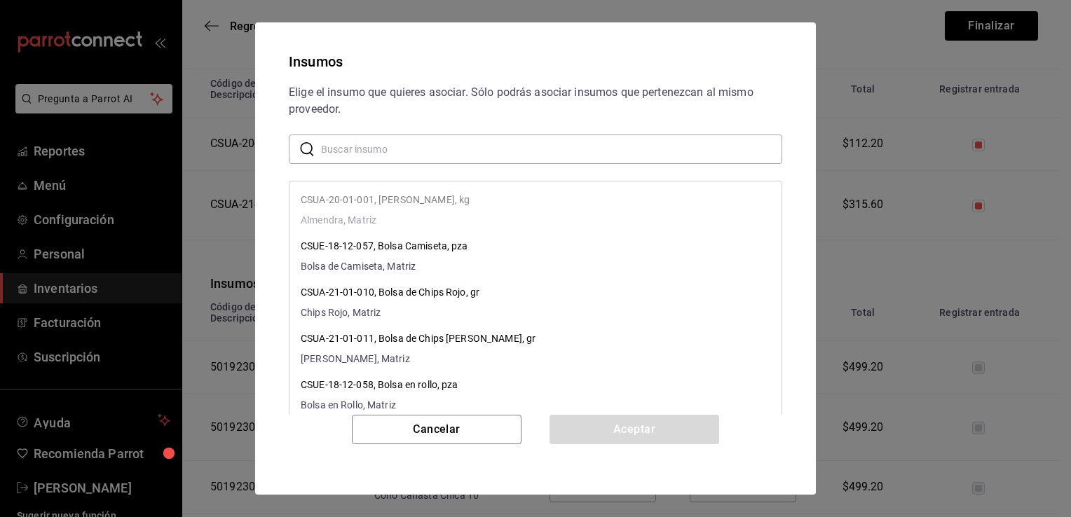
paste input "Cono Vainilla 120"
click at [501, 150] on input "Cono Vainilla 120" at bounding box center [551, 149] width 461 height 28
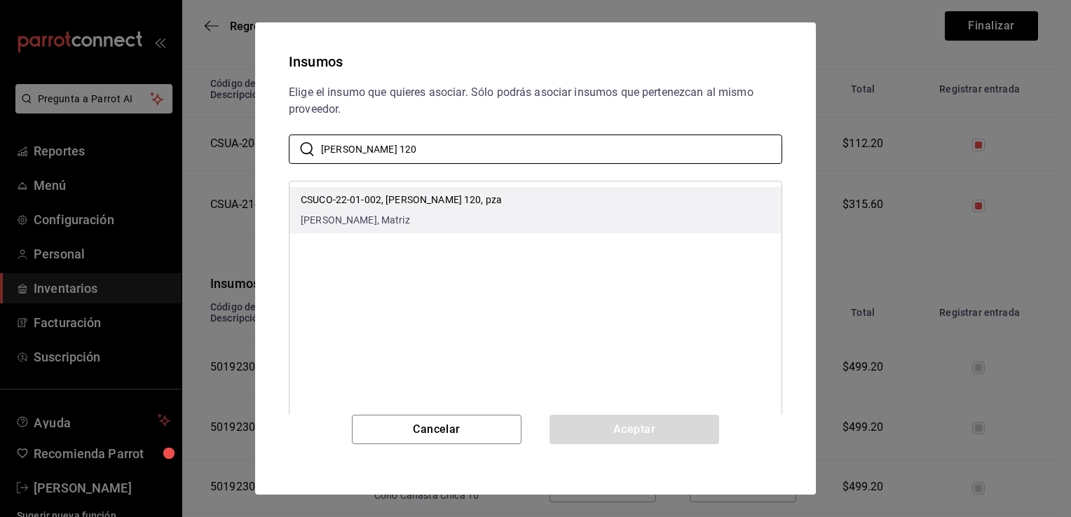
type input "Cono Vainilla 120"
click at [488, 203] on li "CSUCO-22-01-002, Cono Vainilla 120, pza Cono de Vainilla, Matriz" at bounding box center [535, 210] width 492 height 46
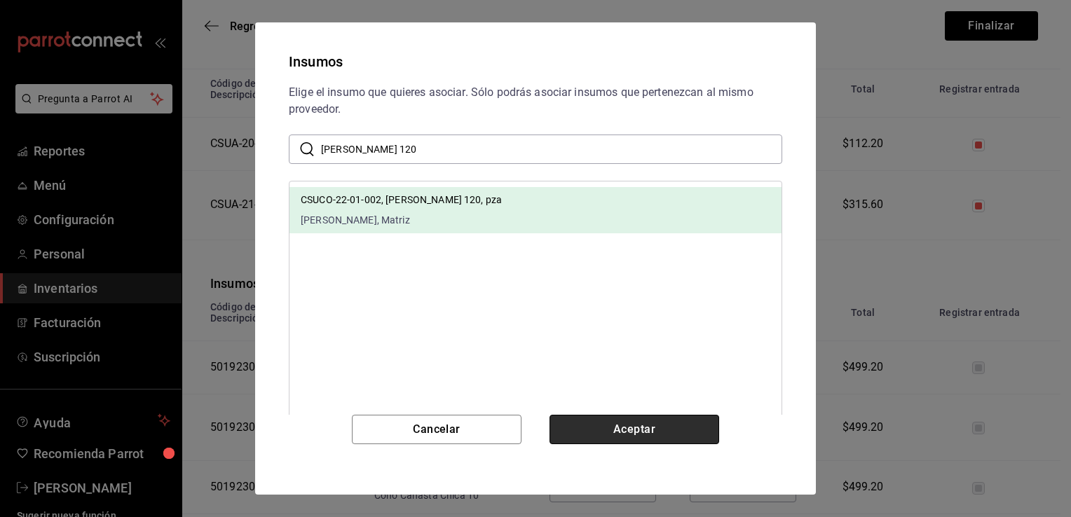
click at [612, 425] on button "Aceptar" at bounding box center [634, 429] width 170 height 29
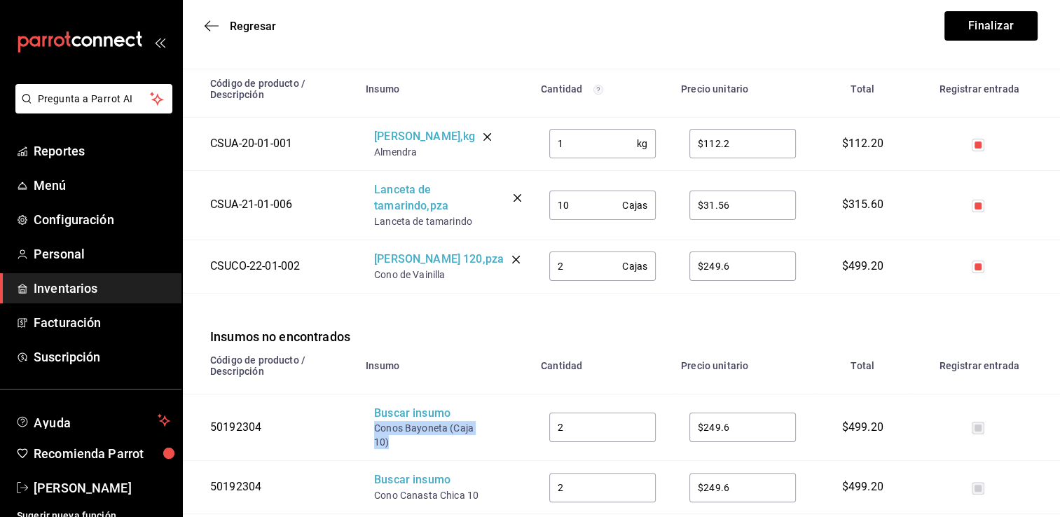
drag, startPoint x: 398, startPoint y: 444, endPoint x: 371, endPoint y: 436, distance: 28.6
click at [371, 436] on td "Buscar insumo Conos Bayoneta (Caja 10)" at bounding box center [444, 427] width 175 height 67
click at [392, 422] on div "Conos Bayoneta (Caja 10)" at bounding box center [430, 435] width 112 height 28
click at [398, 417] on div "Buscar insumo" at bounding box center [430, 414] width 112 height 16
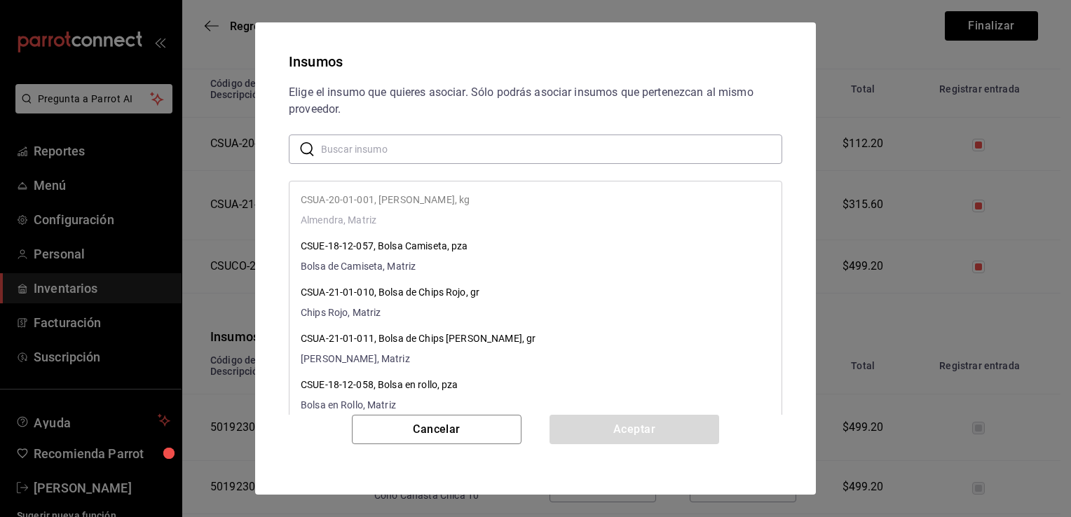
click at [523, 148] on input "text" at bounding box center [551, 149] width 461 height 28
paste input "Conos Bayoneta (Caja 10)"
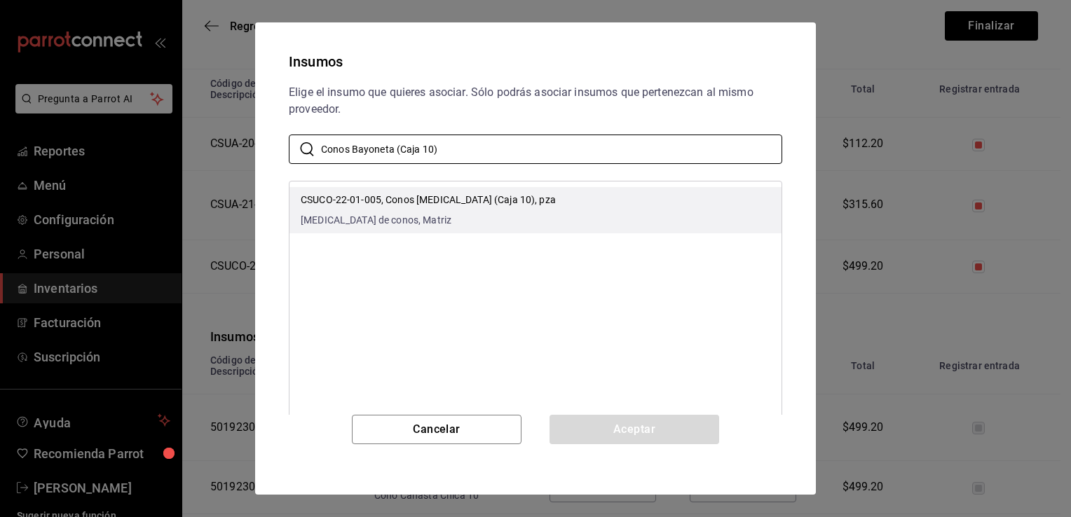
type input "Conos Bayoneta (Caja 10)"
click at [515, 212] on div "CSUCO-22-01-005, Conos Bayoneta (Caja 10), pza Bayoneta de conos, Matriz" at bounding box center [428, 210] width 255 height 35
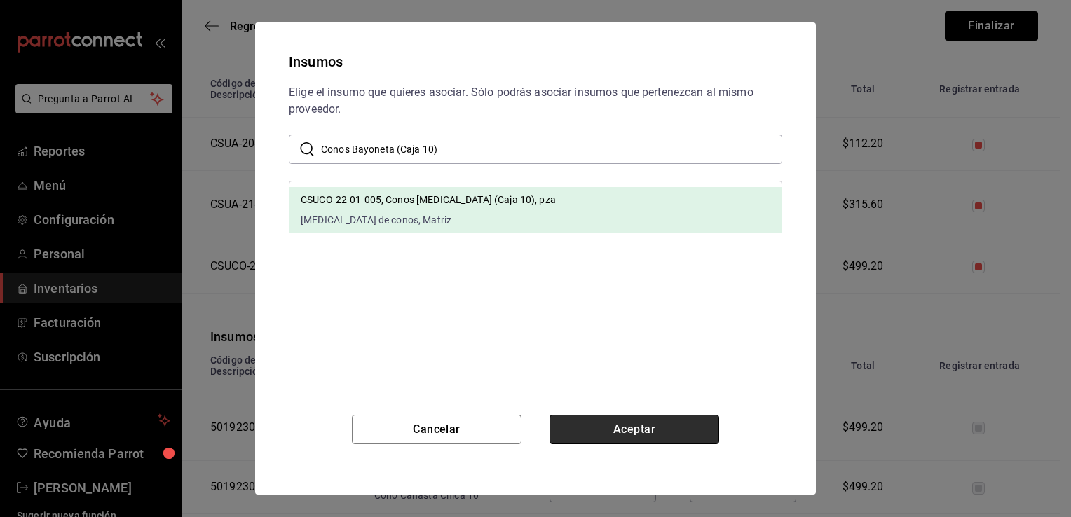
click at [624, 437] on button "Aceptar" at bounding box center [634, 429] width 170 height 29
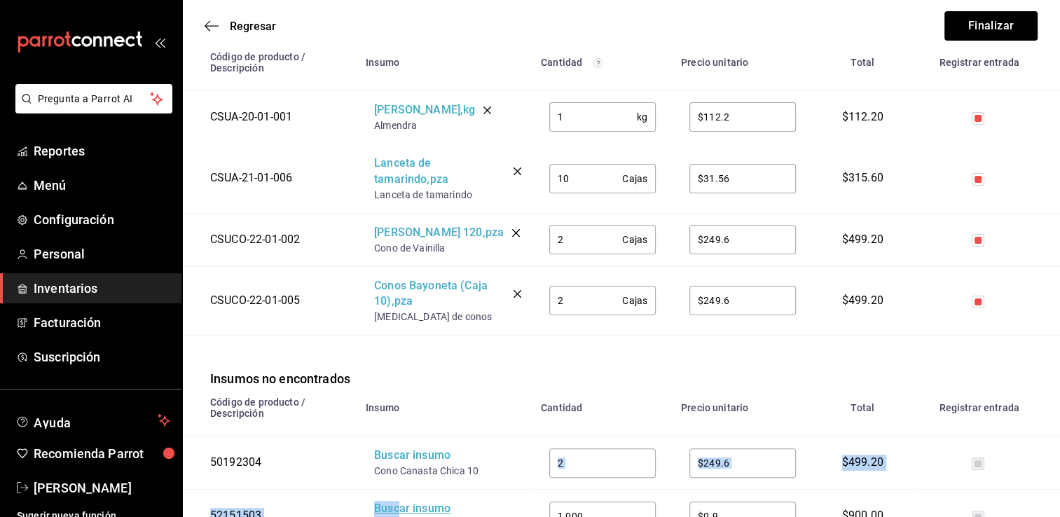
scroll to position [243, 0]
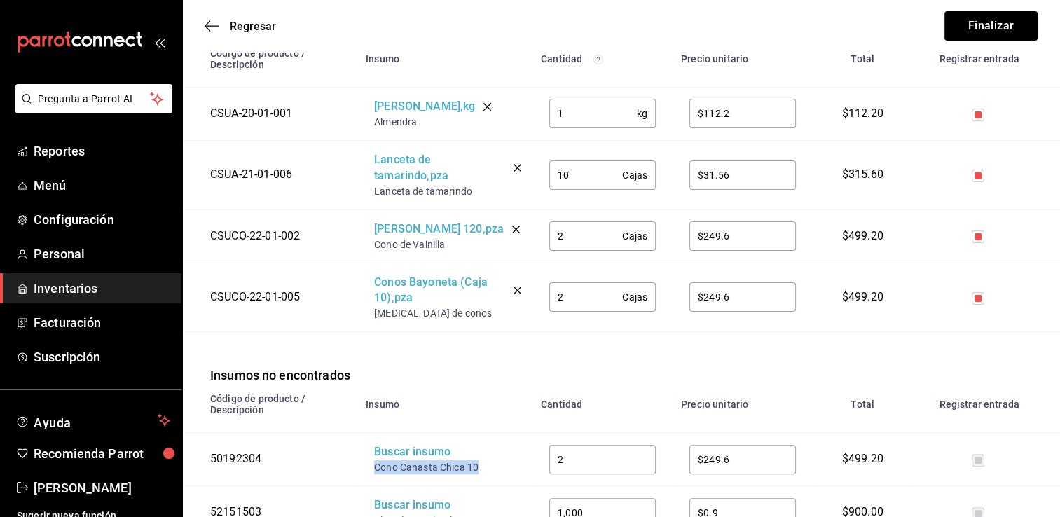
drag, startPoint x: 482, startPoint y: 498, endPoint x: 367, endPoint y: 470, distance: 118.1
click at [367, 470] on td "Buscar insumo Cono Canasta Chica 10" at bounding box center [444, 459] width 175 height 53
click at [391, 460] on div "Buscar insumo" at bounding box center [430, 452] width 112 height 16
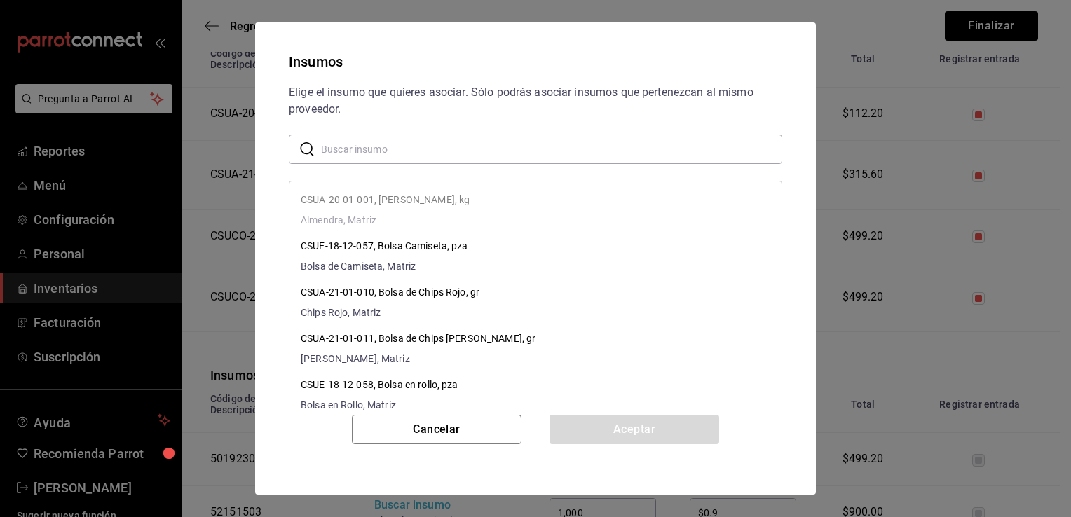
paste input "Cono Canasta Chica 10"
click at [540, 153] on input "Cono Canasta Chica 10" at bounding box center [551, 149] width 461 height 28
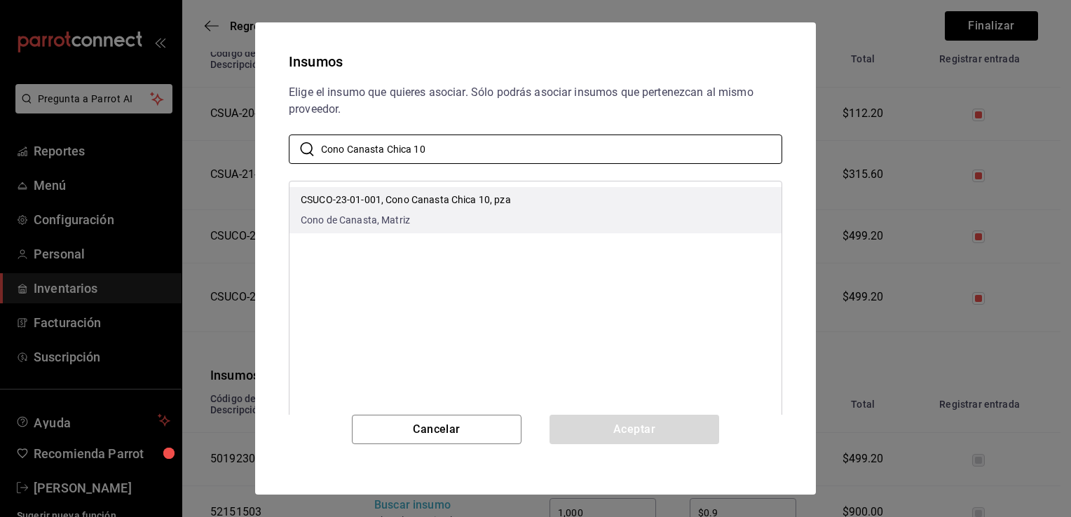
type input "Cono Canasta Chica 10"
click at [538, 214] on li "CSUCO-23-01-001, Cono Canasta Chica 10, pza Cono de Canasta, Matriz" at bounding box center [535, 210] width 492 height 46
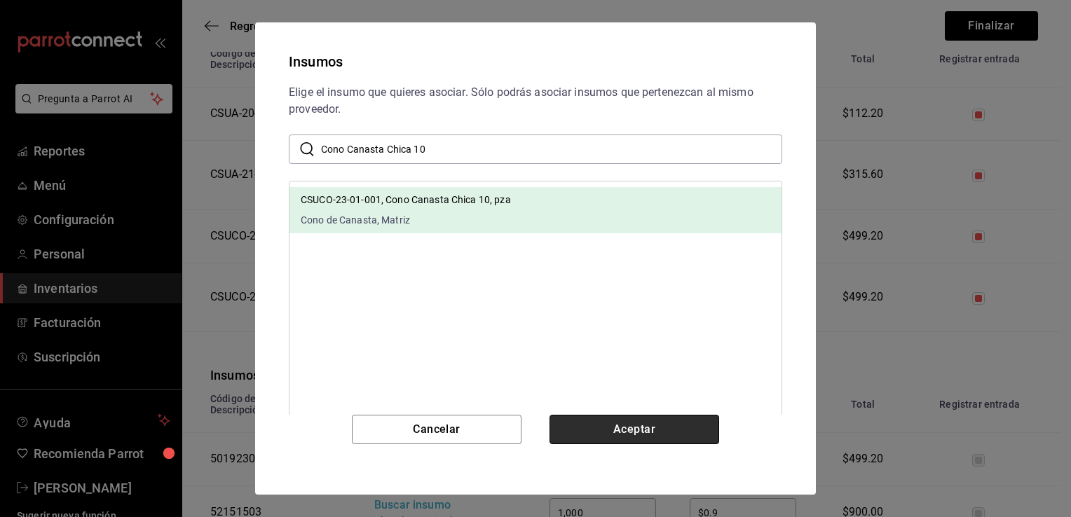
click at [608, 436] on button "Aceptar" at bounding box center [634, 429] width 170 height 29
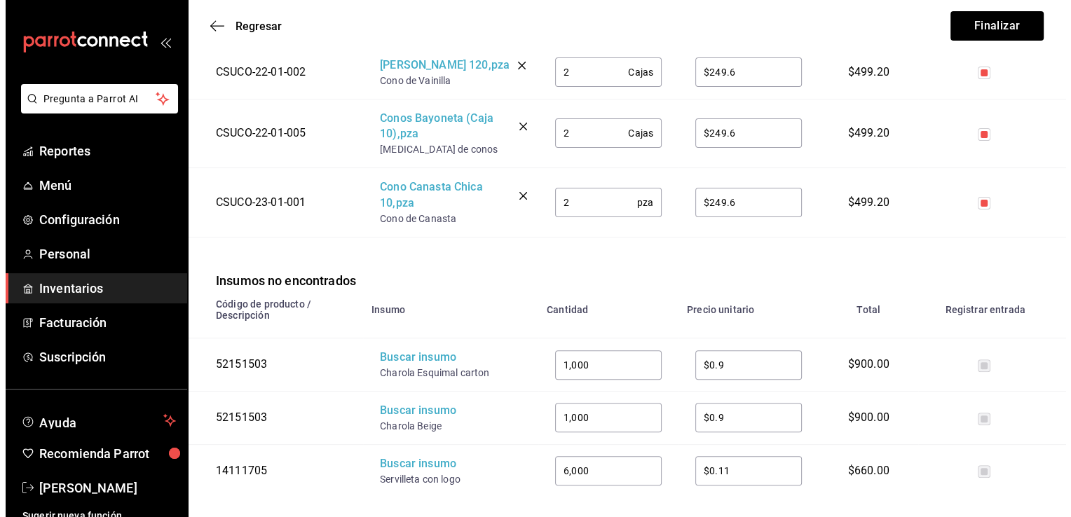
scroll to position [411, 0]
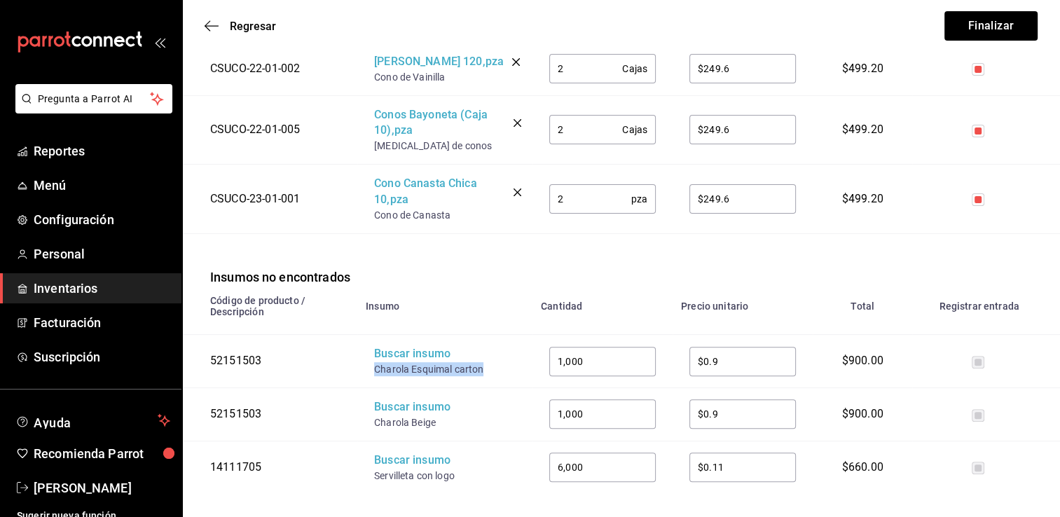
drag, startPoint x: 485, startPoint y: 371, endPoint x: 373, endPoint y: 371, distance: 112.1
click at [373, 371] on td "Buscar insumo Charola Esquimal carton" at bounding box center [444, 361] width 175 height 53
click at [395, 355] on div "Buscar insumo" at bounding box center [430, 354] width 112 height 16
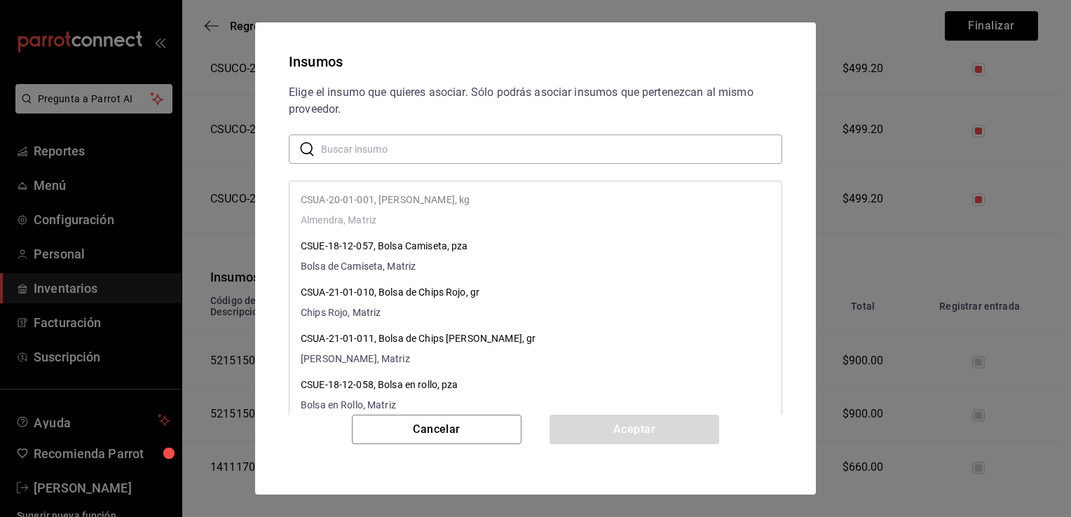
click at [474, 156] on input "text" at bounding box center [551, 149] width 461 height 28
paste input "Charola Esquimal carton"
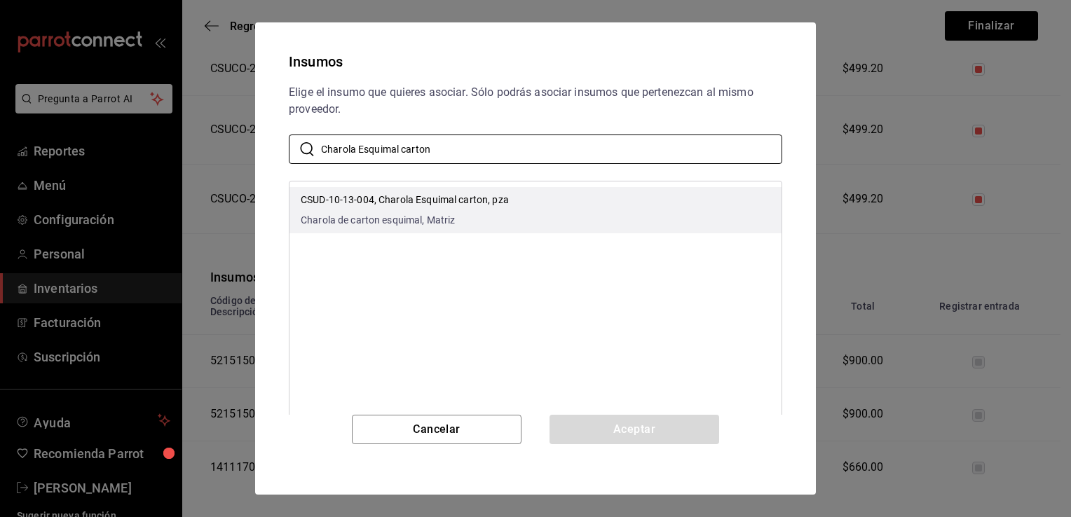
type input "Charola Esquimal carton"
click at [493, 209] on div "CSUD-10-13-004, Charola Esquimal carton, pza Charola de carton esquimal, Matriz" at bounding box center [405, 210] width 208 height 35
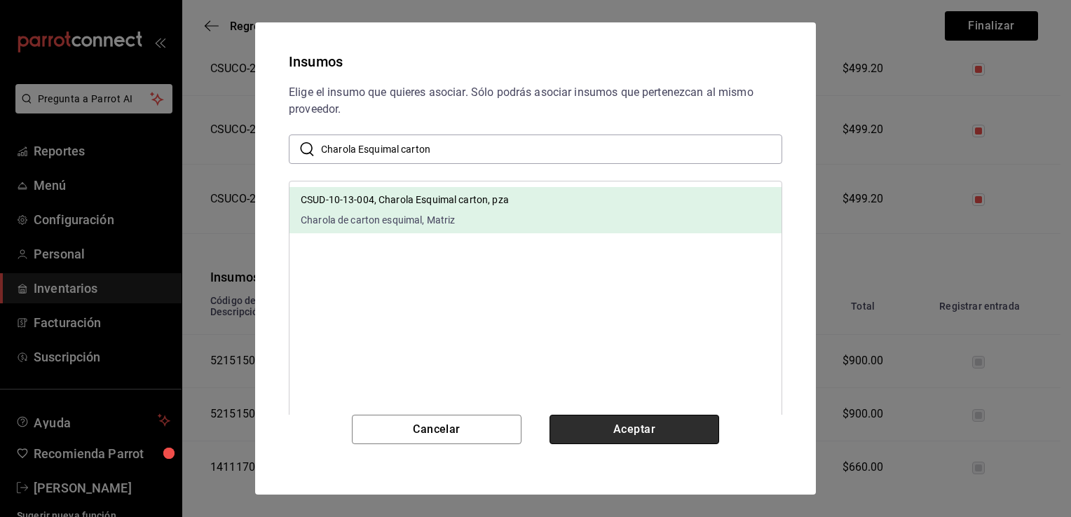
click at [627, 430] on button "Aceptar" at bounding box center [634, 429] width 170 height 29
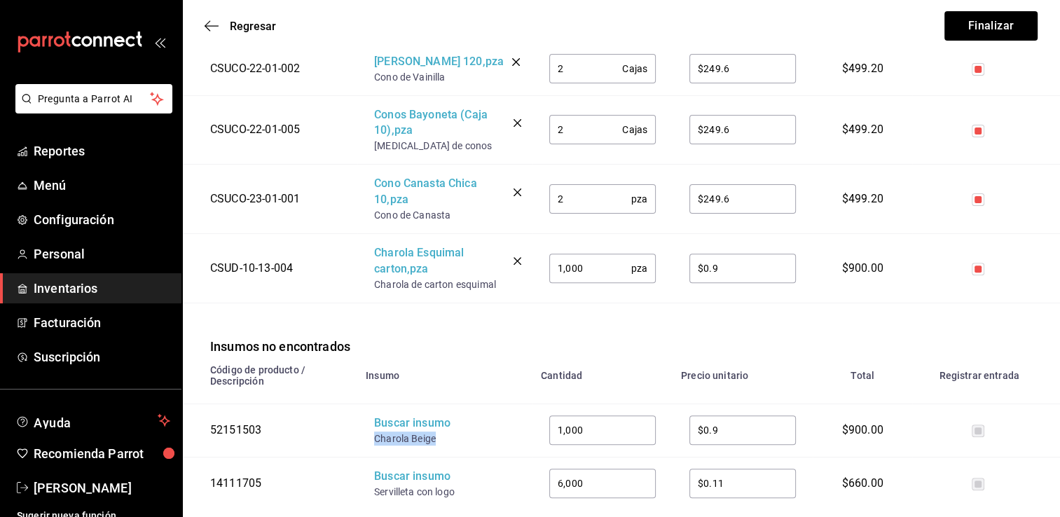
drag, startPoint x: 442, startPoint y: 439, endPoint x: 368, endPoint y: 434, distance: 74.4
click at [368, 434] on td "Buscar insumo Charola Beige" at bounding box center [444, 430] width 175 height 53
click at [393, 420] on div "Buscar insumo" at bounding box center [430, 424] width 112 height 16
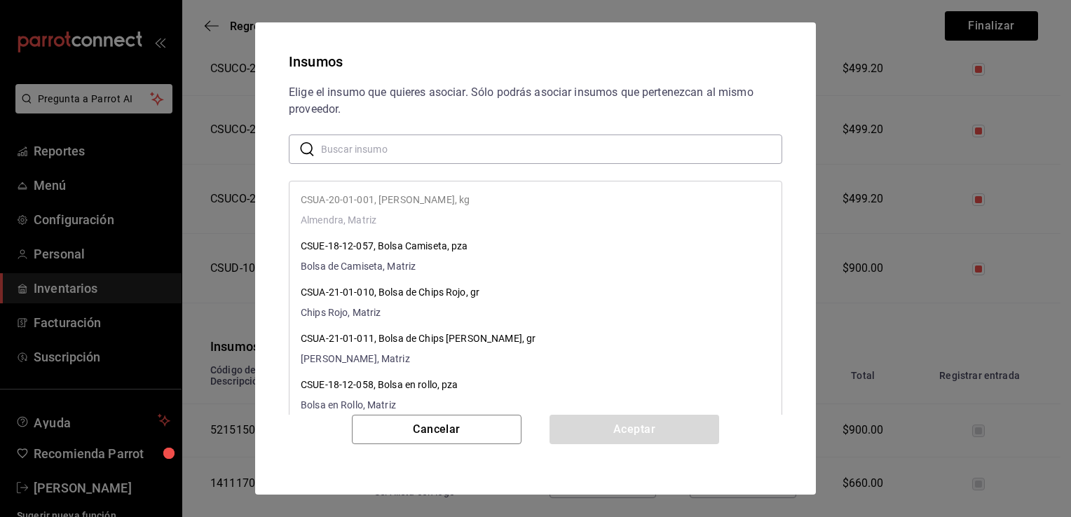
click at [471, 150] on input "text" at bounding box center [551, 149] width 461 height 28
paste input "Charola Beige"
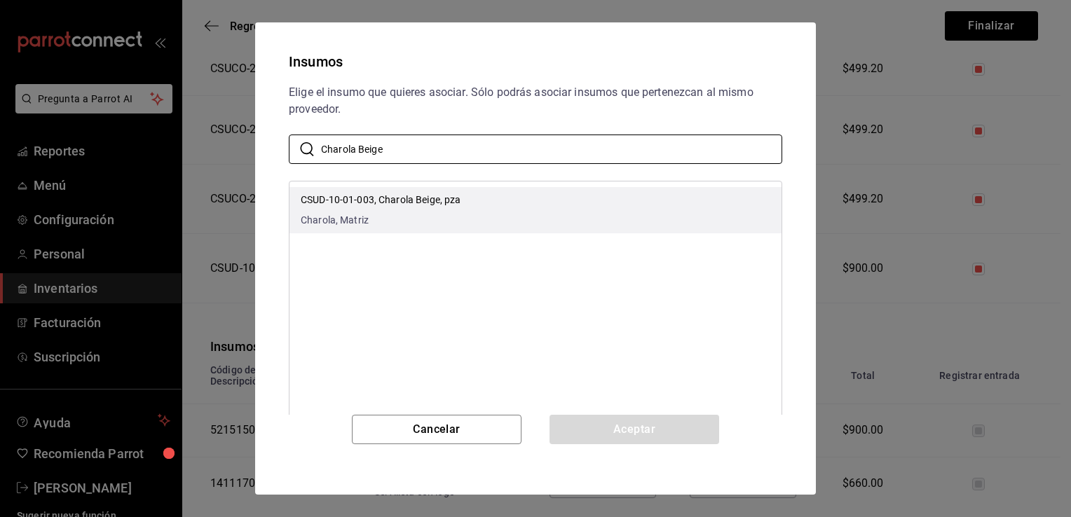
type input "Charola Beige"
click at [539, 208] on li "CSUD-10-01-003, Charola Beige, pza Charola, Matriz" at bounding box center [535, 210] width 492 height 46
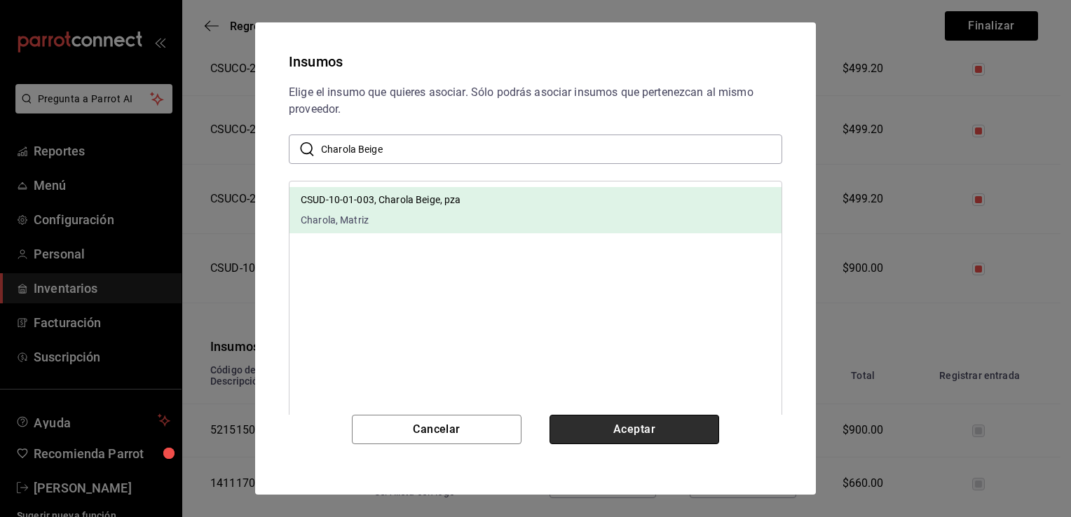
click at [615, 424] on button "Aceptar" at bounding box center [634, 429] width 170 height 29
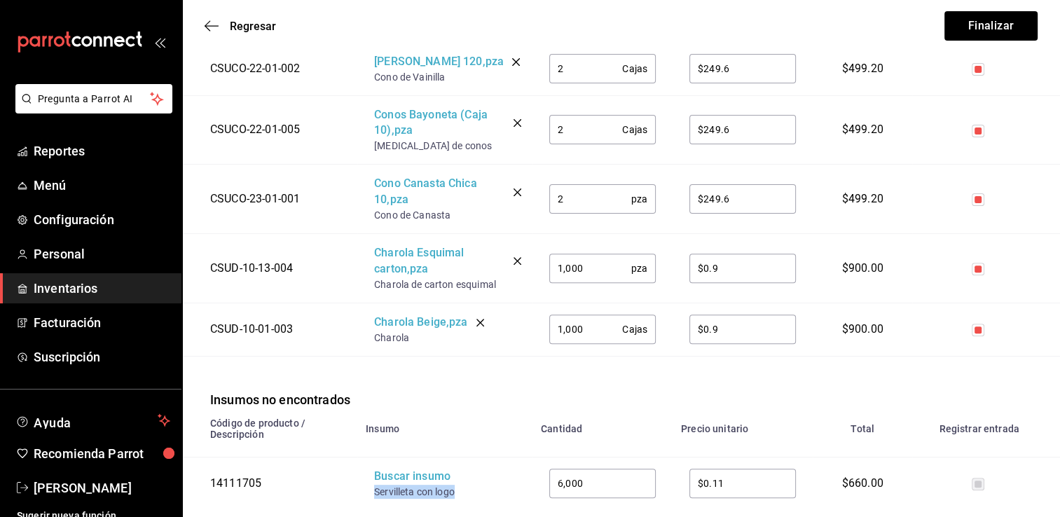
drag, startPoint x: 465, startPoint y: 493, endPoint x: 373, endPoint y: 494, distance: 91.8
click at [373, 494] on td "Buscar insumo Servilleta con logo" at bounding box center [444, 483] width 175 height 53
click at [400, 479] on div "Buscar insumo" at bounding box center [430, 477] width 112 height 16
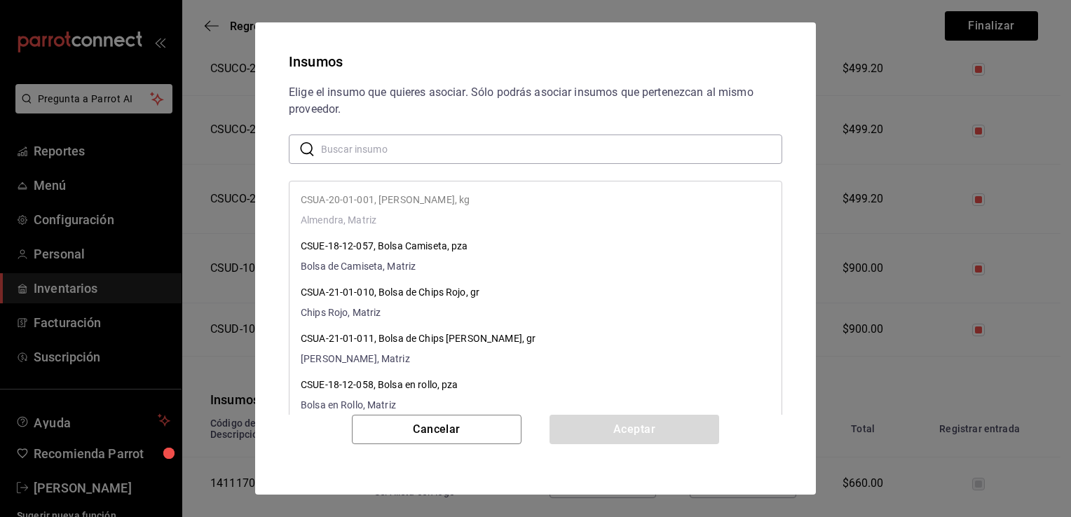
click at [510, 153] on input "text" at bounding box center [551, 149] width 461 height 28
paste input "Servilleta con logo"
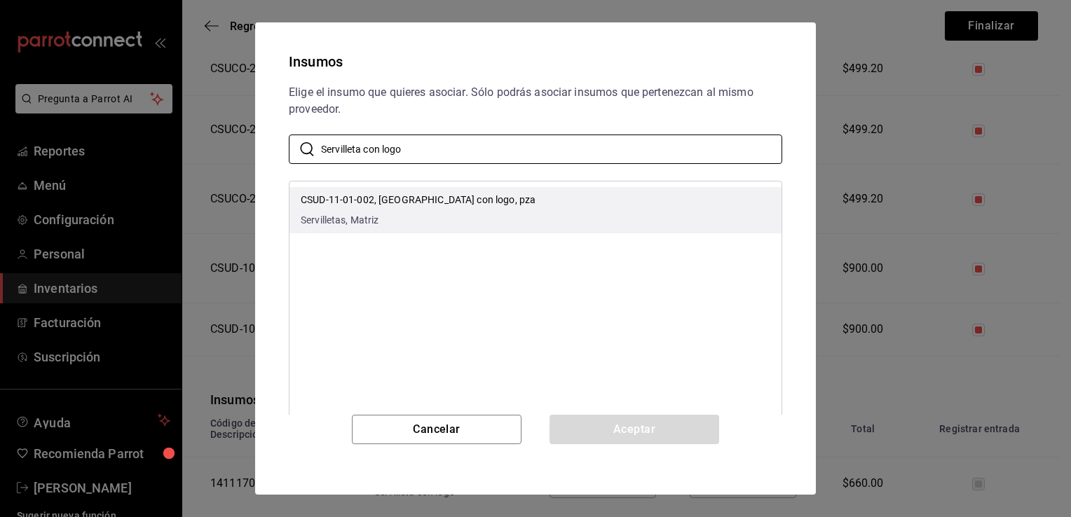
type input "Servilleta con logo"
click at [531, 222] on li "CSUD-11-01-002, Servilleta con logo, pza Servilletas, Matriz" at bounding box center [535, 210] width 492 height 46
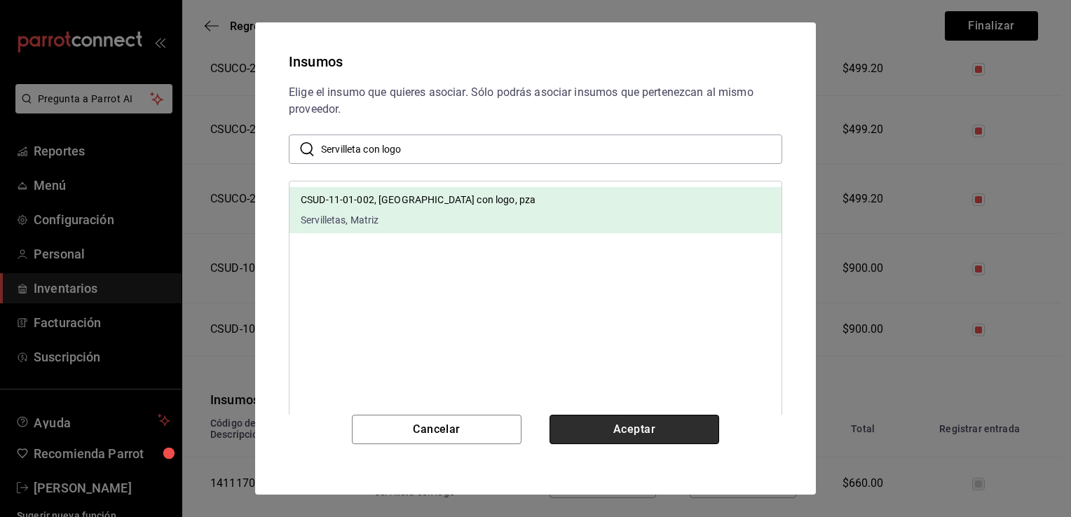
click at [608, 426] on button "Aceptar" at bounding box center [634, 429] width 170 height 29
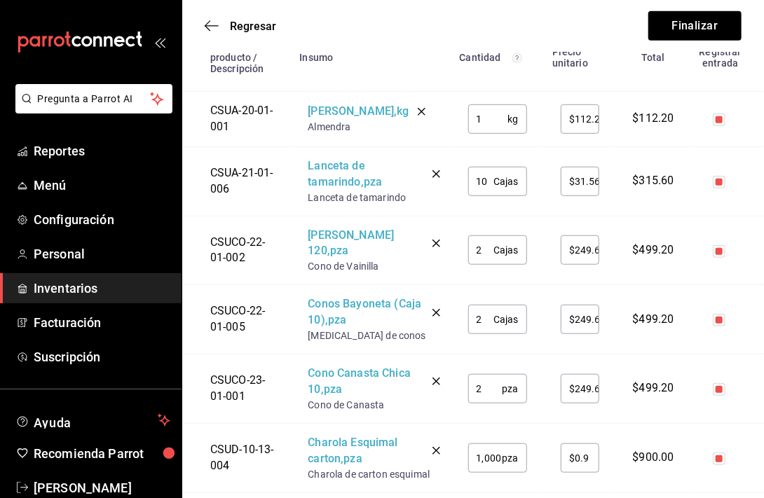
scroll to position [205, 0]
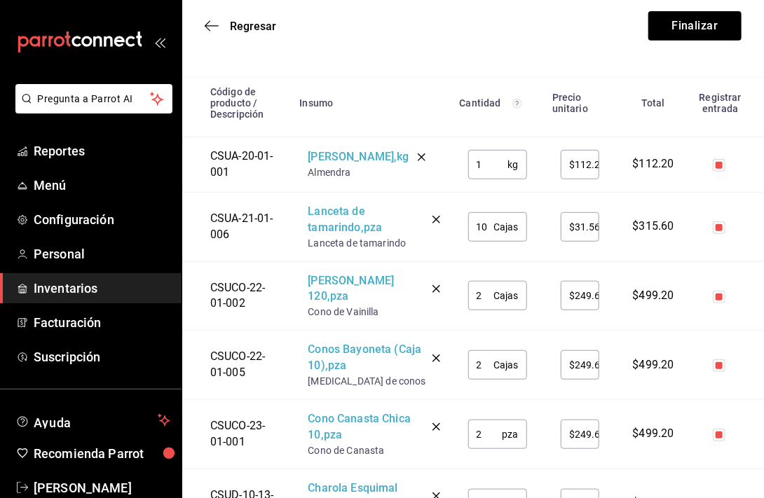
click at [502, 361] on div "2 Cajas ​" at bounding box center [497, 364] width 59 height 29
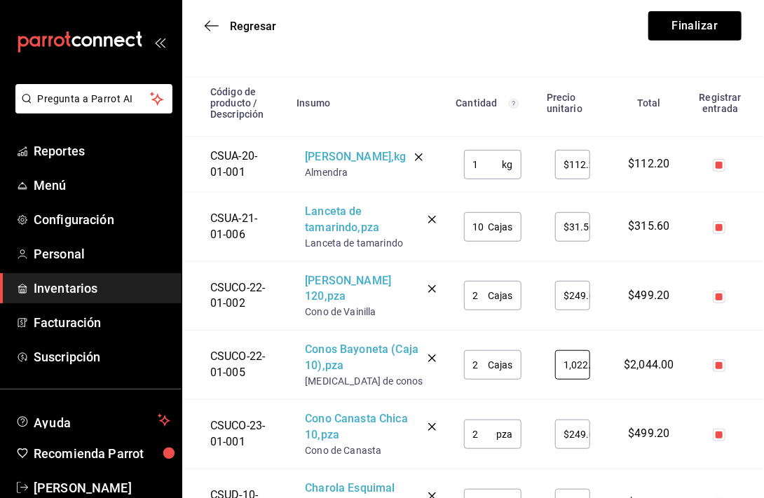
scroll to position [0, 17]
type input "$1,022.40"
drag, startPoint x: 490, startPoint y: 371, endPoint x: 466, endPoint y: 368, distance: 24.0
click at [466, 368] on div "2 Cajas ​" at bounding box center [492, 364] width 57 height 29
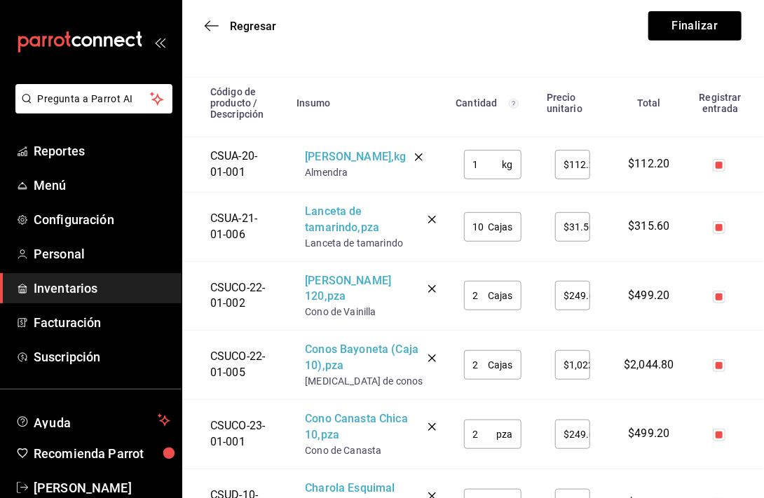
type input "21"
type input "$1,022.4"
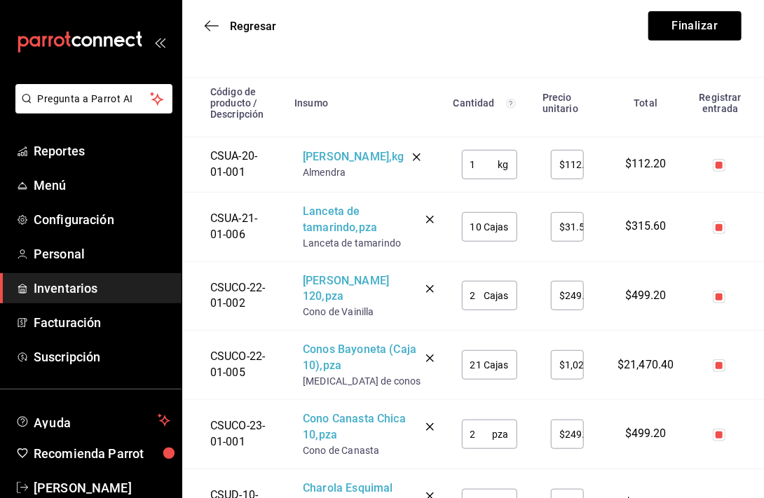
type input "2"
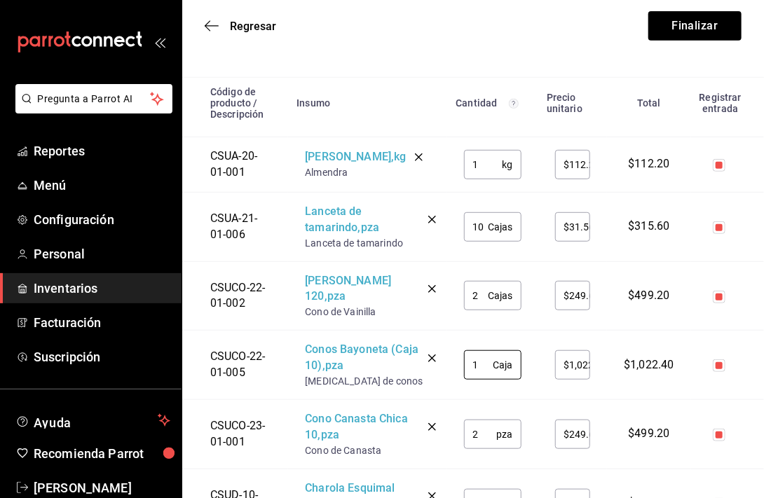
type input "1"
click at [460, 332] on td "1 Caja ​" at bounding box center [492, 365] width 90 height 69
click at [479, 437] on input "2" at bounding box center [480, 434] width 32 height 28
type input "10"
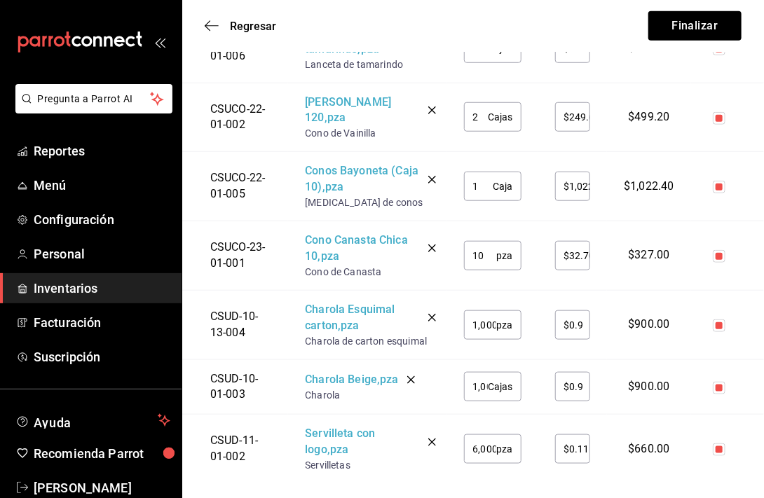
click at [484, 326] on input "1,000" at bounding box center [480, 325] width 32 height 28
click at [484, 386] on input "1,000" at bounding box center [476, 387] width 24 height 28
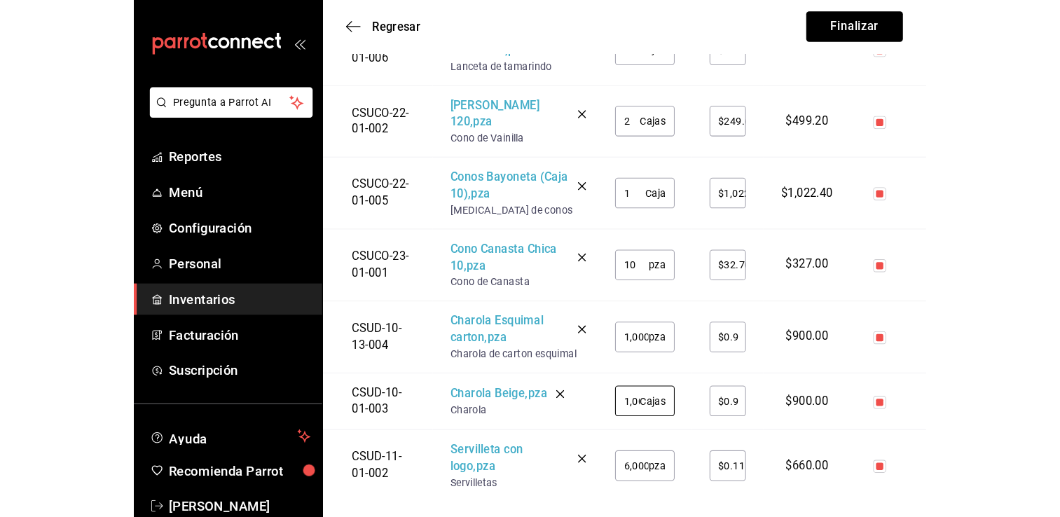
scroll to position [347, 0]
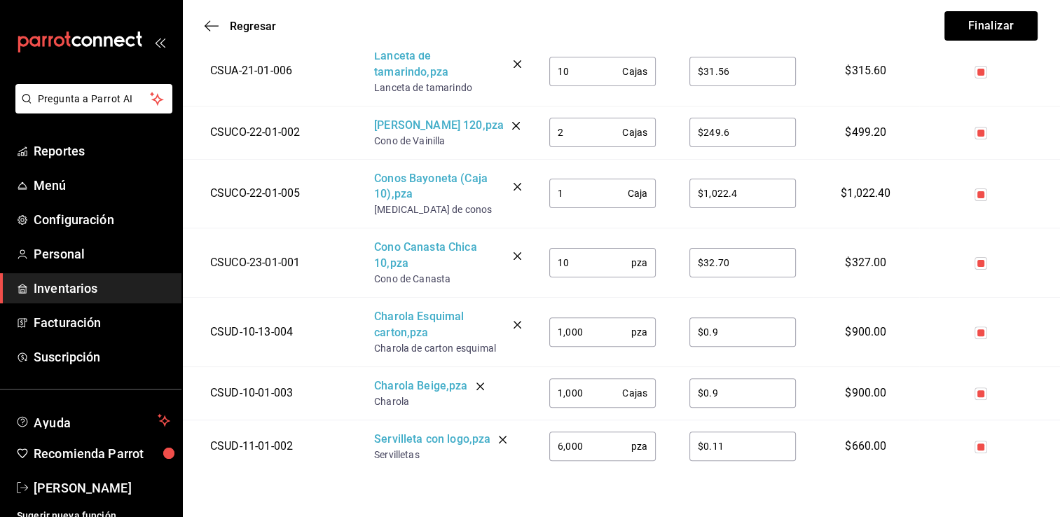
click at [608, 399] on input "1,000" at bounding box center [585, 393] width 73 height 28
type input "$32.7"
type input "100"
click at [657, 27] on div "Regresar Finalizar" at bounding box center [621, 26] width 878 height 52
drag, startPoint x: 728, startPoint y: 385, endPoint x: 687, endPoint y: 383, distance: 40.7
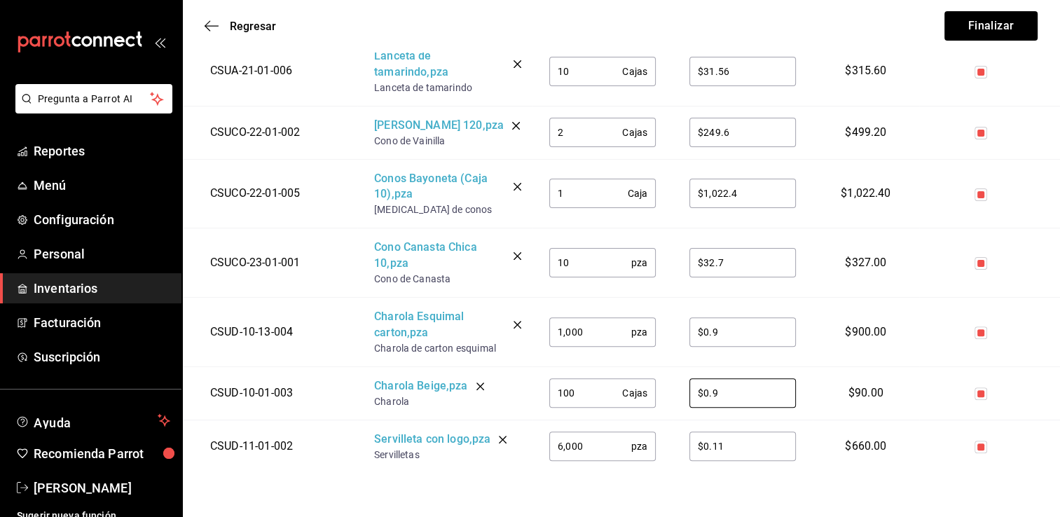
click at [687, 383] on td "$0.9 ​" at bounding box center [743, 393] width 140 height 53
type input "$2.82"
click at [664, 25] on div "Regresar Finalizar" at bounding box center [621, 26] width 878 height 52
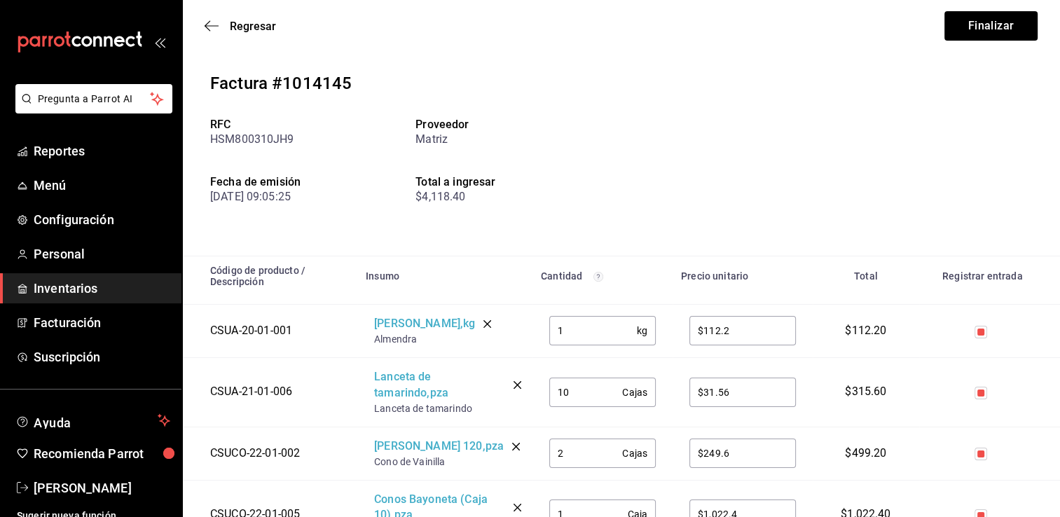
scroll to position [25, 0]
click at [781, 36] on button "Finalizar" at bounding box center [991, 25] width 93 height 29
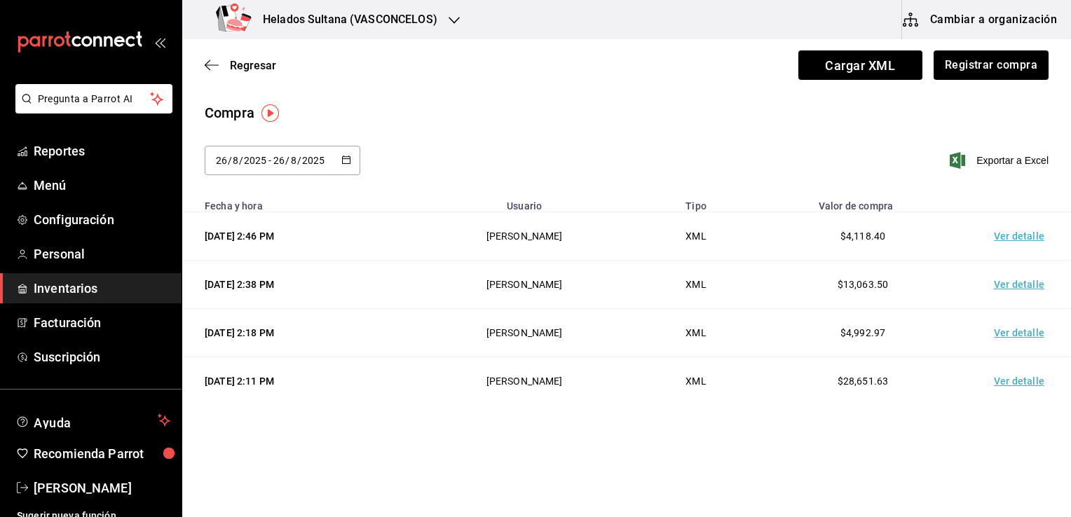
click at [345, 156] on \(Stroke\) "button" at bounding box center [346, 160] width 8 height 8
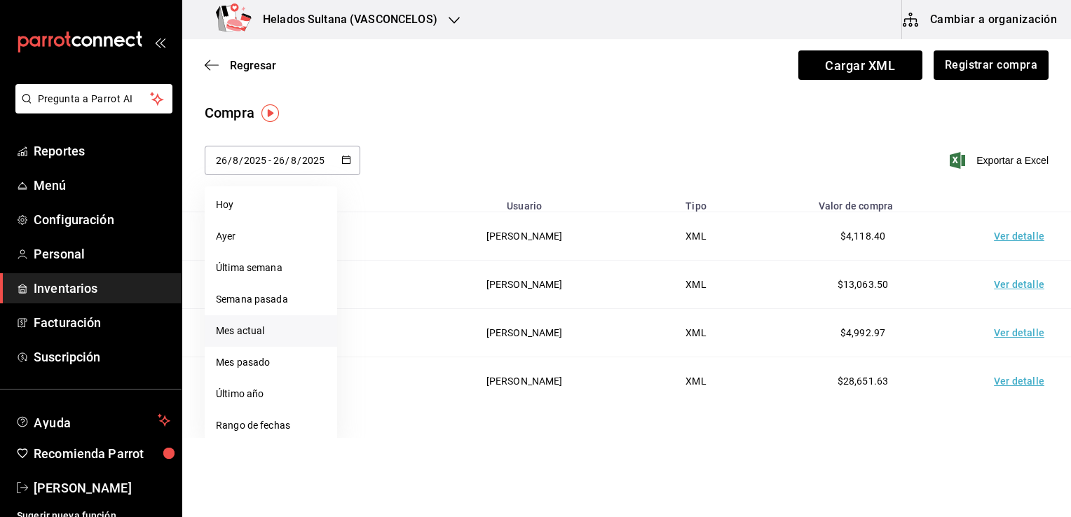
click at [273, 327] on li "Mes actual" at bounding box center [271, 331] width 132 height 32
type input "2025-08-01"
type input "1"
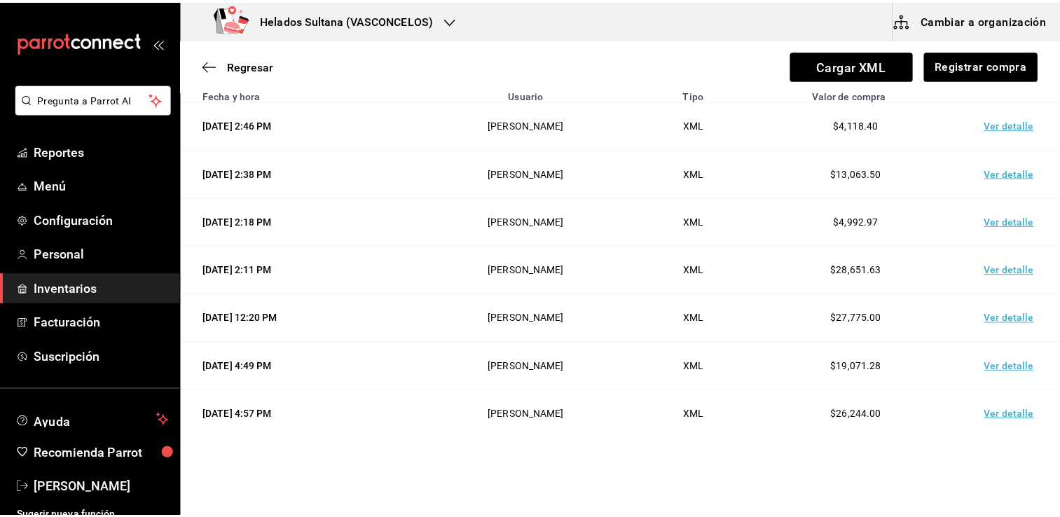
scroll to position [112, 0]
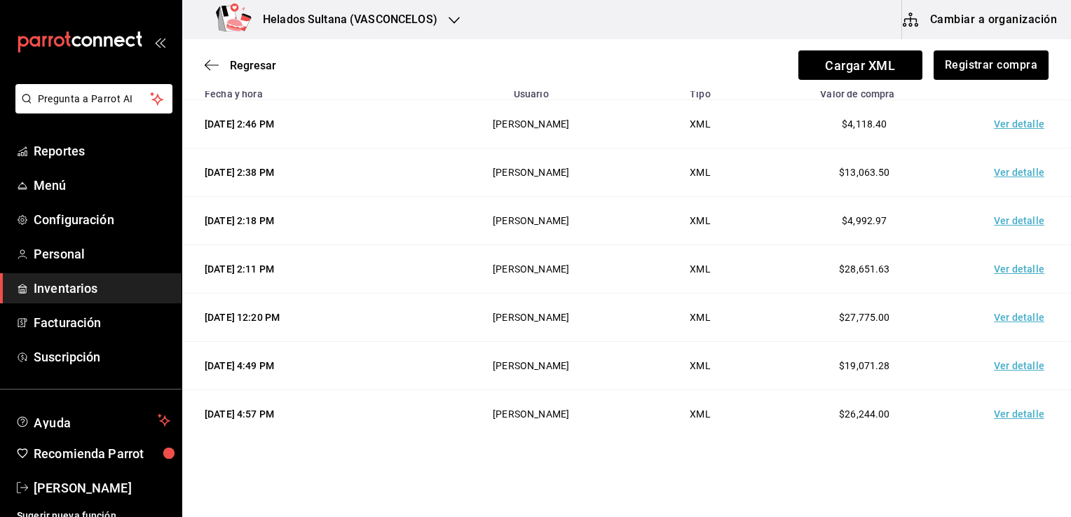
click at [781, 324] on td "Ver detalle" at bounding box center [1022, 318] width 98 height 48
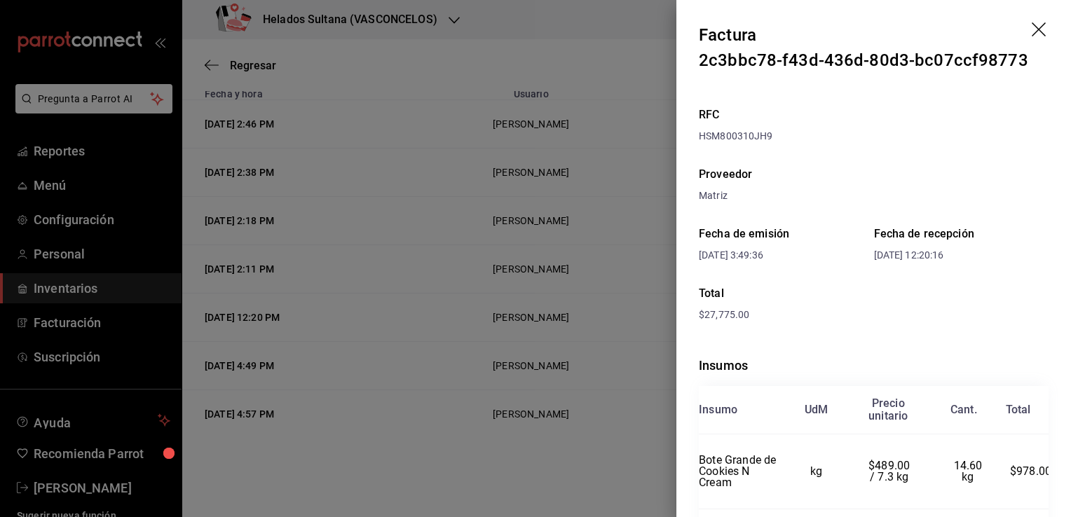
click at [781, 36] on icon "drag" at bounding box center [1040, 30] width 17 height 17
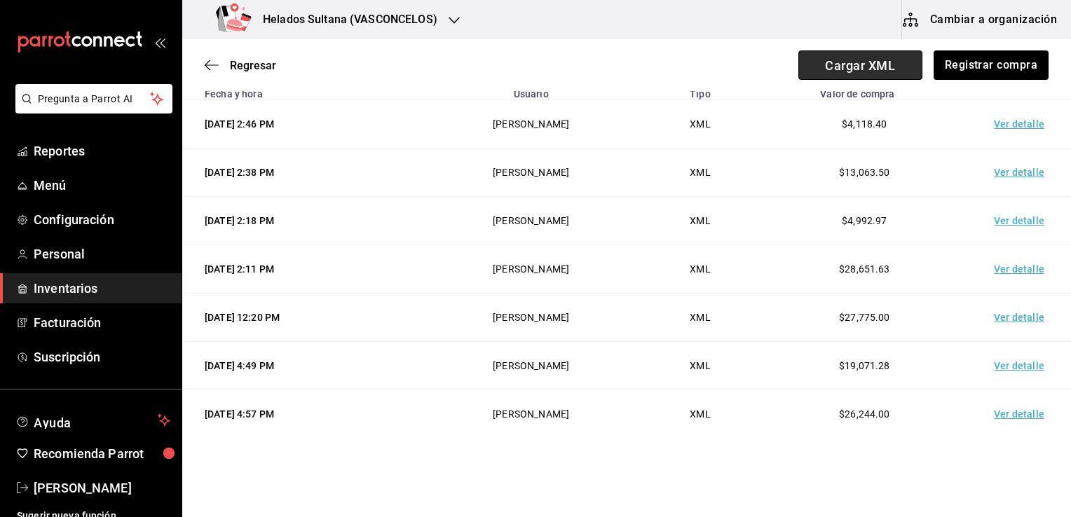
click at [781, 55] on span "Cargar XML" at bounding box center [860, 64] width 124 height 29
click at [0, 0] on input "Cargar XML" at bounding box center [0, 0] width 0 height 0
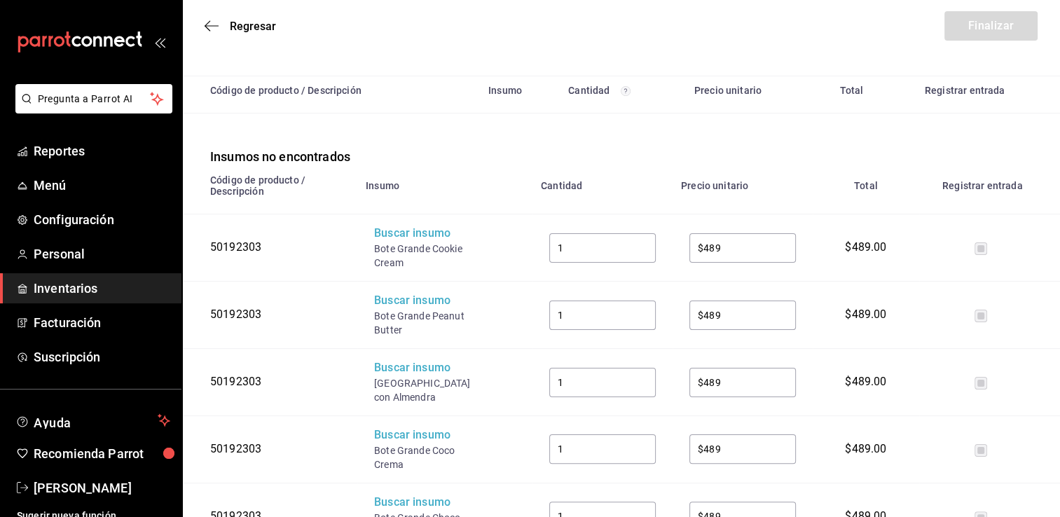
scroll to position [199, 0]
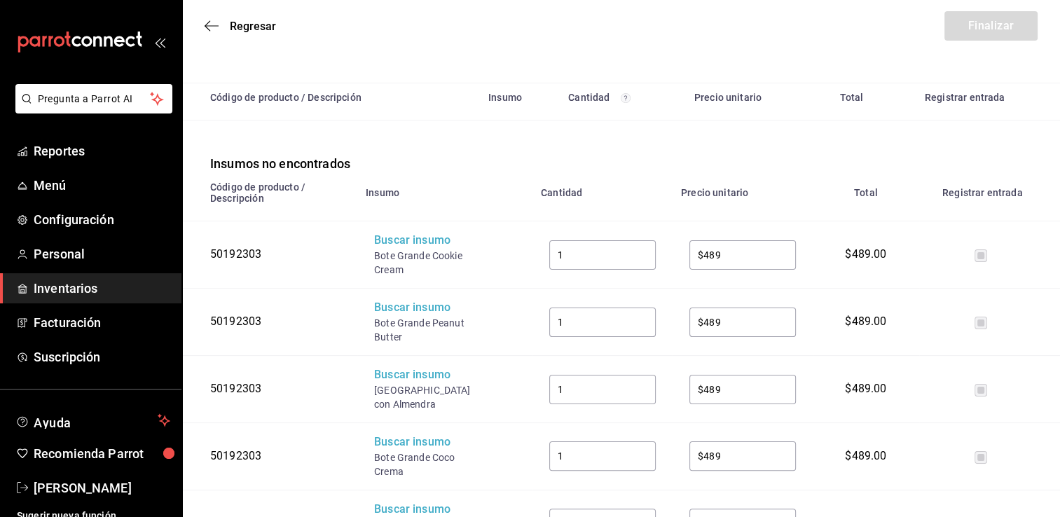
click at [331, 268] on td "50192303" at bounding box center [269, 254] width 175 height 67
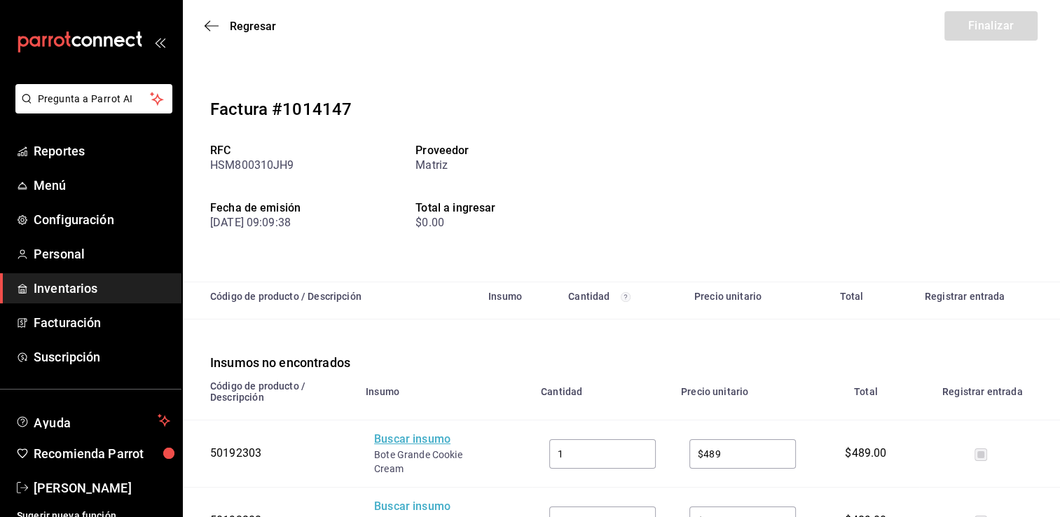
click at [418, 439] on div "Buscar insumo" at bounding box center [430, 440] width 112 height 16
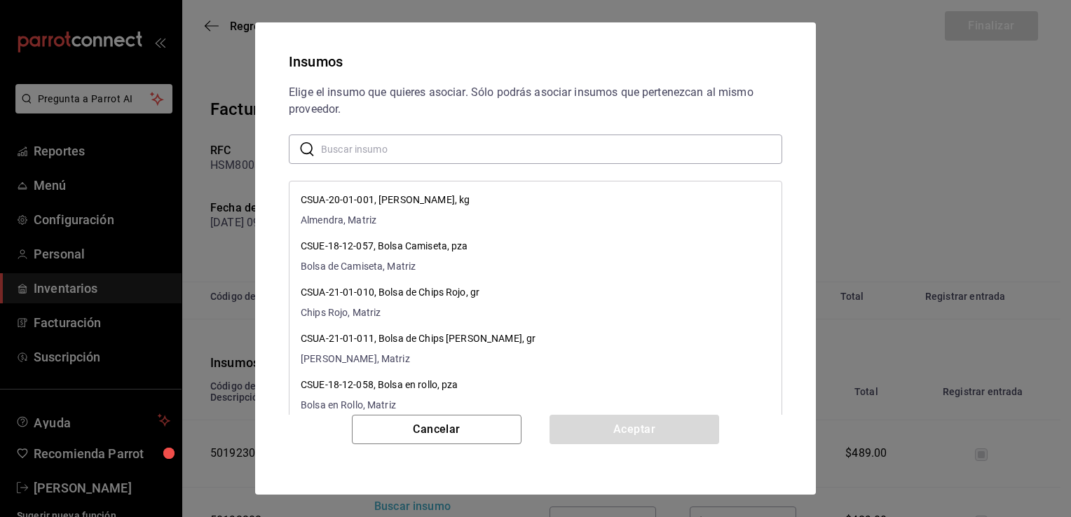
drag, startPoint x: 452, startPoint y: 43, endPoint x: 529, endPoint y: 49, distance: 77.3
click at [529, 49] on h2 "Insumos" at bounding box center [535, 61] width 527 height 45
click at [420, 427] on button "Cancelar" at bounding box center [437, 429] width 170 height 29
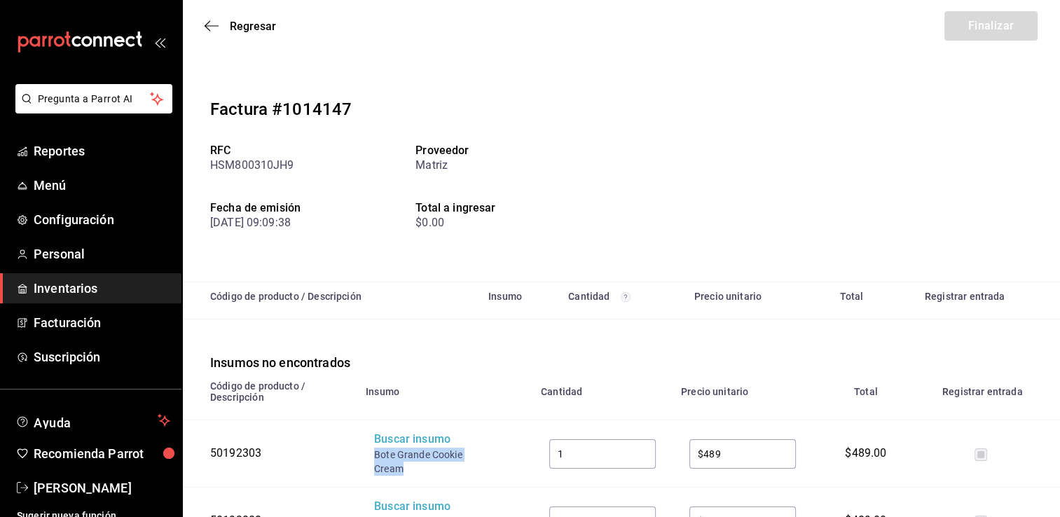
drag, startPoint x: 406, startPoint y: 474, endPoint x: 374, endPoint y: 458, distance: 36.0
click at [374, 458] on div "Bote Grande Cookie Cream" at bounding box center [430, 462] width 112 height 28
click at [398, 441] on div "Buscar insumo" at bounding box center [430, 440] width 112 height 16
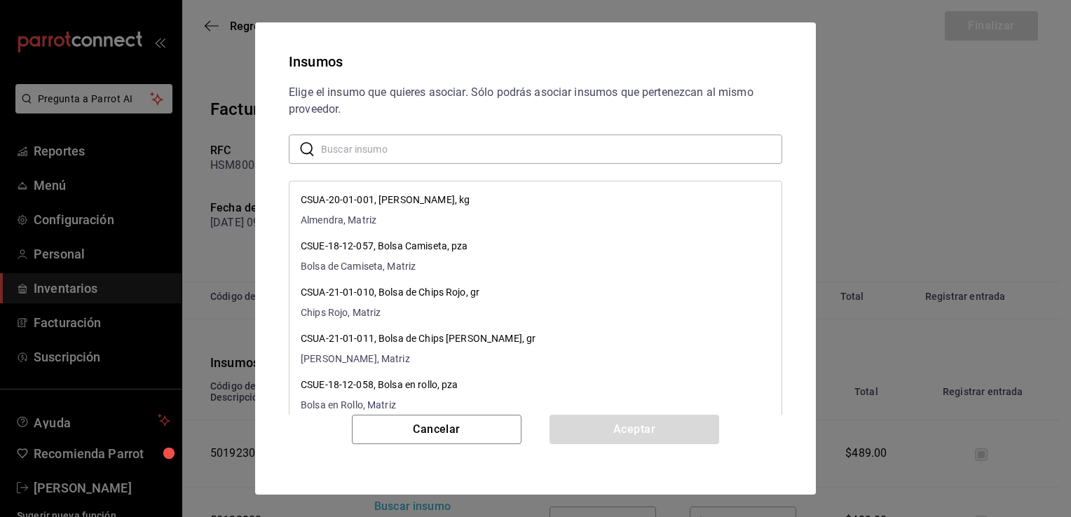
click at [563, 156] on input "text" at bounding box center [551, 149] width 461 height 28
paste input "Bote Grande Cookie Cream"
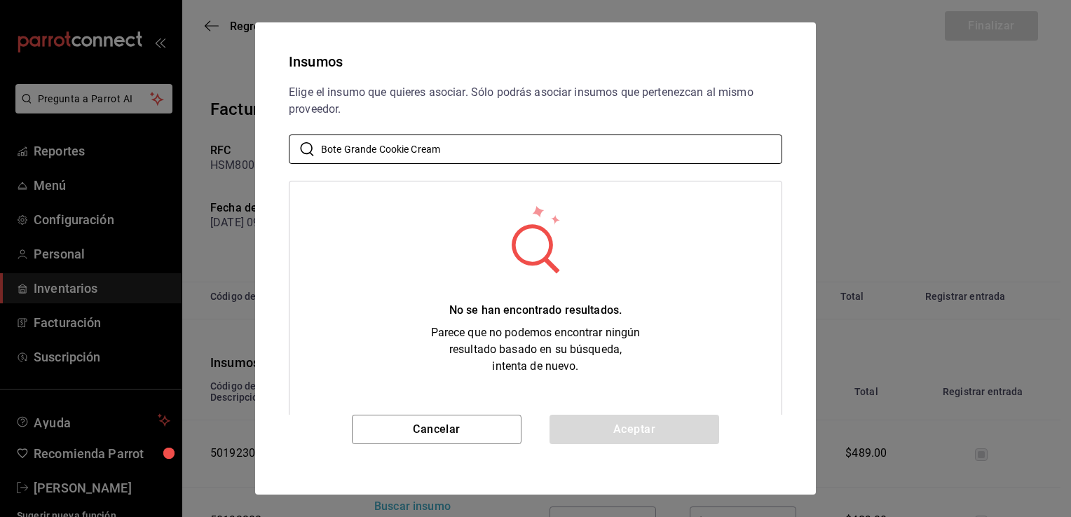
drag, startPoint x: 563, startPoint y: 156, endPoint x: 266, endPoint y: 170, distance: 297.5
click at [266, 170] on div "Insumos Elige el insumo que quieres asociar. Sólo podrás asociar insumos que pe…" at bounding box center [535, 258] width 561 height 472
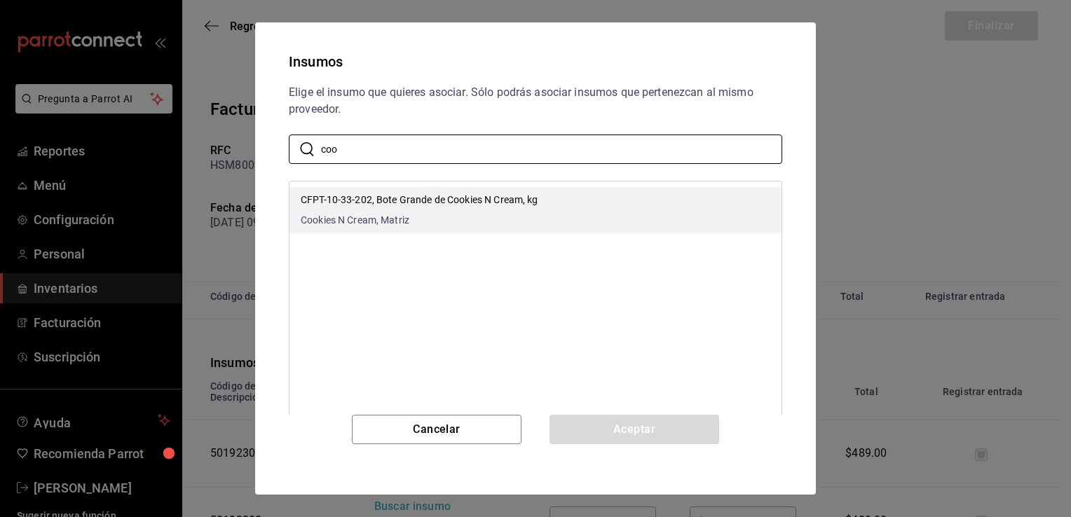
type input "coo"
click at [384, 205] on p "CFPT-10-33-202, Bote Grande de Cookies N Cream, kg" at bounding box center [420, 200] width 238 height 15
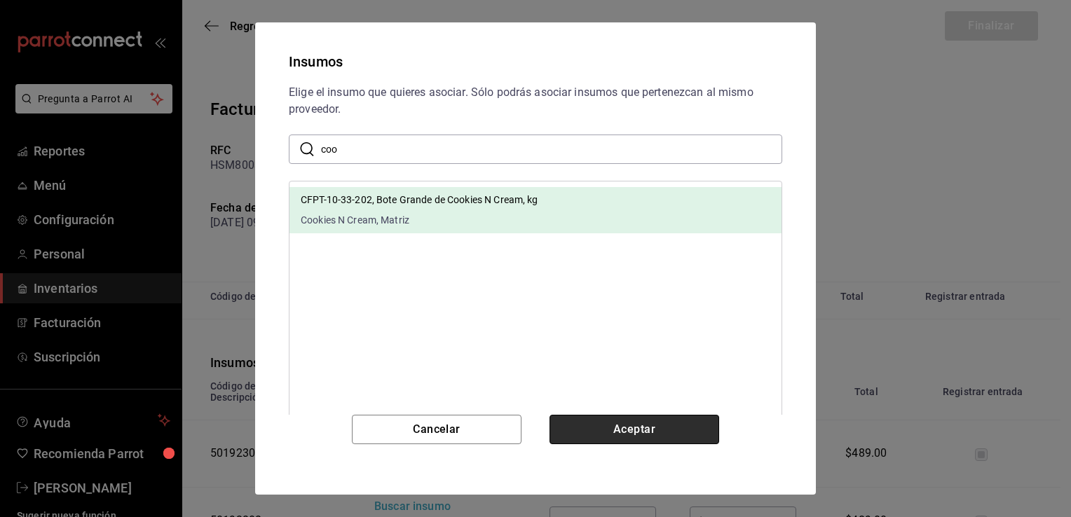
click at [600, 441] on button "Aceptar" at bounding box center [634, 429] width 170 height 29
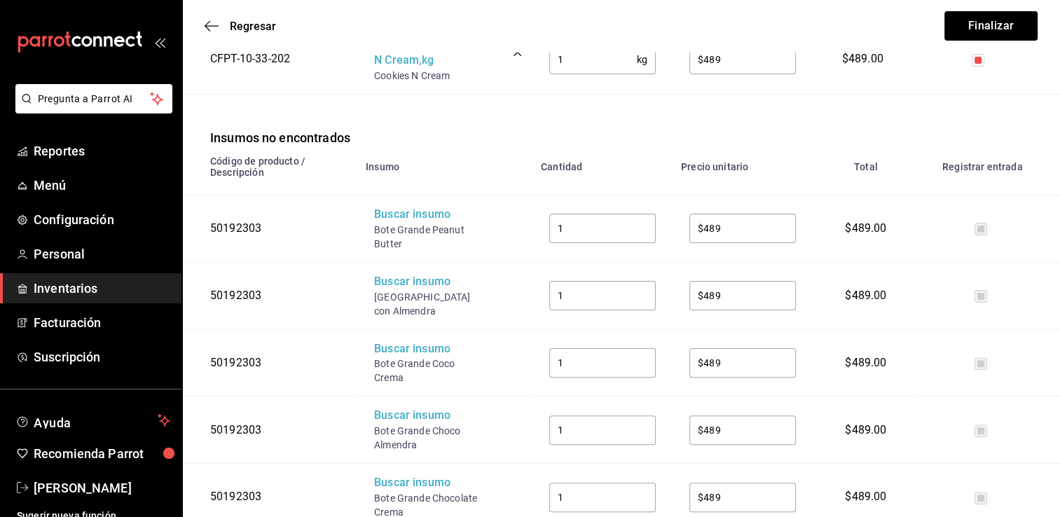
scroll to position [308, 0]
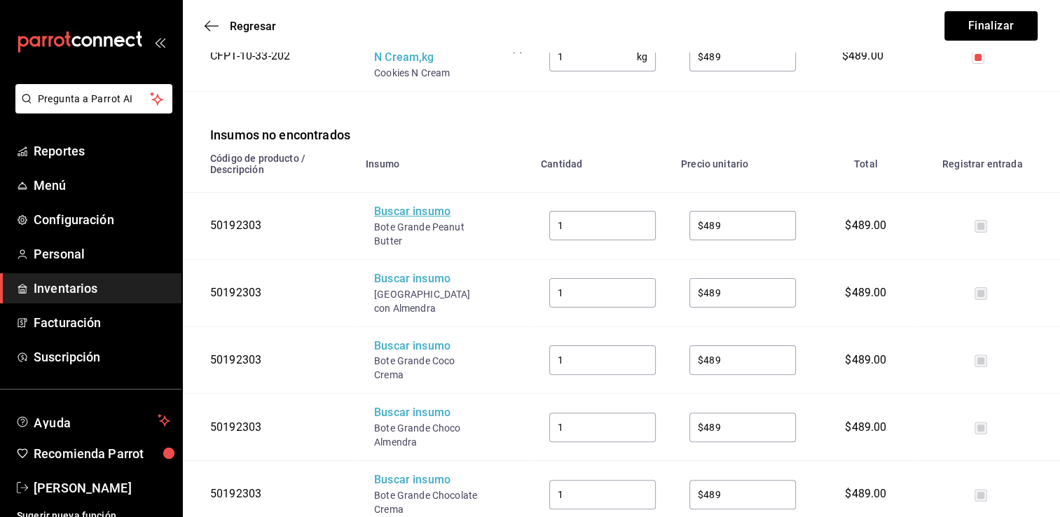
click at [416, 216] on div "Buscar insumo" at bounding box center [430, 212] width 112 height 16
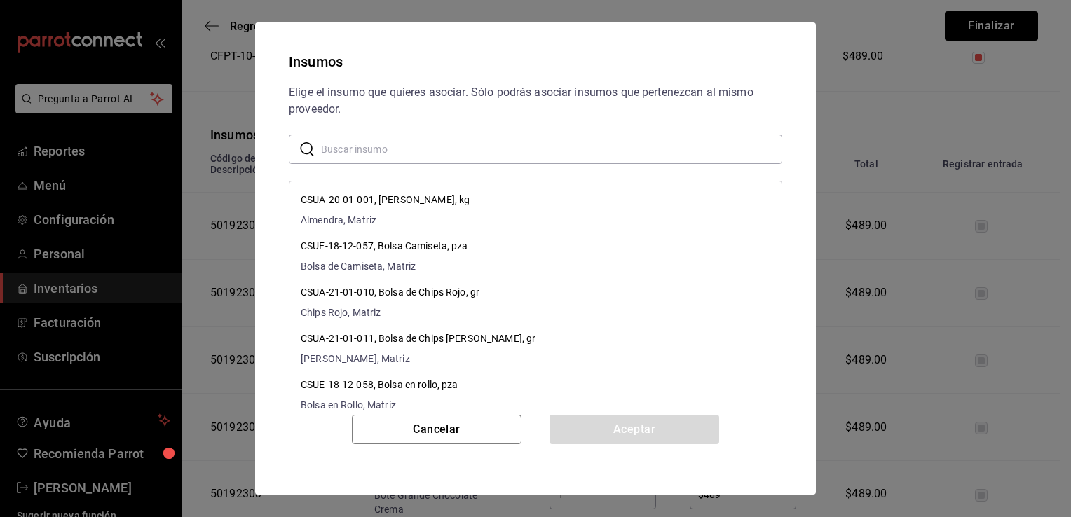
click at [471, 151] on input "text" at bounding box center [551, 149] width 461 height 28
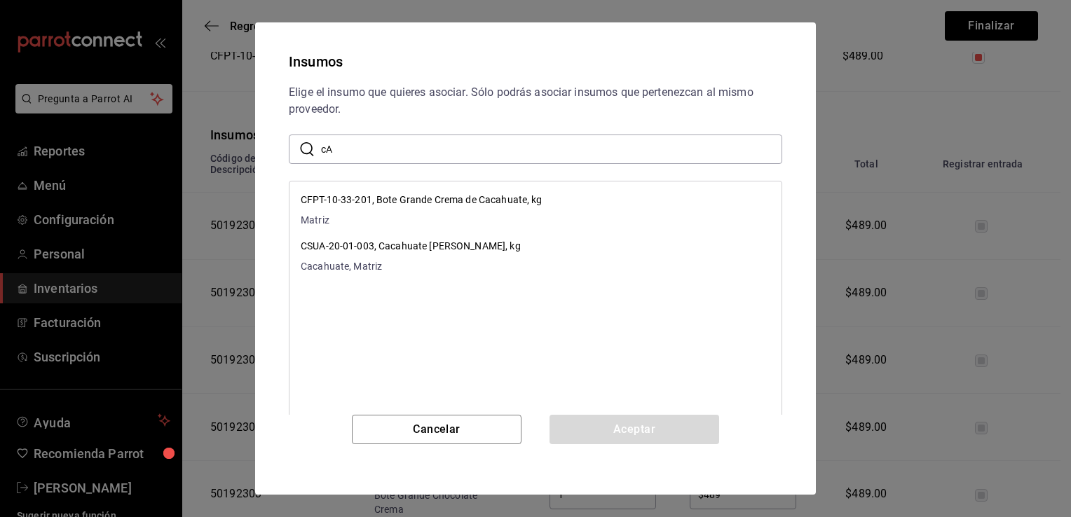
type input "c"
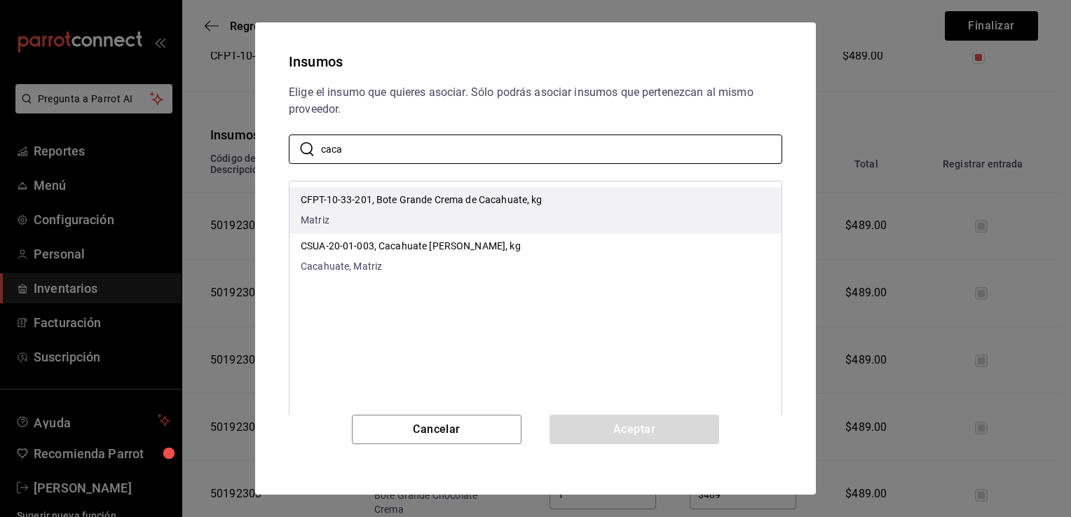
type input "caca"
click at [628, 213] on li "CFPT-10-33-201, Bote Grande Crema de Cacahuate, kg Matriz" at bounding box center [535, 210] width 492 height 46
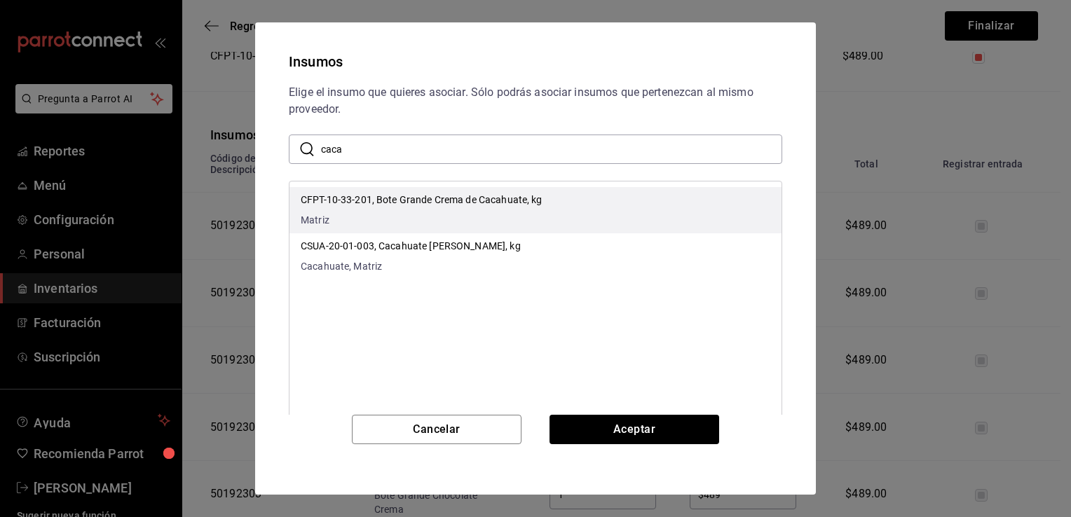
click at [628, 213] on li "CFPT-10-33-201, Bote Grande Crema de Cacahuate, kg Matriz" at bounding box center [535, 210] width 492 height 46
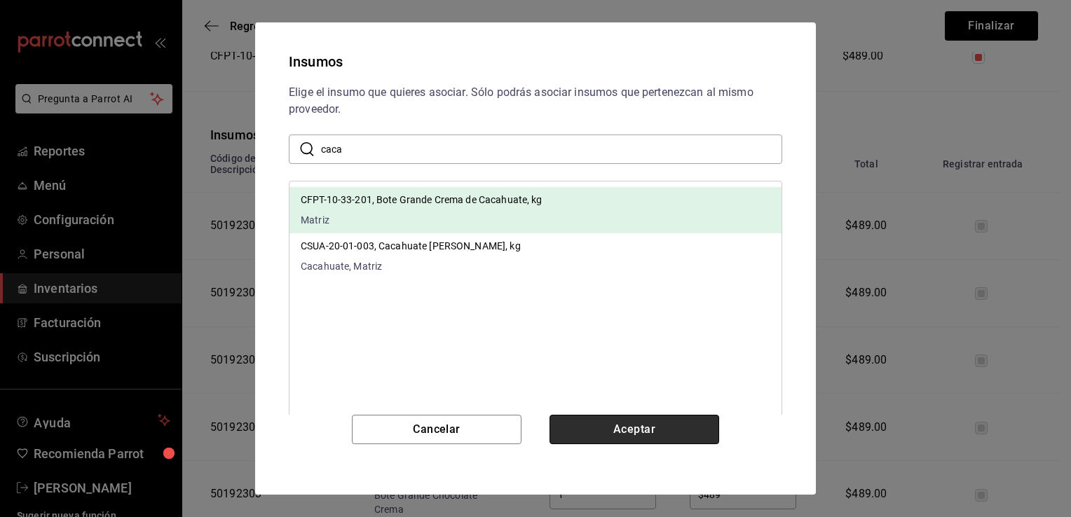
click at [622, 427] on button "Aceptar" at bounding box center [634, 429] width 170 height 29
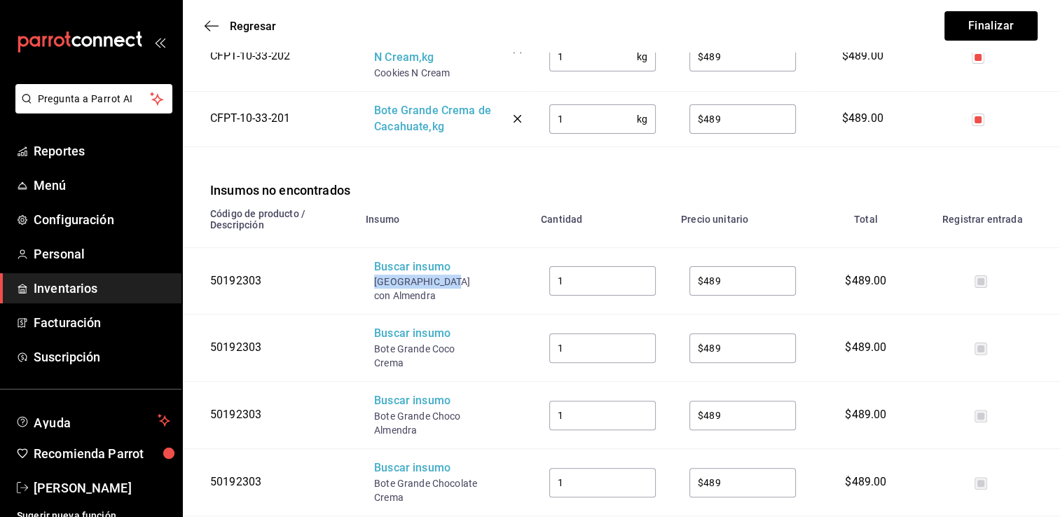
drag, startPoint x: 446, startPoint y: 285, endPoint x: 371, endPoint y: 287, distance: 75.7
click at [371, 287] on td "Buscar insumo Bote Grande Cafe con Almendra" at bounding box center [444, 280] width 175 height 67
click at [401, 272] on div "Buscar insumo" at bounding box center [430, 267] width 112 height 16
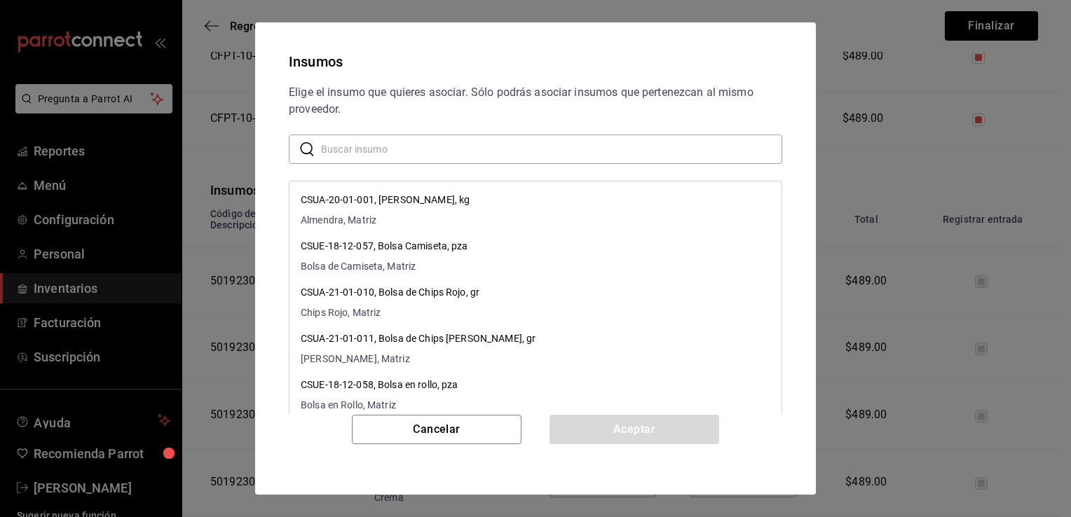
click at [500, 145] on input "text" at bounding box center [551, 149] width 461 height 28
paste input "Bote Grande Caf"
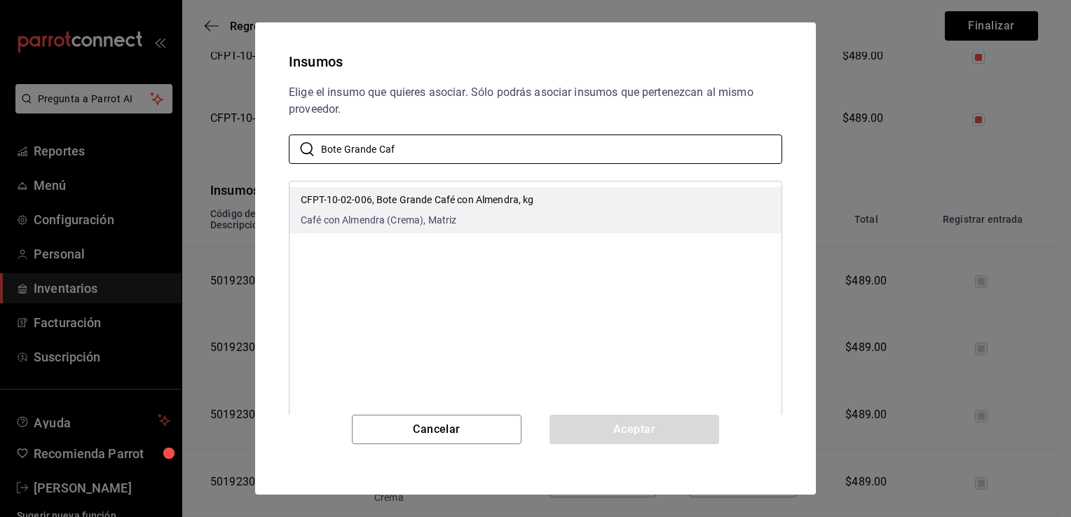
type input "Bote Grande Caf"
click at [535, 213] on li "CFPT-10-02-006, Bote Grande Café con Almendra, kg Café con Almendra (Crema), Ma…" at bounding box center [535, 210] width 492 height 46
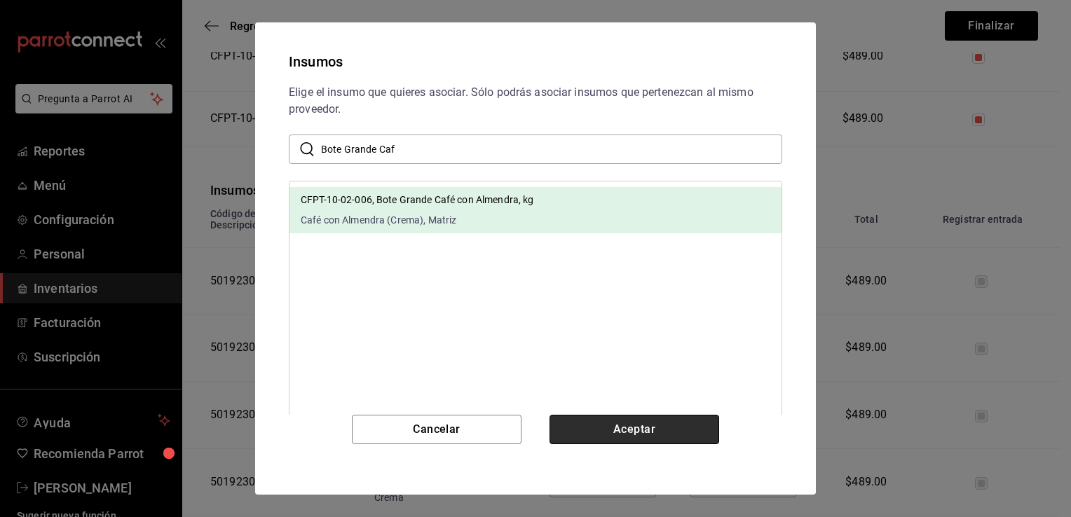
click at [608, 422] on button "Aceptar" at bounding box center [634, 429] width 170 height 29
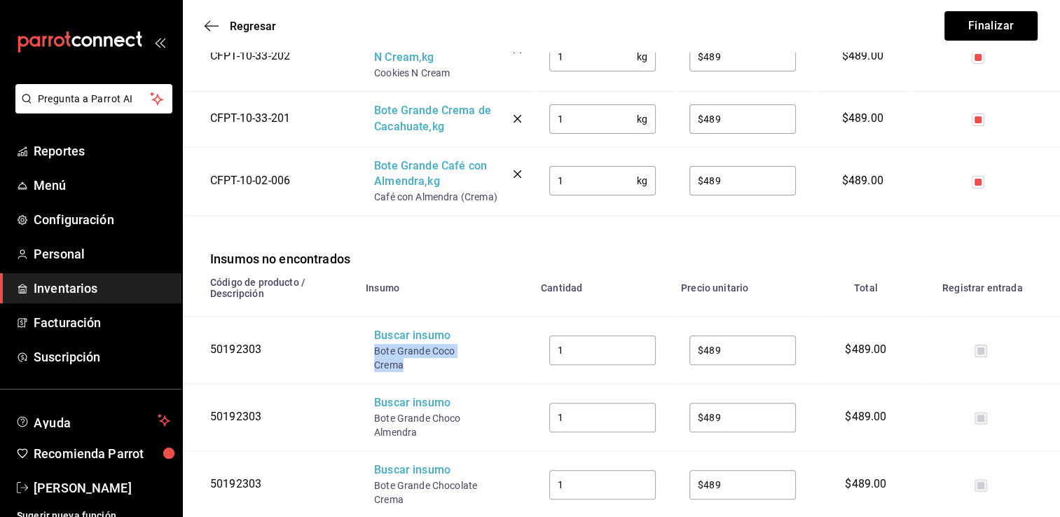
drag, startPoint x: 410, startPoint y: 371, endPoint x: 376, endPoint y: 352, distance: 39.5
click at [376, 352] on div "Bote Grande Coco Crema" at bounding box center [430, 358] width 112 height 28
drag, startPoint x: 376, startPoint y: 352, endPoint x: 443, endPoint y: 336, distance: 69.0
click at [443, 336] on div "Buscar insumo" at bounding box center [430, 336] width 112 height 16
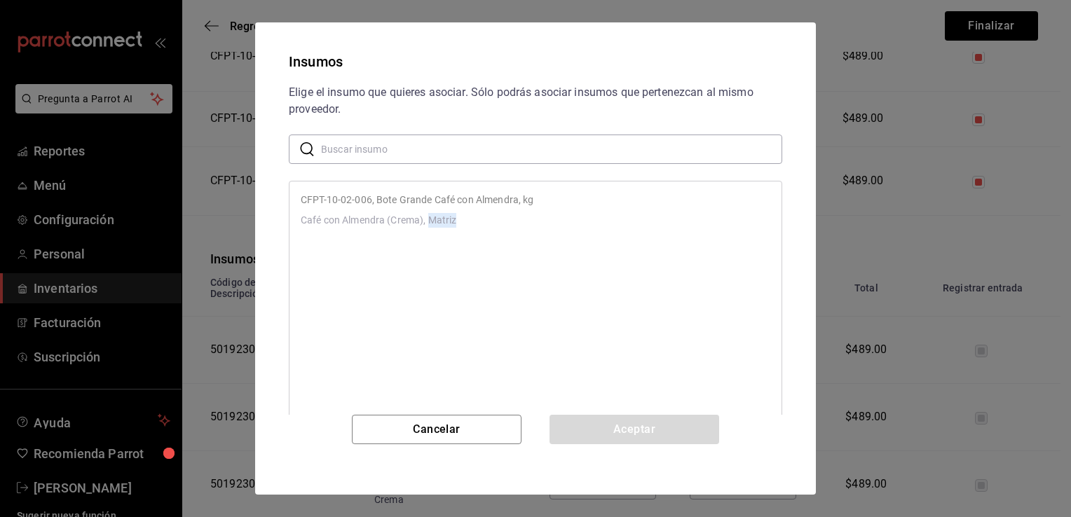
click at [443, 336] on div "CFPT-10-02-006, Bote Grande Café con Almendra, kg Café con Almendra (Crema), Ma…" at bounding box center [535, 303] width 493 height 245
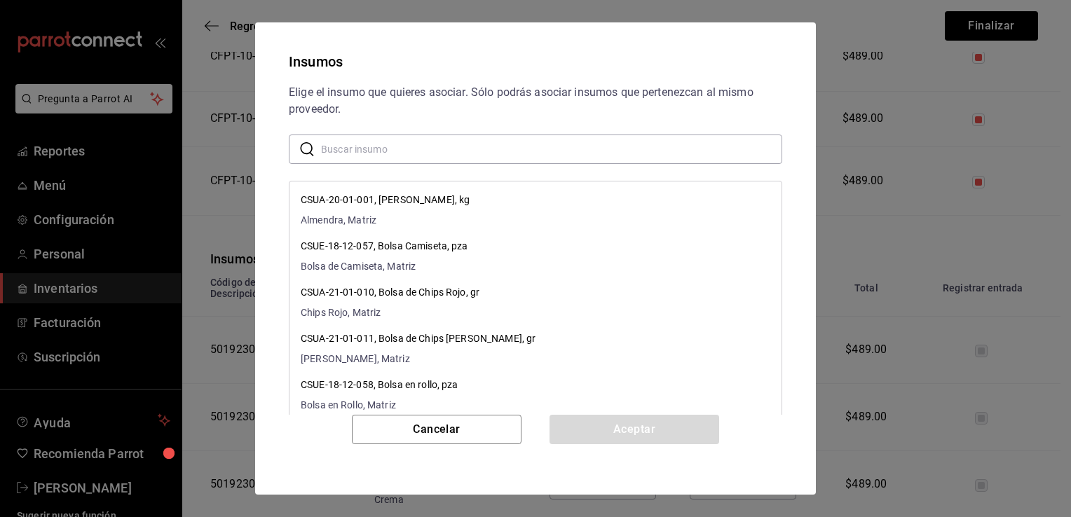
drag, startPoint x: 443, startPoint y: 336, endPoint x: 495, endPoint y: 141, distance: 202.3
click at [495, 141] on input "text" at bounding box center [551, 149] width 461 height 28
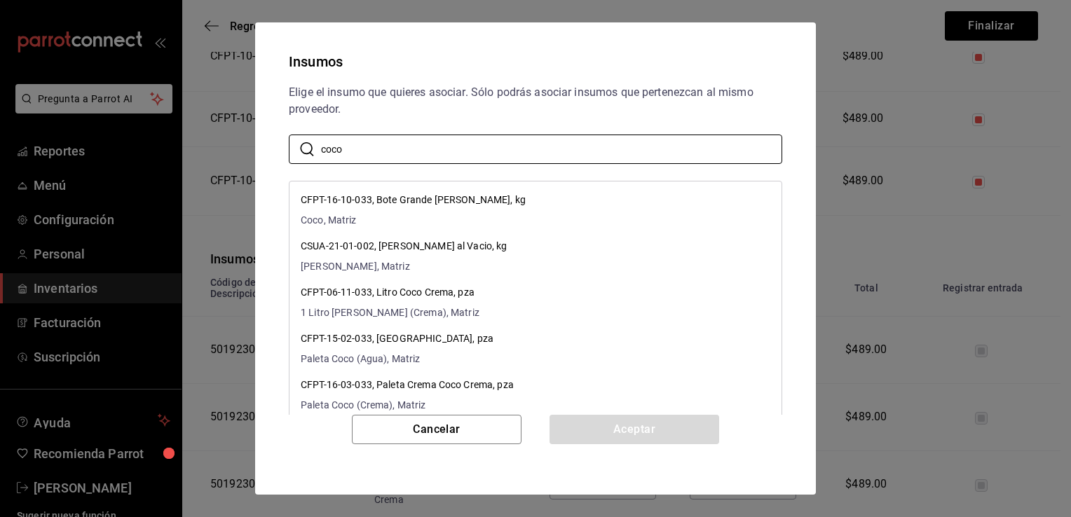
type input "coco"
click at [566, 100] on div "Elige el insumo que quieres asociar. Sólo podrás asociar insumos que pertenezca…" at bounding box center [535, 101] width 493 height 34
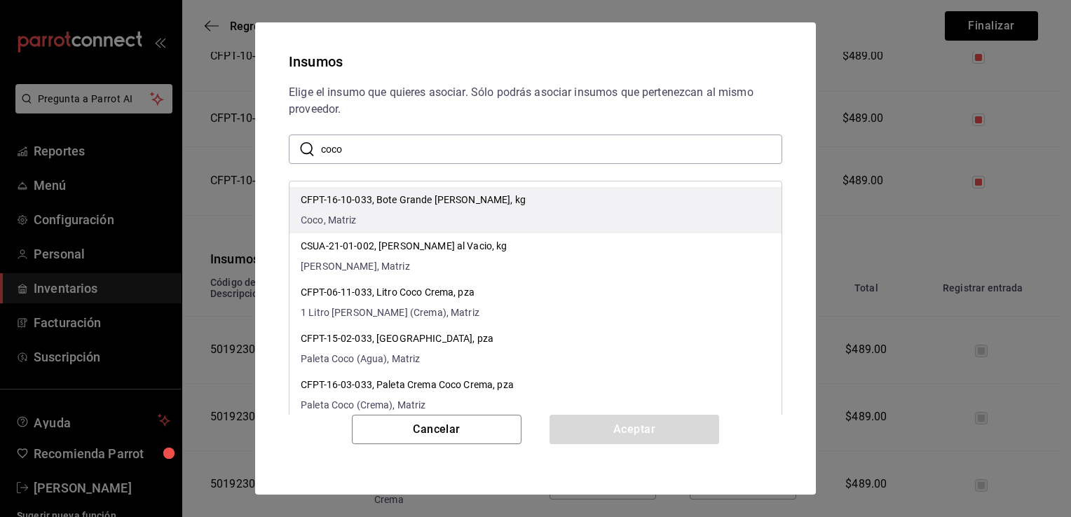
click at [547, 224] on li "CFPT-16-10-033, Bote Grande de Coco, kg Coco, Matriz" at bounding box center [535, 210] width 492 height 46
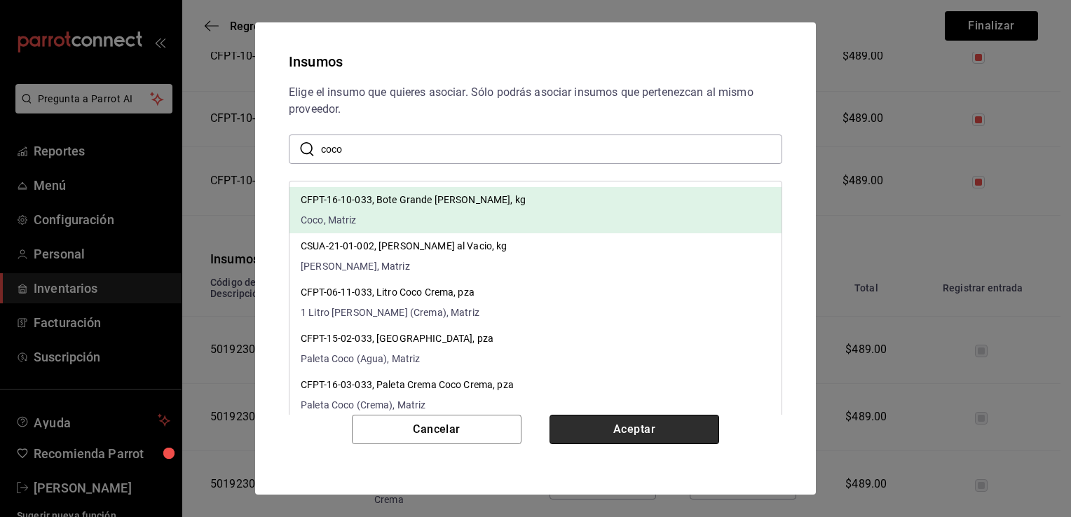
click at [595, 433] on button "Aceptar" at bounding box center [634, 429] width 170 height 29
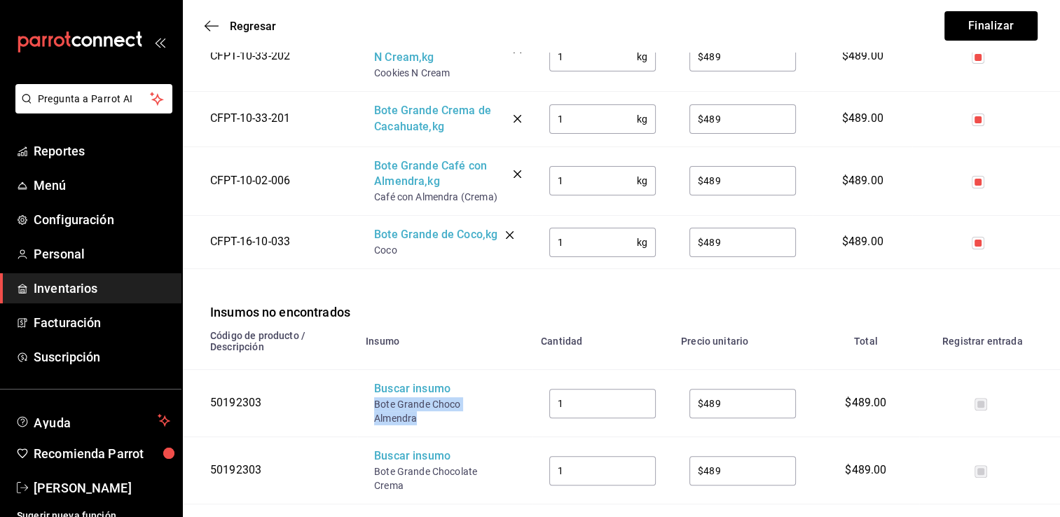
drag, startPoint x: 421, startPoint y: 420, endPoint x: 375, endPoint y: 406, distance: 48.1
click at [375, 406] on div "Bote Grande Choco Almendra" at bounding box center [430, 411] width 112 height 28
click at [395, 391] on div "Buscar insumo" at bounding box center [430, 389] width 112 height 16
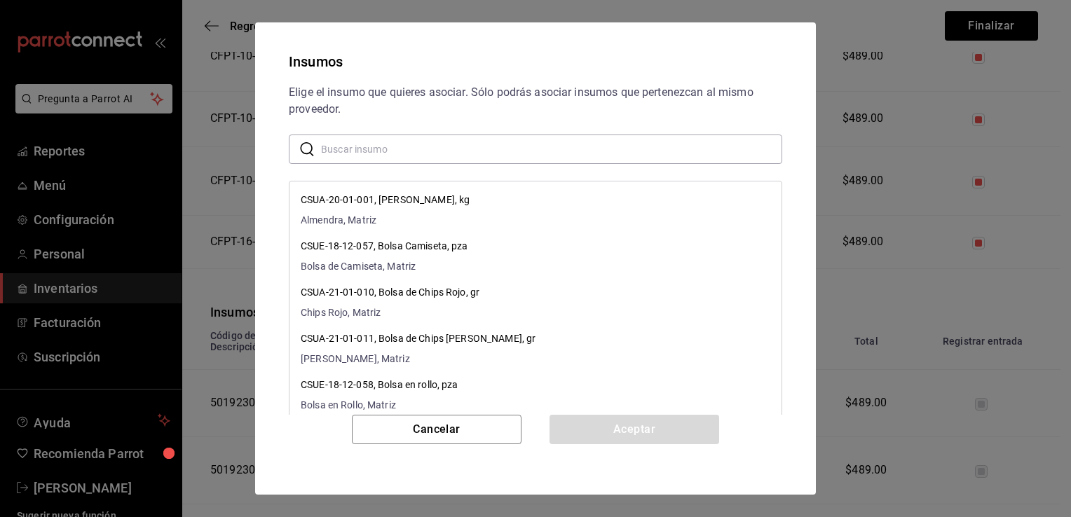
click at [493, 149] on input "text" at bounding box center [551, 149] width 461 height 28
paste input "Bote Grande Choco Almendra"
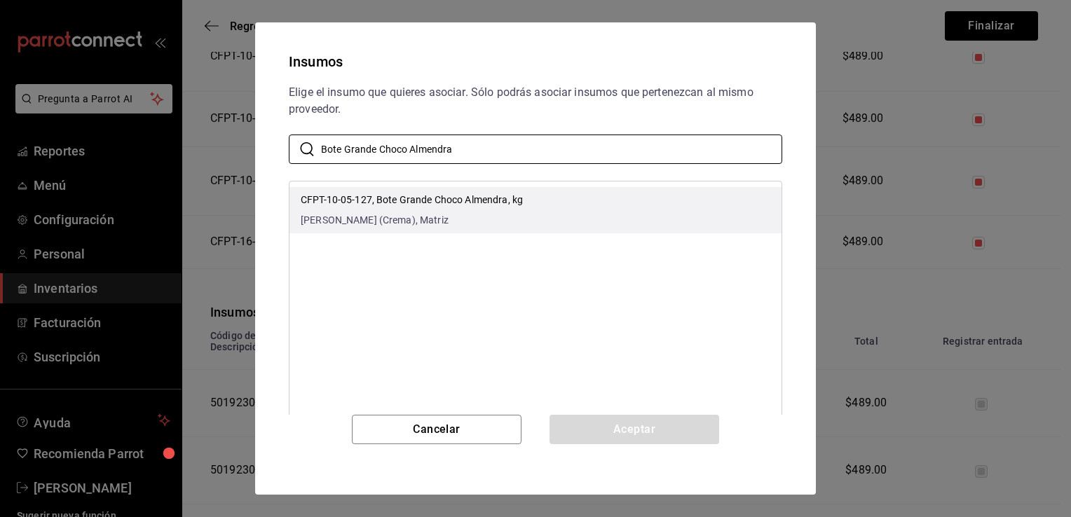
type input "Bote Grande Choco Almendra"
click at [529, 213] on li "CFPT-10-05-127, Bote Grande Choco Almendra, kg Choco Almendra (Crema), Matriz" at bounding box center [535, 210] width 492 height 46
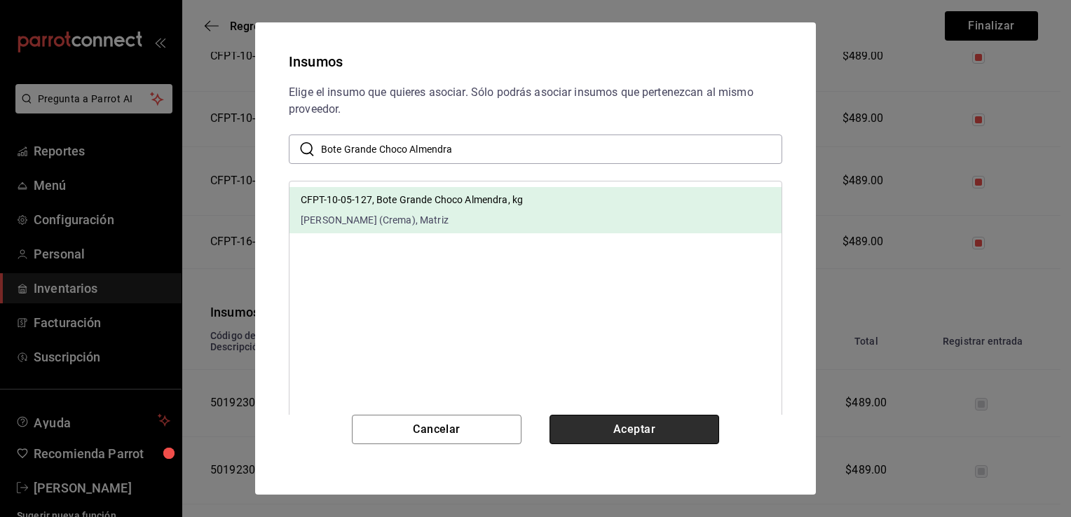
click at [608, 428] on button "Aceptar" at bounding box center [634, 429] width 170 height 29
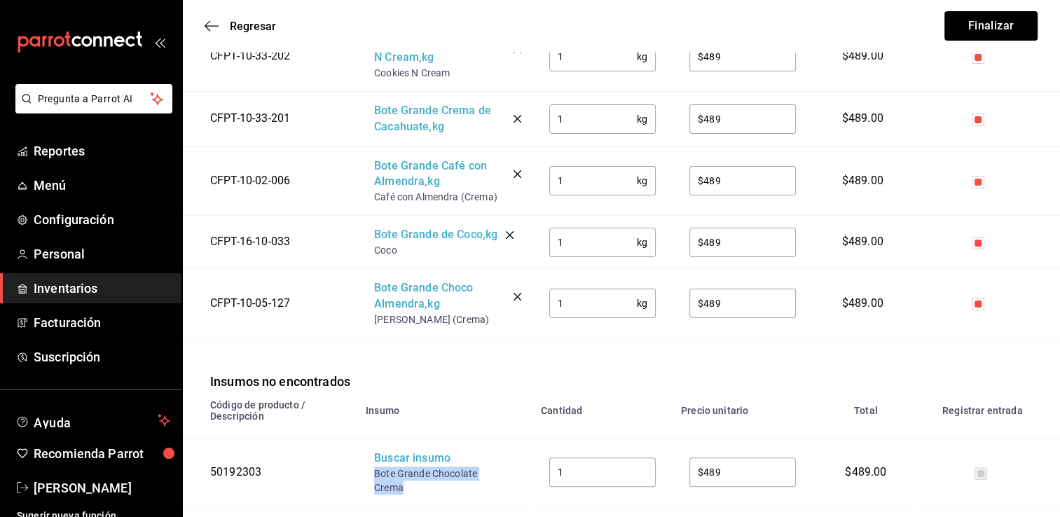
drag, startPoint x: 405, startPoint y: 486, endPoint x: 374, endPoint y: 477, distance: 32.0
click at [374, 477] on div "Bote Grande Chocolate Crema" at bounding box center [430, 481] width 112 height 28
click at [395, 465] on div "Buscar insumo" at bounding box center [430, 459] width 112 height 16
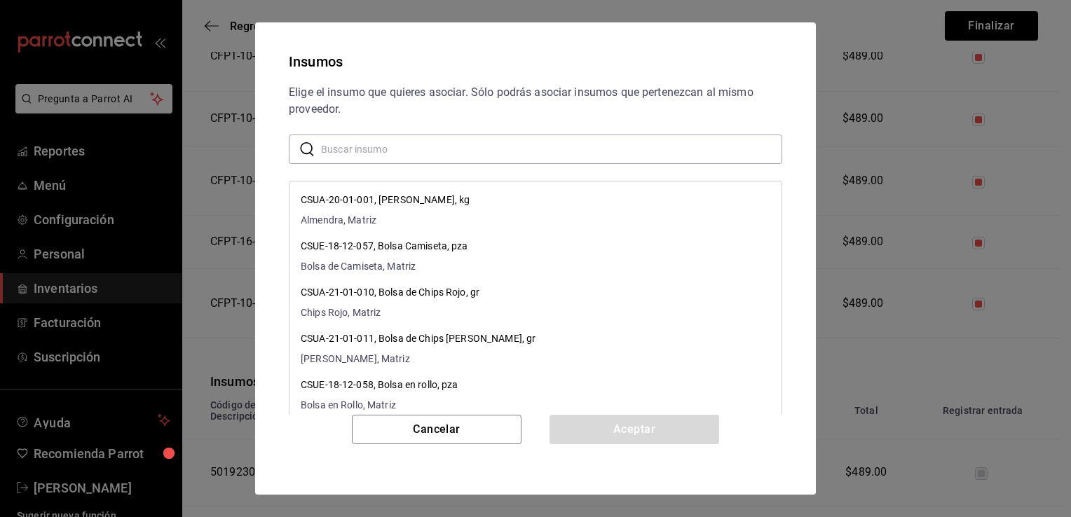
paste input "Bote Grande Chocolate Crema"
click at [551, 154] on input "text" at bounding box center [551, 149] width 461 height 28
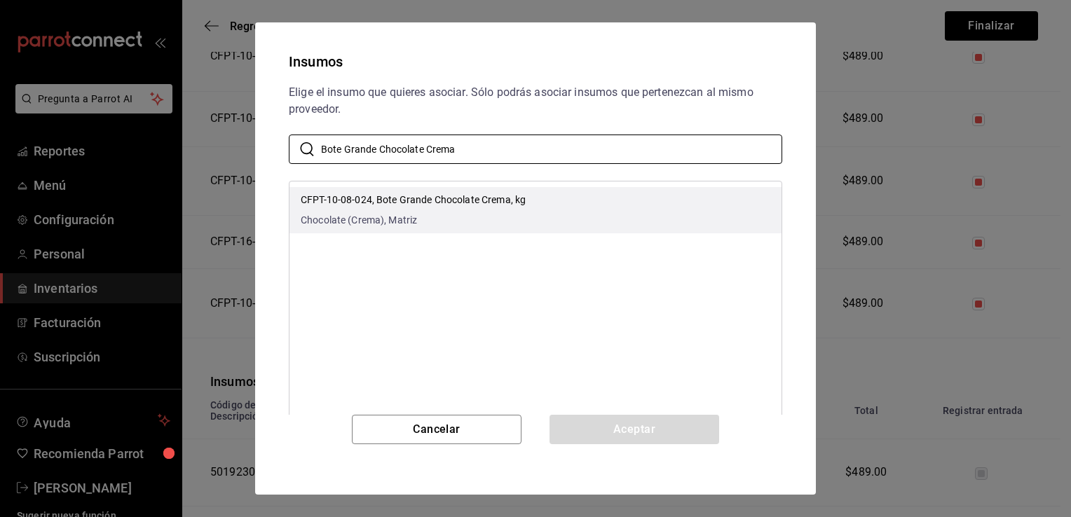
type input "Bote Grande Chocolate Crema"
click at [562, 200] on li "CFPT-10-08-024, Bote Grande Chocolate Crema, kg Chocolate (Crema), Matriz" at bounding box center [535, 210] width 492 height 46
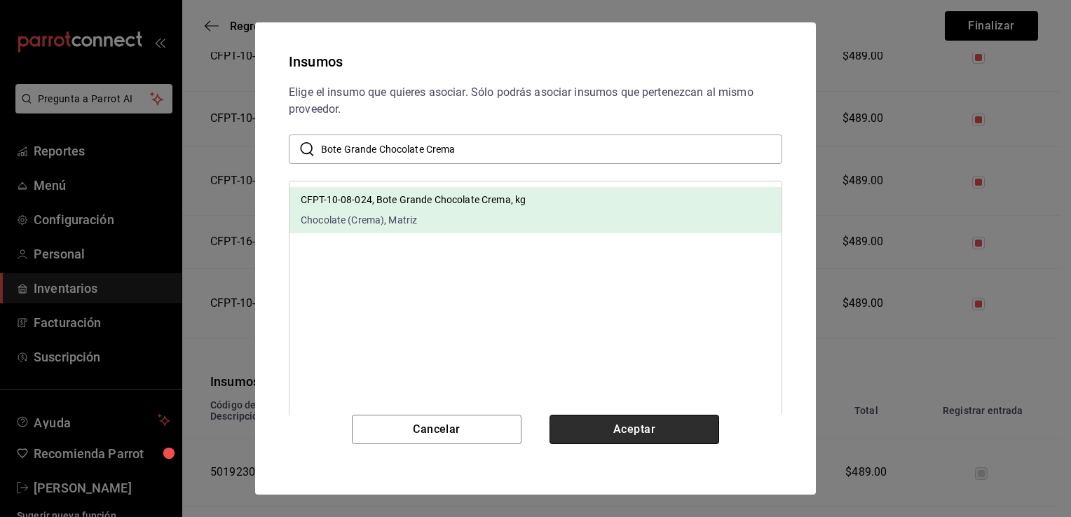
click at [599, 430] on button "Aceptar" at bounding box center [634, 429] width 170 height 29
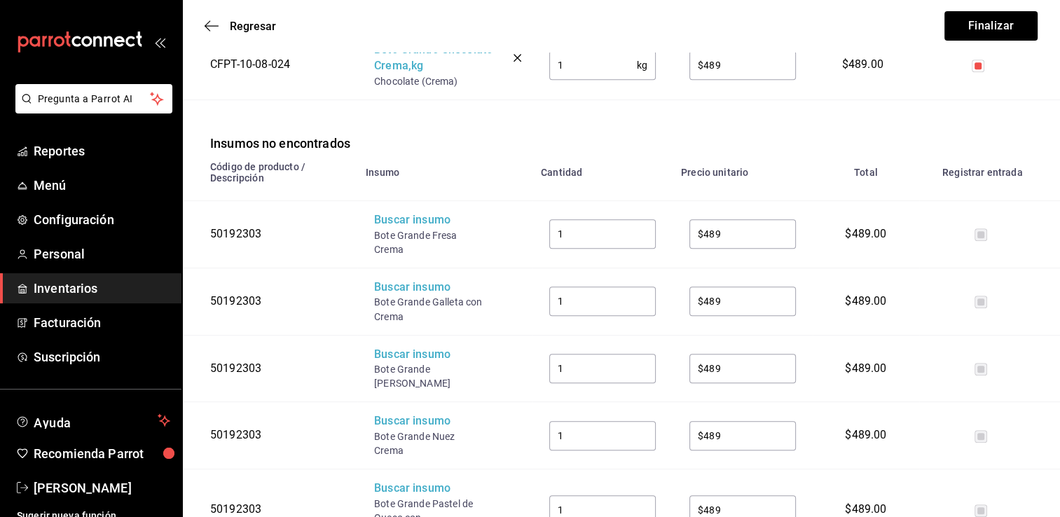
scroll to position [617, 0]
drag, startPoint x: 411, startPoint y: 247, endPoint x: 370, endPoint y: 237, distance: 42.7
click at [370, 237] on td "Buscar insumo Bote Grande Fresa Crema" at bounding box center [444, 233] width 175 height 67
click at [392, 223] on div "Buscar insumo" at bounding box center [430, 220] width 112 height 16
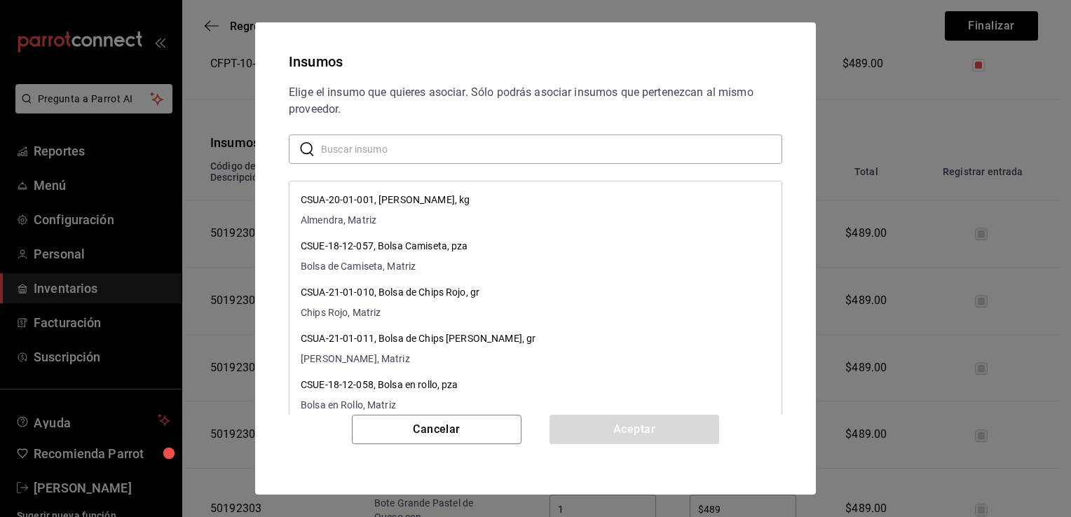
click at [460, 144] on input "text" at bounding box center [551, 149] width 461 height 28
paste input "Bote Grande Fresa Crema"
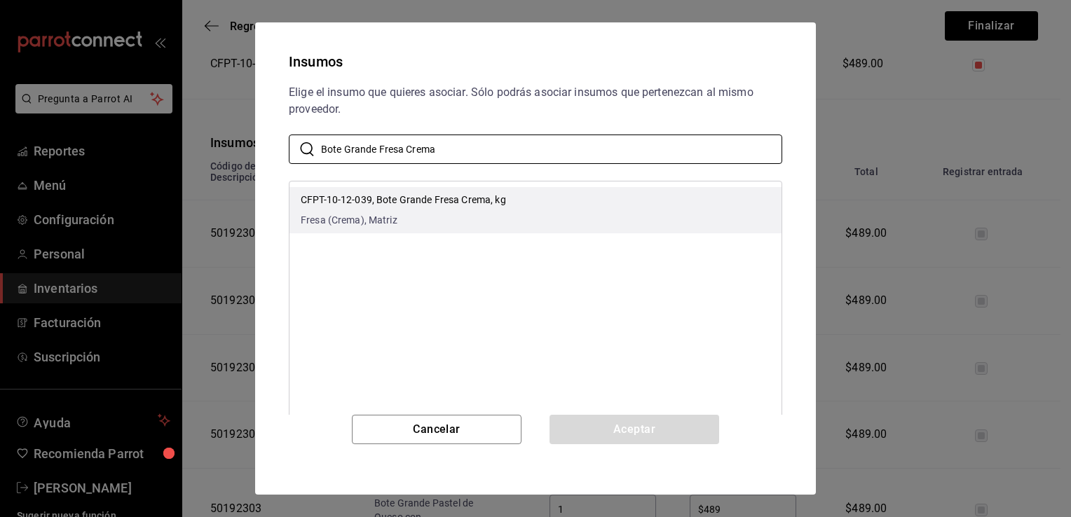
type input "Bote Grande Fresa Crema"
click at [523, 196] on li "CFPT-10-12-039, Bote Grande Fresa Crema, kg Fresa (Crema), Matriz" at bounding box center [535, 210] width 492 height 46
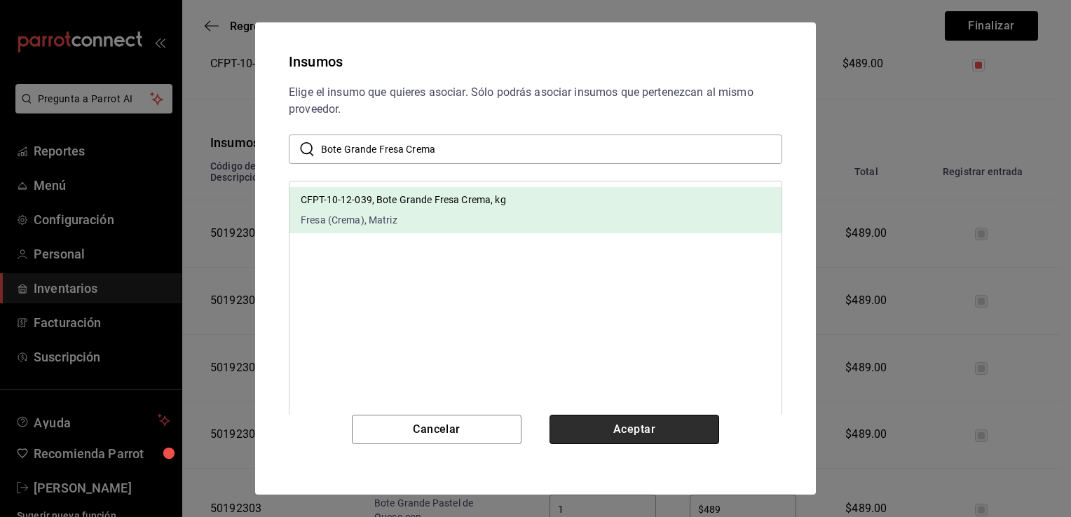
click at [596, 423] on button "Aceptar" at bounding box center [634, 429] width 170 height 29
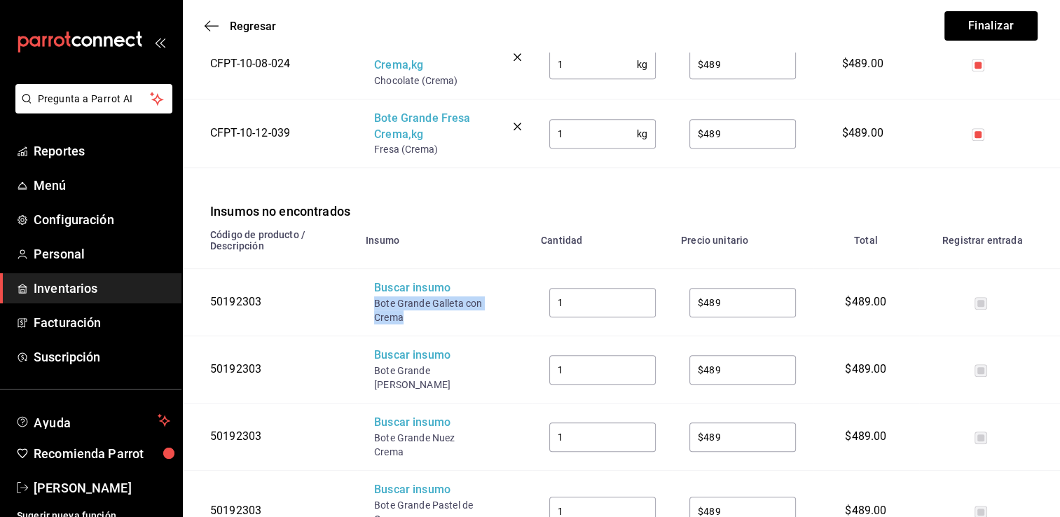
drag, startPoint x: 408, startPoint y: 318, endPoint x: 373, endPoint y: 309, distance: 36.2
click at [373, 309] on td "Buscar insumo Bote Grande Galleta con Crema" at bounding box center [444, 302] width 175 height 67
click at [405, 294] on div "Buscar insumo" at bounding box center [430, 288] width 112 height 16
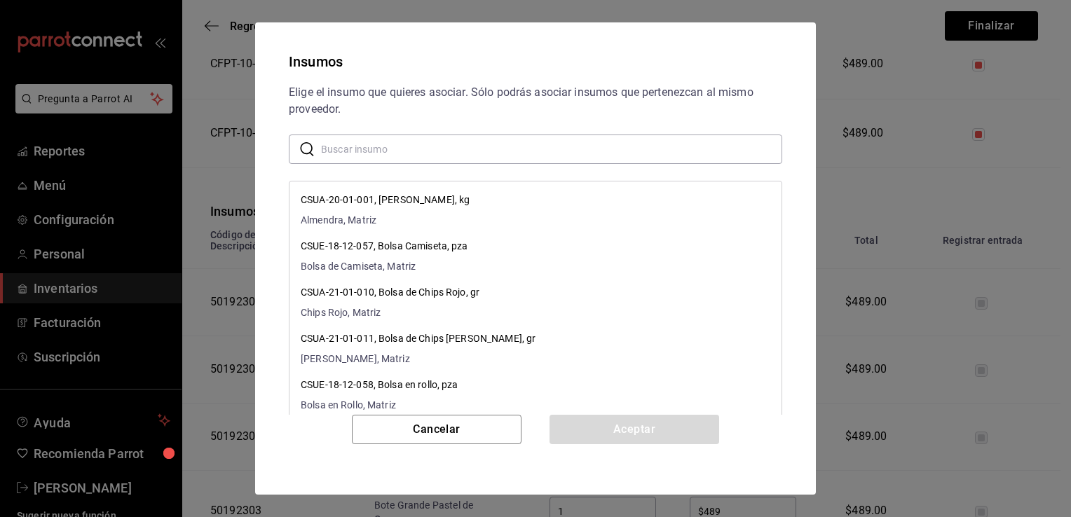
paste input "Bote Grande Galleta con Crema"
click at [478, 148] on input "text" at bounding box center [551, 149] width 461 height 28
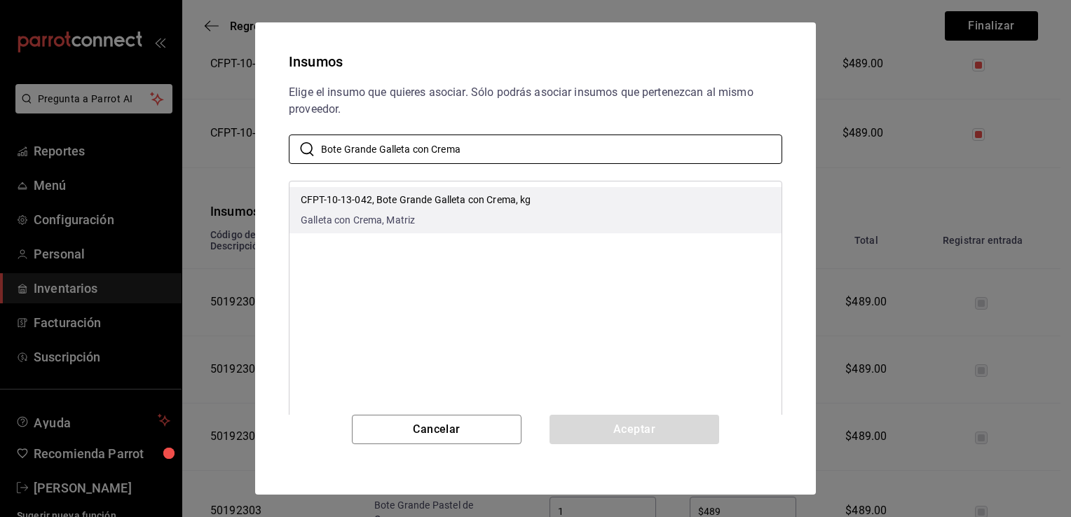
type input "Bote Grande Galleta con Crema"
click at [494, 200] on p "CFPT-10-13-042, Bote Grande Galleta con Crema, kg" at bounding box center [416, 200] width 230 height 15
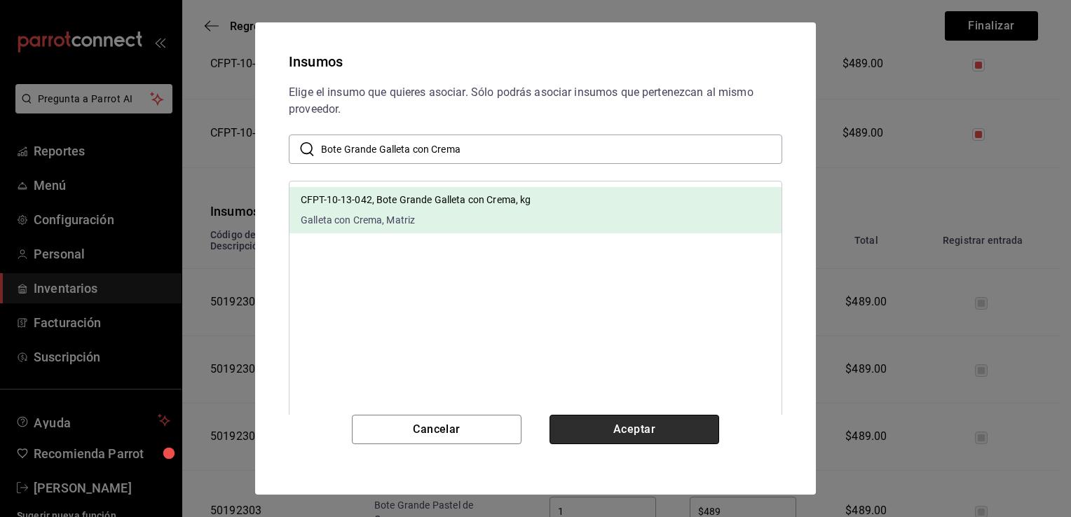
click at [596, 432] on button "Aceptar" at bounding box center [634, 429] width 170 height 29
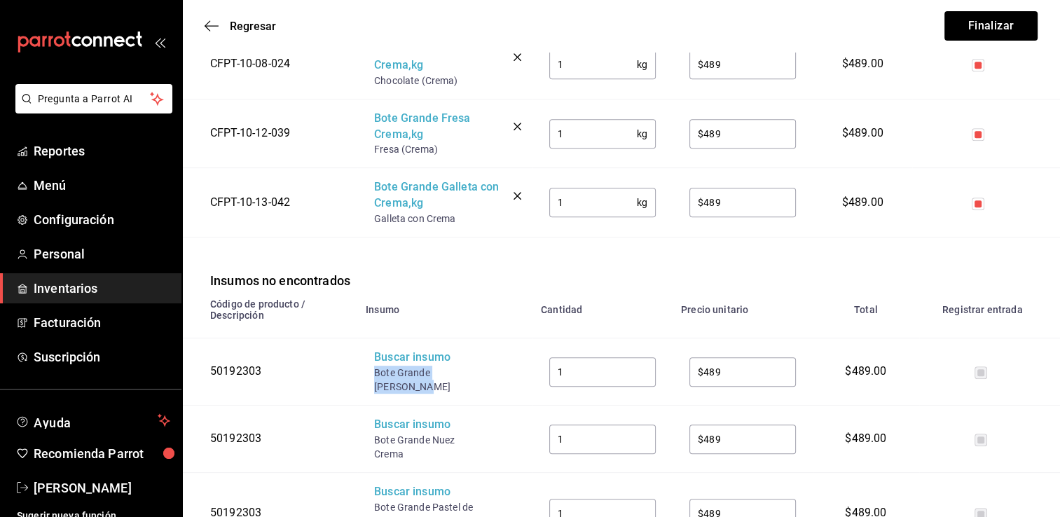
drag, startPoint x: 481, startPoint y: 375, endPoint x: 369, endPoint y: 381, distance: 112.3
click at [369, 381] on td "Buscar insumo Bote Grande Napolitano" at bounding box center [444, 371] width 175 height 67
click at [397, 364] on div "Buscar insumo" at bounding box center [430, 358] width 112 height 16
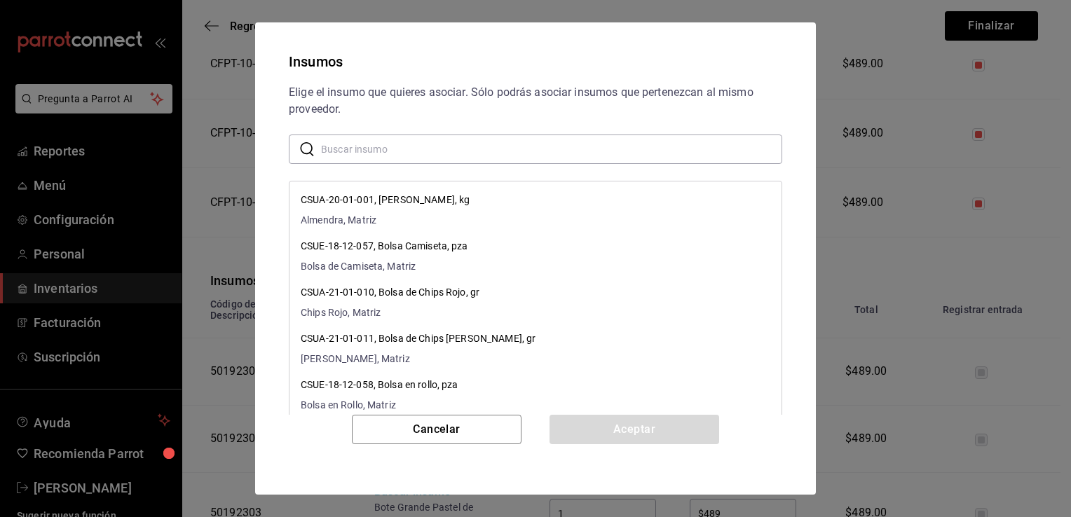
paste input "Bote Grande [PERSON_NAME]"
click at [509, 156] on input "Bote Grande [PERSON_NAME]" at bounding box center [551, 149] width 461 height 28
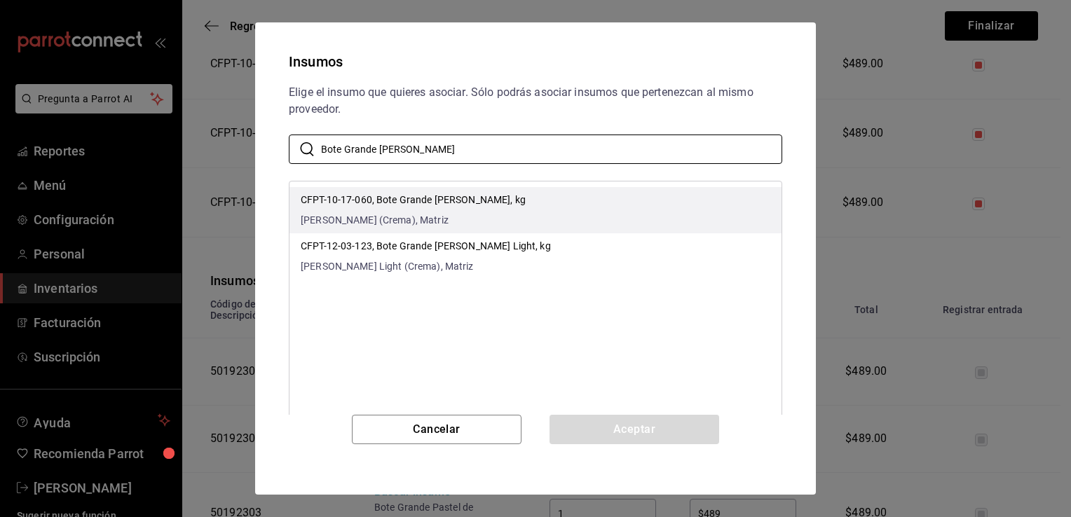
type input "Bote Grande [PERSON_NAME]"
click at [518, 198] on li "CFPT-10-17-060, Bote Grande Napolitano, kg Napolitano (Crema), Matriz" at bounding box center [535, 210] width 492 height 46
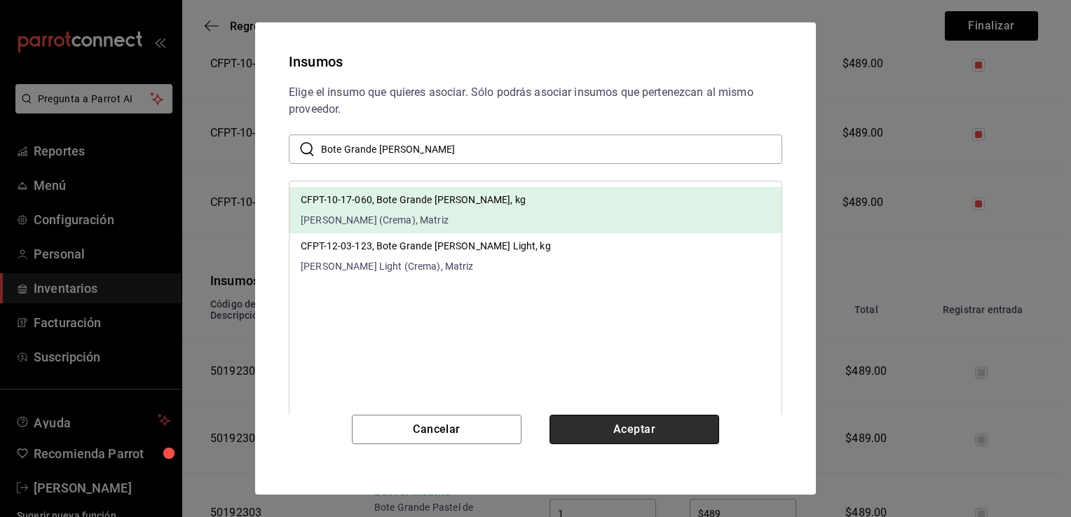
click at [603, 426] on button "Aceptar" at bounding box center [634, 429] width 170 height 29
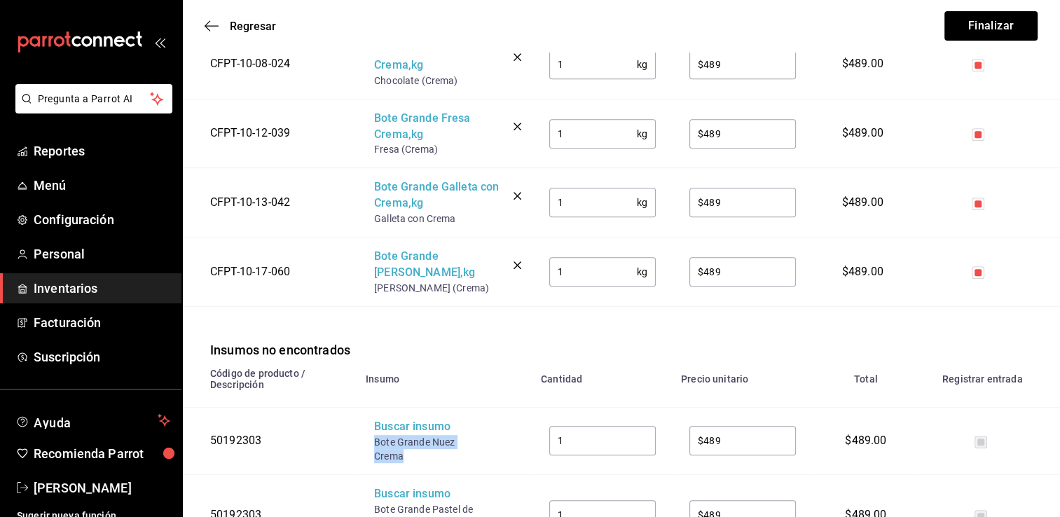
drag, startPoint x: 405, startPoint y: 458, endPoint x: 371, endPoint y: 444, distance: 36.4
click at [371, 444] on td "Buscar insumo Bote Grande Nuez Crema" at bounding box center [444, 441] width 175 height 67
click at [405, 434] on div "Buscar insumo" at bounding box center [430, 427] width 112 height 16
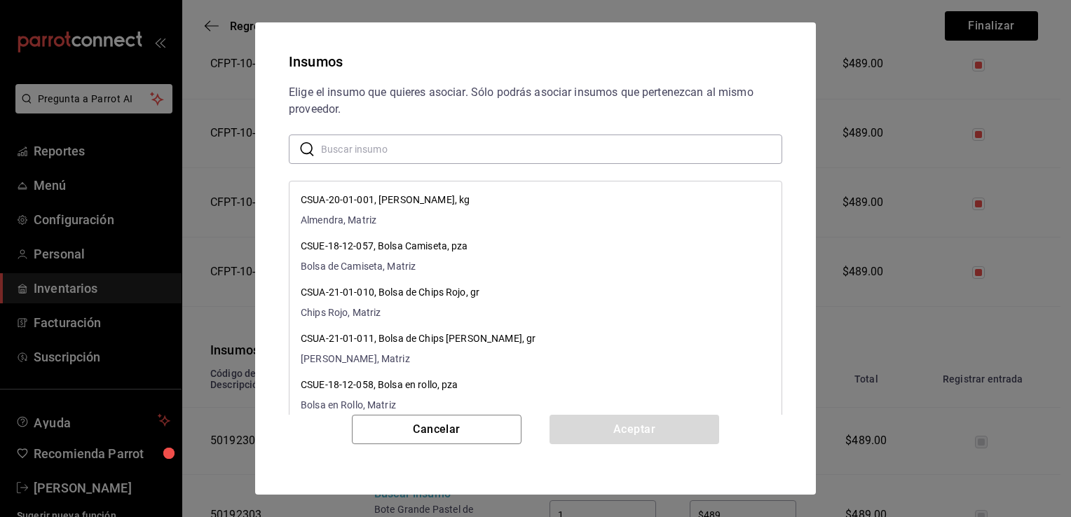
paste input "Bote Grande Nuez Crema"
click at [535, 154] on input "Bote Grande Nuez Crema" at bounding box center [551, 149] width 461 height 28
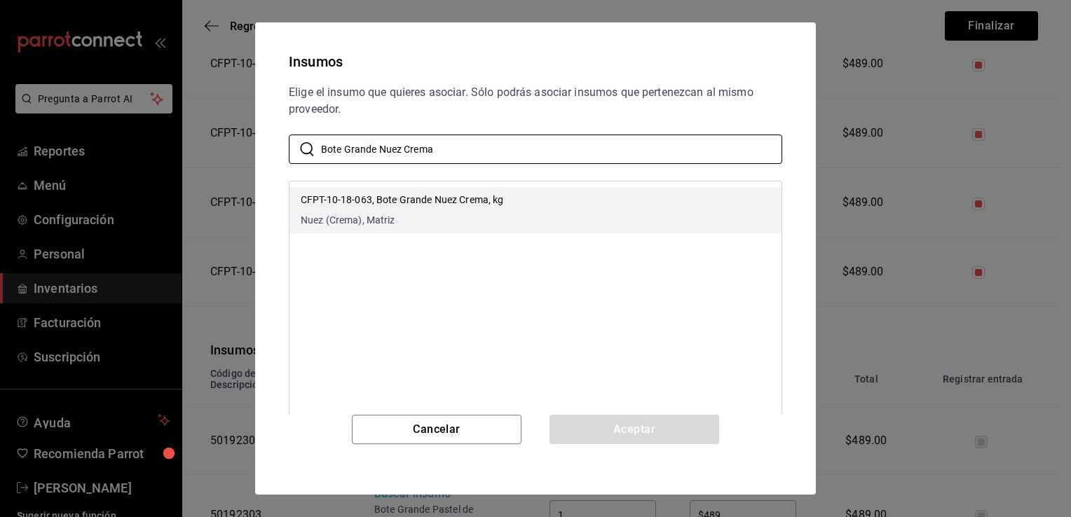
type input "Bote Grande Nuez Crema"
click at [549, 207] on li "CFPT-10-18-063, Bote Grande Nuez Crema, kg Nuez (Crema), Matriz" at bounding box center [535, 210] width 492 height 46
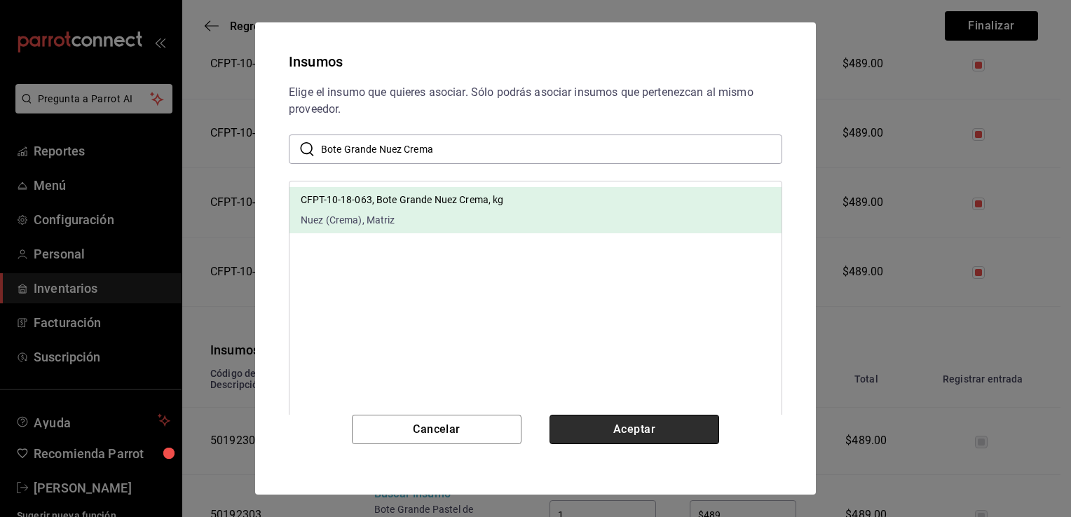
click at [588, 423] on button "Aceptar" at bounding box center [634, 429] width 170 height 29
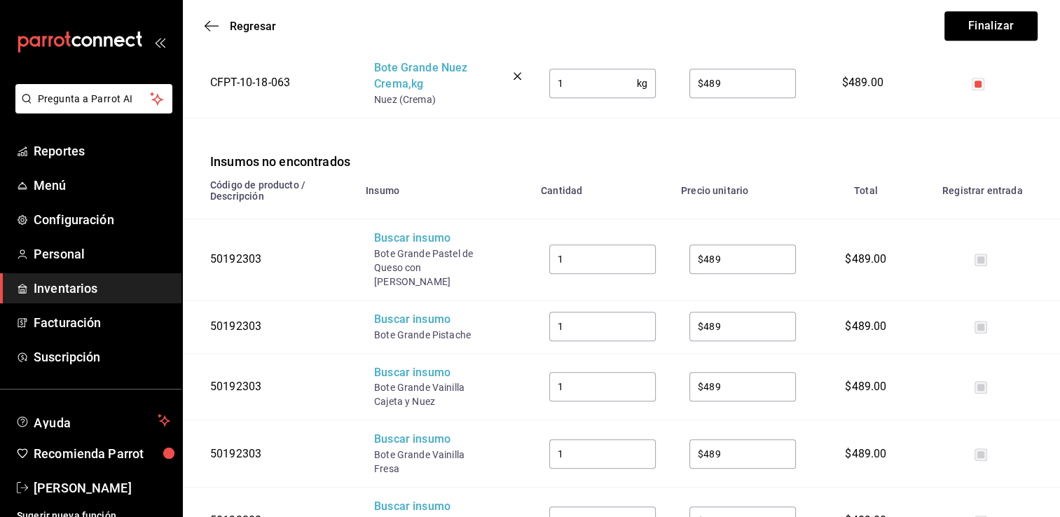
scroll to position [897, 0]
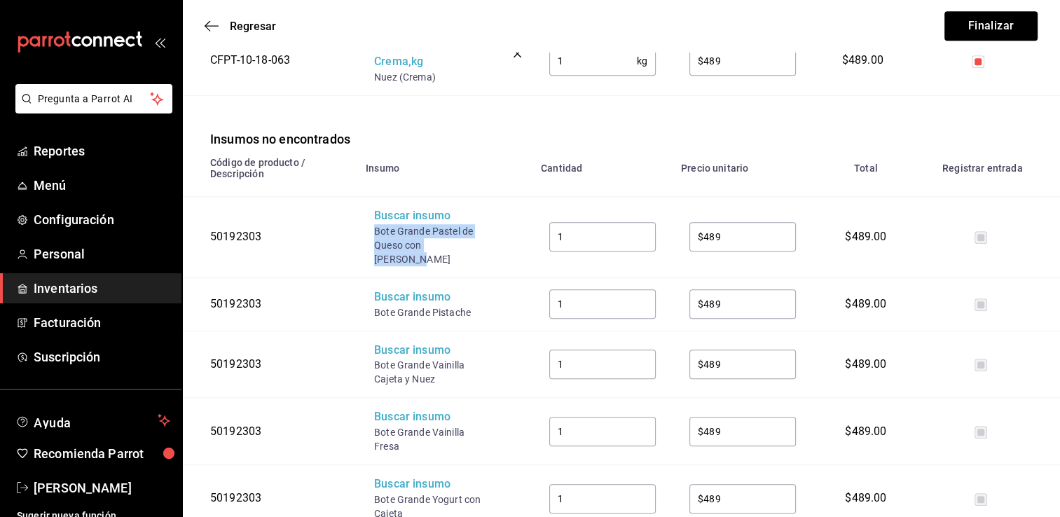
drag, startPoint x: 476, startPoint y: 249, endPoint x: 376, endPoint y: 235, distance: 100.4
click at [376, 235] on div "Bote Grande Pastel de Queso con [PERSON_NAME]" at bounding box center [430, 245] width 112 height 42
click at [399, 218] on div "Buscar insumo" at bounding box center [430, 216] width 112 height 16
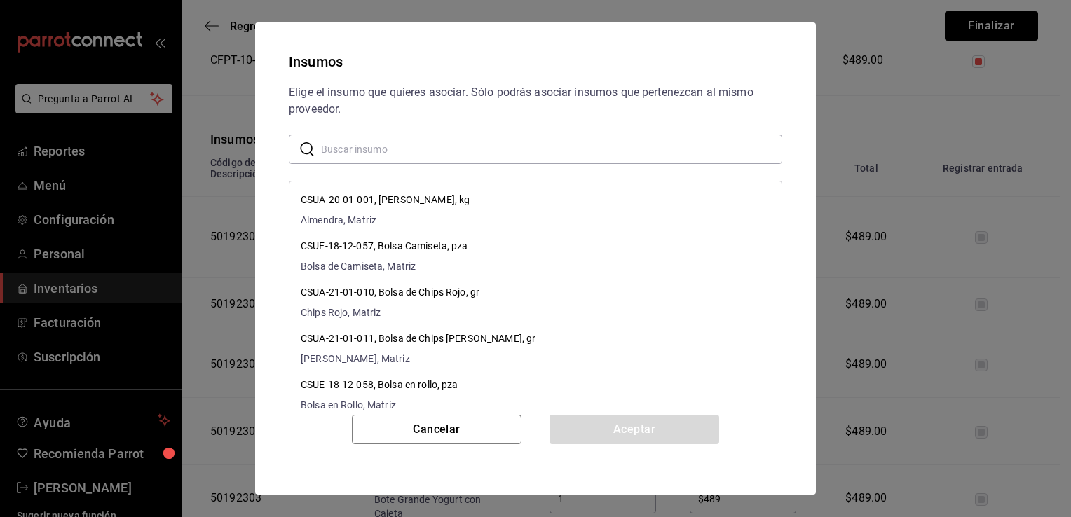
click at [481, 156] on input "text" at bounding box center [551, 149] width 461 height 28
paste input "Bote Grande Pastel de Queso con [PERSON_NAME]"
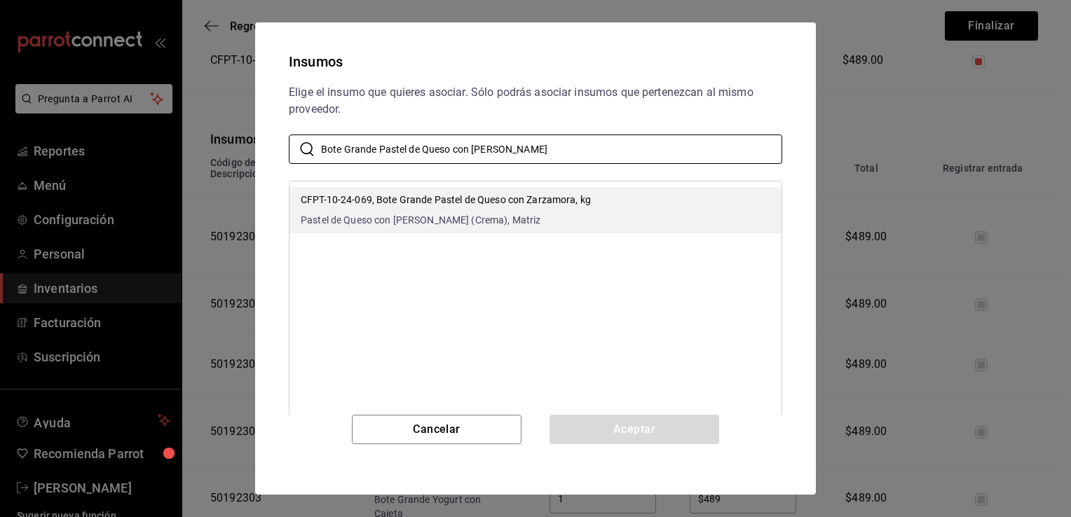
type input "Bote Grande Pastel de Queso con [PERSON_NAME]"
click at [546, 212] on div "CFPT-10-24-069, Bote Grande Pastel de Queso con Zarzamora, kg Pastel de Queso c…" at bounding box center [446, 210] width 290 height 35
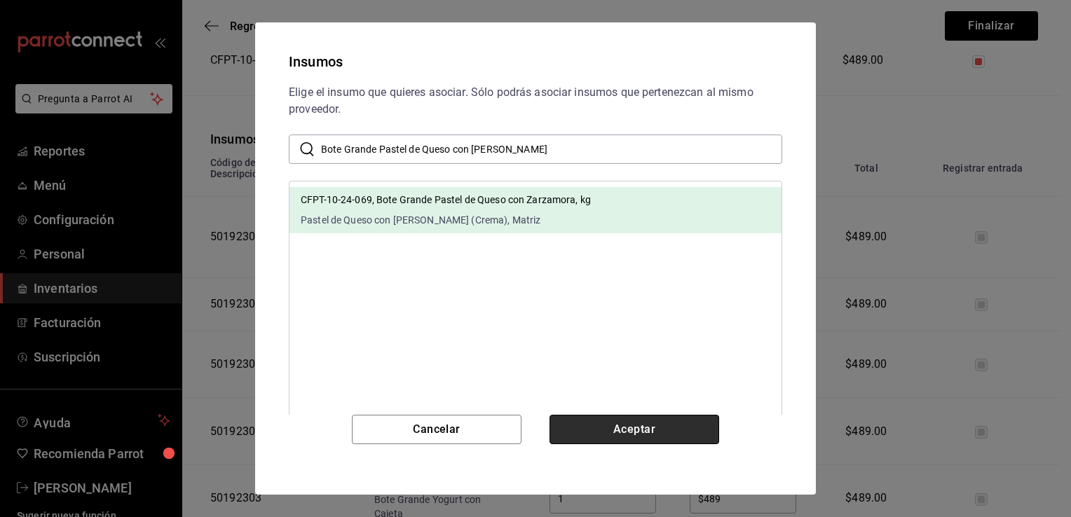
click at [575, 425] on button "Aceptar" at bounding box center [634, 429] width 170 height 29
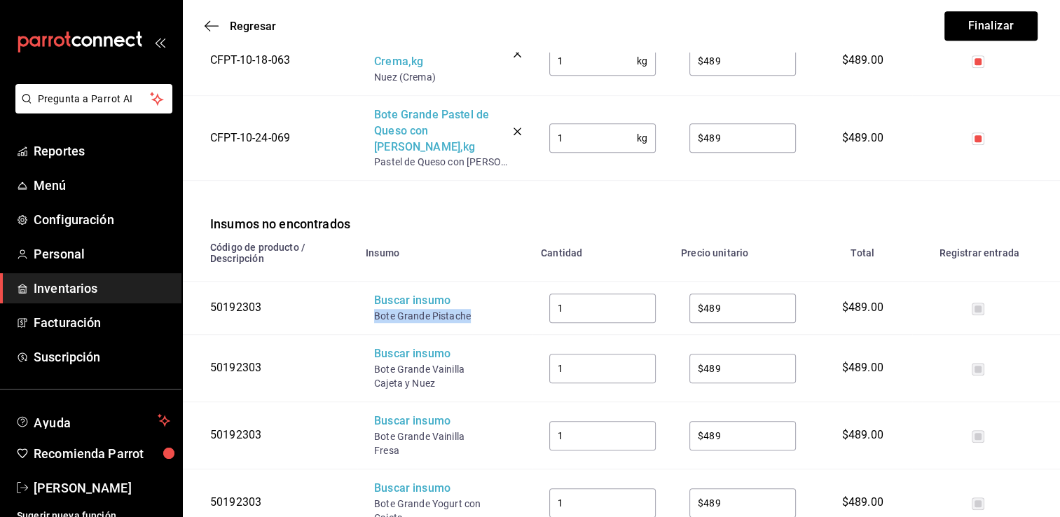
drag, startPoint x: 473, startPoint y: 304, endPoint x: 374, endPoint y: 303, distance: 99.5
click at [374, 309] on div "Bote Grande Pistache" at bounding box center [430, 316] width 112 height 14
click at [397, 293] on div "Buscar insumo" at bounding box center [430, 301] width 112 height 16
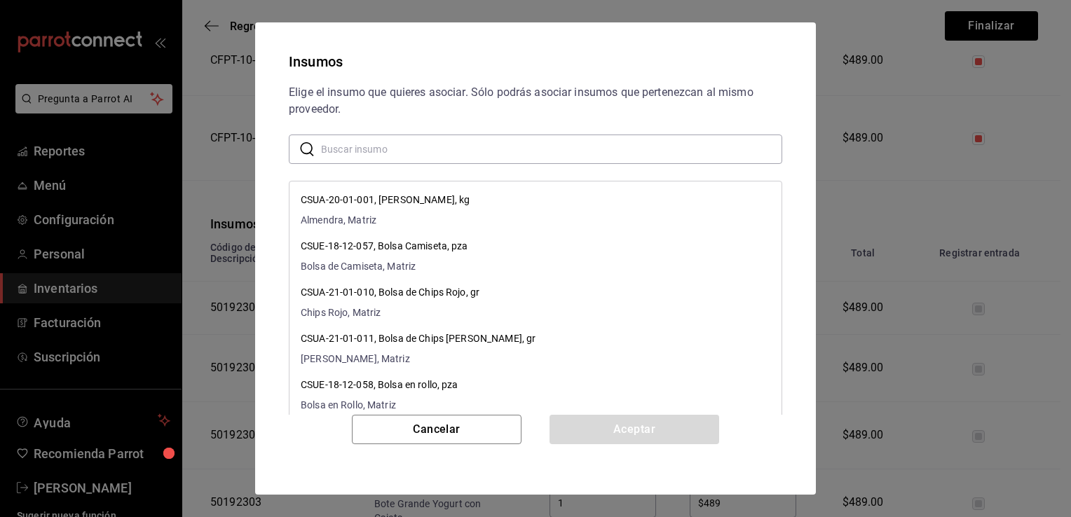
click at [469, 143] on input "text" at bounding box center [551, 149] width 461 height 28
paste input "Bote Grande Pistache"
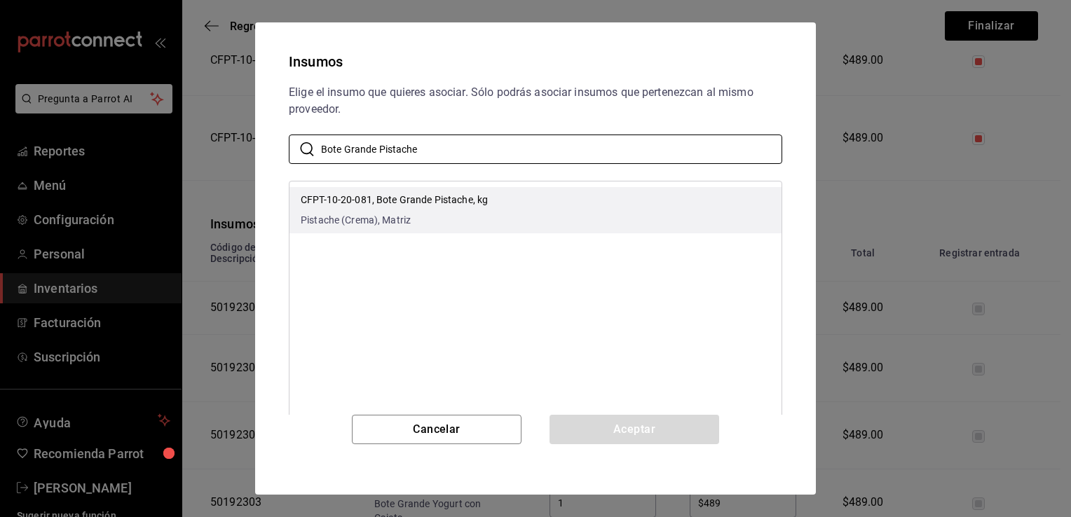
type input "Bote Grande Pistache"
click at [503, 217] on li "CFPT-10-20-081, Bote Grande Pistache, kg Pistache (Crema), Matriz" at bounding box center [535, 210] width 492 height 46
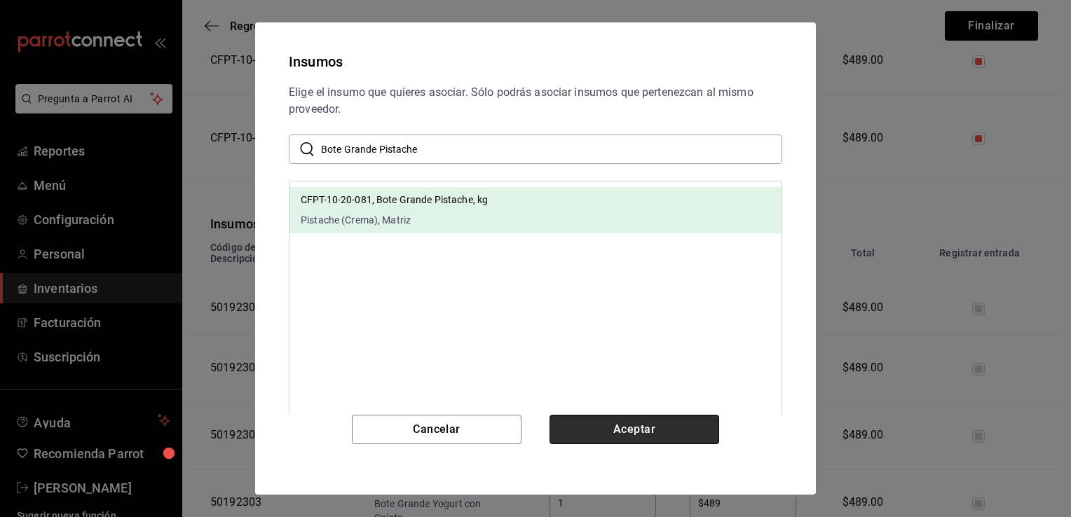
click at [600, 427] on button "Aceptar" at bounding box center [634, 429] width 170 height 29
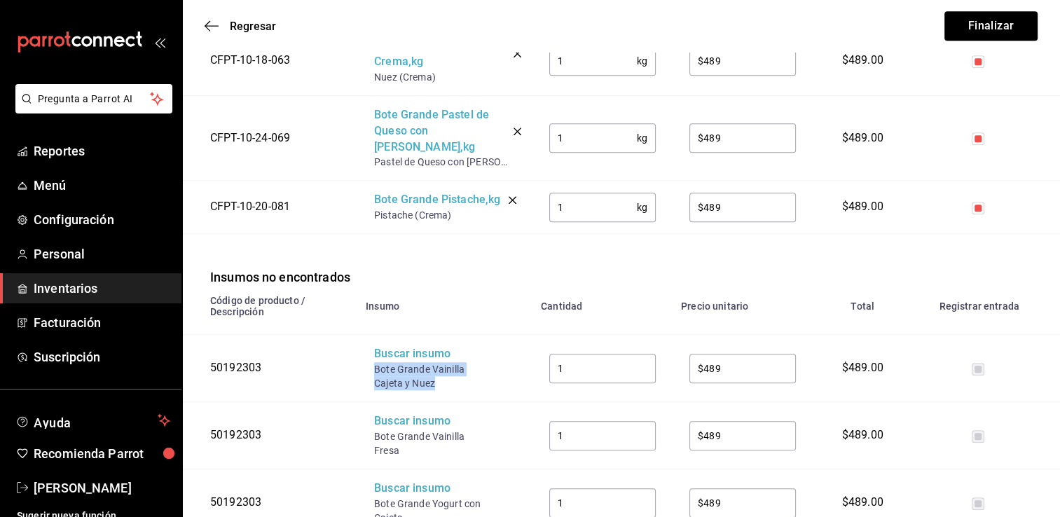
drag, startPoint x: 439, startPoint y: 369, endPoint x: 373, endPoint y: 351, distance: 68.8
click at [373, 351] on td "Buscar insumo Bote Grande Vainilla Cajeta y Nuez" at bounding box center [444, 368] width 175 height 67
click at [385, 346] on div "Buscar insumo" at bounding box center [430, 354] width 112 height 16
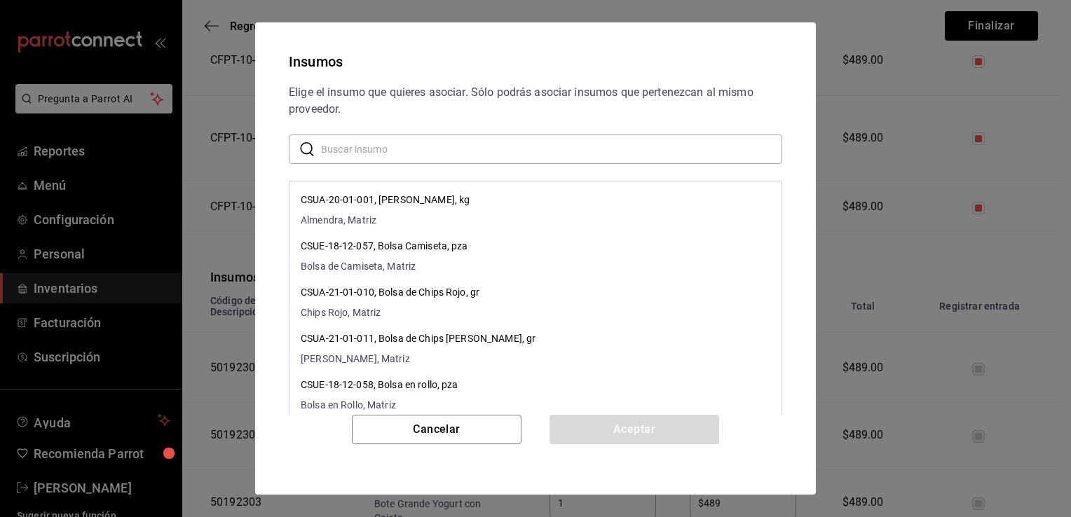
click at [493, 158] on input "text" at bounding box center [551, 149] width 461 height 28
paste input "Bote Grande Vainilla Cajeta y Nuez"
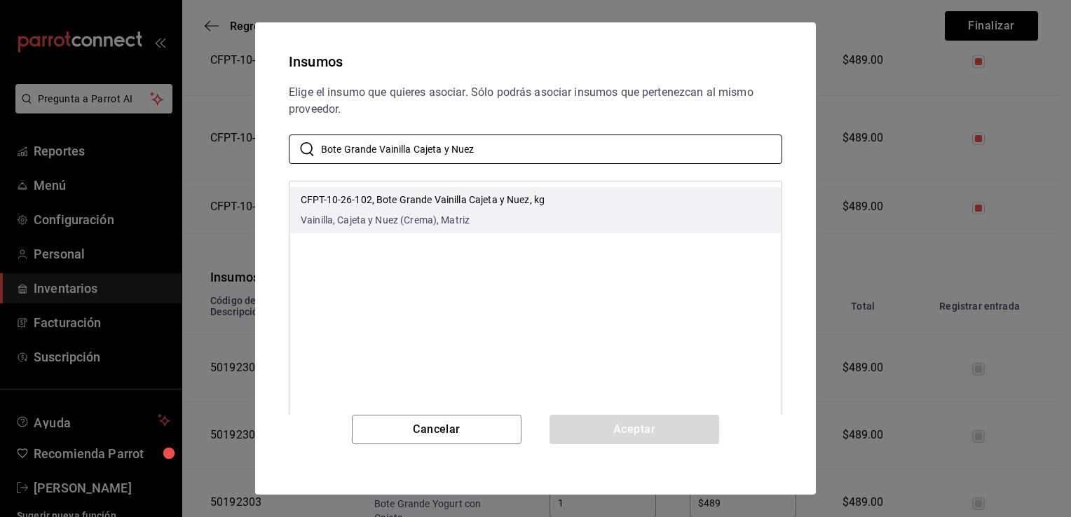
type input "Bote Grande Vainilla Cajeta y Nuez"
click at [520, 200] on p "CFPT-10-26-102, Bote Grande Vainilla Cajeta y Nuez, kg" at bounding box center [423, 200] width 244 height 15
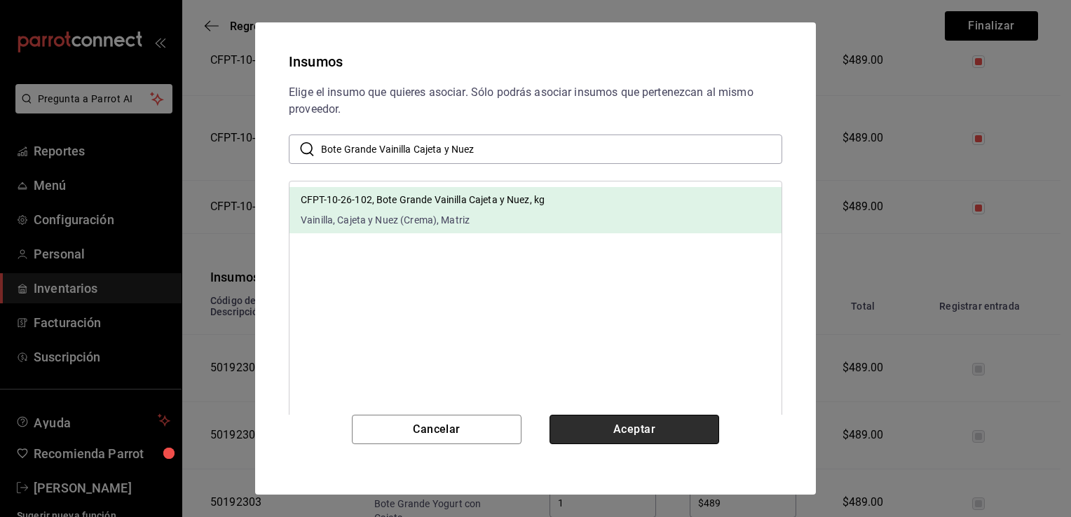
click at [593, 432] on button "Aceptar" at bounding box center [634, 429] width 170 height 29
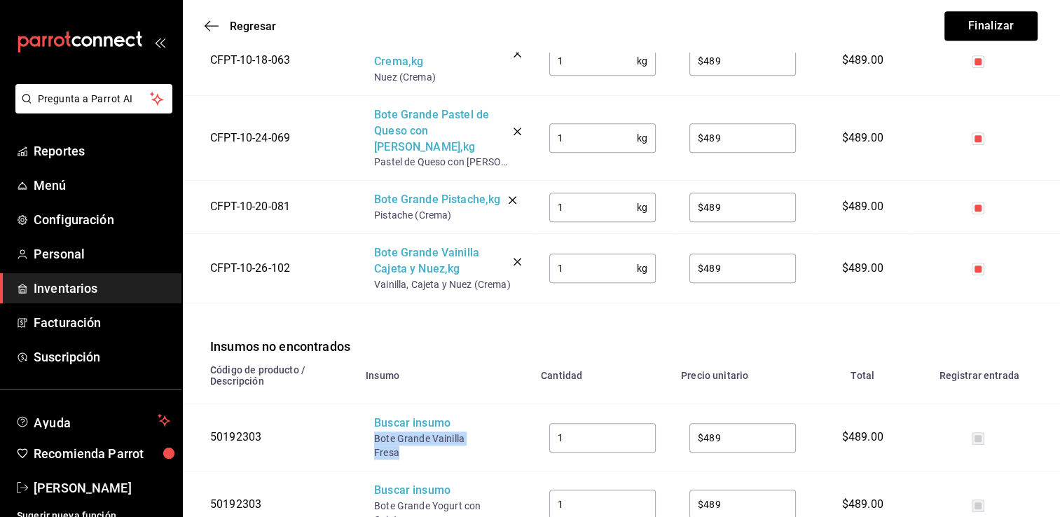
drag, startPoint x: 405, startPoint y: 432, endPoint x: 373, endPoint y: 427, distance: 32.6
click at [373, 427] on td "Buscar insumo Bote Grande Vainilla Fresa" at bounding box center [444, 437] width 175 height 67
click at [390, 416] on div "Buscar insumo" at bounding box center [430, 424] width 112 height 16
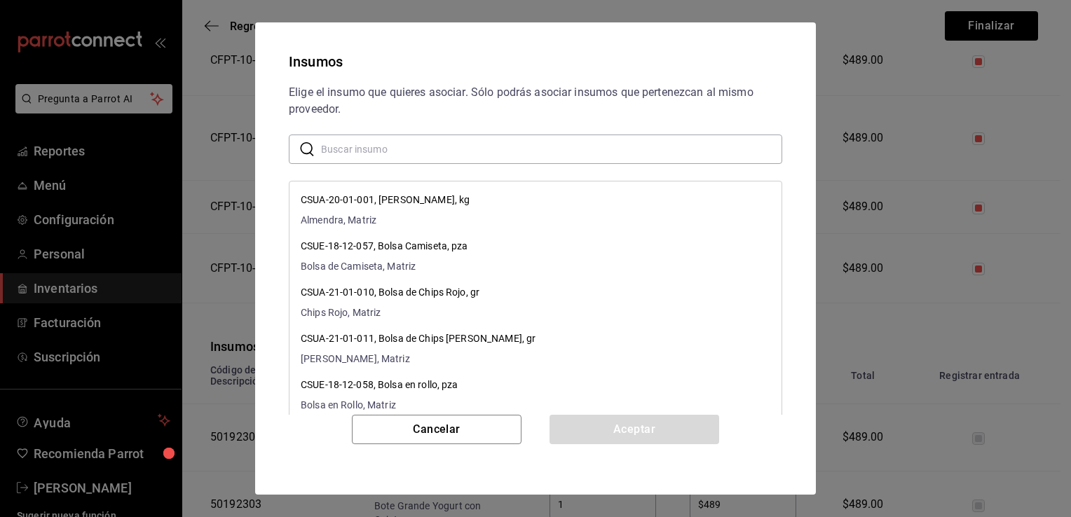
click at [519, 158] on input "text" at bounding box center [551, 149] width 461 height 28
paste input "Bote Grande Vainilla Fresa"
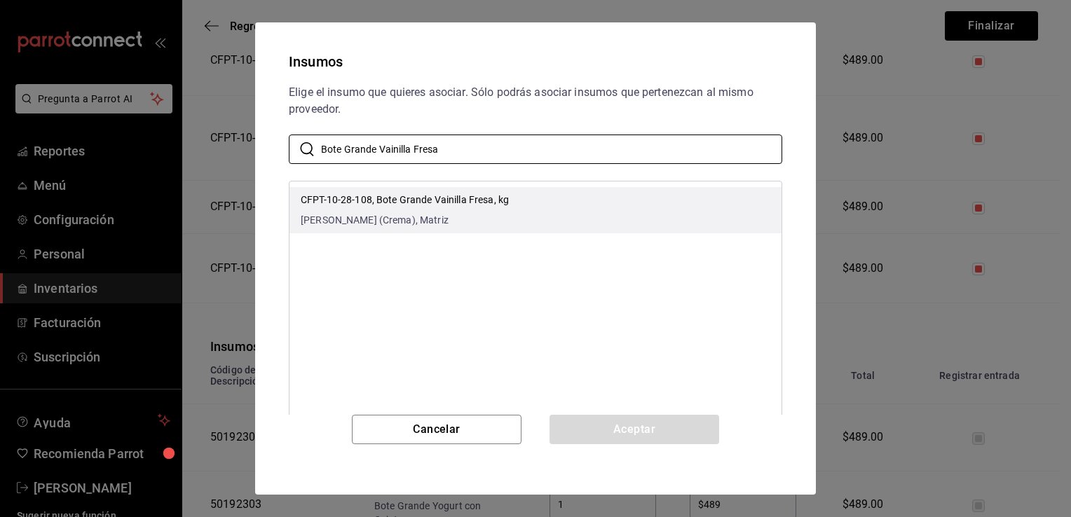
type input "Bote Grande Vainilla Fresa"
click at [547, 211] on li "CFPT-10-28-108, Bote Grande Vainilla Fresa, kg Vainilla Fresa (Crema), Matriz" at bounding box center [535, 210] width 492 height 46
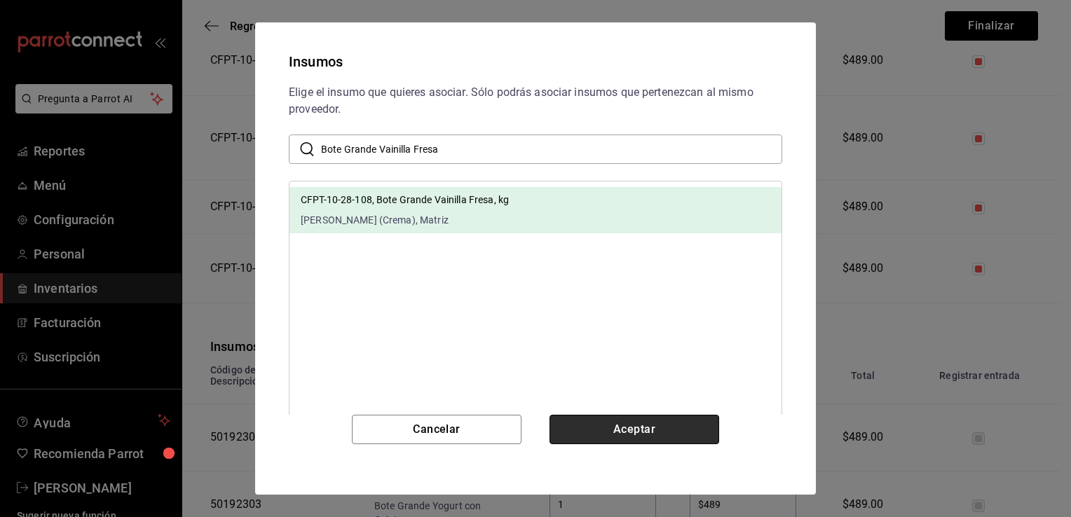
click at [602, 422] on button "Aceptar" at bounding box center [634, 429] width 170 height 29
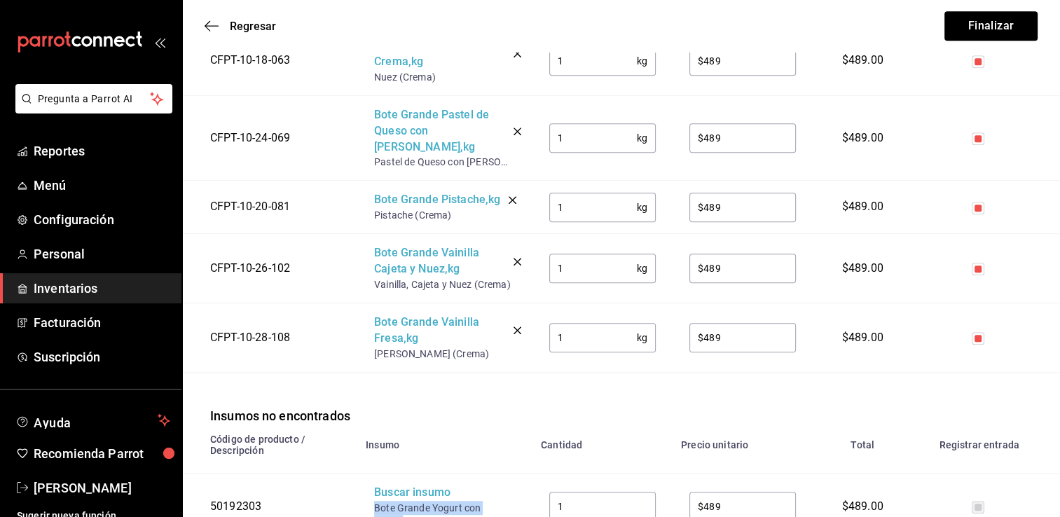
drag, startPoint x: 405, startPoint y: 506, endPoint x: 370, endPoint y: 491, distance: 38.3
click at [370, 491] on td "Buscar insumo Bote Grande Yogurt con Cajeta" at bounding box center [444, 506] width 175 height 67
click at [398, 485] on div "Buscar insumo" at bounding box center [430, 493] width 112 height 16
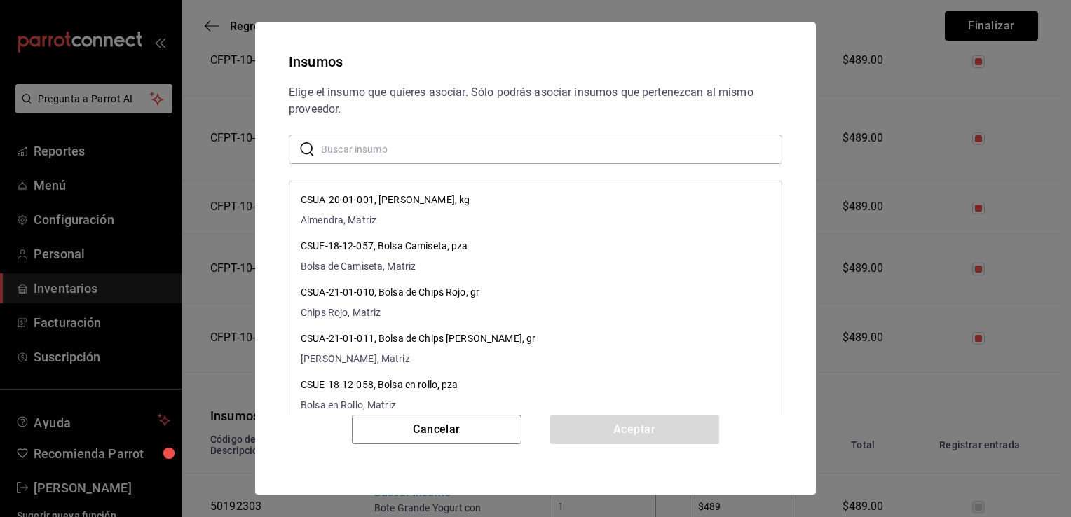
click at [533, 154] on input "text" at bounding box center [551, 149] width 461 height 28
paste input "Bote Grande Yogurt con Cajeta"
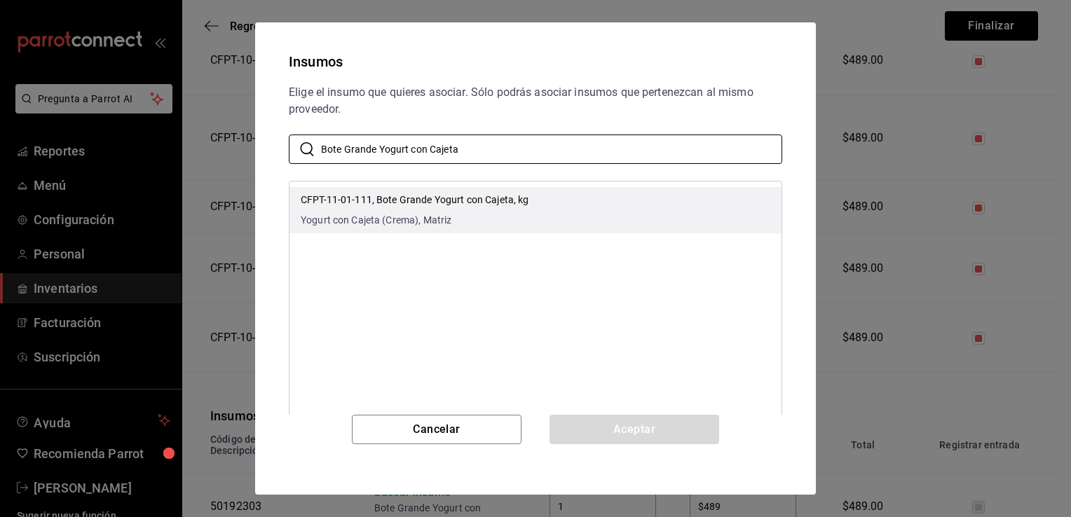
type input "Bote Grande Yogurt con Cajeta"
click at [572, 192] on li "CFPT-11-01-111, Bote Grande Yogurt con Cajeta, kg Yogurt con Cajeta (Crema), Ma…" at bounding box center [535, 210] width 492 height 46
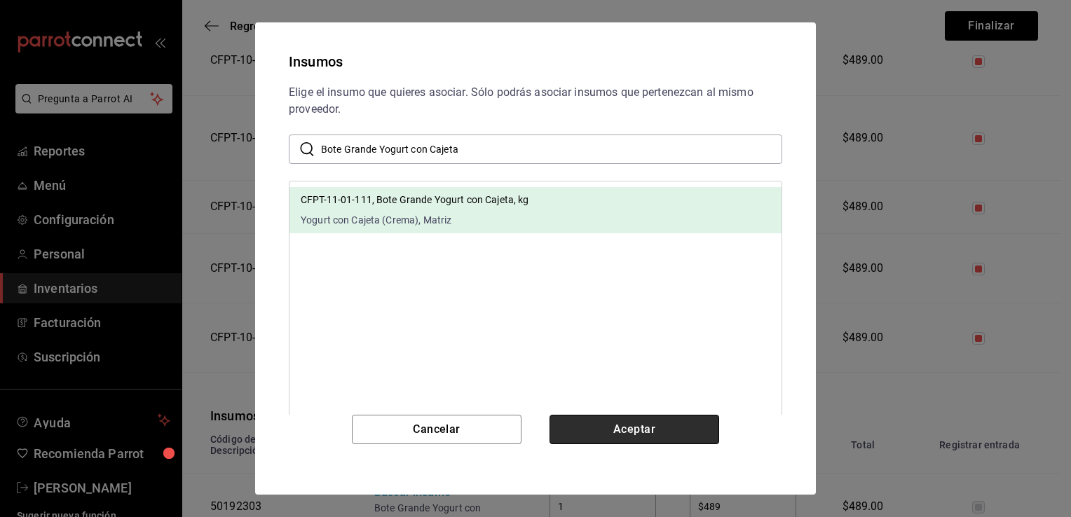
click at [584, 422] on button "Aceptar" at bounding box center [634, 429] width 170 height 29
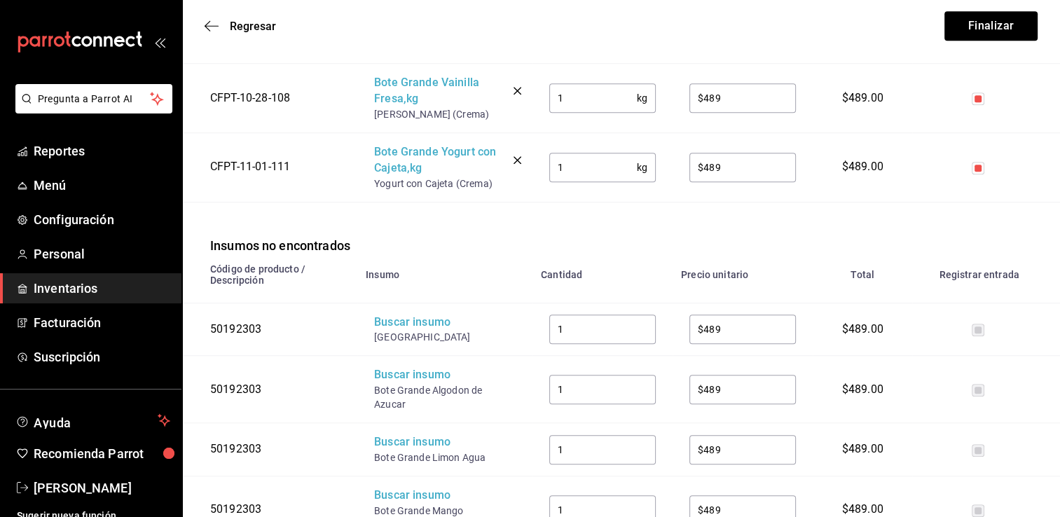
scroll to position [1149, 0]
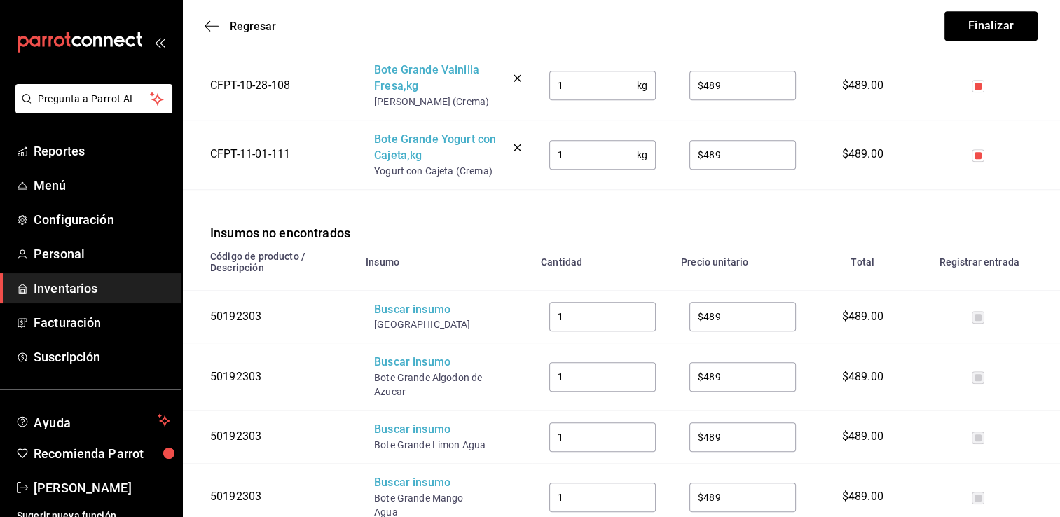
drag, startPoint x: 470, startPoint y: 309, endPoint x: 368, endPoint y: 324, distance: 102.7
click at [368, 324] on td "Buscar insumo Bote Grande Avellana" at bounding box center [444, 316] width 175 height 53
click at [405, 302] on div "Buscar insumo" at bounding box center [430, 310] width 112 height 16
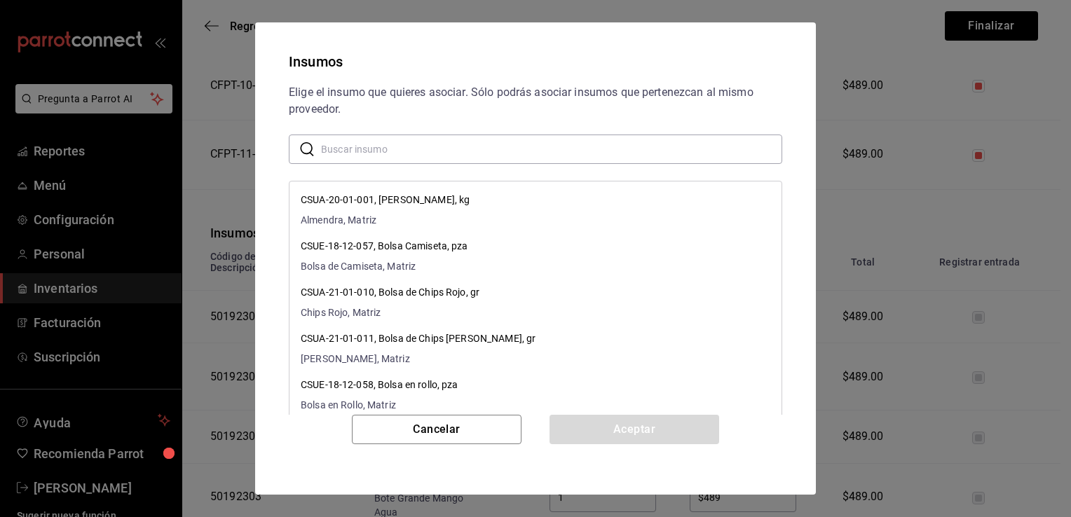
paste input "[GEOGRAPHIC_DATA]"
click at [519, 149] on input "text" at bounding box center [551, 149] width 461 height 28
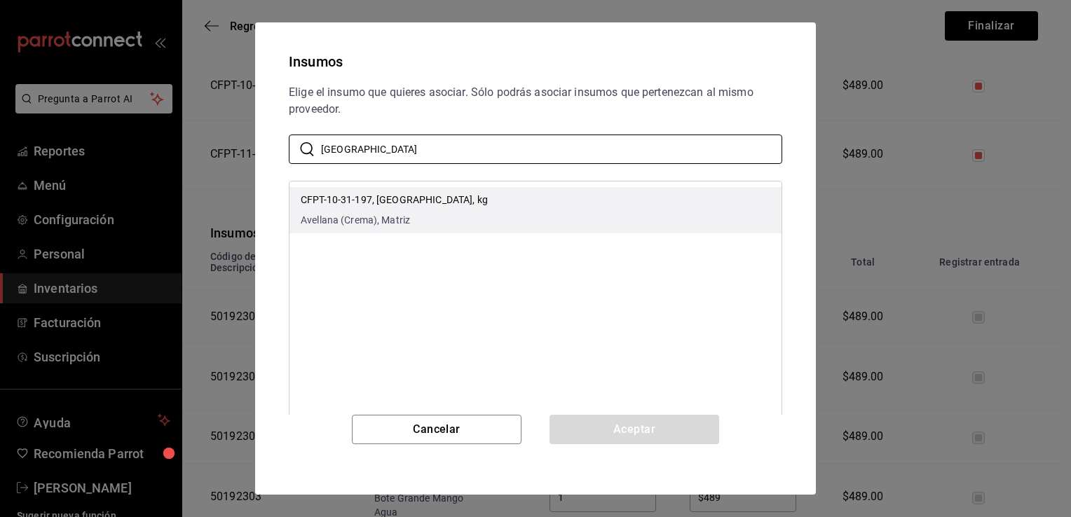
type input "[GEOGRAPHIC_DATA]"
click at [528, 193] on li "CFPT-10-31-197, Bote Grande Avellana, kg Avellana (Crema), Matriz" at bounding box center [535, 210] width 492 height 46
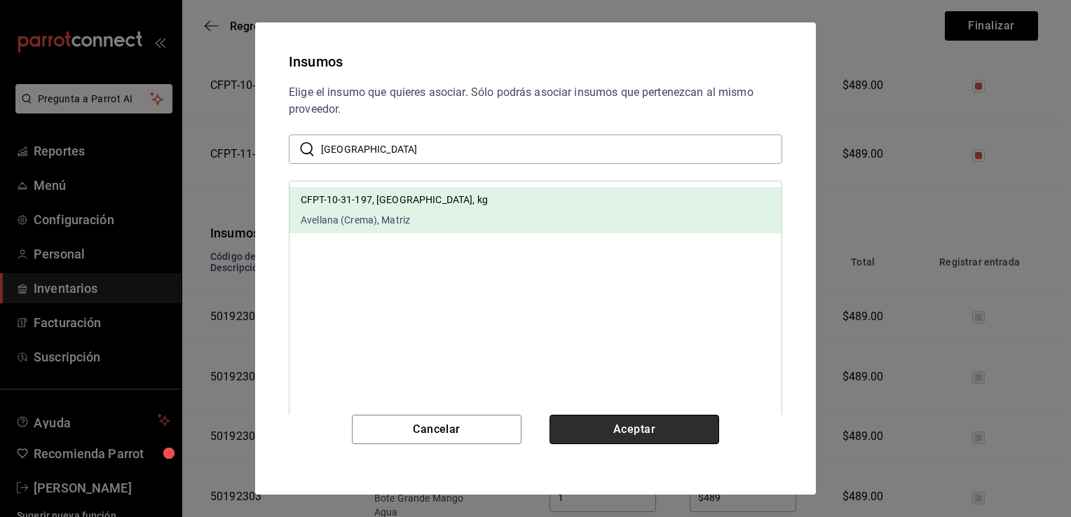
click at [610, 427] on button "Aceptar" at bounding box center [634, 429] width 170 height 29
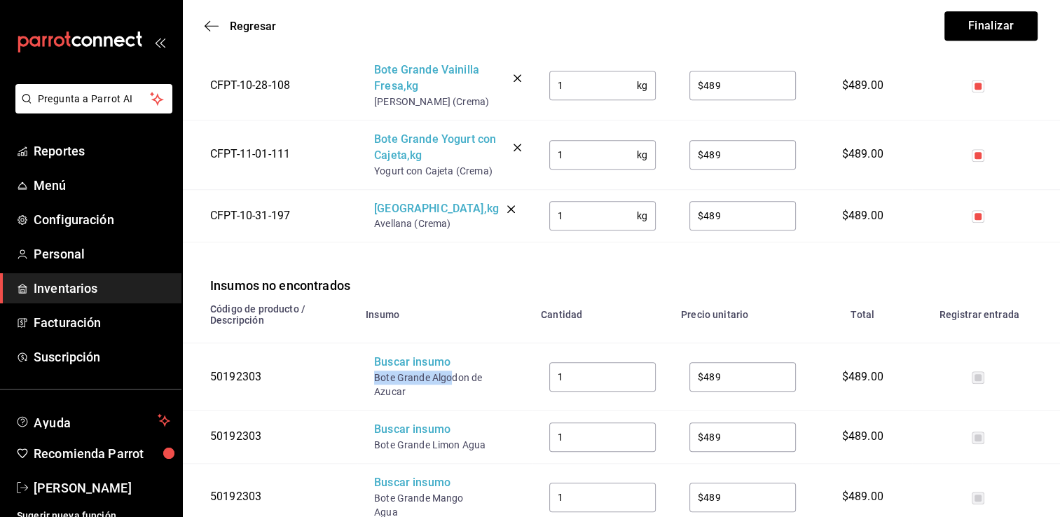
drag, startPoint x: 454, startPoint y: 364, endPoint x: 376, endPoint y: 359, distance: 78.6
click at [376, 371] on div "Bote Grande Algodon de Azucar" at bounding box center [430, 385] width 112 height 28
click at [404, 355] on div "Buscar insumo" at bounding box center [430, 363] width 112 height 16
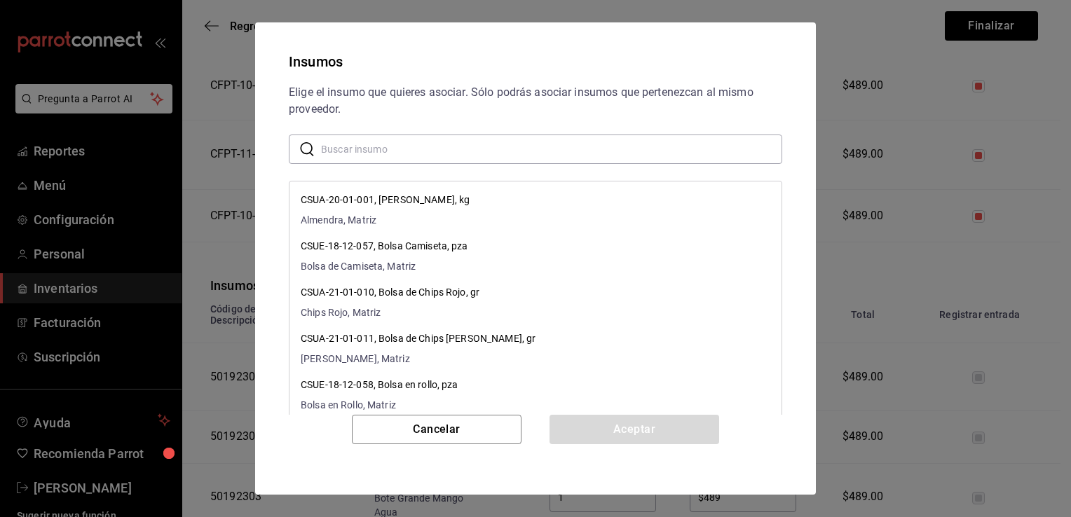
click at [516, 151] on input "text" at bounding box center [551, 149] width 461 height 28
paste input "Bote Grande Algo"
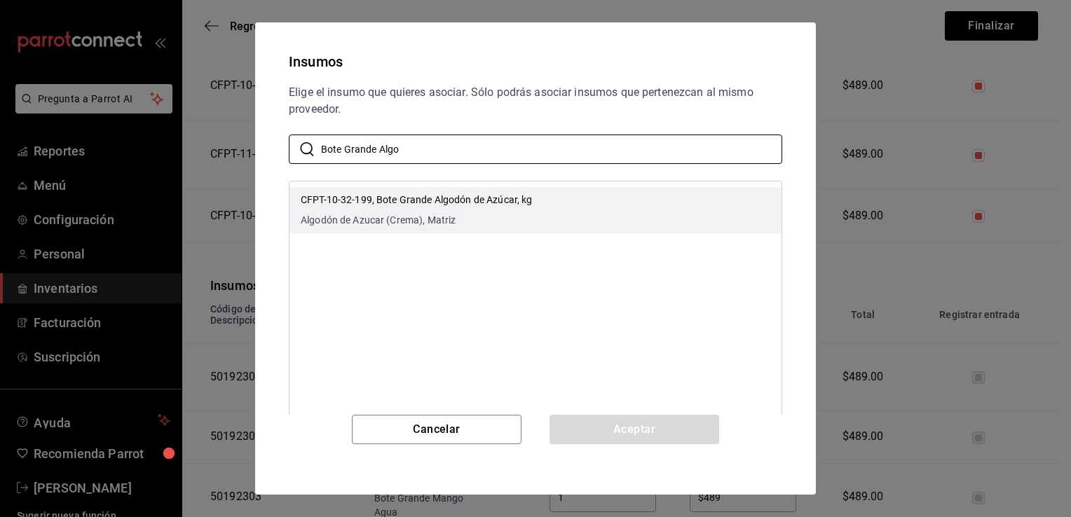
type input "Bote Grande Algo"
click at [603, 221] on li "CFPT-10-32-199, Bote Grande Algodón de Azúcar, kg Algodón de Azucar (Crema), Ma…" at bounding box center [535, 210] width 492 height 46
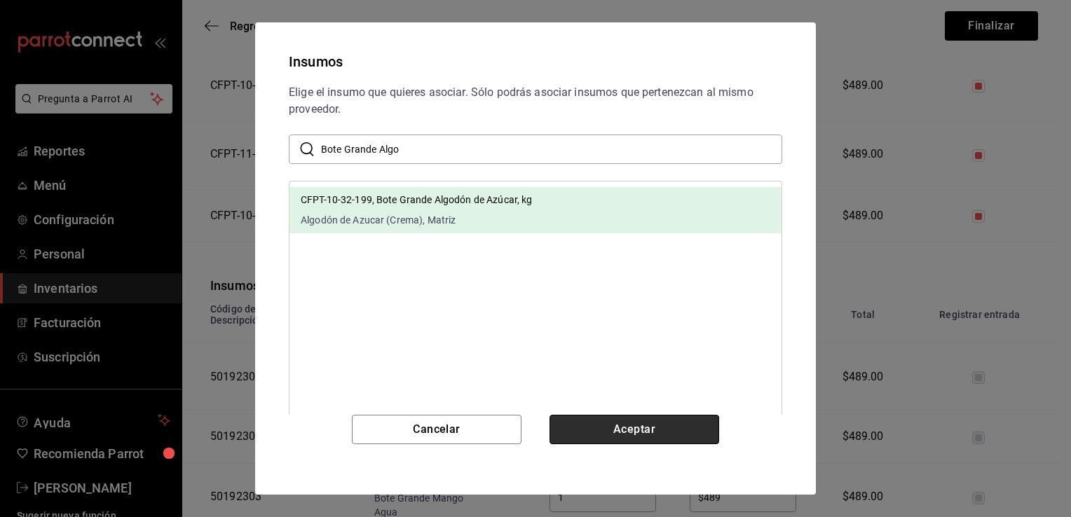
click at [617, 432] on button "Aceptar" at bounding box center [634, 429] width 170 height 29
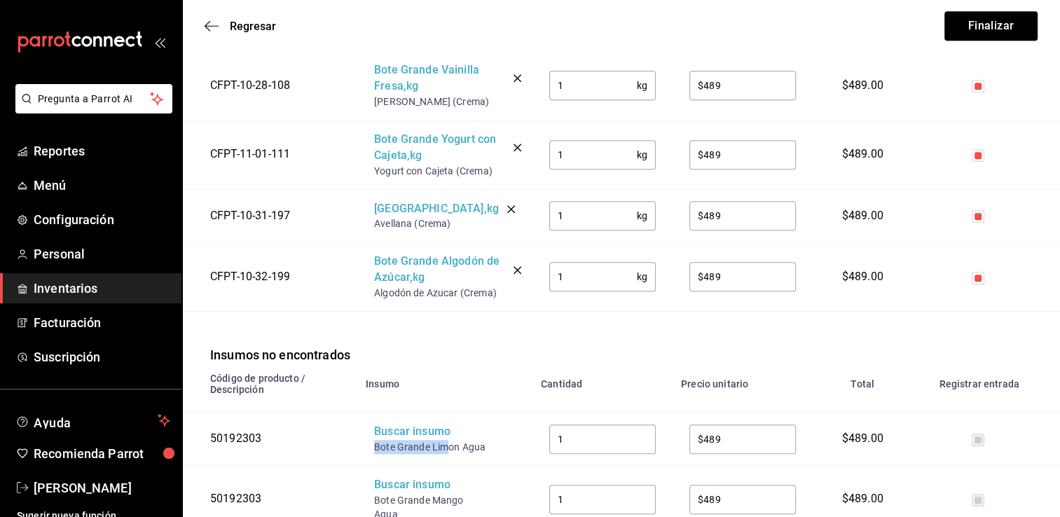
drag, startPoint x: 449, startPoint y: 430, endPoint x: 373, endPoint y: 434, distance: 76.5
click at [373, 434] on td "Buscar insumo Bote Grande Limon Agua" at bounding box center [444, 439] width 175 height 53
click at [391, 424] on div "Buscar insumo" at bounding box center [430, 432] width 112 height 16
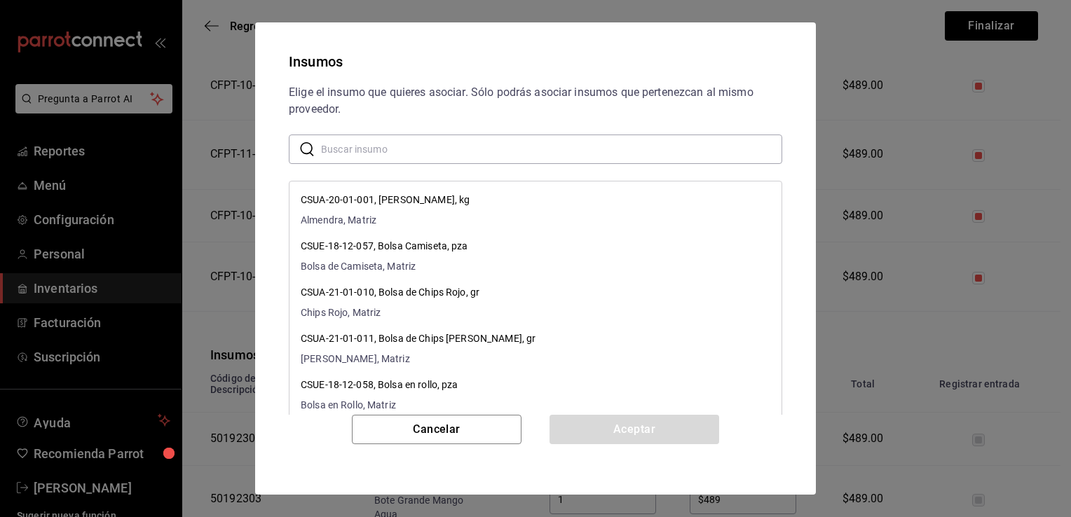
click at [519, 141] on input "text" at bounding box center [551, 149] width 461 height 28
paste input "Bote Grande Lim"
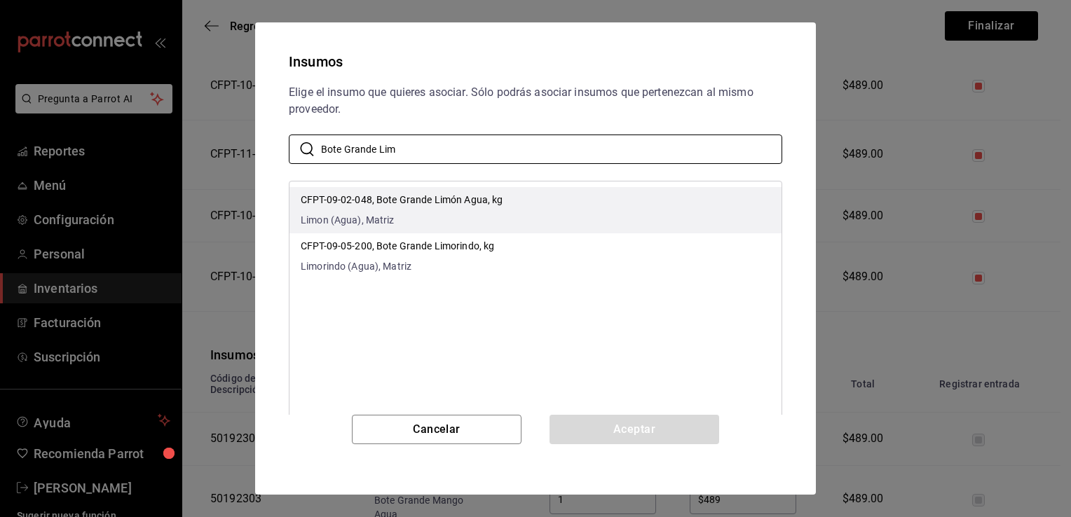
type input "Bote Grande Lim"
click at [522, 209] on li "CFPT-09-02-048, Bote Grande Limón Agua, kg Limon (Agua), Matriz" at bounding box center [535, 210] width 492 height 46
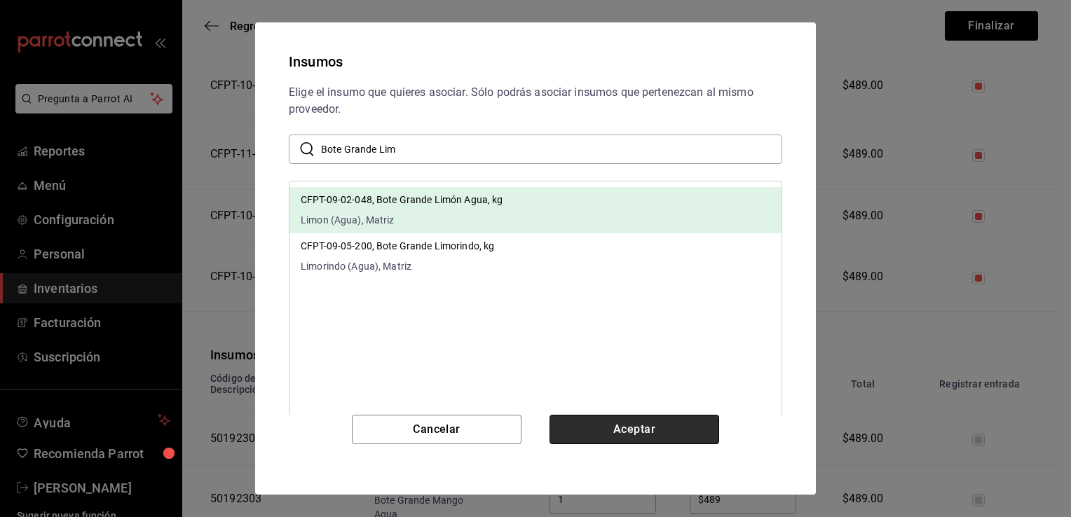
click at [575, 427] on button "Aceptar" at bounding box center [634, 429] width 170 height 29
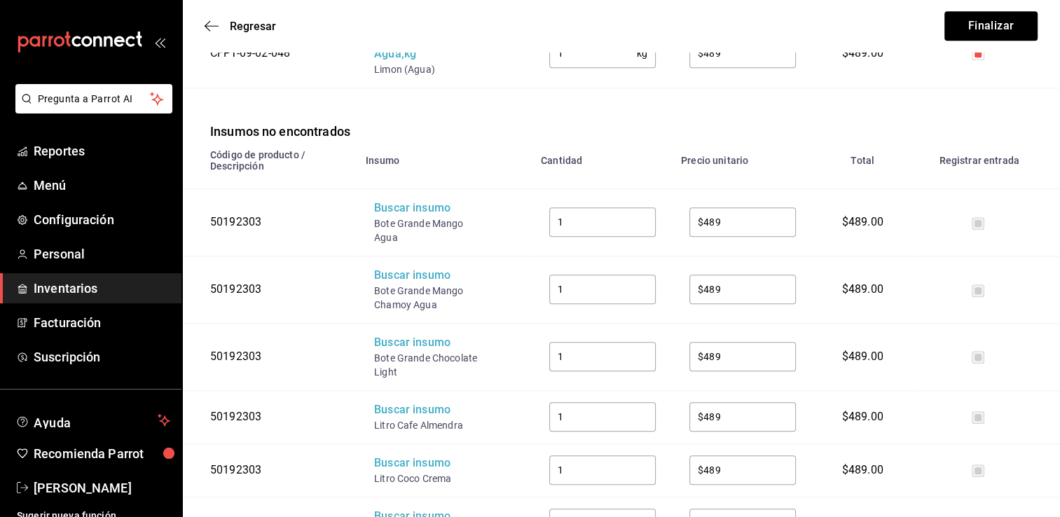
scroll to position [1458, 0]
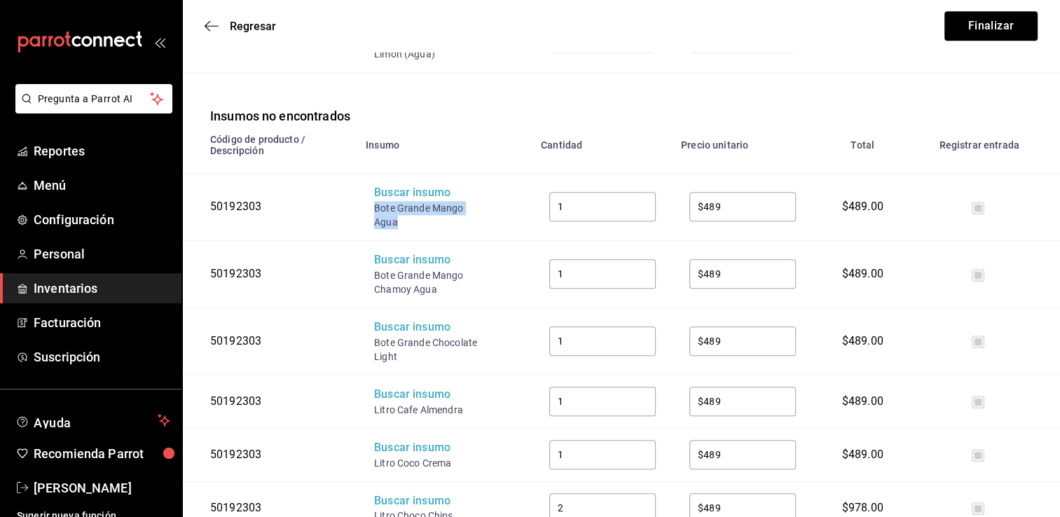
drag, startPoint x: 402, startPoint y: 206, endPoint x: 376, endPoint y: 193, distance: 29.8
click at [376, 201] on div "Bote Grande Mango Agua" at bounding box center [430, 215] width 112 height 28
click at [402, 185] on div "Buscar insumo" at bounding box center [430, 193] width 112 height 16
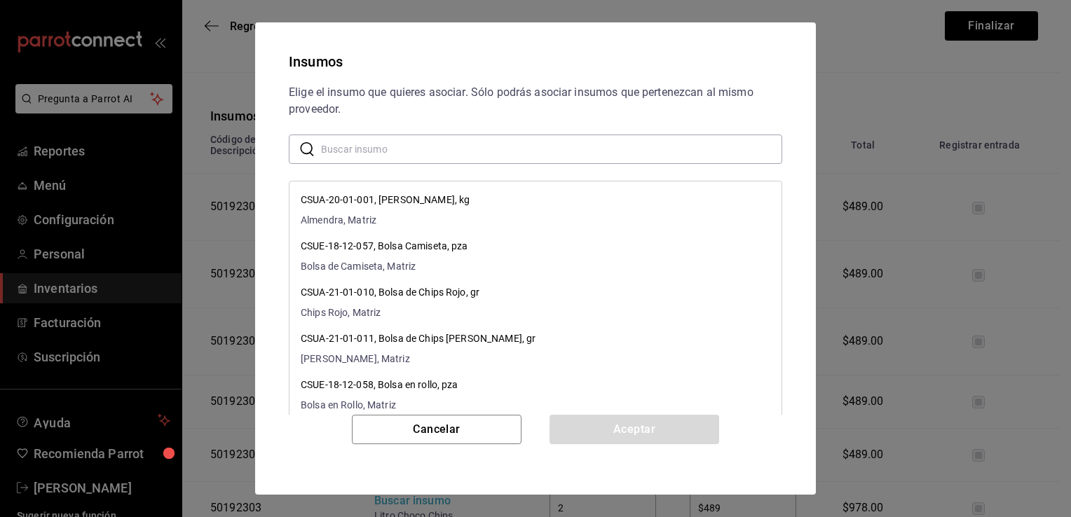
click at [431, 149] on input "text" at bounding box center [551, 149] width 461 height 28
paste input "Bote Grande Mango Agua"
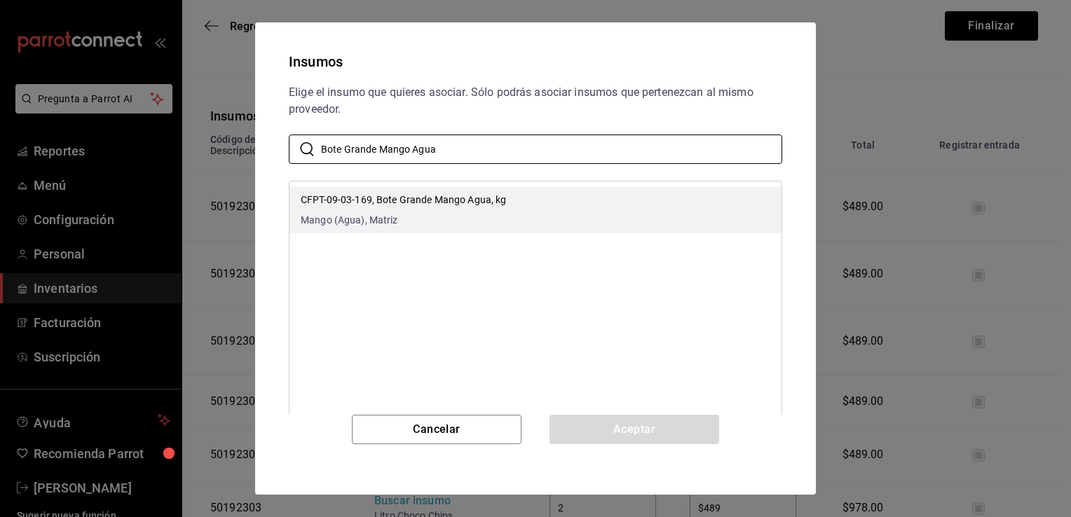
type input "Bote Grande Mango Agua"
click at [443, 205] on p "CFPT-09-03-169, Bote Grande Mango Agua, kg" at bounding box center [404, 200] width 206 height 15
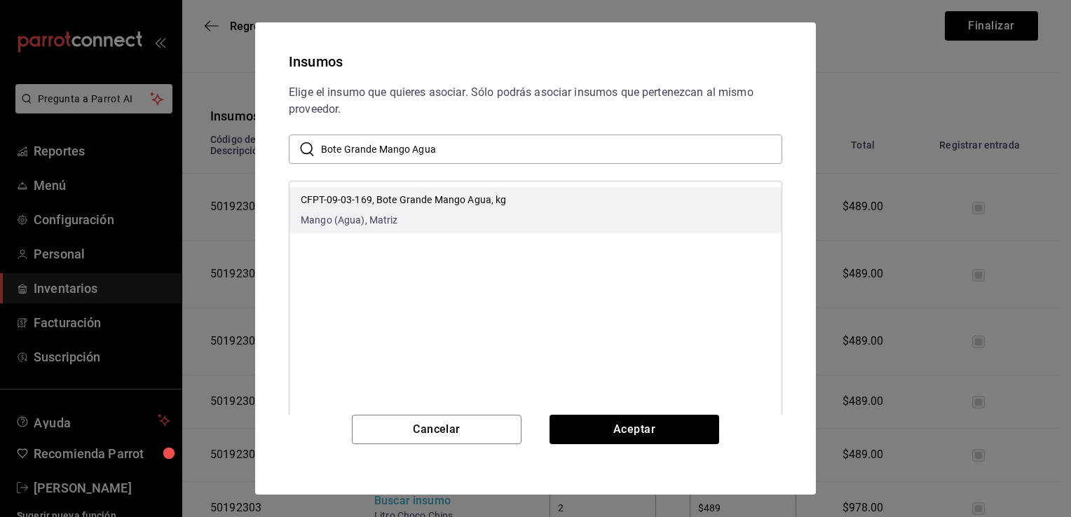
click at [443, 205] on p "CFPT-09-03-169, Bote Grande Mango Agua, kg" at bounding box center [404, 200] width 206 height 15
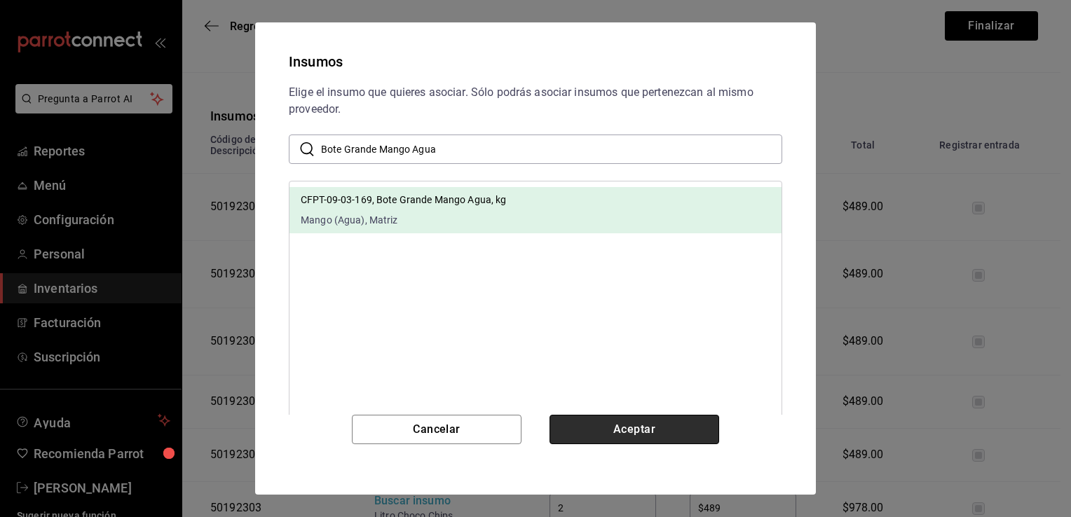
click at [624, 430] on button "Aceptar" at bounding box center [634, 429] width 170 height 29
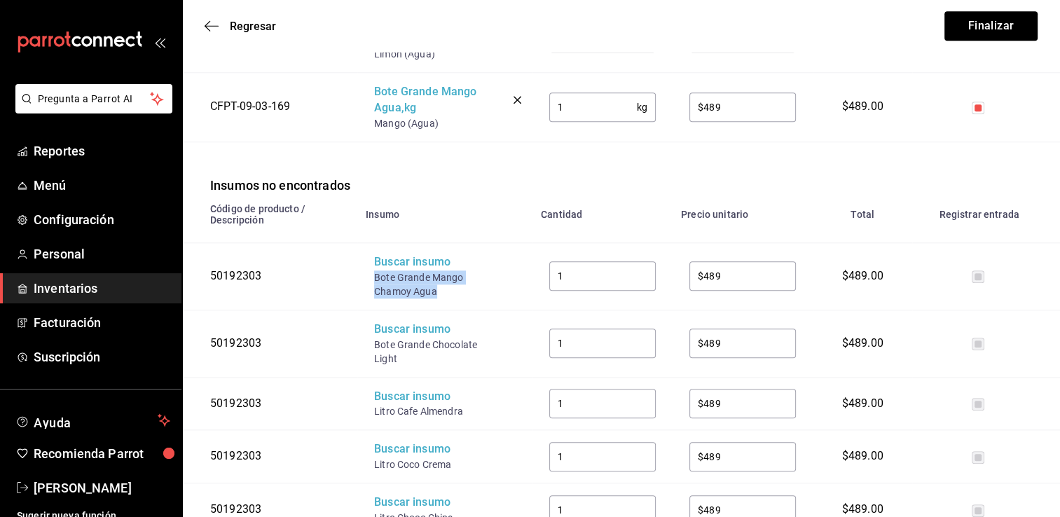
drag, startPoint x: 439, startPoint y: 273, endPoint x: 374, endPoint y: 258, distance: 67.0
click at [374, 270] on div "Bote Grande Mango Chamoy Agua" at bounding box center [430, 284] width 112 height 28
click at [397, 254] on div "Buscar insumo" at bounding box center [430, 262] width 112 height 16
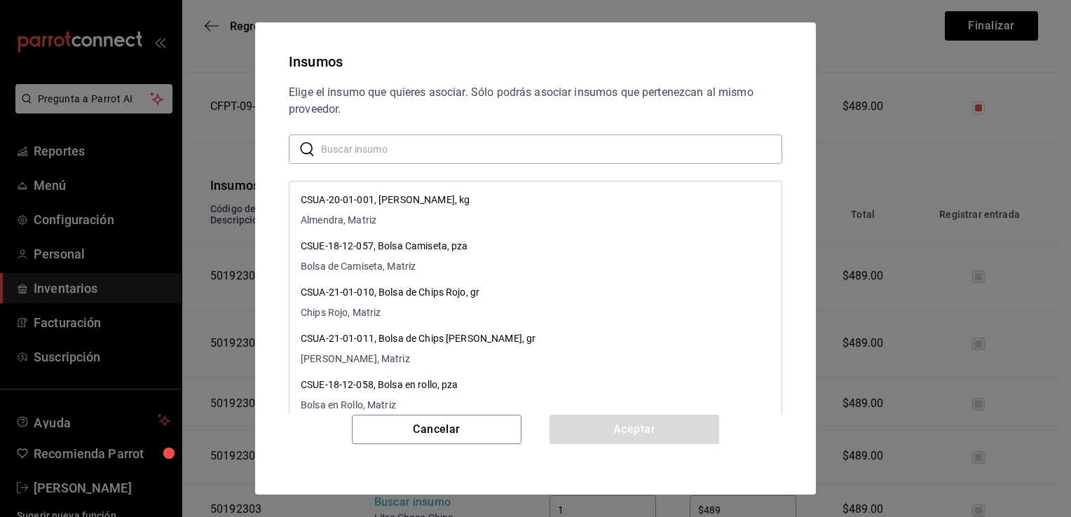
paste input "Bote Grande Mango Chamoy Agua"
click at [512, 151] on input "Bote Grande Mango Chamoy Agua" at bounding box center [551, 149] width 461 height 28
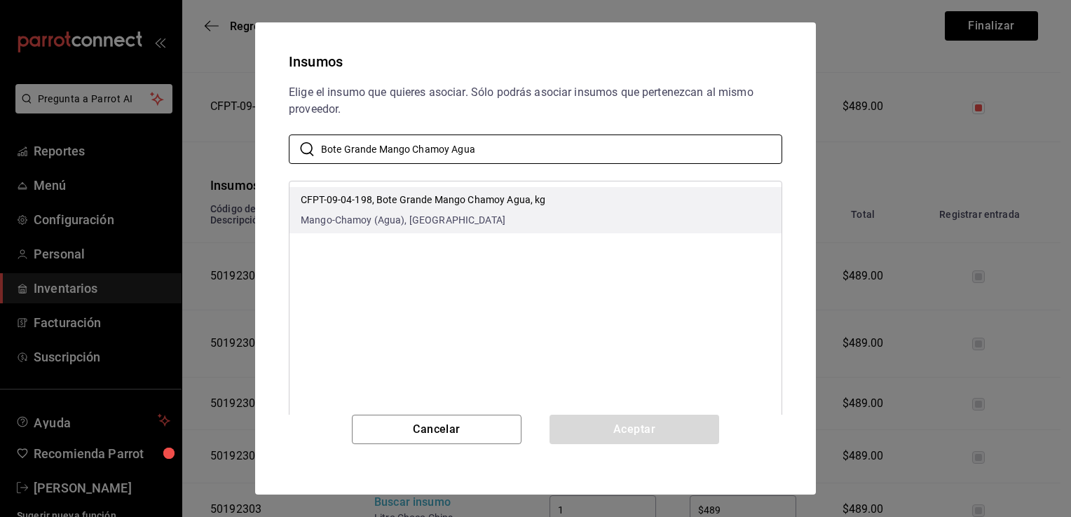
type input "Bote Grande Mango Chamoy Agua"
click at [540, 203] on p "CFPT-09-04-198, Bote Grande Mango Chamoy Agua, kg" at bounding box center [423, 200] width 245 height 15
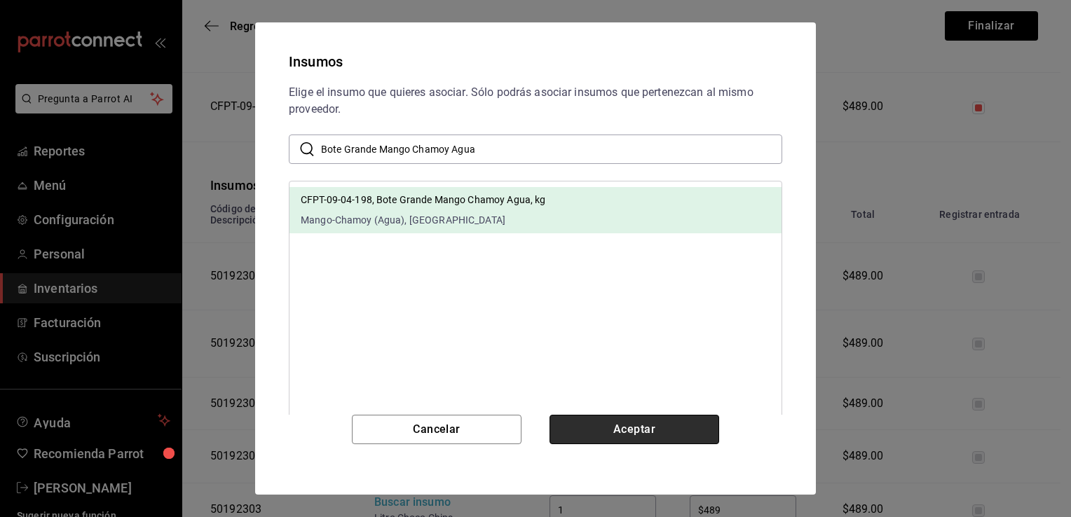
click at [598, 427] on button "Aceptar" at bounding box center [634, 429] width 170 height 29
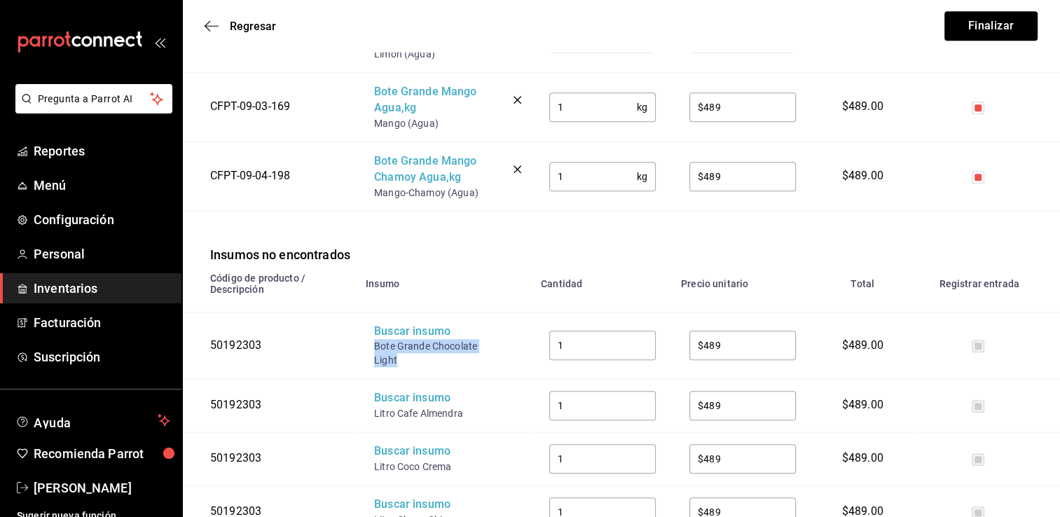
drag, startPoint x: 399, startPoint y: 343, endPoint x: 373, endPoint y: 333, distance: 28.0
click at [373, 333] on td "Buscar insumo Bote Grande Chocolate Light" at bounding box center [444, 345] width 175 height 67
click at [399, 324] on div "Buscar insumo" at bounding box center [430, 332] width 112 height 16
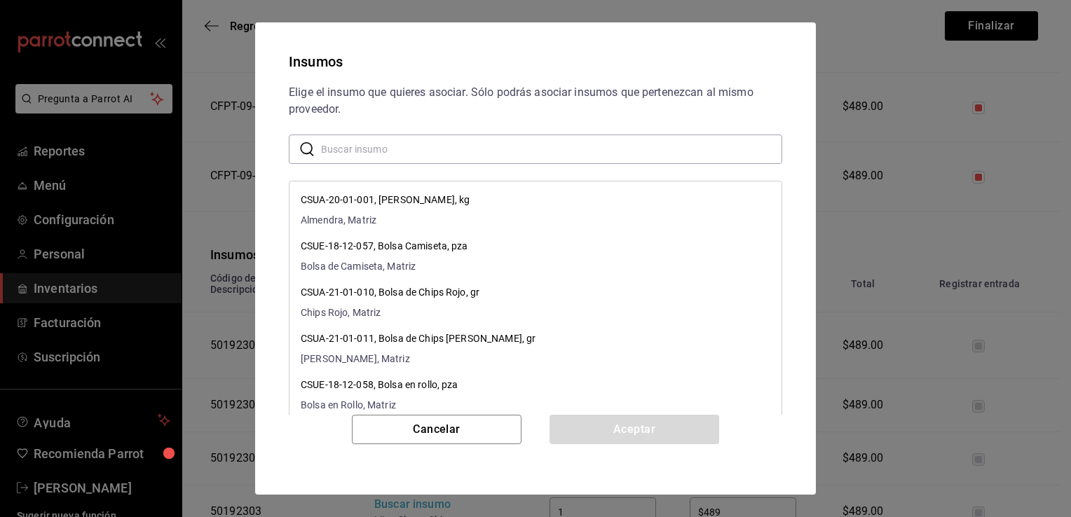
paste input "Bote Grande Chocolate Light"
click at [503, 154] on input "Bote Grande Chocolate Light" at bounding box center [551, 149] width 461 height 28
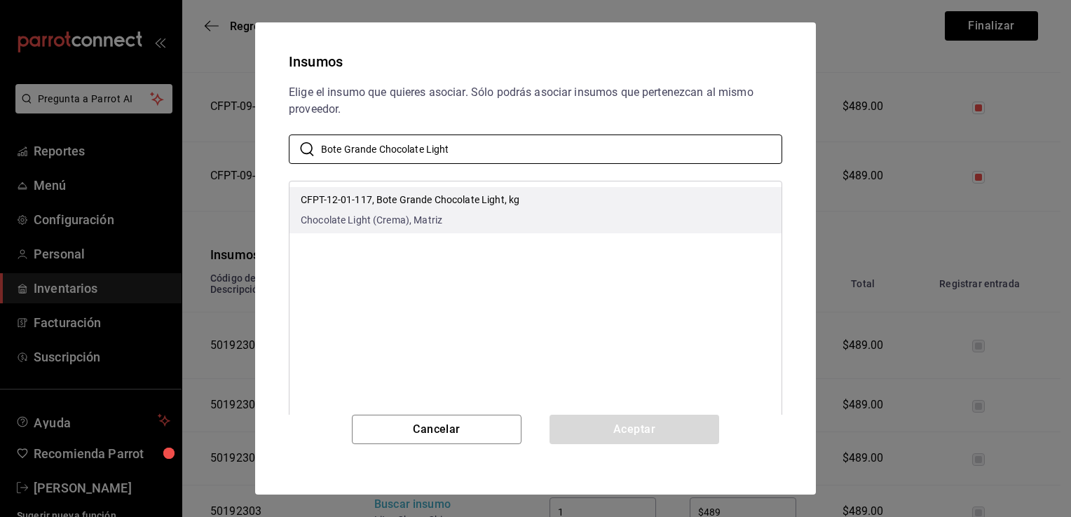
type input "Bote Grande Chocolate Light"
click at [530, 203] on li "CFPT-12-01-117, Bote Grande Chocolate Light, kg Chocolate Light (Crema), Matriz" at bounding box center [535, 210] width 492 height 46
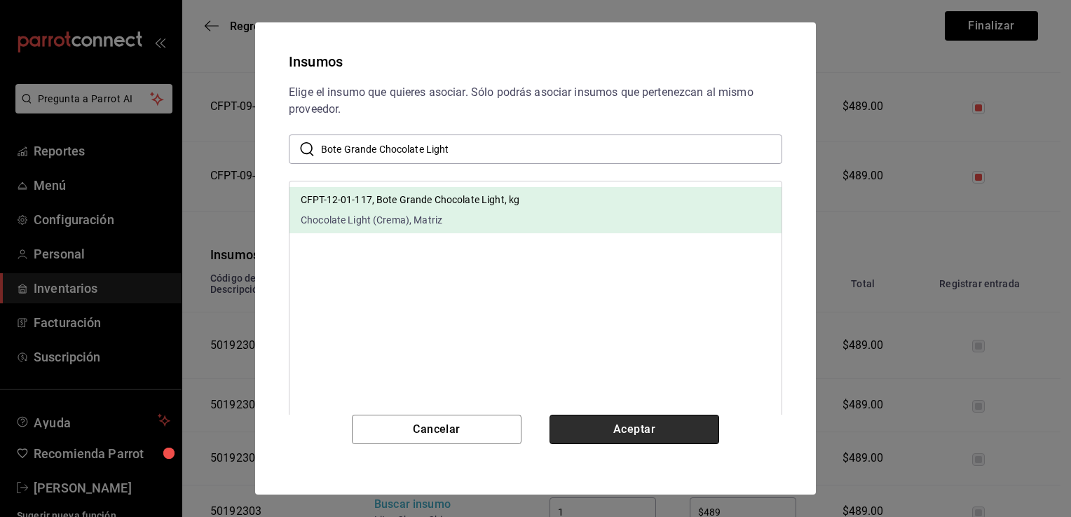
click at [608, 421] on button "Aceptar" at bounding box center [634, 429] width 170 height 29
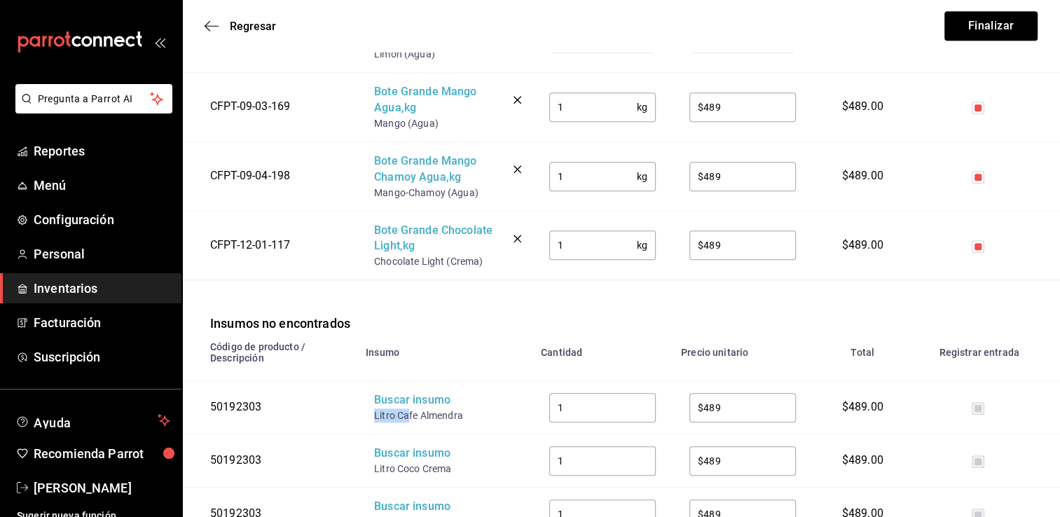
drag, startPoint x: 409, startPoint y: 399, endPoint x: 365, endPoint y: 399, distance: 44.1
click at [365, 399] on td "Buscar insumo Litro Cafe Almendra" at bounding box center [444, 407] width 175 height 53
click at [392, 392] on div "Buscar insumo" at bounding box center [430, 400] width 112 height 16
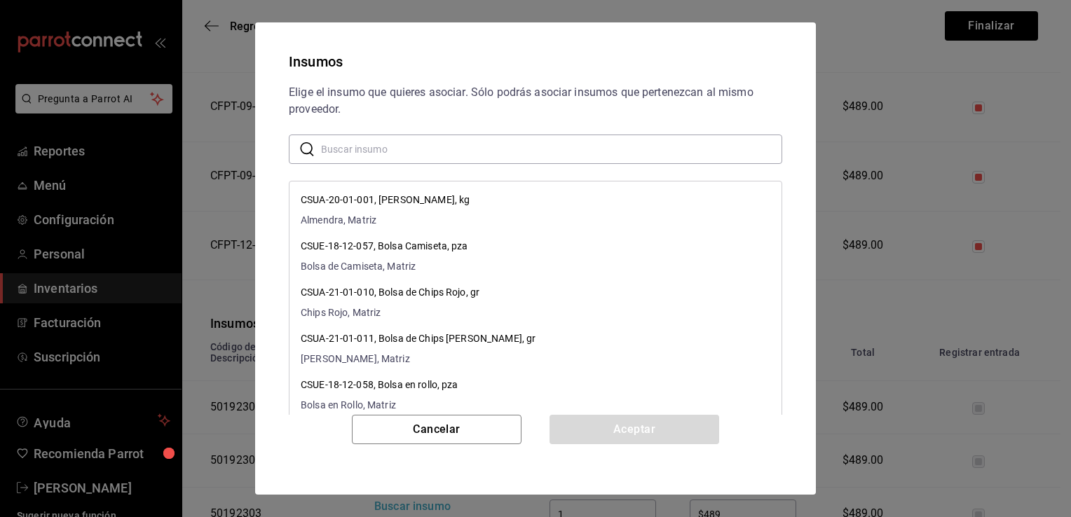
click at [521, 158] on input "text" at bounding box center [551, 149] width 461 height 28
paste input "Litro Ca"
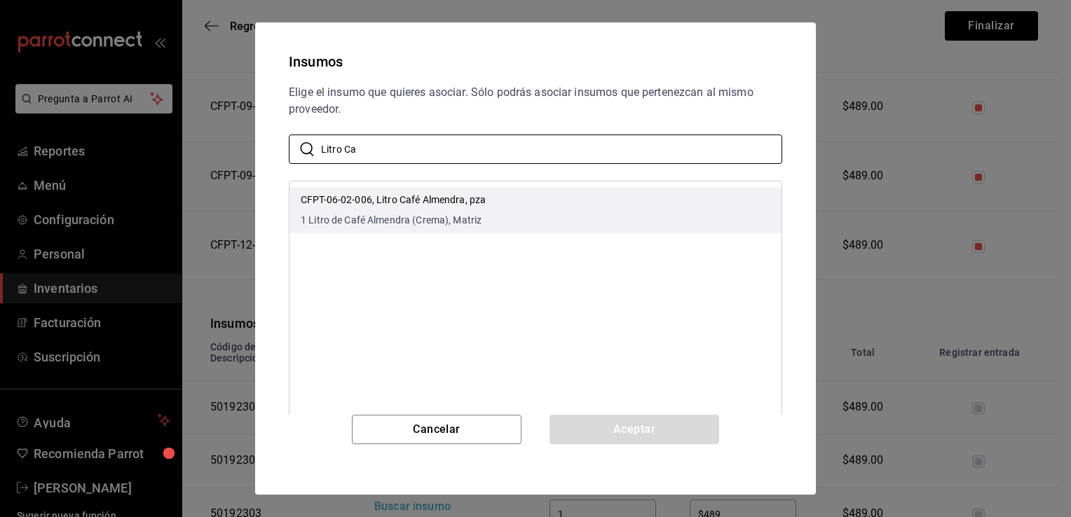
type input "Litro Ca"
drag, startPoint x: 640, startPoint y: 206, endPoint x: 640, endPoint y: 217, distance: 10.5
click at [640, 206] on li "CFPT-06-02-006, Litro Café Almendra, pza 1 Litro de Café Almendra (Crema), Matr…" at bounding box center [535, 210] width 492 height 46
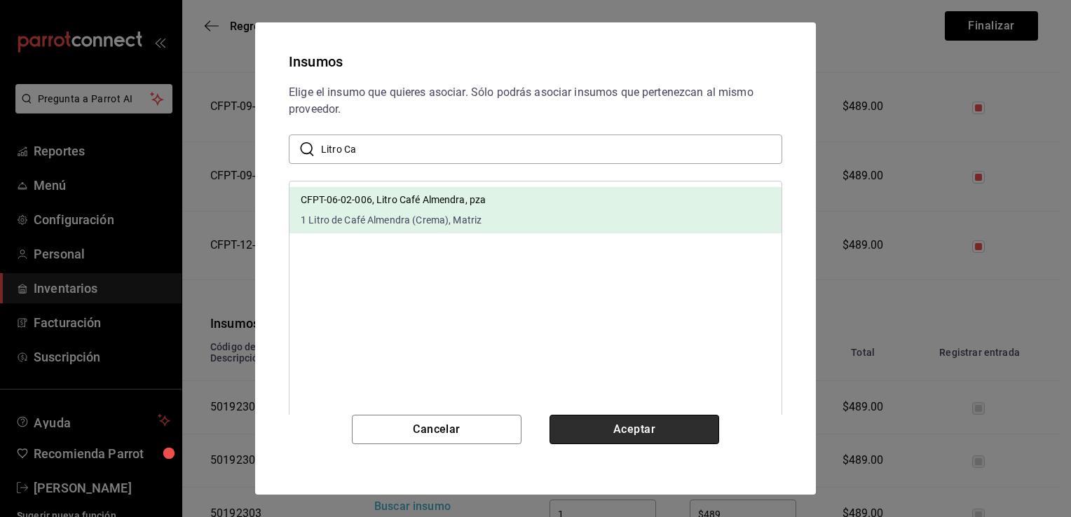
click at [643, 427] on button "Aceptar" at bounding box center [634, 429] width 170 height 29
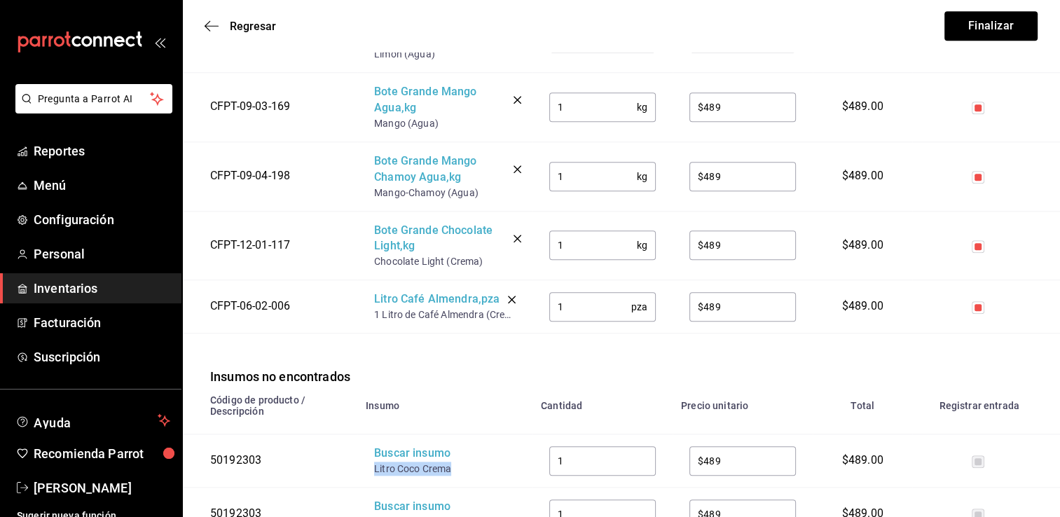
drag, startPoint x: 458, startPoint y: 453, endPoint x: 375, endPoint y: 452, distance: 82.7
click at [375, 462] on div "Litro Coco Crema" at bounding box center [430, 469] width 112 height 14
click at [393, 446] on div "Buscar insumo" at bounding box center [430, 454] width 112 height 16
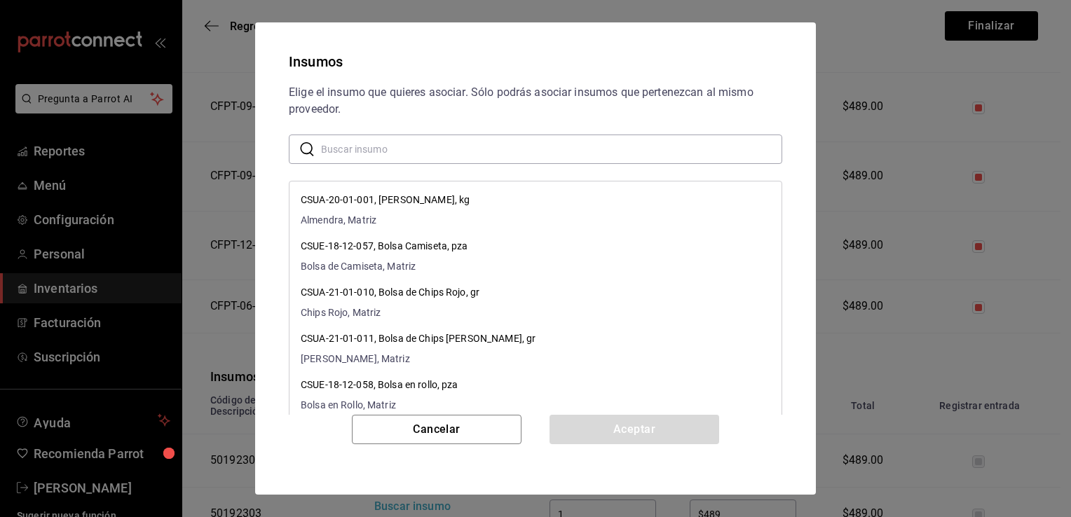
paste input "Litro Coco Crema"
click at [475, 158] on input "text" at bounding box center [551, 149] width 461 height 28
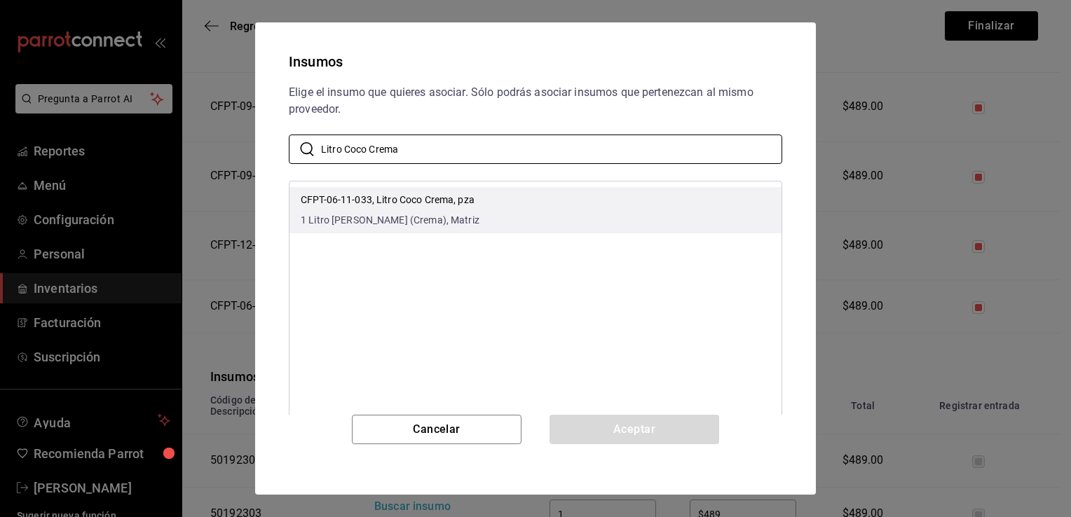
type input "Litro Coco Crema"
click at [506, 199] on li "CFPT-06-11-033, Litro Coco Crema, pza 1 Litro de Coco (Crema), Matriz" at bounding box center [535, 210] width 492 height 46
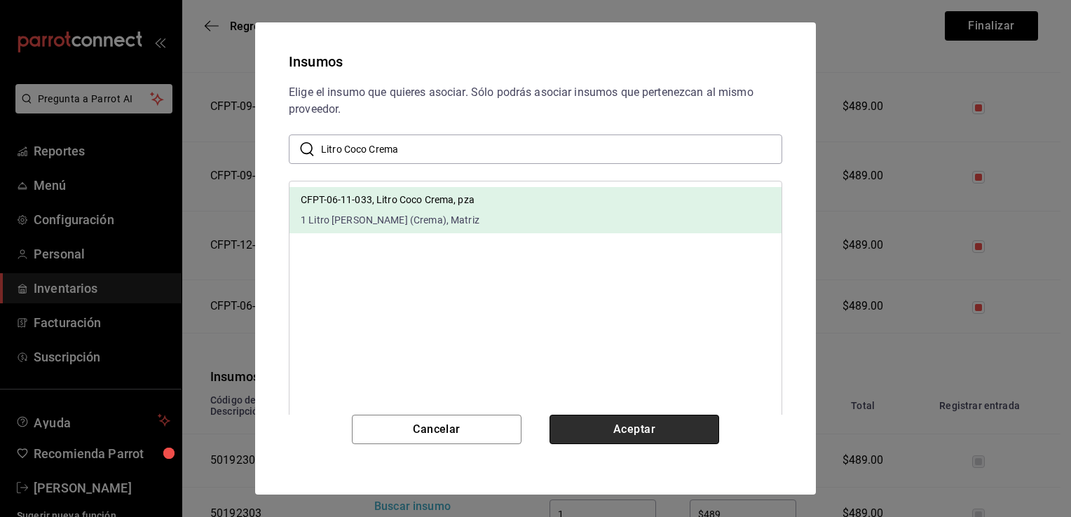
click at [596, 428] on button "Aceptar" at bounding box center [634, 429] width 170 height 29
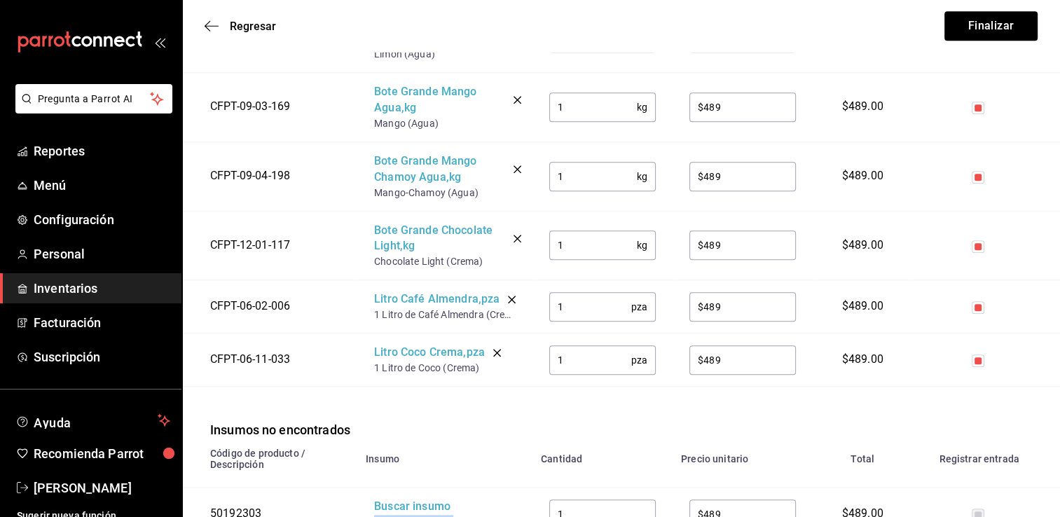
drag, startPoint x: 453, startPoint y: 506, endPoint x: 376, endPoint y: 503, distance: 77.1
click at [376, 498] on div "Litro Choco Chips" at bounding box center [430, 522] width 112 height 14
click at [398, 498] on div "Buscar insumo" at bounding box center [430, 507] width 112 height 16
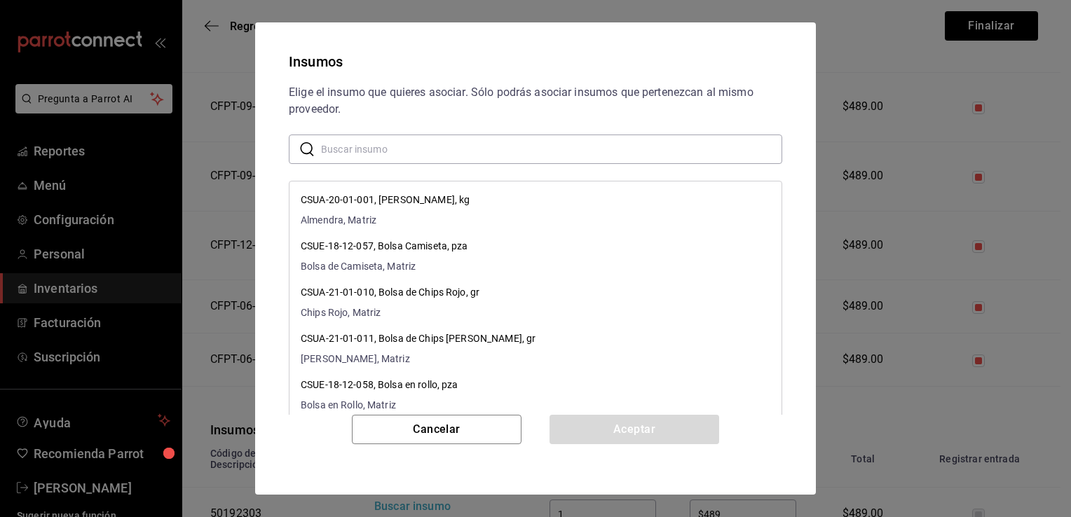
paste input "Litro Choco Chips"
click at [508, 158] on input "Litro Choco Chips" at bounding box center [551, 149] width 461 height 28
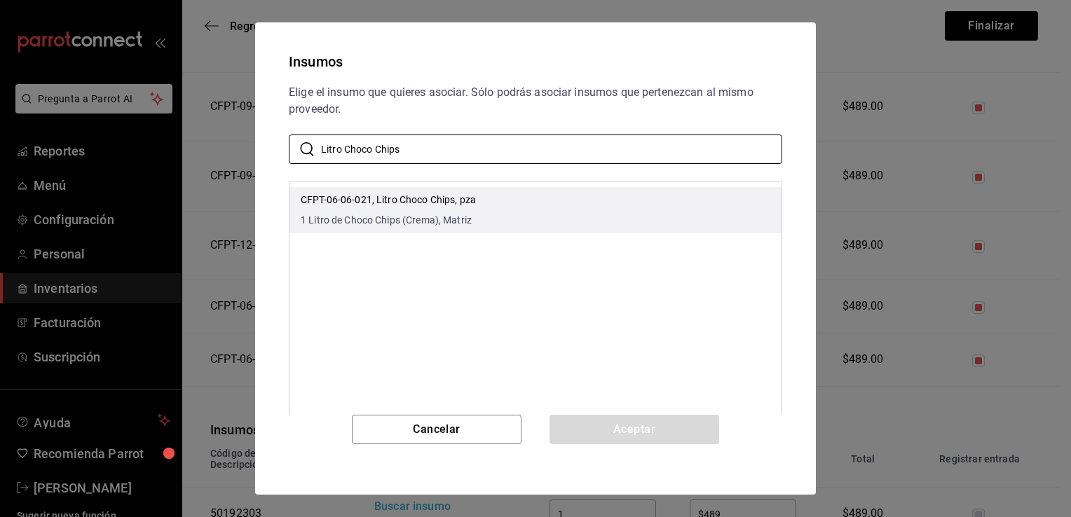
type input "Litro Choco Chips"
click at [549, 203] on li "CFPT-06-06-021, Litro Choco Chips, pza 1 Litro de Choco Chips (Crema), Matriz" at bounding box center [535, 210] width 492 height 46
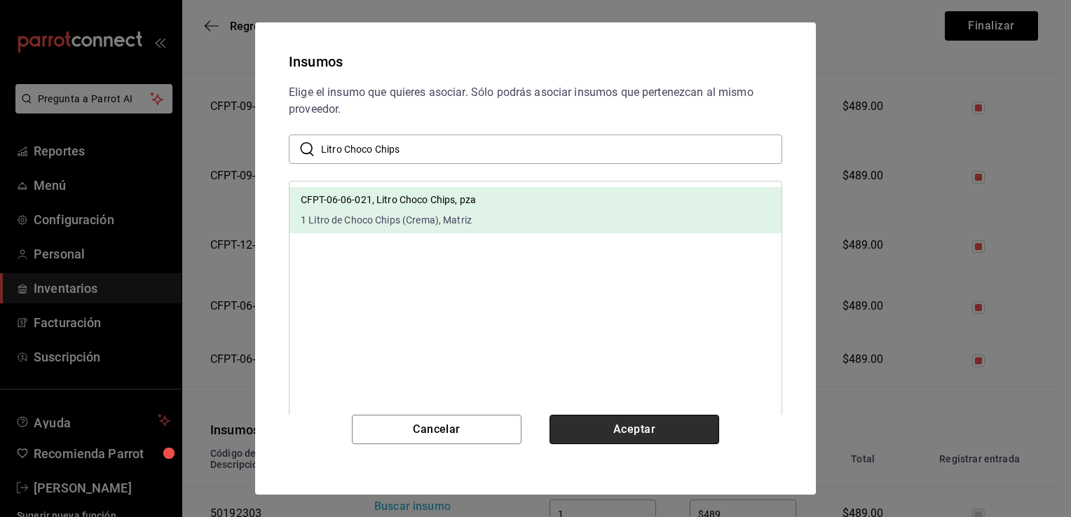
click at [607, 430] on button "Aceptar" at bounding box center [634, 429] width 170 height 29
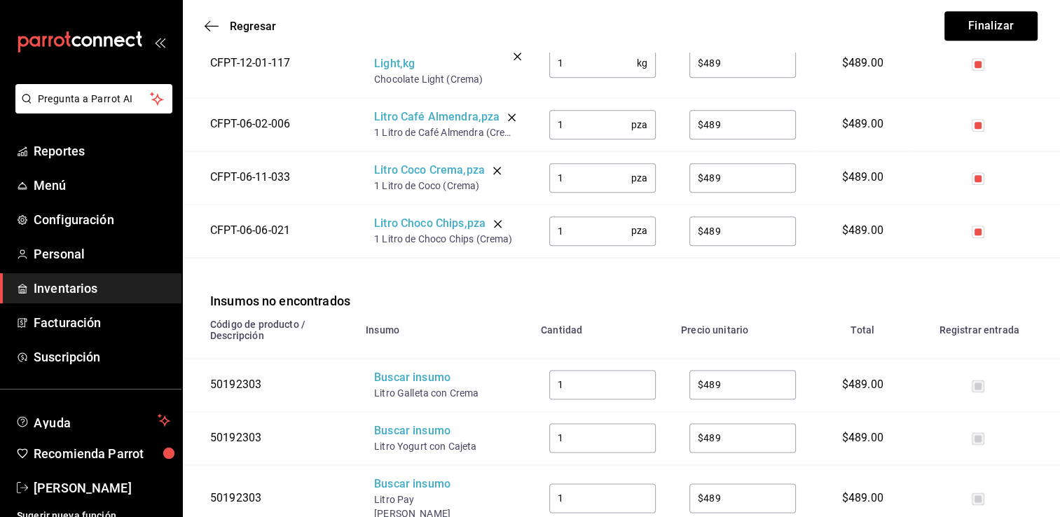
scroll to position [1654, 0]
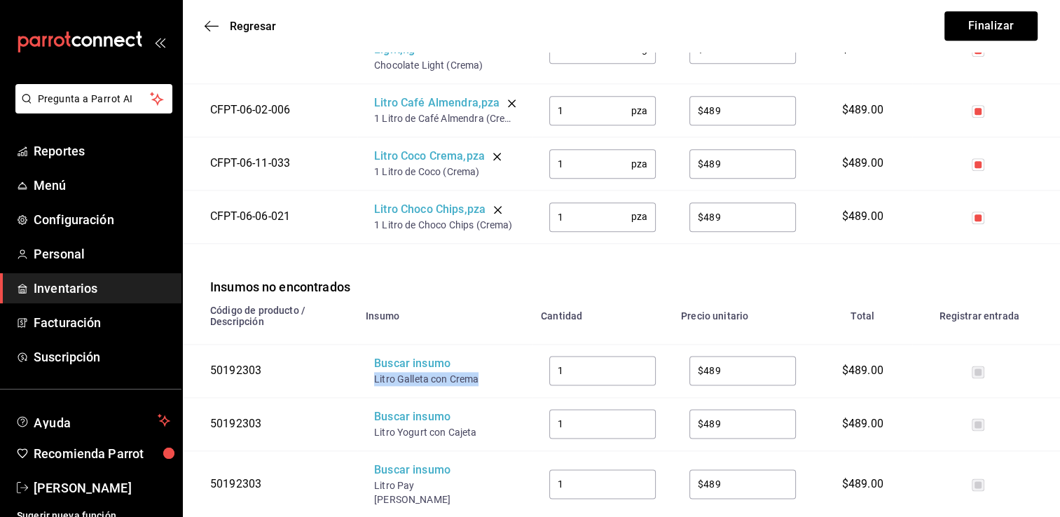
drag, startPoint x: 478, startPoint y: 363, endPoint x: 371, endPoint y: 364, distance: 106.5
click at [371, 364] on td "Buscar insumo Litro Galleta con Crema" at bounding box center [444, 370] width 175 height 53
click at [398, 356] on div "Buscar insumo" at bounding box center [430, 364] width 112 height 16
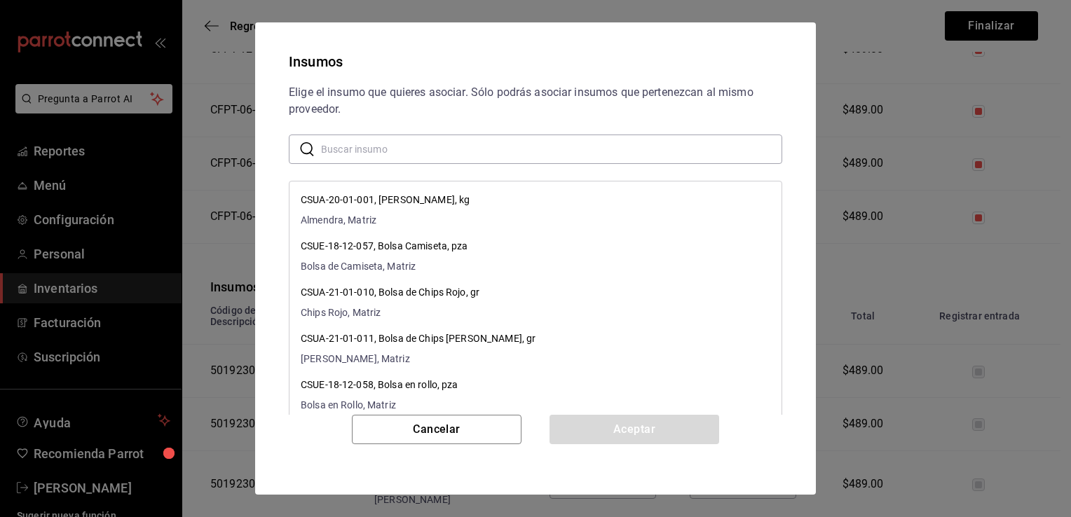
paste input "Litro Galleta con Crema"
click at [491, 156] on input "Litro Galleta con Crema" at bounding box center [551, 149] width 461 height 28
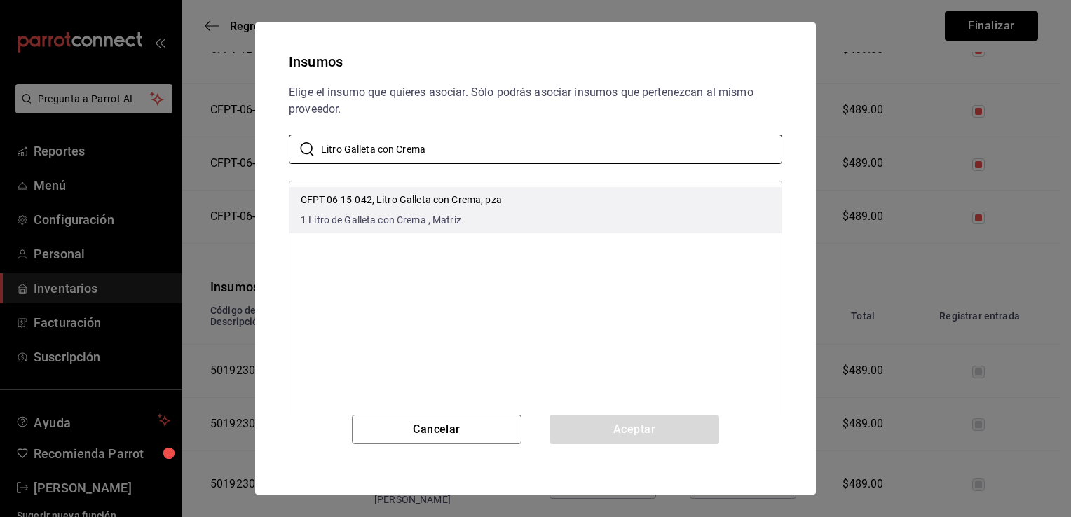
type input "Litro Galleta con Crema"
click at [521, 198] on li "CFPT-06-15-042, Litro Galleta con Crema, pza 1 Litro de Galleta con Crema , Mat…" at bounding box center [535, 210] width 492 height 46
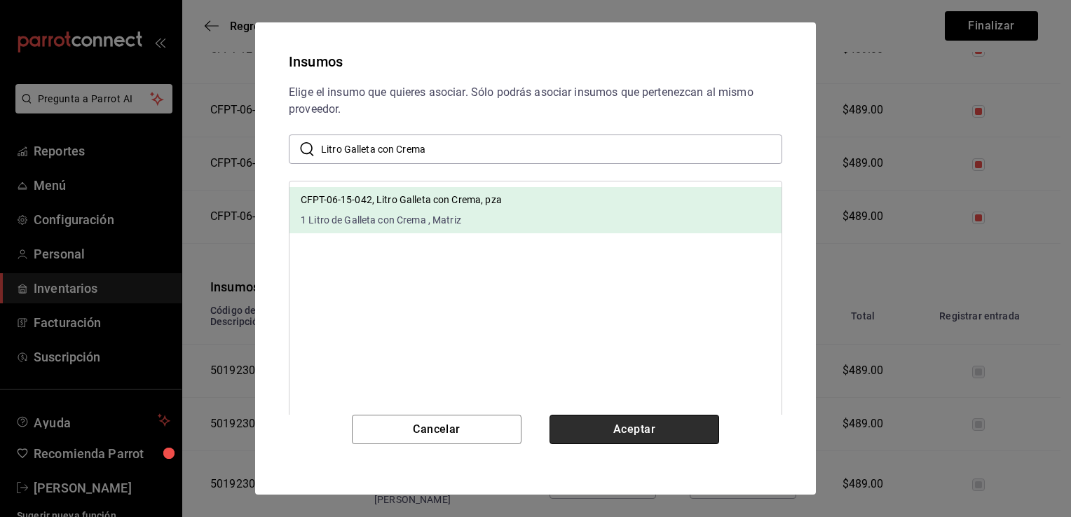
click at [597, 426] on button "Aceptar" at bounding box center [634, 429] width 170 height 29
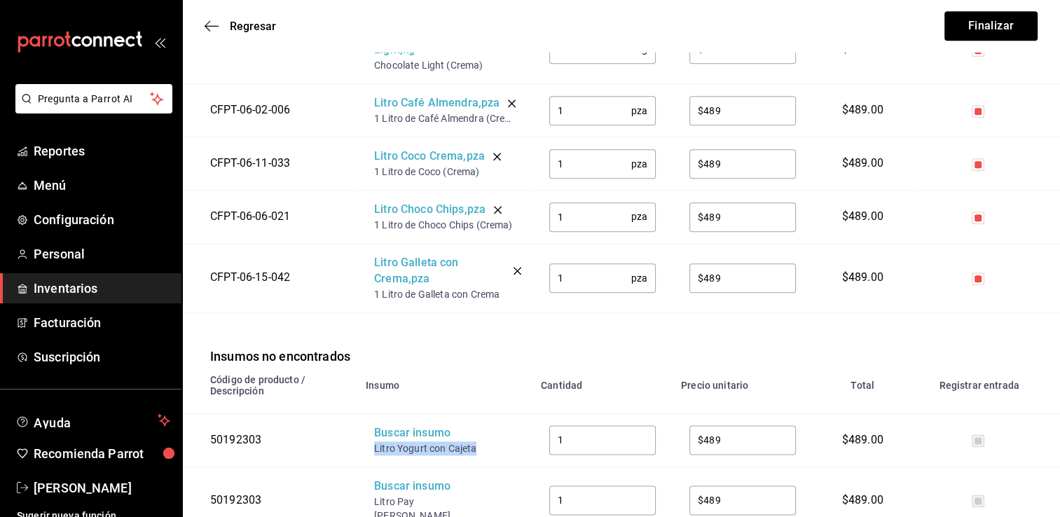
drag, startPoint x: 479, startPoint y: 429, endPoint x: 373, endPoint y: 427, distance: 106.5
click at [373, 427] on td "Buscar insumo Litro Yogurt con Cajeta" at bounding box center [444, 439] width 175 height 53
click at [389, 425] on div "Buscar insumo" at bounding box center [430, 433] width 112 height 16
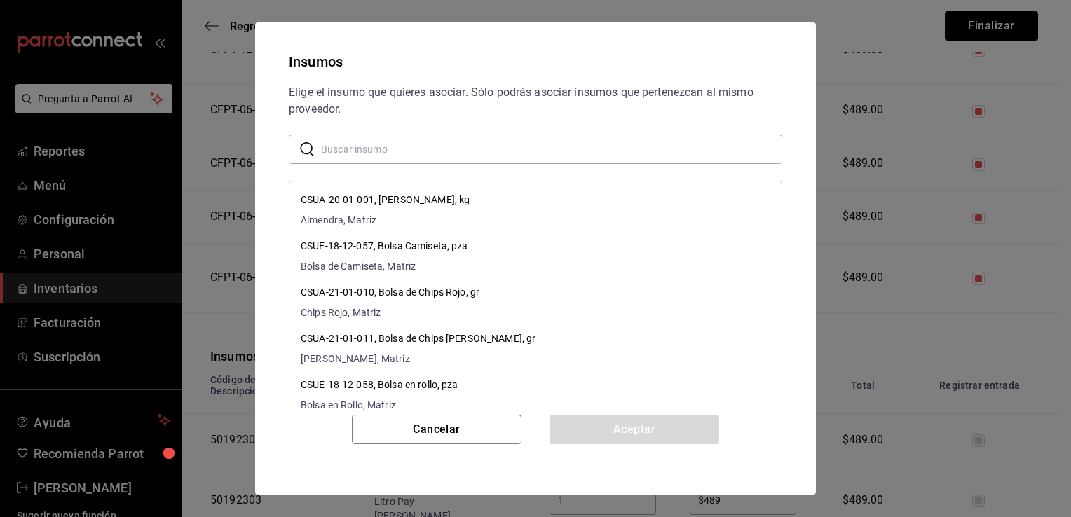
click at [527, 153] on input "text" at bounding box center [551, 149] width 461 height 28
paste input "Litro Yogurt con Cajeta"
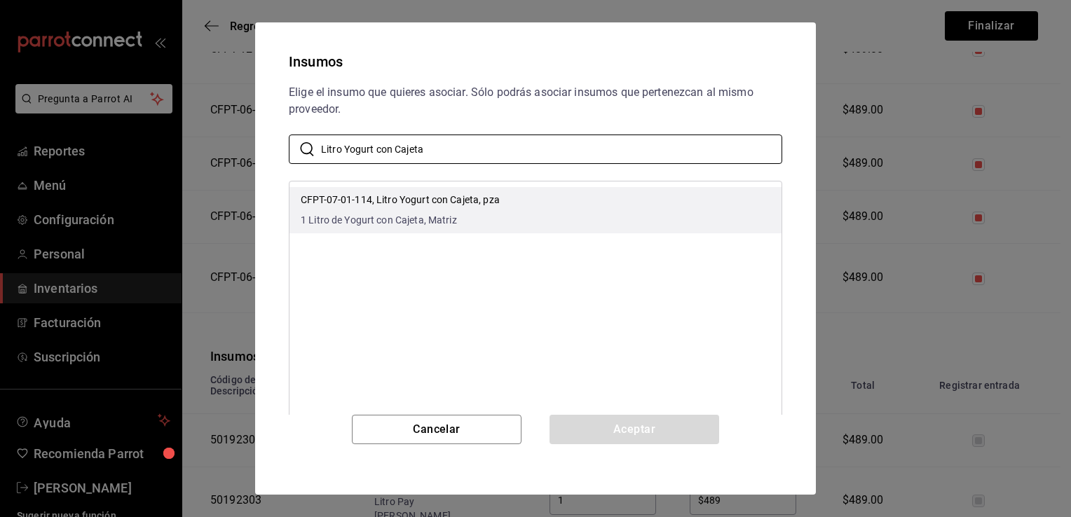
type input "Litro Yogurt con Cajeta"
click at [568, 203] on li "CFPT-07-01-114, Litro Yogurt con Cajeta, pza 1 Litro de Yogurt con Cajeta, Matr…" at bounding box center [535, 210] width 492 height 46
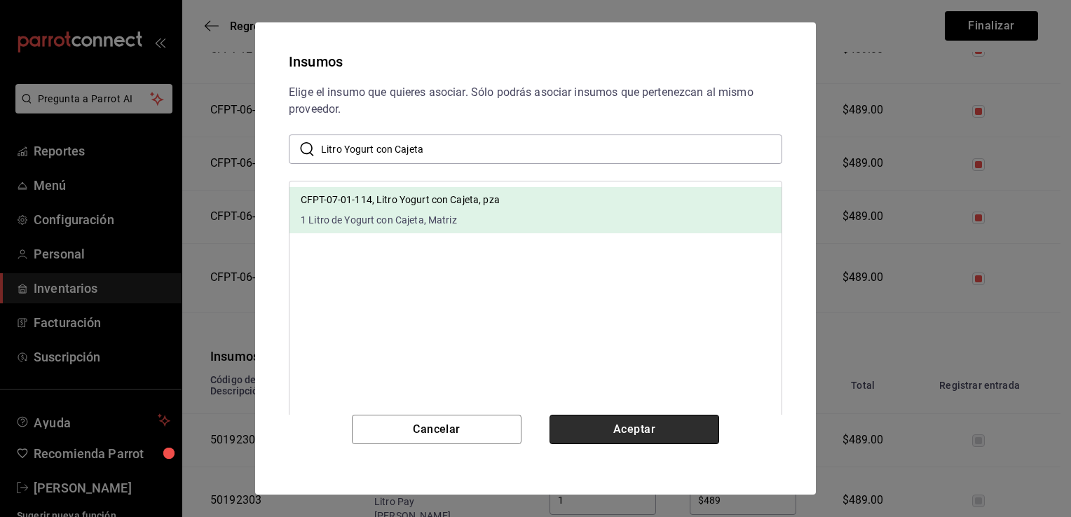
click at [615, 422] on button "Aceptar" at bounding box center [634, 429] width 170 height 29
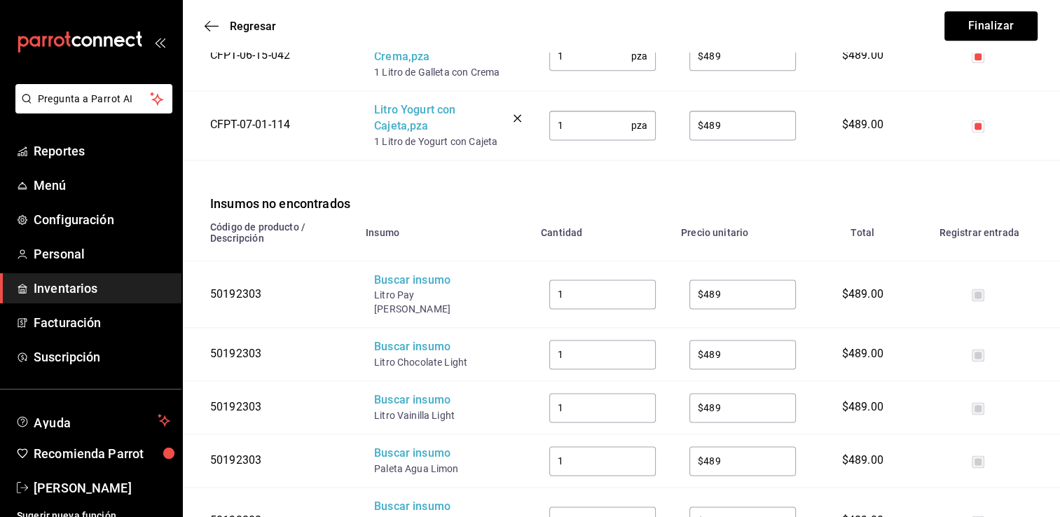
scroll to position [1878, 0]
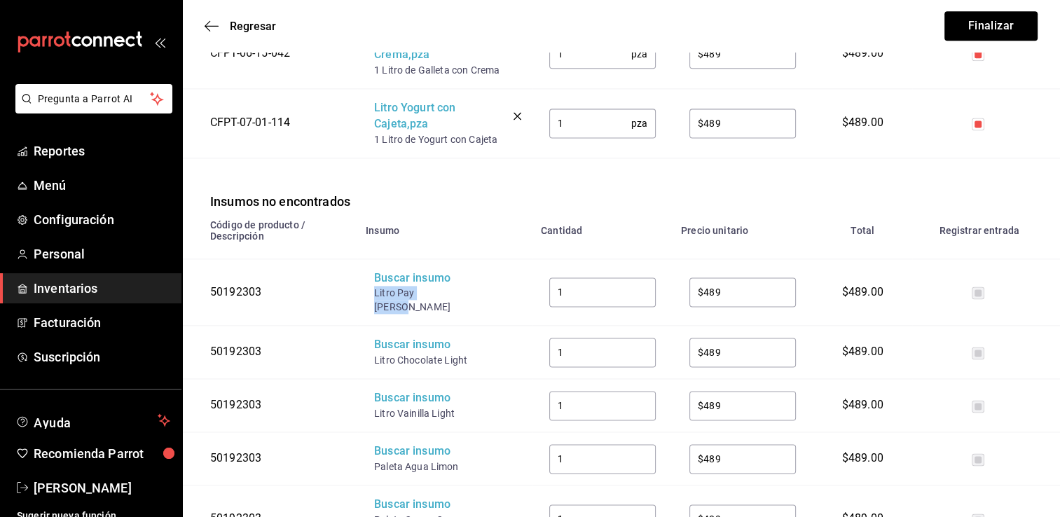
drag, startPoint x: 447, startPoint y: 275, endPoint x: 373, endPoint y: 279, distance: 74.4
click at [373, 279] on td "Buscar insumo Litro Pay de Limon" at bounding box center [444, 292] width 175 height 67
click at [392, 270] on div "Buscar insumo" at bounding box center [430, 278] width 112 height 16
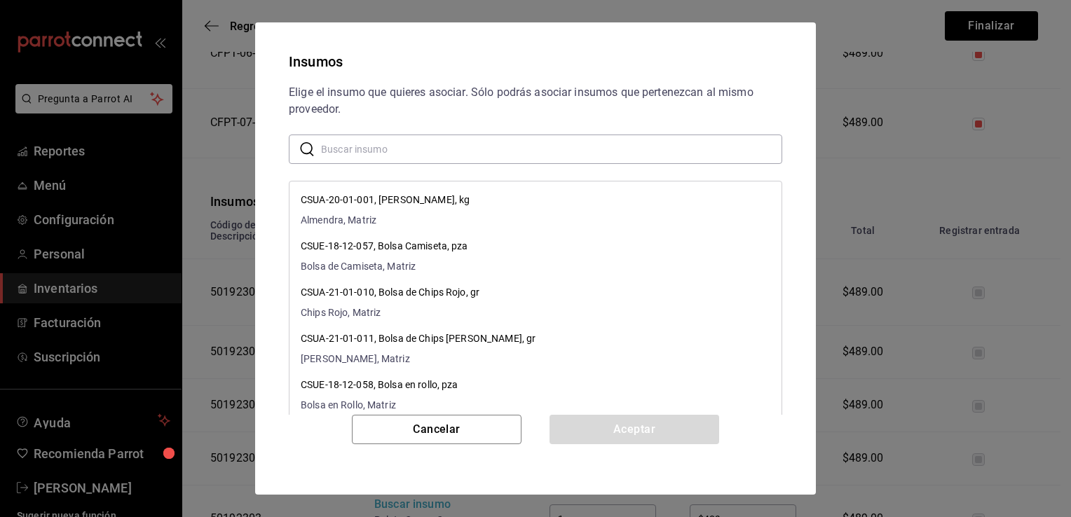
click at [482, 150] on input "text" at bounding box center [551, 149] width 461 height 28
paste input "Litro Pay de Lim"
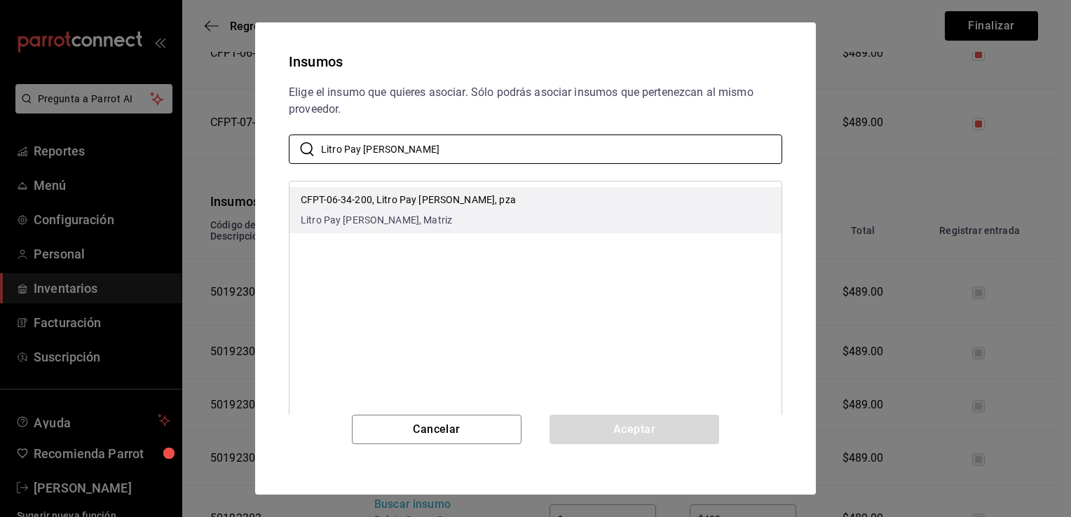
type input "Litro Pay de Lim"
click at [563, 194] on li "CFPT-06-34-200, Litro Pay de Limón, pza Litro Pay de Limón, Matriz" at bounding box center [535, 210] width 492 height 46
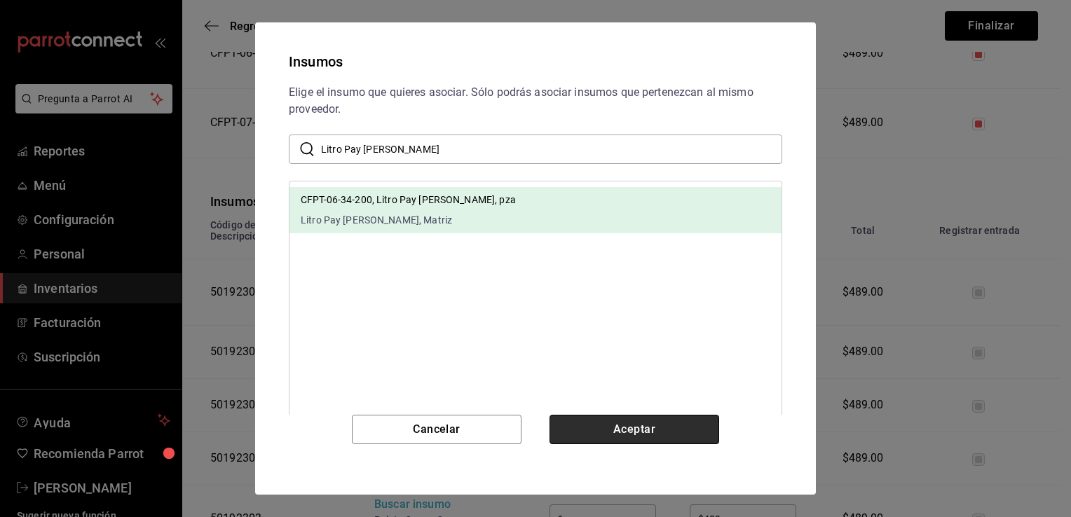
click at [630, 432] on button "Aceptar" at bounding box center [634, 429] width 170 height 29
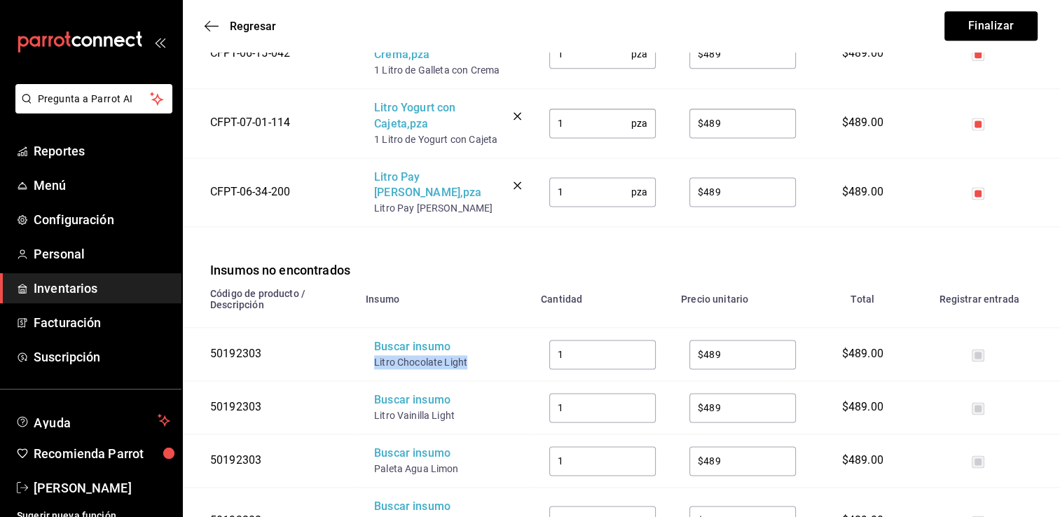
drag, startPoint x: 468, startPoint y: 326, endPoint x: 369, endPoint y: 322, distance: 98.9
click at [369, 328] on td "Buscar insumo Litro Chocolate Light" at bounding box center [444, 354] width 175 height 53
click at [389, 339] on div "Buscar insumo" at bounding box center [430, 347] width 112 height 16
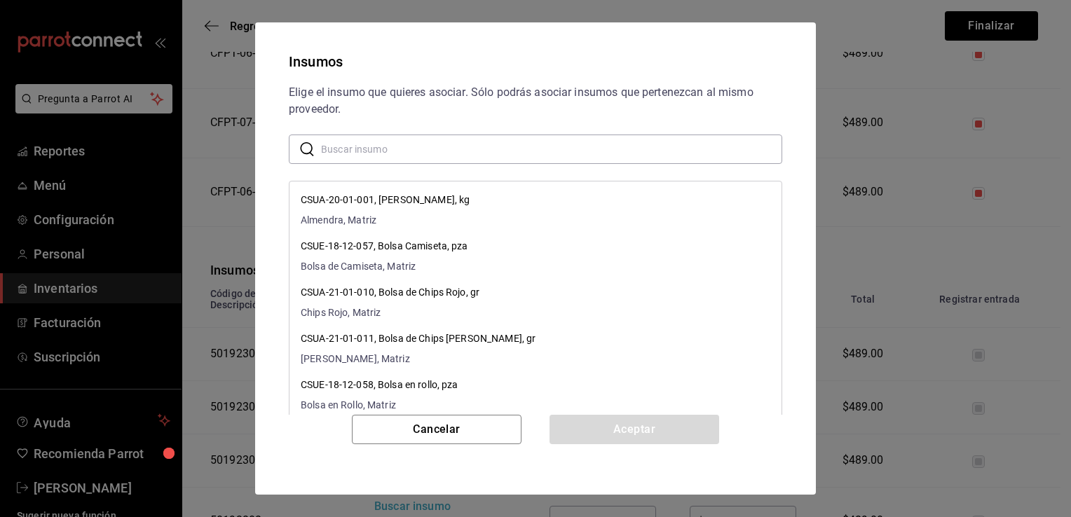
click at [518, 152] on input "text" at bounding box center [551, 149] width 461 height 28
paste input "Litro Chocolate Light"
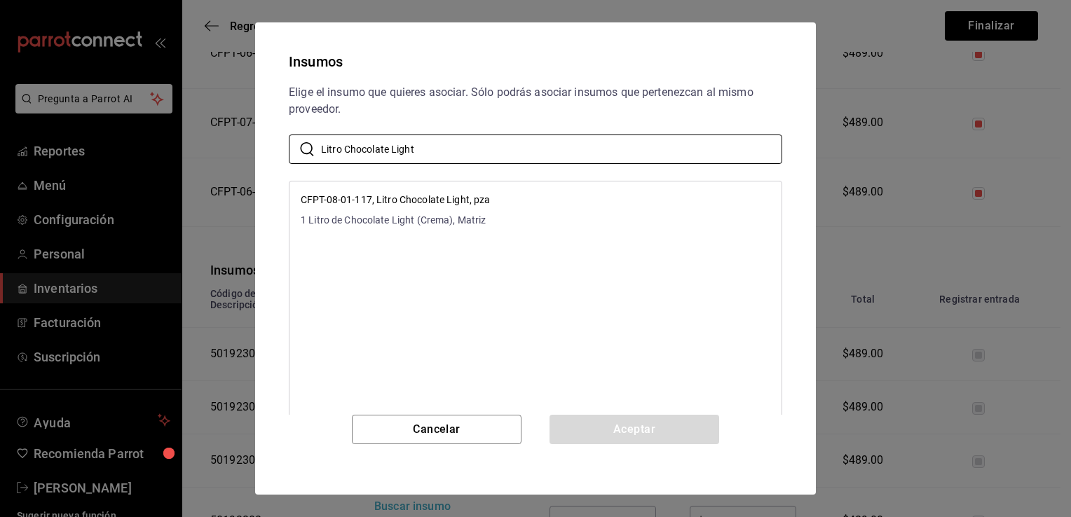
type input "Litro Chocolate Light"
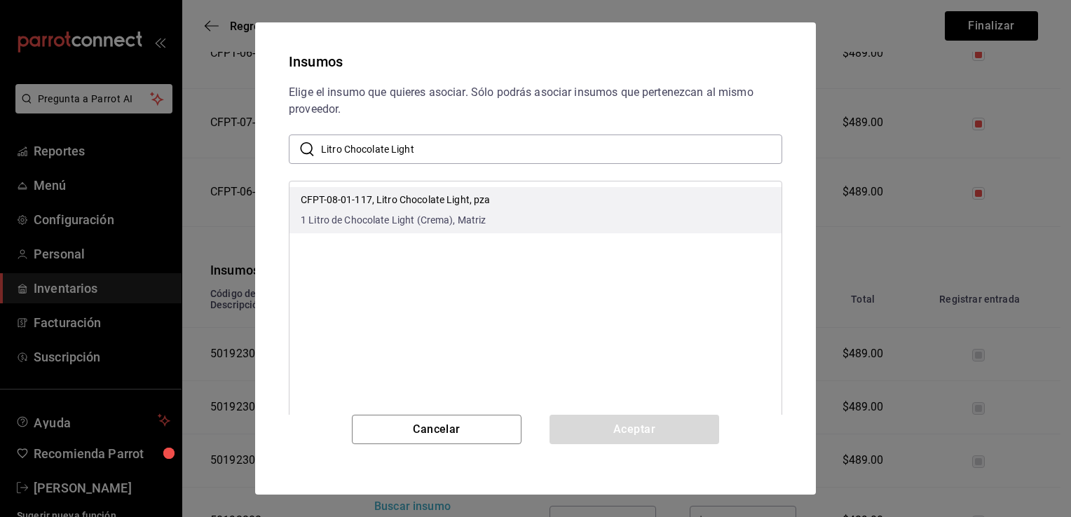
click at [639, 206] on li "CFPT-08-01-117, Litro Chocolate Light, pza 1 Litro de Chocolate Light (Crema), …" at bounding box center [535, 210] width 492 height 46
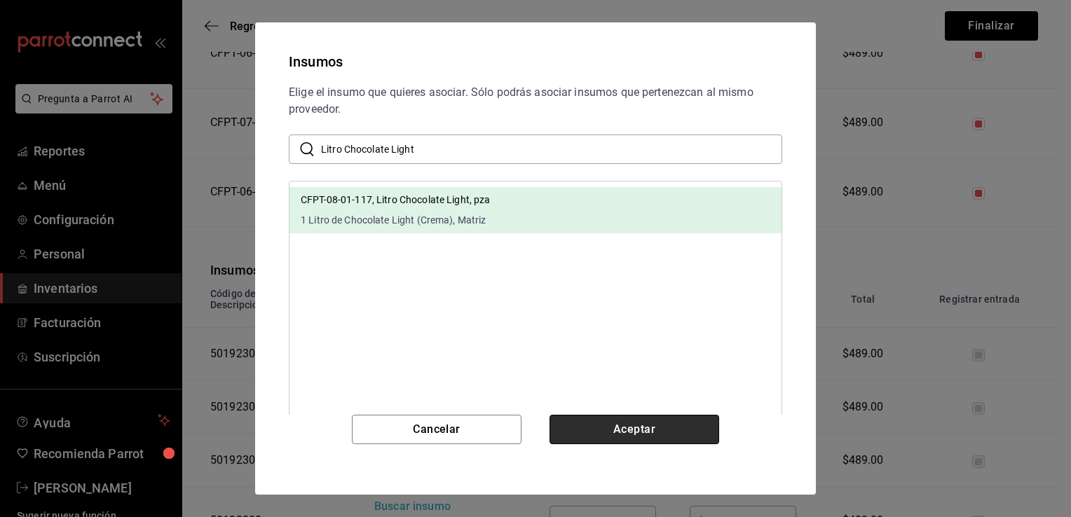
click at [612, 425] on button "Aceptar" at bounding box center [634, 429] width 170 height 29
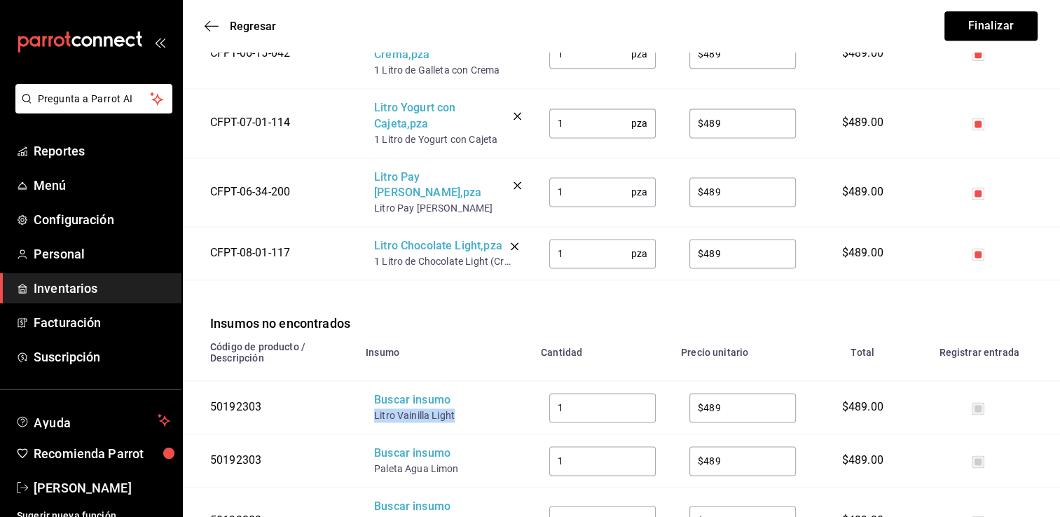
drag, startPoint x: 458, startPoint y: 383, endPoint x: 364, endPoint y: 385, distance: 93.9
click at [364, 385] on td "Buscar insumo Litro Vainilla Light" at bounding box center [444, 407] width 175 height 53
click at [410, 392] on div "Buscar insumo" at bounding box center [430, 400] width 112 height 16
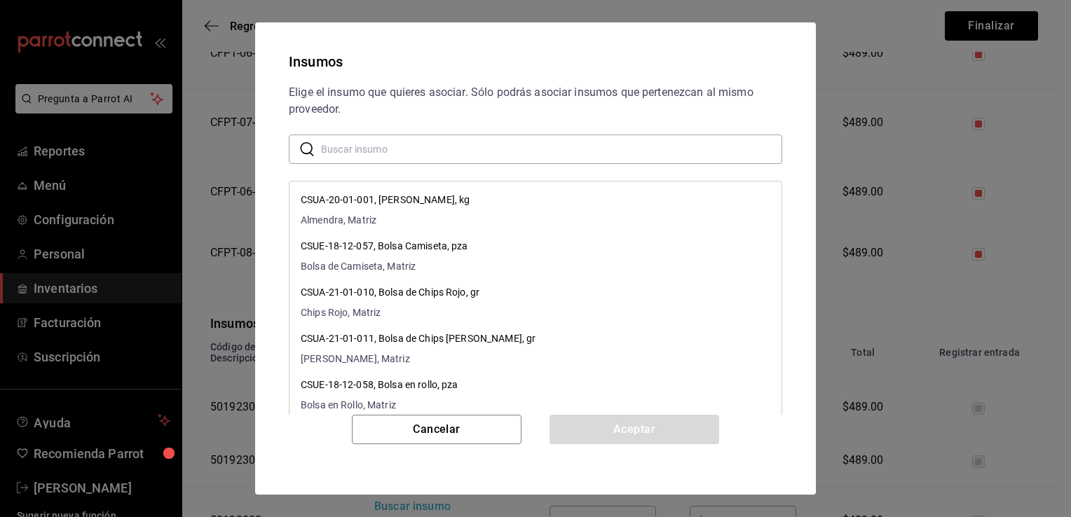
click at [556, 150] on input "text" at bounding box center [551, 149] width 461 height 28
paste input "Litro Vainilla Light"
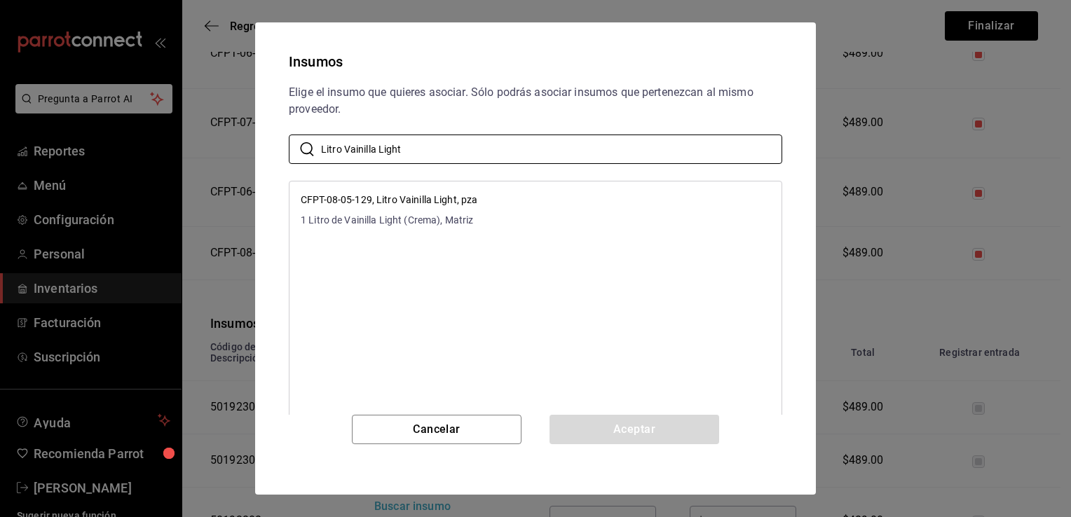
type input "Litro Vainilla Light"
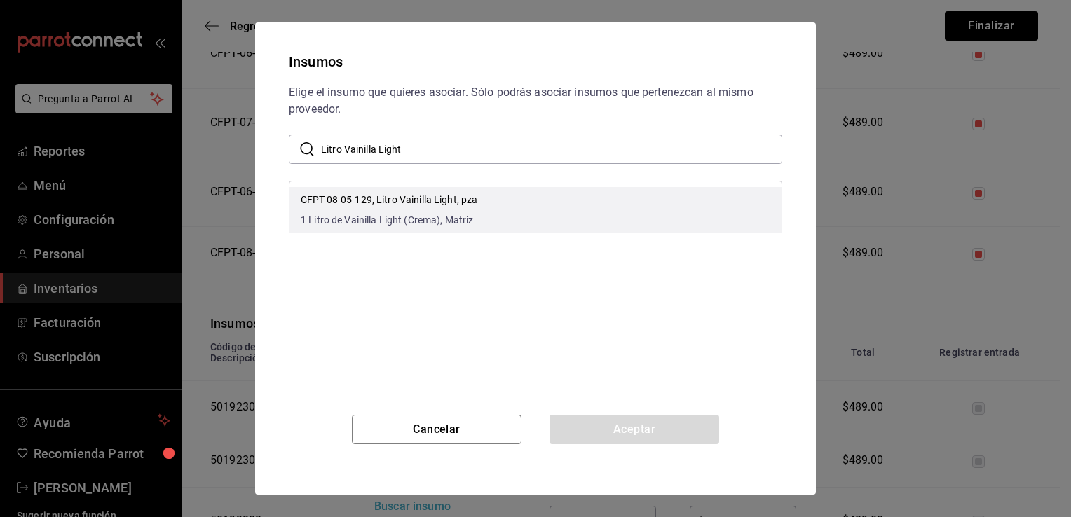
click at [652, 202] on li "CFPT-08-05-129, Litro Vainilla Light, pza 1 Litro de Vainilla Light (Crema), Ma…" at bounding box center [535, 210] width 492 height 46
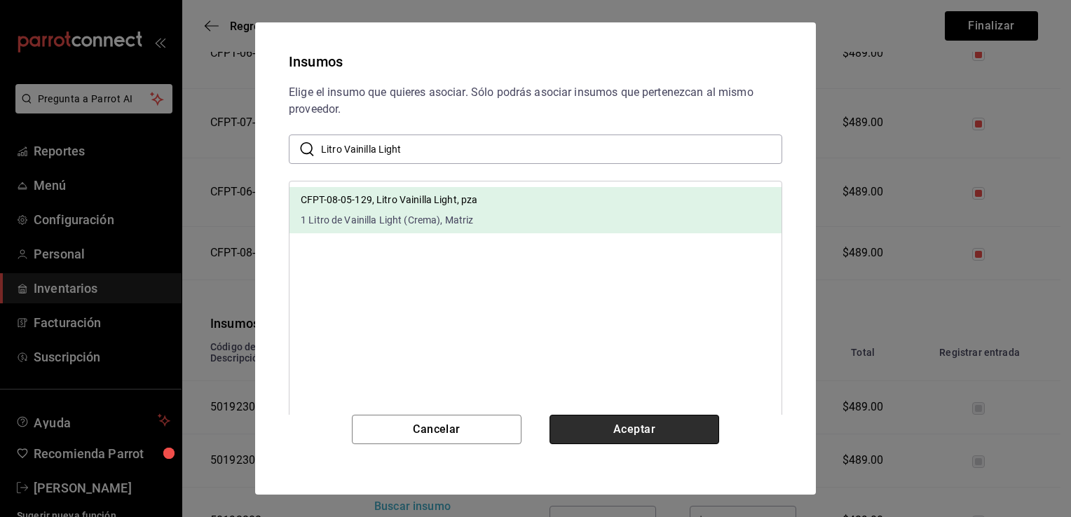
click at [623, 424] on button "Aceptar" at bounding box center [634, 429] width 170 height 29
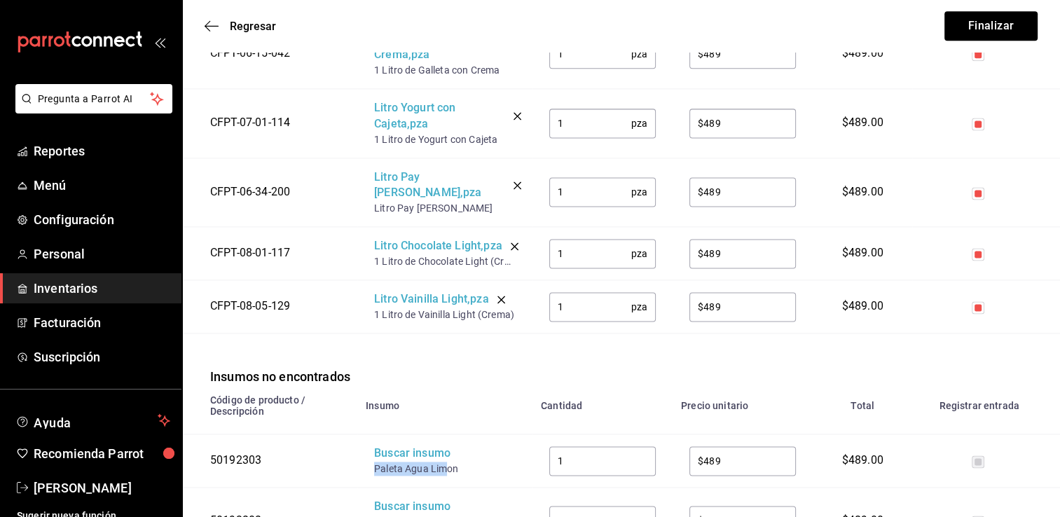
drag, startPoint x: 449, startPoint y: 433, endPoint x: 376, endPoint y: 437, distance: 73.7
click at [376, 462] on div "Paleta Agua Limon" at bounding box center [430, 469] width 112 height 14
click at [398, 446] on div "Buscar insumo" at bounding box center [430, 454] width 112 height 16
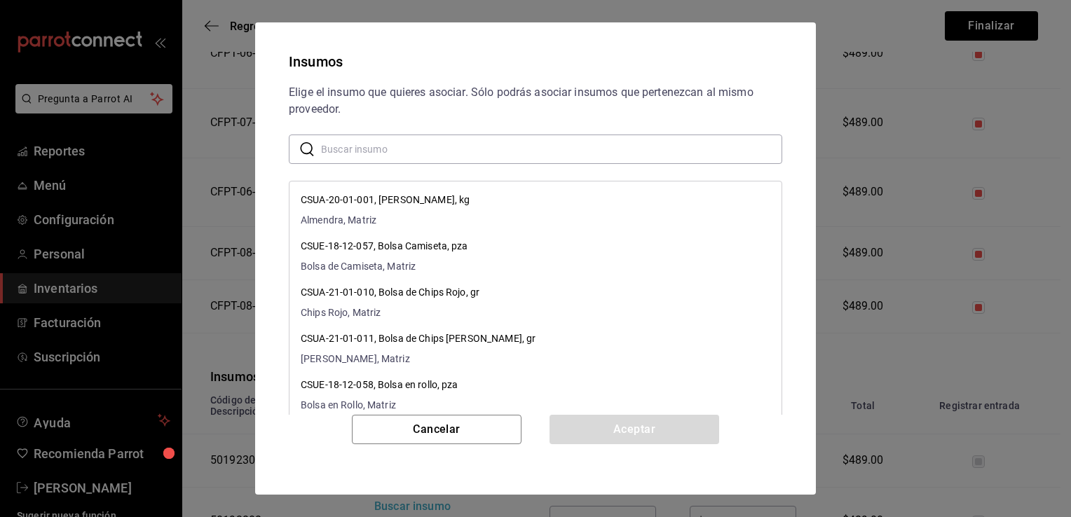
click at [584, 153] on input "text" at bounding box center [551, 149] width 461 height 28
paste input "Paleta Agua Lim"
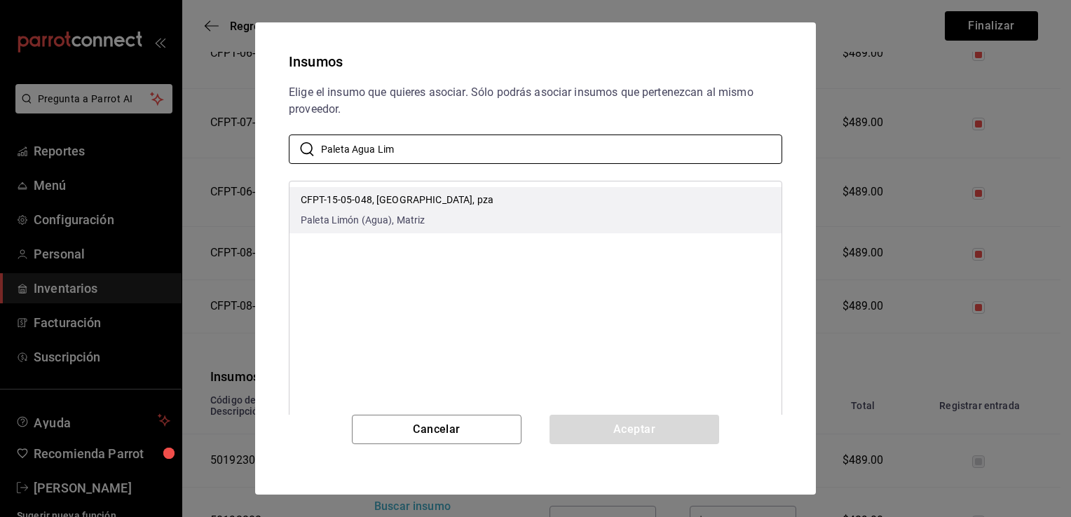
type input "Paleta Agua Lim"
click at [569, 210] on li "CFPT-15-05-048, Paleta Agua Limón, pza Paleta Limón (Agua), Matriz" at bounding box center [535, 210] width 492 height 46
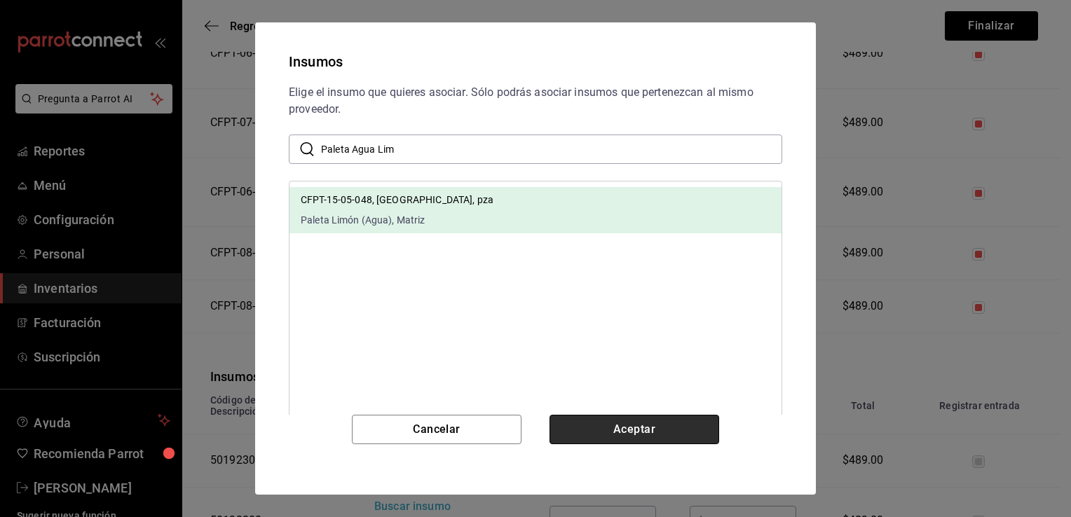
click at [608, 439] on button "Aceptar" at bounding box center [634, 429] width 170 height 29
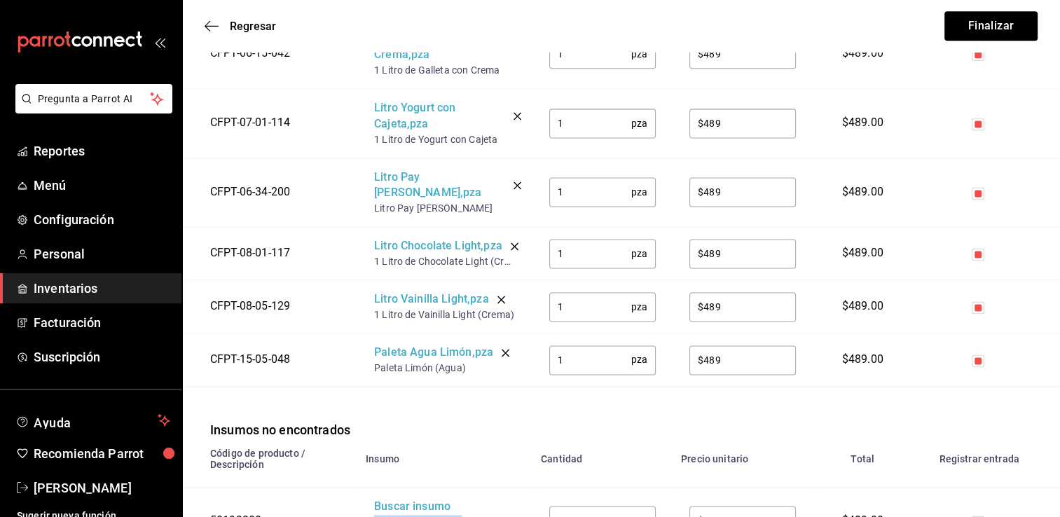
drag, startPoint x: 412, startPoint y: 503, endPoint x: 367, endPoint y: 489, distance: 47.7
click at [367, 489] on td "Buscar insumo Paleta Crema Coco Crema" at bounding box center [444, 520] width 175 height 67
click at [392, 498] on div "Buscar insumo" at bounding box center [430, 507] width 112 height 16
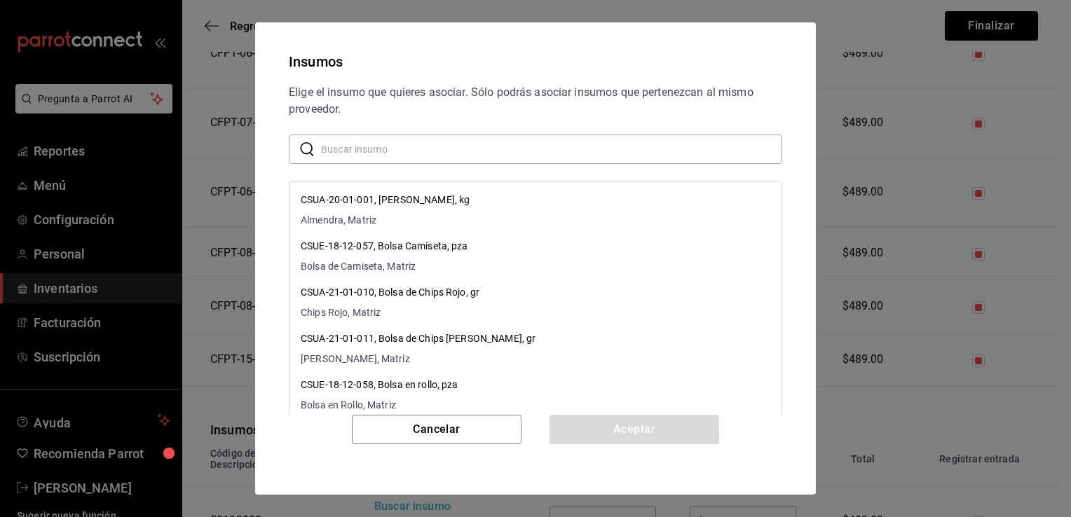
paste input "Paleta Crema Coco Crema"
click at [520, 149] on input "Paleta Crema Coco Crema" at bounding box center [551, 149] width 461 height 28
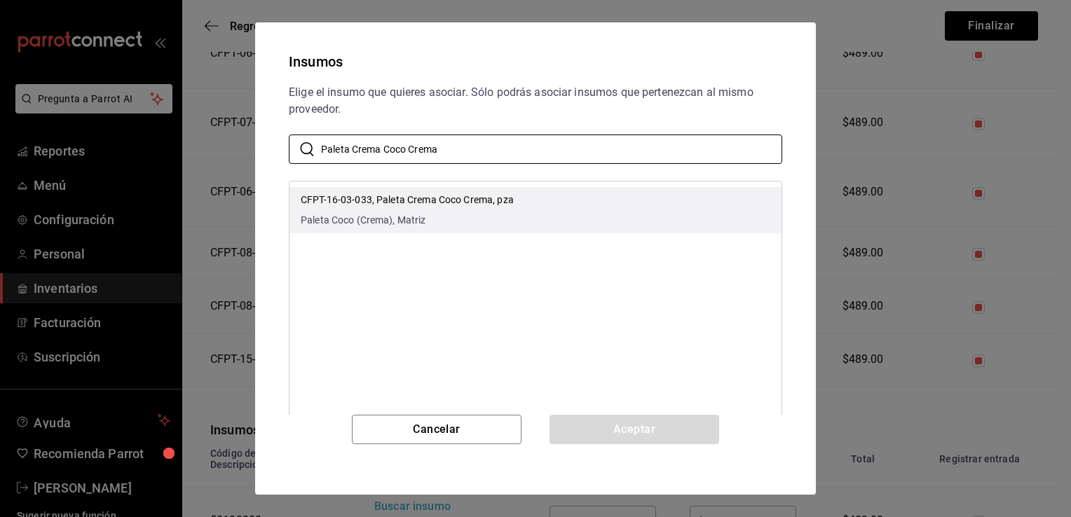
type input "Paleta Crema Coco Crema"
click at [572, 216] on li "CFPT-16-03-033, Paleta Crema Coco Crema, pza Paleta Coco (Crema), Matriz" at bounding box center [535, 210] width 492 height 46
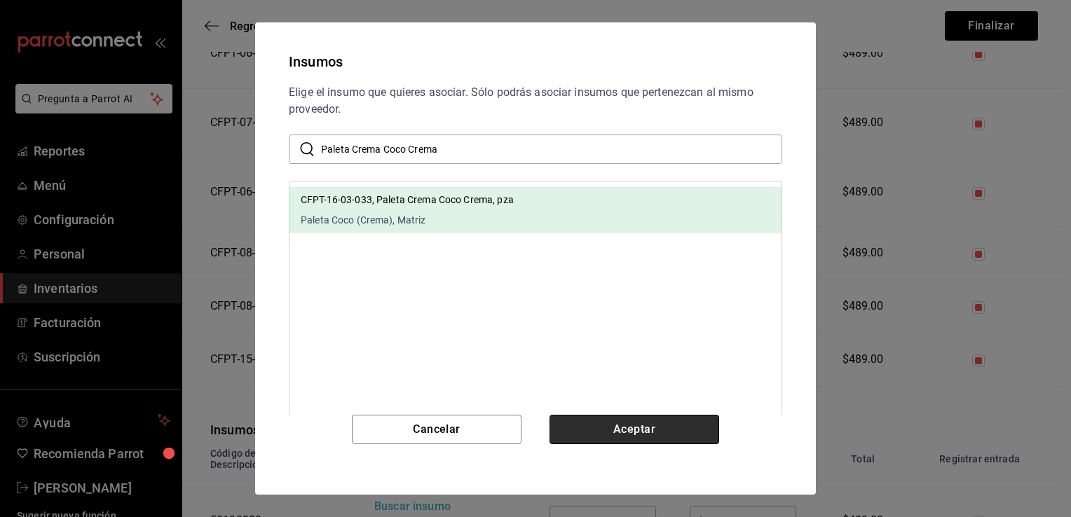
click at [622, 435] on button "Aceptar" at bounding box center [634, 429] width 170 height 29
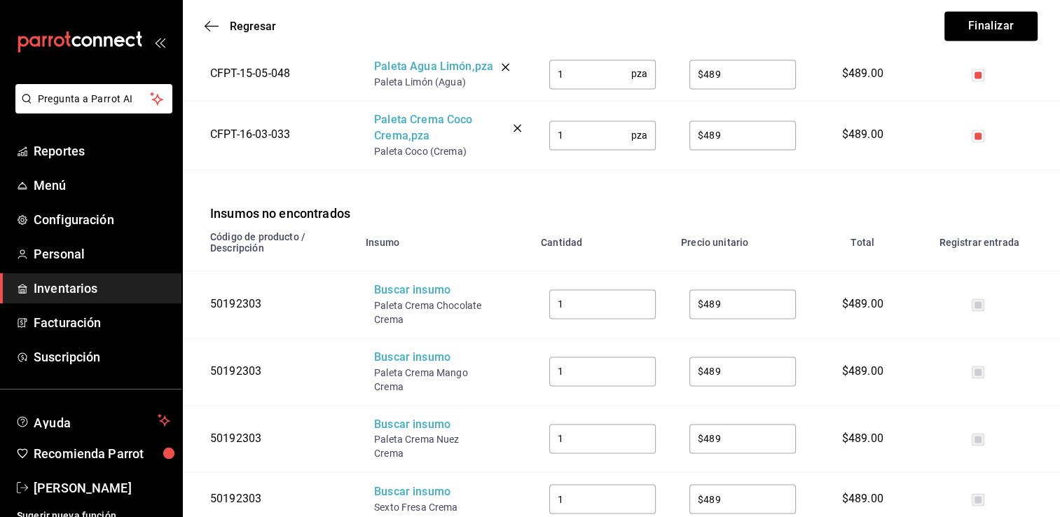
scroll to position [2171, 0]
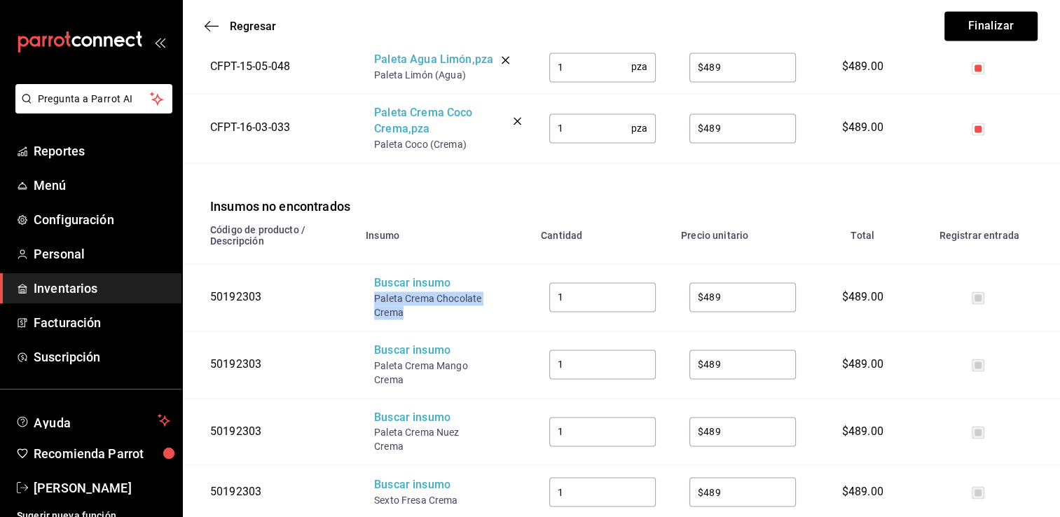
drag, startPoint x: 409, startPoint y: 277, endPoint x: 374, endPoint y: 268, distance: 36.9
click at [374, 292] on div "Paleta Crema Chocolate Crema" at bounding box center [430, 306] width 112 height 28
click at [397, 275] on div "Buscar insumo" at bounding box center [430, 283] width 112 height 16
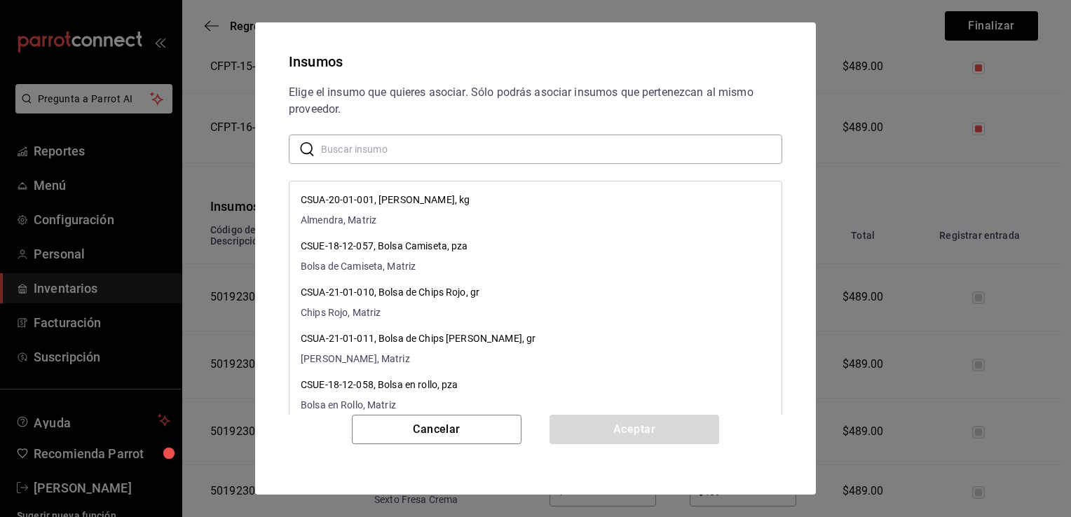
click at [459, 150] on input "text" at bounding box center [551, 149] width 461 height 28
paste input "Paleta Crema Chocolate Crema"
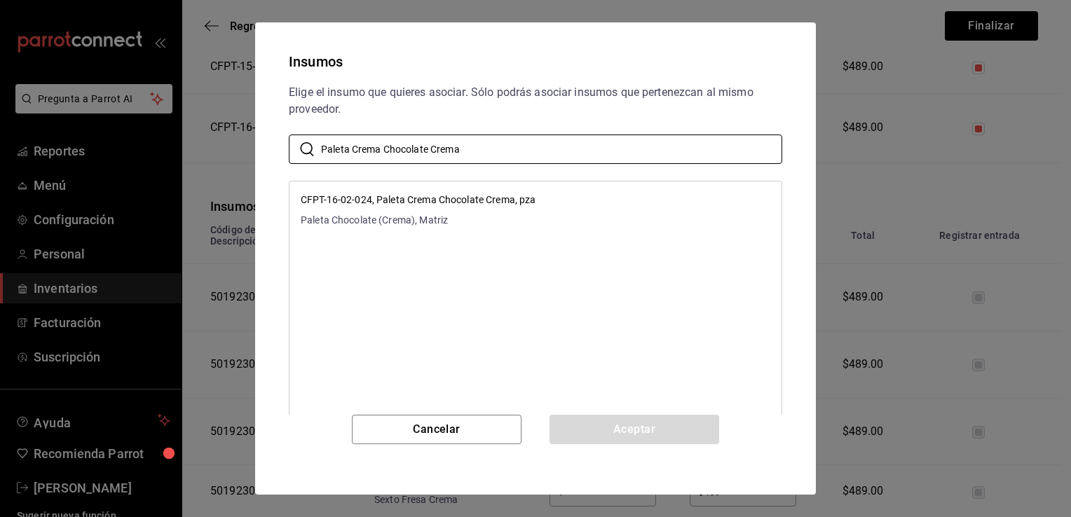
type input "Paleta Crema Chocolate Crema"
click at [514, 201] on p "CFPT-16-02-024, Paleta Crema Chocolate Crema, pza" at bounding box center [418, 200] width 235 height 15
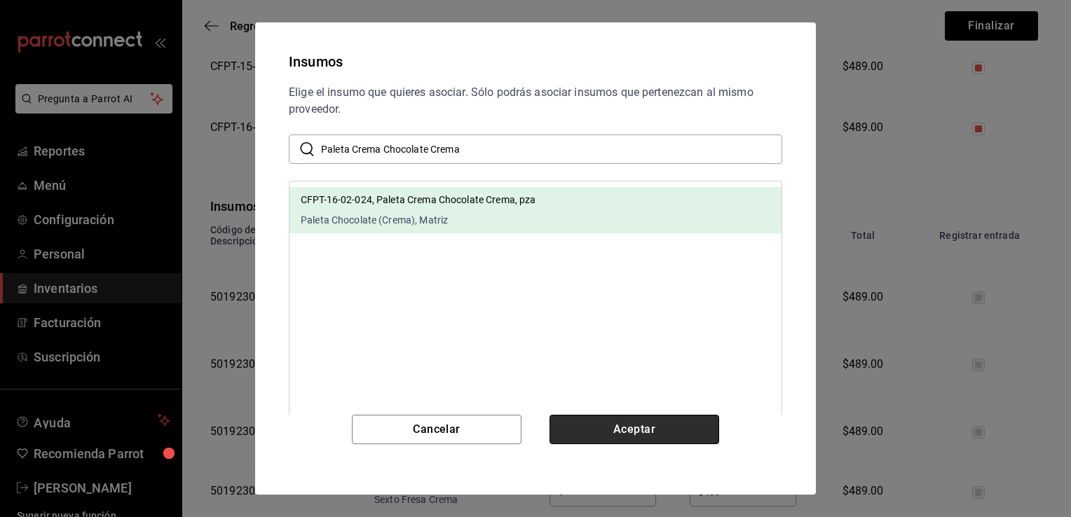
click at [593, 426] on button "Aceptar" at bounding box center [634, 429] width 170 height 29
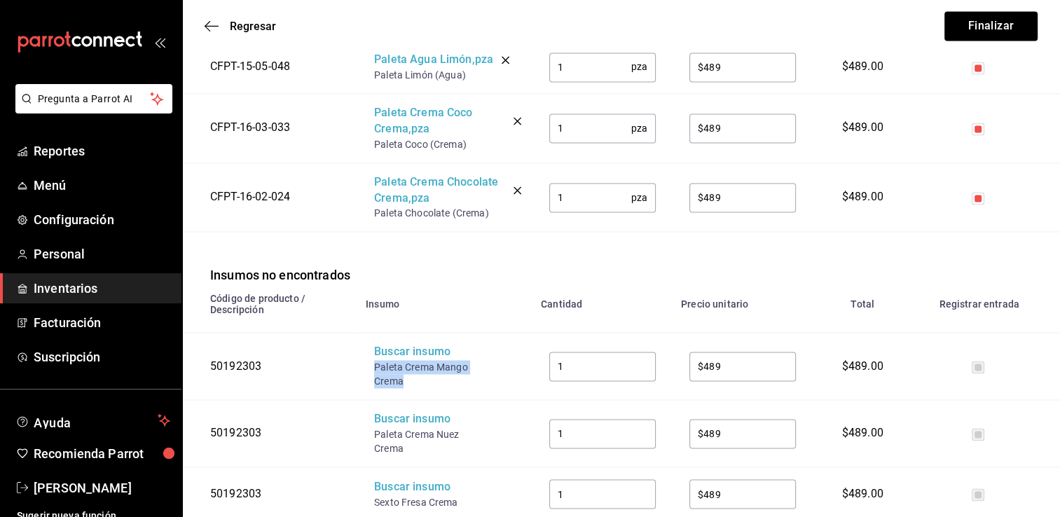
drag, startPoint x: 408, startPoint y: 349, endPoint x: 370, endPoint y: 337, distance: 39.7
click at [370, 337] on td "Buscar insumo Paleta Crema Mango Crema" at bounding box center [444, 366] width 175 height 67
click at [401, 344] on div "Buscar insumo" at bounding box center [430, 352] width 112 height 16
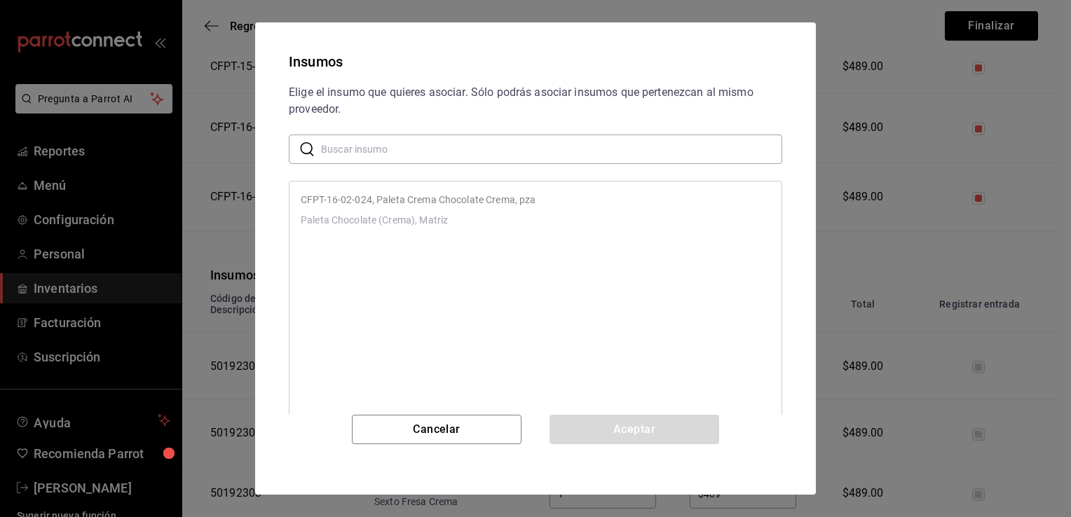
paste input "Paleta Crema Mango Crema"
click at [467, 157] on input "Paleta Crema Mango Crema" at bounding box center [551, 149] width 461 height 28
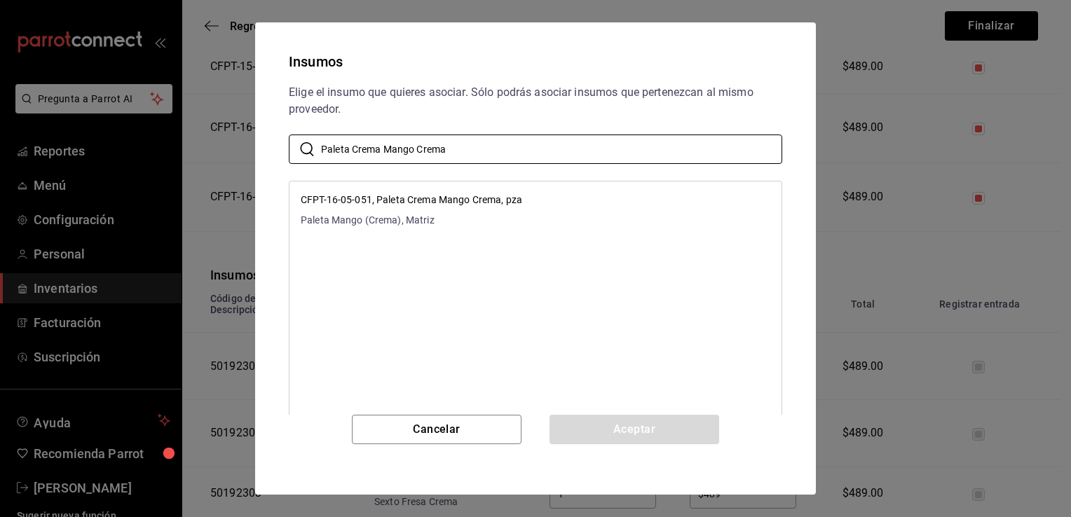
type input "Paleta Crema Mango Crema"
click at [537, 211] on li "CFPT-16-05-051, Paleta Crema Mango Crema, pza Paleta Mango (Crema), Matriz" at bounding box center [535, 210] width 492 height 46
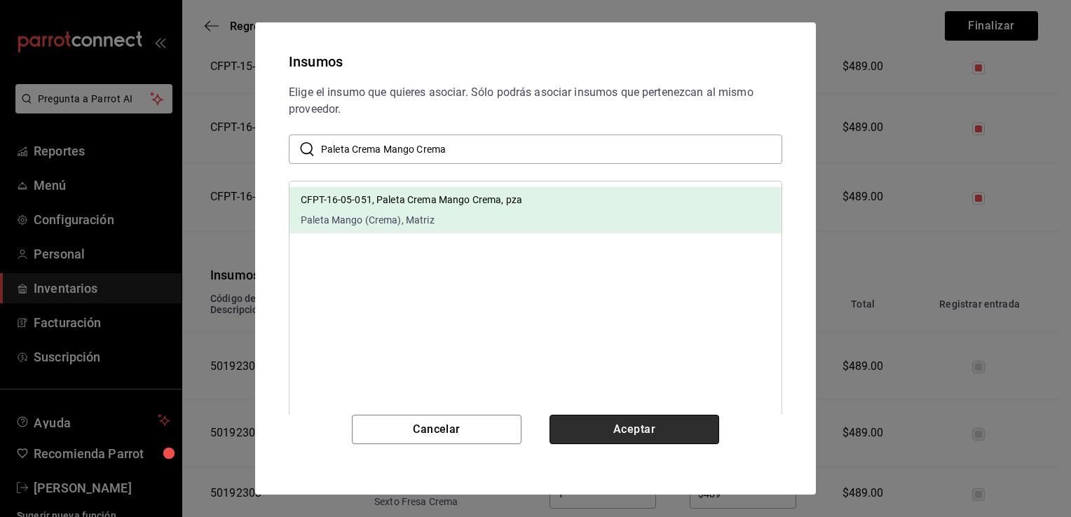
click at [597, 427] on button "Aceptar" at bounding box center [634, 429] width 170 height 29
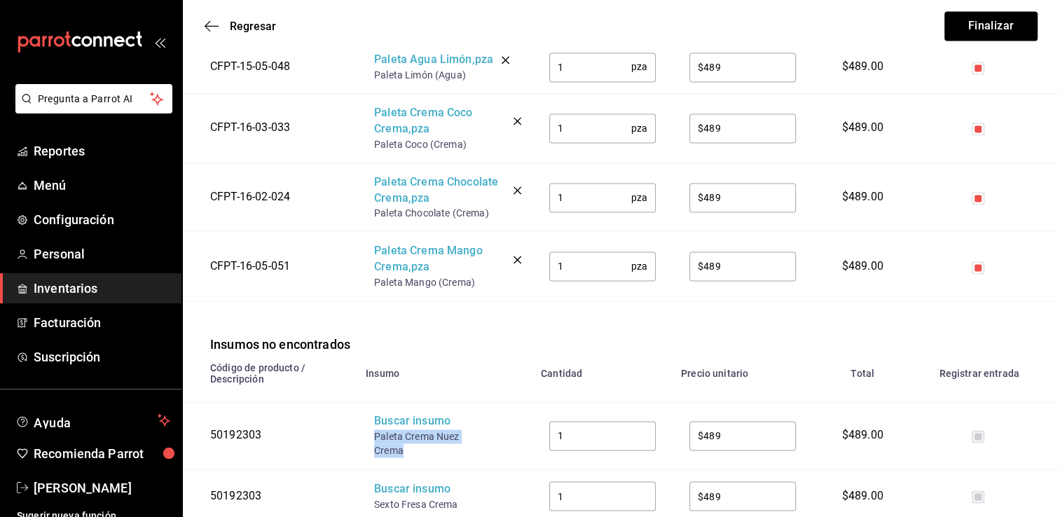
drag, startPoint x: 406, startPoint y: 420, endPoint x: 371, endPoint y: 405, distance: 38.0
click at [371, 405] on td "Buscar insumo Paleta Crema Nuez Crema" at bounding box center [444, 435] width 175 height 67
click at [391, 413] on div "Buscar insumo" at bounding box center [430, 421] width 112 height 16
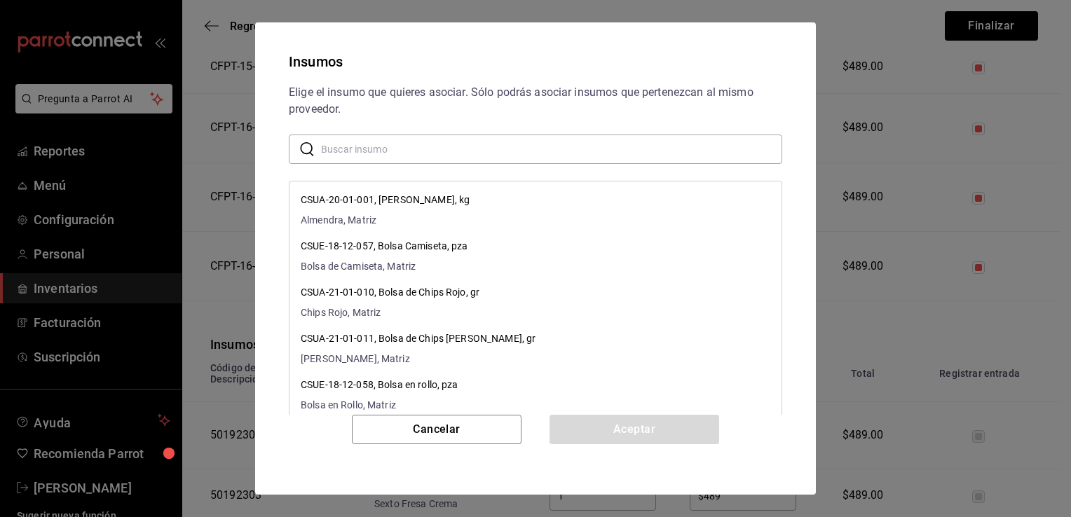
paste input "Paleta Crema Nuez Crema"
click at [473, 149] on input "Paleta Crema Nuez Crema" at bounding box center [551, 149] width 461 height 28
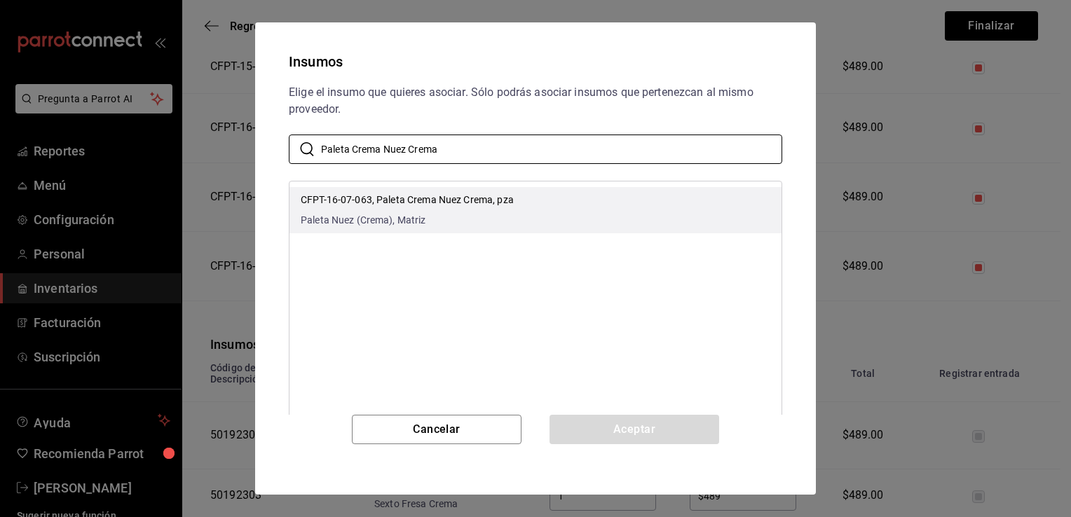
type input "Paleta Crema Nuez Crema"
click at [519, 195] on li "CFPT-16-07-063, Paleta Crema Nuez Crema, pza Paleta Nuez (Crema), Matriz" at bounding box center [535, 210] width 492 height 46
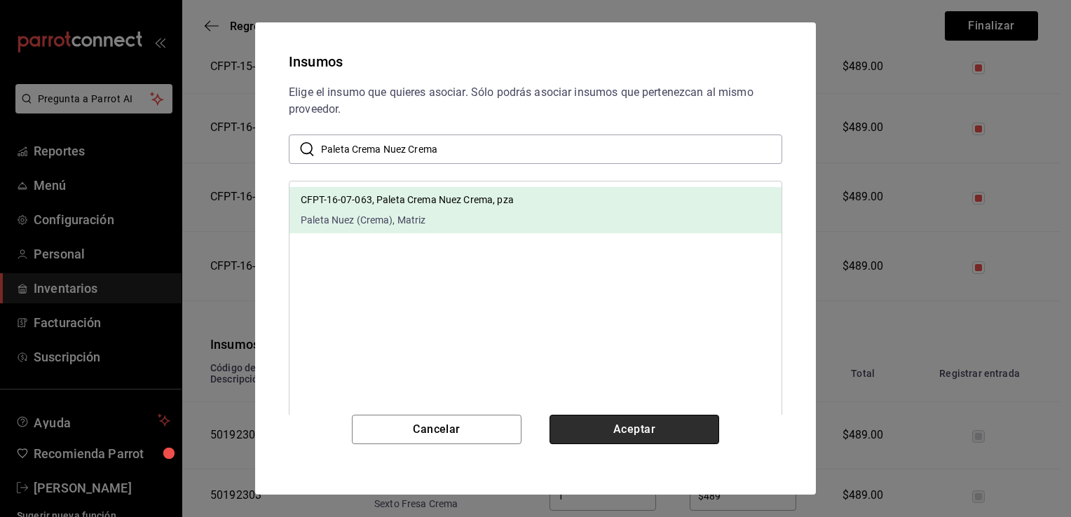
click at [625, 430] on button "Aceptar" at bounding box center [634, 429] width 170 height 29
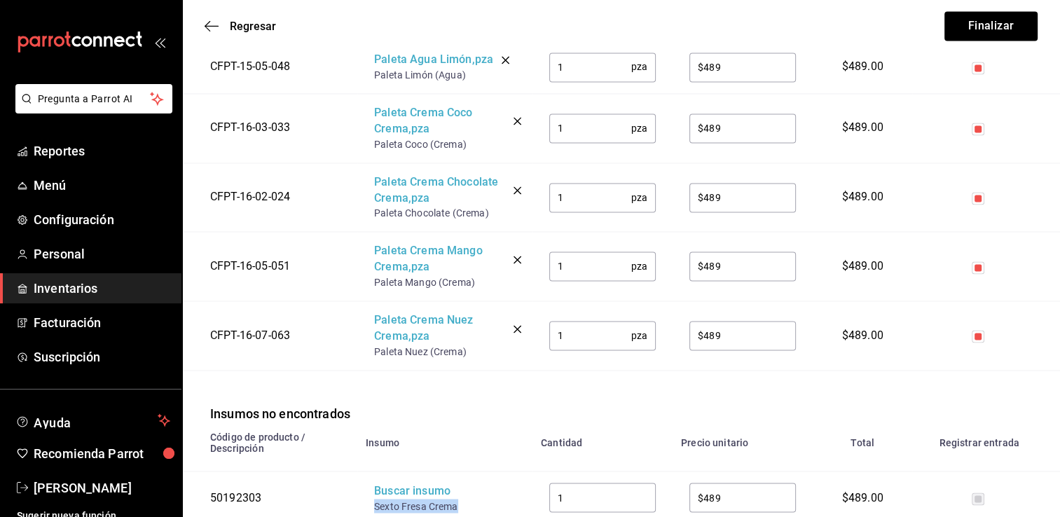
drag, startPoint x: 457, startPoint y: 470, endPoint x: 373, endPoint y: 473, distance: 84.1
click at [373, 473] on td "Buscar insumo Sexto Fresa Crema" at bounding box center [444, 498] width 175 height 53
click at [395, 483] on div "Buscar insumo" at bounding box center [430, 491] width 112 height 16
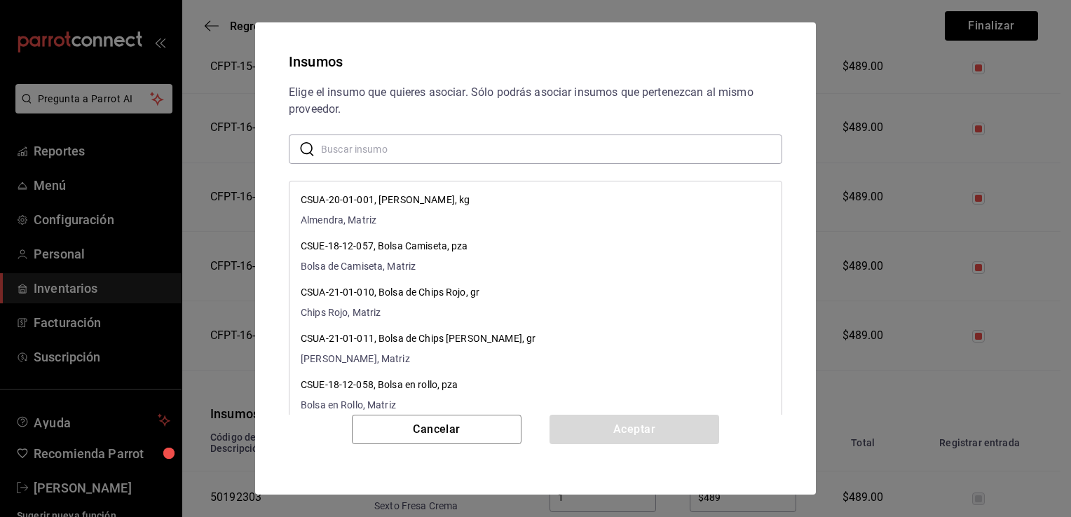
paste input "Sexto Fresa Crema"
click at [491, 150] on input "Sexto Fresa Crema" at bounding box center [551, 149] width 461 height 28
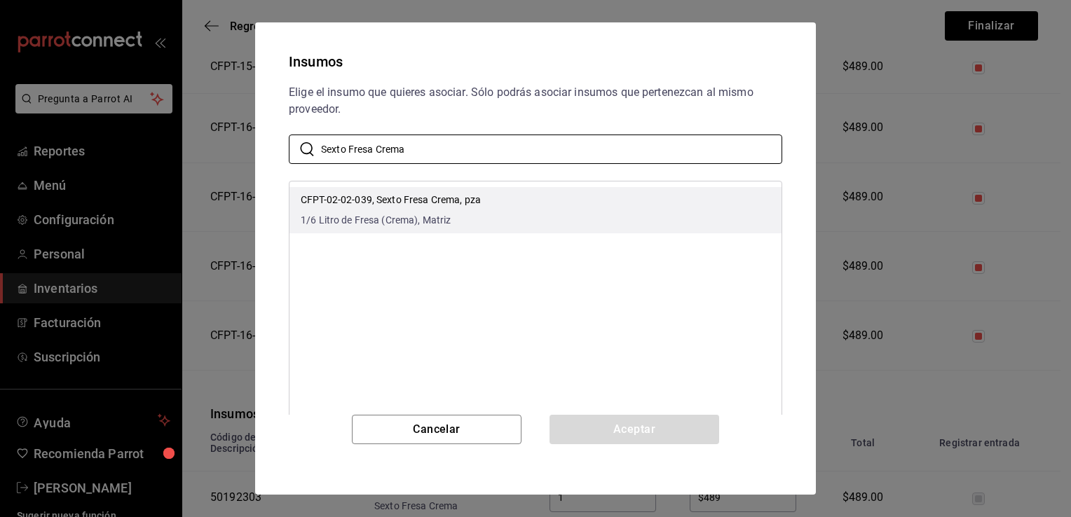
type input "Sexto Fresa Crema"
click at [496, 214] on li "CFPT-02-02-039, Sexto Fresa Crema, pza 1/6 Litro de Fresa (Crema), Matriz" at bounding box center [535, 210] width 492 height 46
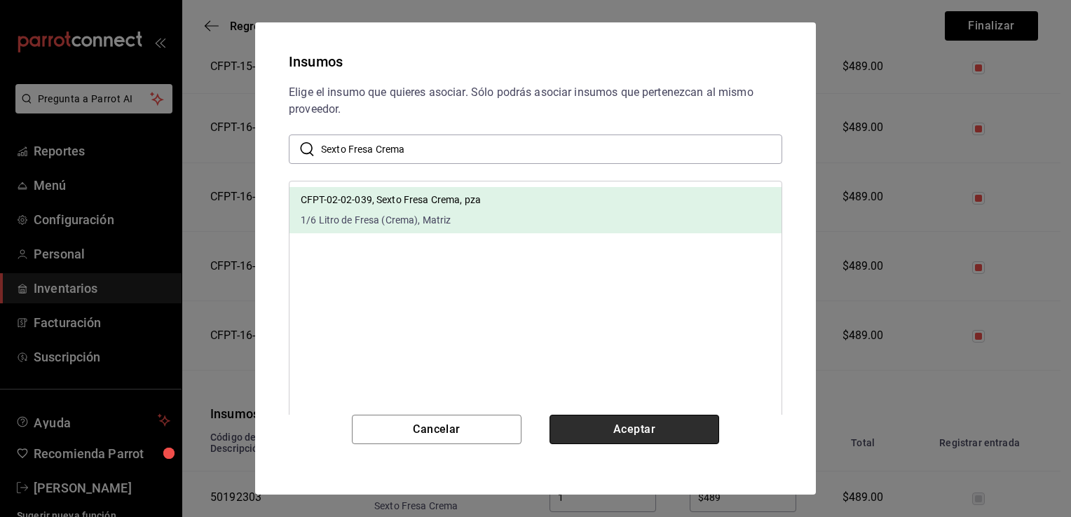
click at [613, 424] on button "Aceptar" at bounding box center [634, 429] width 170 height 29
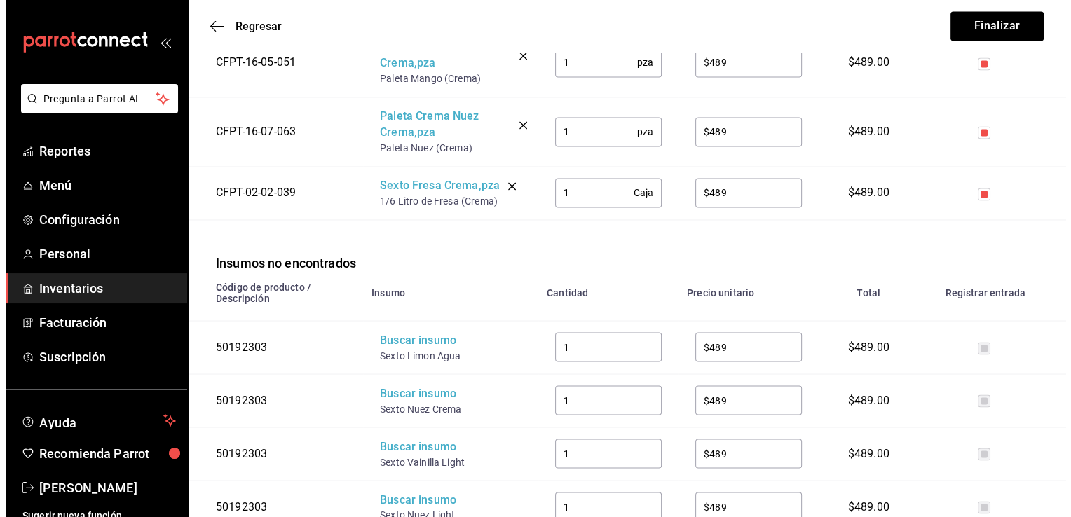
scroll to position [2453, 0]
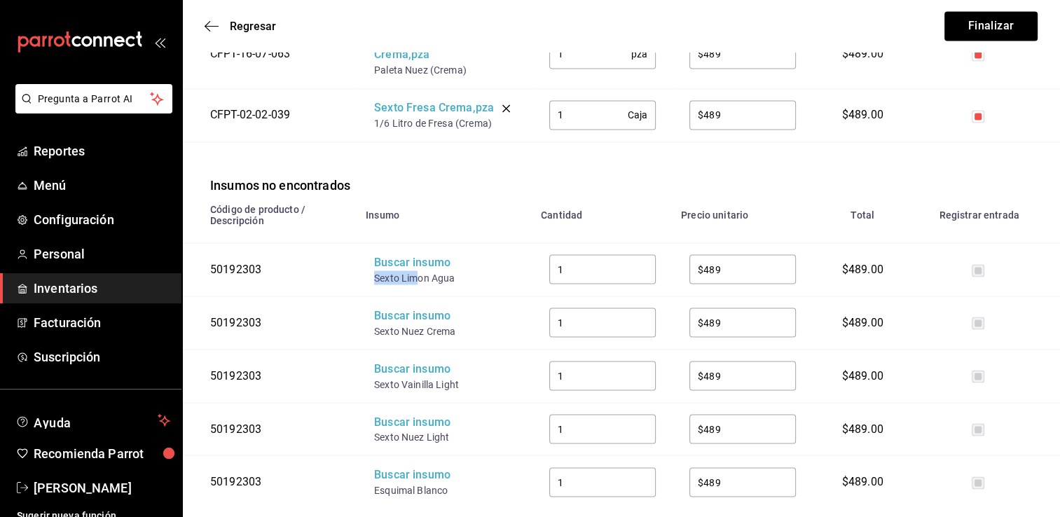
drag, startPoint x: 418, startPoint y: 243, endPoint x: 373, endPoint y: 243, distance: 44.8
click at [373, 243] on td "Buscar insumo Sexto Limon Agua" at bounding box center [444, 268] width 175 height 53
click at [398, 254] on div "Buscar insumo" at bounding box center [430, 262] width 112 height 16
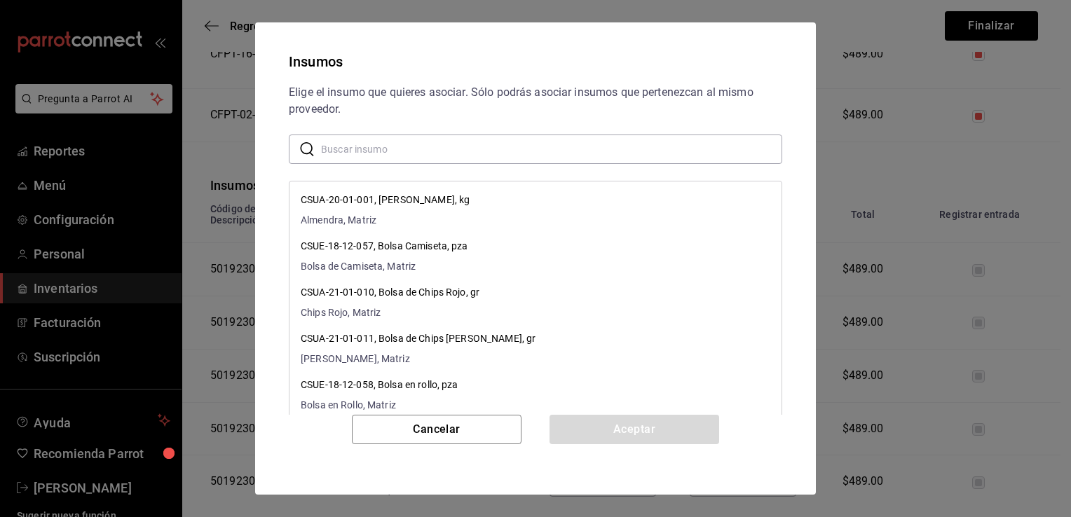
paste input "Sexto Lim"
click at [497, 142] on input "Sexto Lim" at bounding box center [551, 149] width 461 height 28
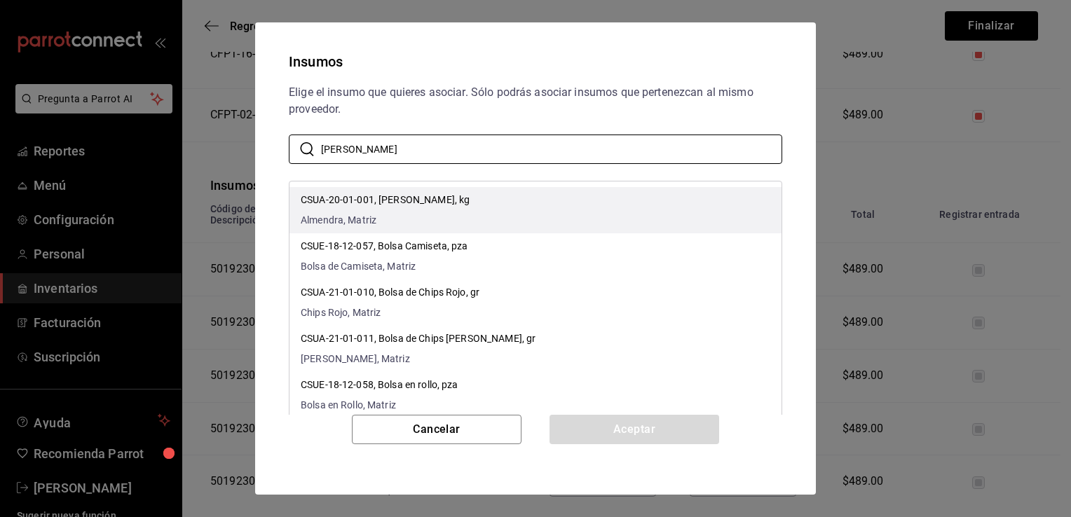
type input "Sexto Lim"
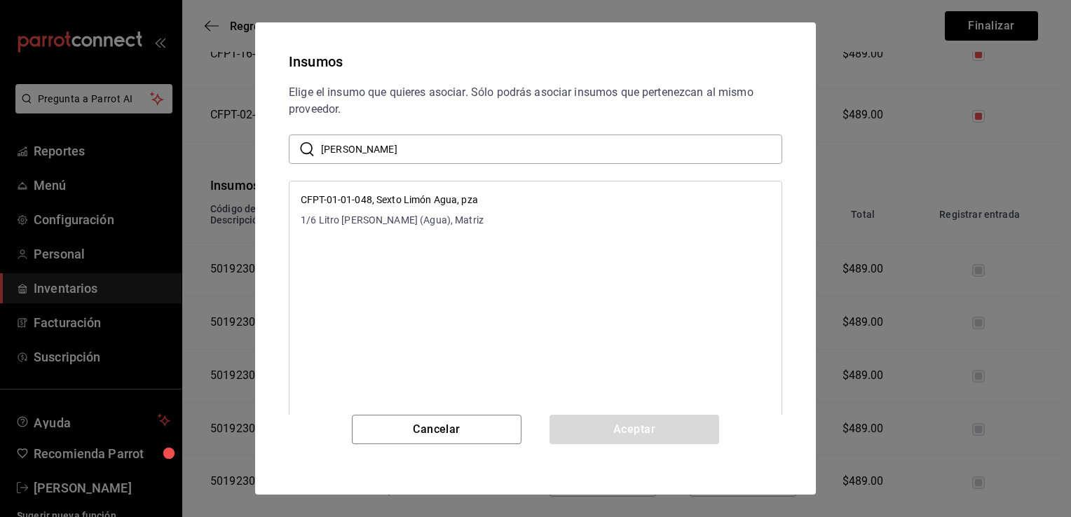
click at [526, 206] on li "CFPT-01-01-048, Sexto Limón Agua, pza 1/6 Litro de Limon (Agua), Matriz" at bounding box center [535, 210] width 492 height 46
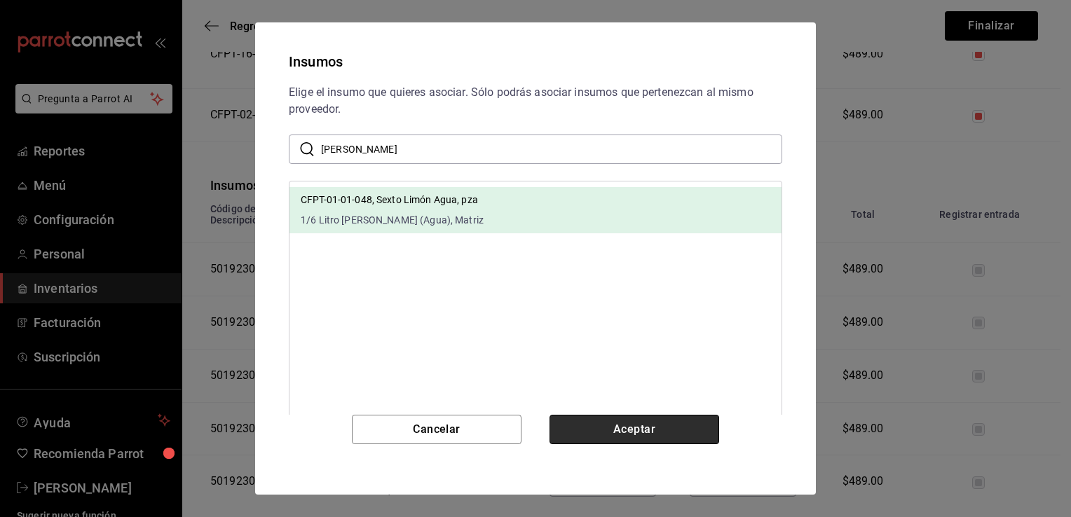
click at [612, 429] on button "Aceptar" at bounding box center [634, 429] width 170 height 29
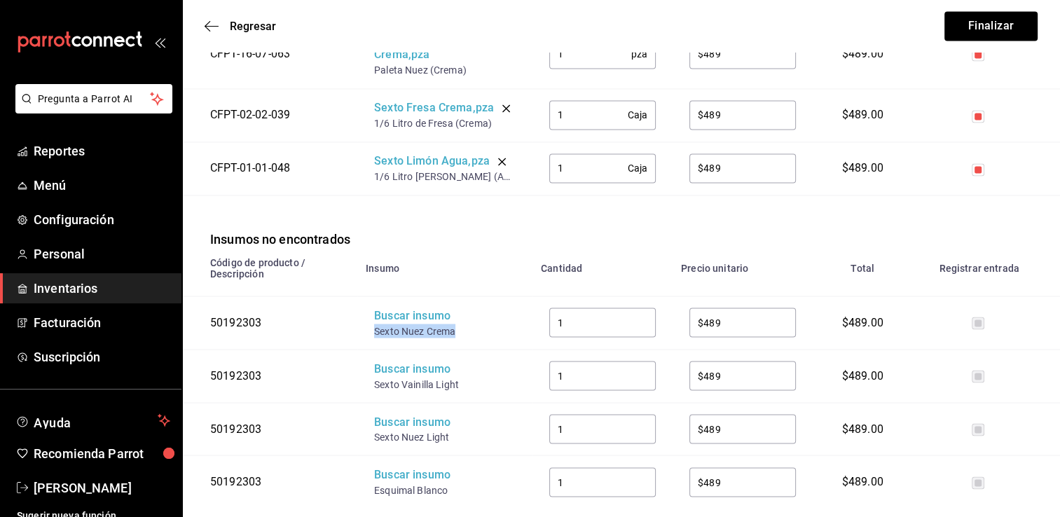
drag, startPoint x: 462, startPoint y: 294, endPoint x: 370, endPoint y: 297, distance: 91.8
click at [370, 297] on td "Buscar insumo Sexto Nuez Crema" at bounding box center [444, 322] width 175 height 53
click at [398, 308] on div "Buscar insumo" at bounding box center [430, 316] width 112 height 16
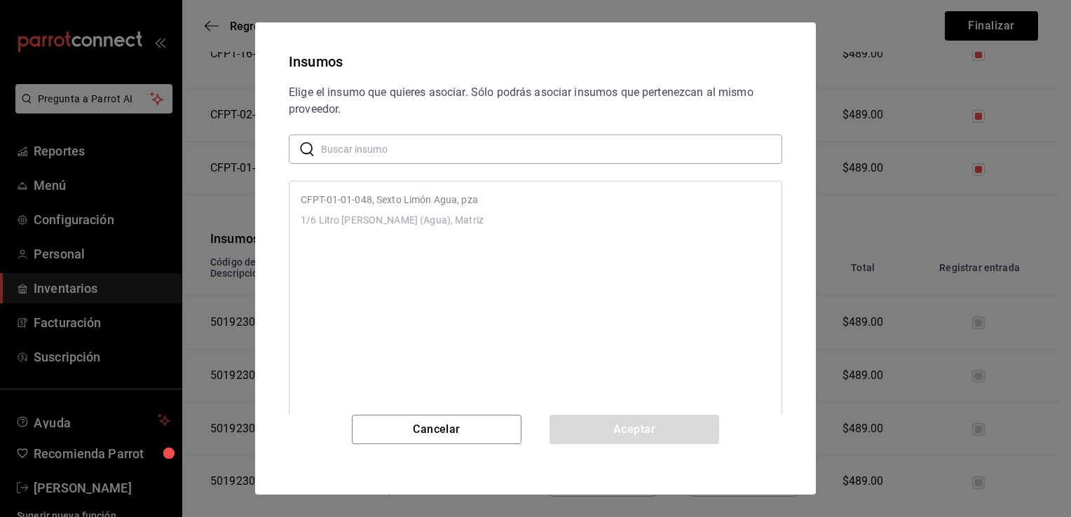
click at [481, 149] on input "text" at bounding box center [551, 149] width 461 height 28
paste input "Sexto Nuez Crema"
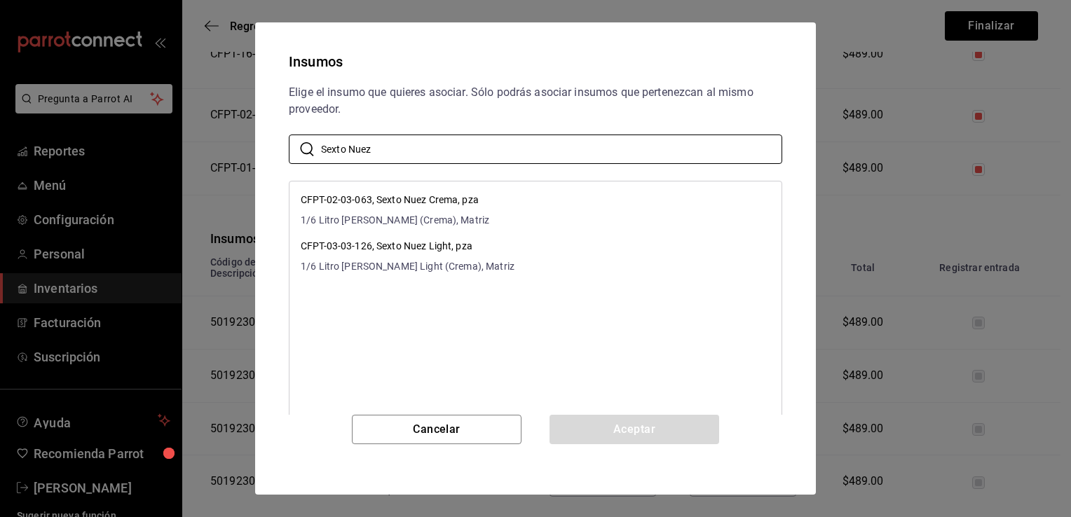
type input "Sexto Nuez"
click at [560, 97] on div "Elige el insumo que quieres asociar. Sólo podrás asociar insumos que pertenezca…" at bounding box center [535, 101] width 493 height 34
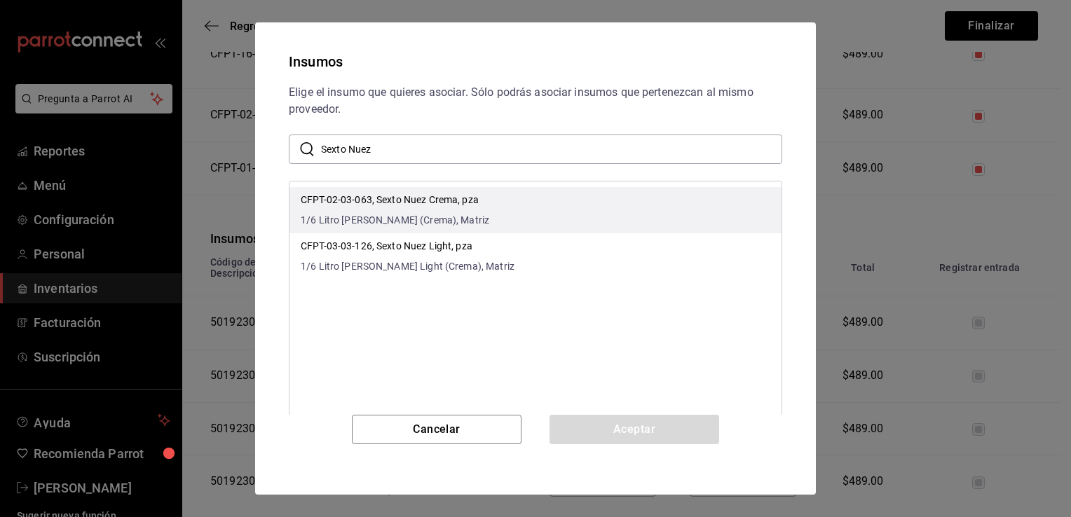
click at [520, 210] on li "CFPT-02-03-063, Sexto Nuez Crema, pza 1/6 Litro de Nuez (Crema), Matriz" at bounding box center [535, 210] width 492 height 46
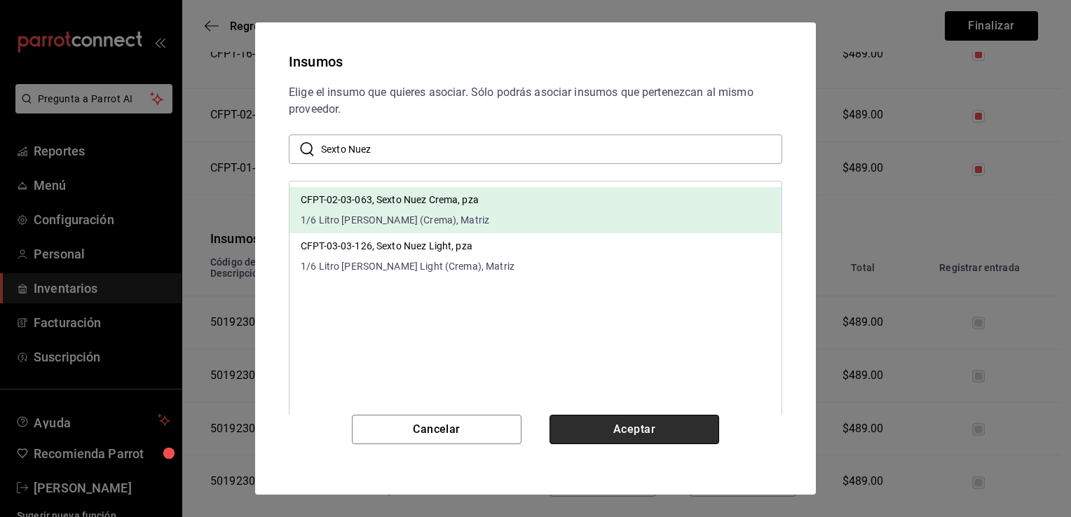
click at [581, 427] on button "Aceptar" at bounding box center [634, 429] width 170 height 29
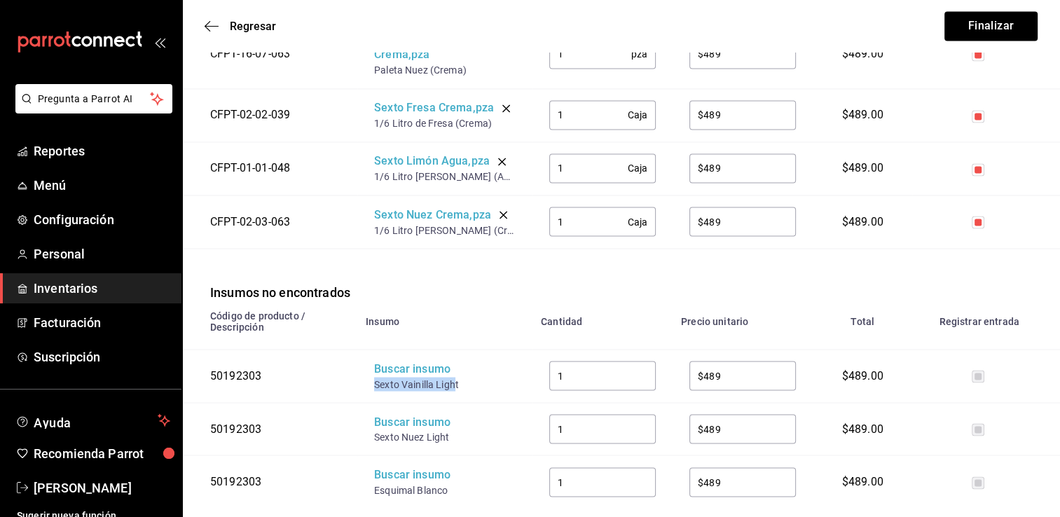
drag, startPoint x: 456, startPoint y: 352, endPoint x: 373, endPoint y: 355, distance: 82.7
click at [373, 355] on td "Buscar insumo Sexto Vainilla Light" at bounding box center [444, 375] width 175 height 53
click at [404, 361] on div "Buscar insumo" at bounding box center [430, 369] width 112 height 16
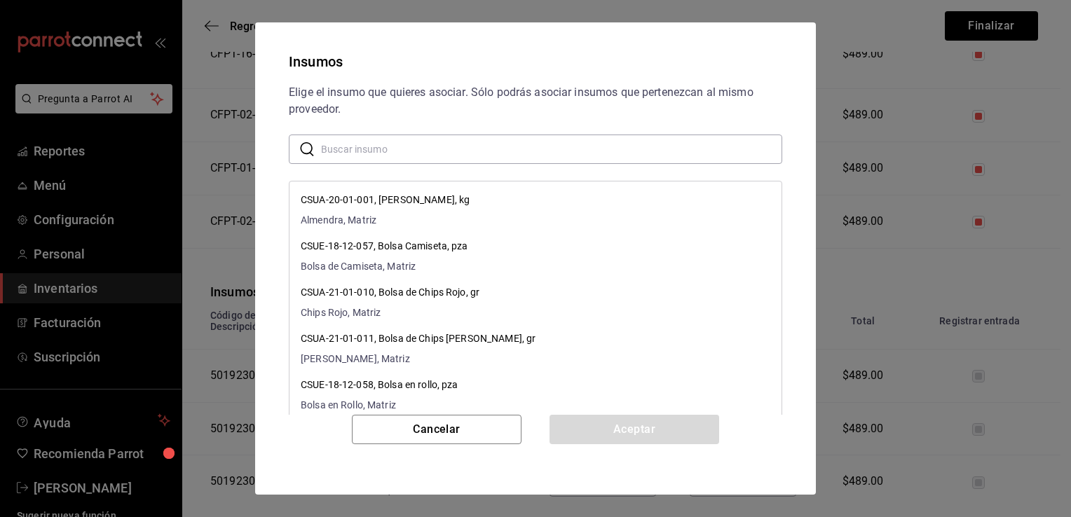
paste input "Sexto Vainilla Ligh"
click at [472, 151] on input "text" at bounding box center [551, 149] width 461 height 28
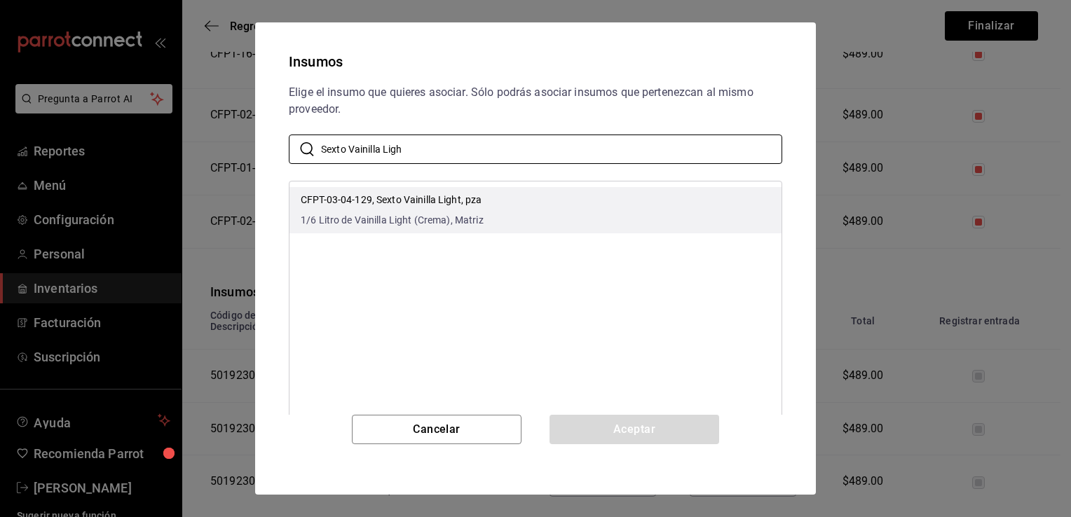
type input "Sexto Vainilla Ligh"
click at [642, 208] on li "CFPT-03-04-129, Sexto Vainilla Light, pza 1/6 Litro de Vainilla Light (Crema), …" at bounding box center [535, 210] width 492 height 46
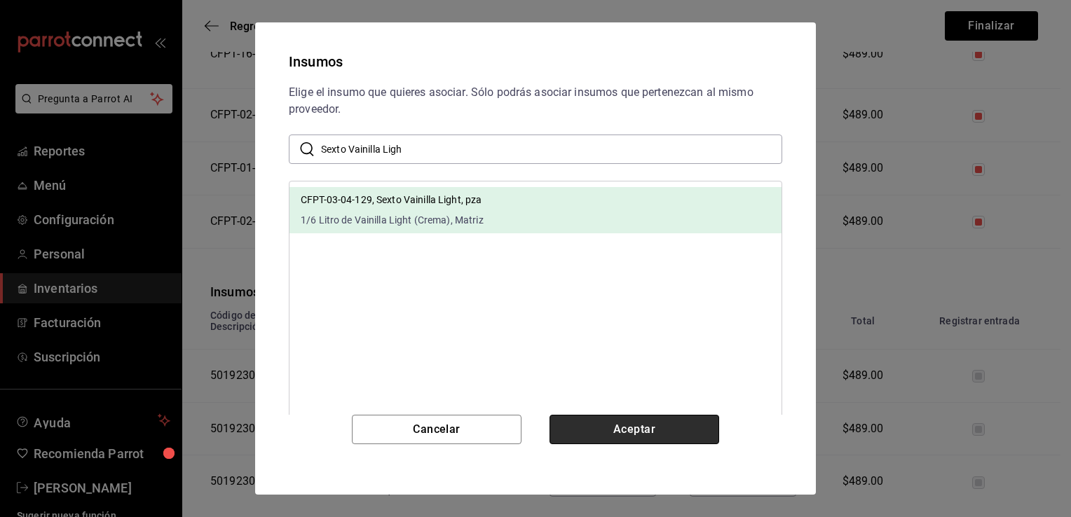
click at [633, 429] on button "Aceptar" at bounding box center [634, 429] width 170 height 29
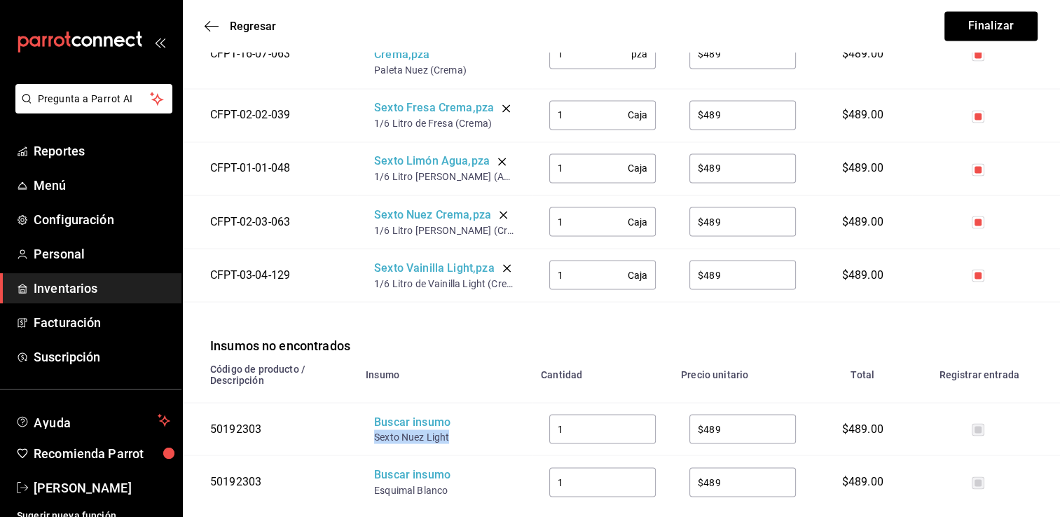
drag, startPoint x: 453, startPoint y: 399, endPoint x: 371, endPoint y: 399, distance: 81.3
click at [371, 402] on td "Buscar insumo Sexto Nuez Light" at bounding box center [444, 428] width 175 height 53
click at [385, 414] on div "Buscar insumo" at bounding box center [430, 422] width 112 height 16
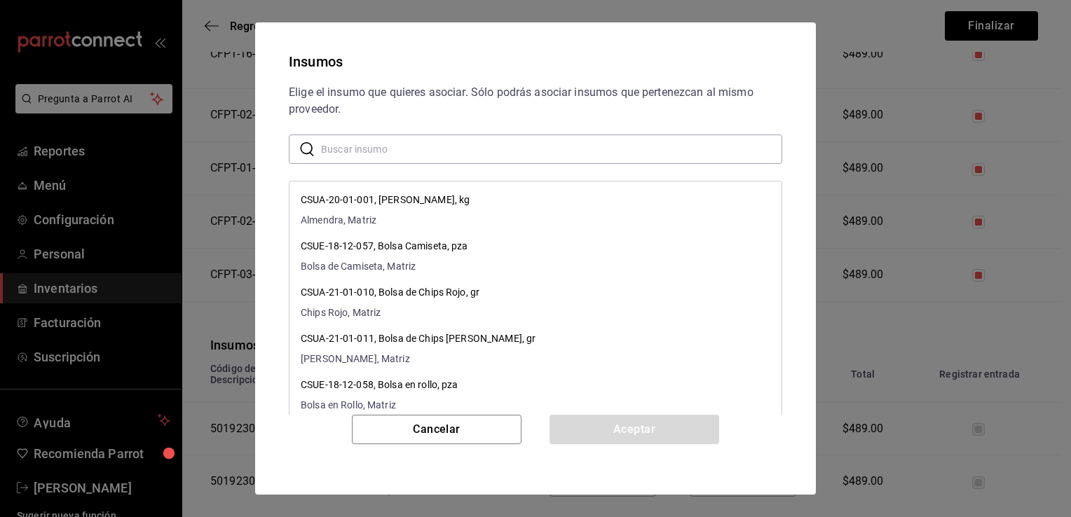
click at [465, 151] on input "text" at bounding box center [551, 149] width 461 height 28
paste input "Sexto Nuez Light"
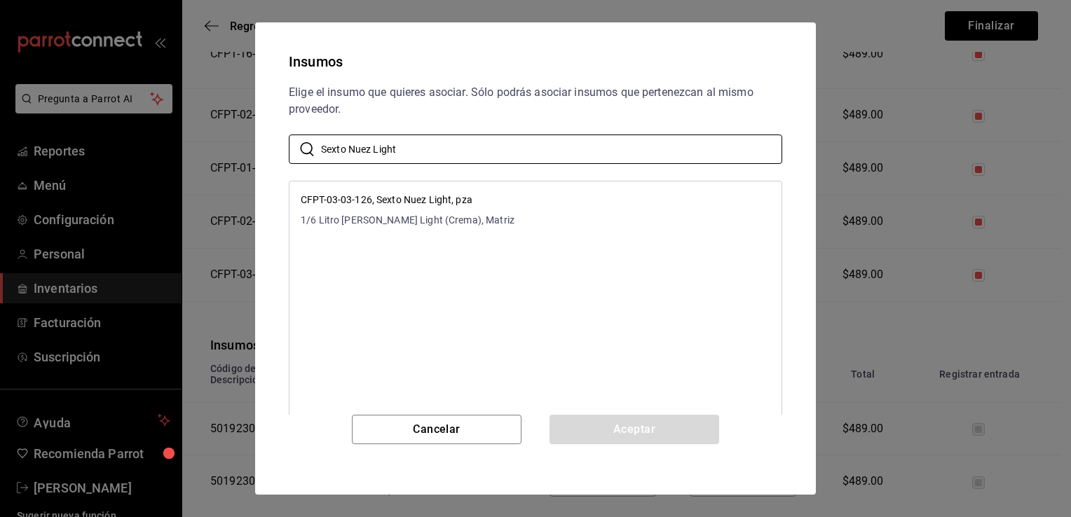
type input "Sexto Nuez Light"
click at [540, 203] on li "CFPT-03-03-126, Sexto Nuez Light, pza 1/6 Litro de Nuez Light (Crema), Matriz" at bounding box center [535, 210] width 492 height 46
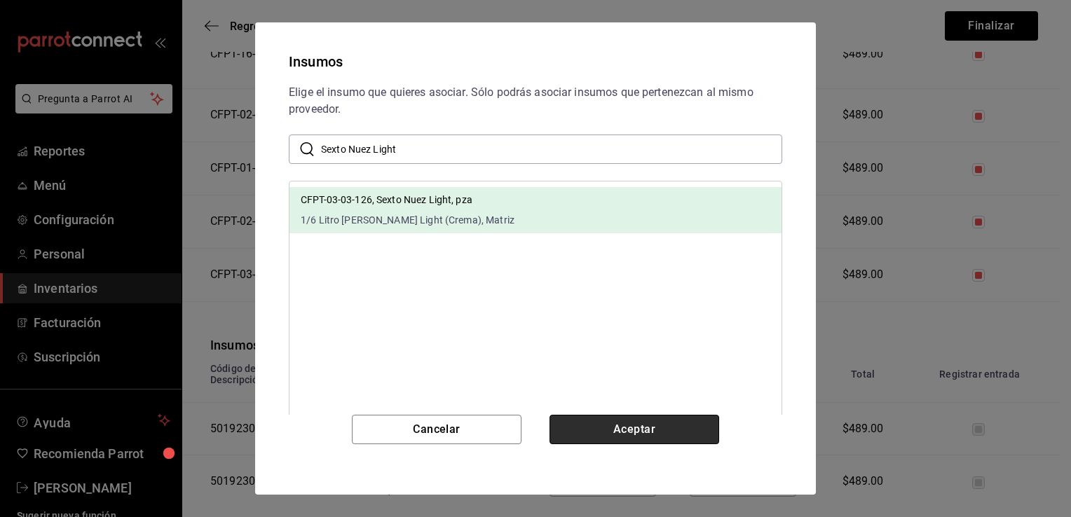
click at [615, 432] on button "Aceptar" at bounding box center [634, 429] width 170 height 29
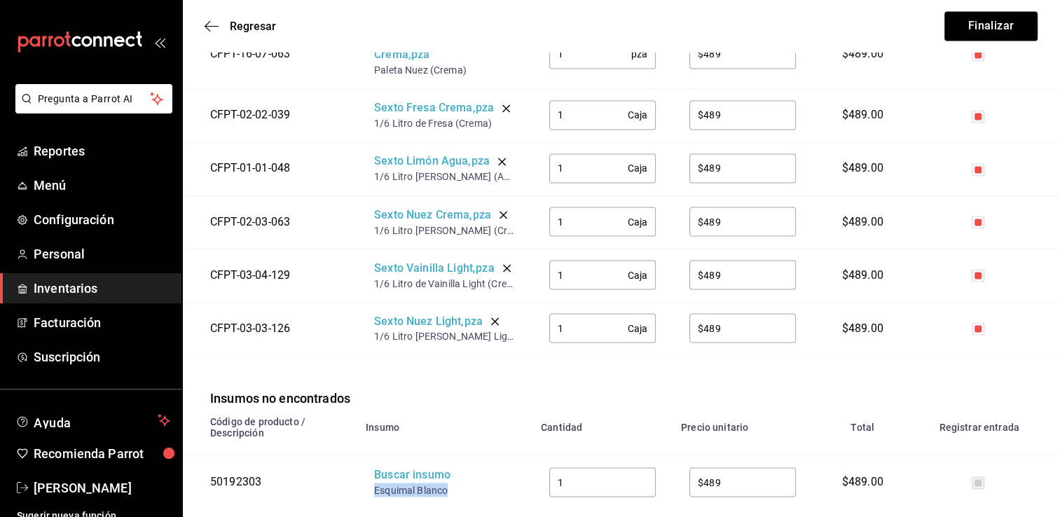
drag, startPoint x: 454, startPoint y: 457, endPoint x: 374, endPoint y: 456, distance: 80.6
click at [374, 483] on div "Esquimal Blanco" at bounding box center [430, 490] width 112 height 14
click at [395, 467] on div "Buscar insumo" at bounding box center [430, 475] width 112 height 16
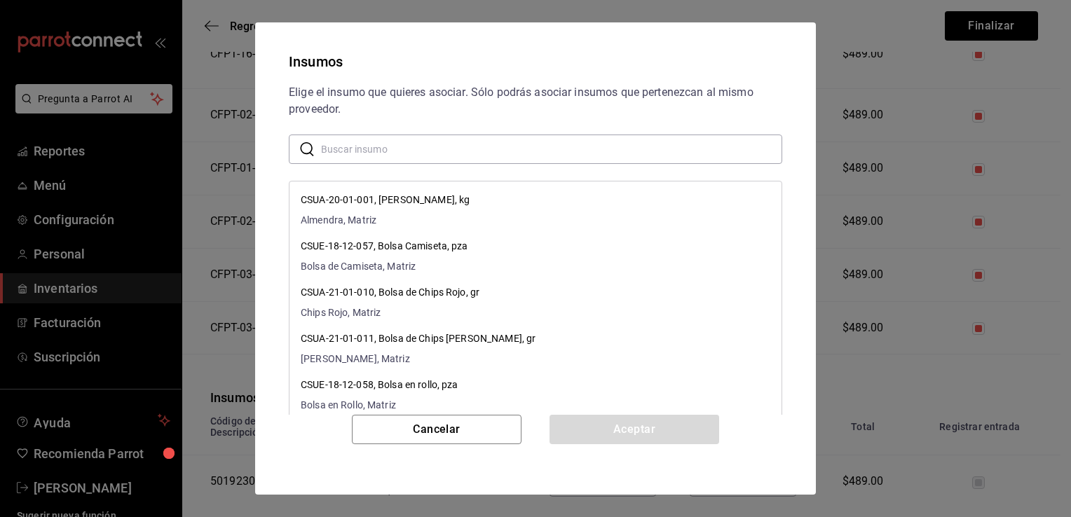
click at [530, 158] on input "text" at bounding box center [551, 149] width 461 height 28
paste input "Esquimal Blanco"
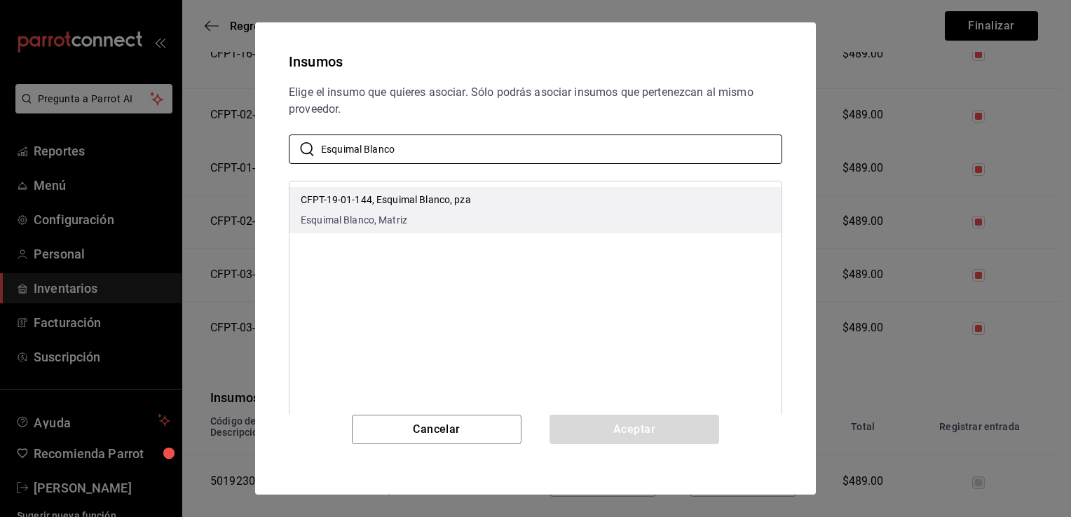
type input "Esquimal Blanco"
click at [533, 200] on li "CFPT-19-01-144, Esquimal Blanco, pza Esquimal Blanco, Matriz" at bounding box center [535, 210] width 492 height 46
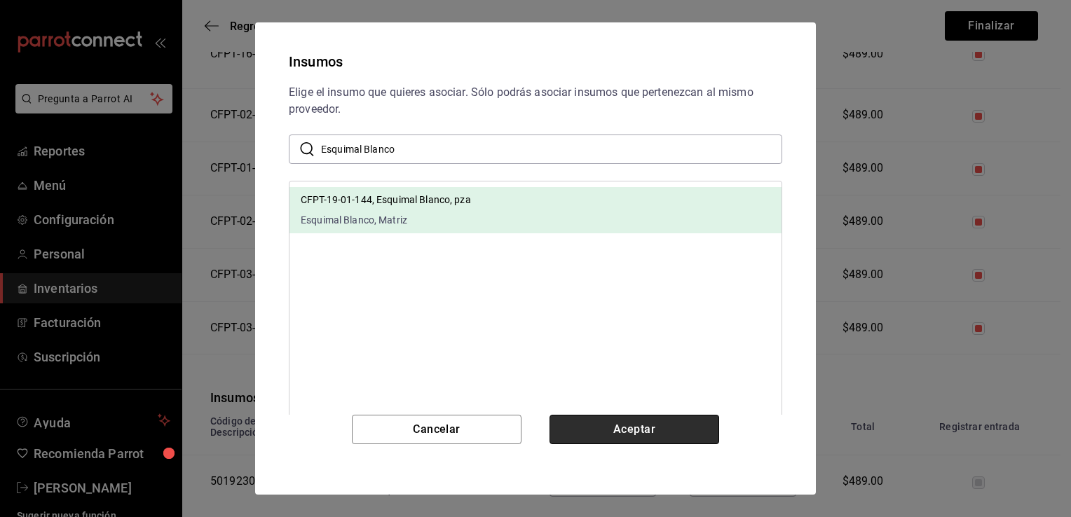
click at [597, 423] on button "Aceptar" at bounding box center [634, 429] width 170 height 29
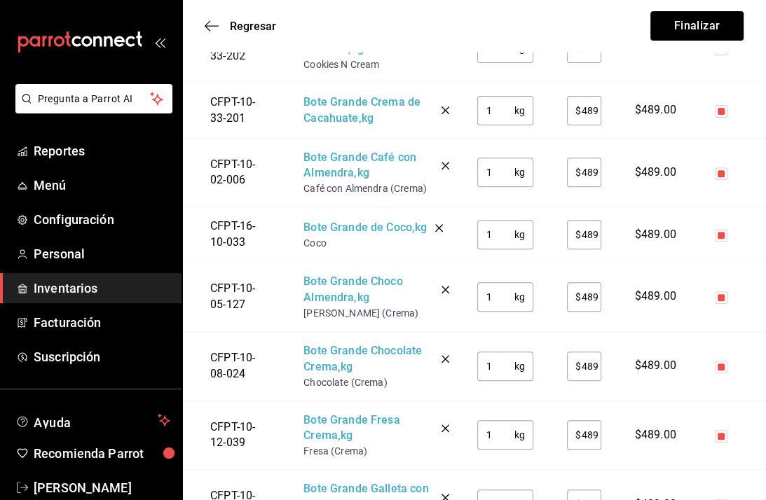
scroll to position [345, 0]
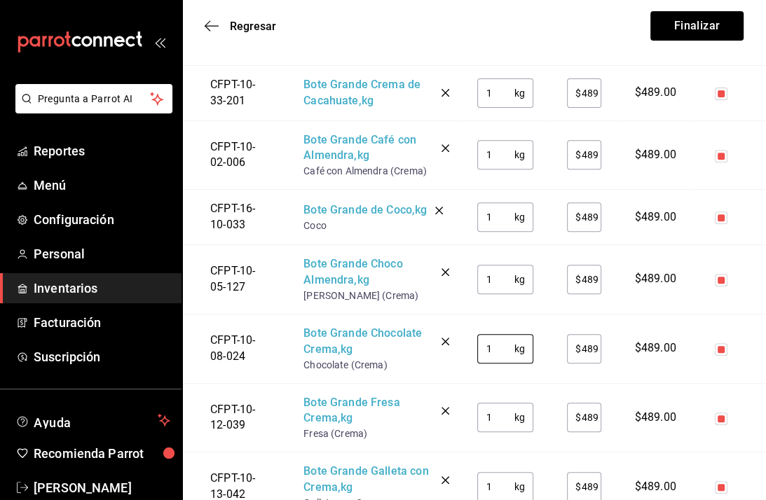
drag, startPoint x: 507, startPoint y: 350, endPoint x: 435, endPoint y: 338, distance: 73.0
click at [435, 338] on tr "CFPT-10-08-024 Bote Grande Chocolate Crema , kg Chocolate (Crema) 1 kg ​ $489 ​…" at bounding box center [474, 348] width 584 height 69
type input "2"
click at [488, 314] on td "2 kg ​" at bounding box center [505, 348] width 90 height 69
click at [501, 484] on input "1" at bounding box center [495, 487] width 37 height 28
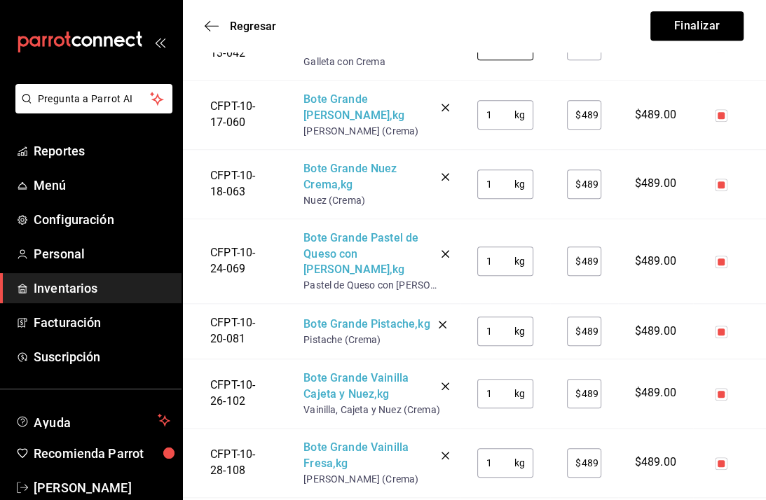
scroll to position [794, 0]
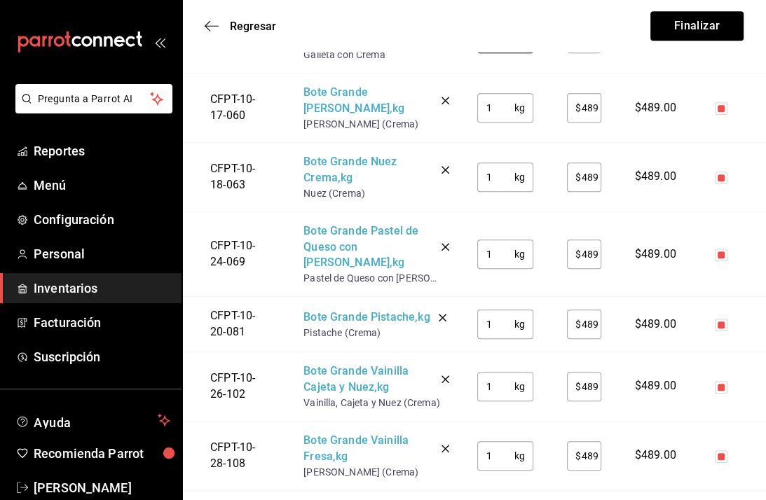
type input "2"
click at [502, 174] on input "1" at bounding box center [495, 177] width 37 height 28
type input "2"
click at [499, 252] on input "1" at bounding box center [495, 254] width 37 height 28
click at [502, 385] on input "1" at bounding box center [495, 387] width 37 height 28
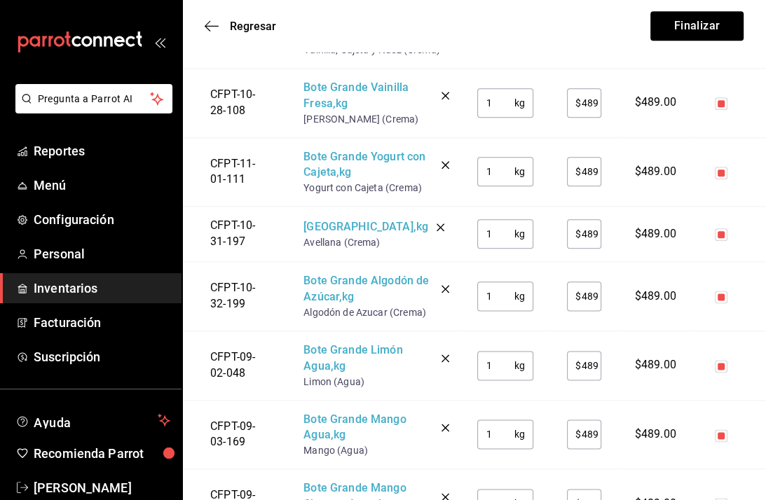
scroll to position [1158, 0]
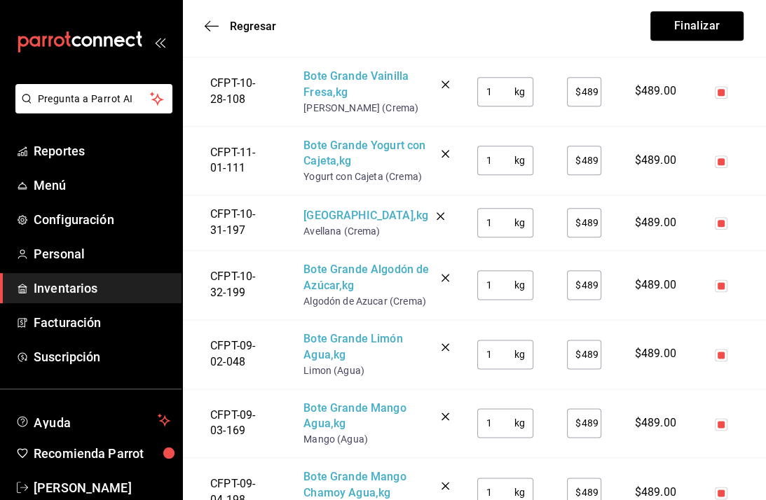
type input "2"
click at [506, 350] on input "1" at bounding box center [495, 355] width 37 height 28
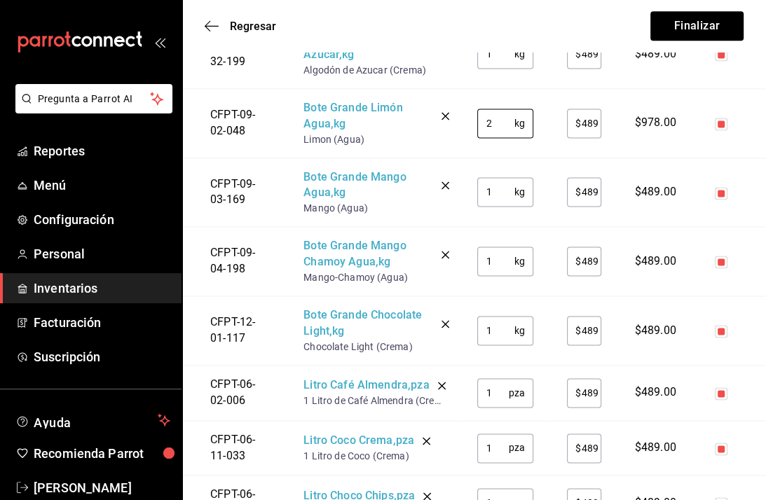
scroll to position [1411, 0]
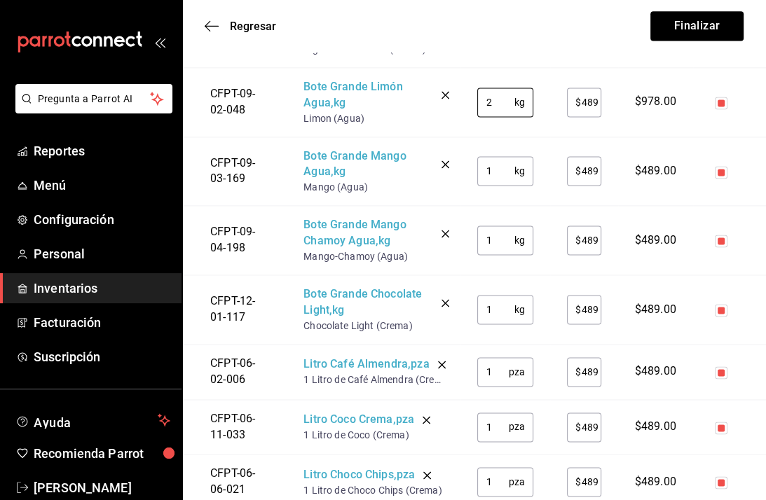
type input "2"
click at [495, 372] on input "1" at bounding box center [492, 372] width 31 height 28
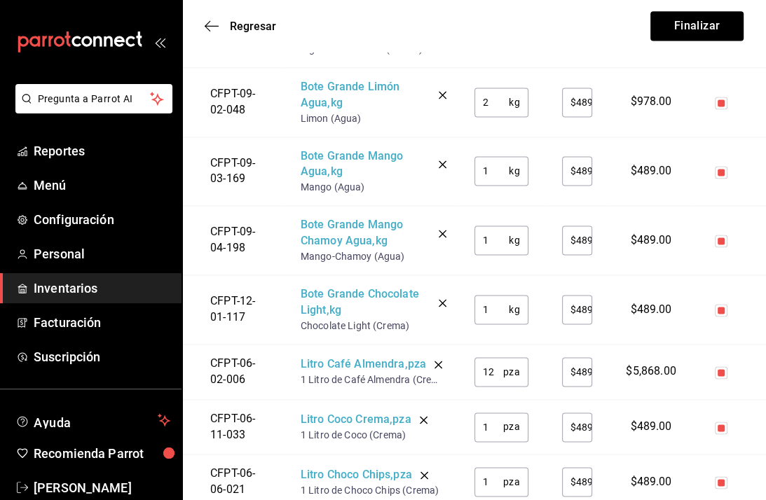
type input "12"
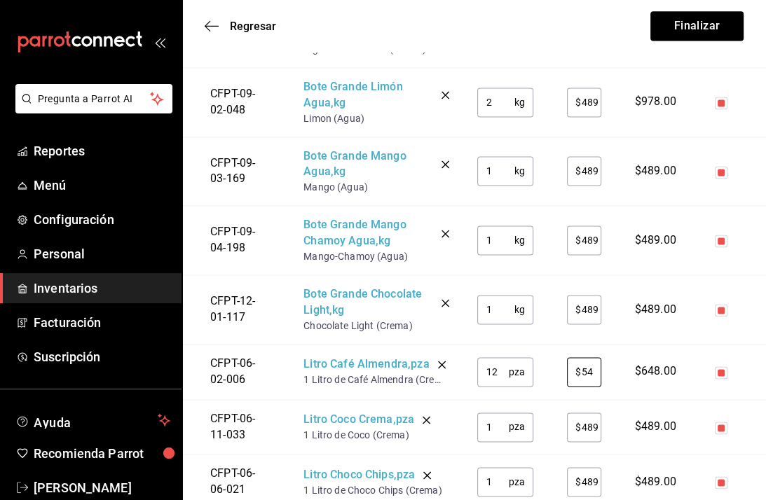
type input "$54"
click at [493, 423] on input "1" at bounding box center [492, 427] width 31 height 28
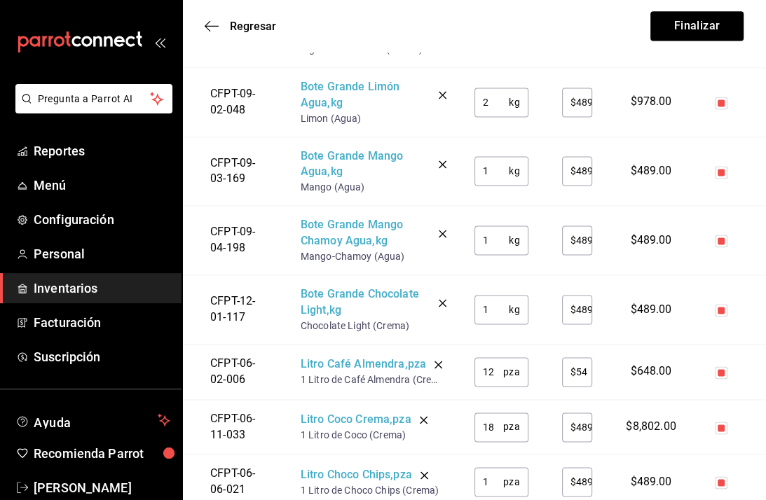
type input "18"
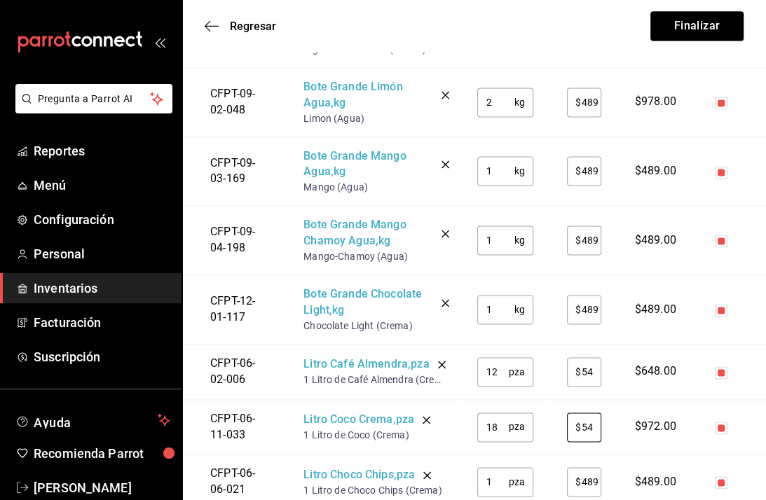
type input "$54"
click at [494, 479] on input "1" at bounding box center [492, 482] width 31 height 28
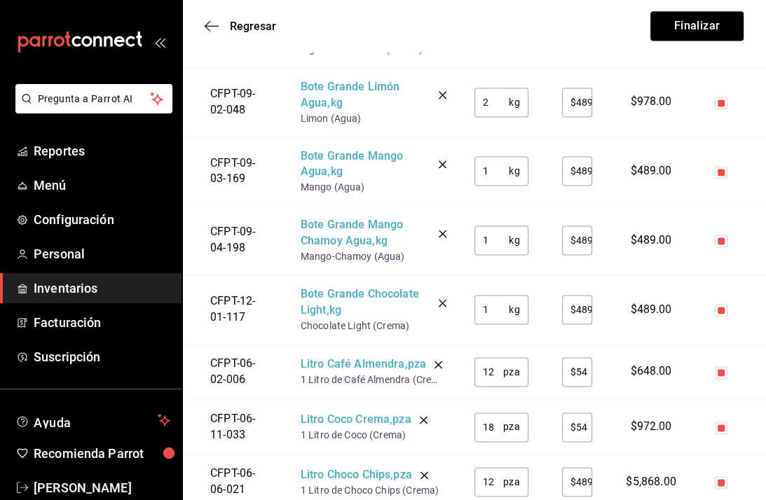
type input "12"
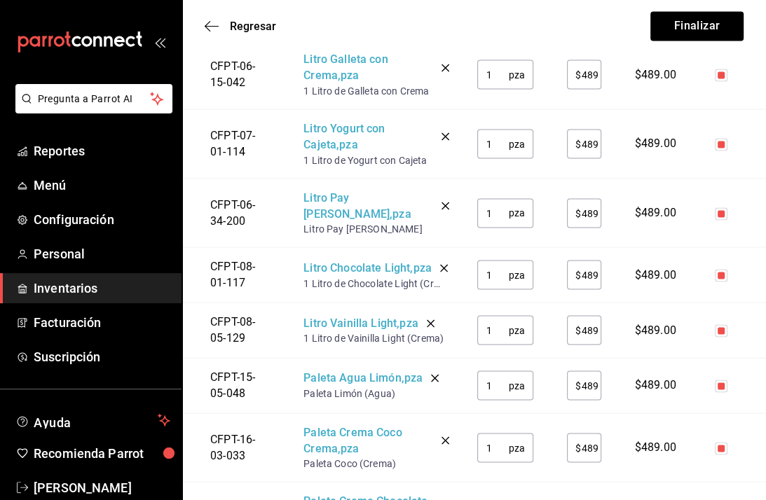
scroll to position [1882, 0]
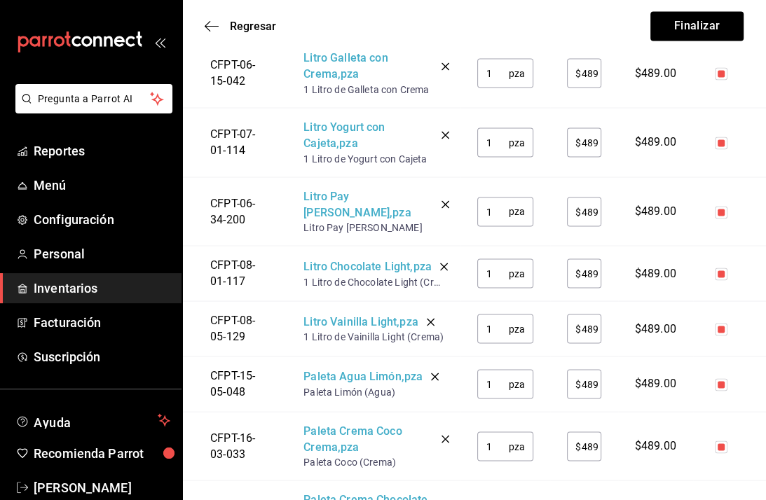
type input "$54"
click at [499, 69] on input "1" at bounding box center [492, 73] width 31 height 28
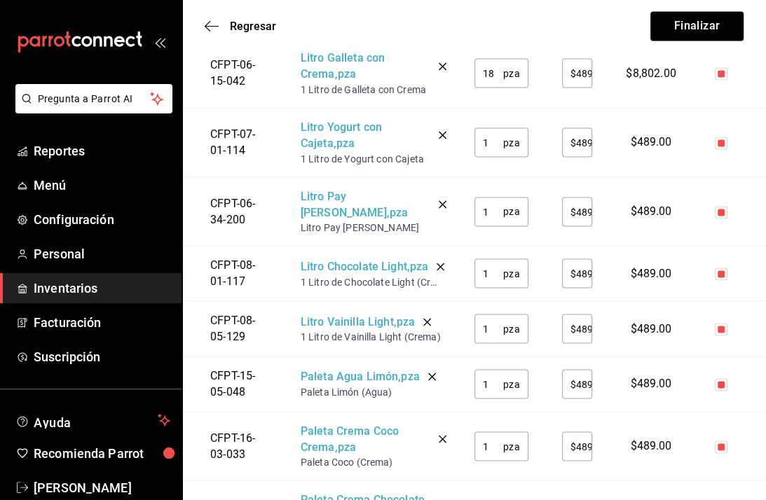
type input "18"
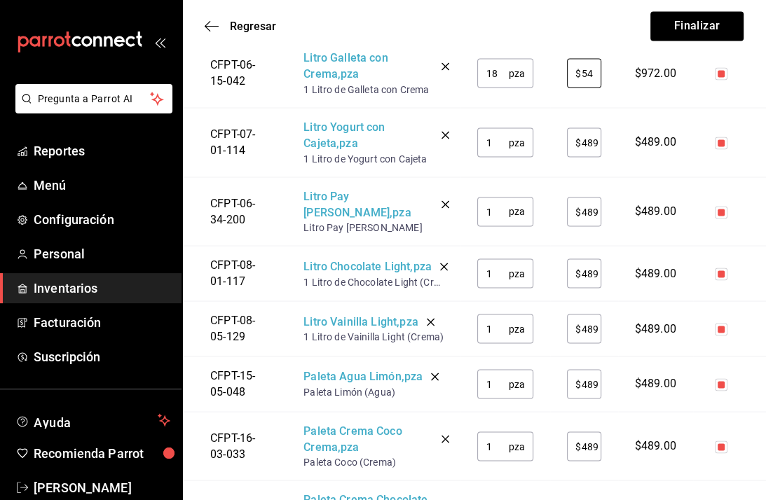
type input "$54"
click at [502, 140] on input "1" at bounding box center [492, 142] width 31 height 28
type input "18"
type input "$54"
click at [499, 202] on input "1" at bounding box center [492, 211] width 31 height 28
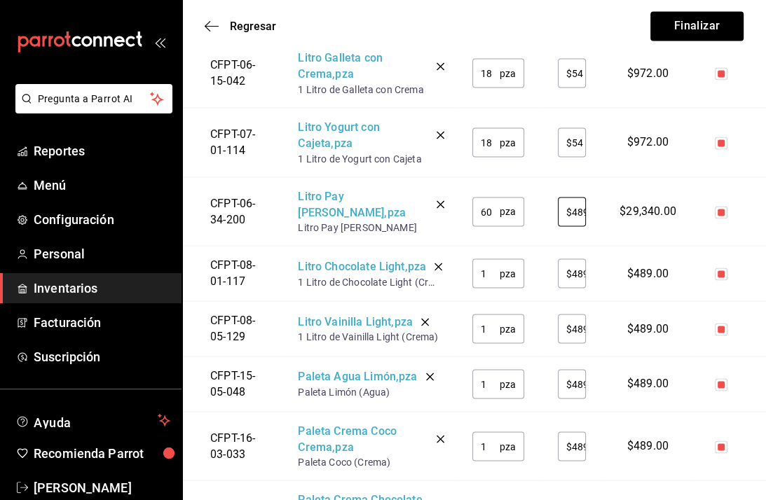
click at [499, 202] on input "60" at bounding box center [485, 211] width 27 height 28
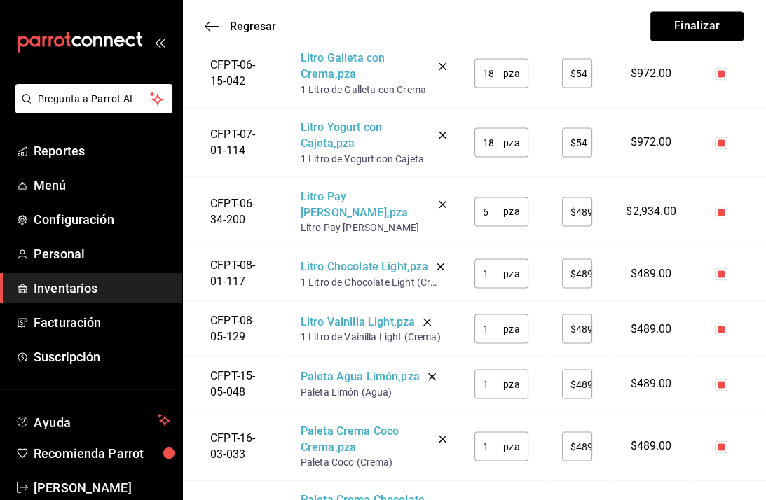
type input "6"
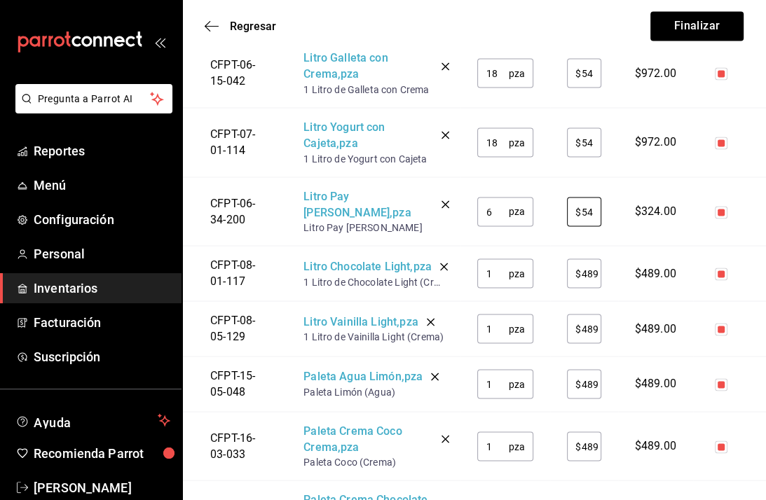
type input "$54"
click at [497, 260] on input "1" at bounding box center [492, 273] width 31 height 28
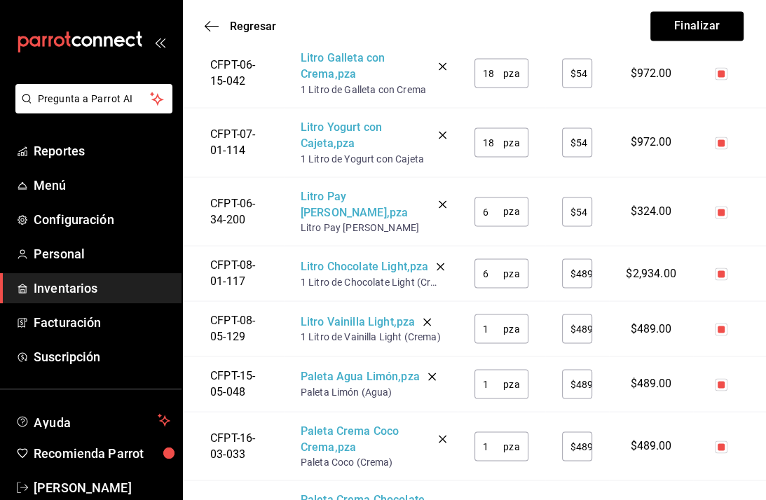
type input "60"
type input "$54"
click at [485, 266] on input "60" at bounding box center [488, 273] width 29 height 28
click at [502, 264] on input "60" at bounding box center [488, 273] width 29 height 28
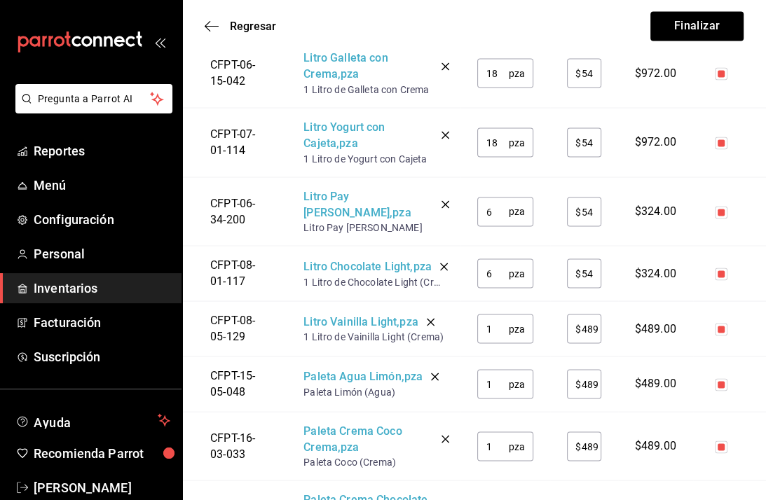
type input "6"
type input "$54"
click at [499, 325] on input "1" at bounding box center [492, 329] width 31 height 28
type input "18"
type input "$54"
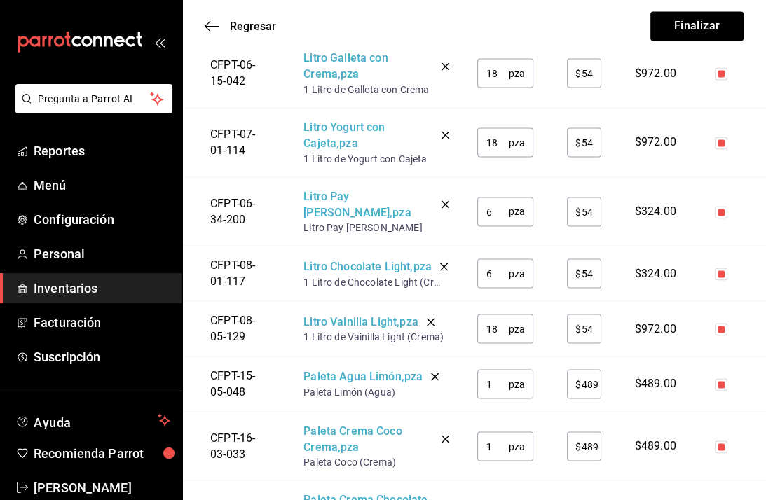
click at [493, 380] on input "1" at bounding box center [492, 384] width 31 height 28
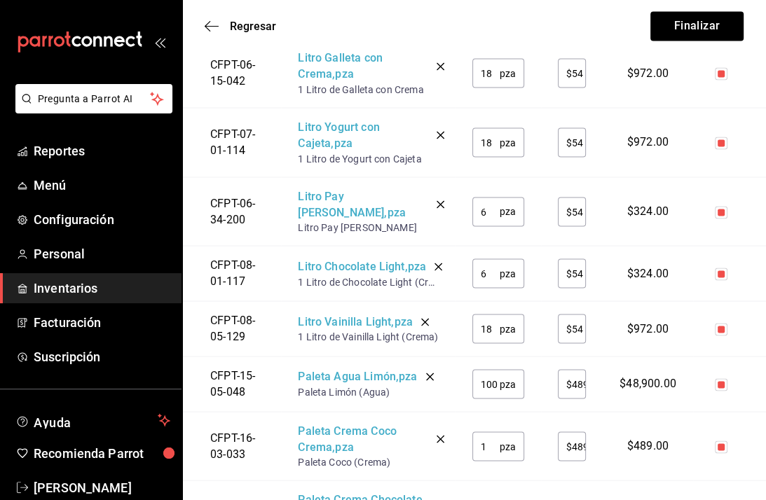
type input "100"
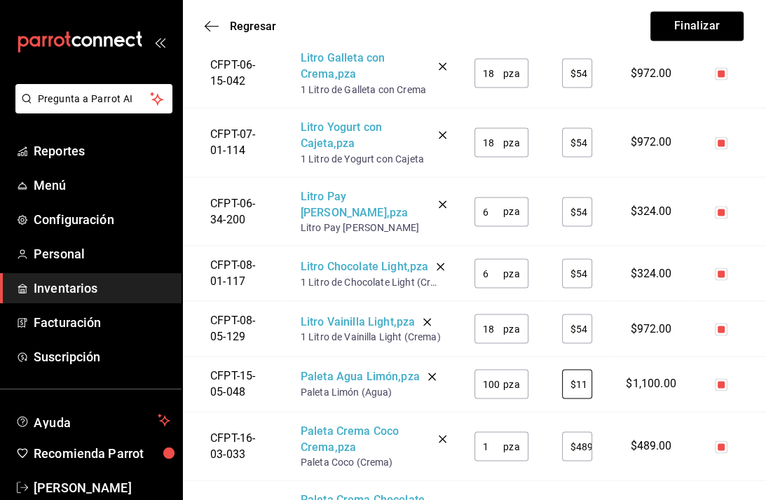
type input "$11"
click at [495, 441] on input "1" at bounding box center [488, 446] width 29 height 28
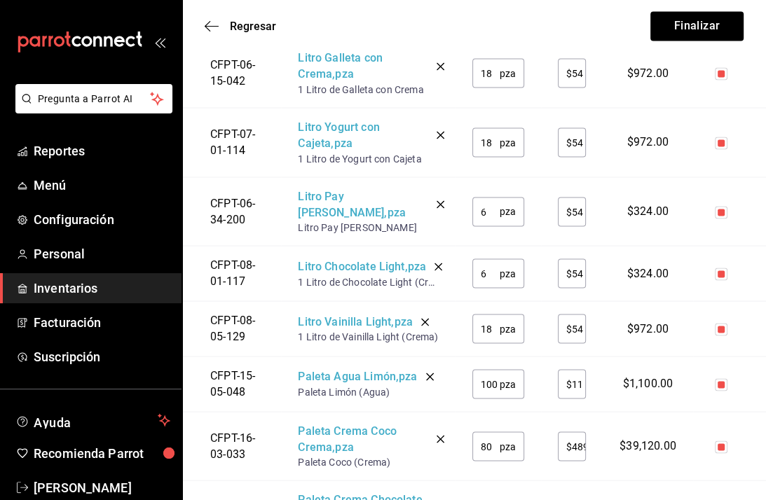
type input "80"
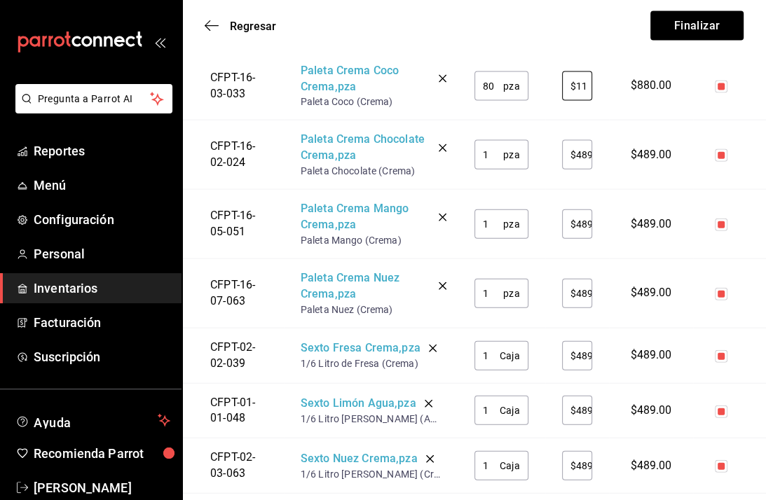
scroll to position [2247, 0]
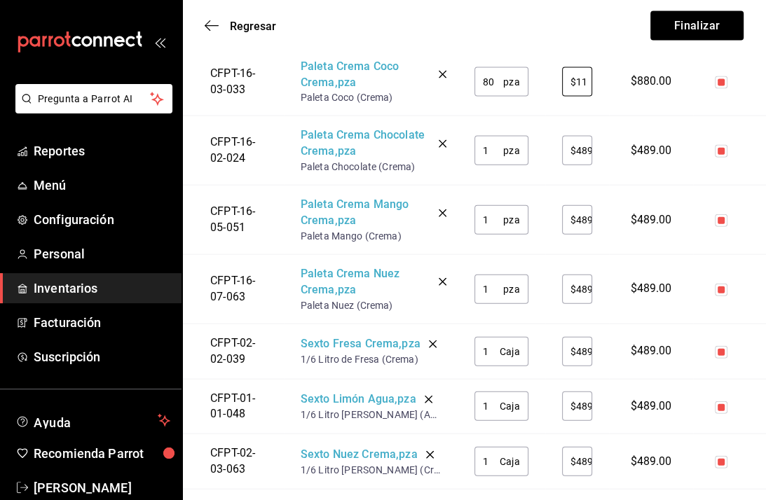
type input "$11"
click at [498, 147] on input "1" at bounding box center [488, 151] width 29 height 28
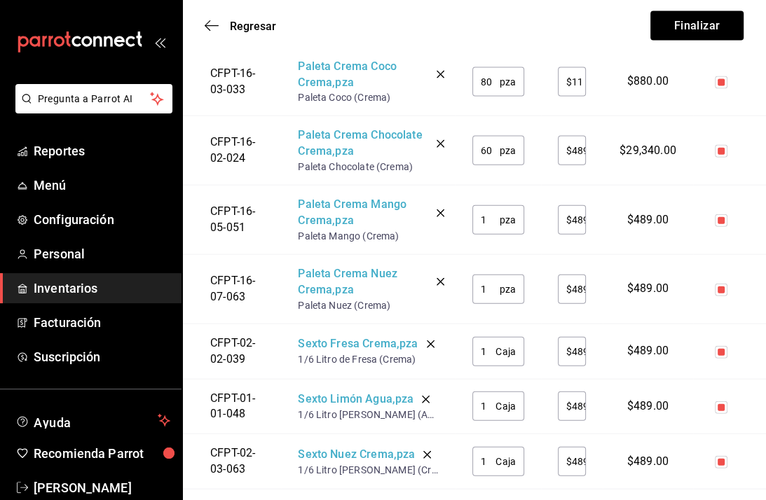
type input "60"
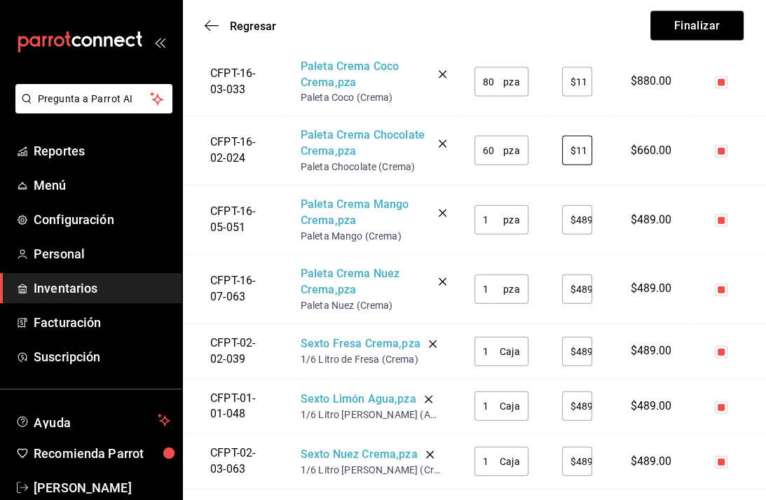
type input "$11"
click at [498, 214] on input "1" at bounding box center [488, 220] width 29 height 28
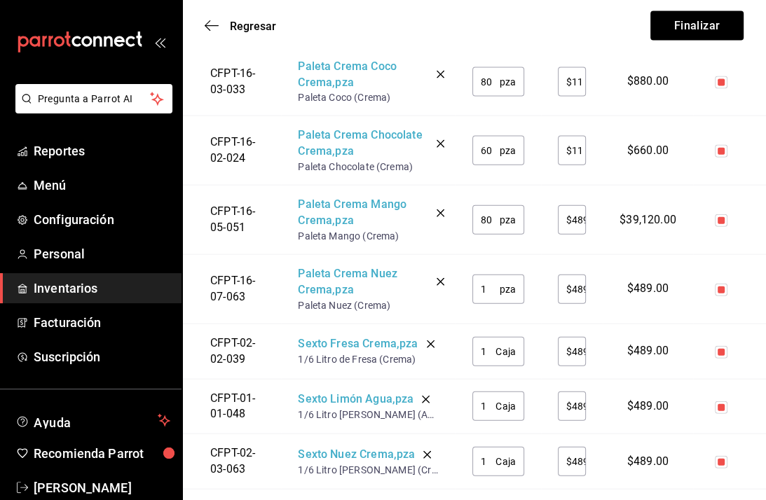
type input "80"
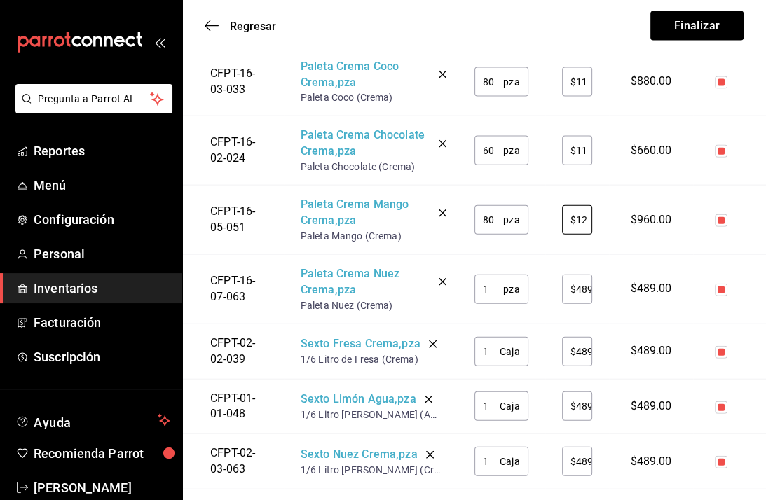
type input "$12"
click at [585, 141] on input "$11" at bounding box center [577, 151] width 31 height 28
type input "$12"
click at [501, 288] on input "1" at bounding box center [488, 289] width 29 height 28
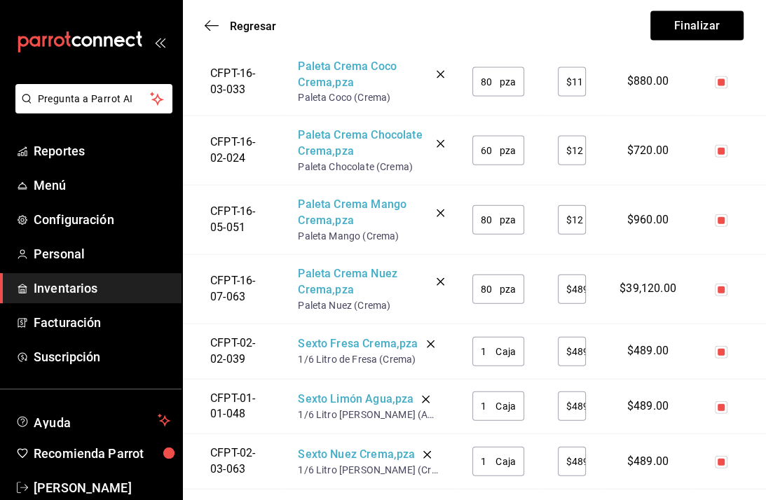
type input "80"
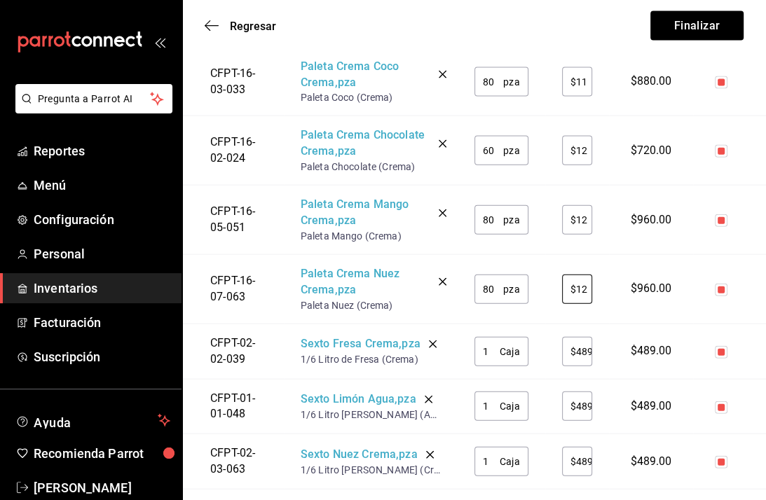
type input "$12"
click at [505, 346] on div "1 Caja ​" at bounding box center [501, 351] width 54 height 29
type input "5"
type input "$13"
click at [499, 403] on input "1" at bounding box center [486, 406] width 25 height 28
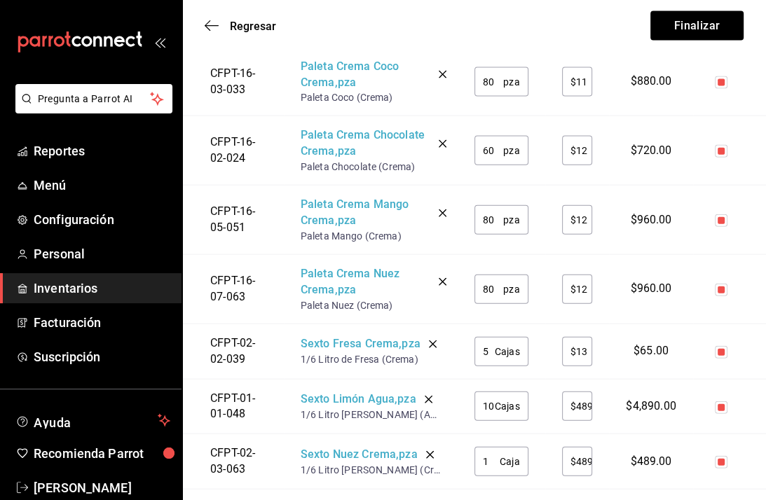
type input "10"
type input "$13"
click at [495, 460] on input "1" at bounding box center [486, 462] width 25 height 28
type input "10"
type input "$13"
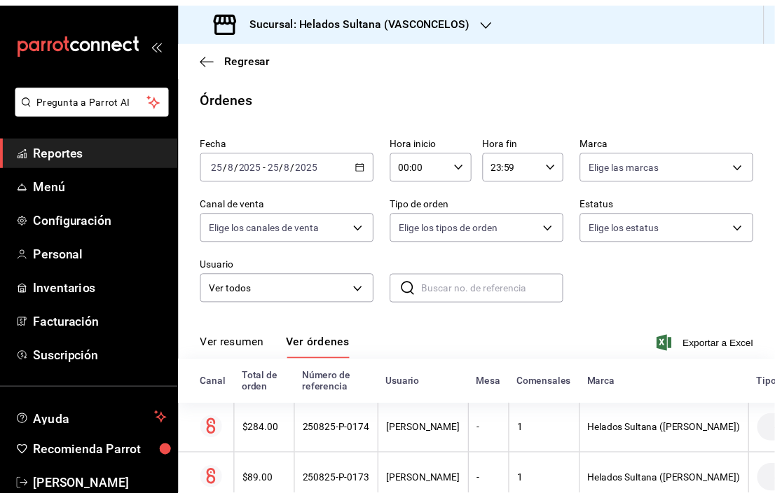
scroll to position [165, 0]
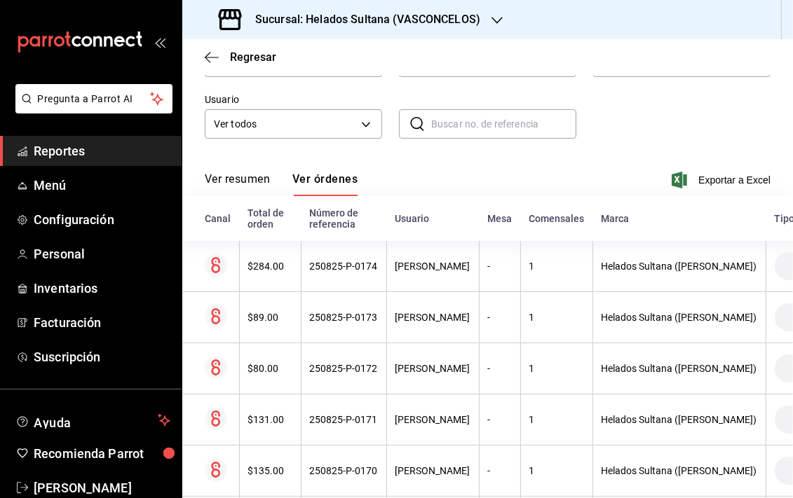
click at [526, 57] on div "Regresar" at bounding box center [487, 57] width 610 height 36
click at [685, 96] on div "Fecha 2025-08-25 25 / 8 / 2025 - 2025-08-25 25 / 8 / 2025 Hora inicio 00:00 Hor…" at bounding box center [488, 60] width 566 height 191
click at [679, 103] on div "Fecha 2025-08-25 25 / 8 / 2025 - 2025-08-25 25 / 8 / 2025 Hora inicio 00:00 Hor…" at bounding box center [488, 60] width 566 height 191
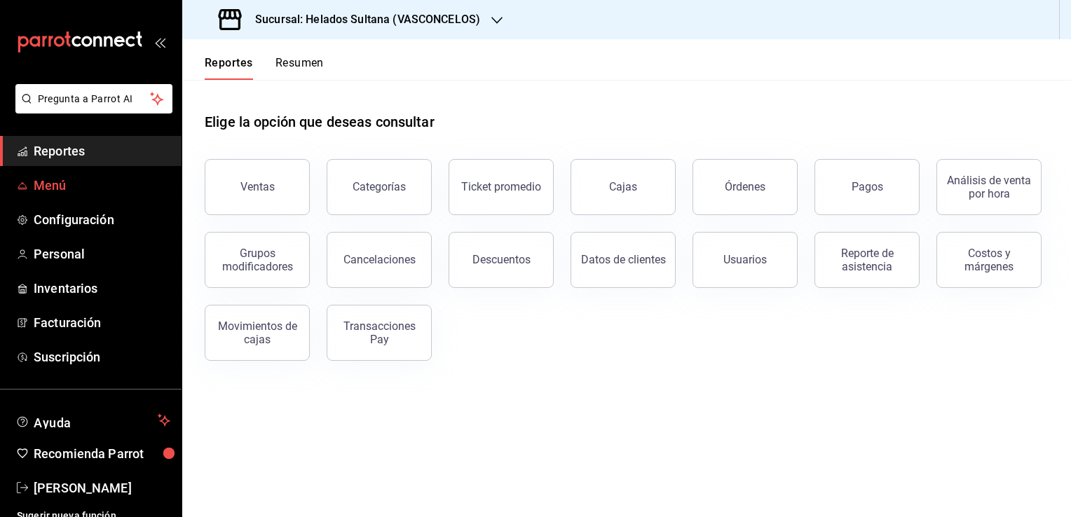
click at [71, 193] on span "Menú" at bounding box center [102, 185] width 137 height 19
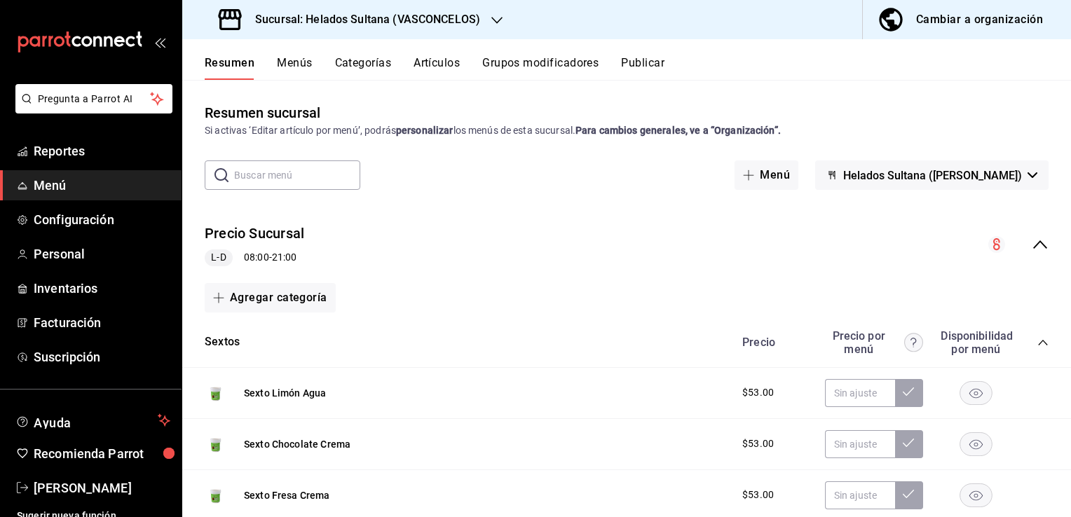
click at [436, 66] on button "Artículos" at bounding box center [436, 68] width 46 height 24
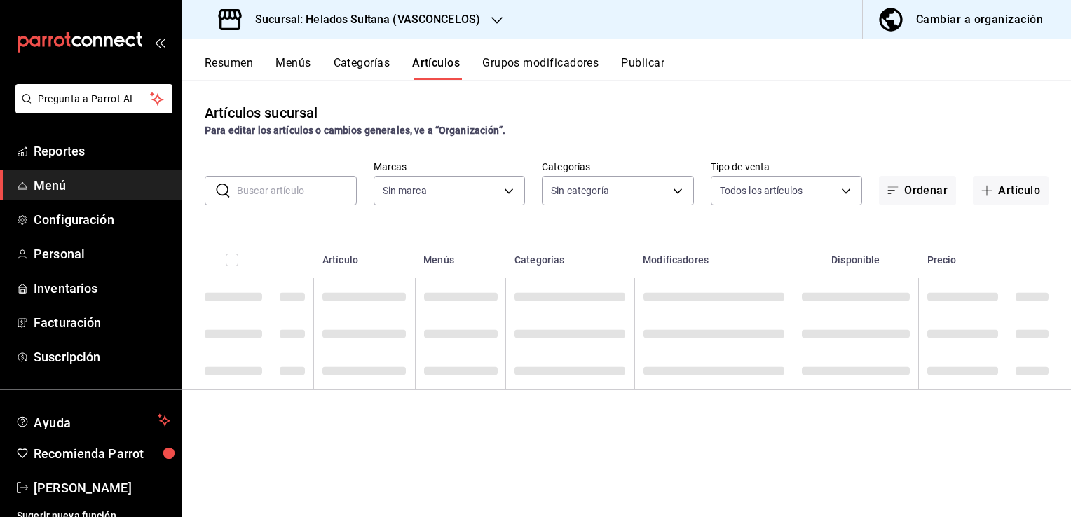
type input "144306c7-8caf-4d8c-ba73-d2b7112157ad"
type input "69dfe994-2ec6-4c6c-bd9d-544b93bee5bf,7655312a-b2ff-41cd-a57f-a980af346740,25787…"
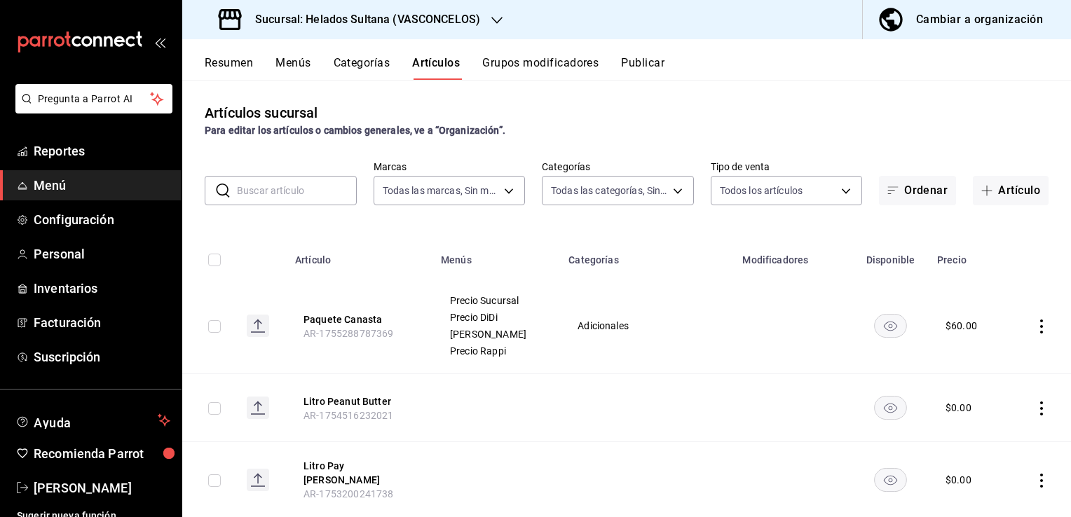
click at [1022, 327] on td at bounding box center [1040, 326] width 61 height 96
click at [1040, 325] on icon "actions" at bounding box center [1041, 327] width 3 height 14
click at [967, 351] on div at bounding box center [957, 359] width 25 height 17
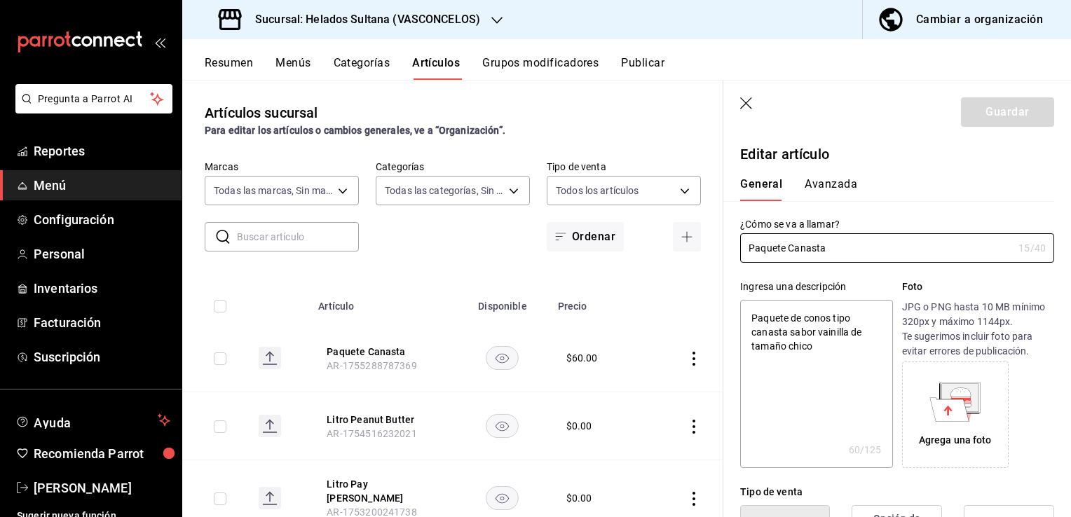
type textarea "x"
type input "$60.00"
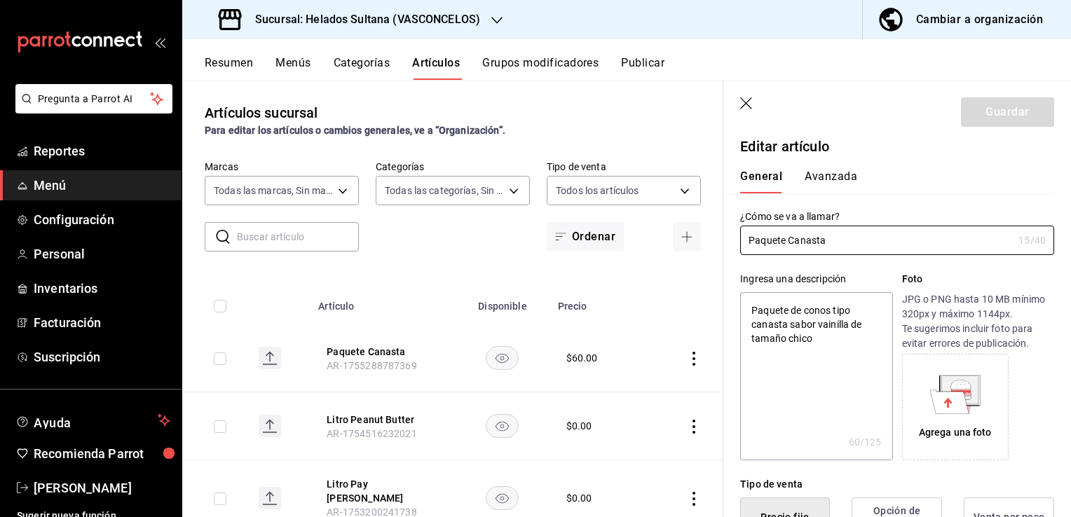
scroll to position [4, 0]
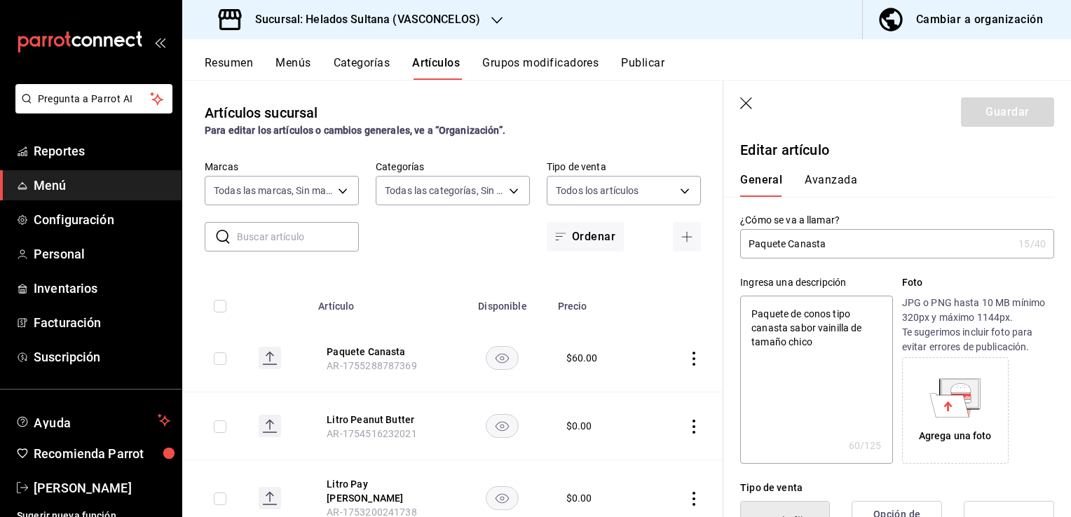
click at [836, 182] on button "Avanzada" at bounding box center [830, 185] width 53 height 24
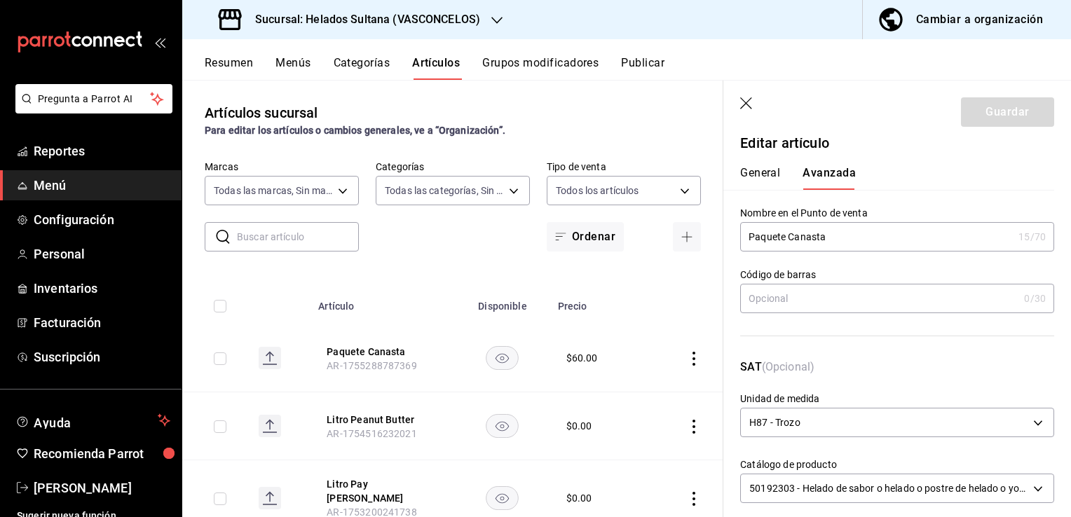
scroll to position [0, 0]
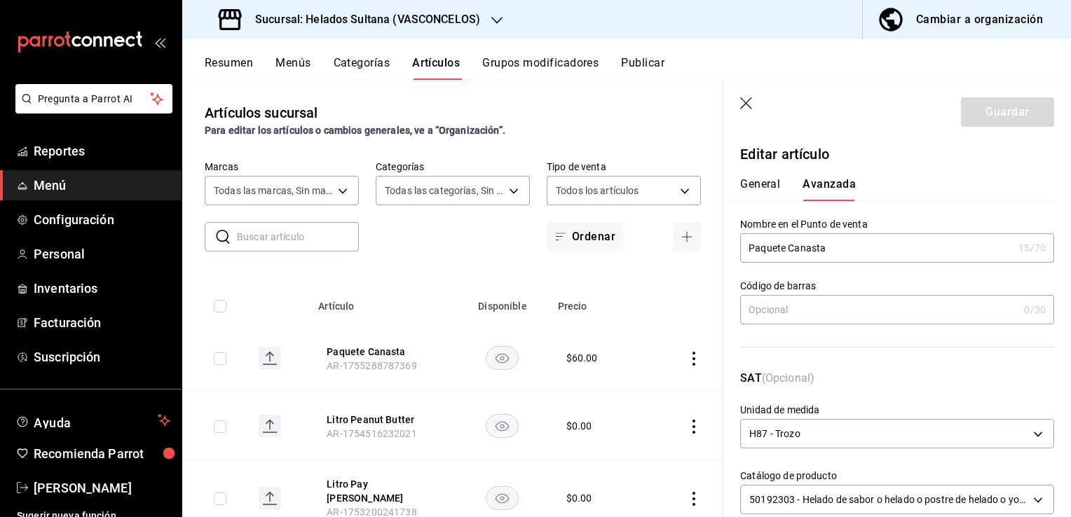
click at [747, 100] on icon "button" at bounding box center [747, 104] width 14 height 14
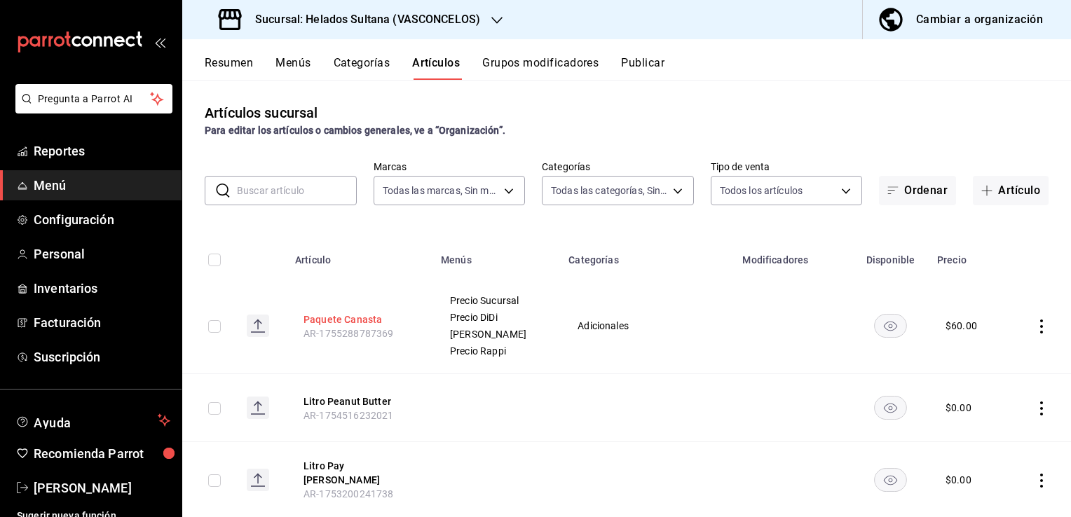
click at [366, 318] on button "Paquete Canasta" at bounding box center [359, 320] width 112 height 14
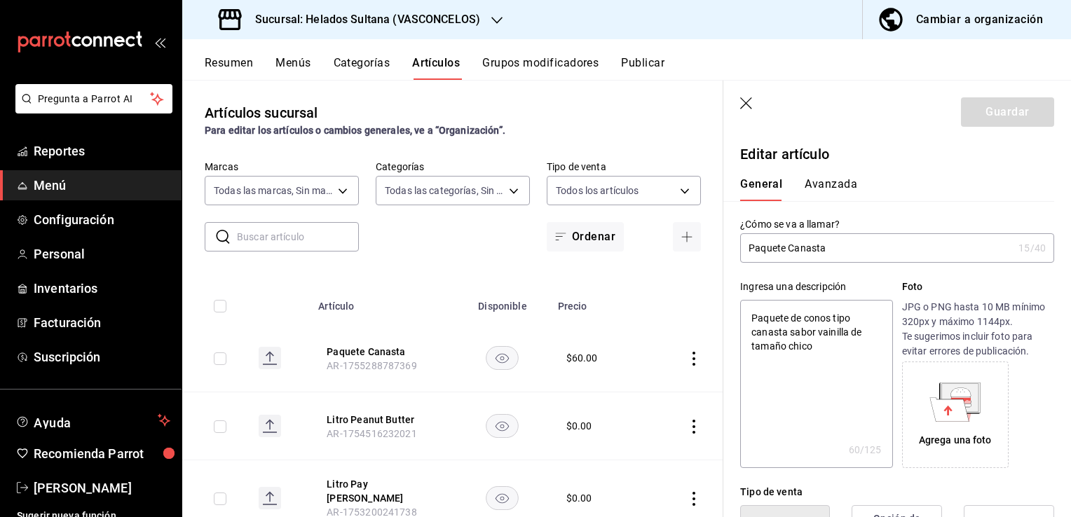
click at [774, 66] on div "Resumen Menús Categorías Artículos Grupos modificadores Publicar" at bounding box center [638, 68] width 866 height 24
click at [737, 123] on header "Guardar" at bounding box center [897, 109] width 348 height 57
click at [747, 104] on icon "button" at bounding box center [747, 104] width 14 height 14
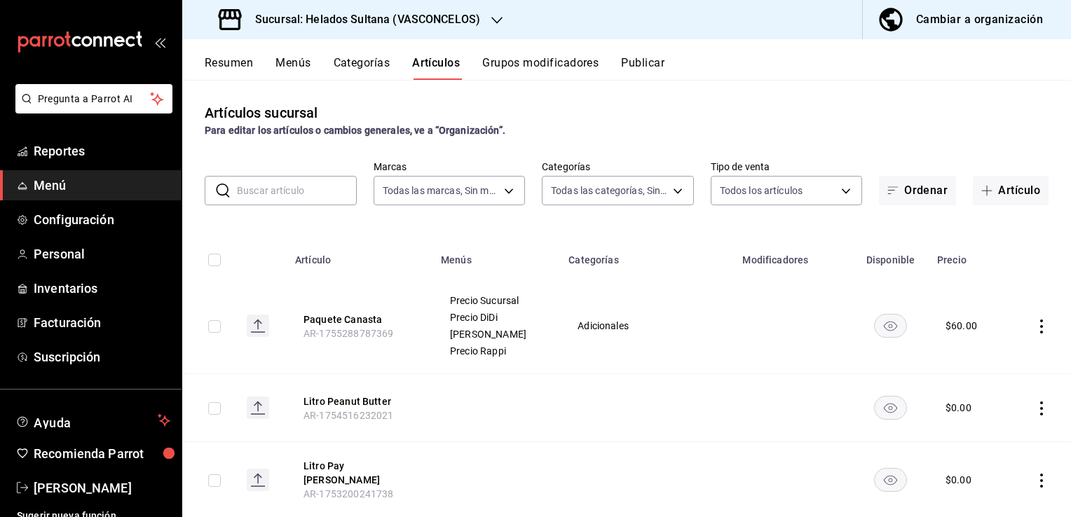
click at [933, 26] on div "Cambiar a organización" at bounding box center [979, 20] width 127 height 20
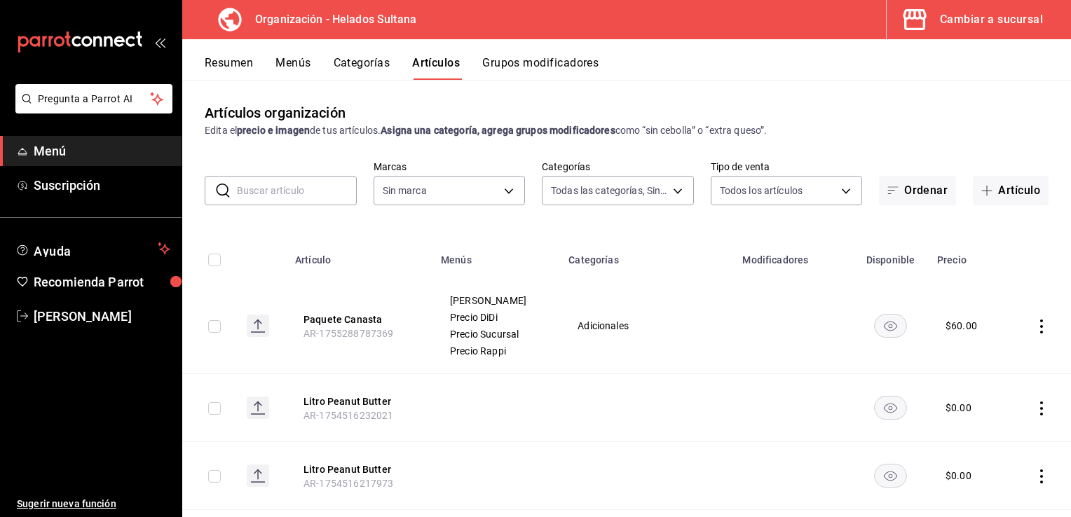
type input "15e2522d-4007-405d-a3b7-2f31100630ec,9b532e9b-31d8-41b7-a0a9-0bd97956572a,073d8…"
type input "ccceadf9-95da-4266-b814-dfe8d2b05f12"
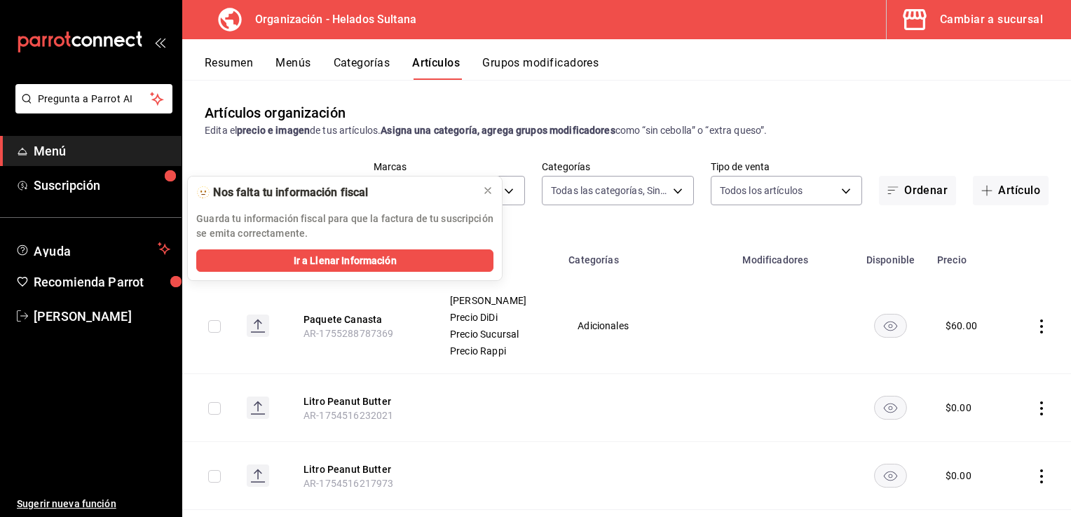
click at [513, 66] on button "Grupos modificadores" at bounding box center [540, 68] width 116 height 24
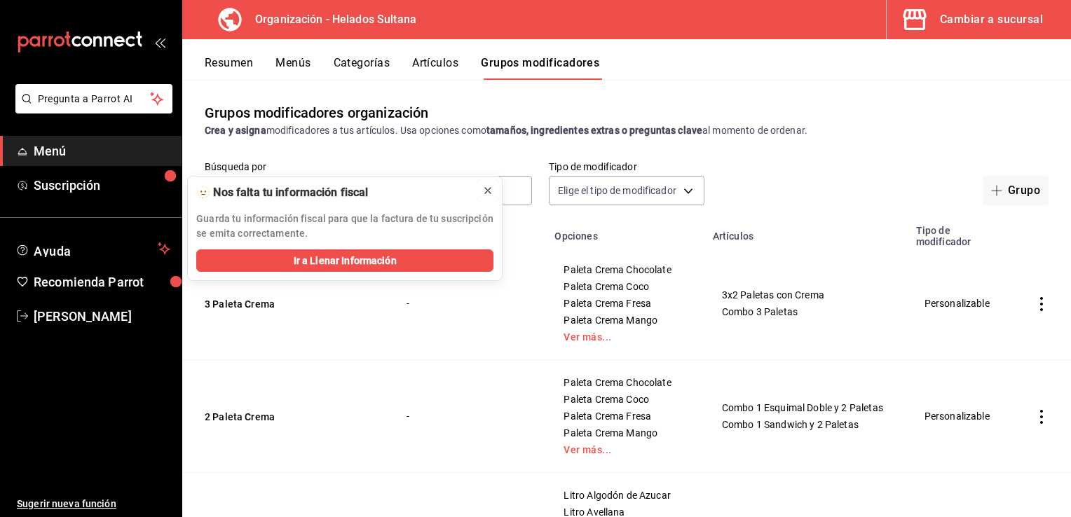
click at [487, 189] on icon at bounding box center [488, 191] width 6 height 6
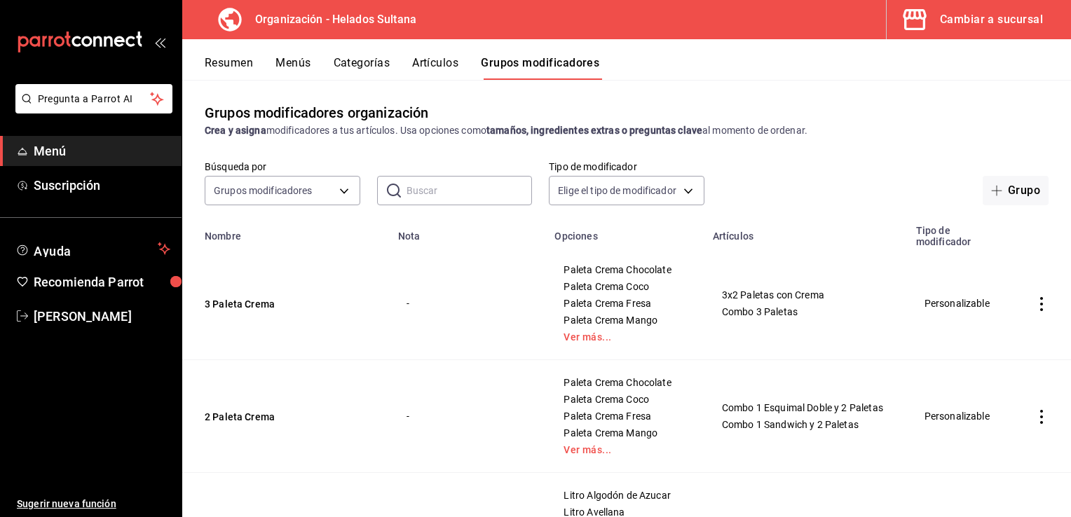
click at [1034, 304] on icon "actions" at bounding box center [1041, 304] width 14 height 14
click at [984, 331] on span "Editar" at bounding box center [989, 337] width 36 height 15
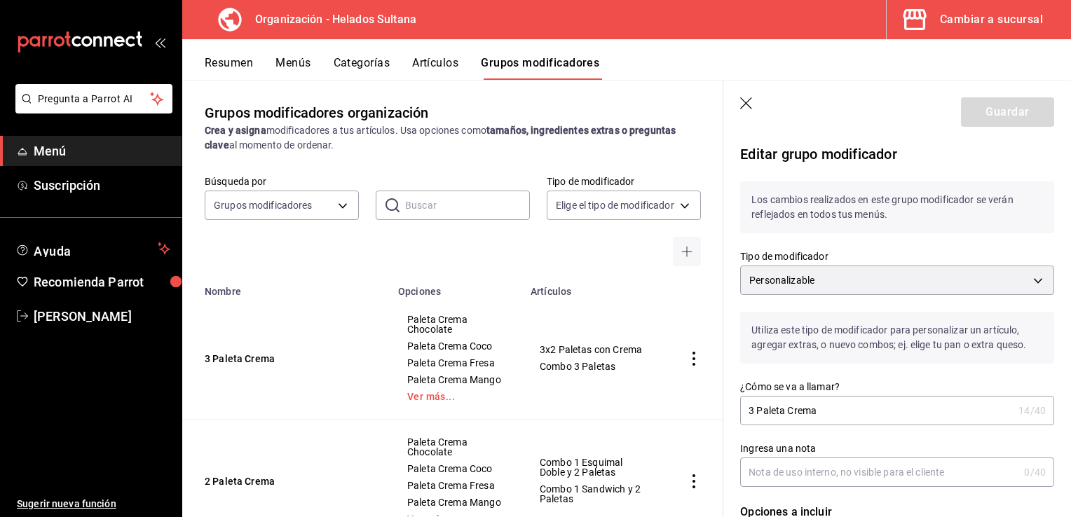
click at [753, 97] on icon "button" at bounding box center [747, 104] width 14 height 14
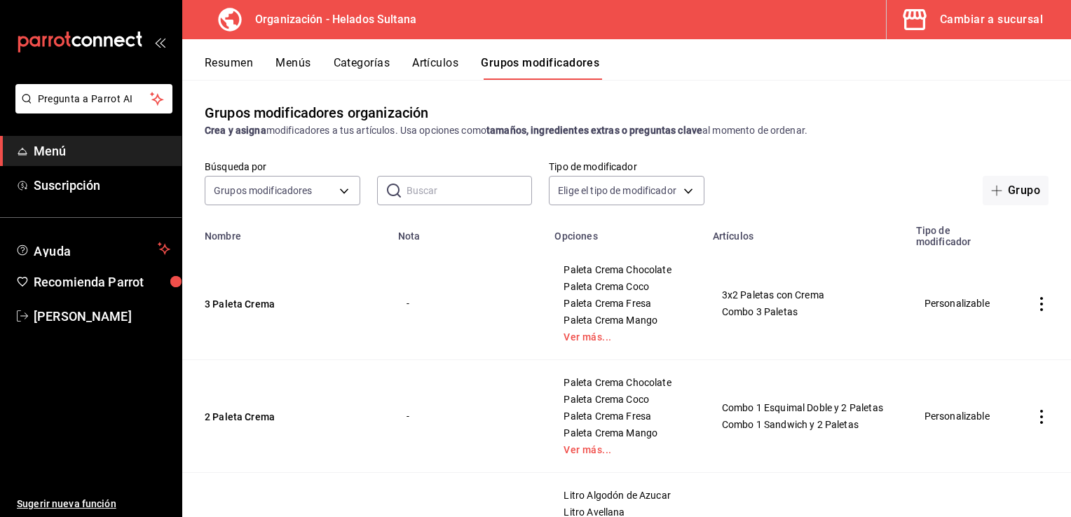
click at [446, 57] on button "Artículos" at bounding box center [435, 68] width 46 height 24
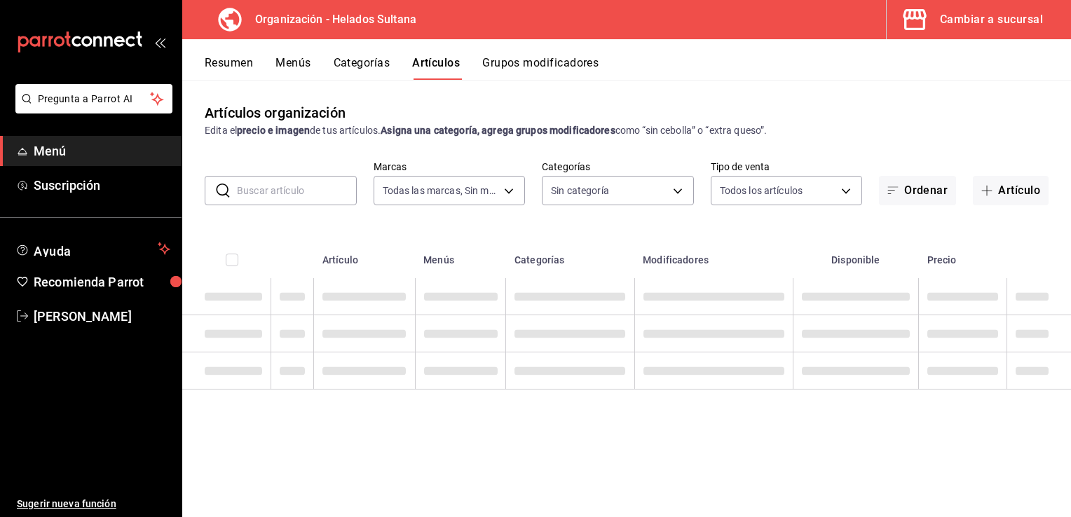
type input "ccceadf9-95da-4266-b814-dfe8d2b05f12"
type input "15e2522d-4007-405d-a3b7-2f31100630ec,9b532e9b-31d8-41b7-a0a9-0bd97956572a,073d8…"
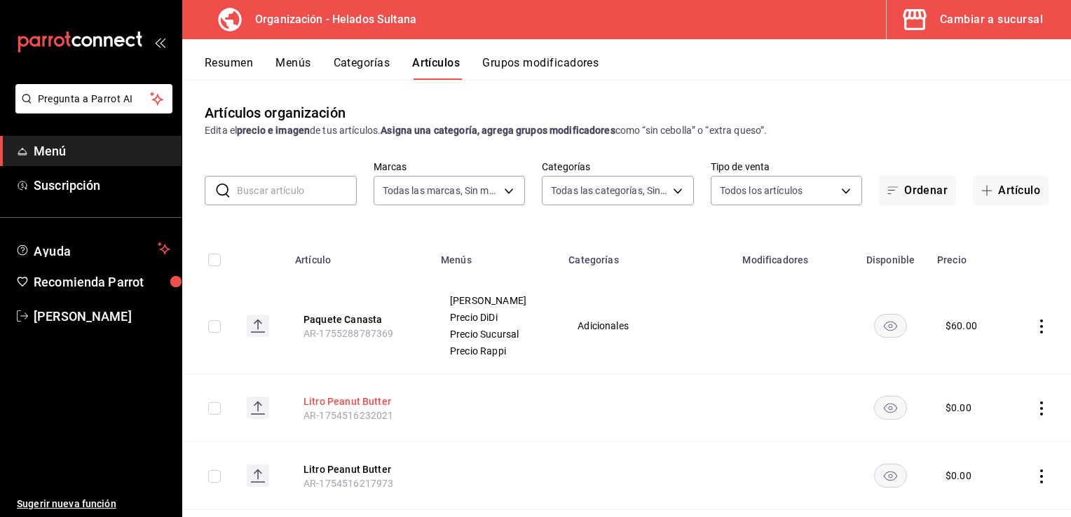
click at [365, 402] on button "Litro Peanut Butter" at bounding box center [359, 402] width 112 height 14
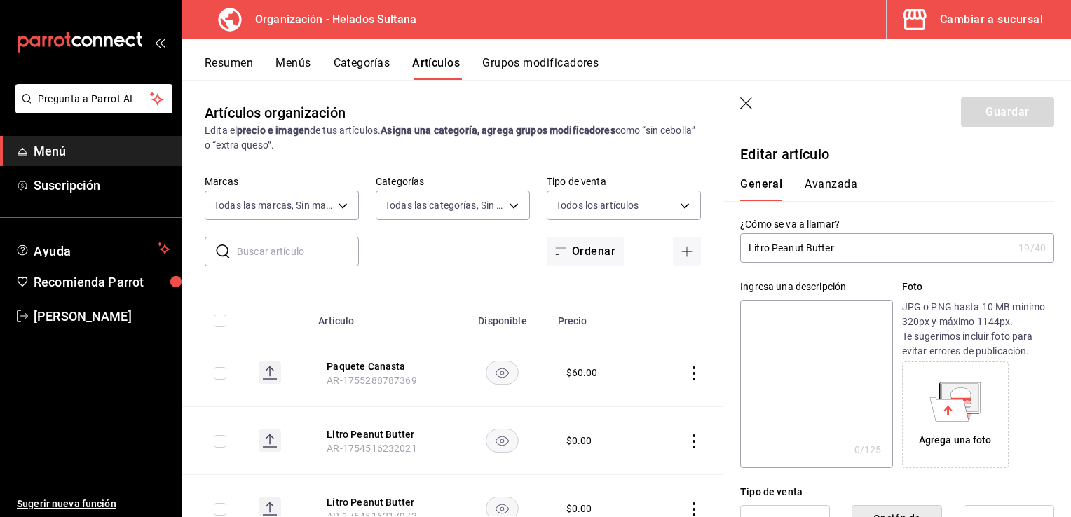
click at [819, 184] on button "Avanzada" at bounding box center [830, 189] width 53 height 24
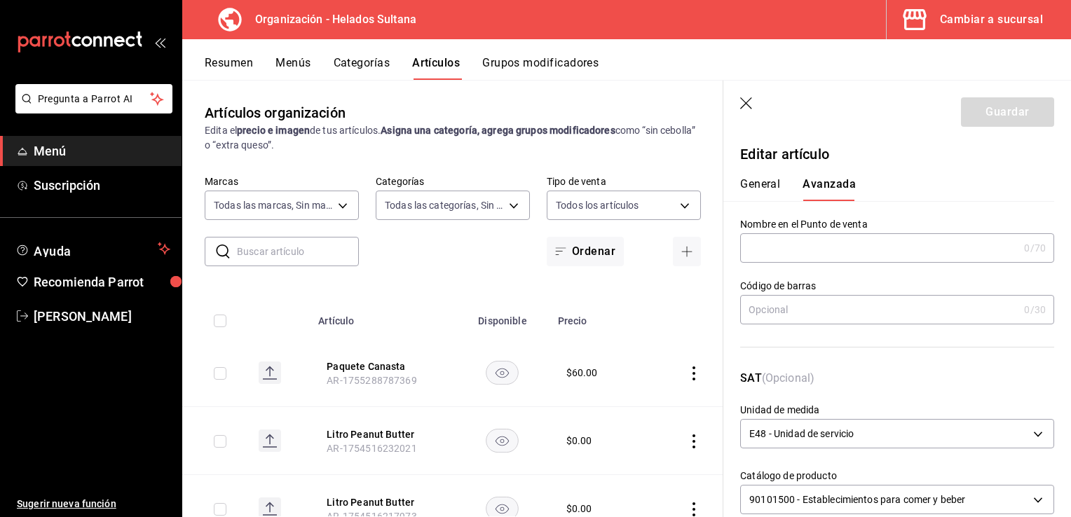
click at [762, 181] on button "General" at bounding box center [760, 189] width 40 height 24
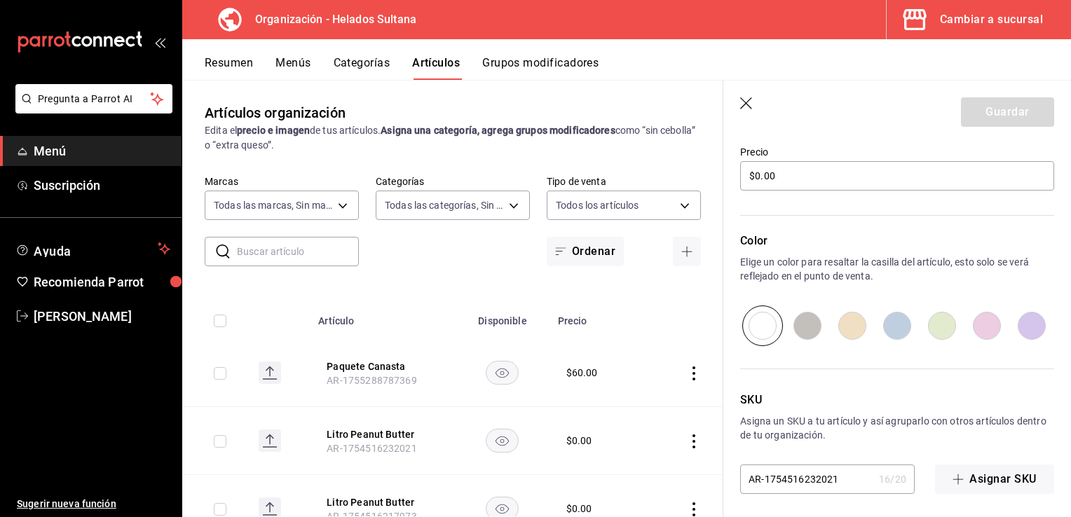
scroll to position [420, 0]
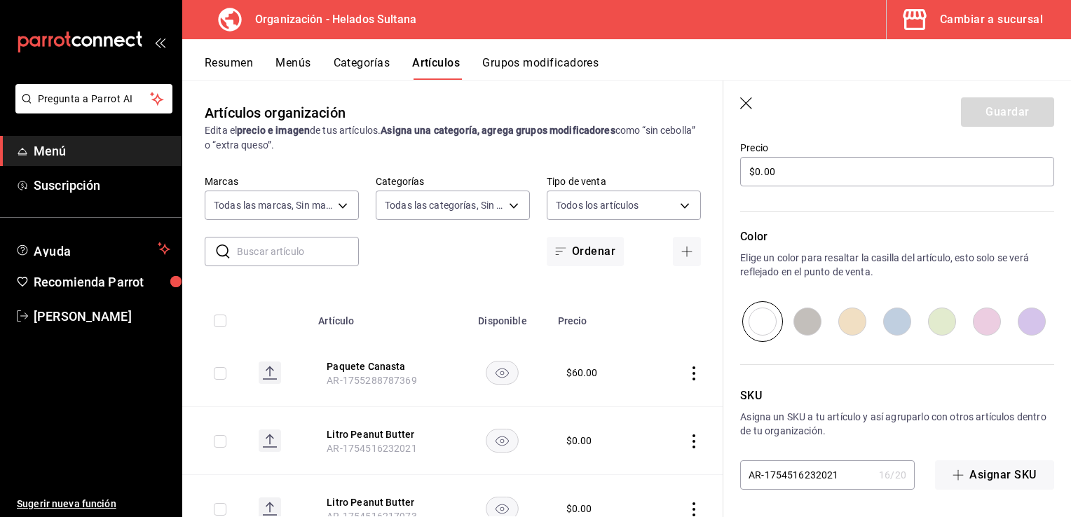
click at [739, 109] on header "Guardar" at bounding box center [897, 109] width 348 height 57
click at [746, 103] on icon "button" at bounding box center [746, 103] width 12 height 12
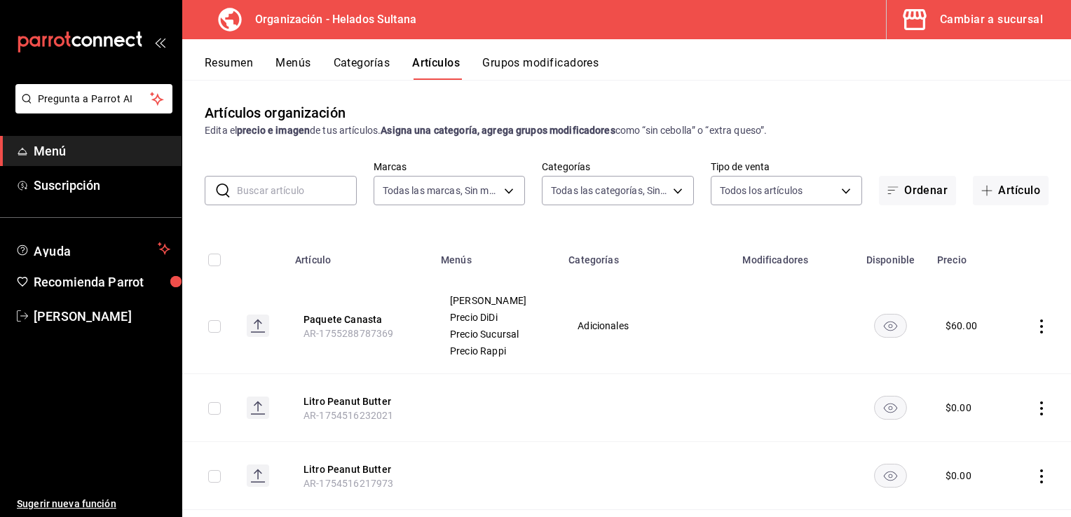
click at [362, 63] on button "Categorías" at bounding box center [362, 68] width 57 height 24
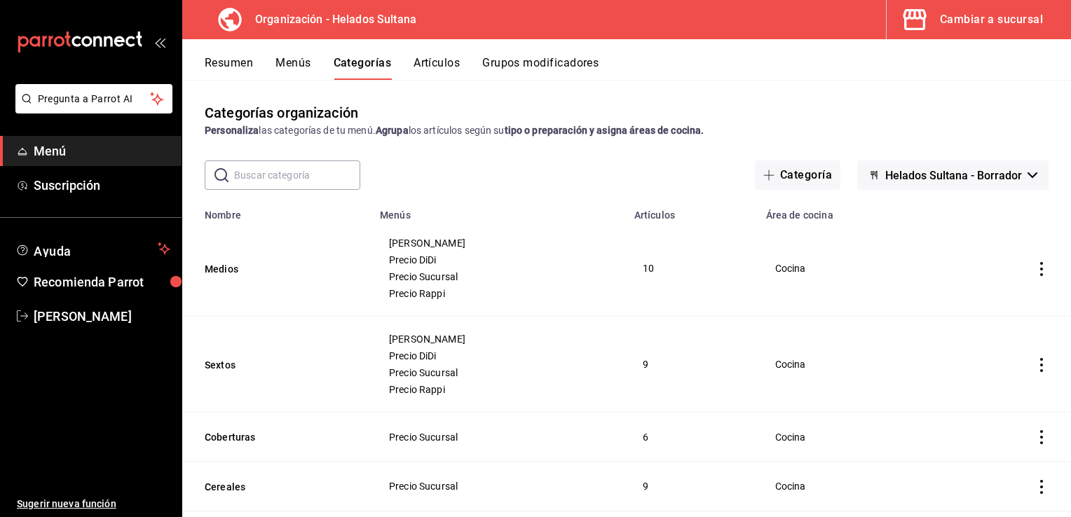
click at [62, 151] on span "Menú" at bounding box center [102, 151] width 137 height 19
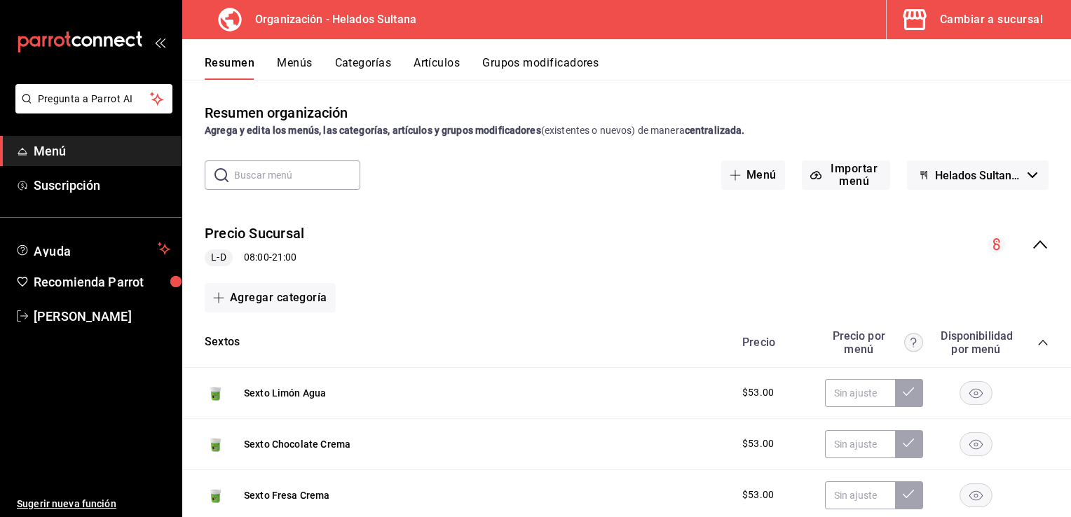
click at [947, 15] on div "Cambiar a sucursal" at bounding box center [991, 20] width 103 height 20
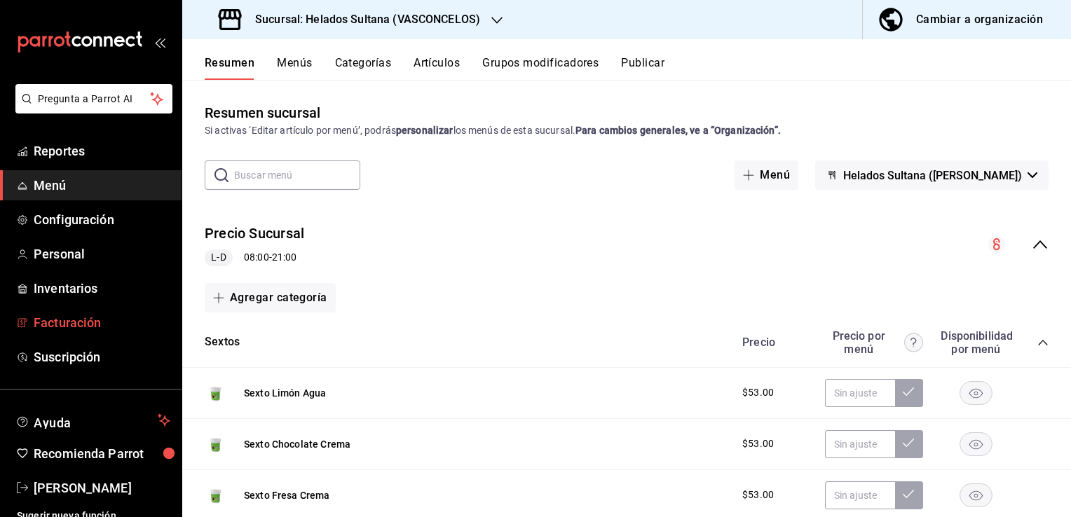
click at [81, 321] on span "Facturación" at bounding box center [102, 322] width 137 height 19
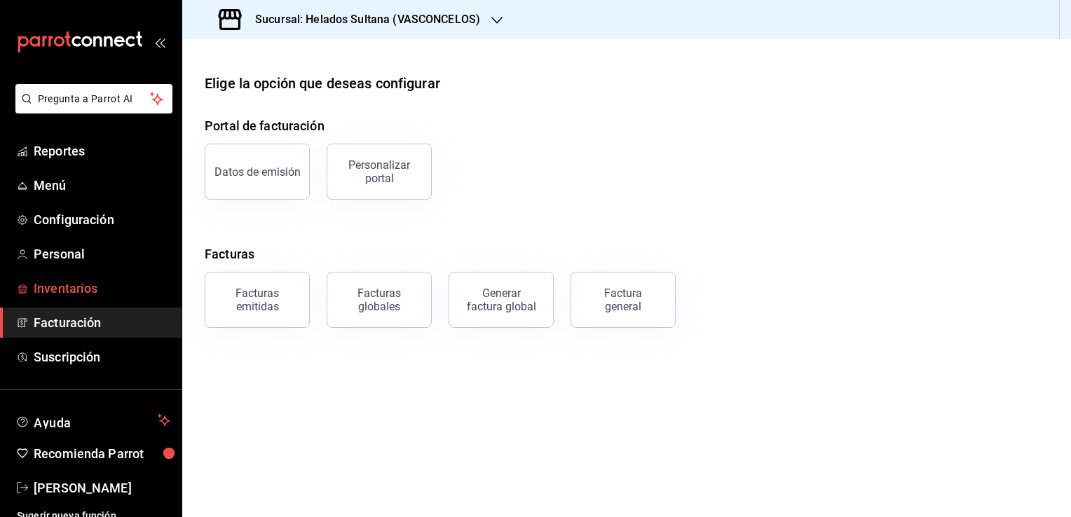
click at [66, 297] on span "Inventarios" at bounding box center [102, 288] width 137 height 19
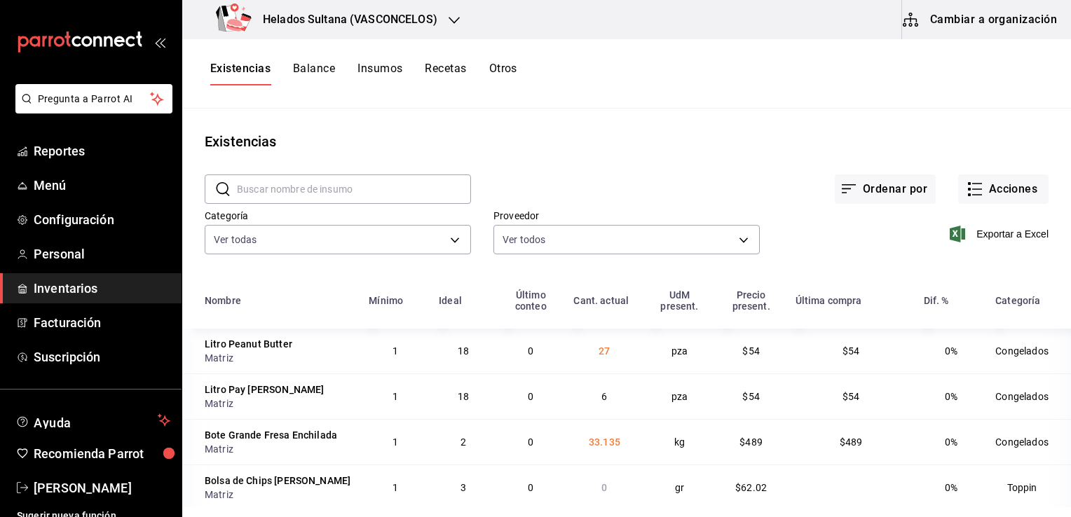
click at [956, 18] on button "Cambiar a organización" at bounding box center [981, 19] width 158 height 39
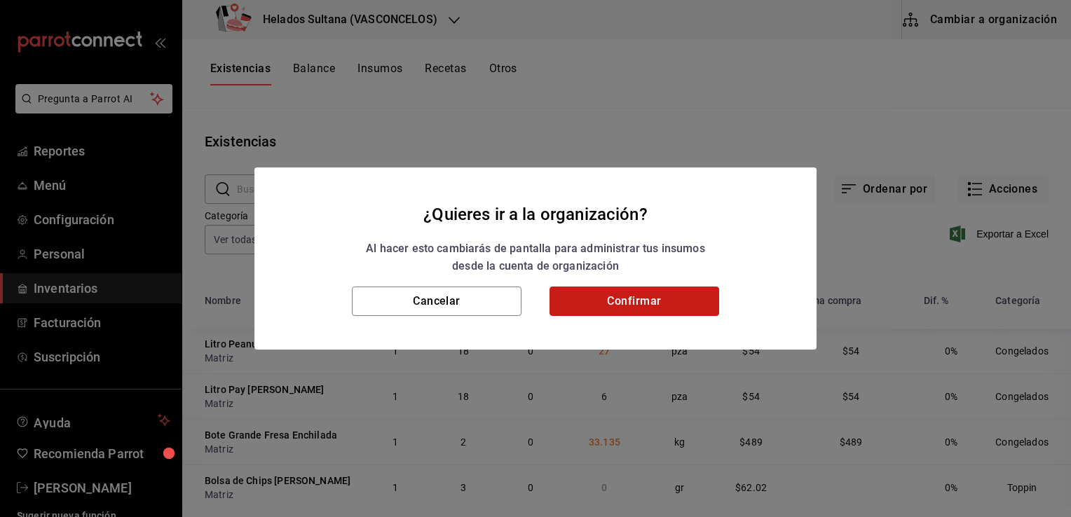
click at [636, 296] on button "Confirmar" at bounding box center [634, 301] width 170 height 29
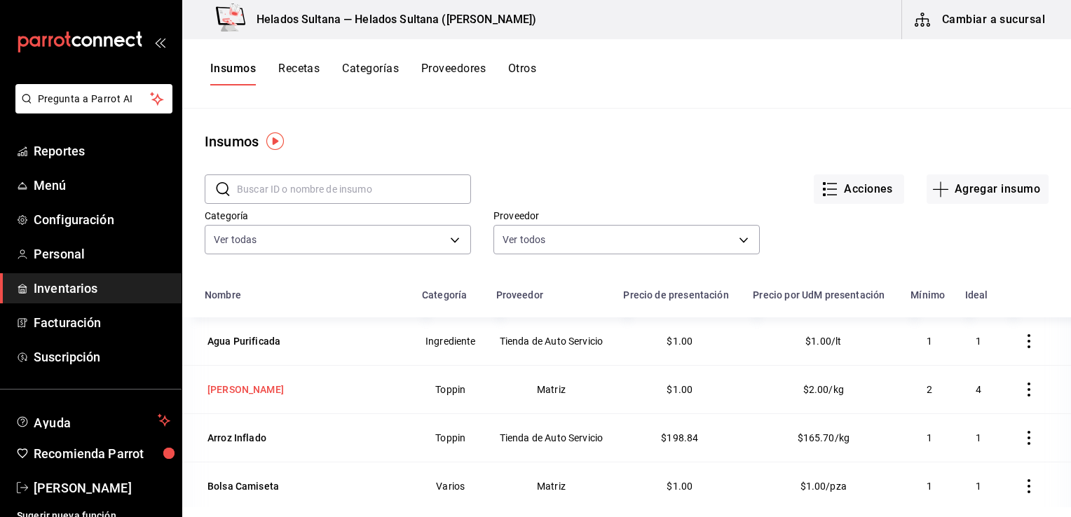
click at [259, 385] on div "[PERSON_NAME]" at bounding box center [245, 390] width 76 height 14
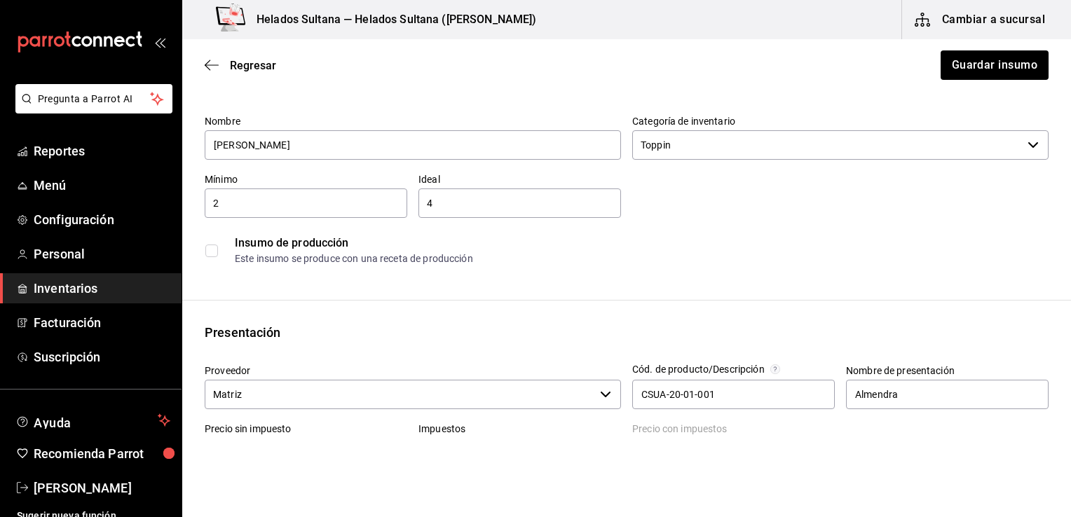
scroll to position [51, 0]
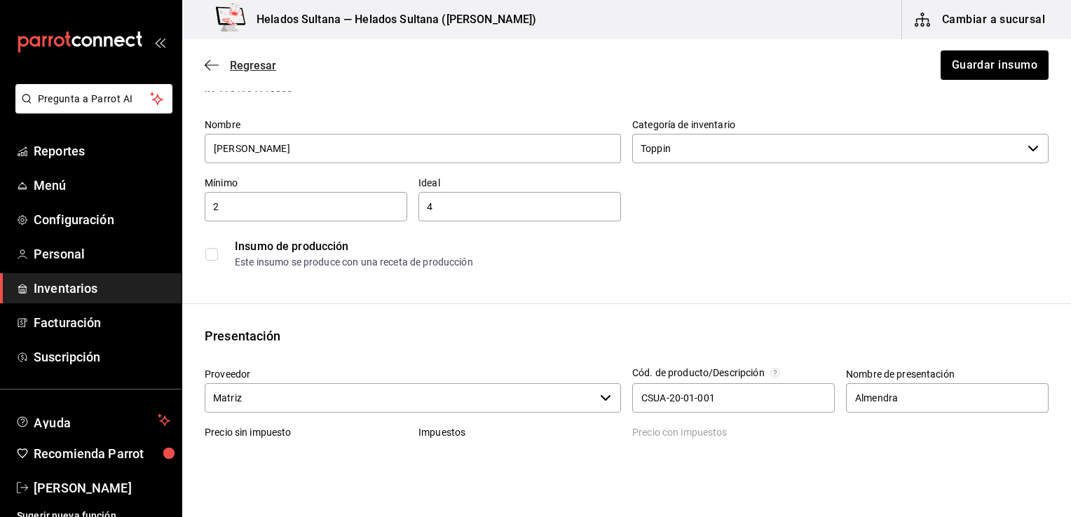
click at [261, 62] on span "Regresar" at bounding box center [253, 65] width 46 height 13
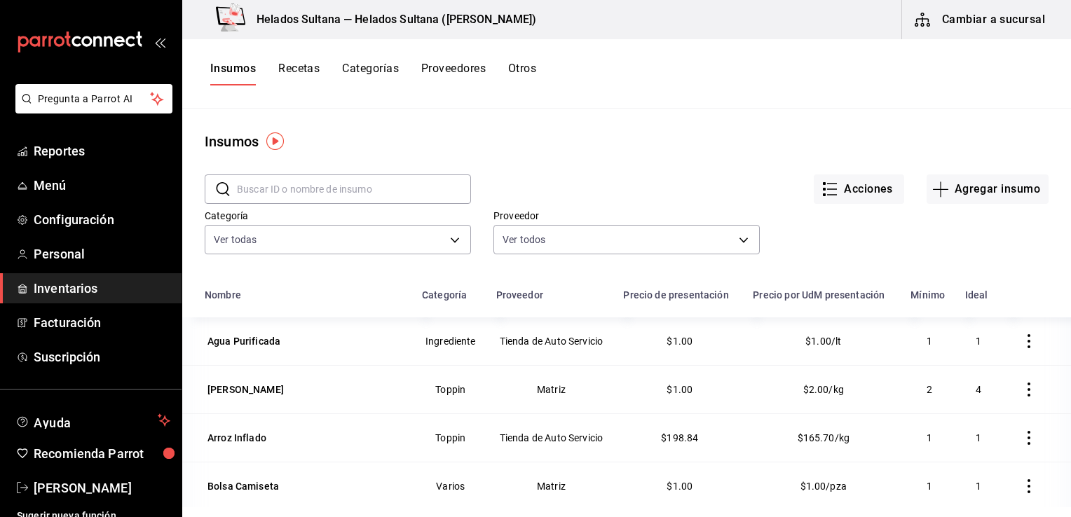
click at [1022, 345] on icon "button" at bounding box center [1029, 341] width 14 height 14
click at [886, 262] on div at bounding box center [535, 258] width 1071 height 517
click at [938, 32] on button "Cambiar a sucursal" at bounding box center [981, 19] width 158 height 39
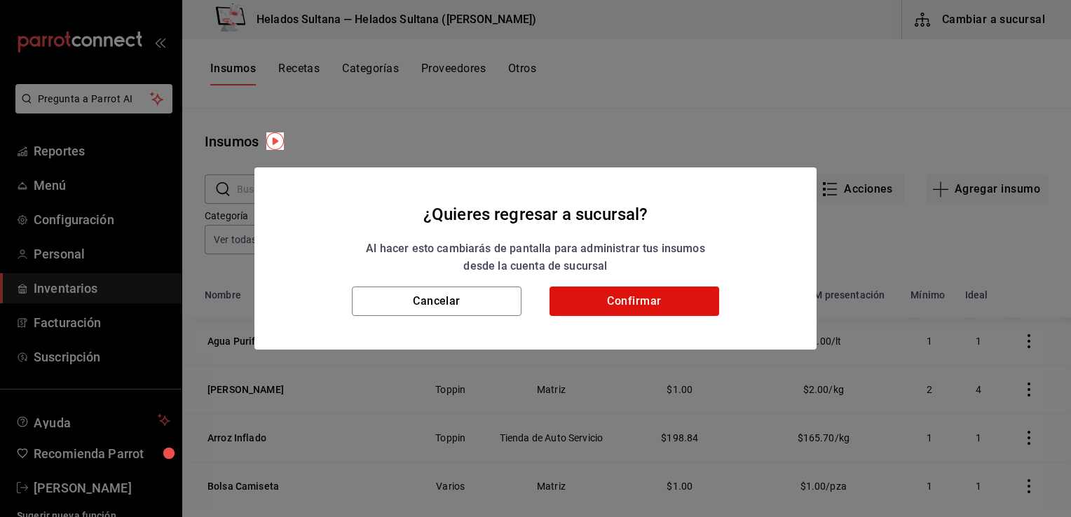
click at [689, 284] on h2 "¿Quieres regresar a sucursal? Al hacer esto cambiarás de pantalla para administ…" at bounding box center [535, 226] width 562 height 119
click at [688, 293] on button "Confirmar" at bounding box center [634, 301] width 170 height 29
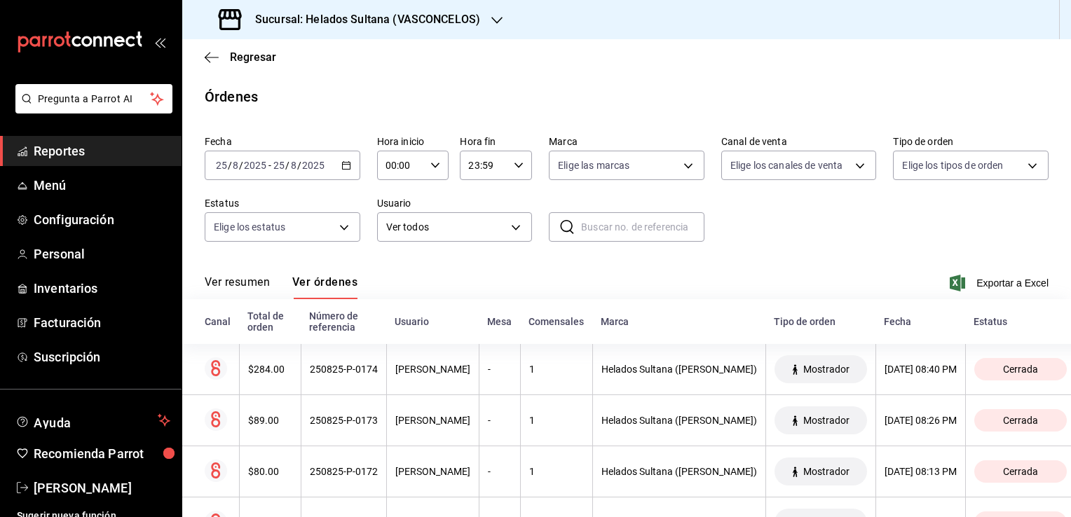
scroll to position [165, 0]
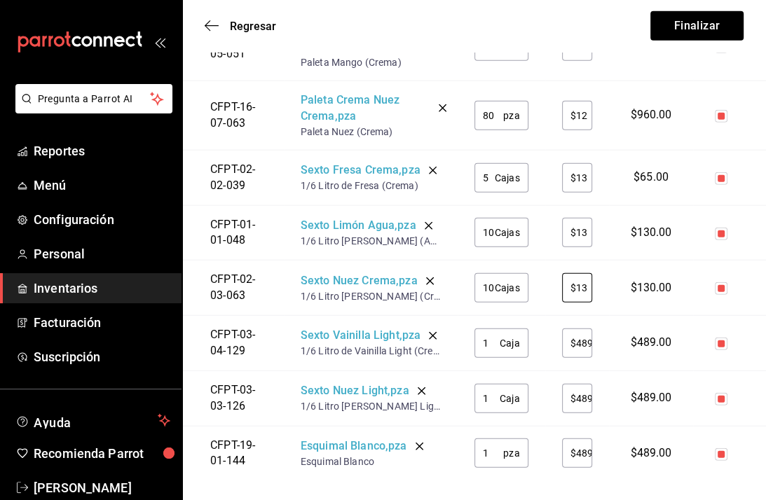
scroll to position [2441, 0]
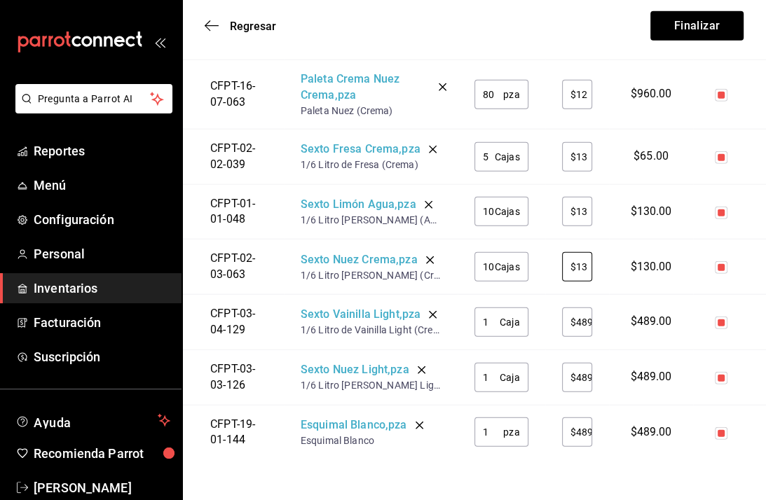
type input "$13"
click at [500, 319] on input "1" at bounding box center [486, 322] width 25 height 28
type input "10"
type input "$13"
click at [493, 375] on input "1" at bounding box center [486, 378] width 25 height 28
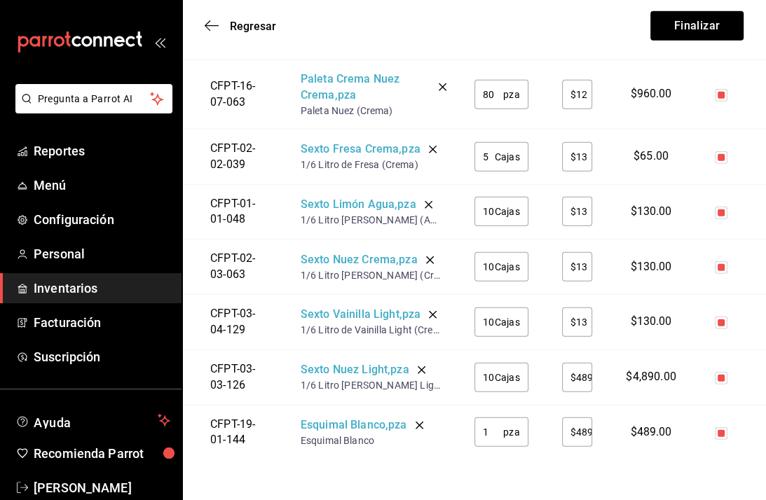
type input "10"
type input "$13"
click at [503, 434] on input "1" at bounding box center [488, 432] width 29 height 28
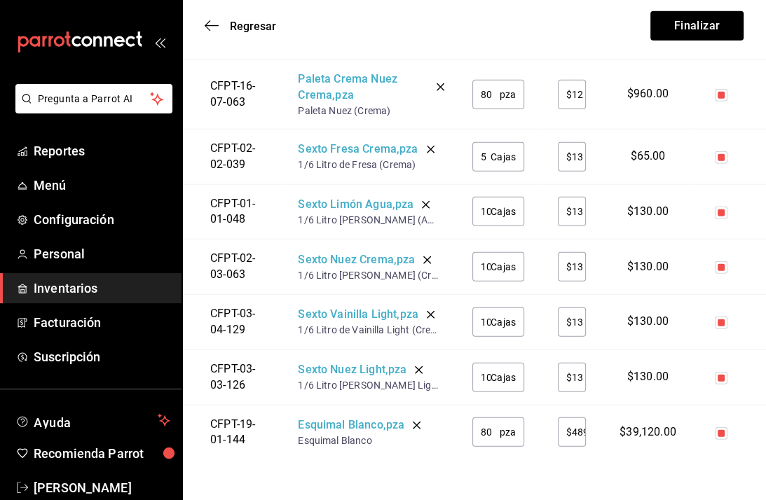
type input "80"
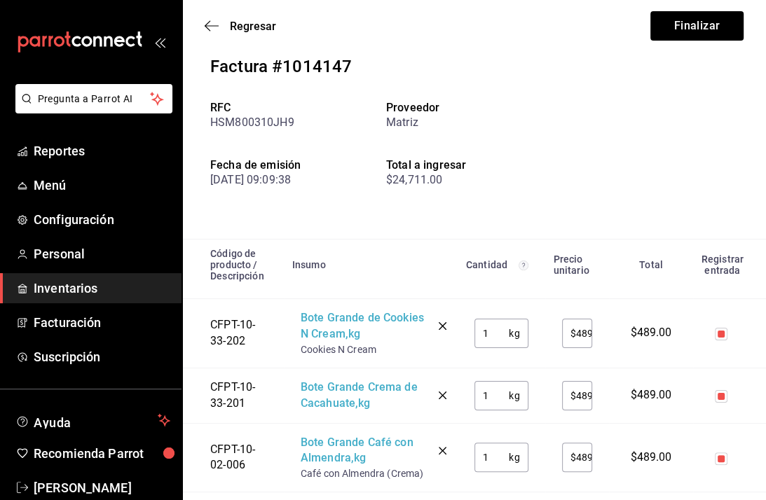
scroll to position [32, 0]
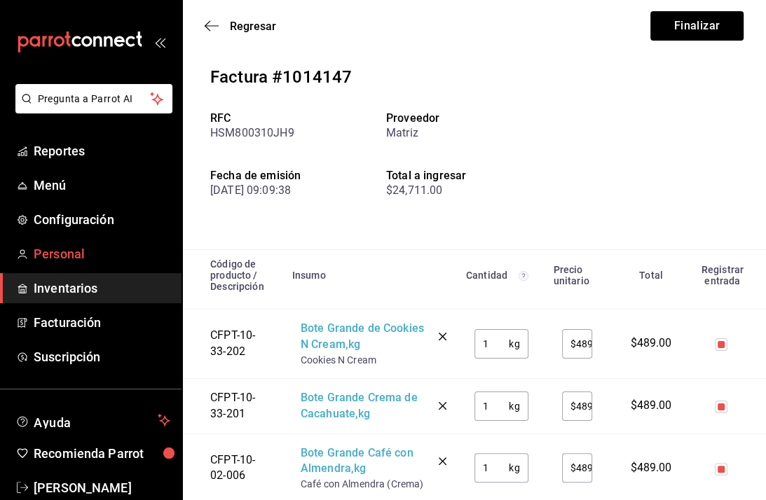
type input "$12"
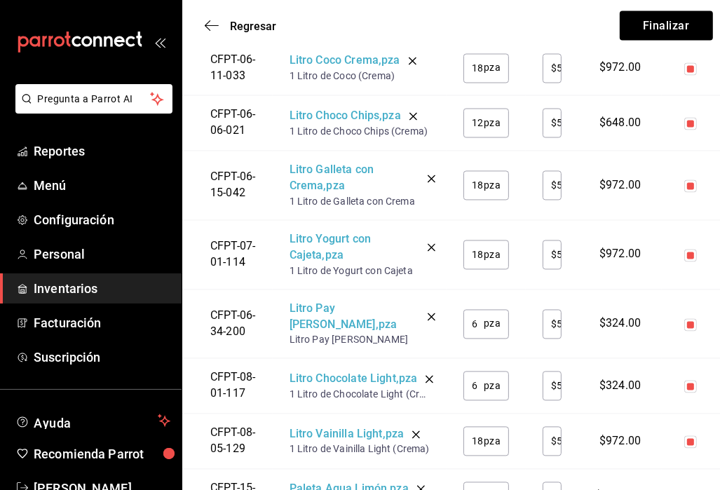
scroll to position [1798, 0]
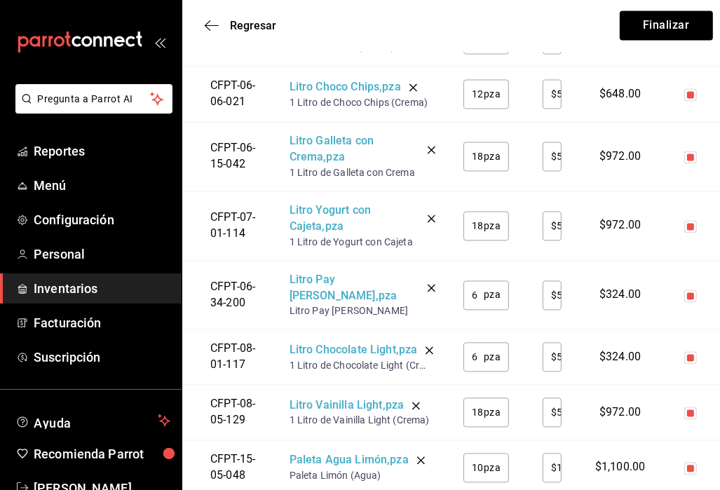
click at [502, 13] on div "Regresar Finalizar" at bounding box center [458, 26] width 553 height 52
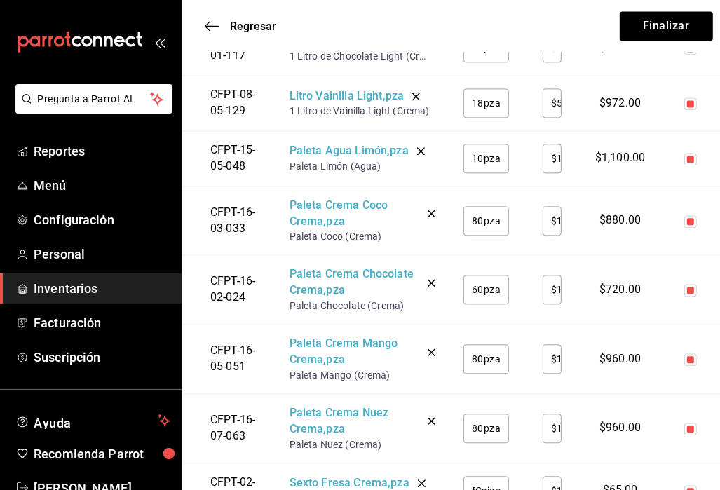
scroll to position [2135, 0]
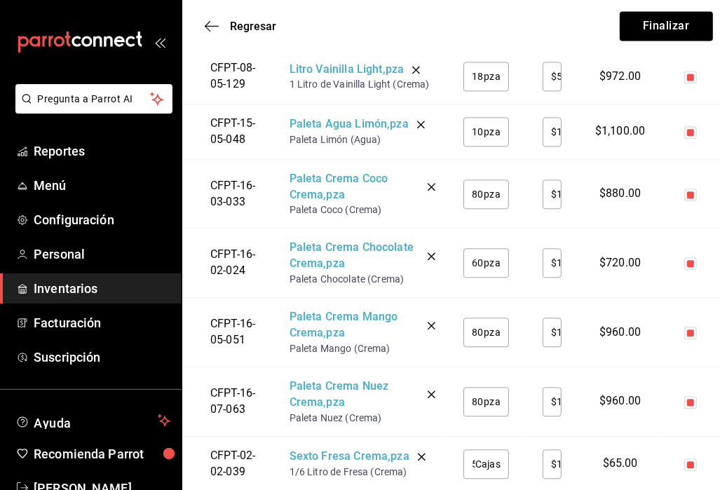
click at [487, 209] on div "80 pza ​" at bounding box center [486, 193] width 46 height 29
type input "$12"
click at [477, 208] on input "80" at bounding box center [473, 194] width 21 height 28
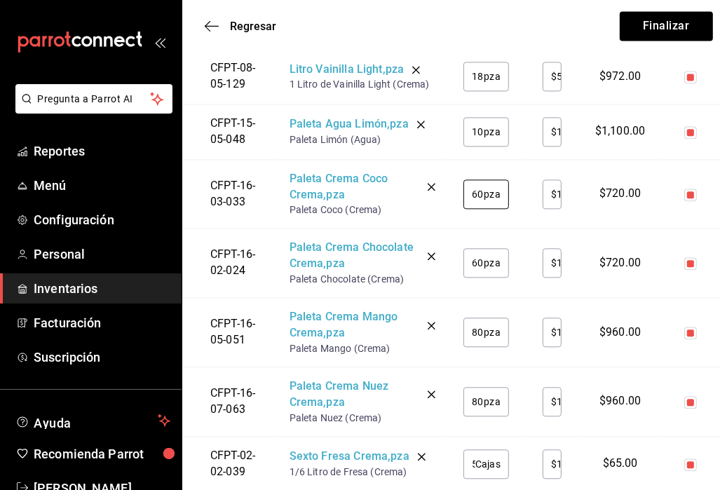
type input "6"
type input "80"
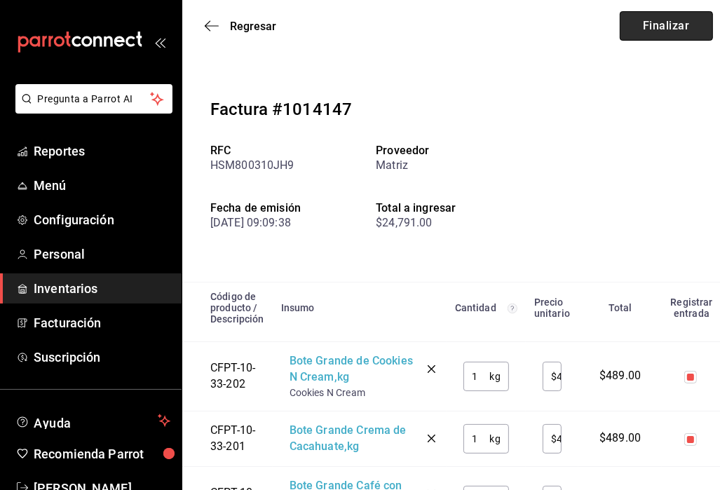
click at [661, 25] on button "Finalizar" at bounding box center [665, 25] width 93 height 29
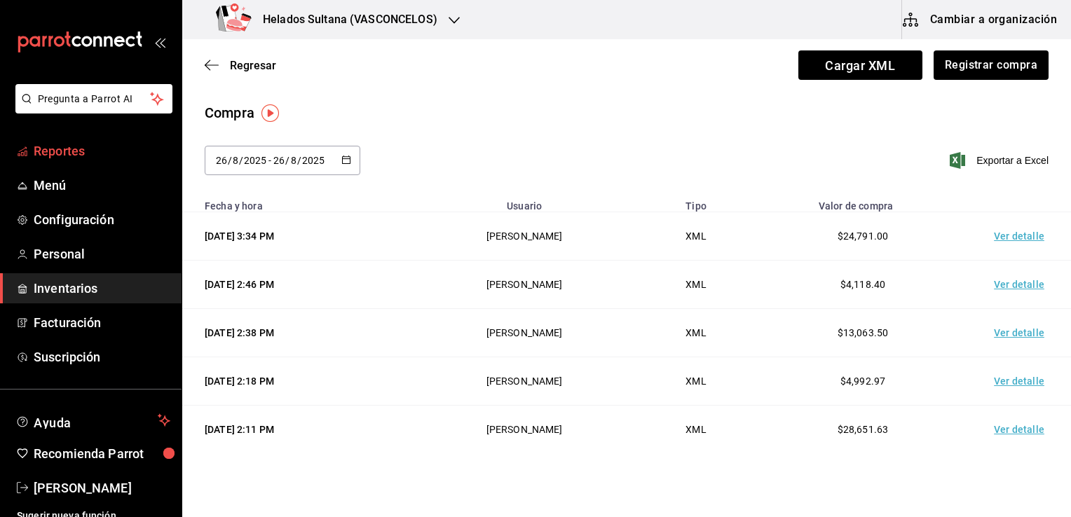
click at [67, 161] on link "Reportes" at bounding box center [91, 151] width 182 height 30
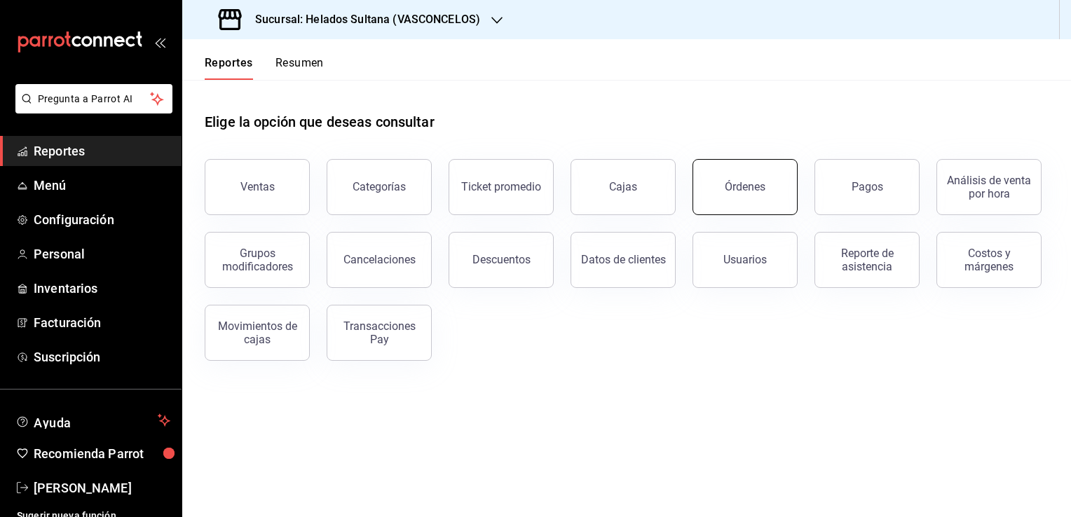
click at [724, 208] on button "Órdenes" at bounding box center [744, 187] width 105 height 56
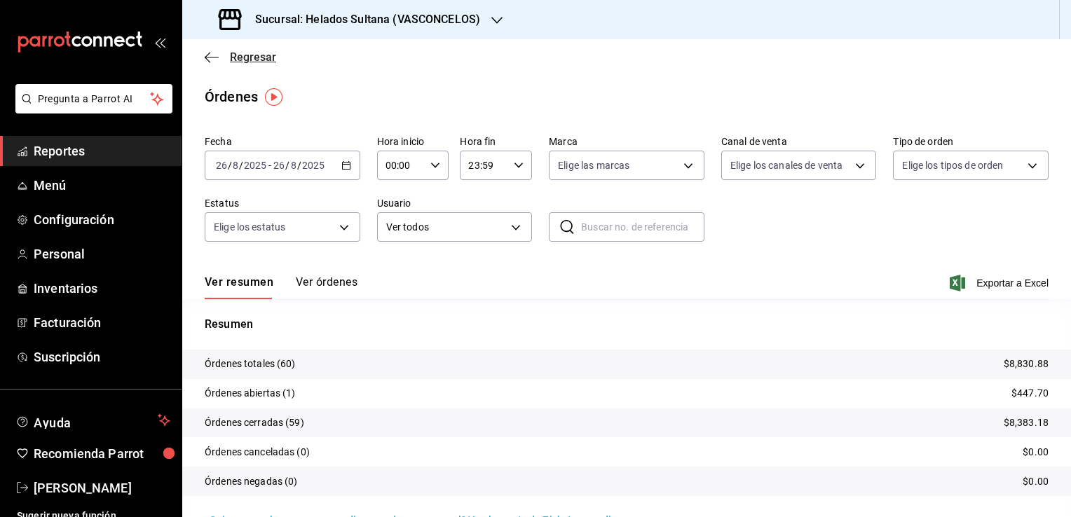
click at [240, 58] on span "Regresar" at bounding box center [253, 56] width 46 height 13
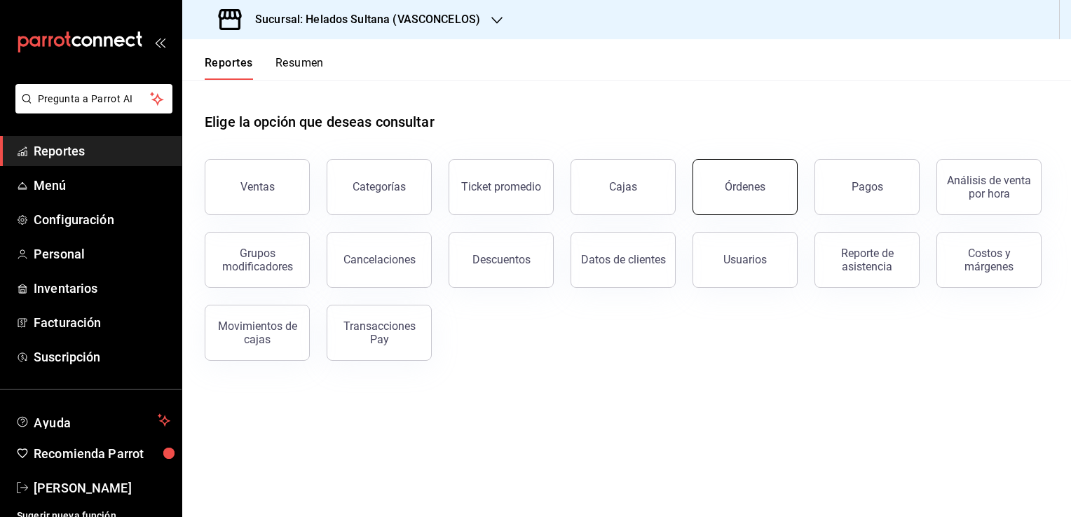
click at [765, 210] on button "Órdenes" at bounding box center [744, 187] width 105 height 56
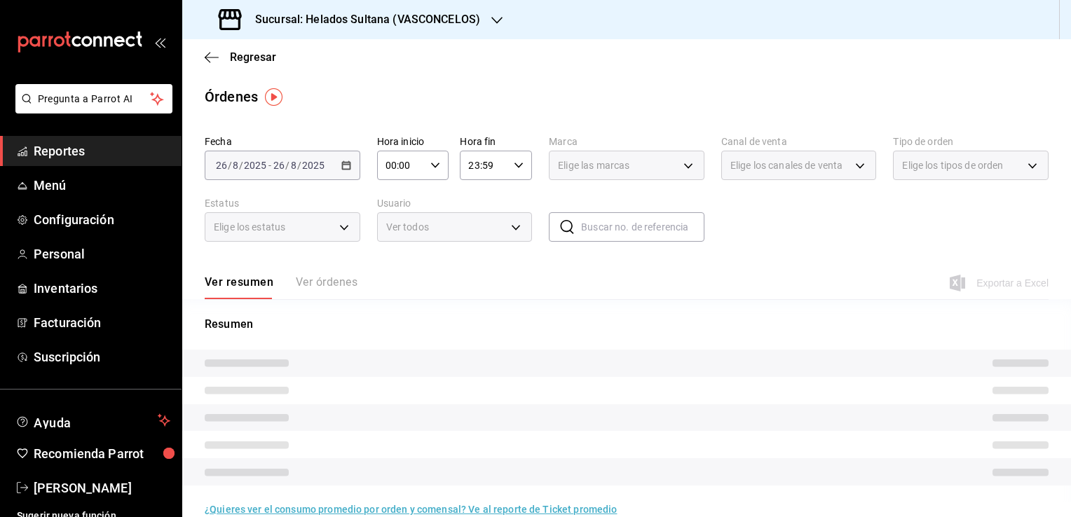
click at [332, 288] on div "Ver resumen Ver órdenes" at bounding box center [281, 287] width 153 height 24
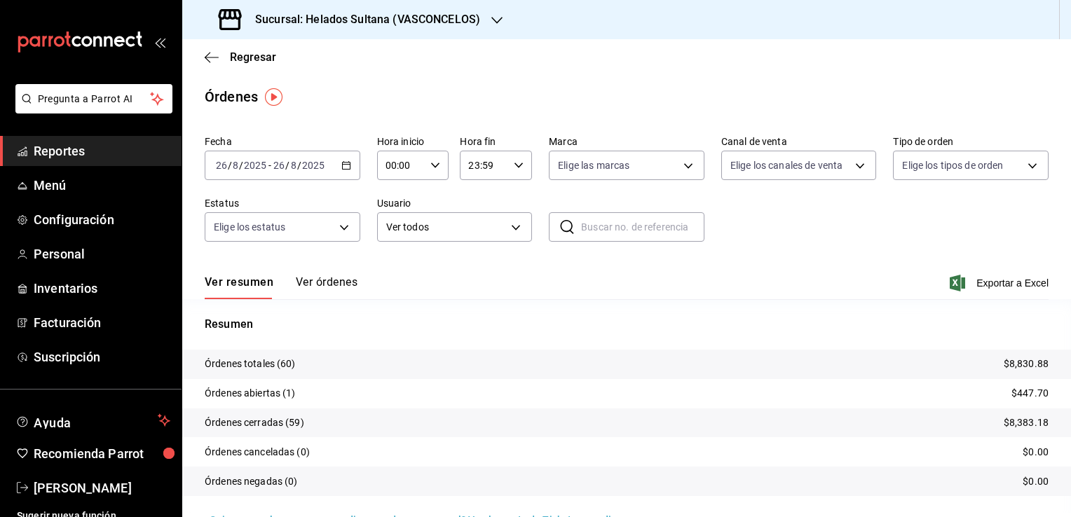
click at [332, 280] on button "Ver órdenes" at bounding box center [327, 287] width 62 height 24
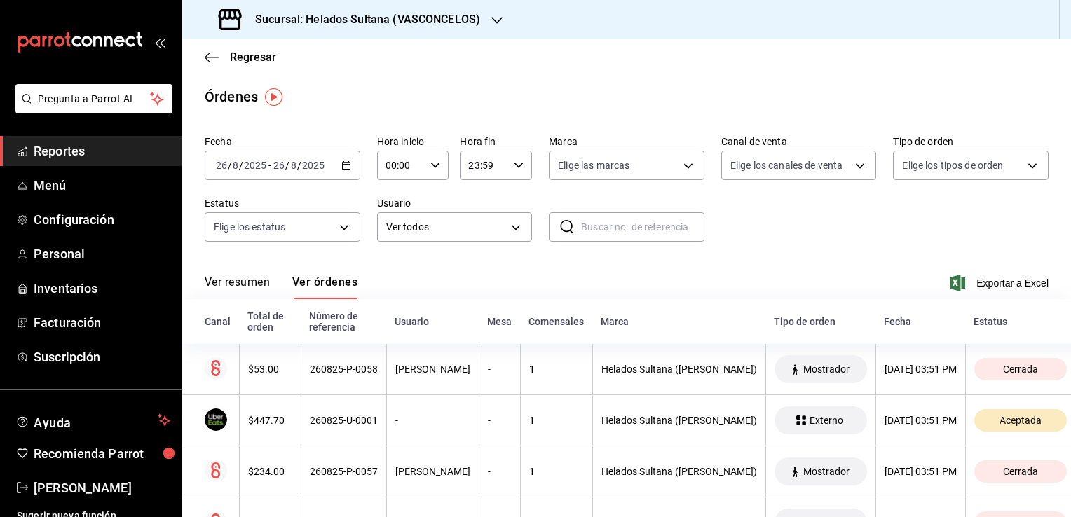
click at [342, 167] on \(Stroke\) "button" at bounding box center [346, 166] width 8 height 8
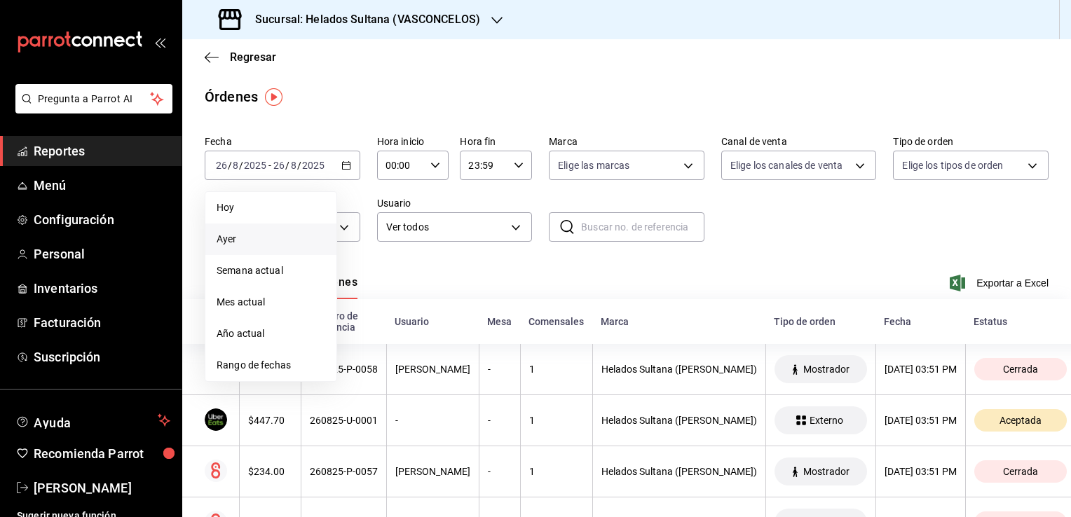
click at [276, 247] on li "Ayer" at bounding box center [270, 240] width 131 height 32
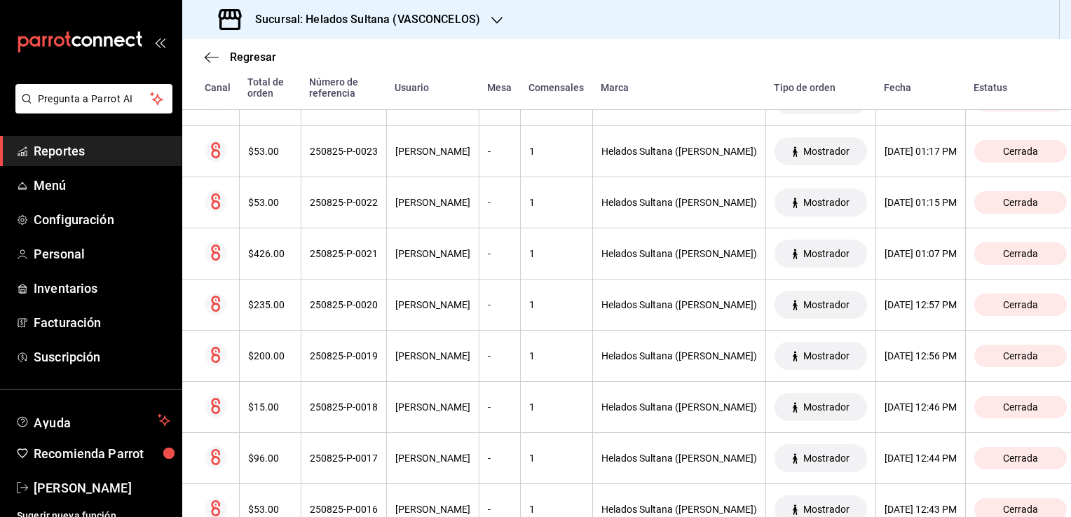
scroll to position [8549, 0]
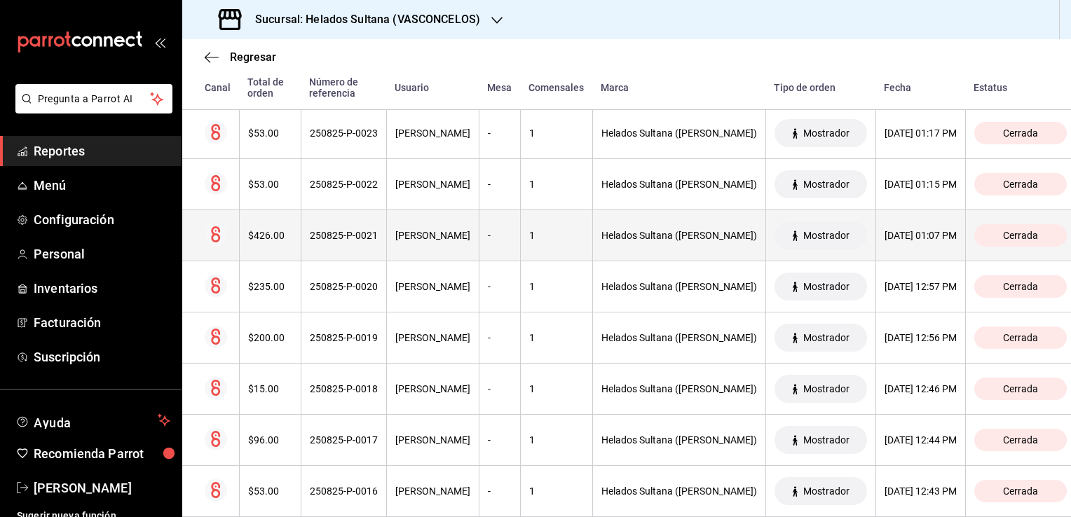
click at [306, 214] on th "250825-P-0021" at bounding box center [343, 235] width 85 height 51
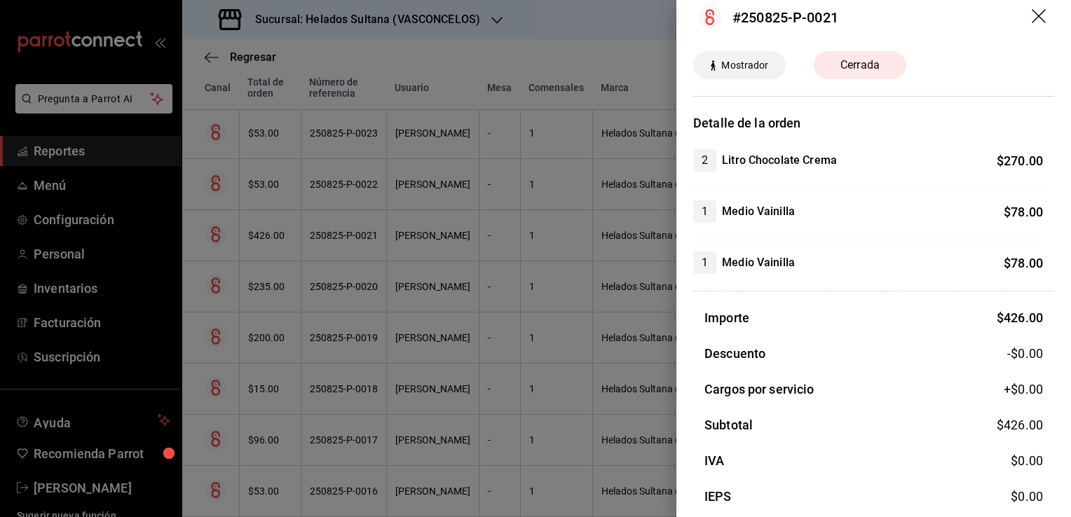
scroll to position [0, 0]
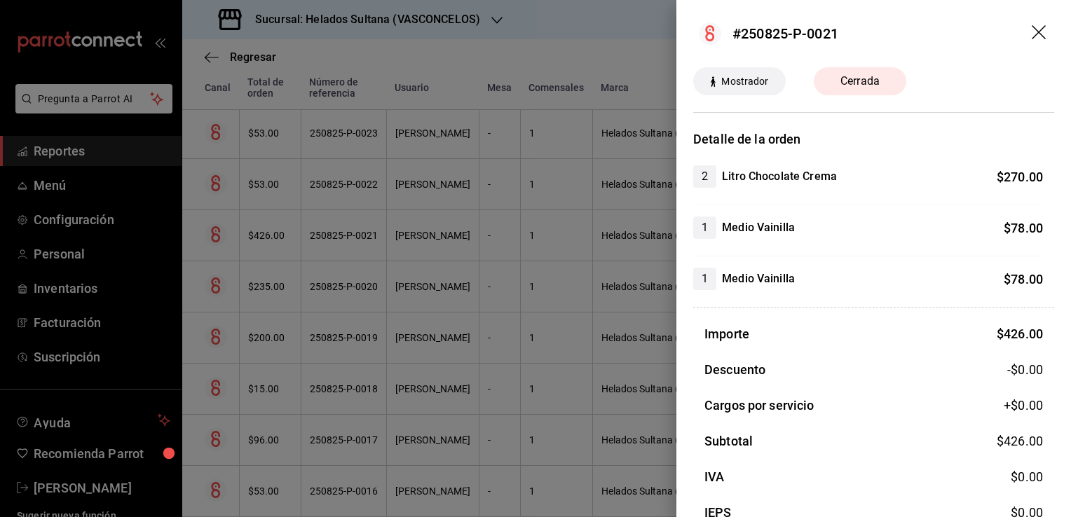
click at [276, 199] on div at bounding box center [535, 258] width 1071 height 517
